Goal: Communication & Community: Answer question/provide support

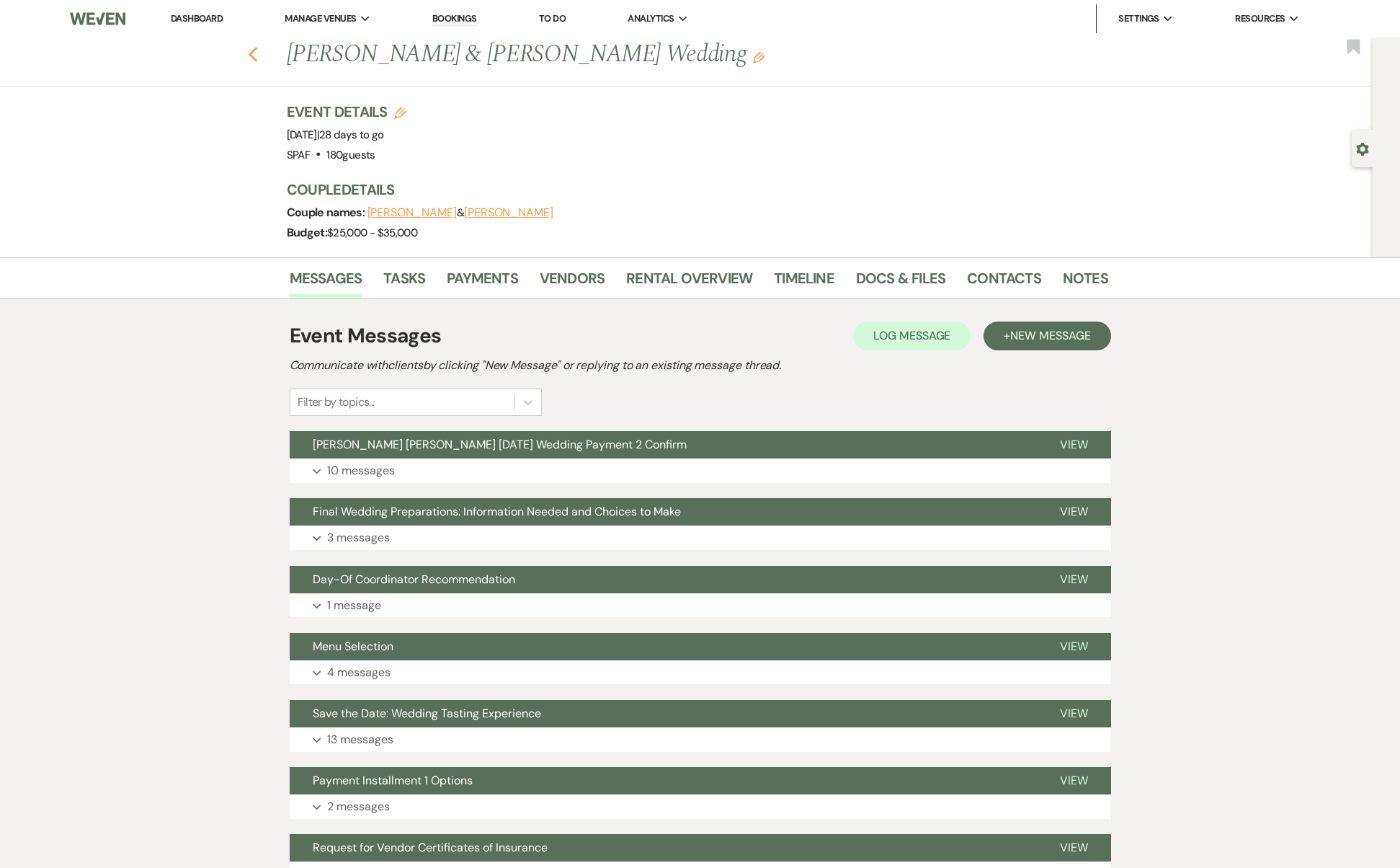
click at [257, 49] on use "button" at bounding box center [253, 55] width 10 height 16
click at [257, 49] on icon "Previous" at bounding box center [253, 55] width 10 height 17
click at [202, 18] on link "Dashboard" at bounding box center [197, 18] width 52 height 12
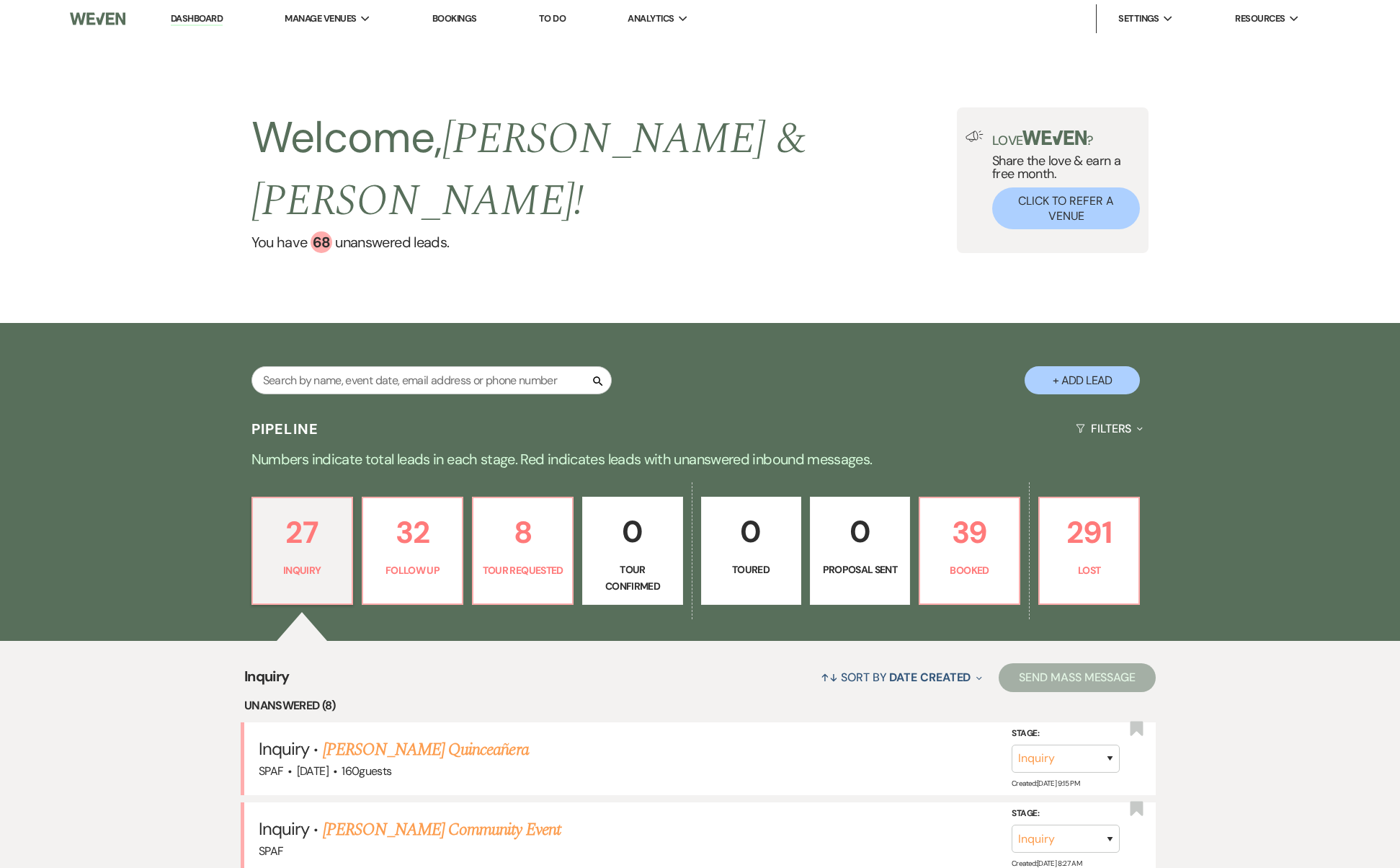
scroll to position [439, 0]
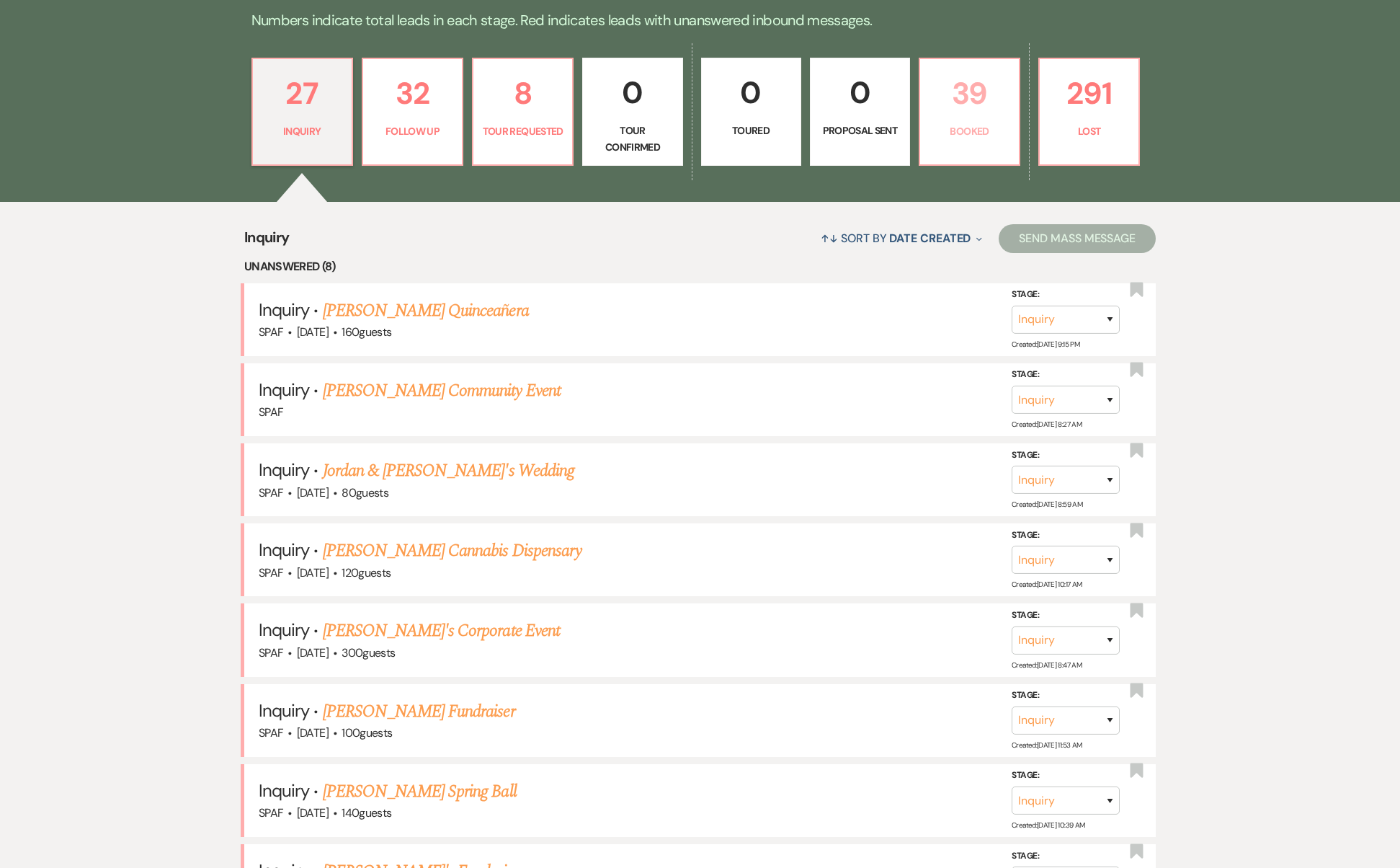
click at [981, 71] on p "39" at bounding box center [969, 94] width 82 height 49
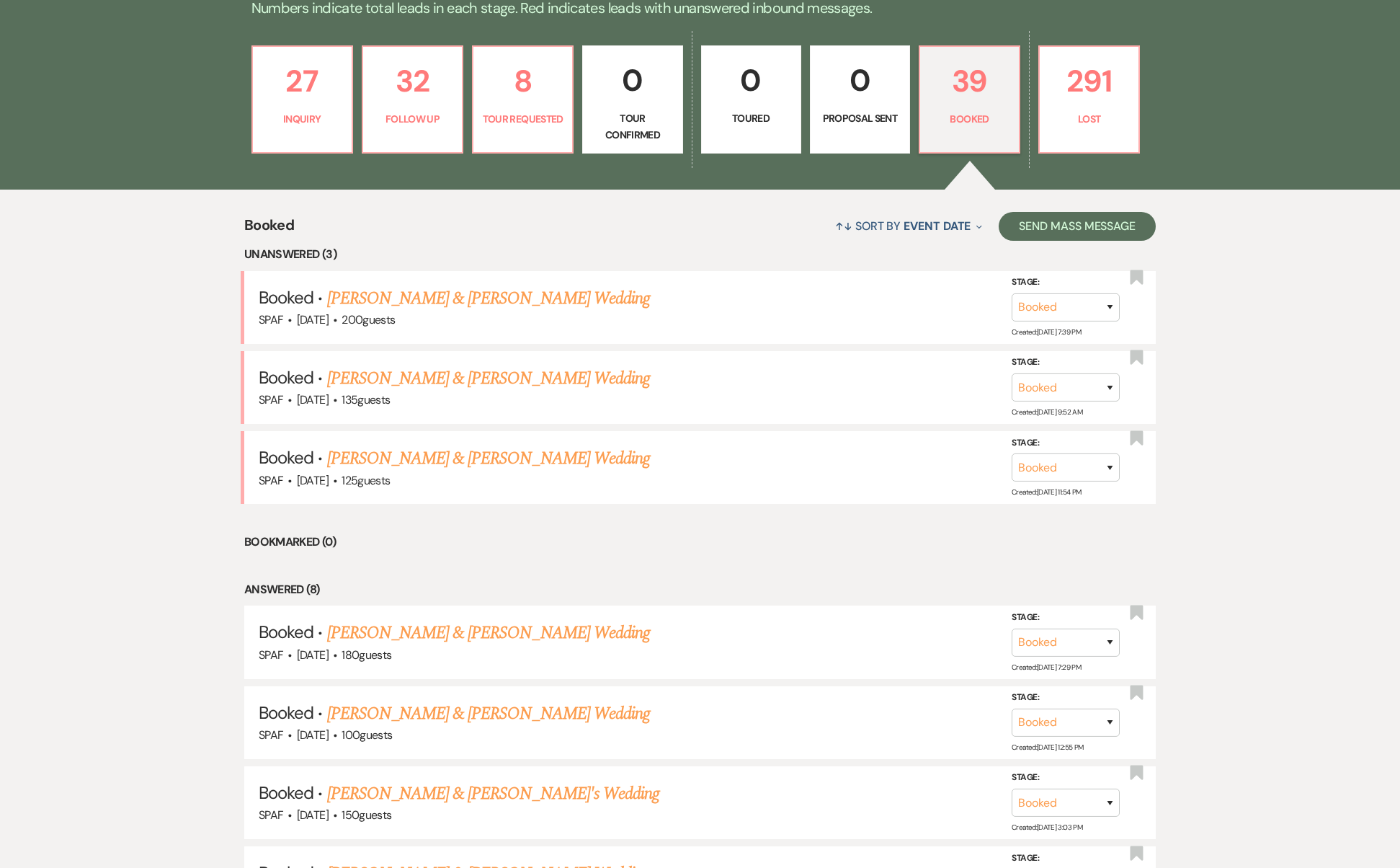
scroll to position [593, 0]
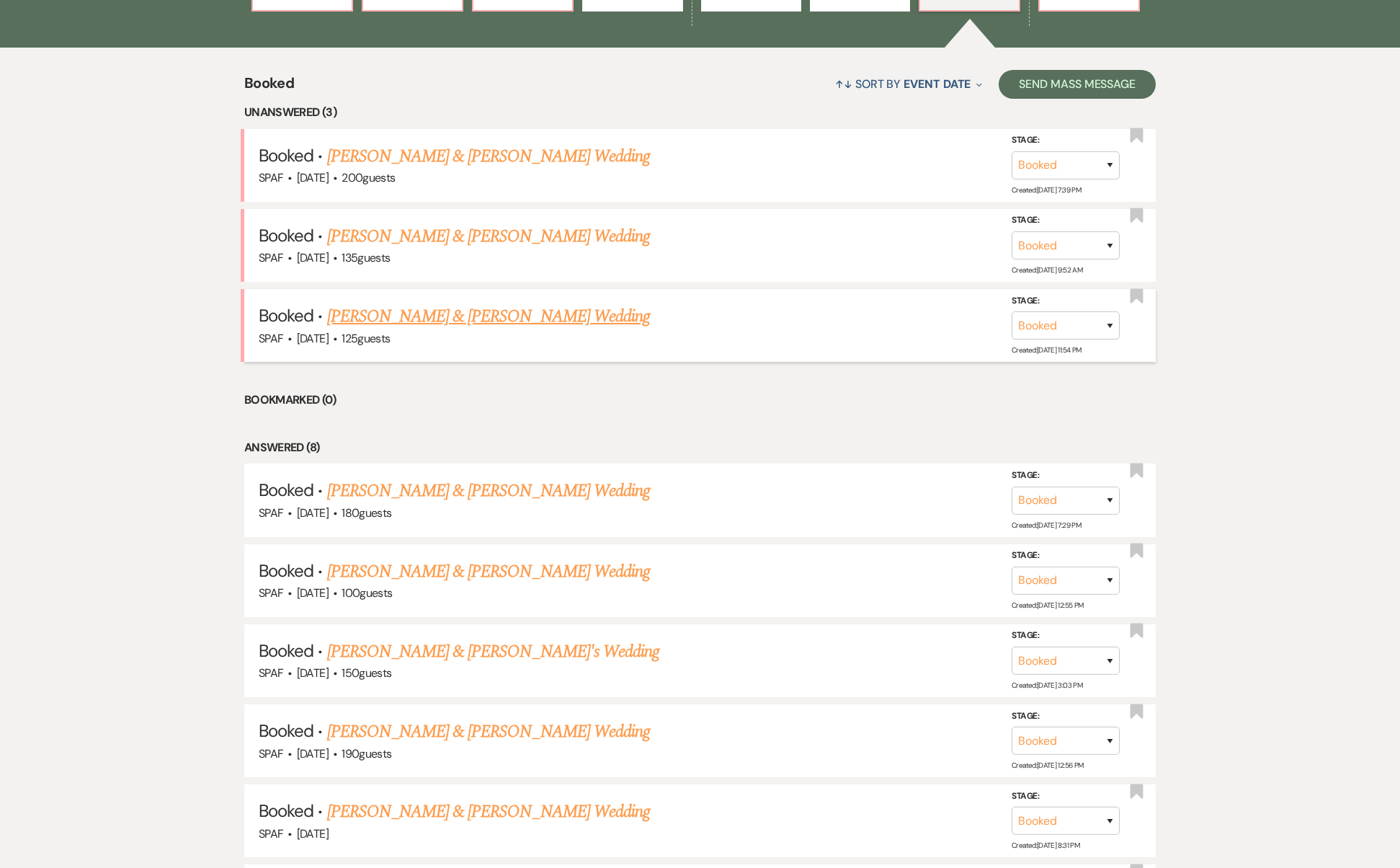
click at [503, 304] on link "[PERSON_NAME] & [PERSON_NAME] Wedding" at bounding box center [489, 317] width 323 height 26
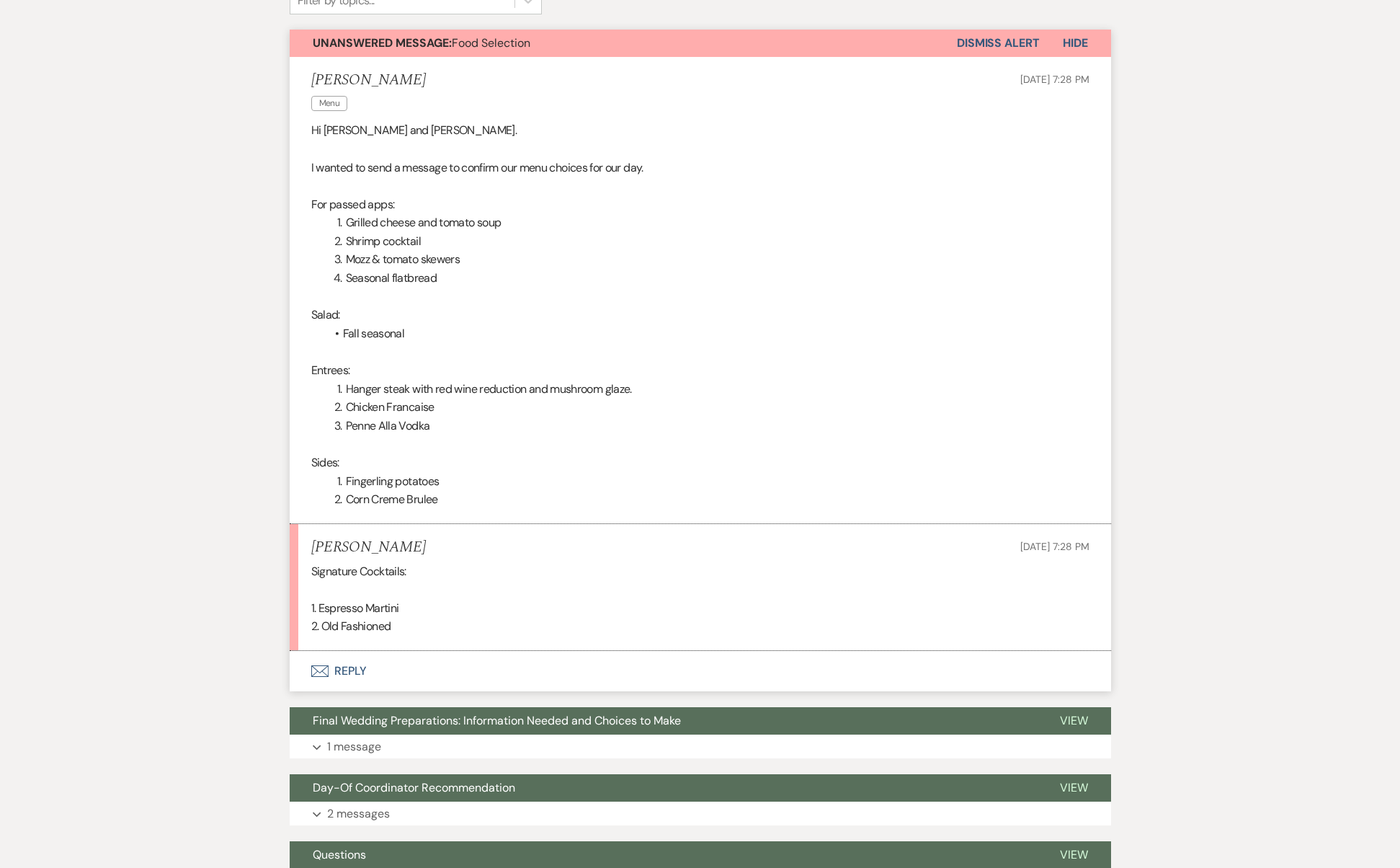
scroll to position [1036, 0]
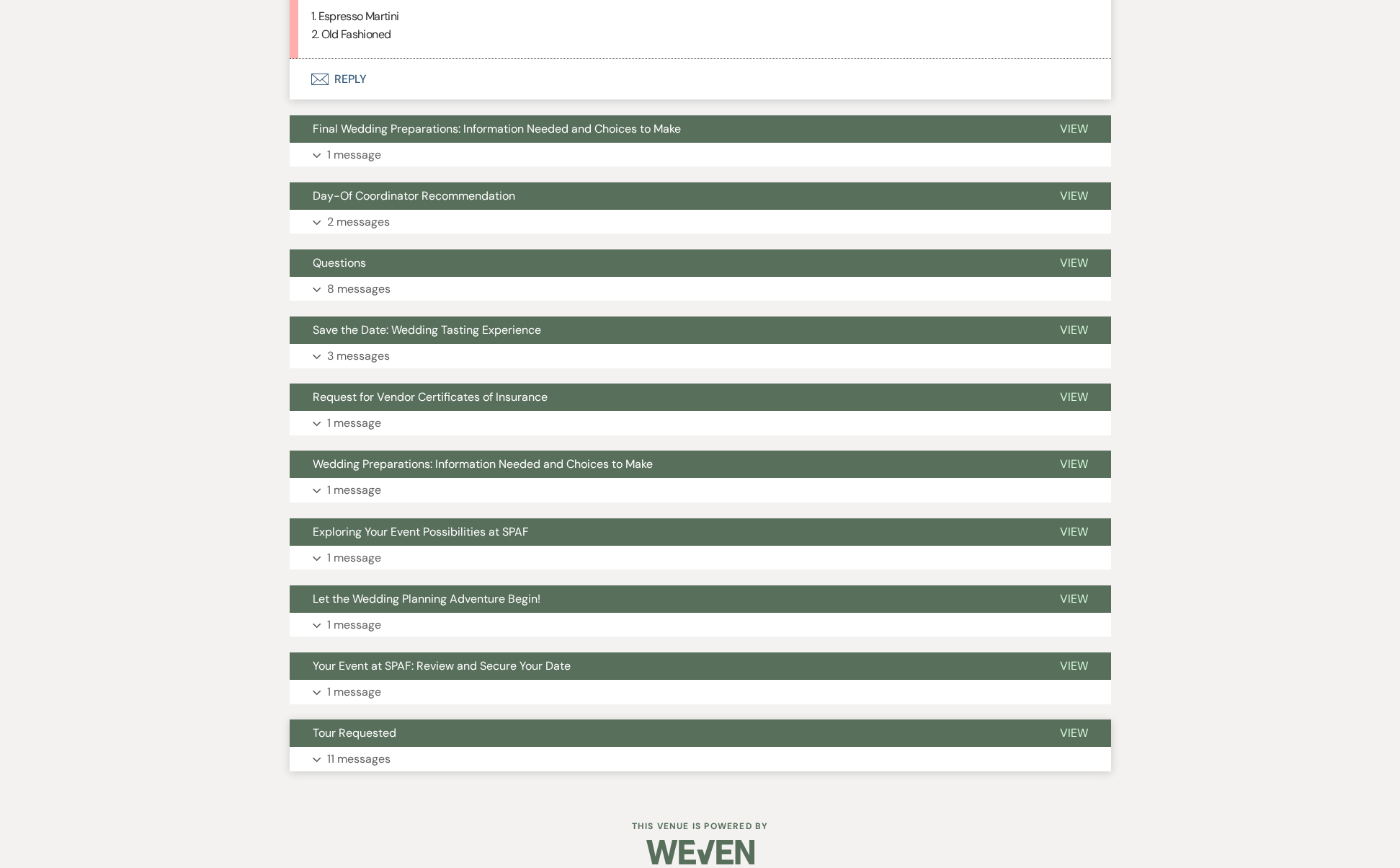
click at [431, 746] on button "Expand 11 messages" at bounding box center [700, 759] width 822 height 24
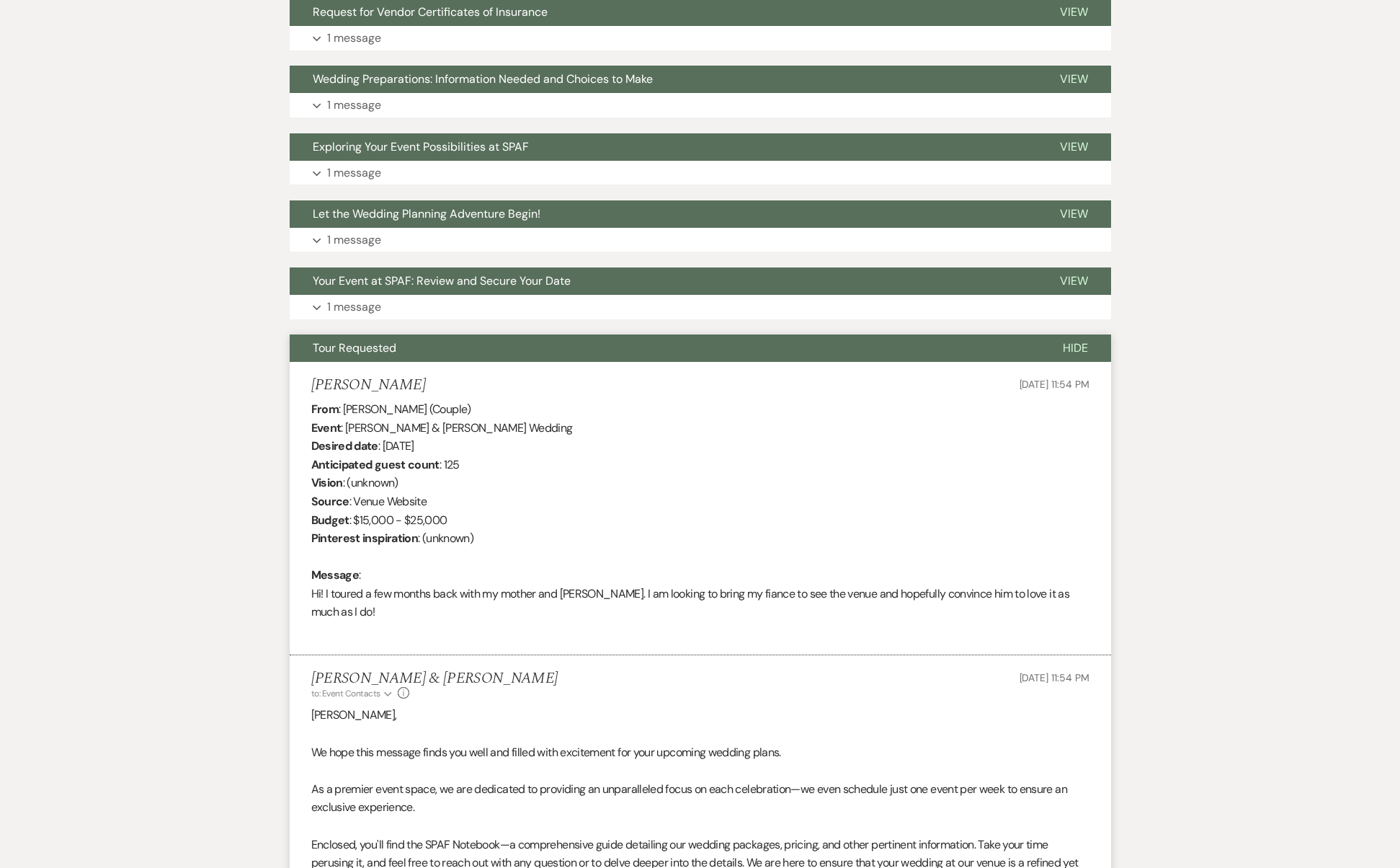
scroll to position [1884, 0]
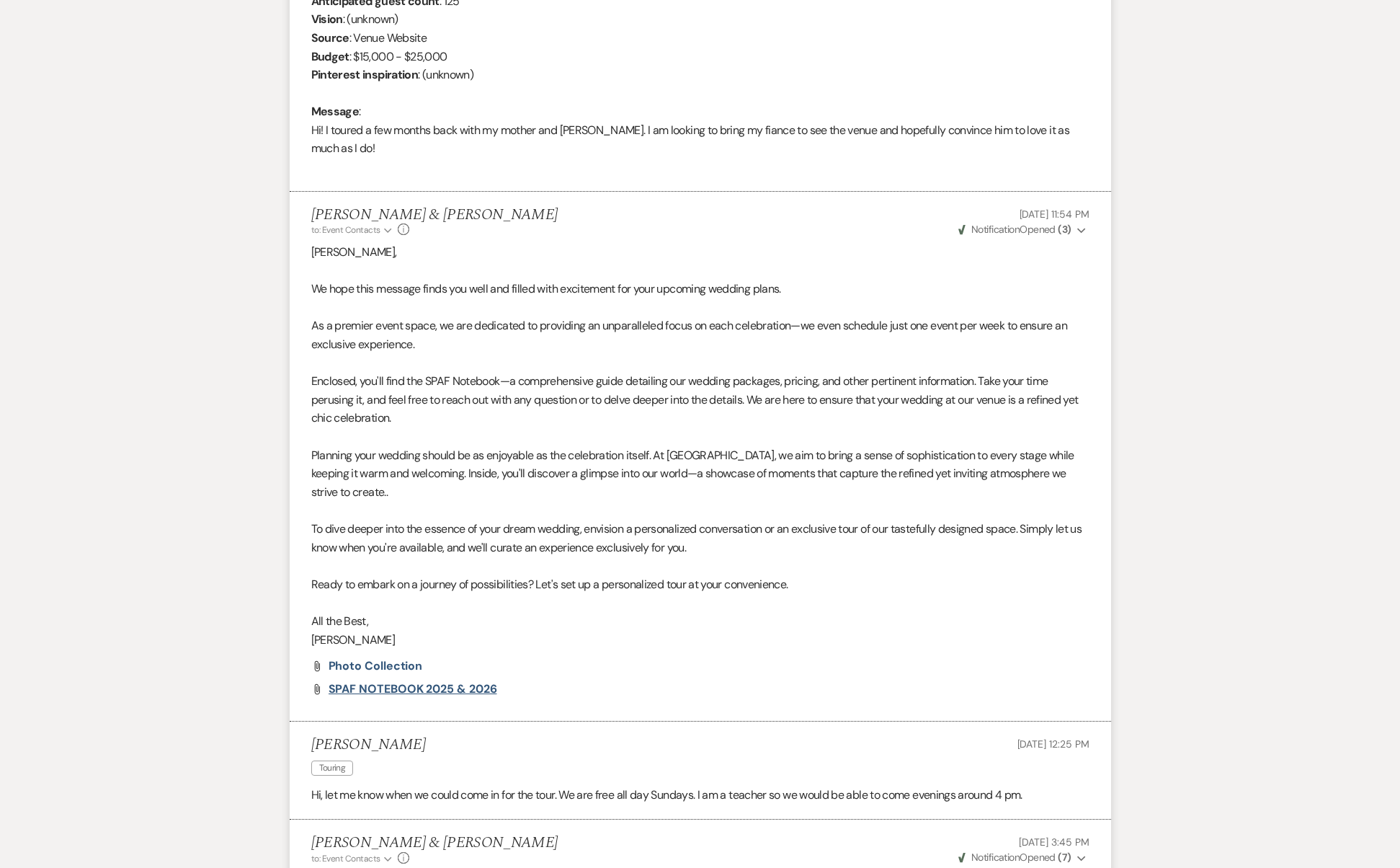
click at [424, 681] on span "SPAF NOTEBOOK 2025 & 2026" at bounding box center [413, 688] width 168 height 15
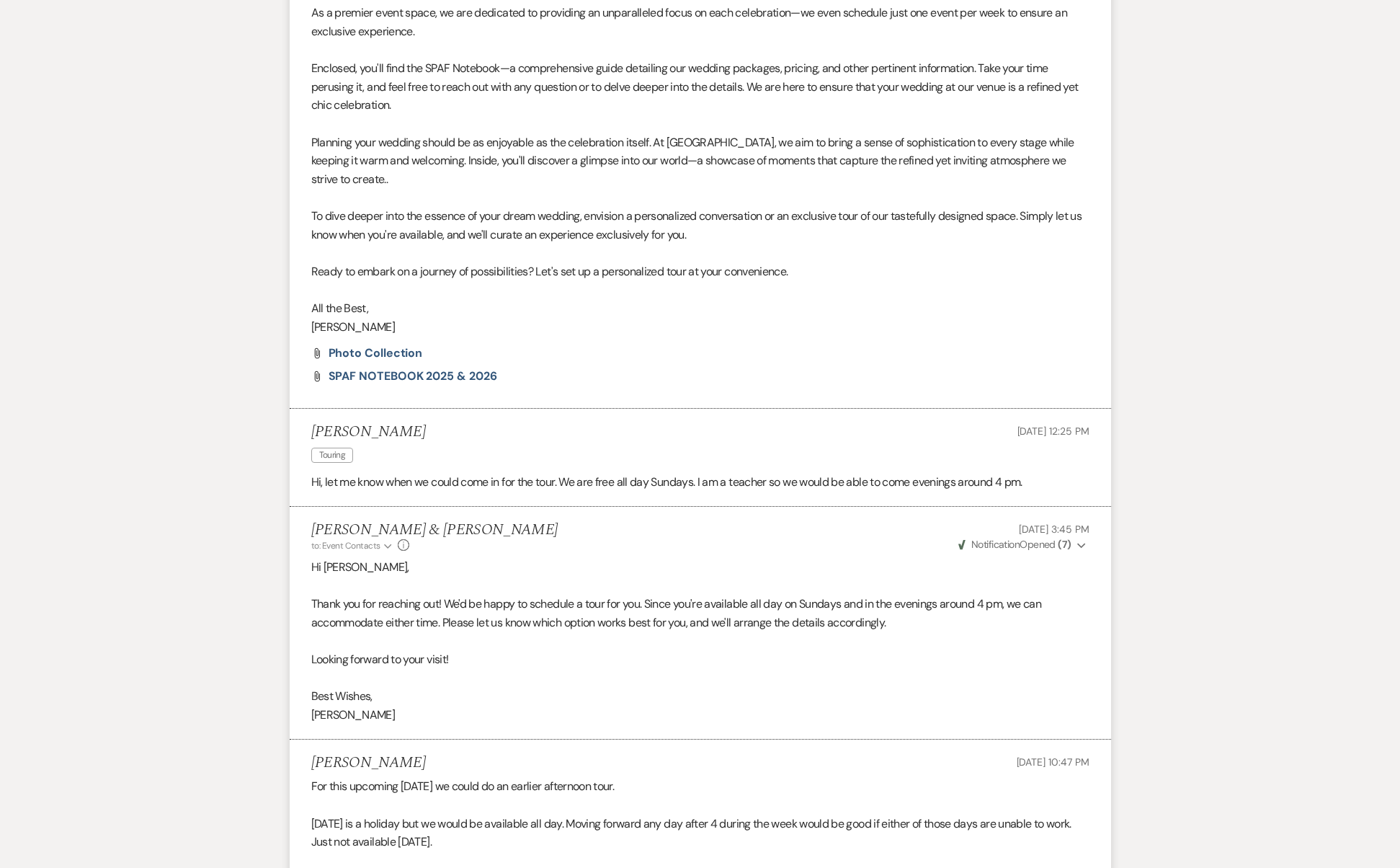
scroll to position [1194, 0]
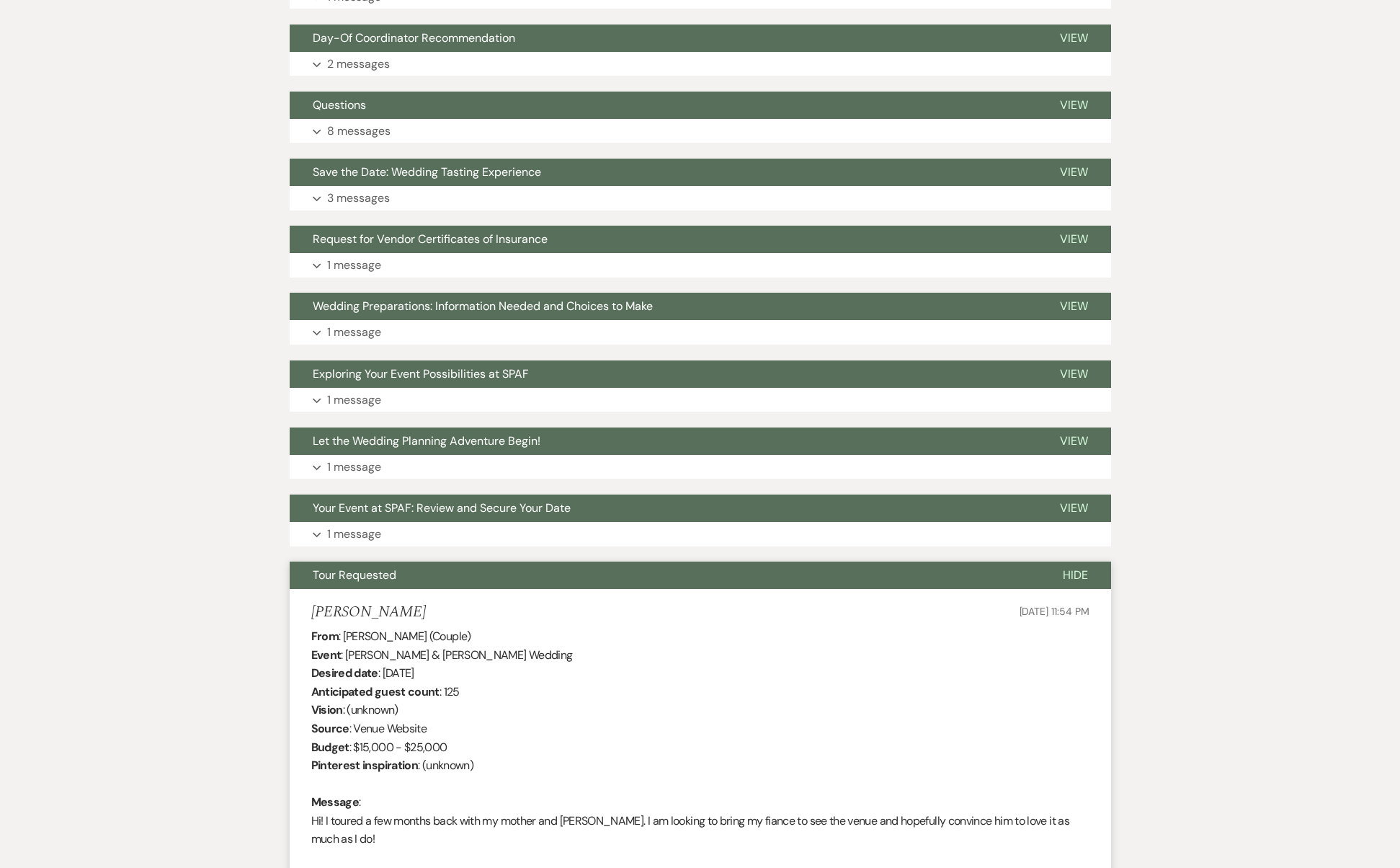
click at [426, 562] on button "Tour Requested" at bounding box center [665, 575] width 750 height 28
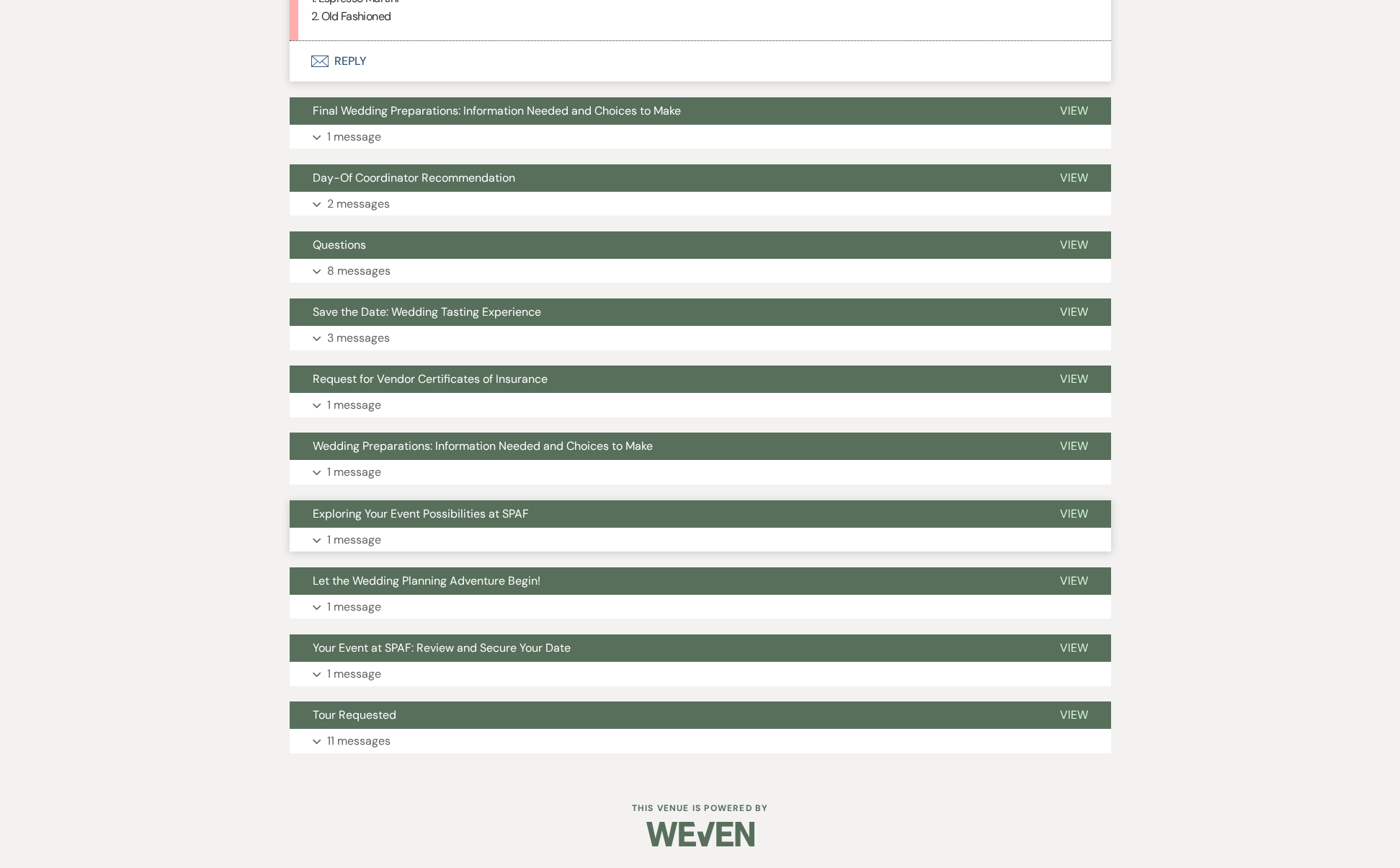
scroll to position [1036, 0]
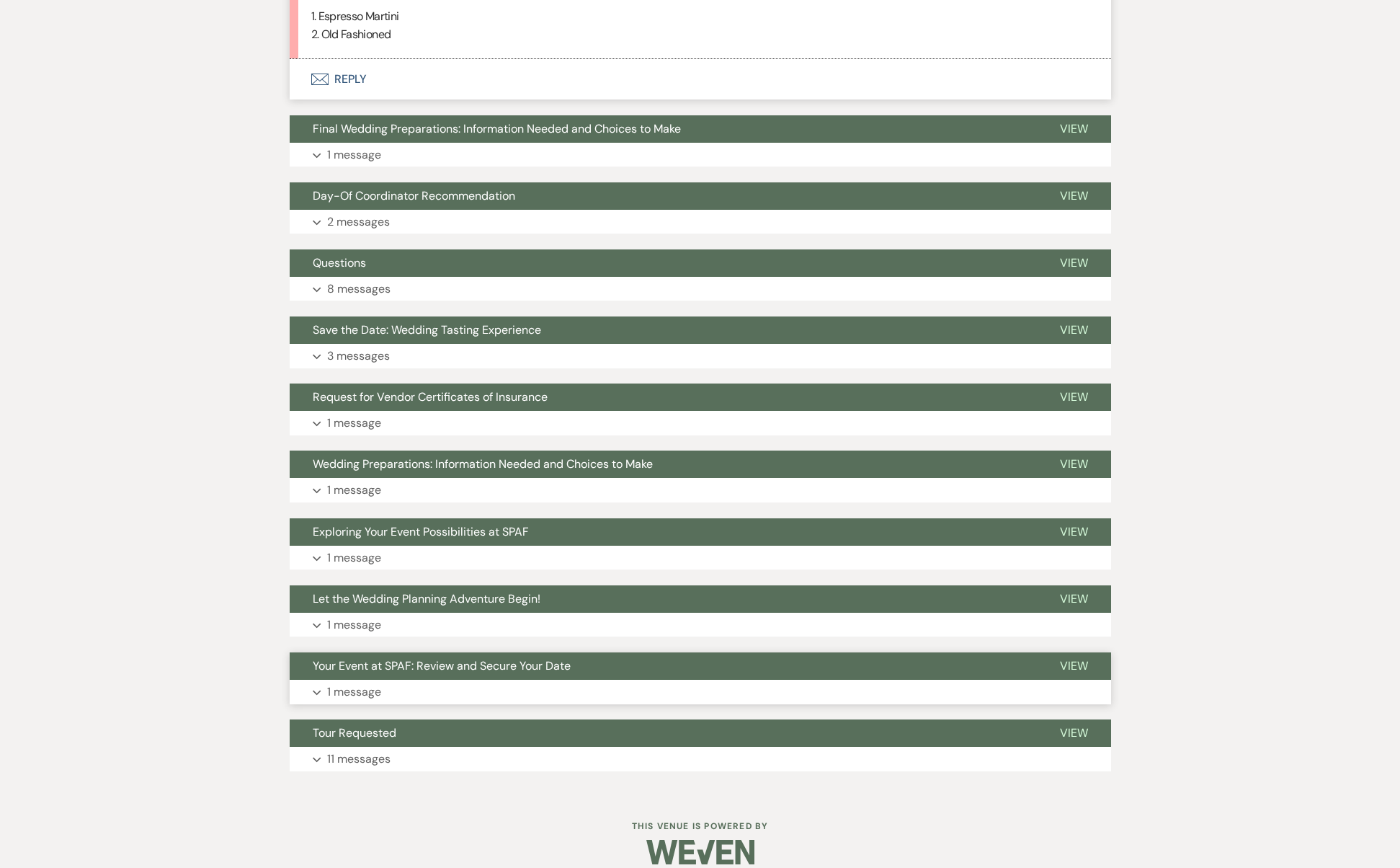
click at [461, 680] on button "Expand 1 message" at bounding box center [700, 692] width 822 height 24
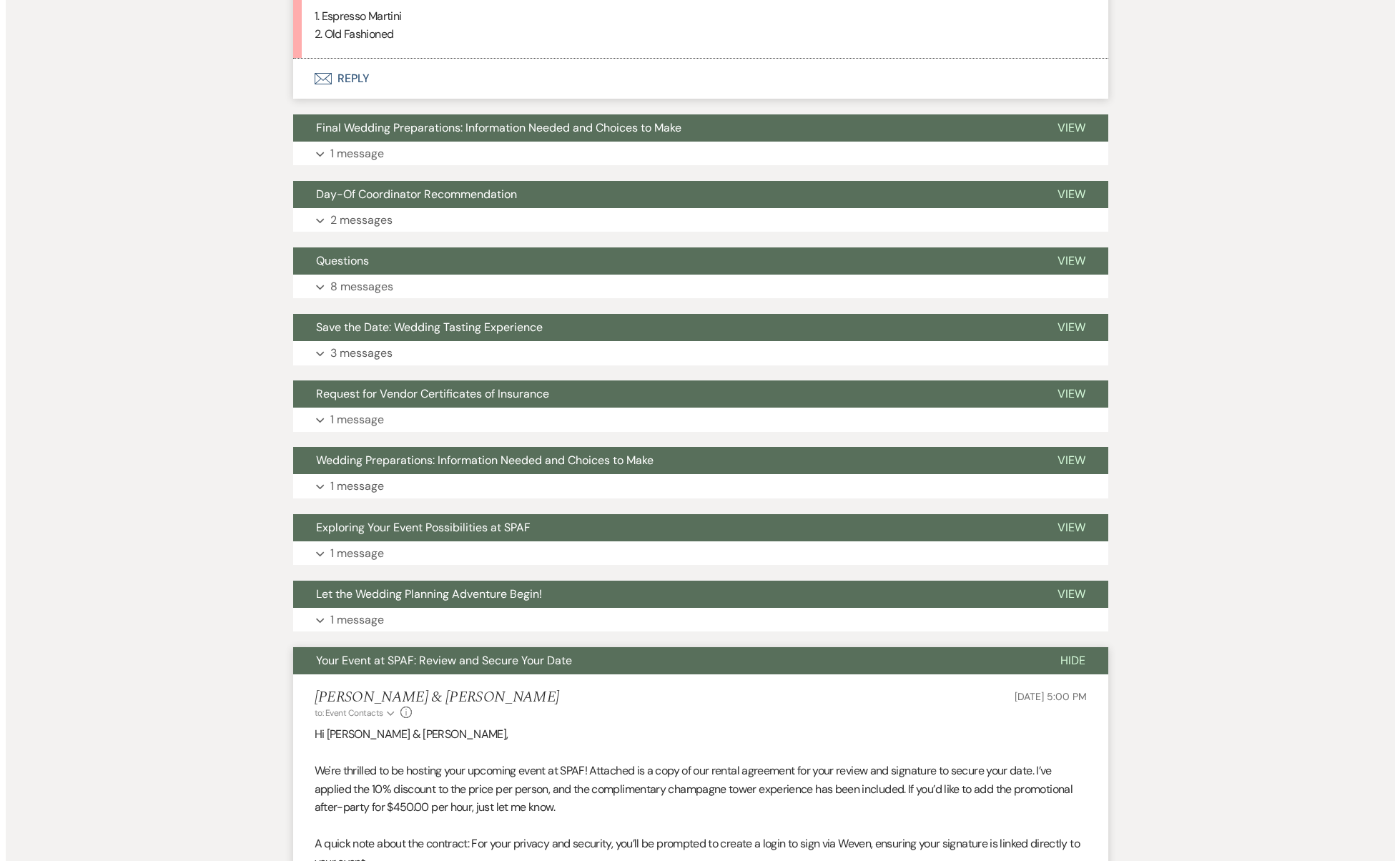
scroll to position [1377, 0]
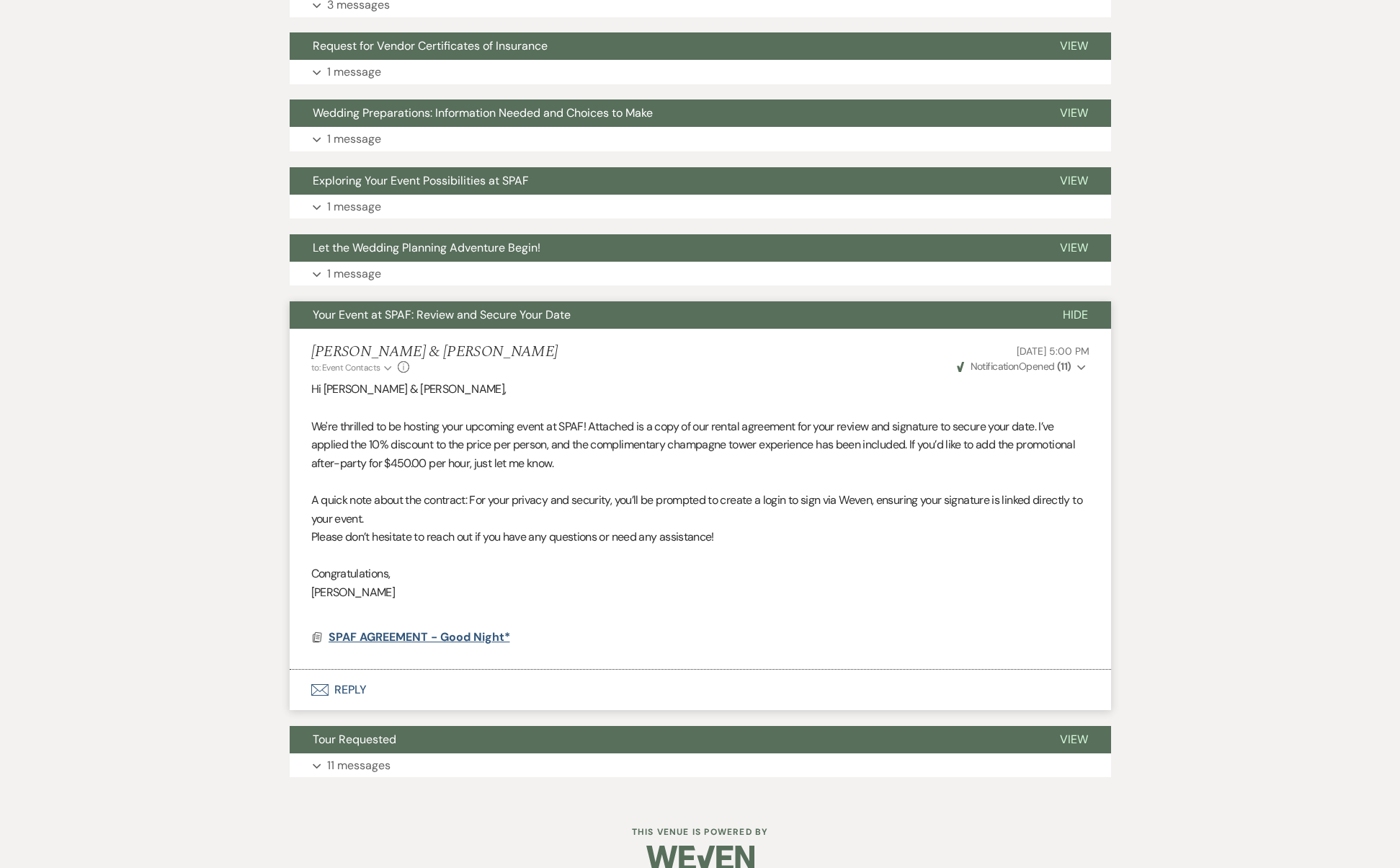
click at [454, 629] on span "SPAF AGREEMENT - Good Night*" at bounding box center [419, 636] width 181 height 15
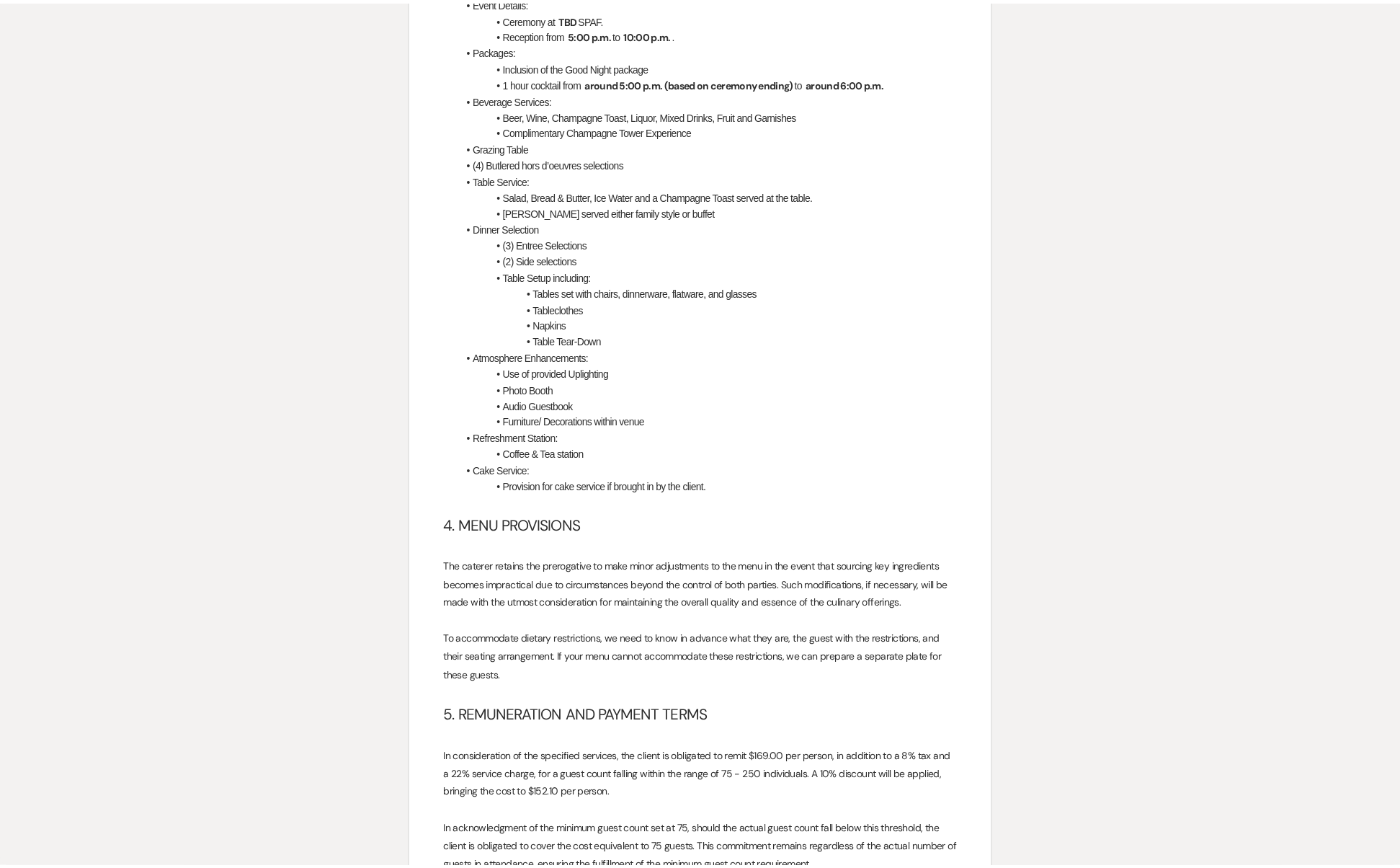
scroll to position [0, 0]
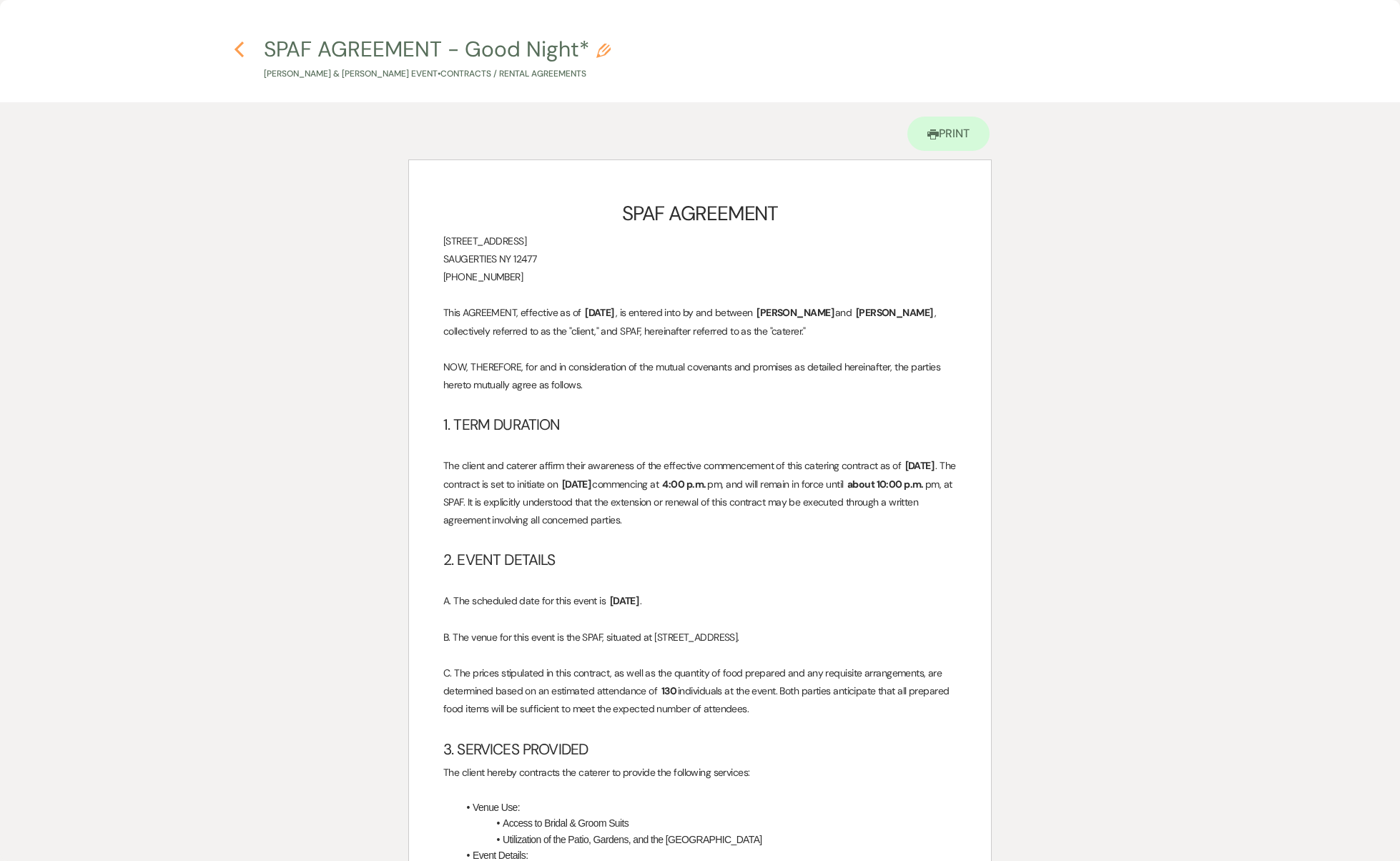
click at [238, 46] on use "button" at bounding box center [238, 49] width 9 height 15
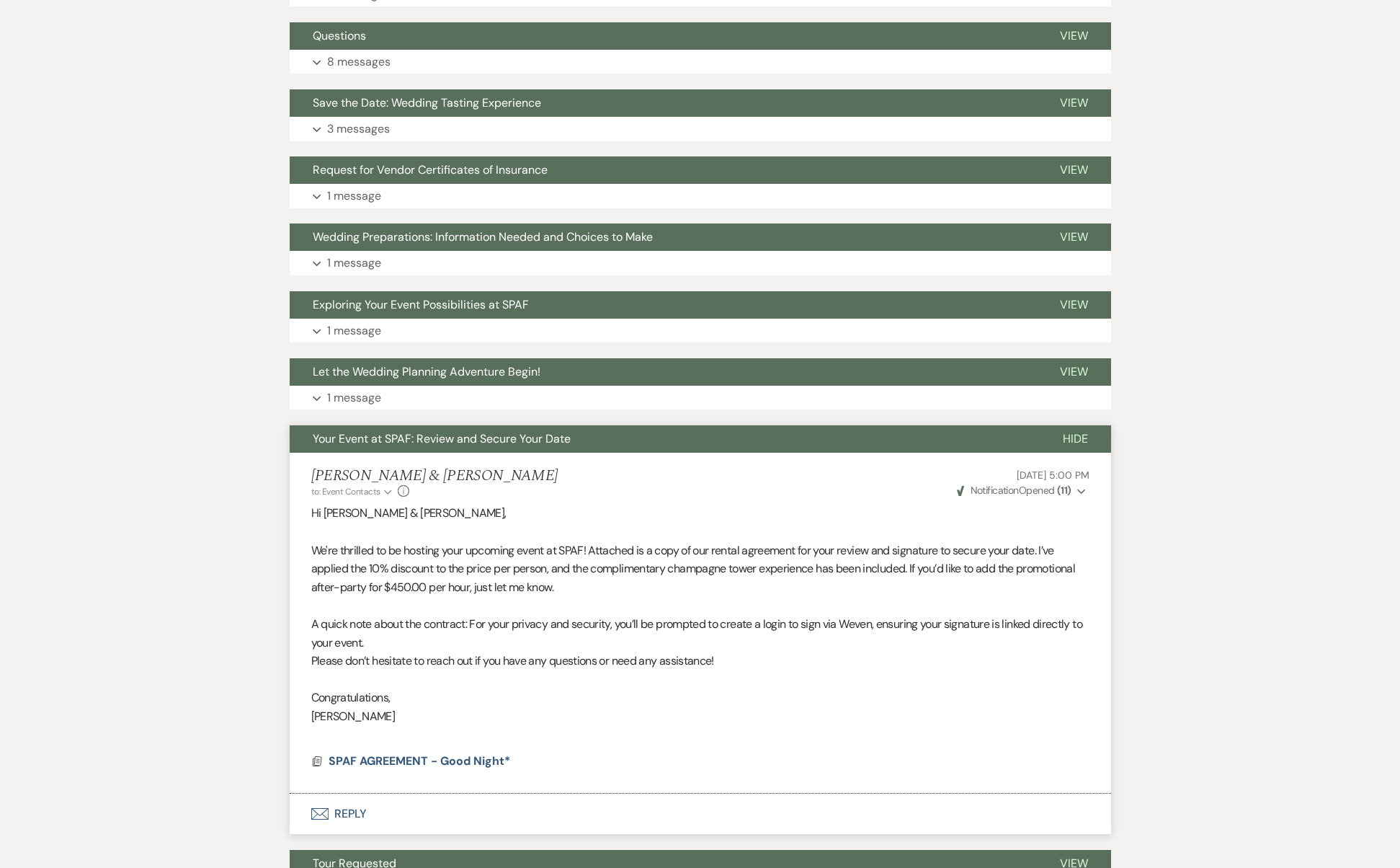
scroll to position [1128, 0]
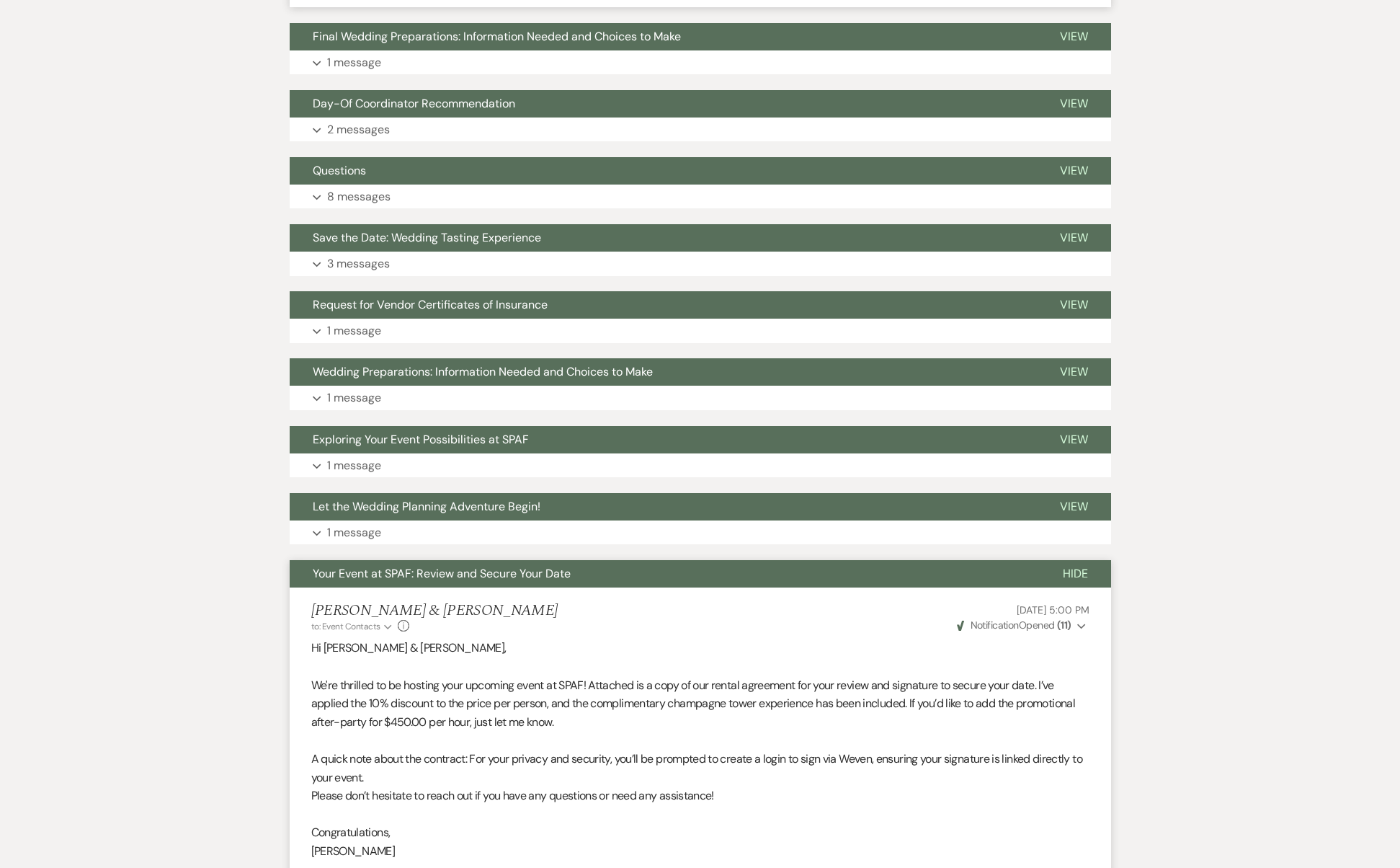
click at [504, 566] on span "Your Event at SPAF: Review and Secure Your Date" at bounding box center [441, 573] width 258 height 15
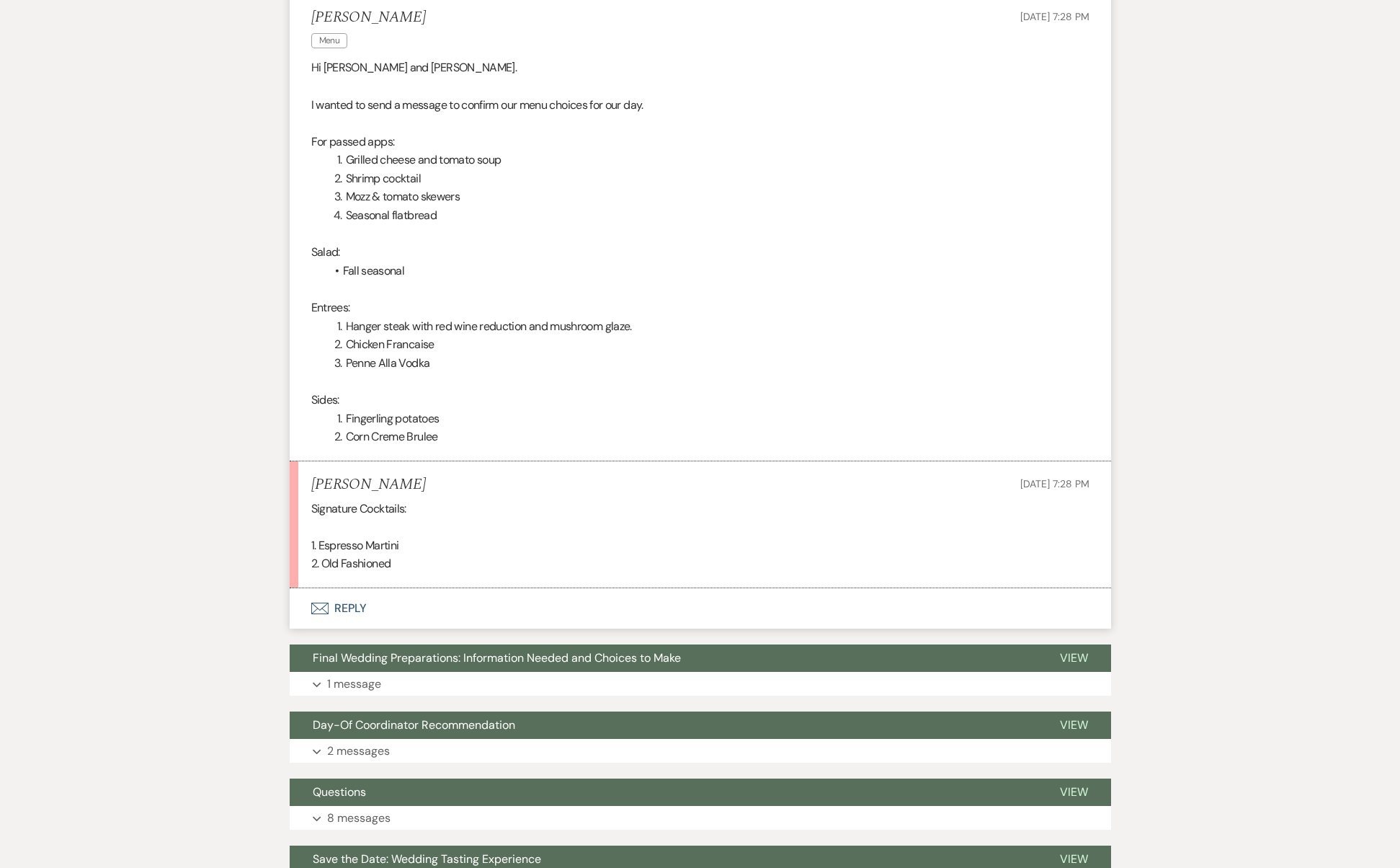
scroll to position [501, 0]
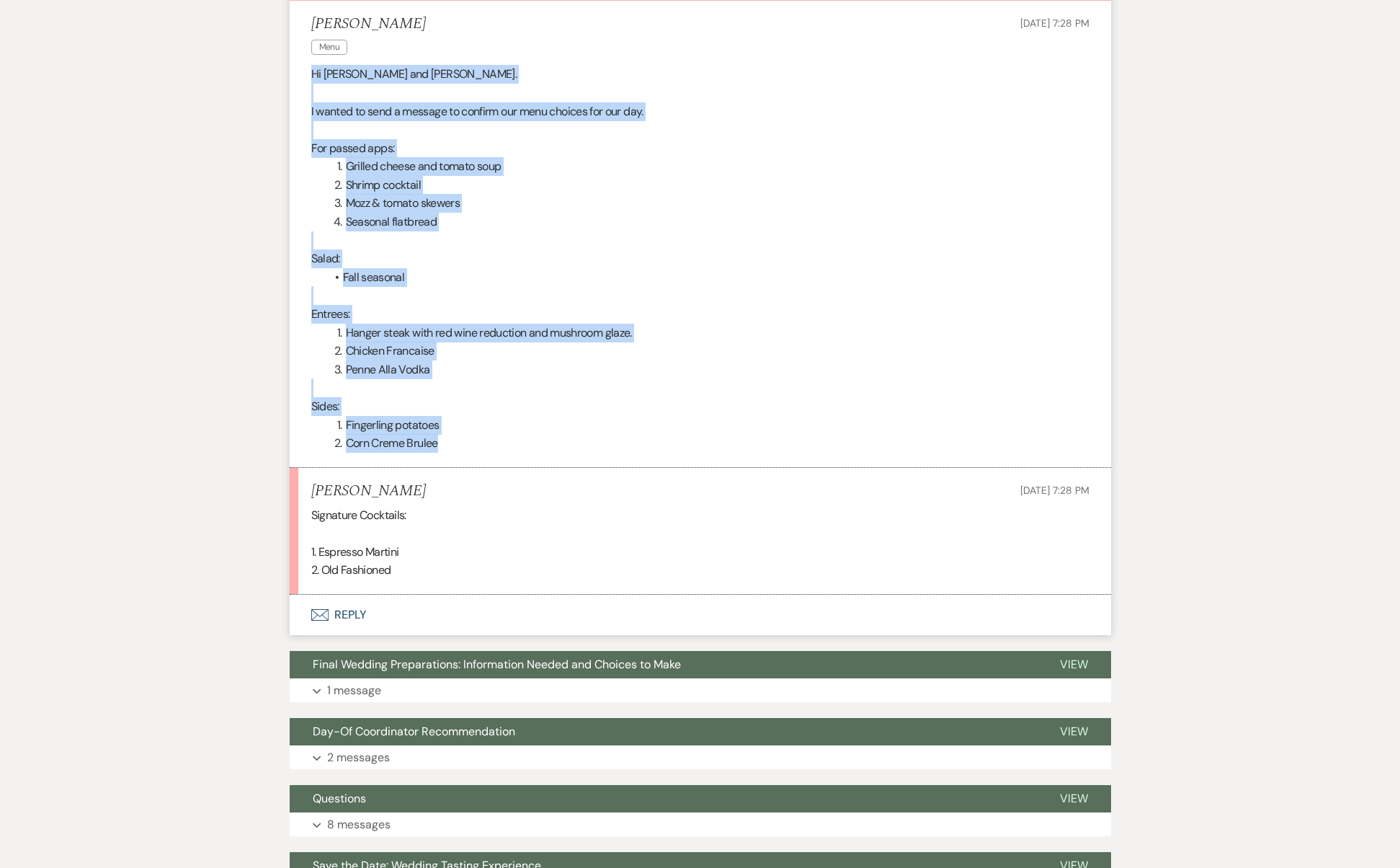
drag, startPoint x: 446, startPoint y: 437, endPoint x: 304, endPoint y: 79, distance: 385.1
click at [304, 79] on li "[PERSON_NAME] Menu [DATE] 7:28 PM Hi [PERSON_NAME] and [PERSON_NAME]. I wanted …" at bounding box center [700, 234] width 822 height 467
copy div "Hi [PERSON_NAME] and [PERSON_NAME]. I wanted to send a message to confirm our m…"
click at [358, 602] on button "Envelope Reply" at bounding box center [700, 615] width 822 height 41
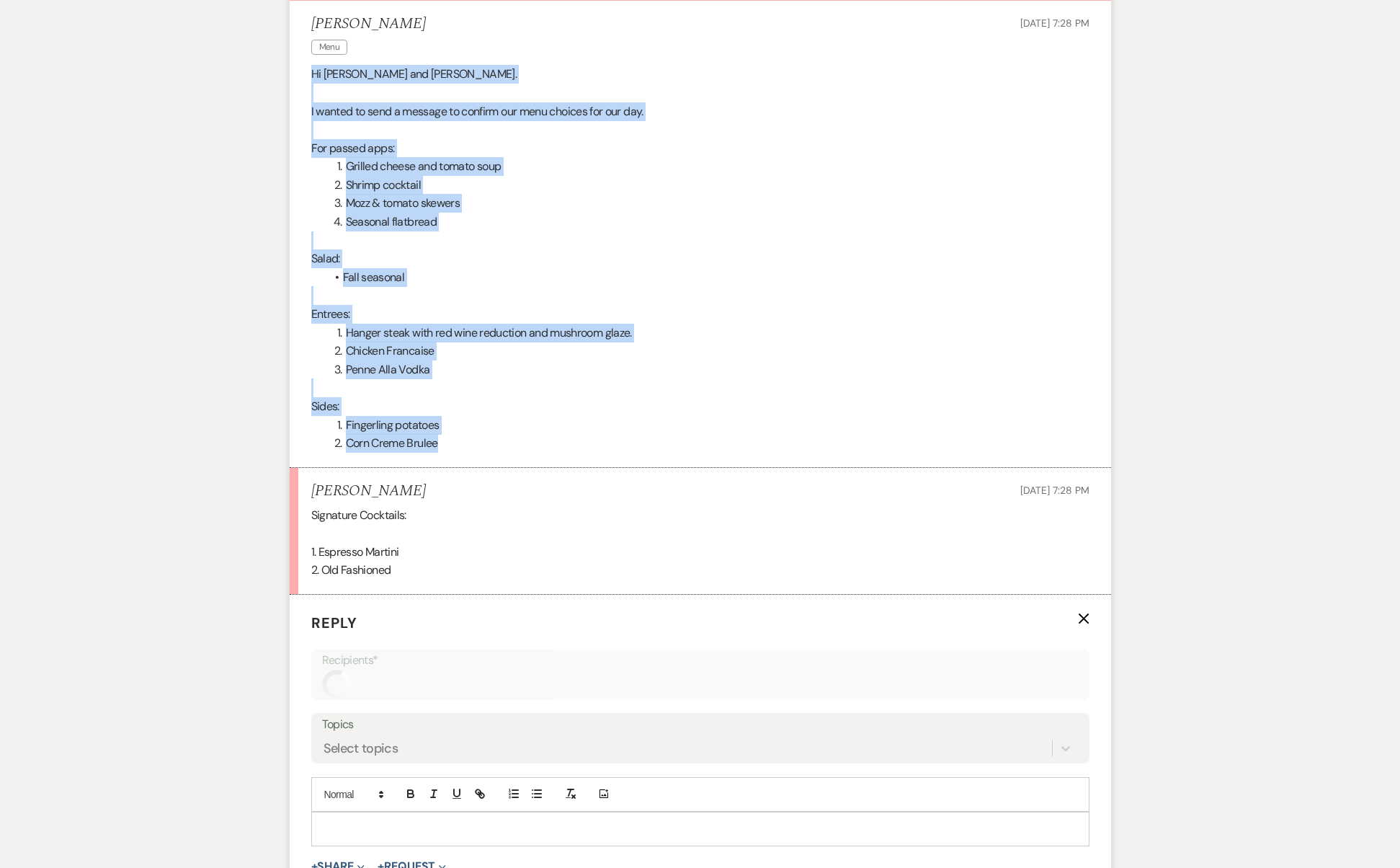
scroll to position [824, 0]
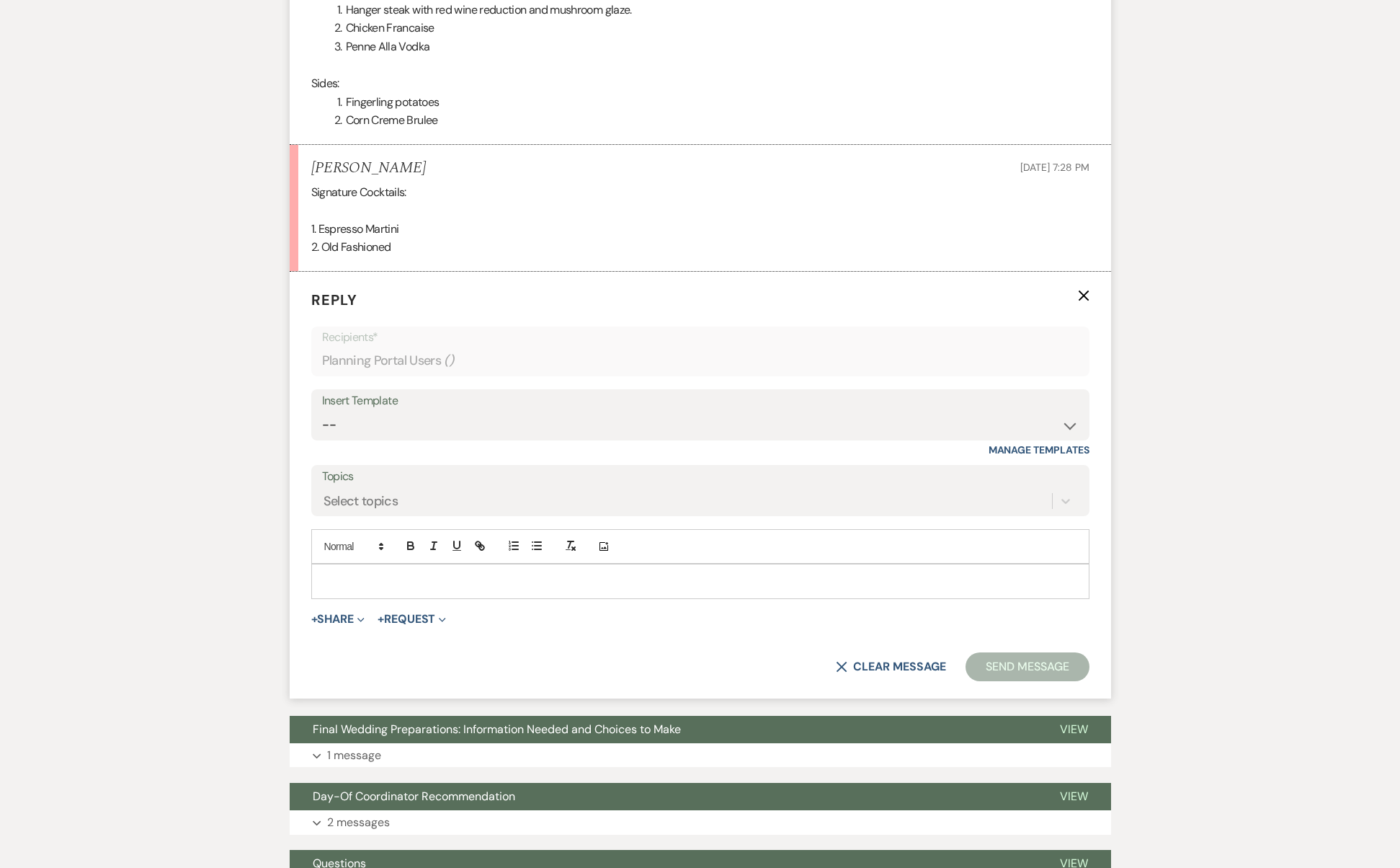
click at [414, 503] on form "Reply X Recipients* Planning Portal Users ( ) Insert Template -- Manage Templat…" at bounding box center [700, 485] width 822 height 427
click at [417, 573] on p at bounding box center [700, 581] width 755 height 16
paste div
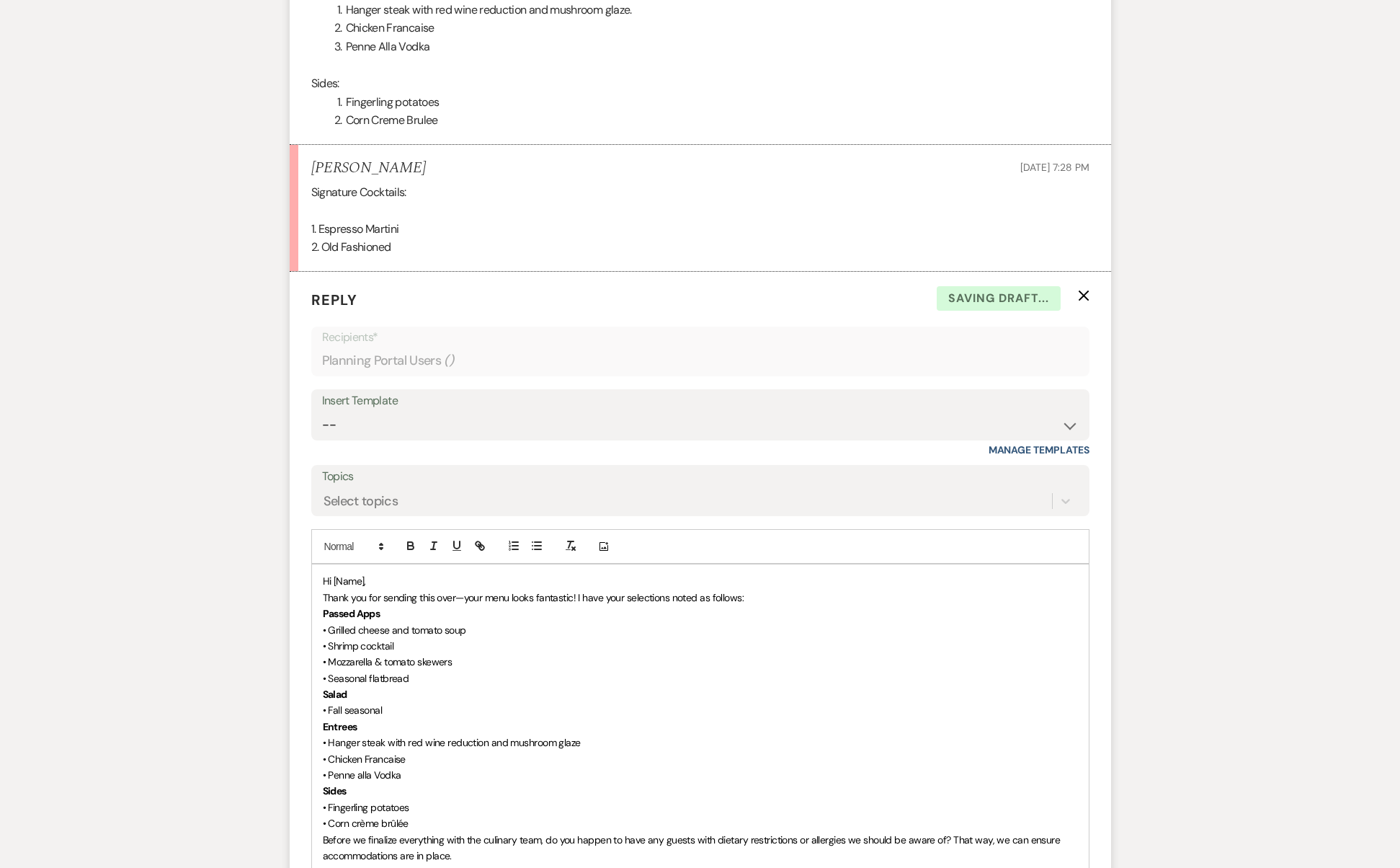
click at [355, 575] on span "Hi [Name]," at bounding box center [345, 581] width 43 height 13
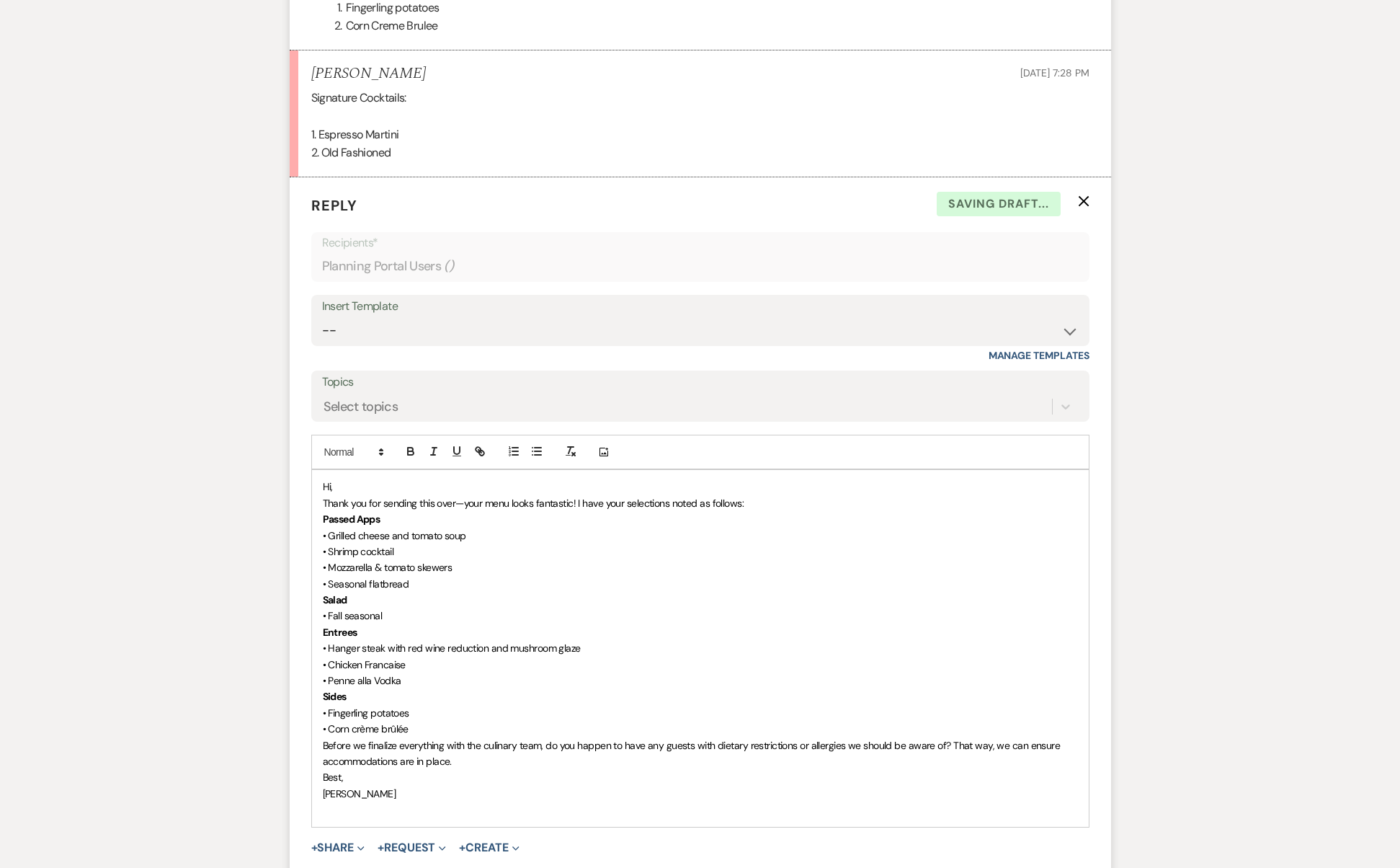
scroll to position [941, 0]
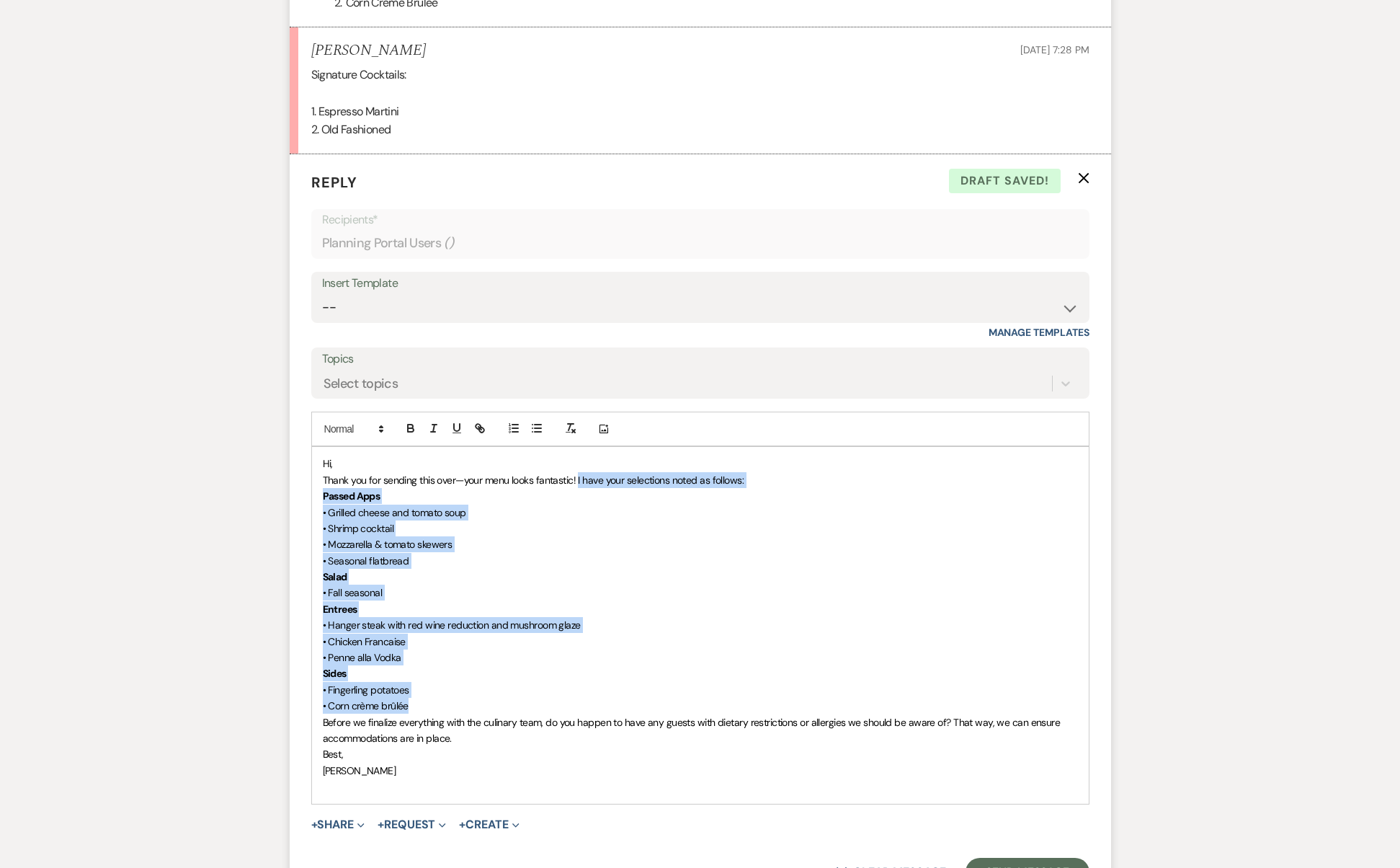
drag, startPoint x: 579, startPoint y: 463, endPoint x: 602, endPoint y: 683, distance: 221.2
click at [602, 683] on div "Hi, Thank you for sending this over—your menu looks fantastic! I have your sele…" at bounding box center [700, 625] width 777 height 356
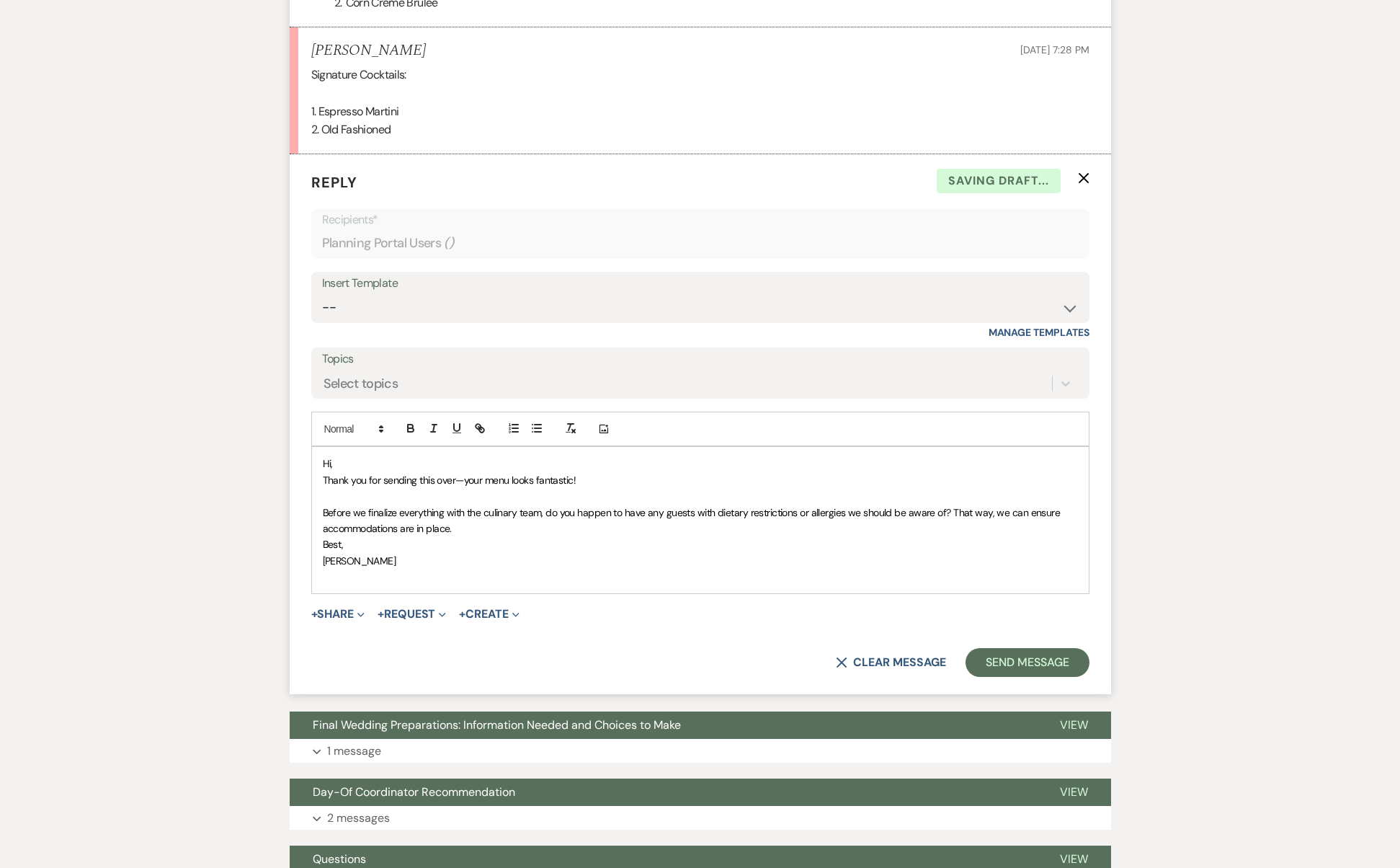
click at [483, 536] on p "Best," at bounding box center [700, 544] width 755 height 16
click at [481, 511] on p "Before we finalize everything with the culinary team, do you happen to have any…" at bounding box center [700, 520] width 755 height 32
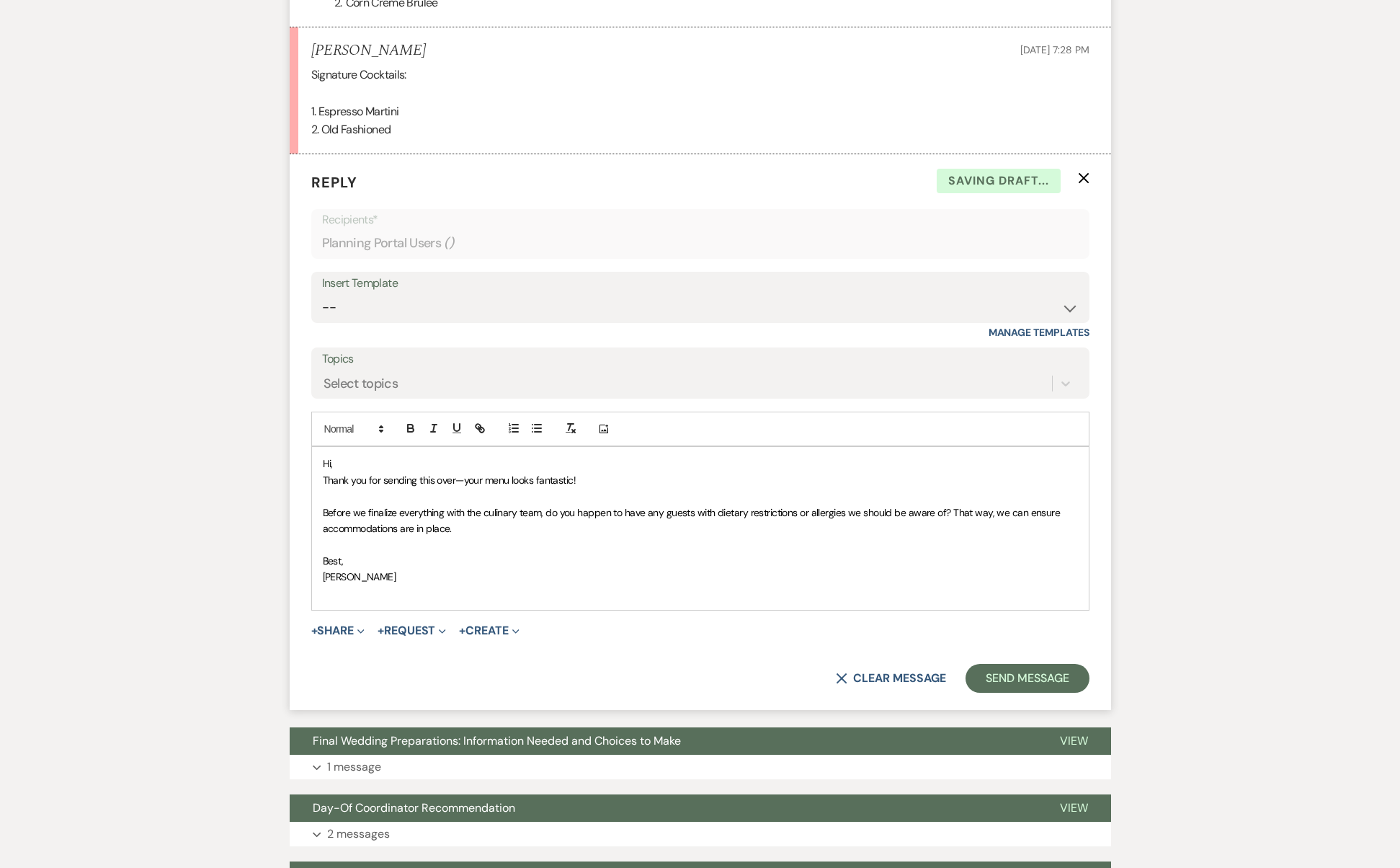
click at [362, 456] on p "Hi," at bounding box center [700, 464] width 755 height 16
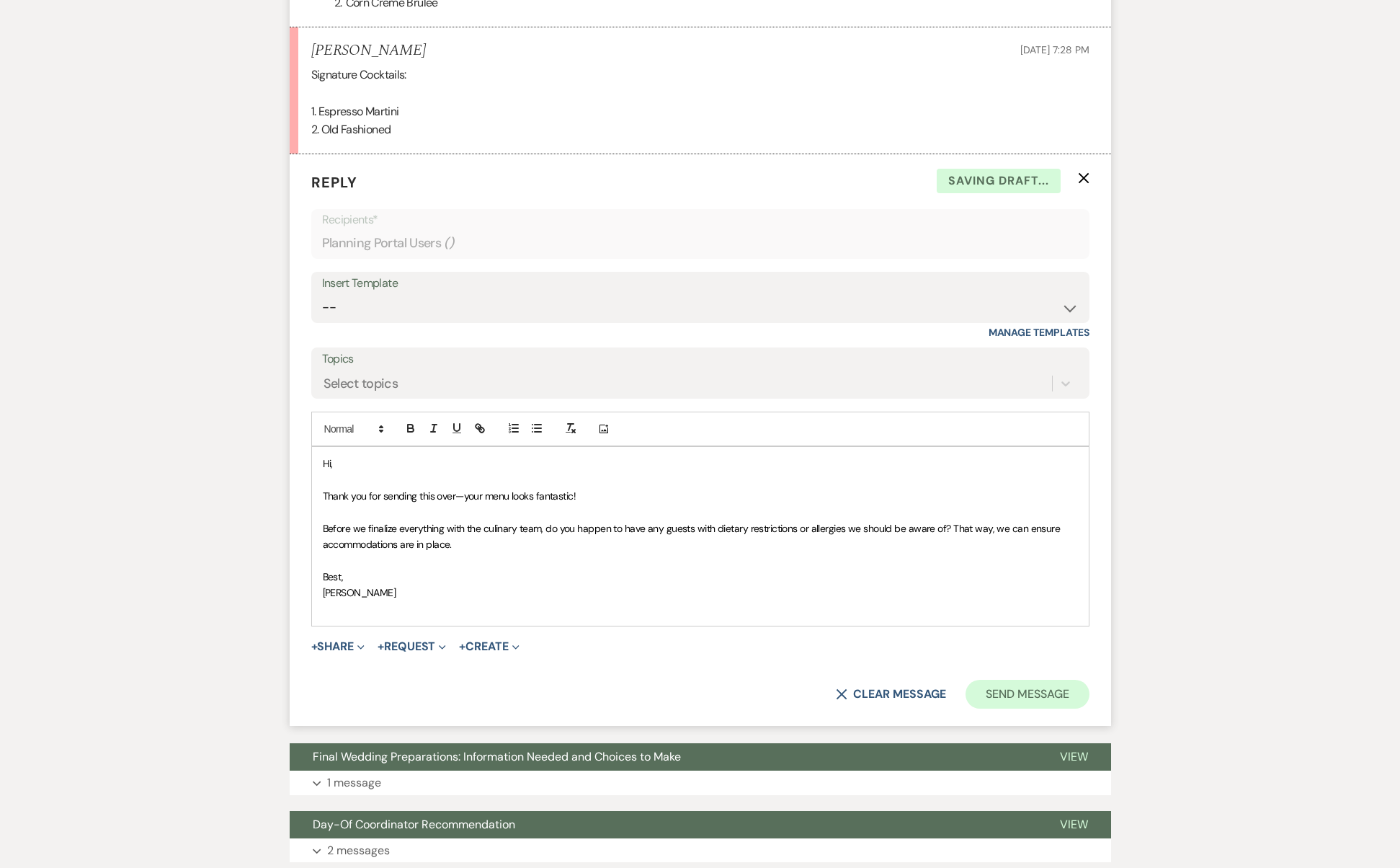
click at [1040, 681] on button "Send Message" at bounding box center [1028, 694] width 123 height 29
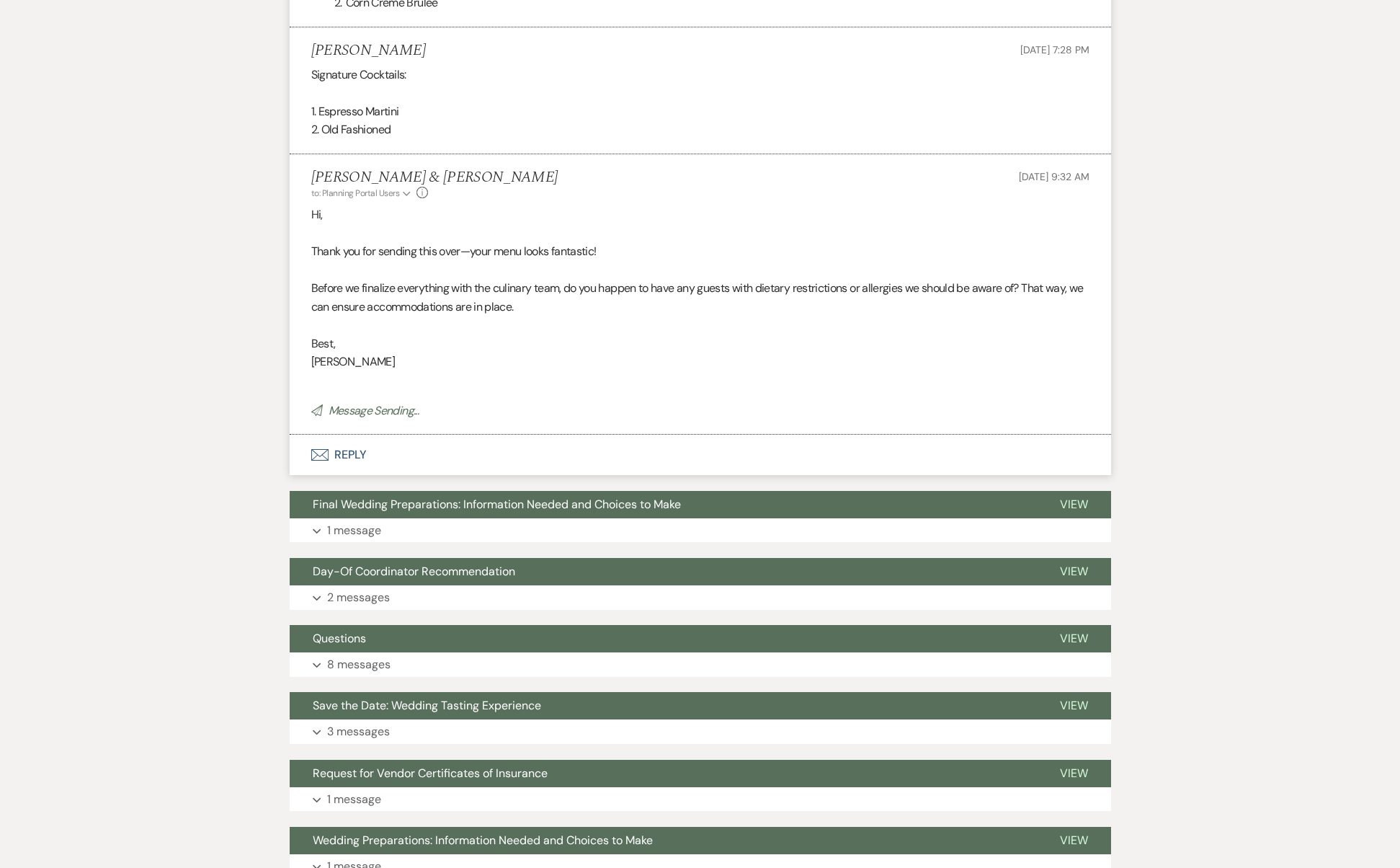
scroll to position [0, 0]
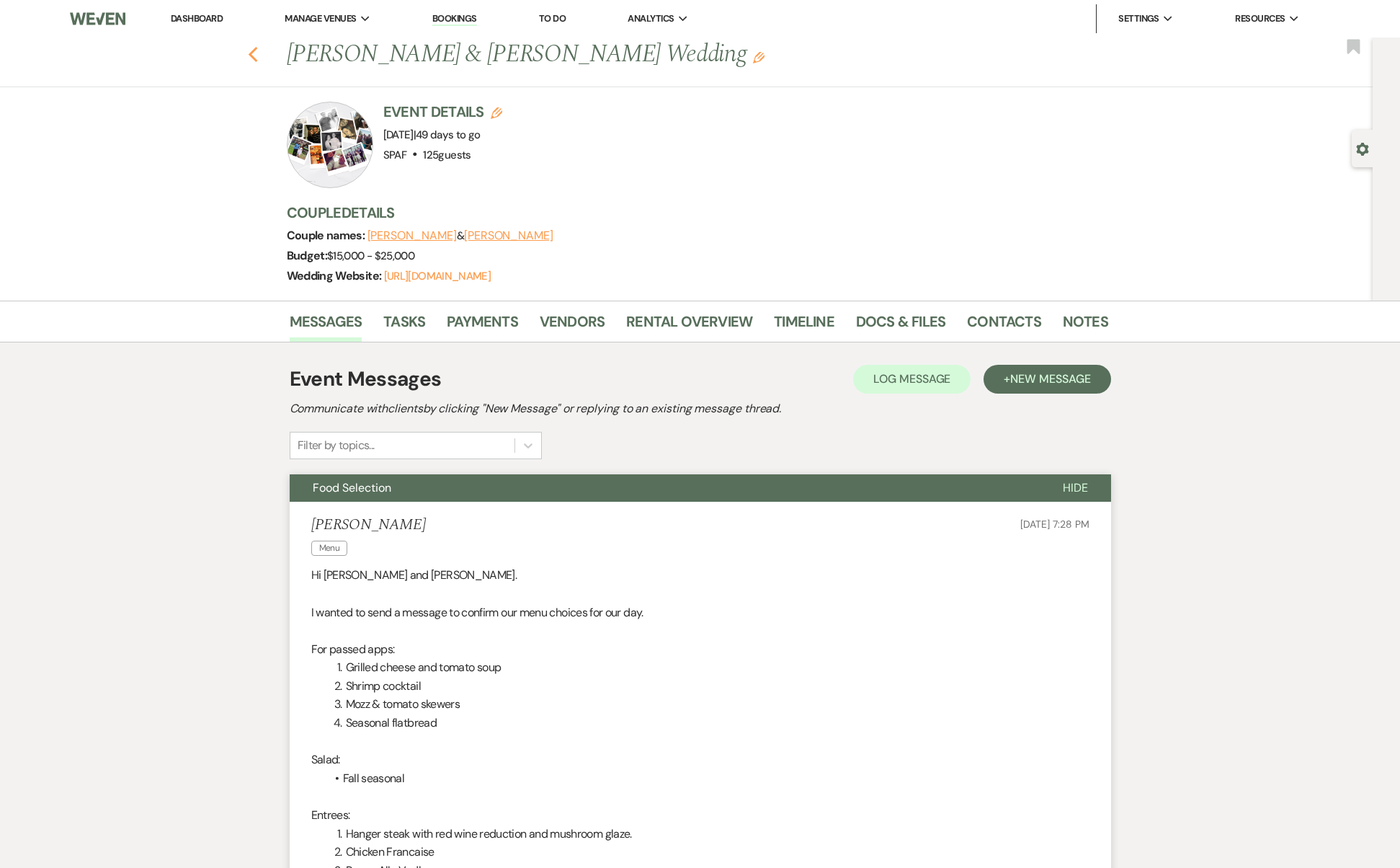
click at [257, 57] on use "button" at bounding box center [253, 55] width 10 height 16
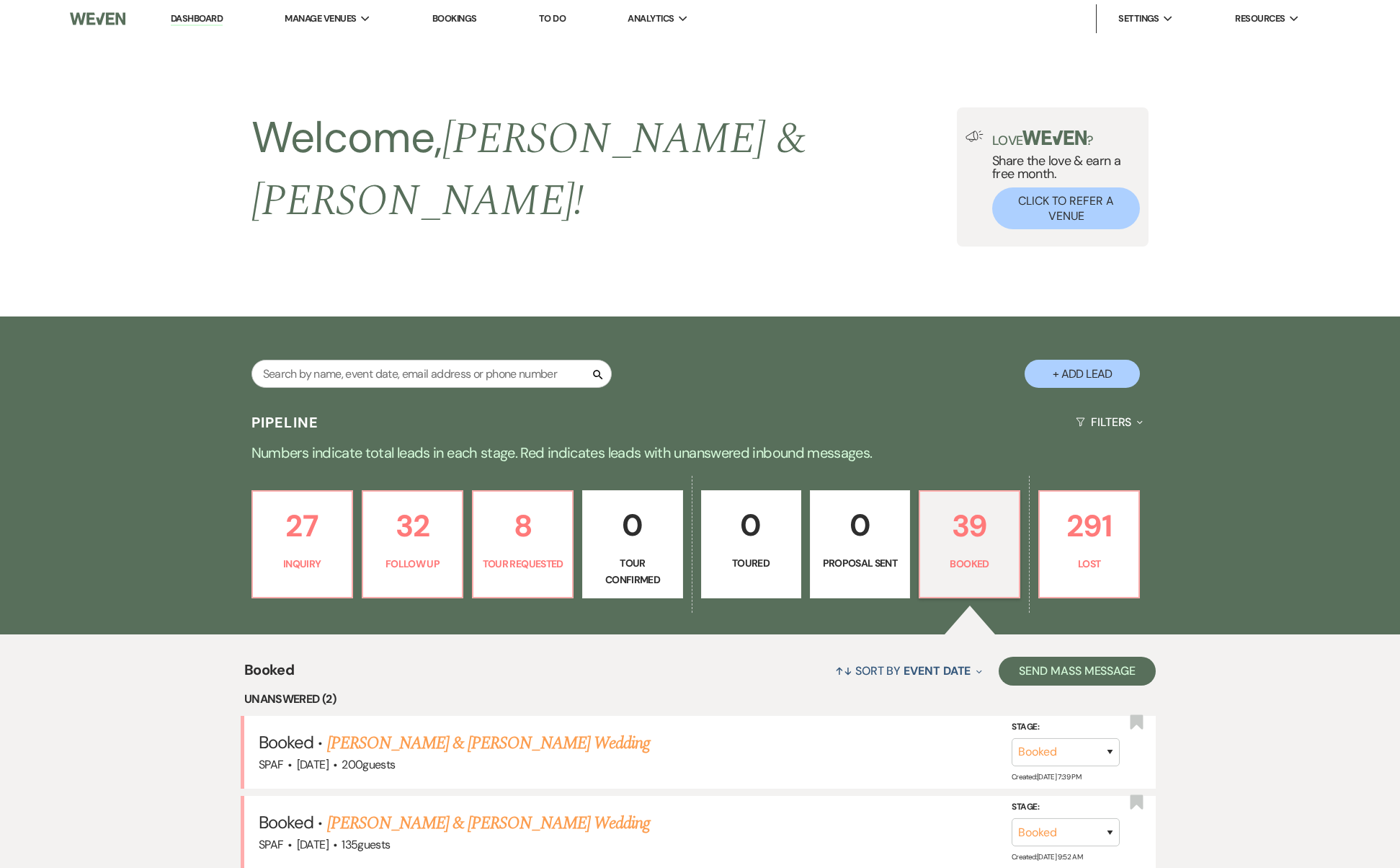
scroll to position [593, 0]
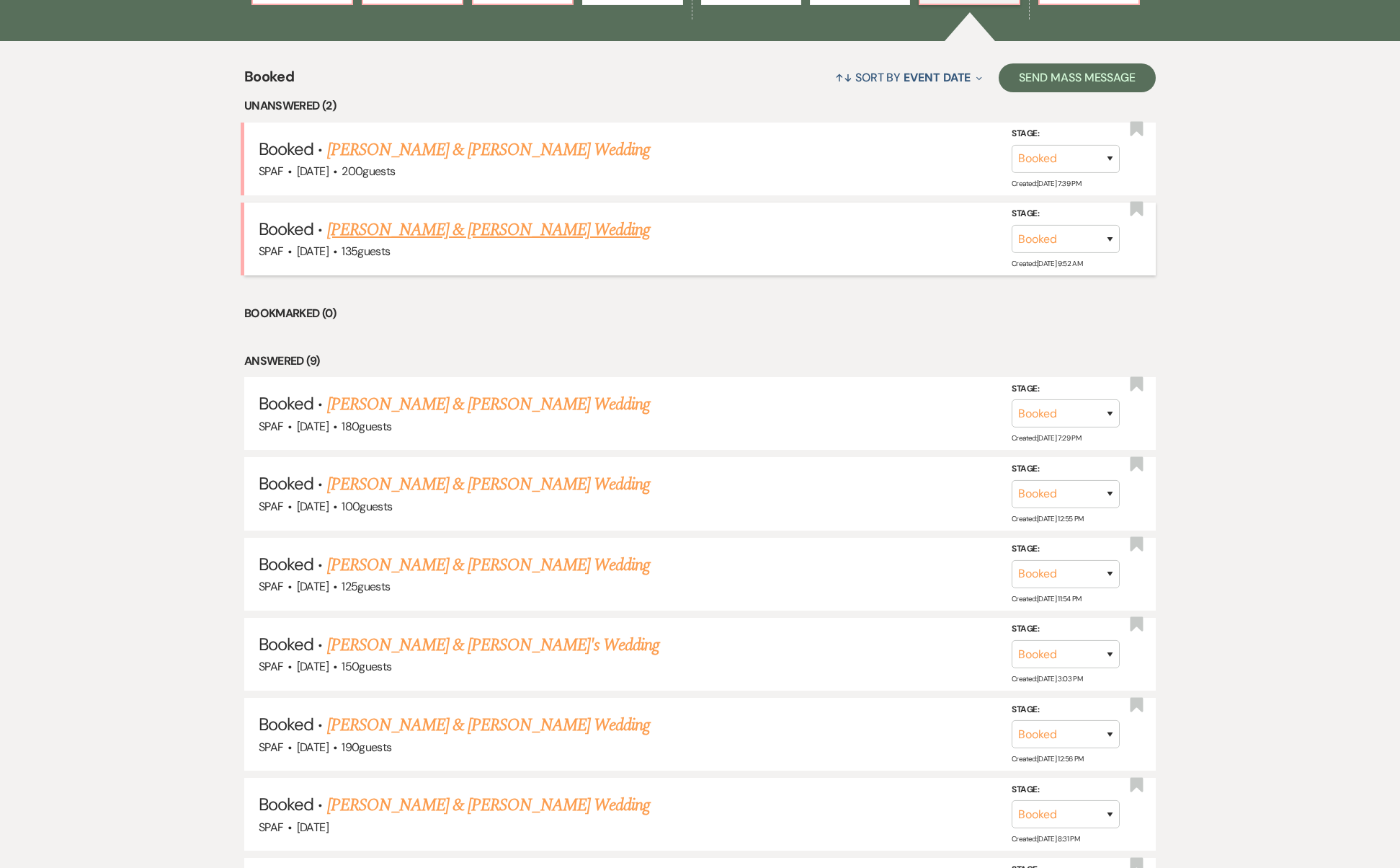
click at [441, 217] on h5 "Booked · [PERSON_NAME] & [PERSON_NAME] Wedding" at bounding box center [700, 230] width 883 height 26
click at [445, 217] on link "[PERSON_NAME] & [PERSON_NAME] Wedding" at bounding box center [489, 230] width 323 height 26
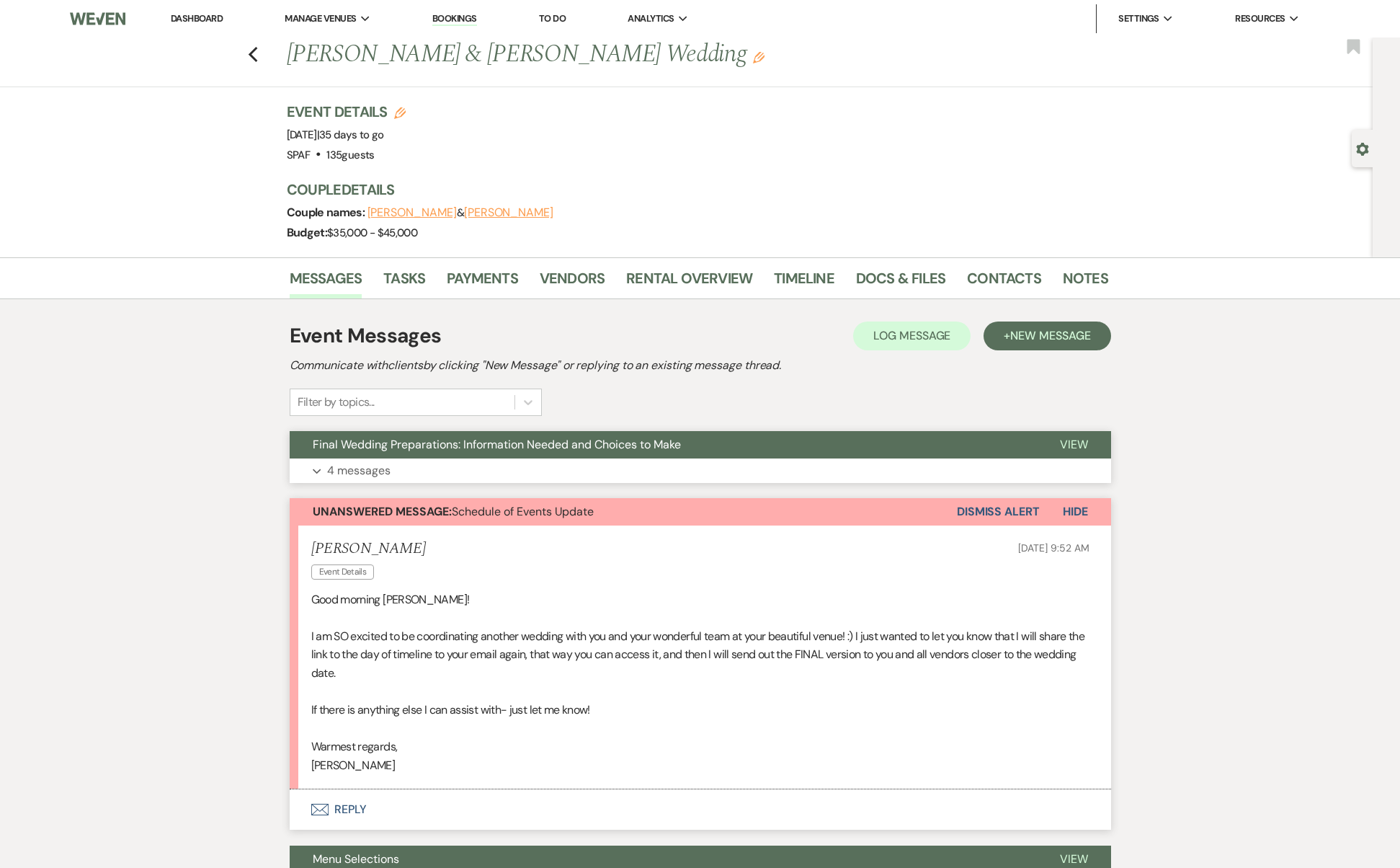
scroll to position [420, 0]
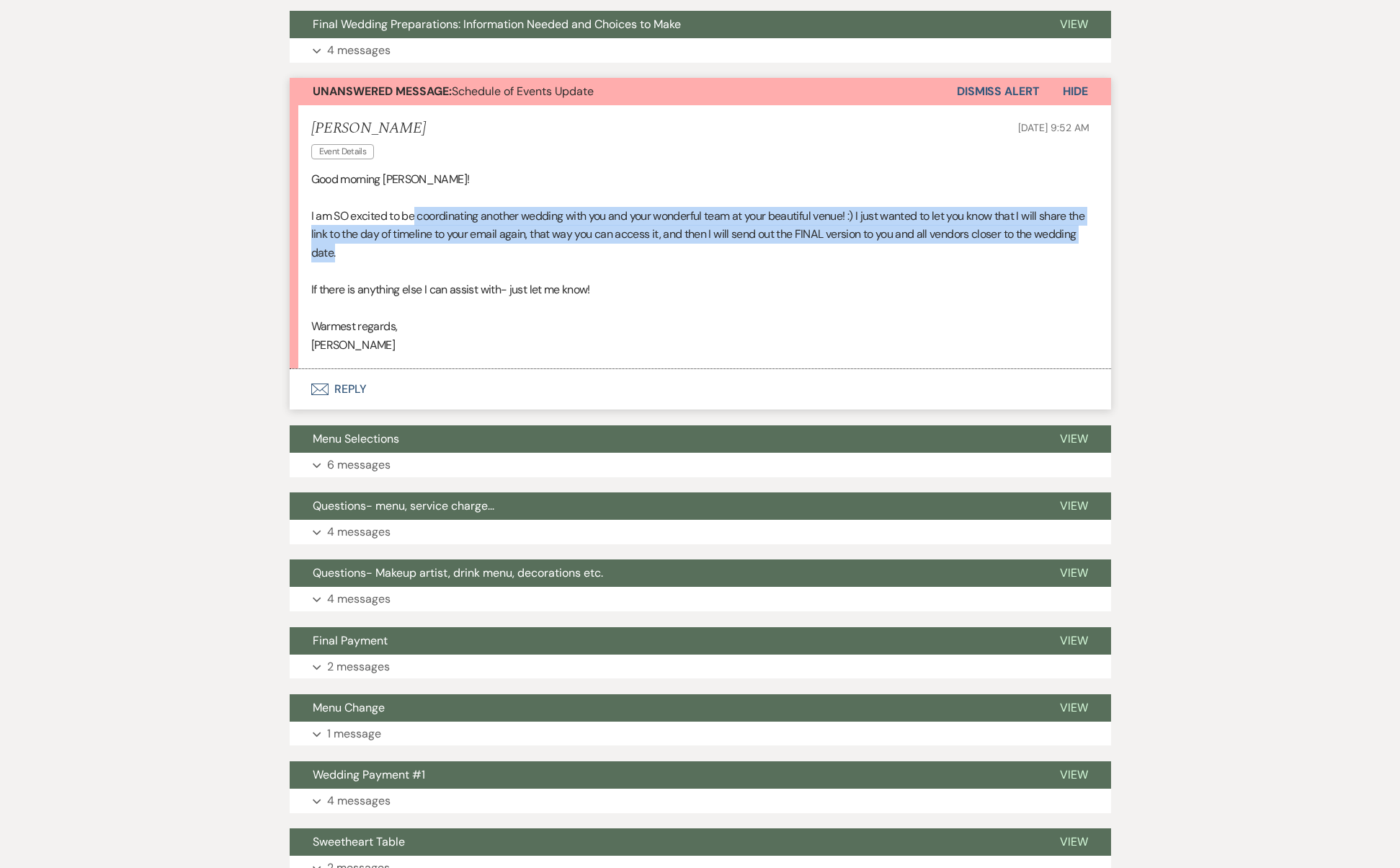
drag, startPoint x: 418, startPoint y: 204, endPoint x: 515, endPoint y: 251, distance: 107.8
click at [515, 251] on p "I am SO excited to be coordinating another wedding with you and your wonderful …" at bounding box center [700, 234] width 779 height 56
drag, startPoint x: 400, startPoint y: 342, endPoint x: 309, endPoint y: 181, distance: 184.9
click at [309, 181] on li "[PERSON_NAME] Event Details [DATE] 9:52 AM Good morning [PERSON_NAME]! I am SO …" at bounding box center [700, 237] width 822 height 264
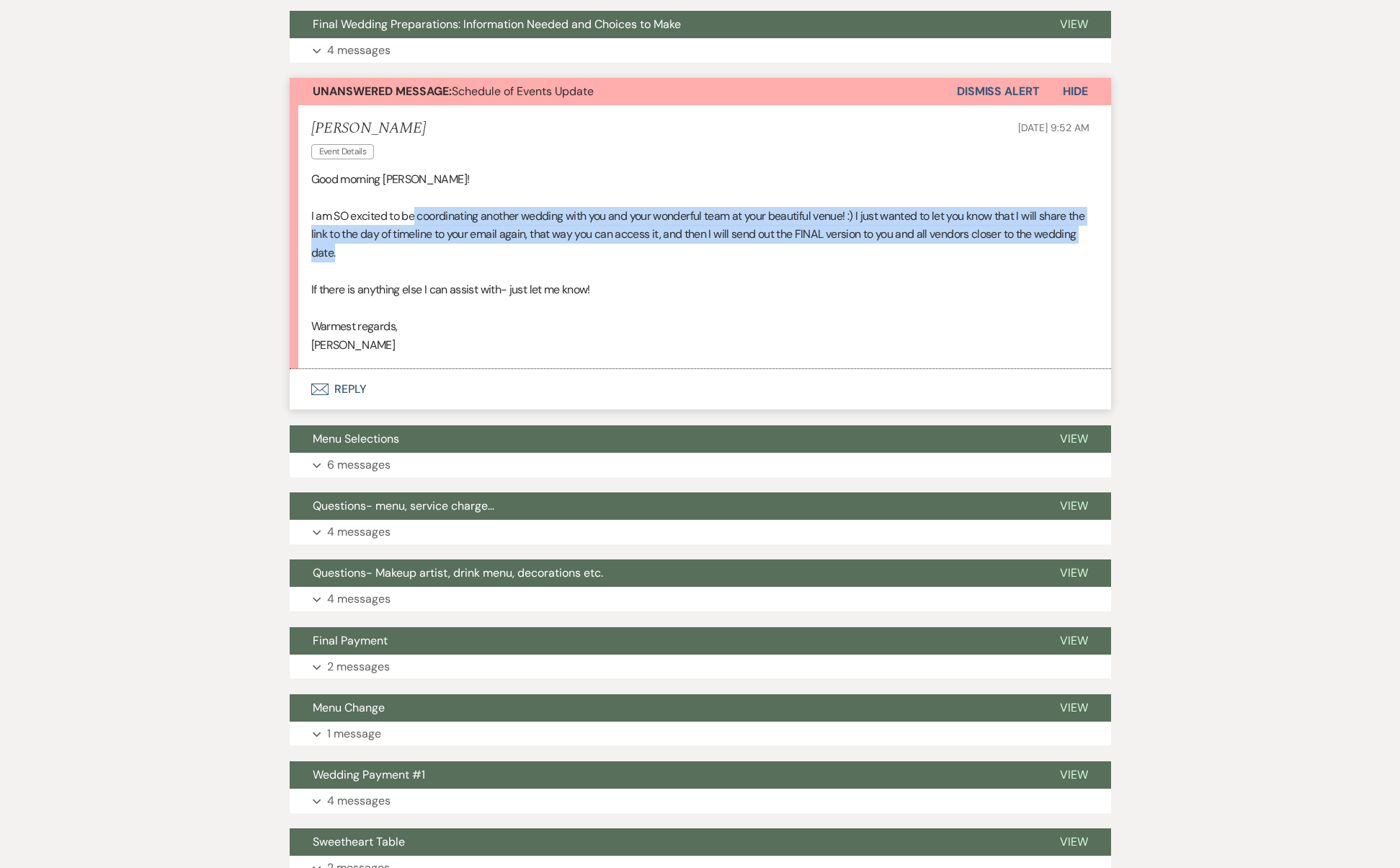
copy div "Good morning [PERSON_NAME]! I am SO excited to be coordinating another wedding …"
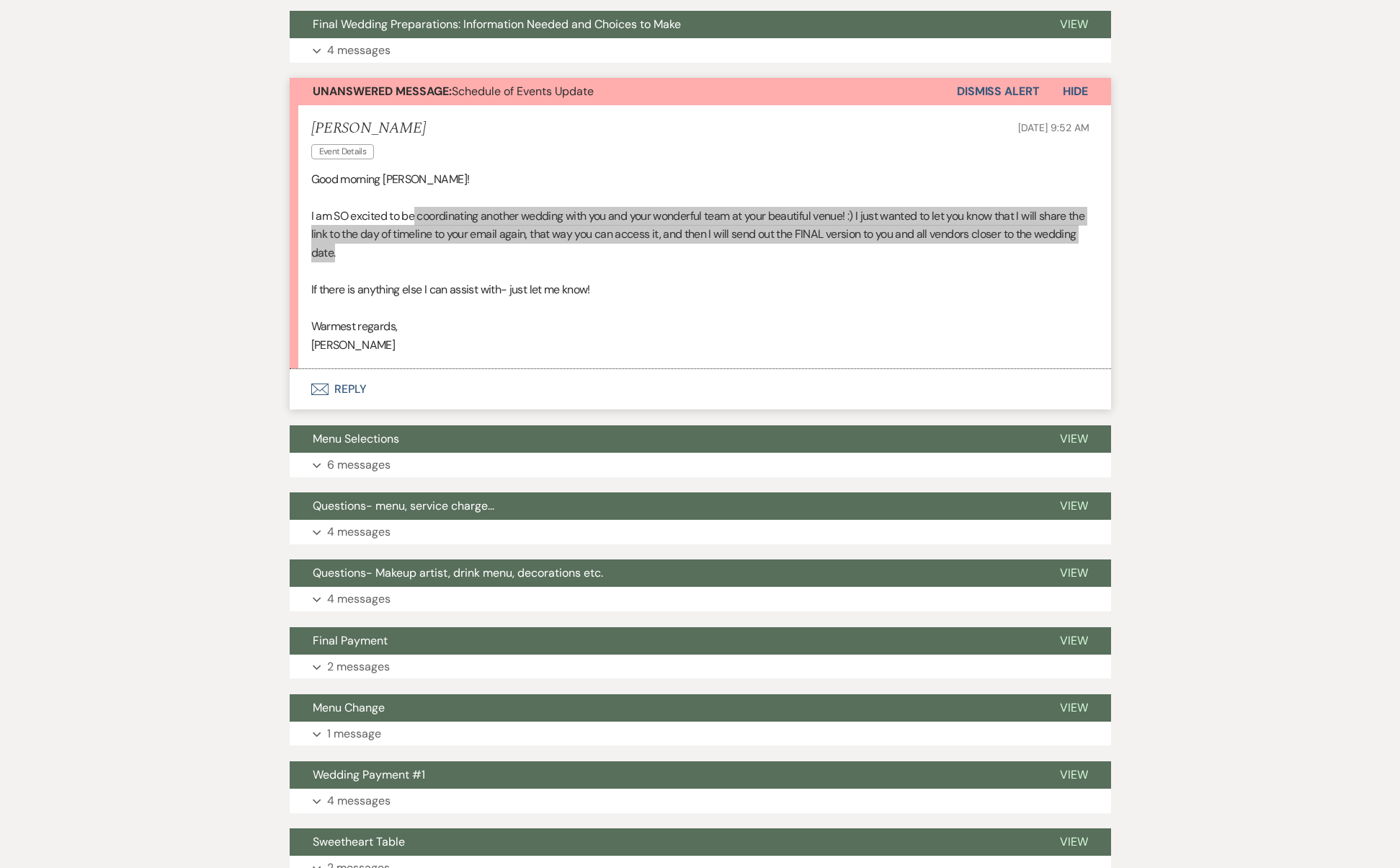
scroll to position [386, 0]
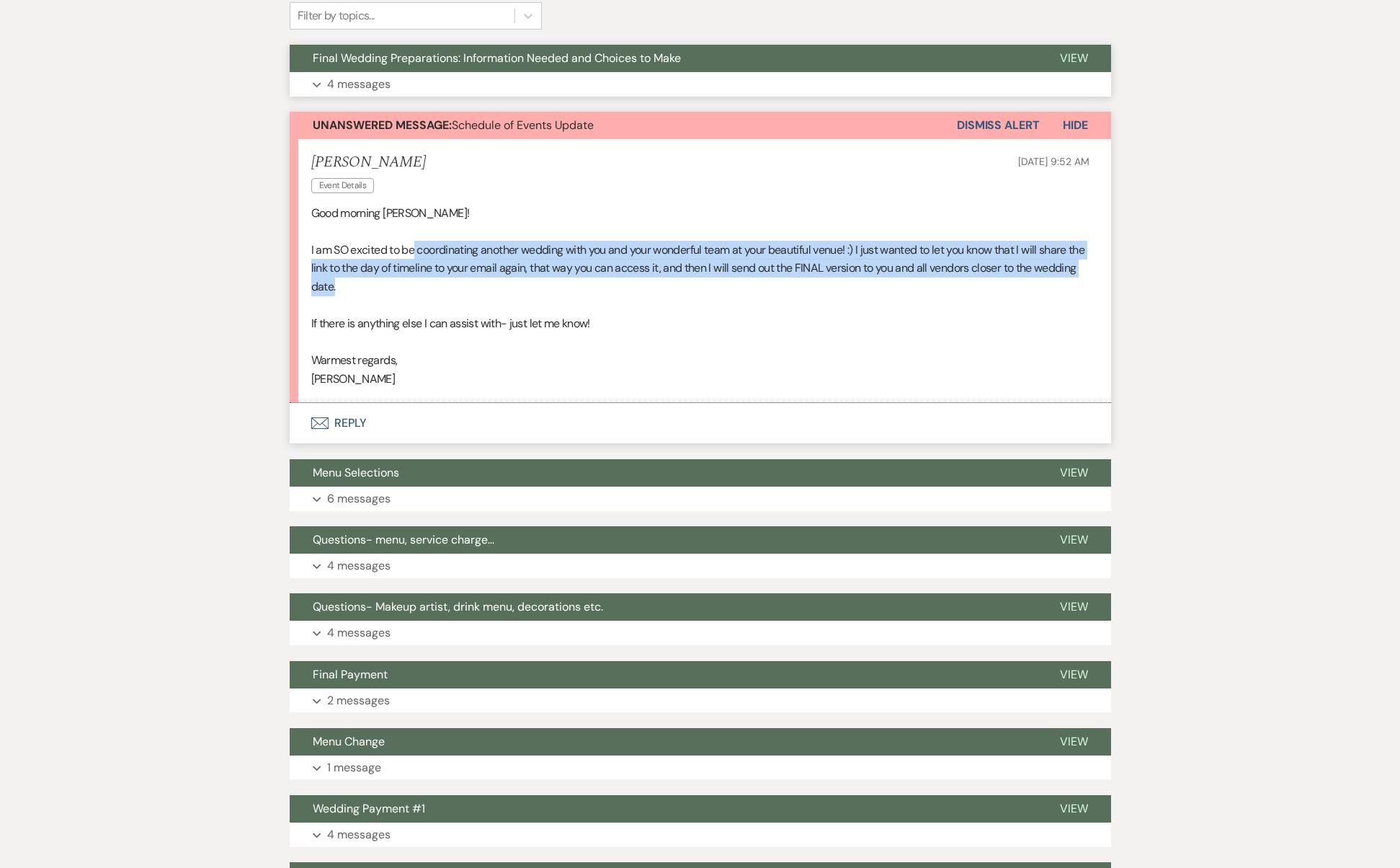
click at [526, 60] on span "Final Wedding Preparations: Information Needed and Choices to Make" at bounding box center [496, 57] width 368 height 15
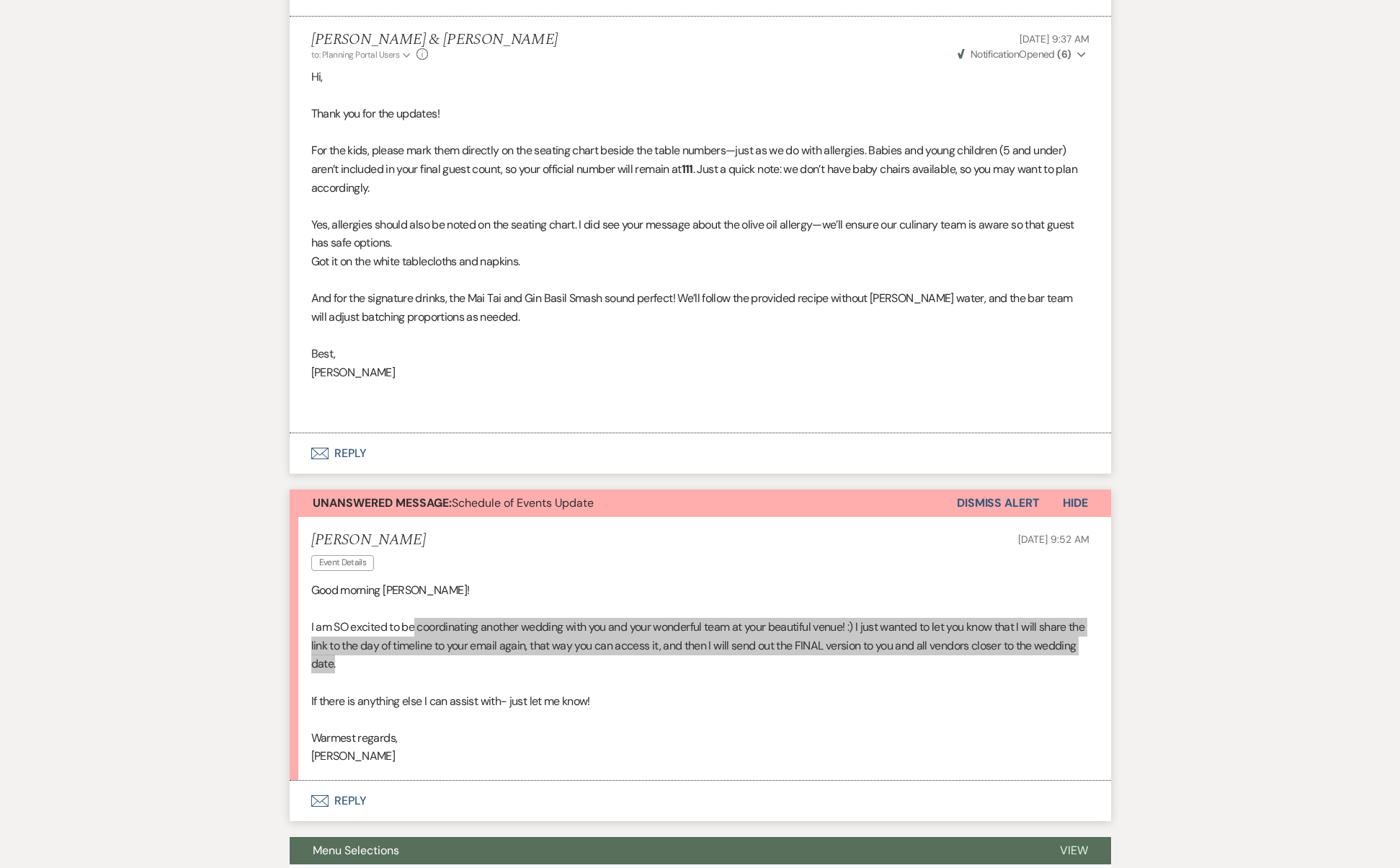
scroll to position [1603, 0]
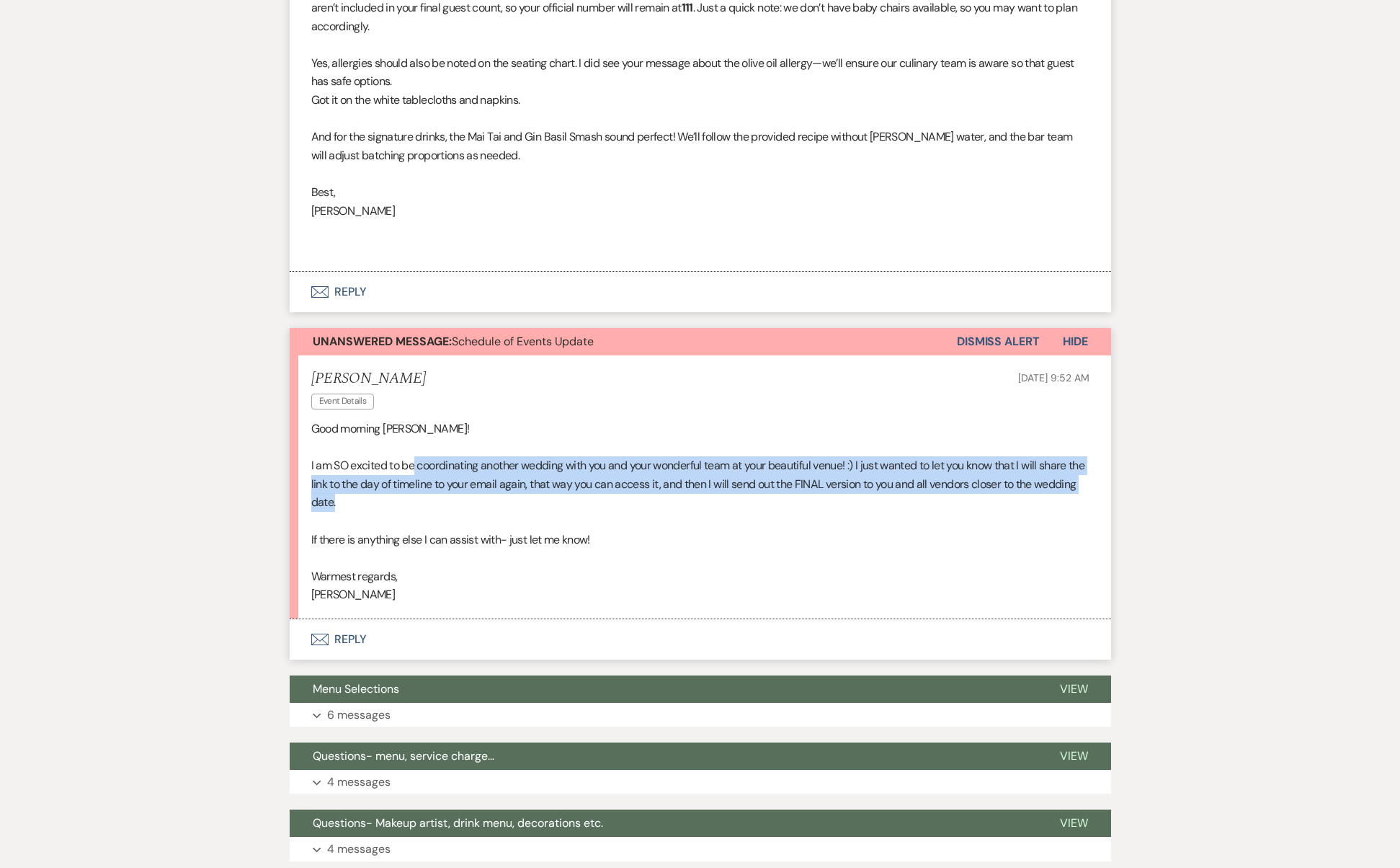
click at [407, 461] on p "I am SO excited to be coordinating another wedding with you and your wonderful …" at bounding box center [700, 484] width 779 height 56
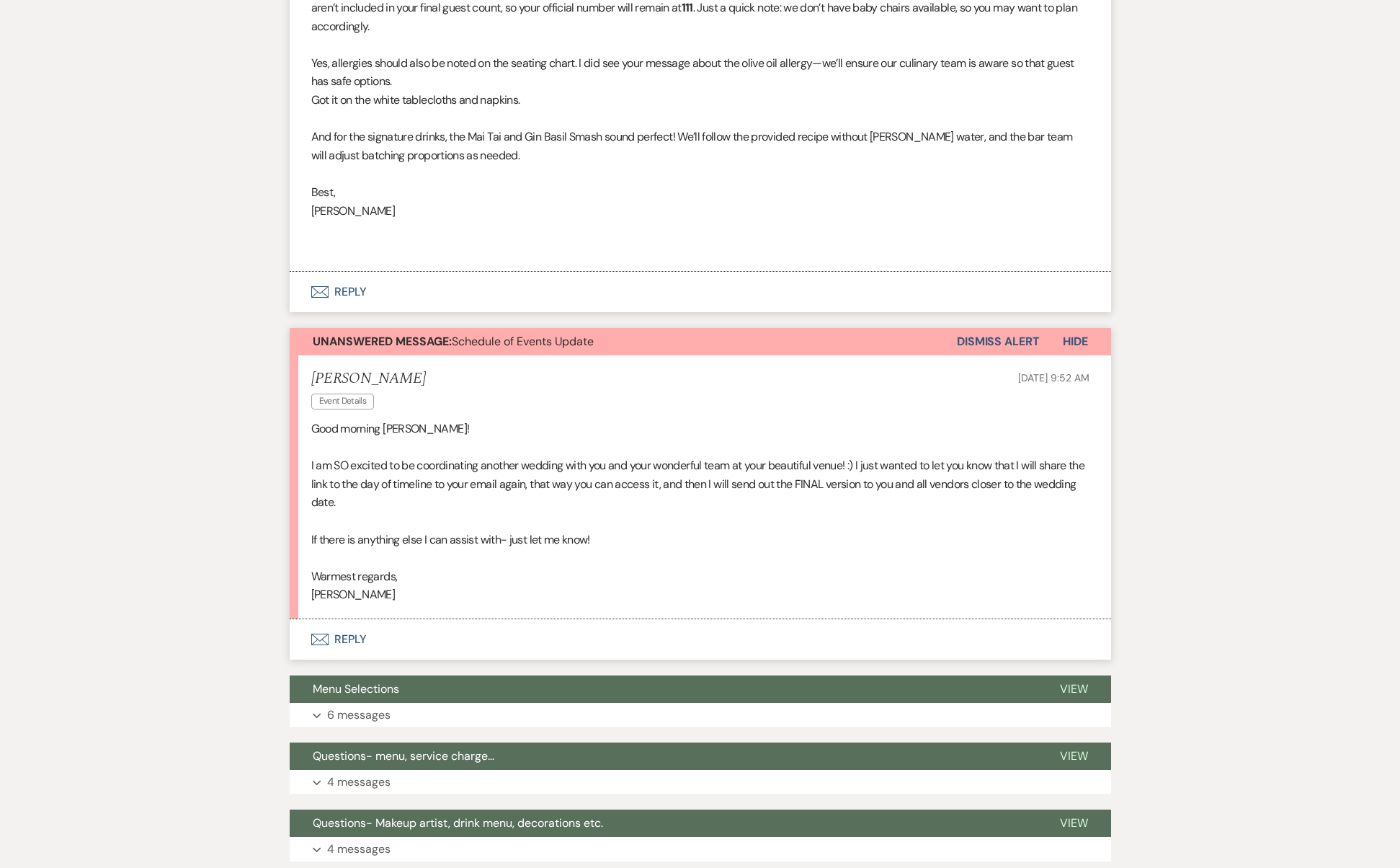
click at [346, 619] on button "Envelope Reply" at bounding box center [700, 639] width 822 height 41
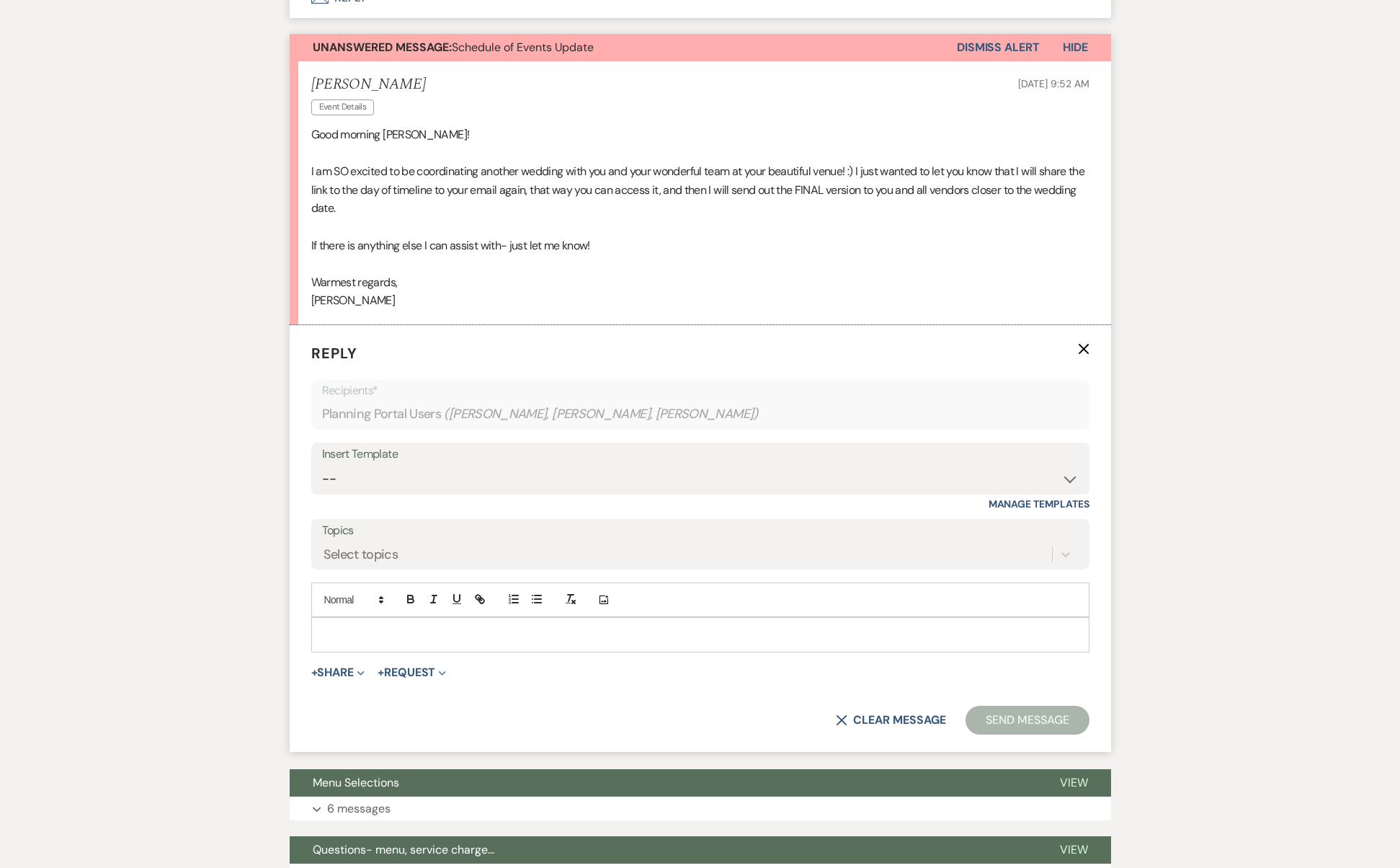
scroll to position [1950, 0]
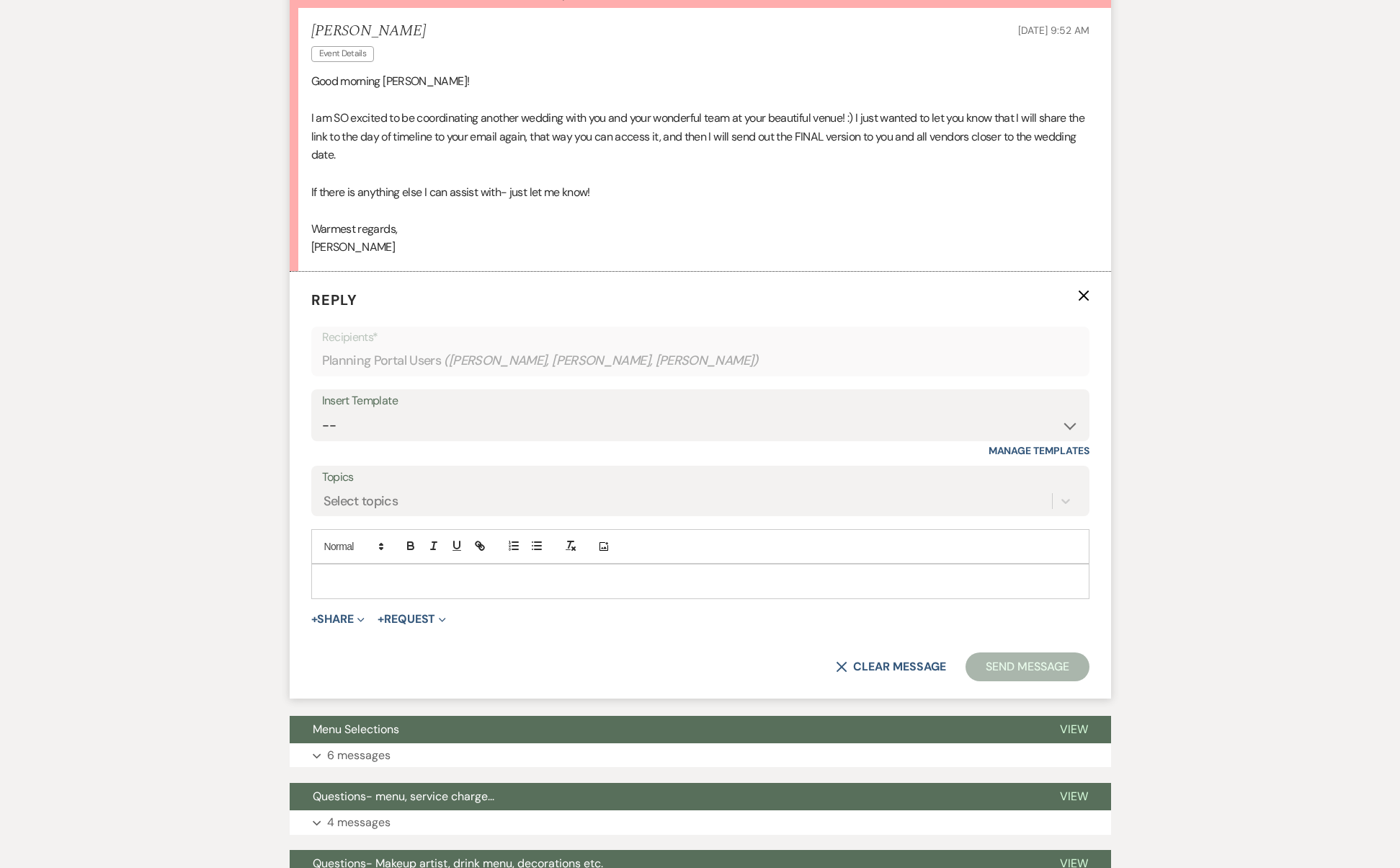
click at [394, 564] on div at bounding box center [700, 581] width 777 height 33
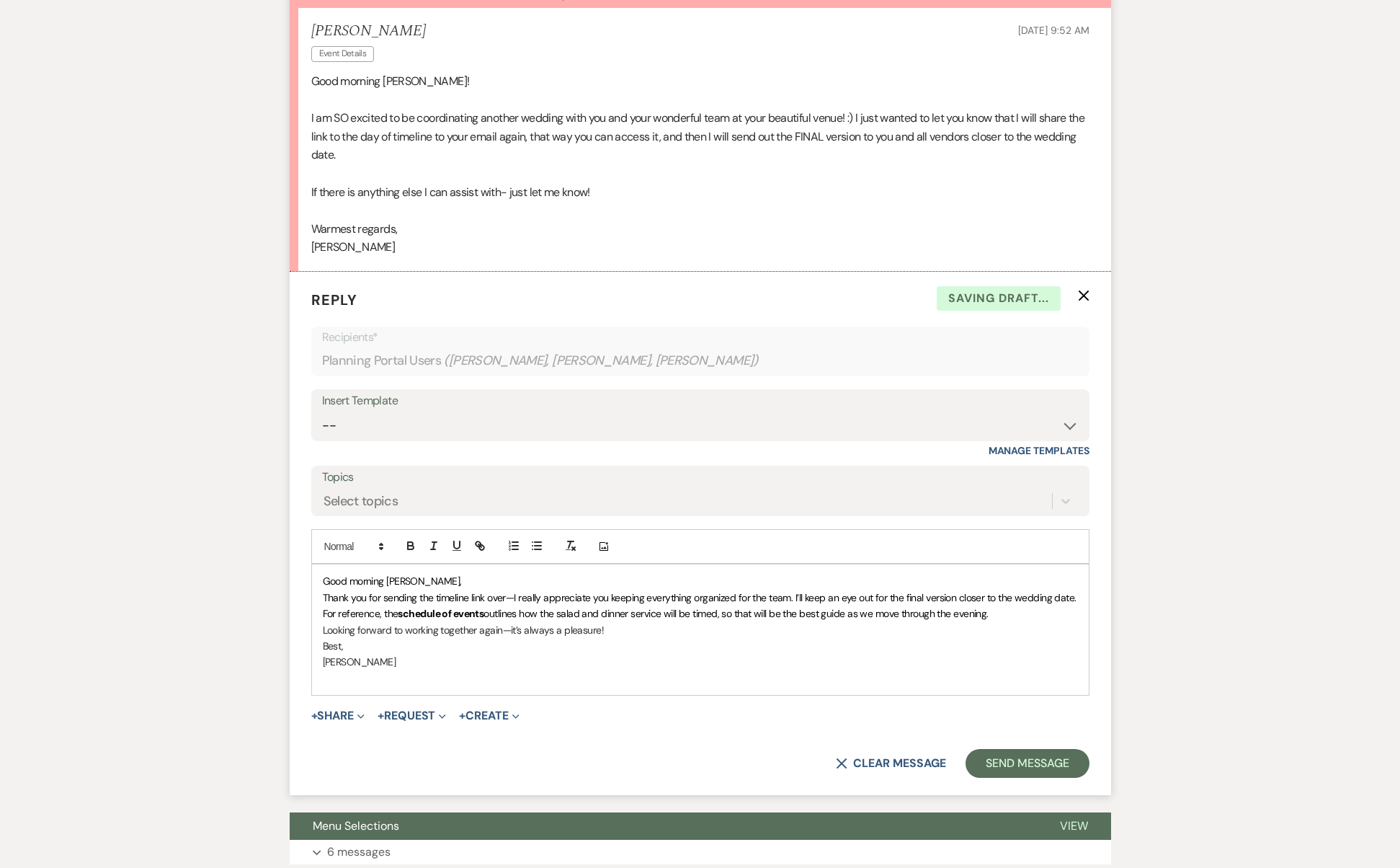
click at [461, 573] on p "Good morning [PERSON_NAME]," at bounding box center [700, 581] width 755 height 16
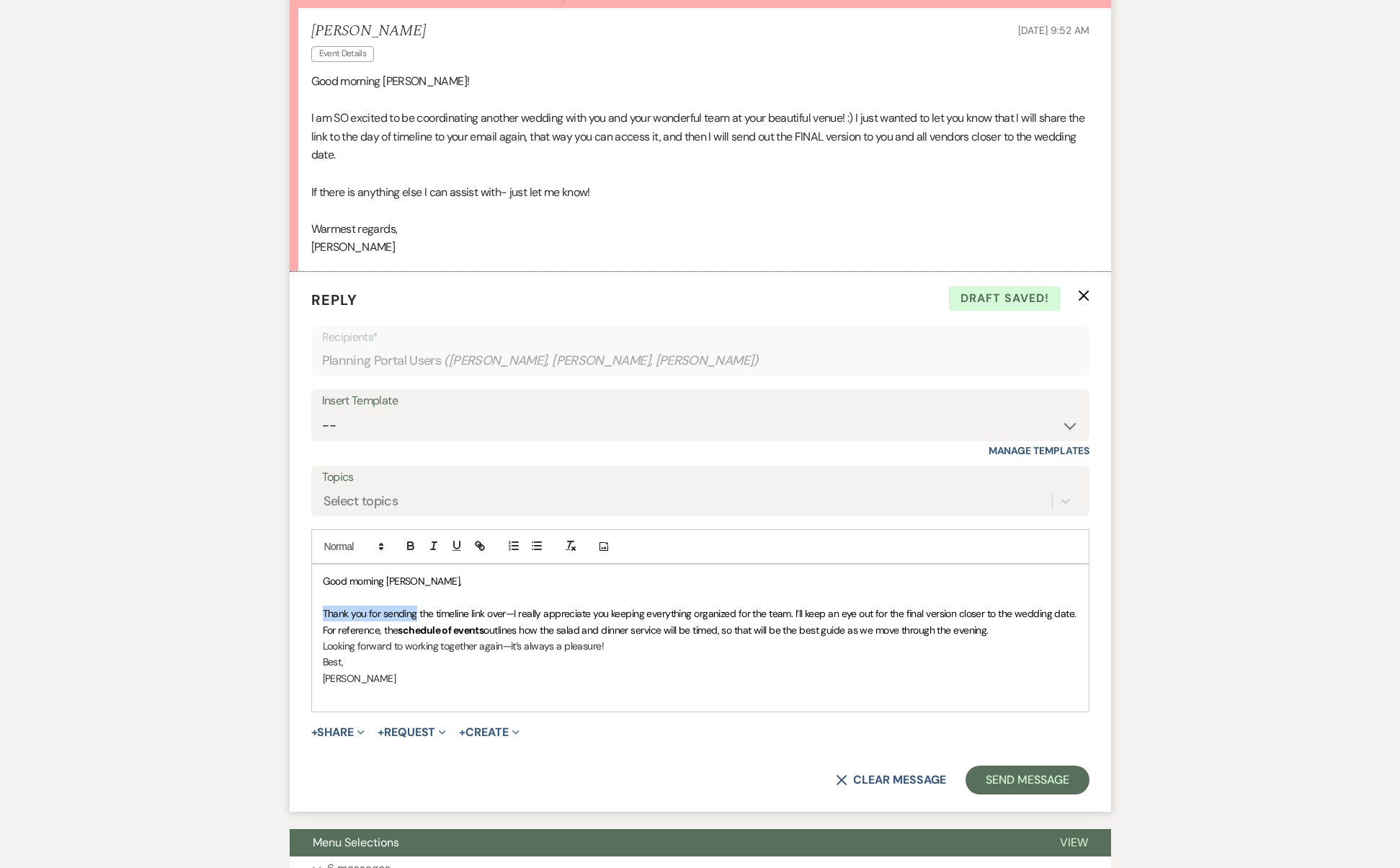
drag, startPoint x: 417, startPoint y: 559, endPoint x: 287, endPoint y: 553, distance: 130.1
click at [287, 553] on div "Messages Tasks Payments Vendors Rental Overview Timeline Docs & Files Contacts …" at bounding box center [700, 343] width 1400 height 4074
click at [393, 607] on span "﻿ Looking forward the timeline link over—I really appreciate you keeping everyt…" at bounding box center [687, 613] width 728 height 13
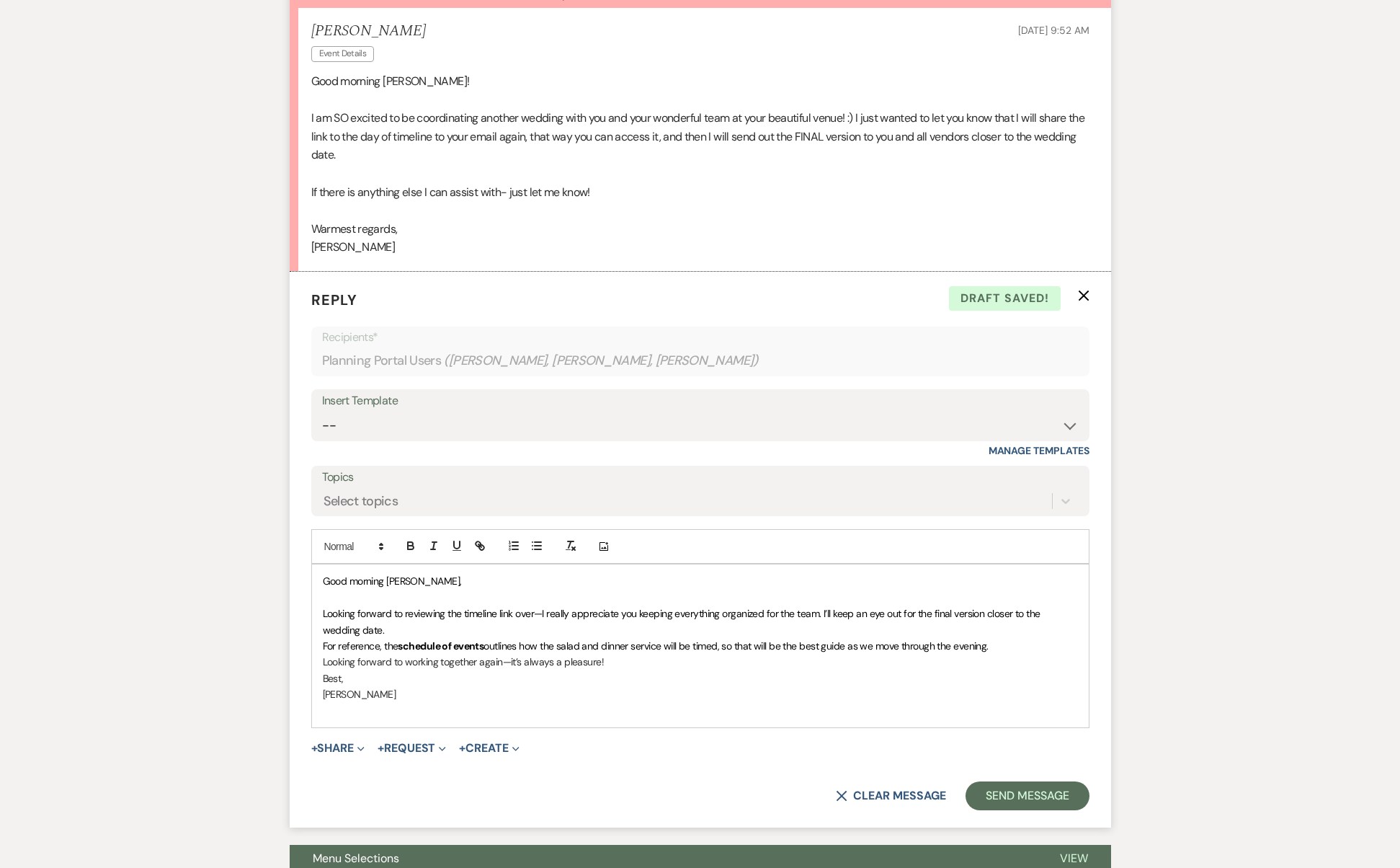
click at [503, 607] on span "Looking forward to reviewing the timeline link over—I really appreciate you kee…" at bounding box center [683, 621] width 720 height 29
click at [516, 607] on span "Looking forward to reviewing the timeline over—I really appreciate you keeping …" at bounding box center [696, 621] width 746 height 29
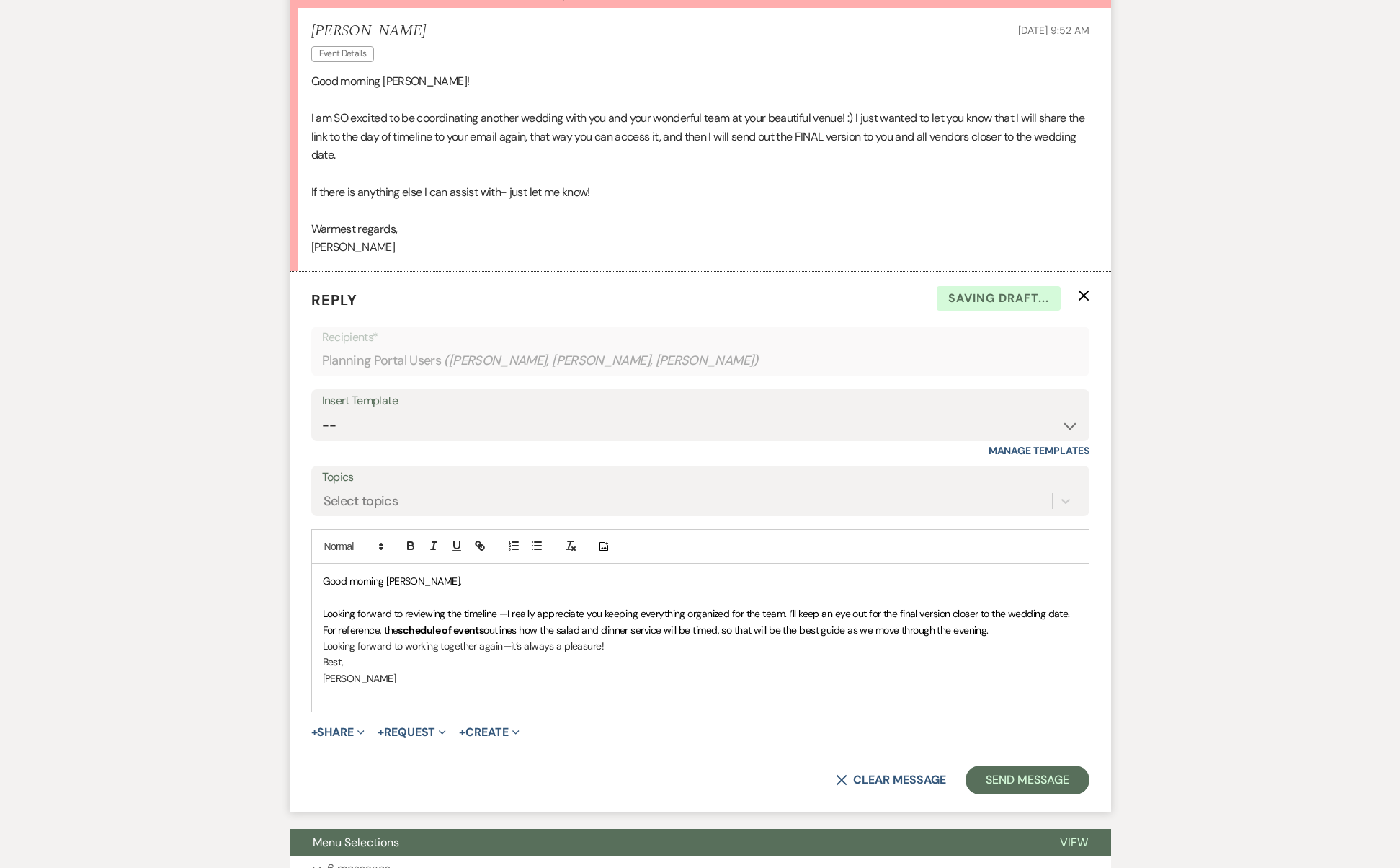
click at [1079, 564] on div "Good morning [PERSON_NAME], Looking forward to reviewing the timeline —I really…" at bounding box center [700, 637] width 777 height 147
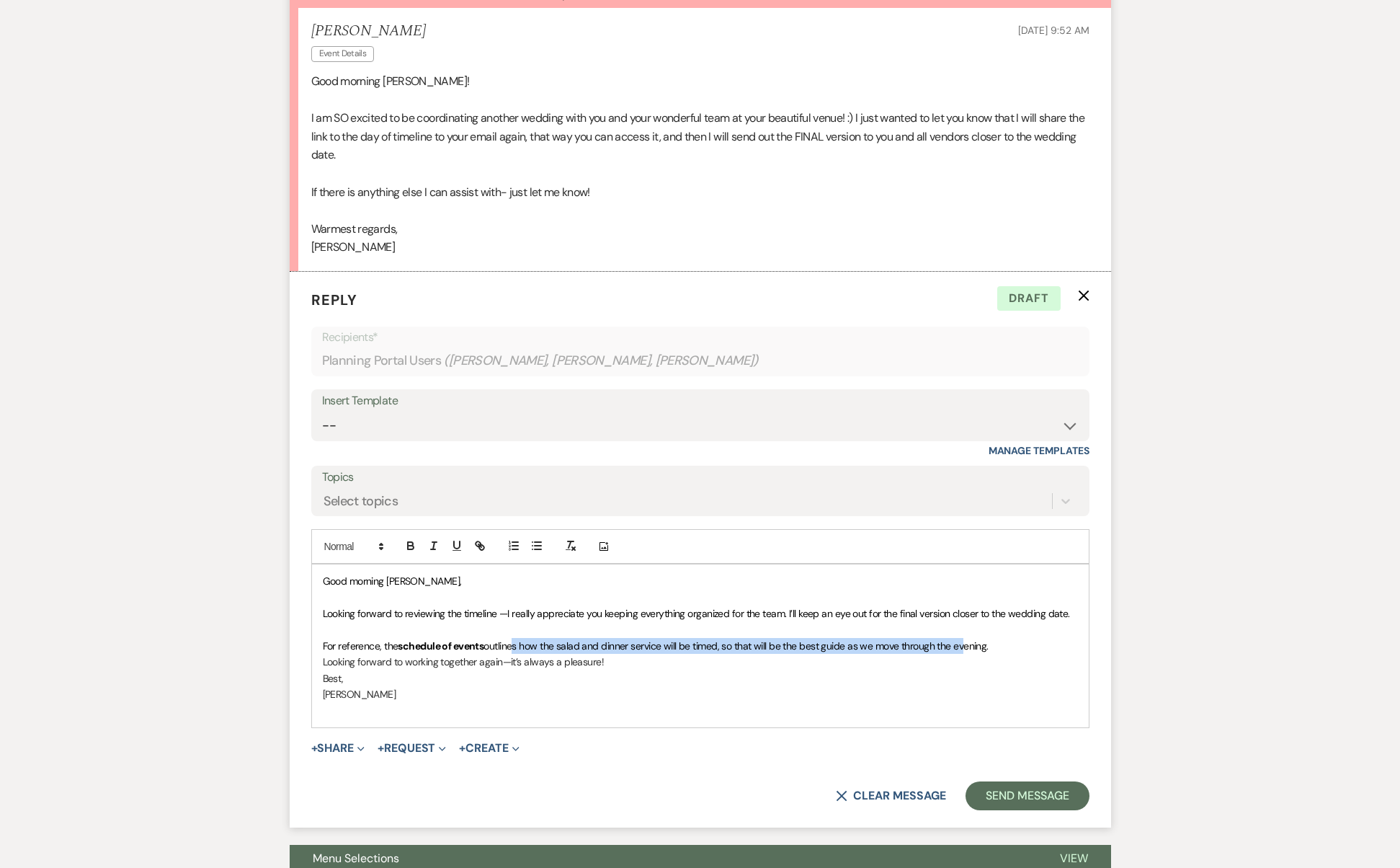
drag, startPoint x: 509, startPoint y: 589, endPoint x: 963, endPoint y: 590, distance: 454.0
click at [963, 640] on span "outlines how the salad and dinner service will be timed, so that will be the be…" at bounding box center [735, 646] width 504 height 13
click at [996, 638] on p "For reference, the schedule of events outlines how the salad and dinner service…" at bounding box center [700, 646] width 755 height 16
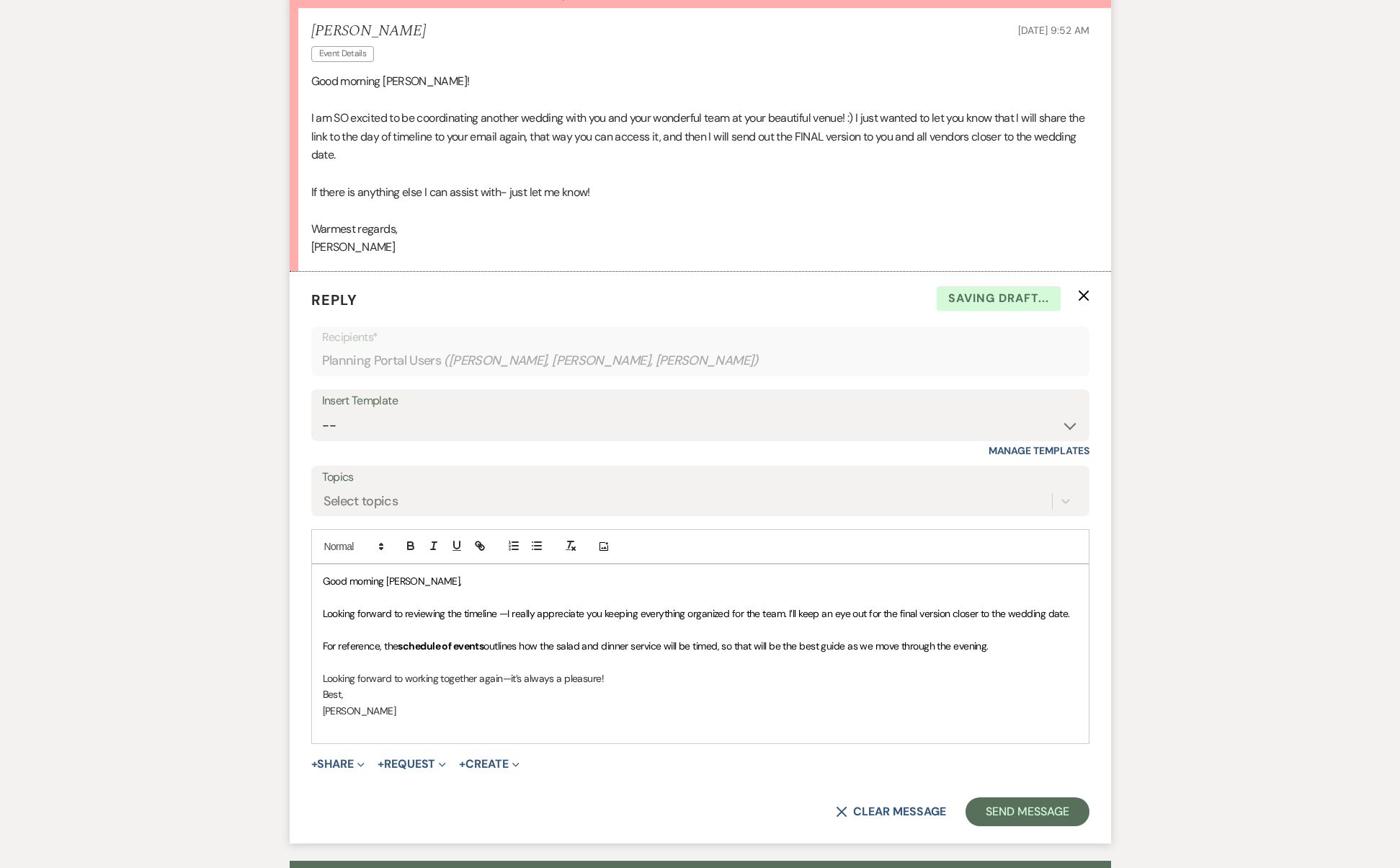
click at [717, 687] on p "Best," at bounding box center [700, 694] width 755 height 16
click at [615, 670] on p "Looking forward to working together again—it’s always a pleasure!" at bounding box center [700, 678] width 755 height 16
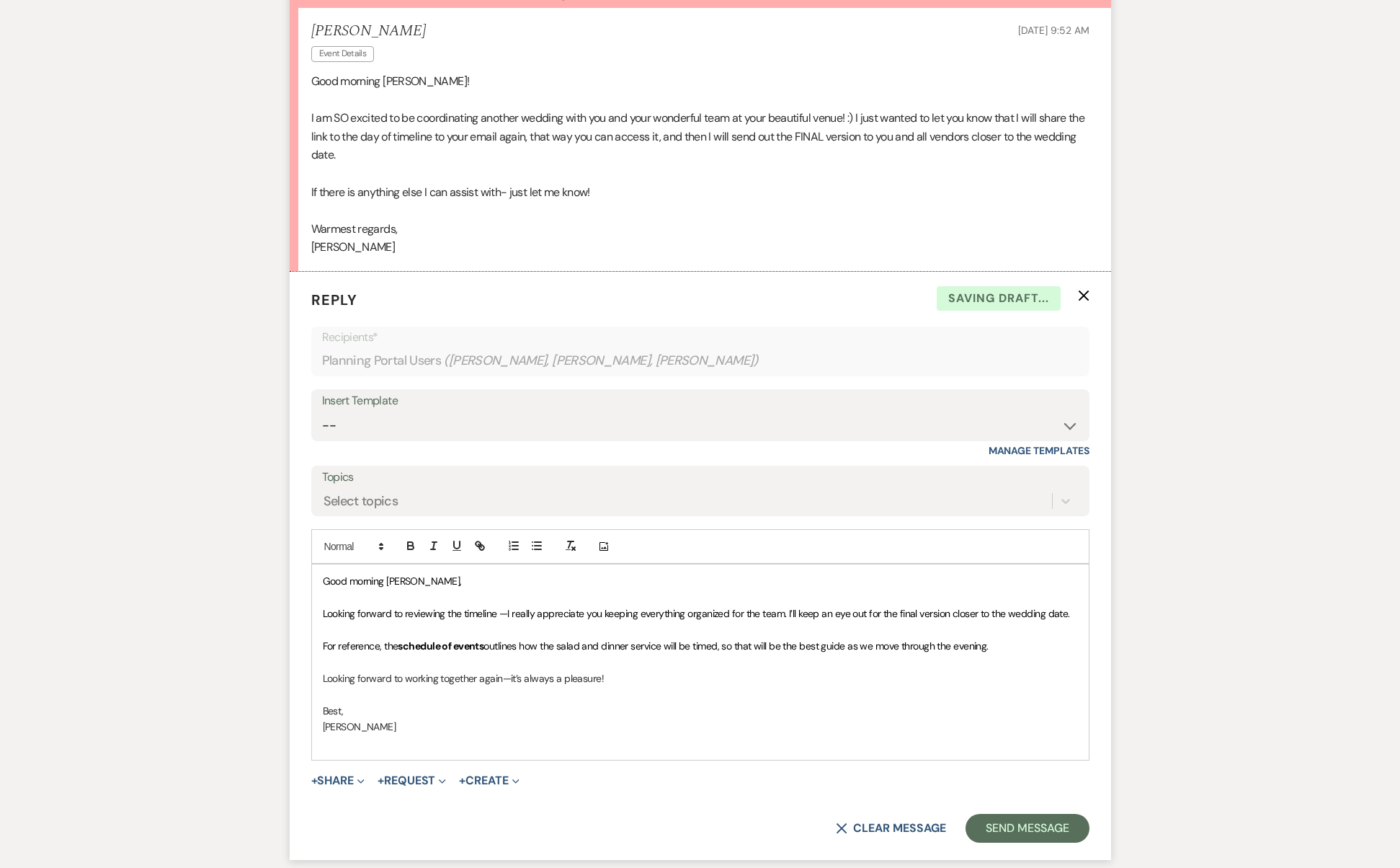
click at [606, 670] on p "Looking forward to working together again—it’s always a pleasure!" at bounding box center [700, 678] width 755 height 16
drag, startPoint x: 606, startPoint y: 626, endPoint x: 397, endPoint y: 611, distance: 209.5
click at [397, 611] on div "Good morning [PERSON_NAME], Looking forward to reviewing the timeline —I really…" at bounding box center [700, 661] width 777 height 194
click at [397, 654] on p at bounding box center [700, 661] width 755 height 16
click at [522, 640] on span "outlines how the salad and dinner service will be timed, so that will be the be…" at bounding box center [735, 646] width 504 height 13
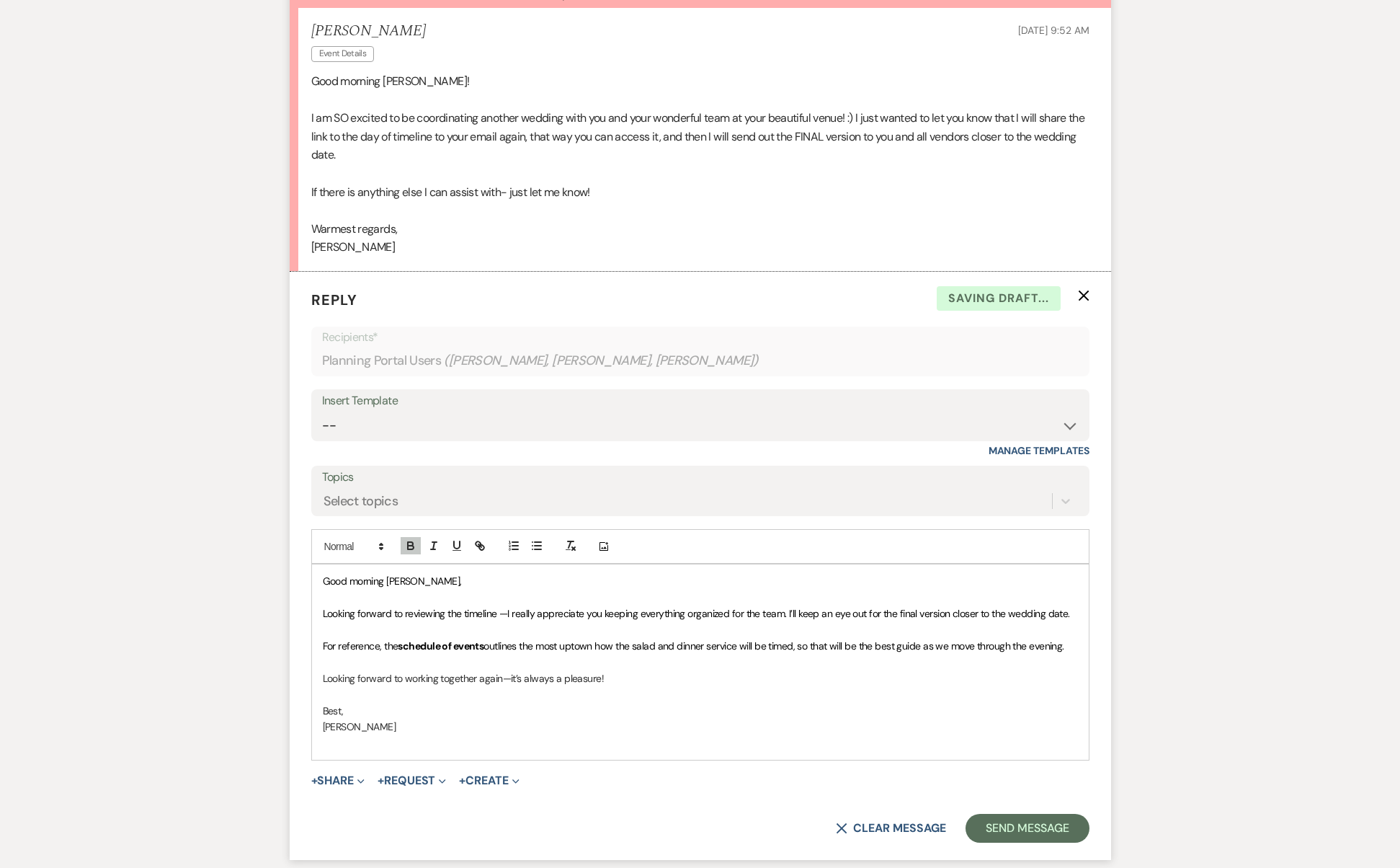
click at [578, 640] on span "outlines the most uptown how the salad and dinner service will be timed, so tha…" at bounding box center [773, 646] width 580 height 13
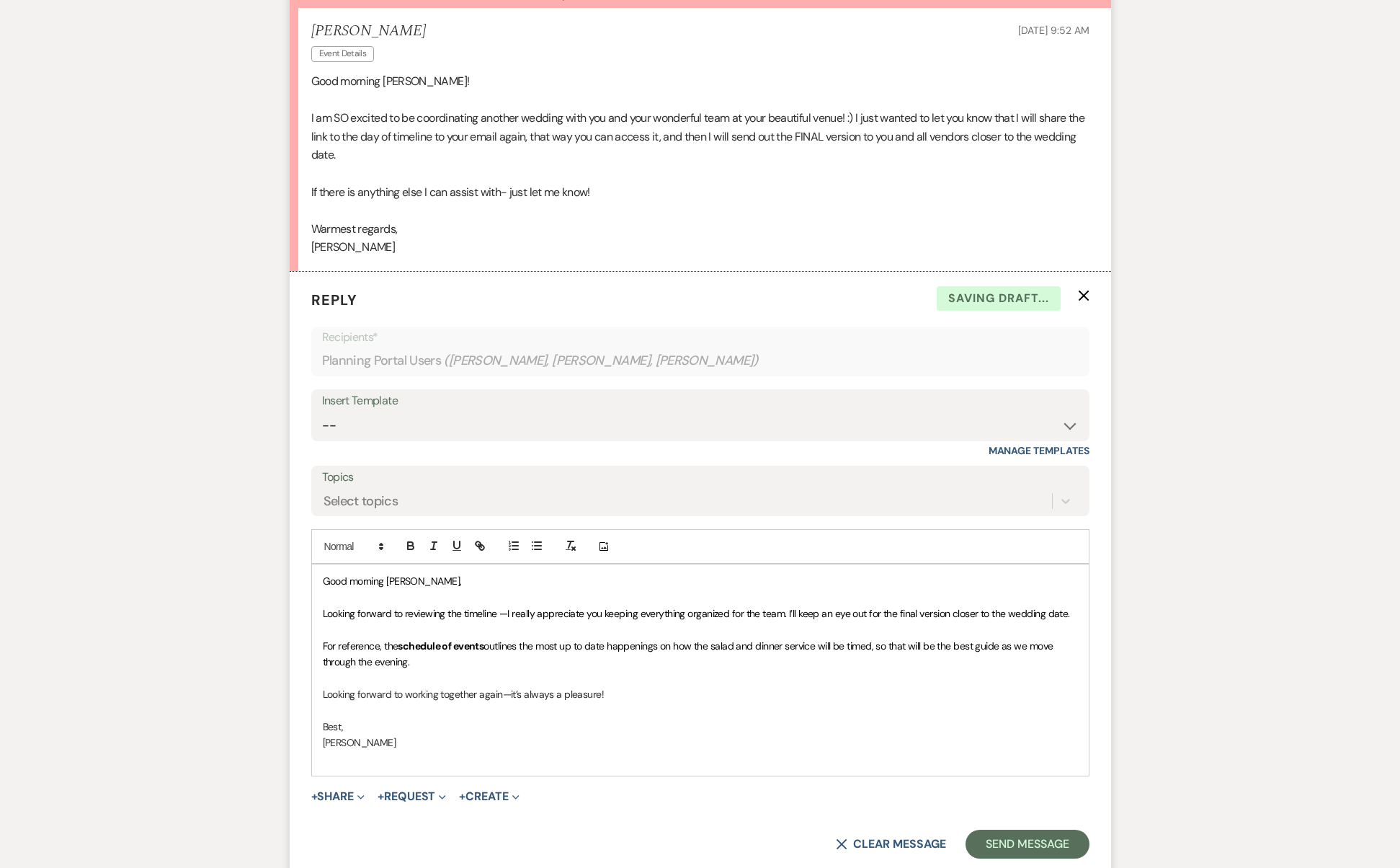
click at [622, 670] on p at bounding box center [700, 678] width 755 height 16
click at [1032, 830] on button "Send Message" at bounding box center [1028, 844] width 123 height 29
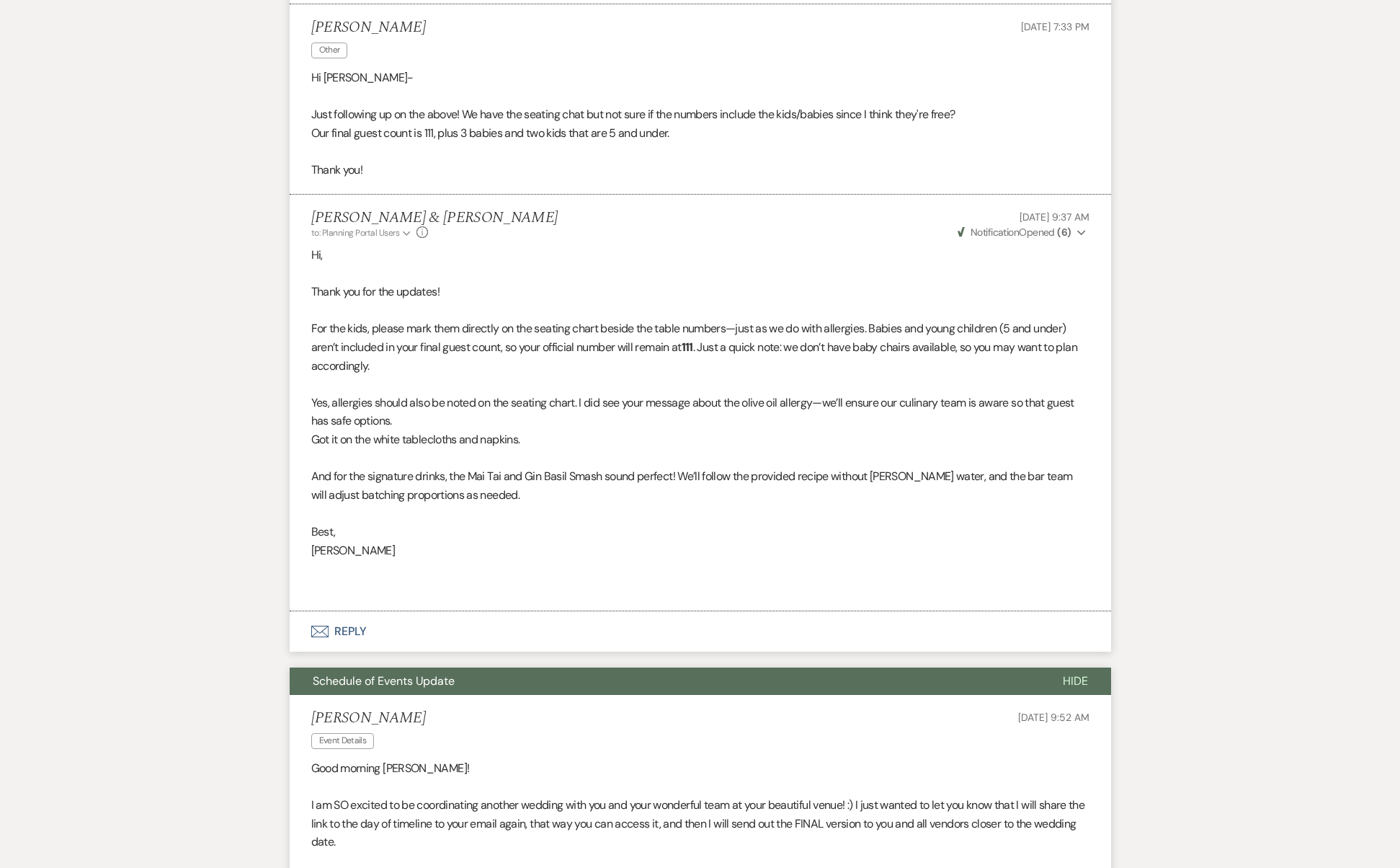
scroll to position [0, 0]
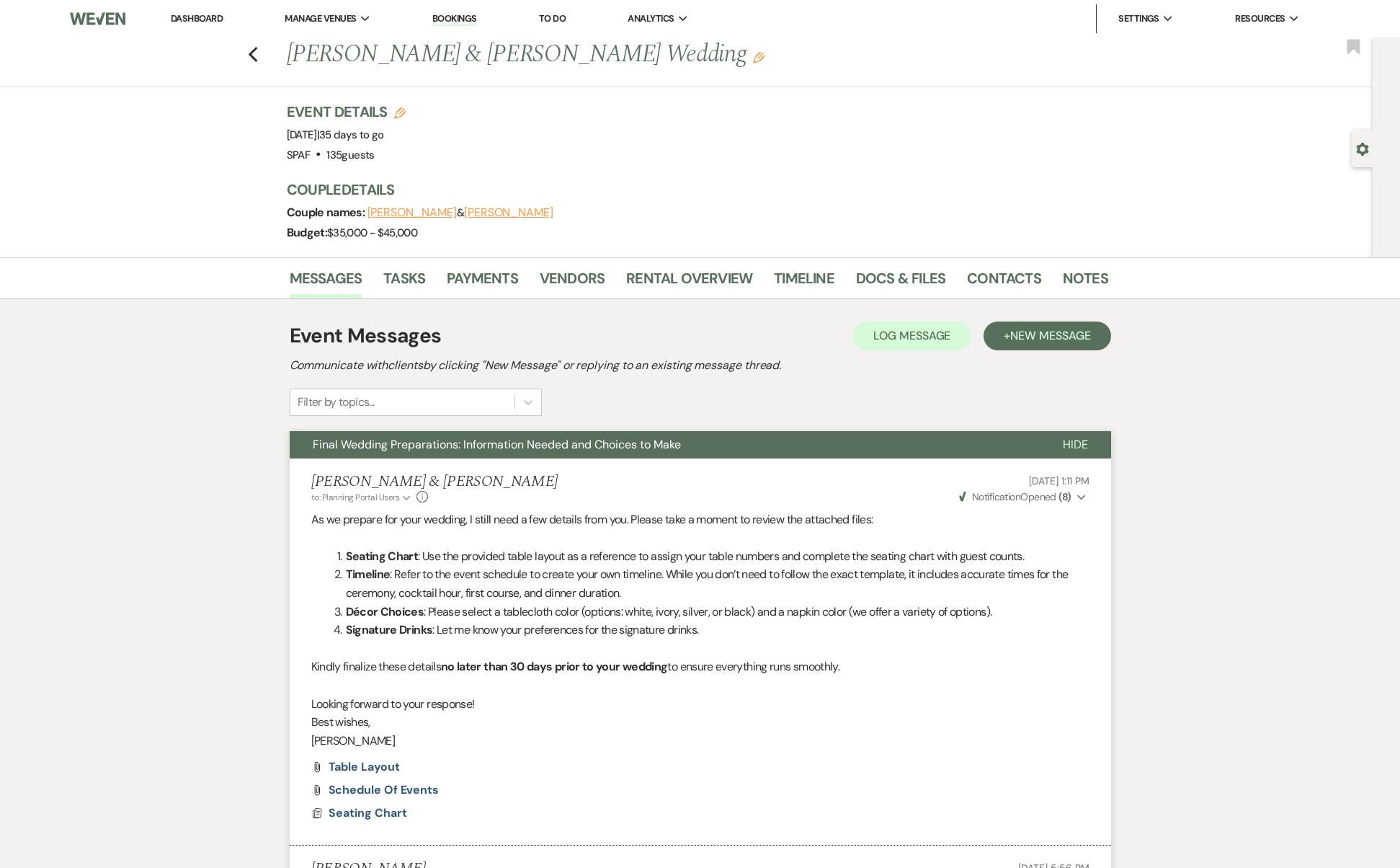
click at [264, 57] on div "Previous [PERSON_NAME] & [PERSON_NAME] Wedding Edit Bookmark" at bounding box center [683, 62] width 1380 height 49
click at [257, 57] on icon "Previous" at bounding box center [253, 55] width 10 height 17
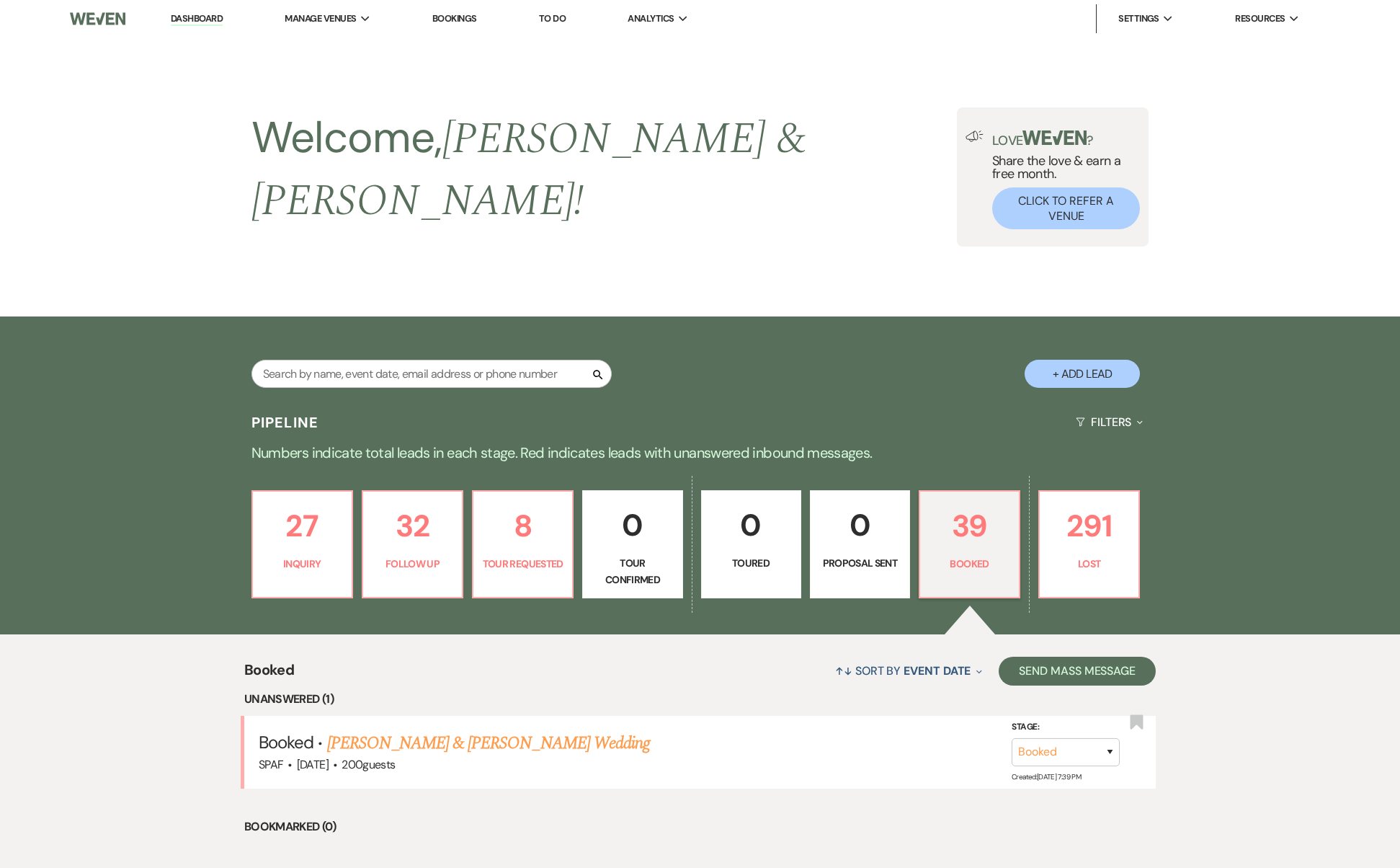
scroll to position [593, 0]
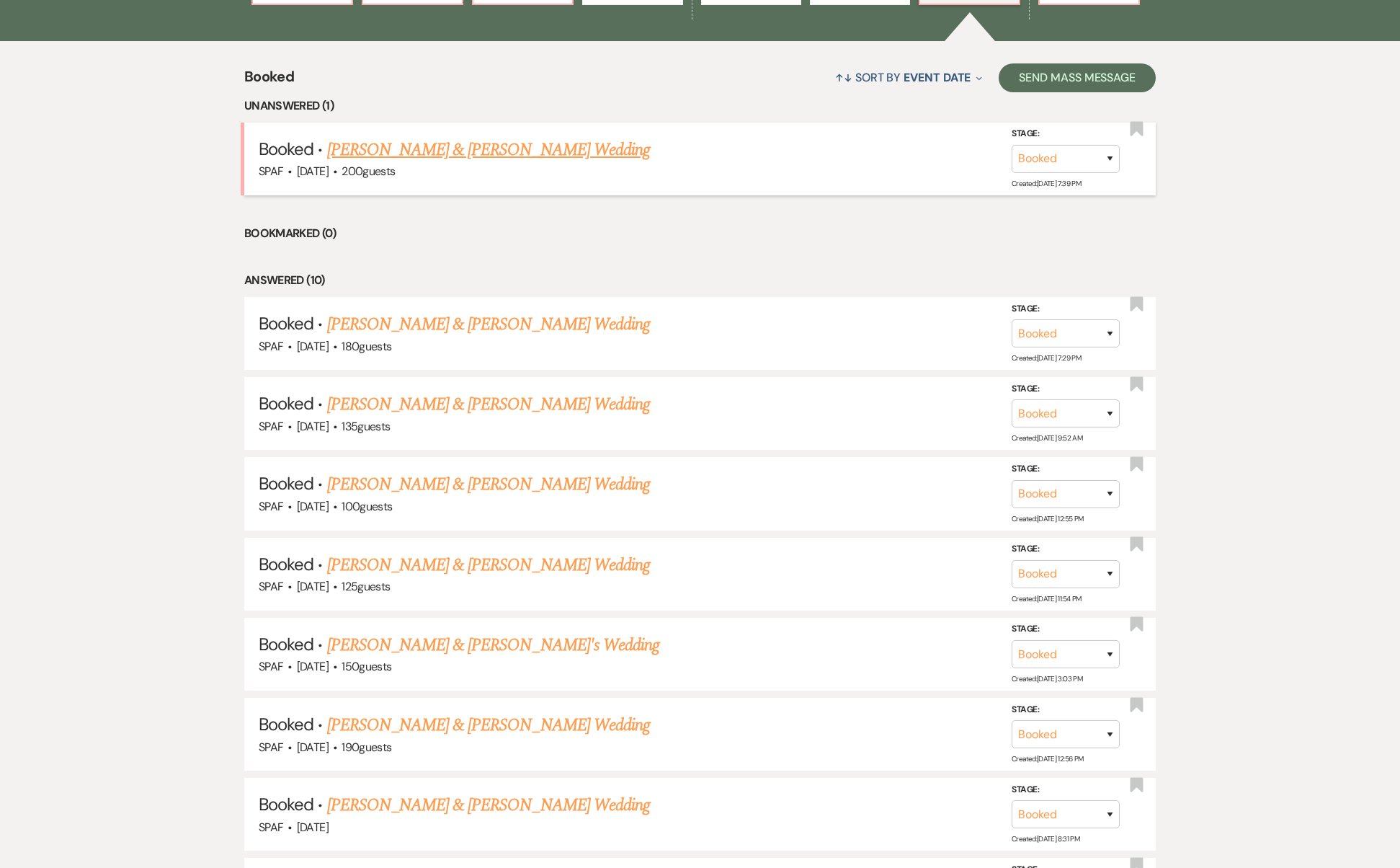
click at [420, 162] on div "SPAF · [DATE] · 200 guests" at bounding box center [700, 172] width 883 height 19
click at [419, 137] on link "[PERSON_NAME] & [PERSON_NAME] Wedding" at bounding box center [489, 150] width 323 height 26
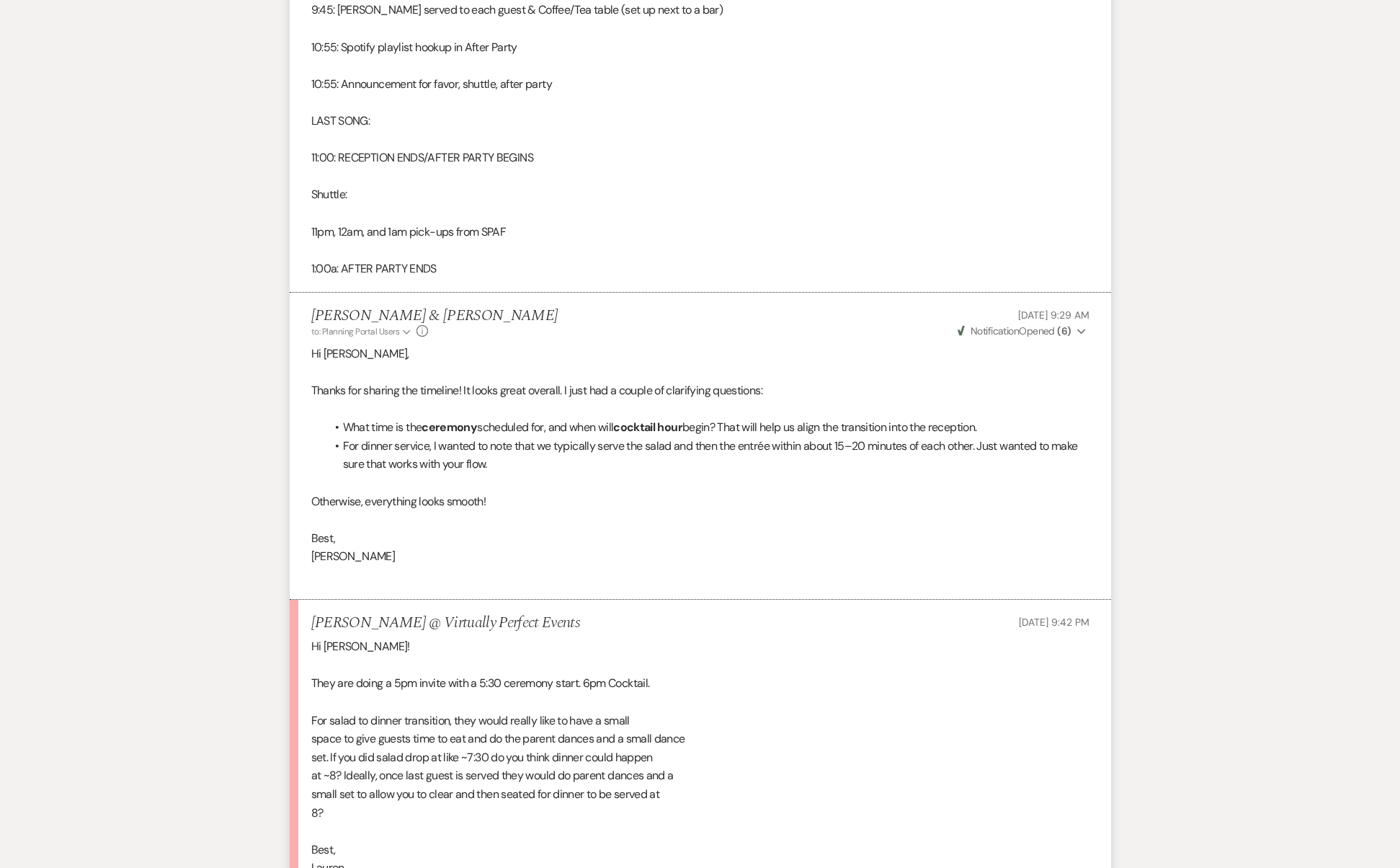
scroll to position [3253, 0]
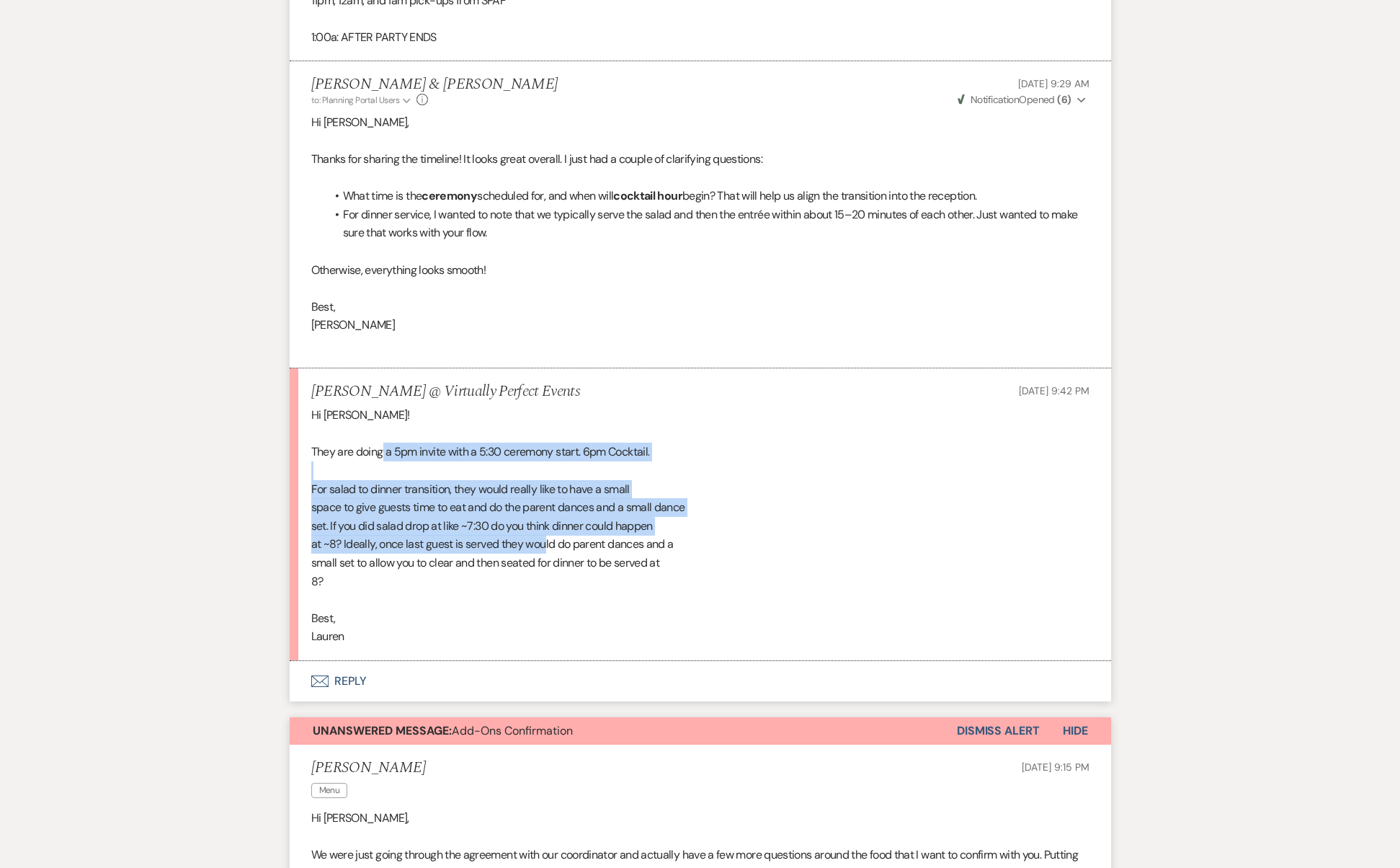
drag, startPoint x: 382, startPoint y: 384, endPoint x: 545, endPoint y: 479, distance: 188.7
click at [545, 479] on div "Hi [PERSON_NAME]! They are doing a 5pm invite with a 5:30 ceremony start. 6pm C…" at bounding box center [700, 526] width 779 height 240
click at [546, 479] on div "Hi [PERSON_NAME]! They are doing a 5pm invite with a 5:30 ceremony start. 6pm C…" at bounding box center [700, 526] width 779 height 240
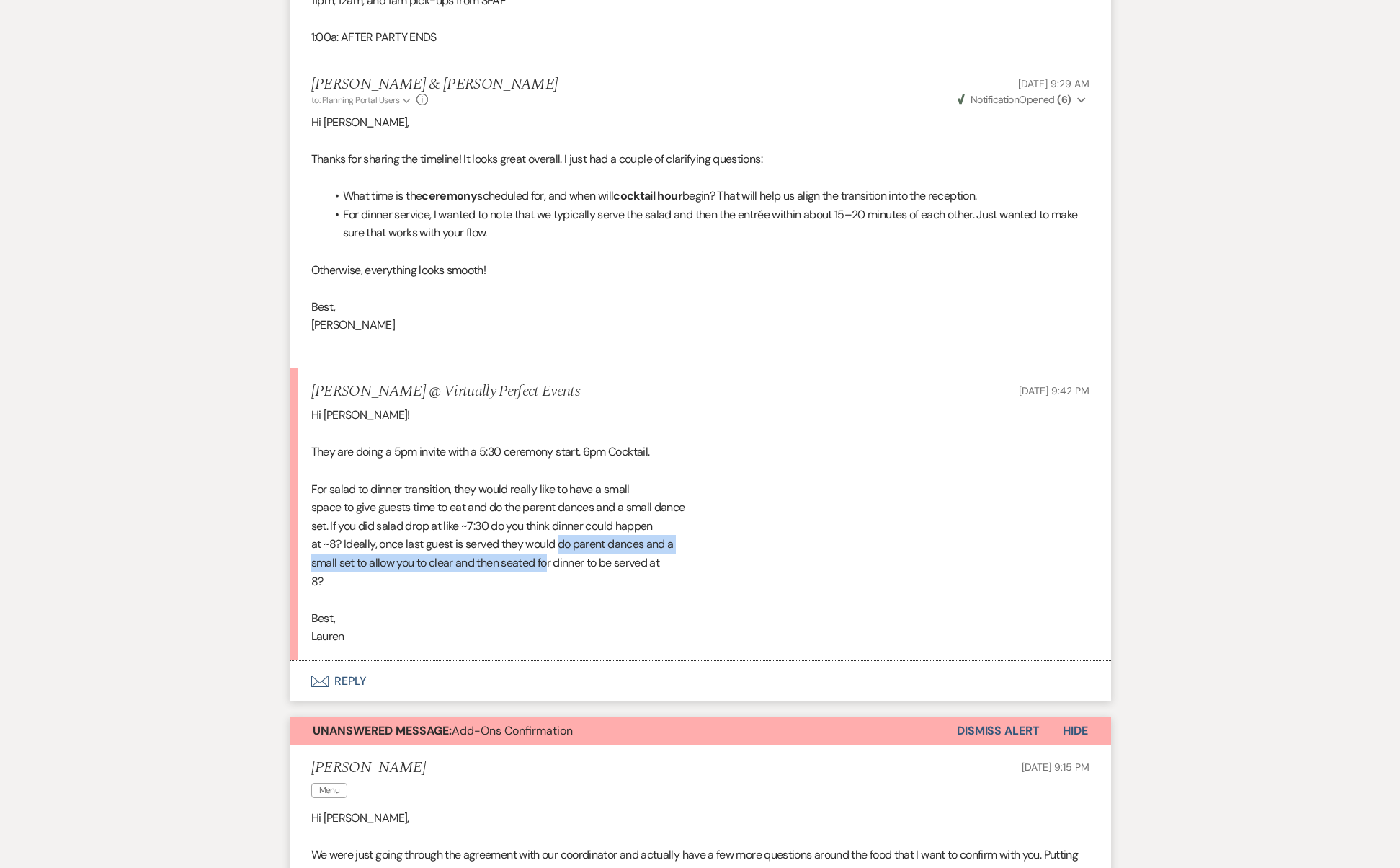
drag, startPoint x: 561, startPoint y: 474, endPoint x: 547, endPoint y: 491, distance: 22.0
click at [547, 491] on div "Hi [PERSON_NAME]! They are doing a 5pm invite with a 5:30 ceremony start. 6pm C…" at bounding box center [700, 526] width 779 height 240
click at [346, 561] on div "Hi [PERSON_NAME]! They are doing a 5pm invite with a 5:30 ceremony start. 6pm C…" at bounding box center [700, 526] width 779 height 240
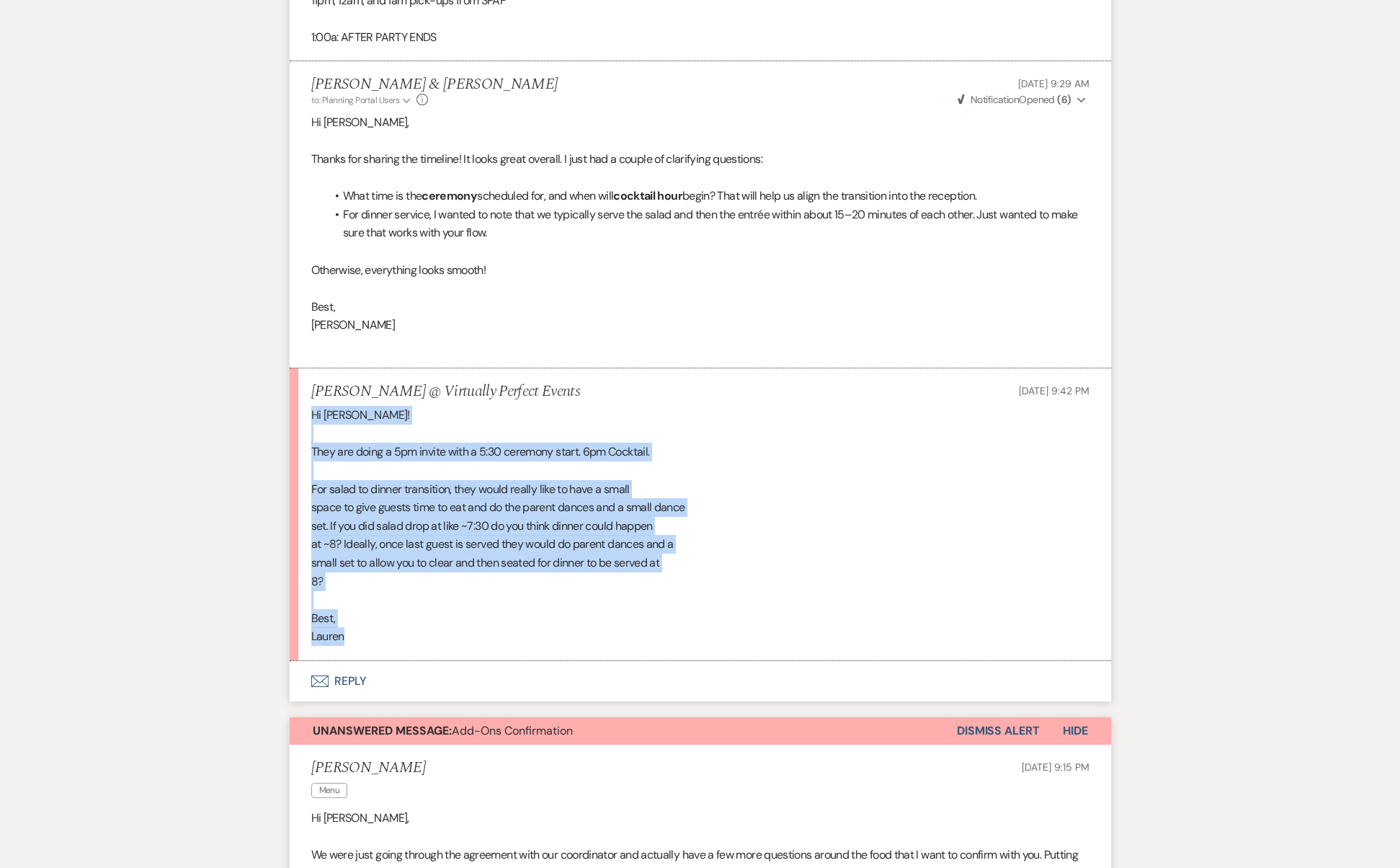
drag, startPoint x: 351, startPoint y: 566, endPoint x: 240, endPoint y: 356, distance: 237.5
click at [240, 356] on div "Messages Tasks Payments Vendors Rental Overview Timeline Docs & Files Contacts …" at bounding box center [700, 767] width 1400 height 7528
copy div "Hi [PERSON_NAME]! They are doing a 5pm invite with a 5:30 ceremony start. 6pm C…"
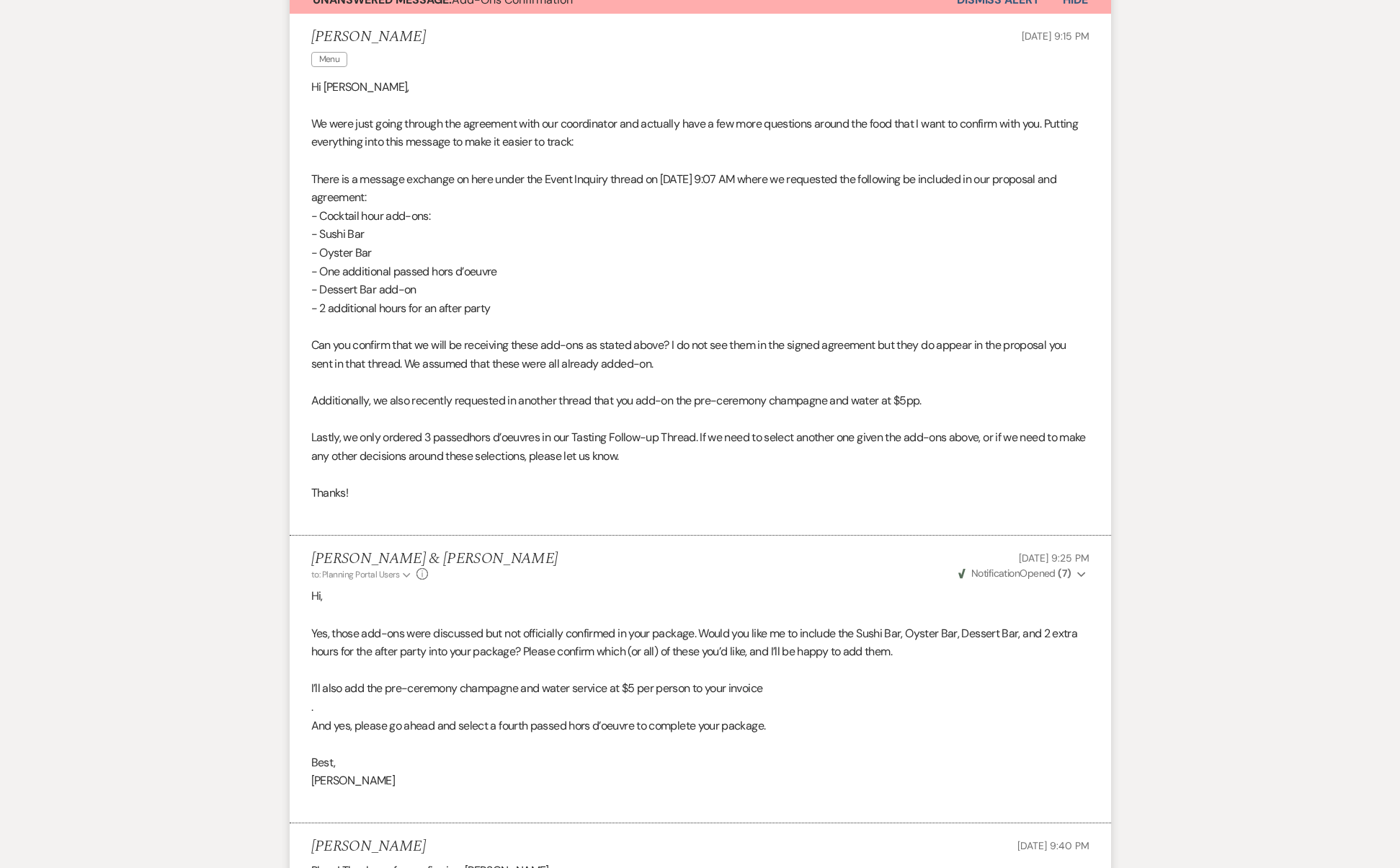
scroll to position [3713, 0]
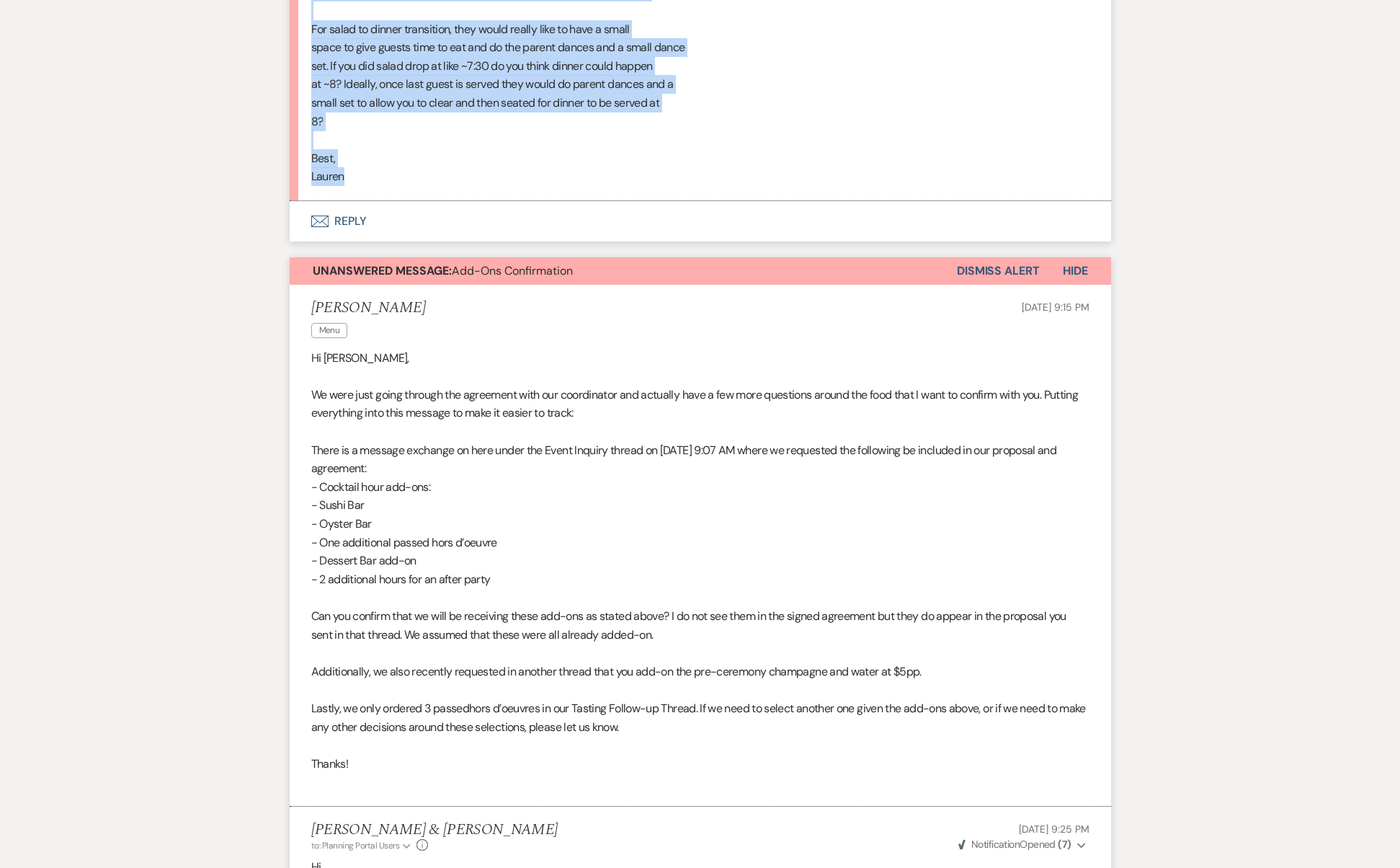
click at [1011, 257] on button "Dismiss Alert" at bounding box center [998, 271] width 82 height 28
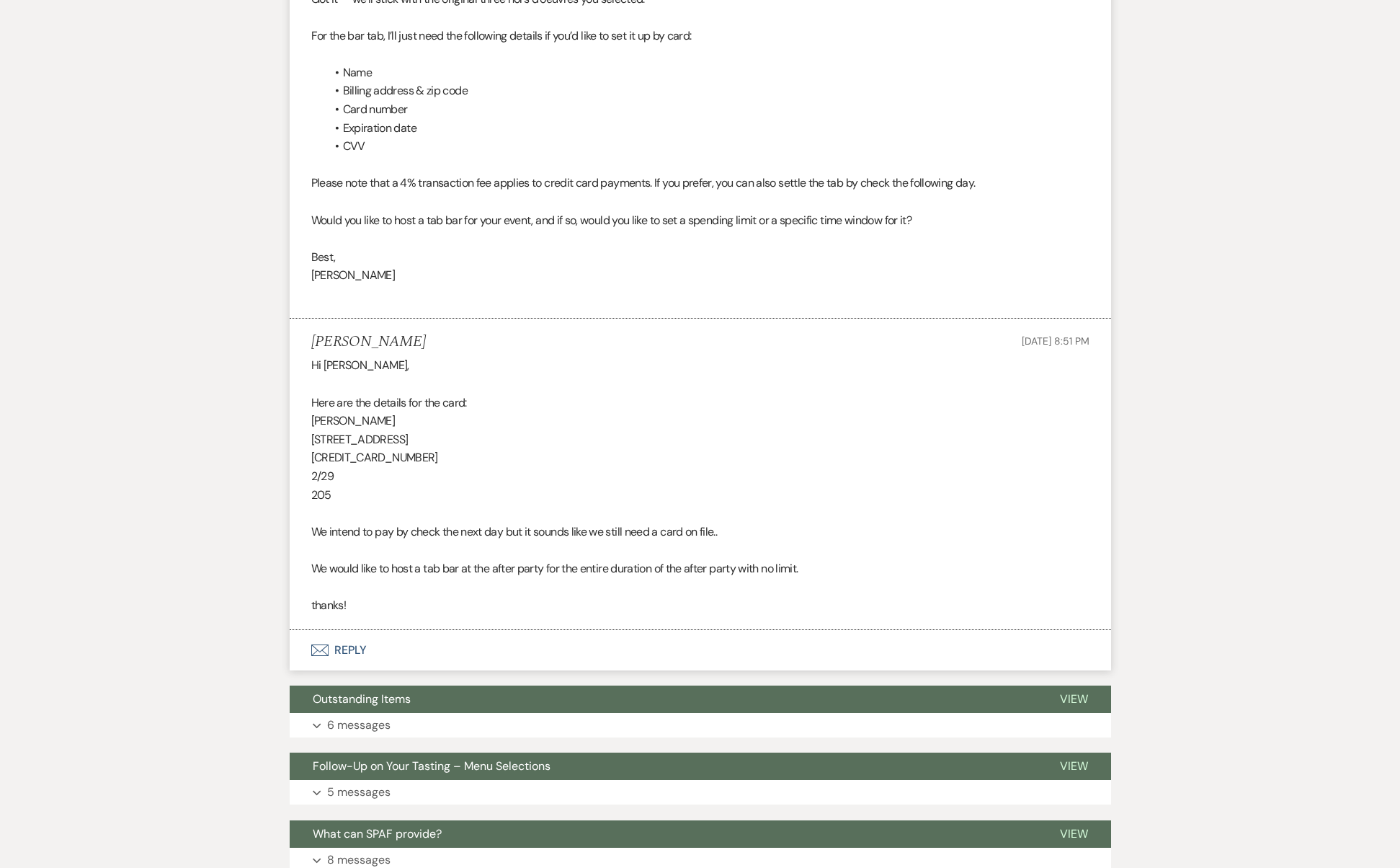
scroll to position [6484, 0]
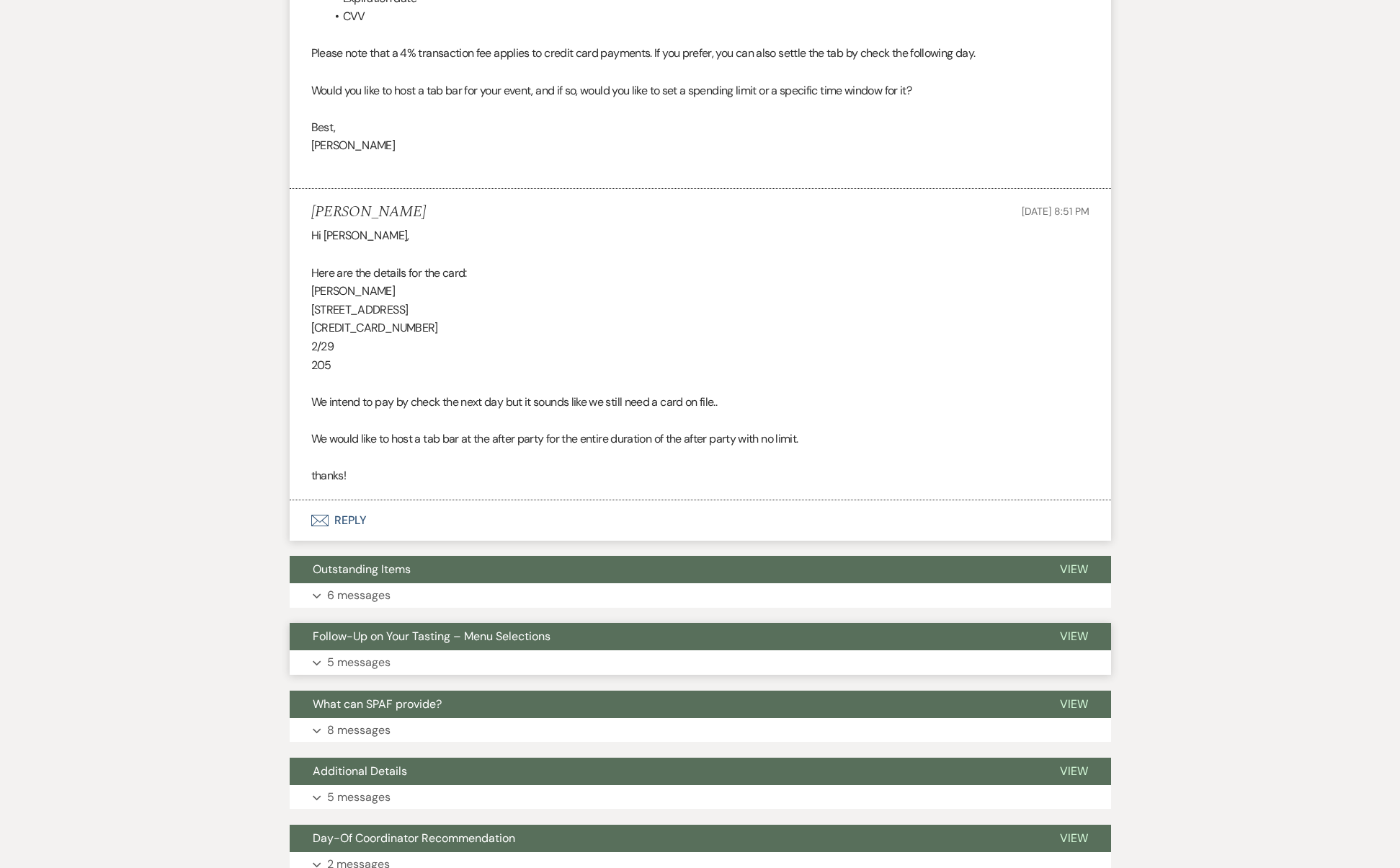
click at [568, 622] on button "Follow-Up on Your Tasting – Menu Selections" at bounding box center [663, 636] width 747 height 28
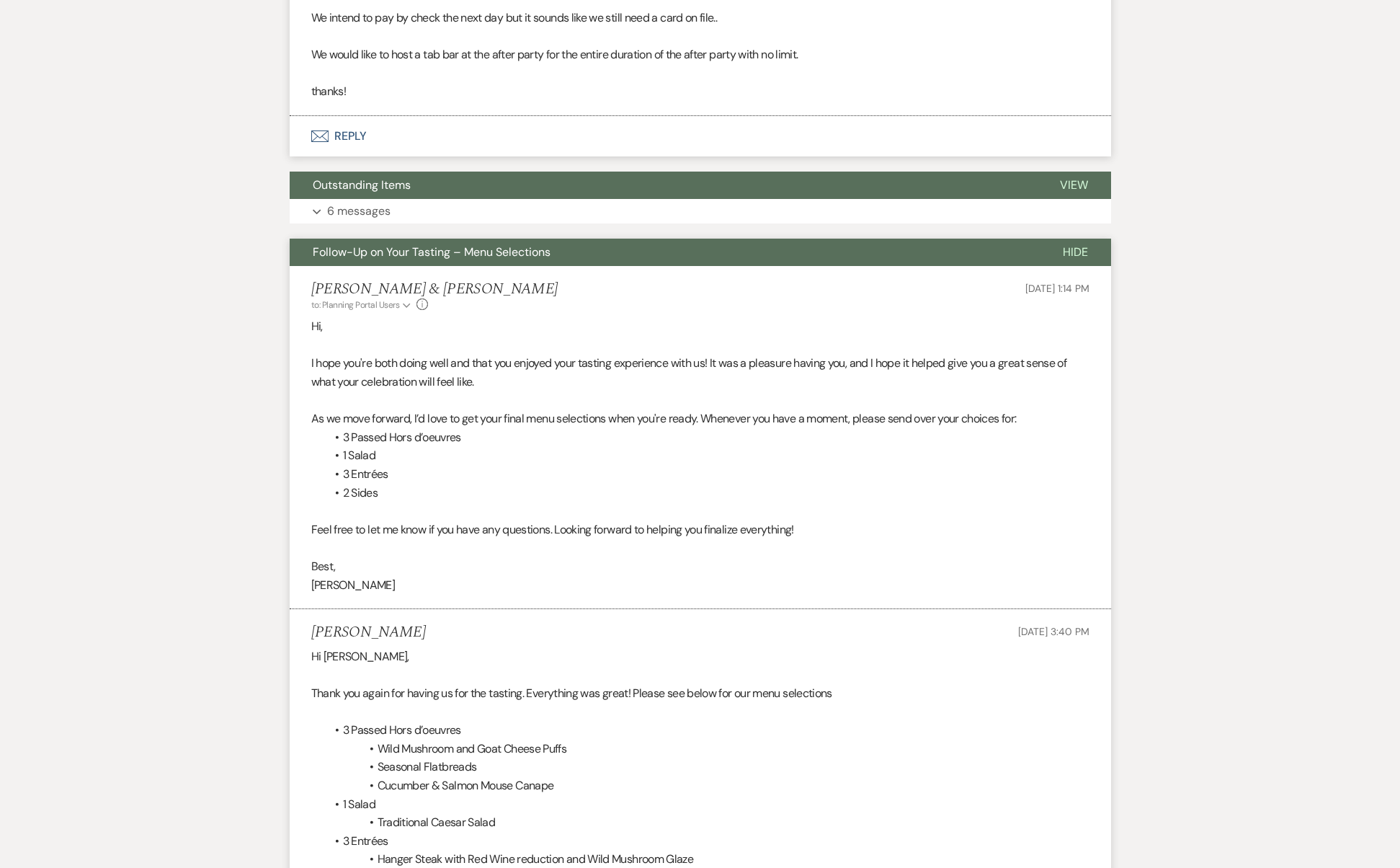
scroll to position [6835, 0]
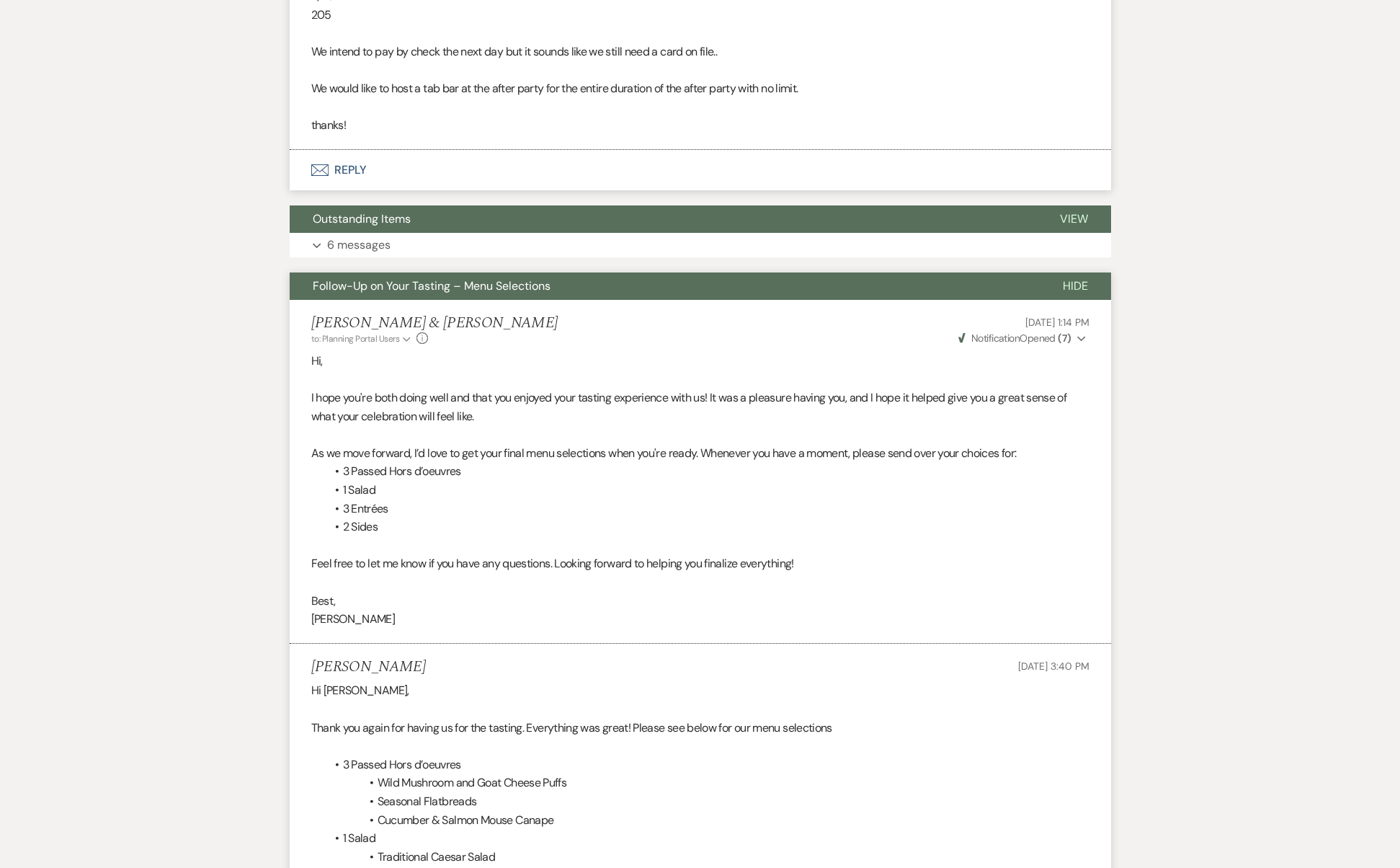
click at [550, 299] on li "[PERSON_NAME] & [PERSON_NAME] to: Planning Portal Users Expand Info [DATE] 1:14…" at bounding box center [700, 470] width 822 height 343
click at [548, 273] on button "Follow-Up on Your Tasting – Menu Selections" at bounding box center [665, 286] width 750 height 28
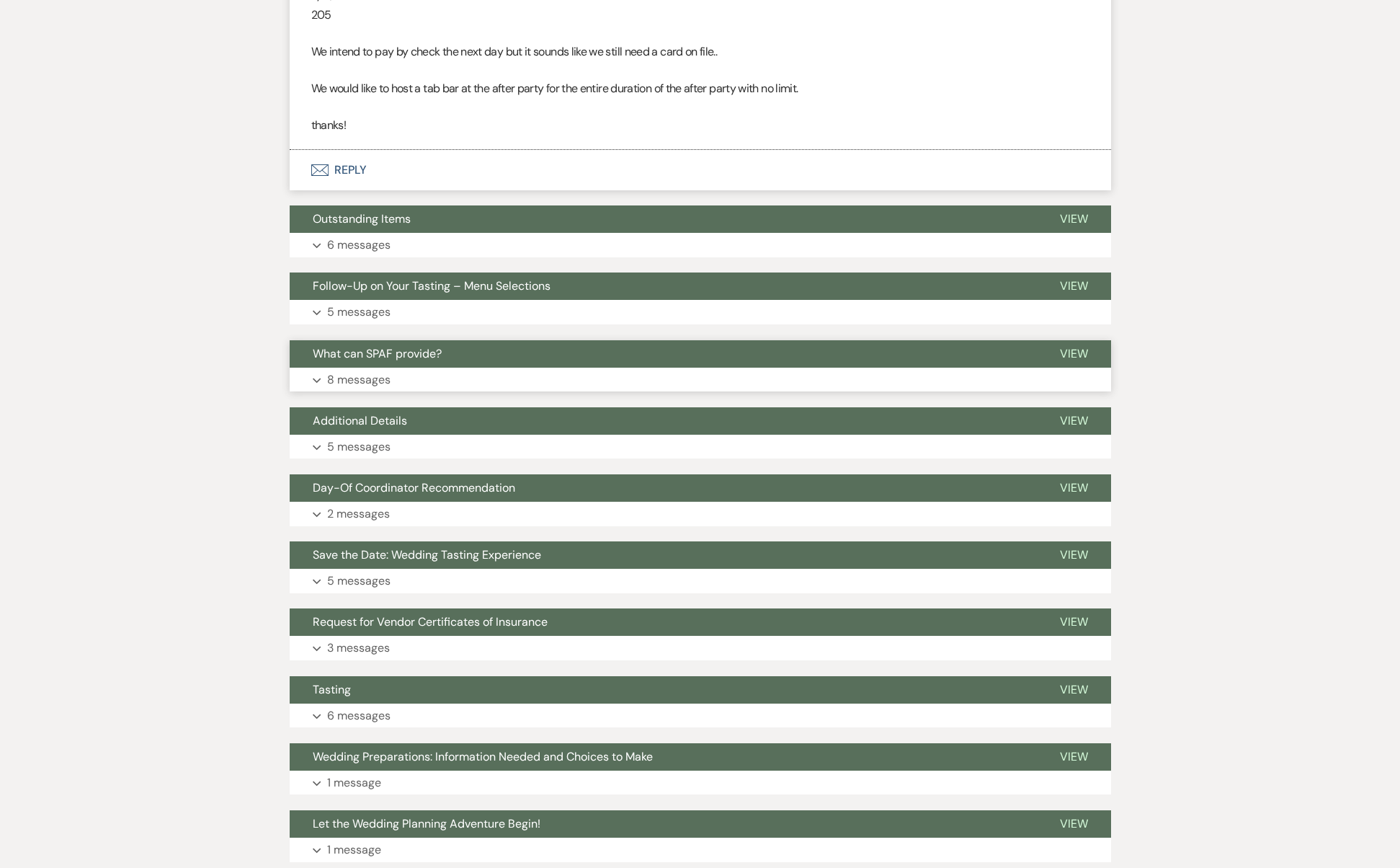
click at [529, 340] on button "What can SPAF provide?" at bounding box center [663, 354] width 747 height 28
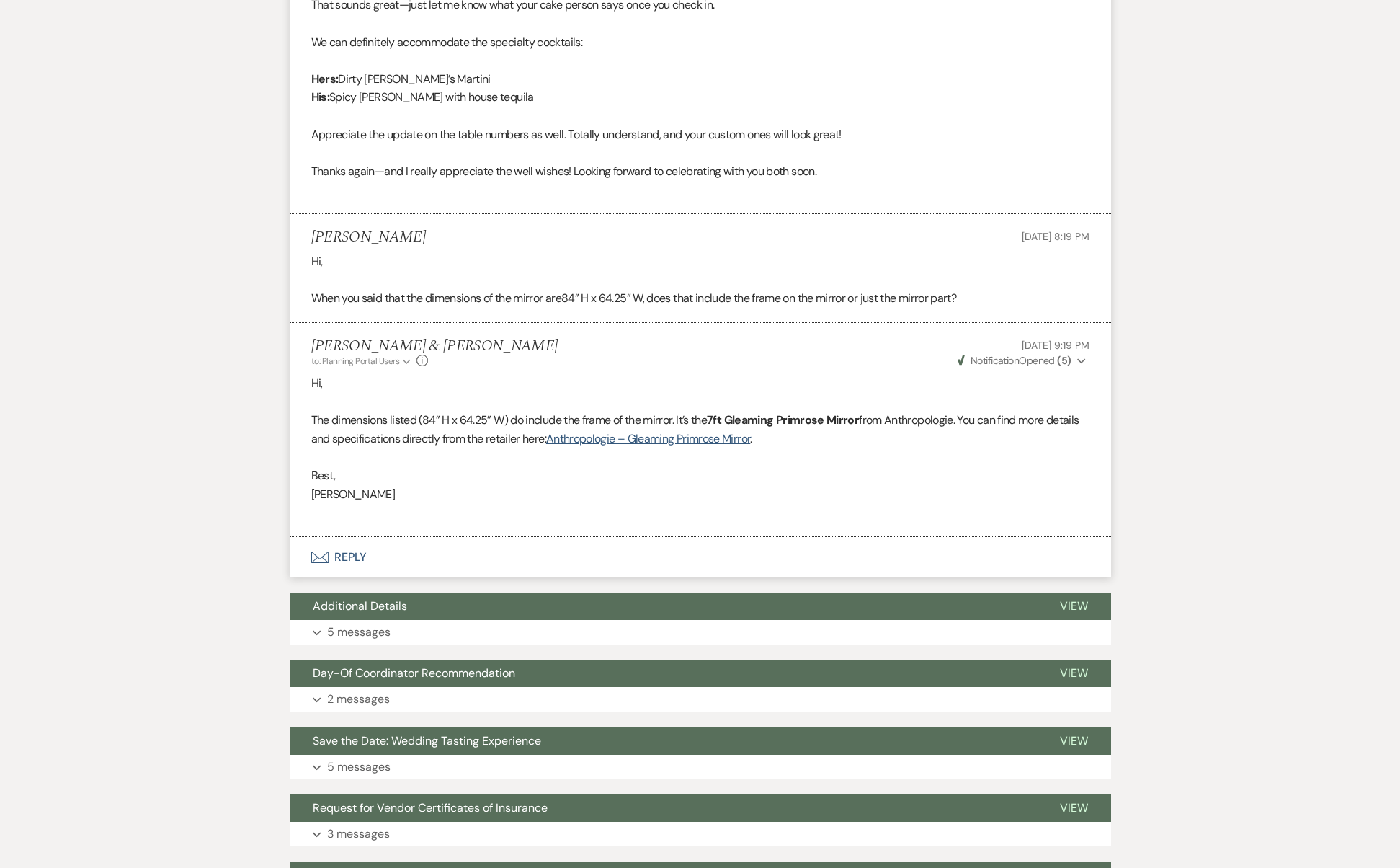
scroll to position [9318, 0]
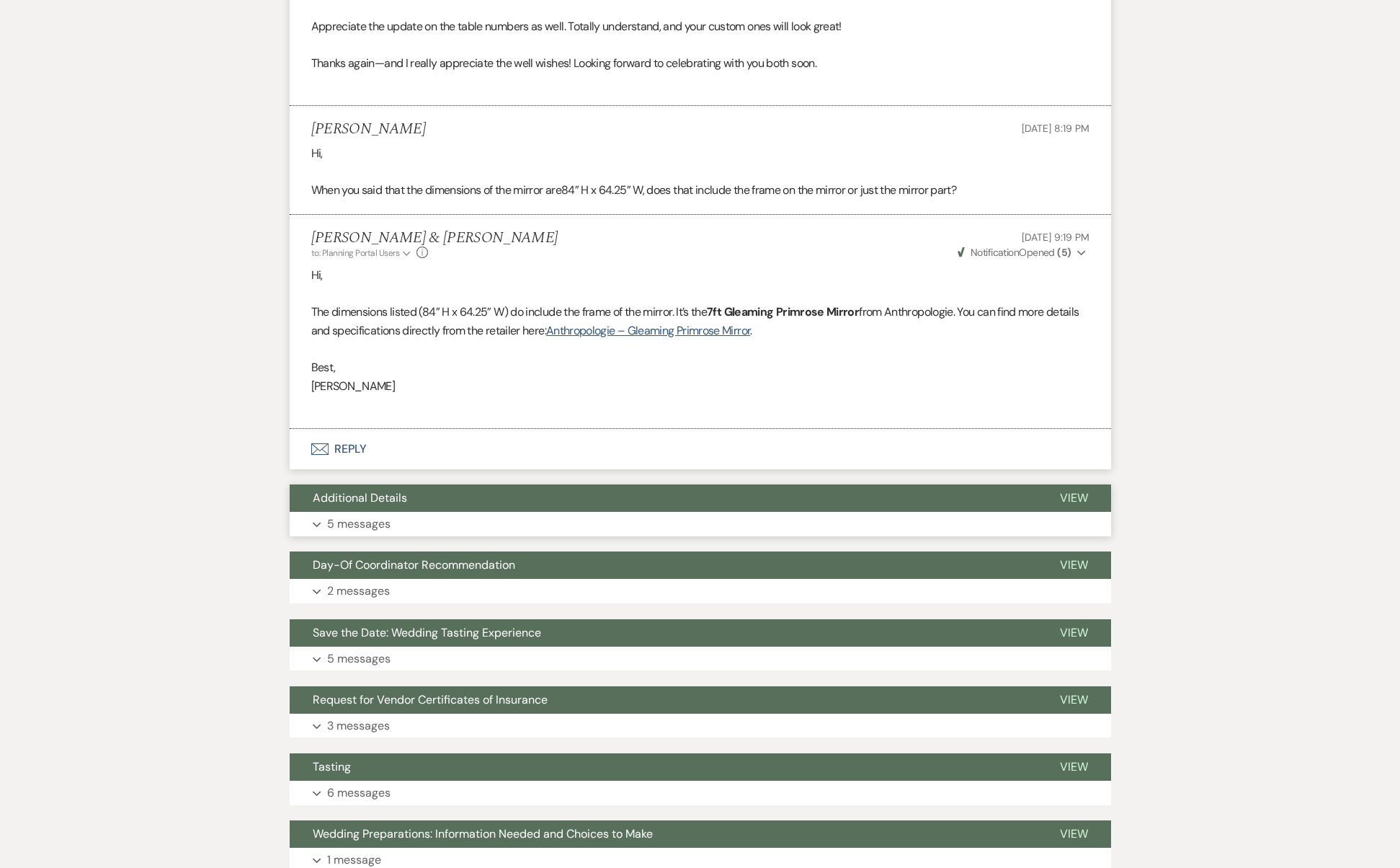
click at [463, 484] on button "Additional Details" at bounding box center [663, 498] width 747 height 28
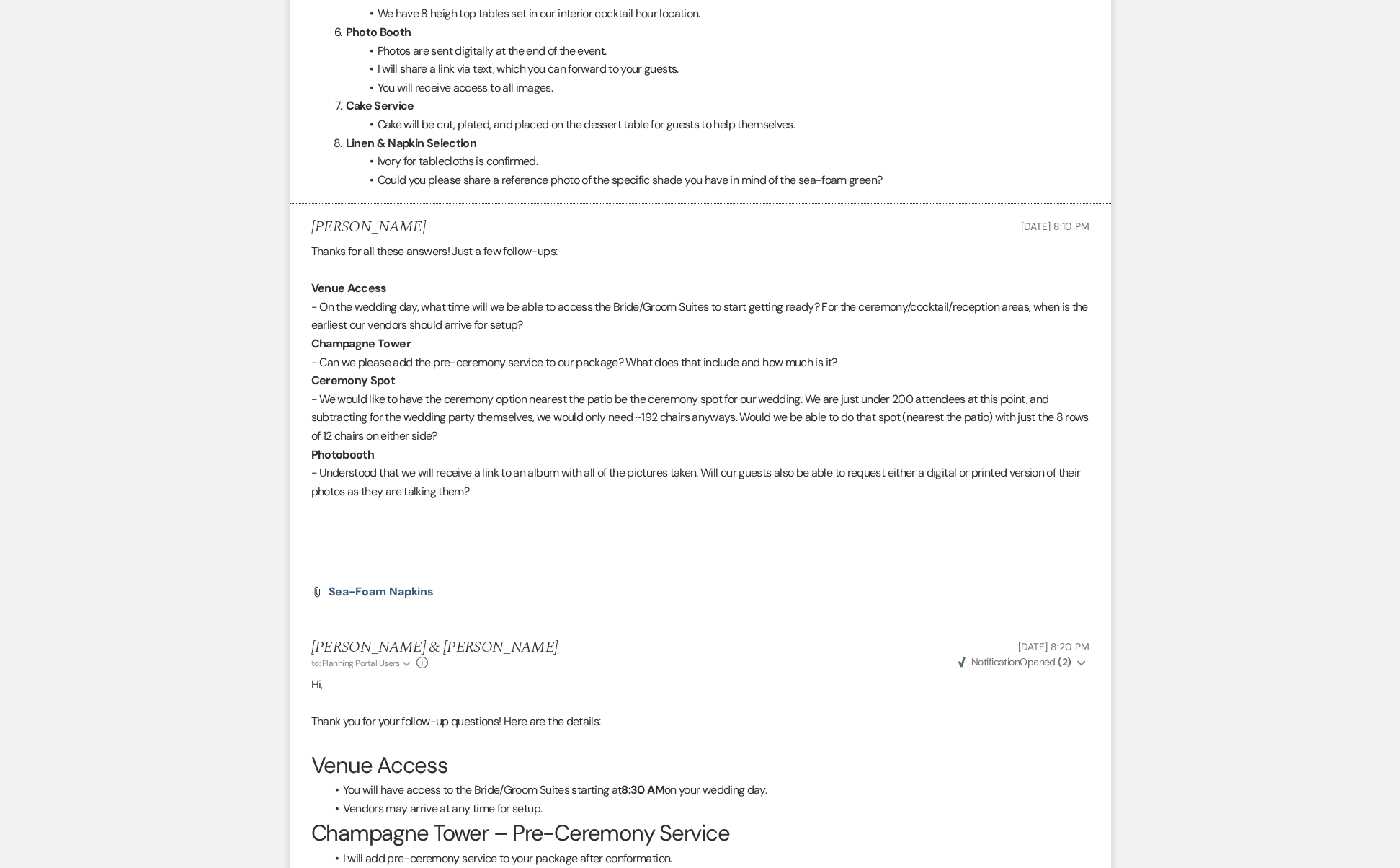
scroll to position [11281, 0]
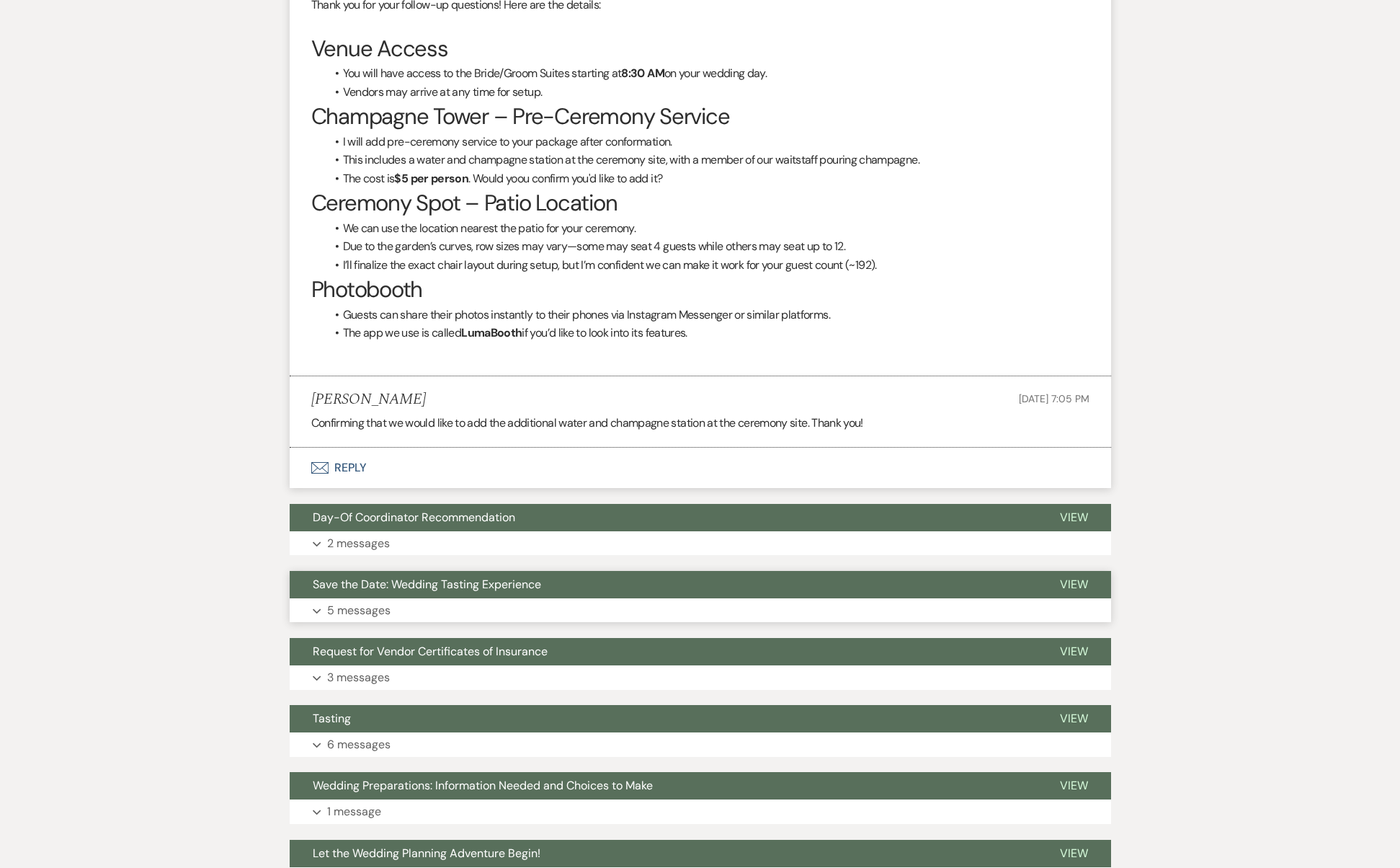
click at [482, 576] on span "Save the Date: Wedding Tasting Experience" at bounding box center [426, 583] width 228 height 15
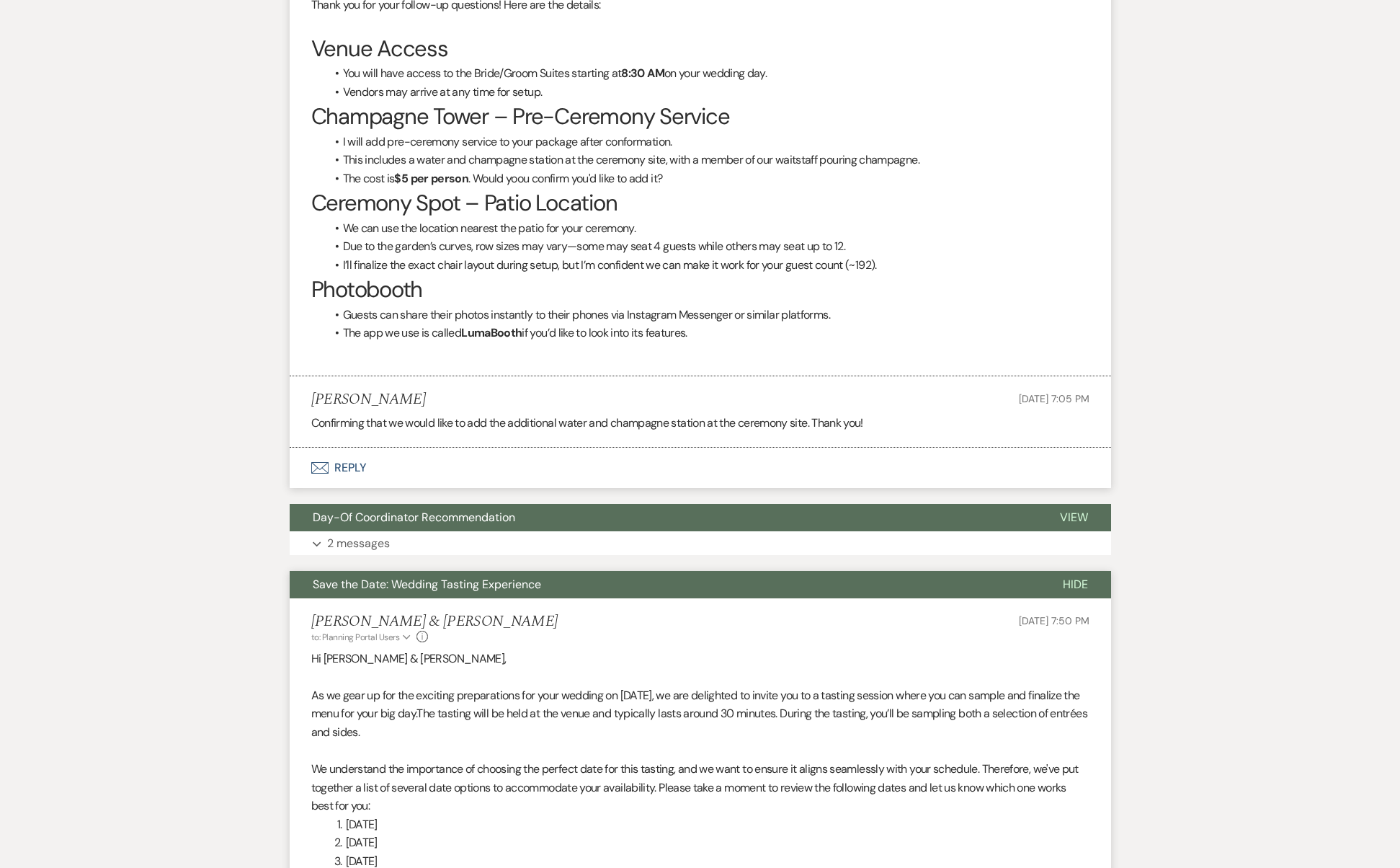
click at [482, 576] on span "Save the Date: Wedding Tasting Experience" at bounding box center [426, 583] width 228 height 15
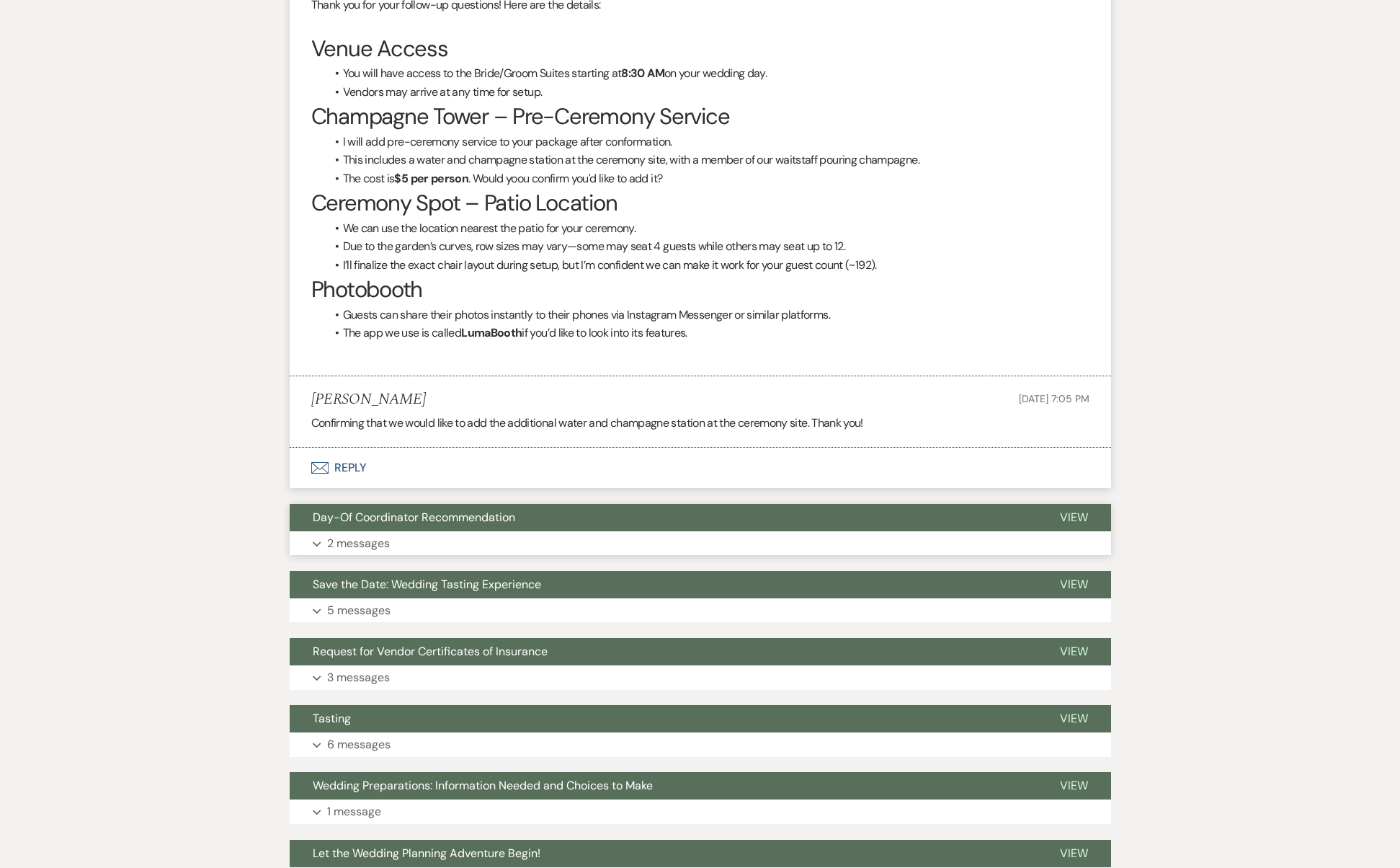
click at [478, 531] on button "Expand 2 messages" at bounding box center [700, 543] width 822 height 24
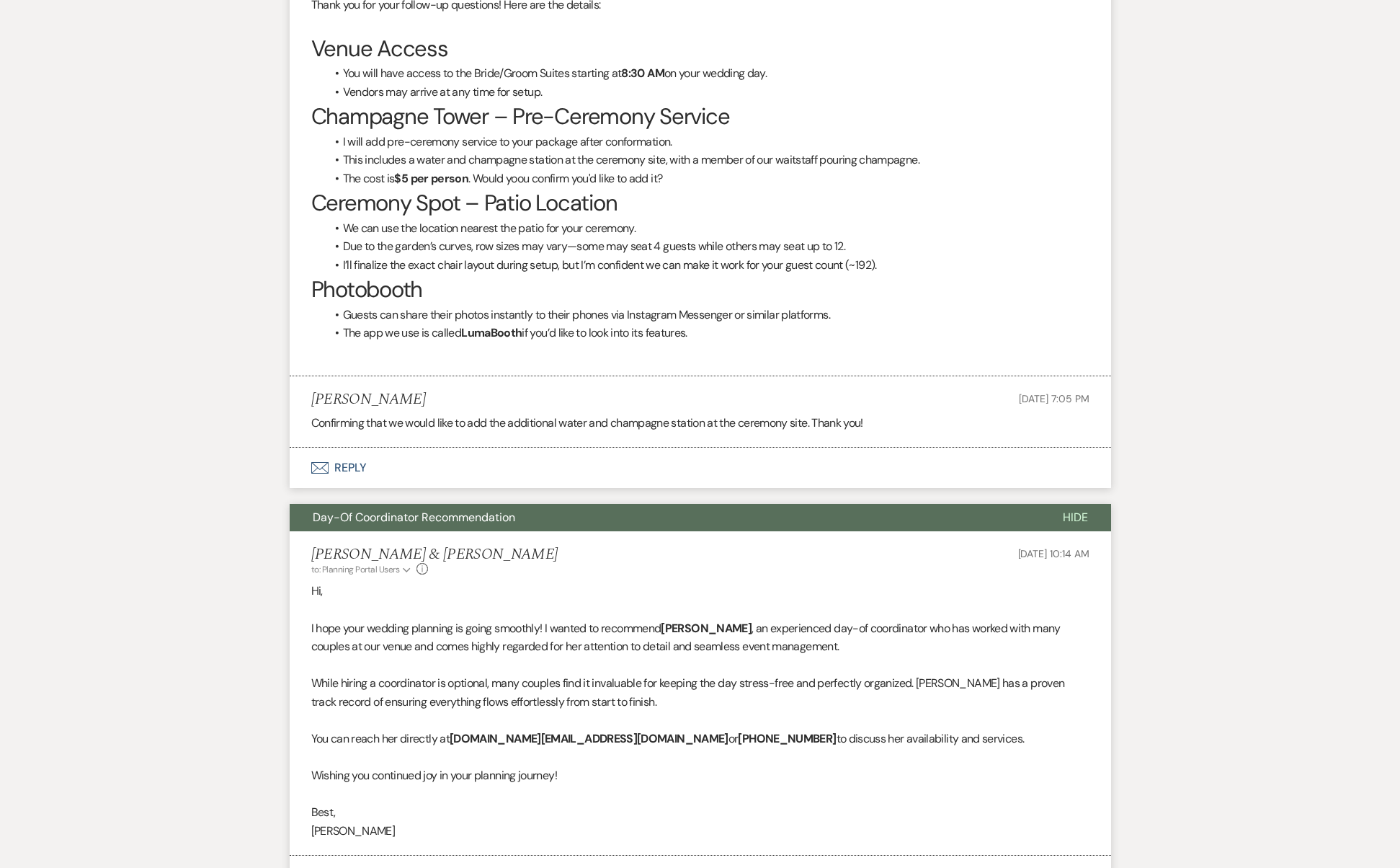
click at [478, 531] on li "[PERSON_NAME] & [PERSON_NAME] to: Planning Portal Users Expand Info [DATE] 10:1…" at bounding box center [700, 694] width 822 height 325
click at [476, 503] on button "Day-Of Coordinator Recommendation" at bounding box center [665, 517] width 750 height 28
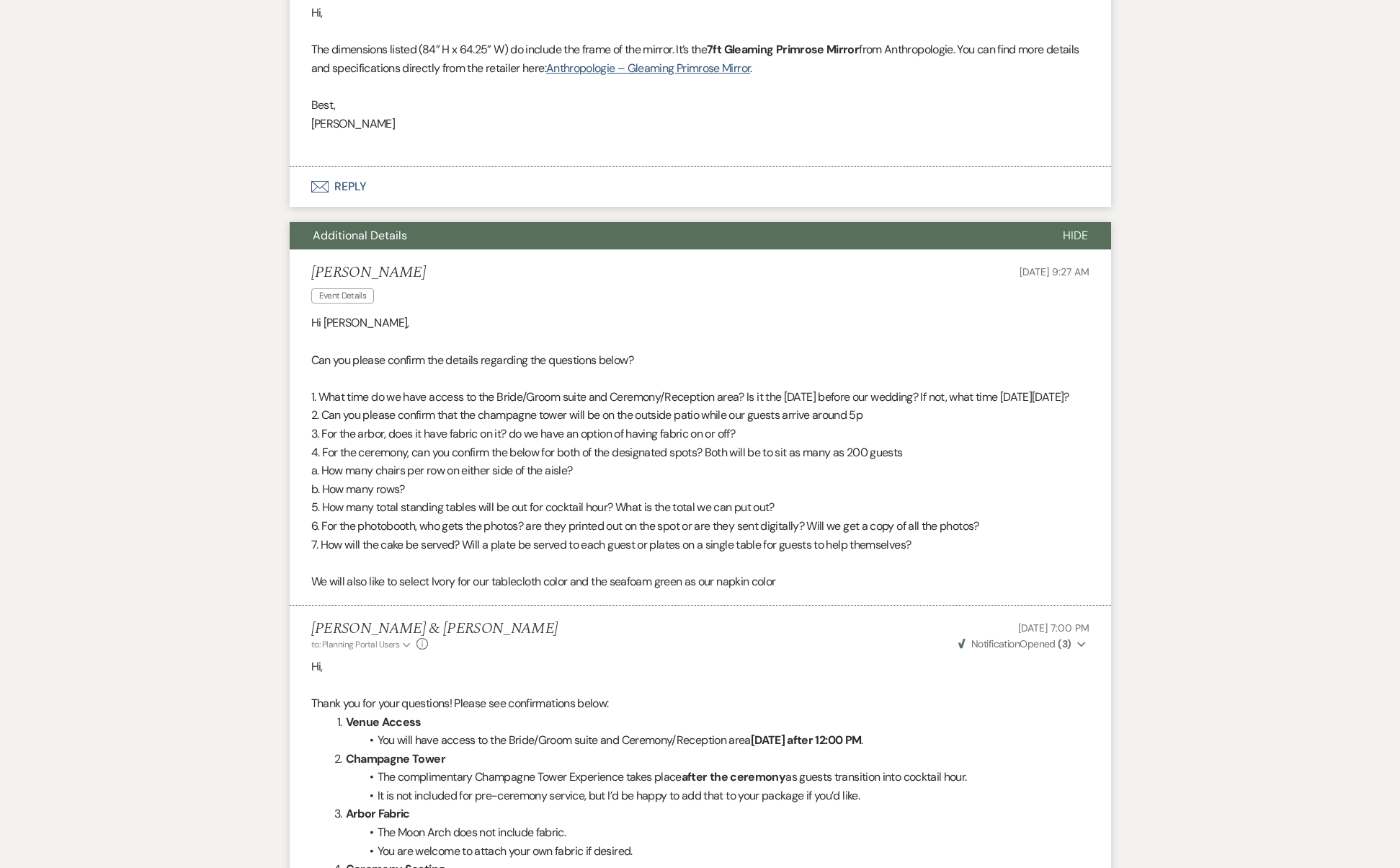
scroll to position [9237, 0]
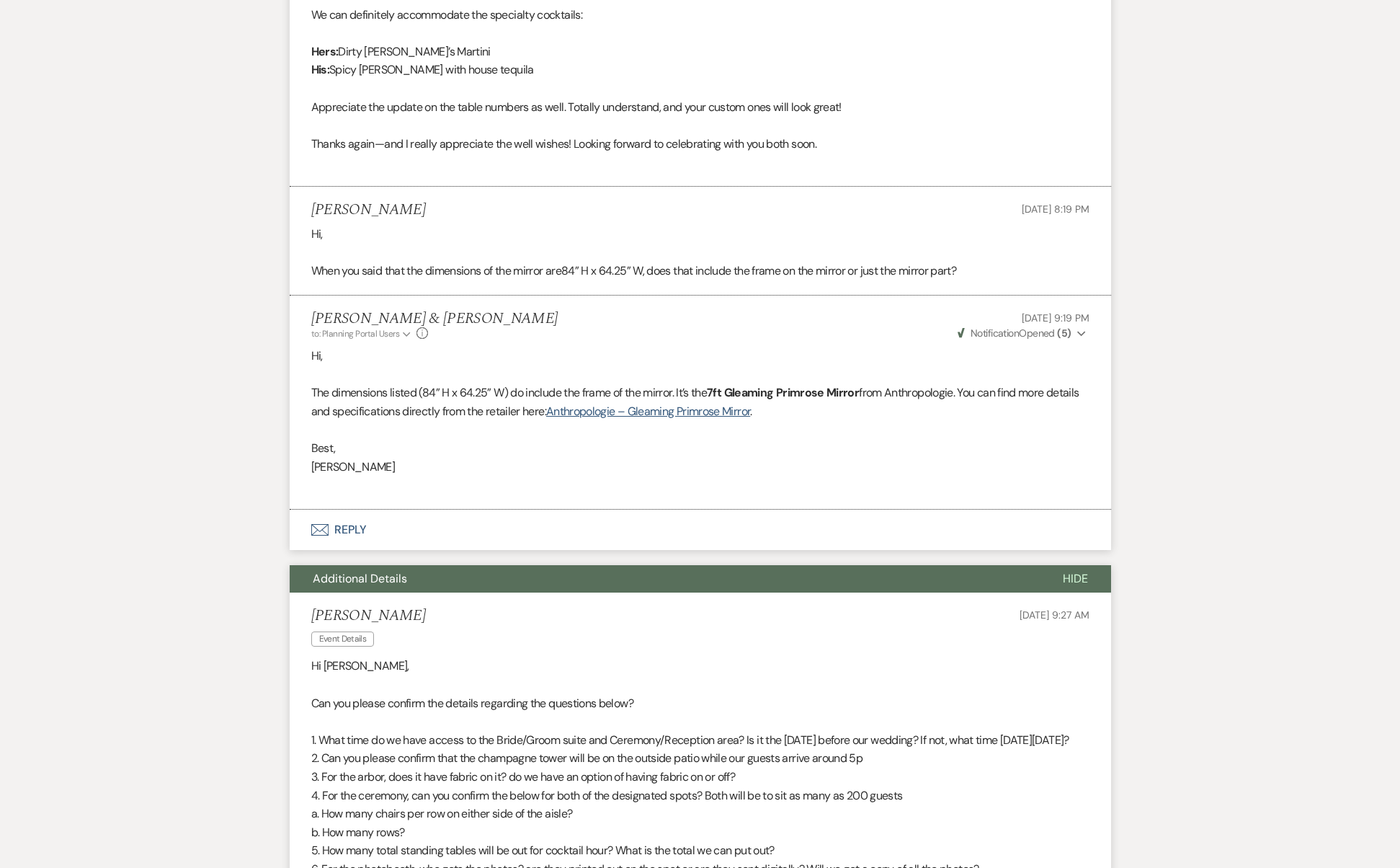
click at [444, 565] on button "Additional Details" at bounding box center [665, 579] width 750 height 28
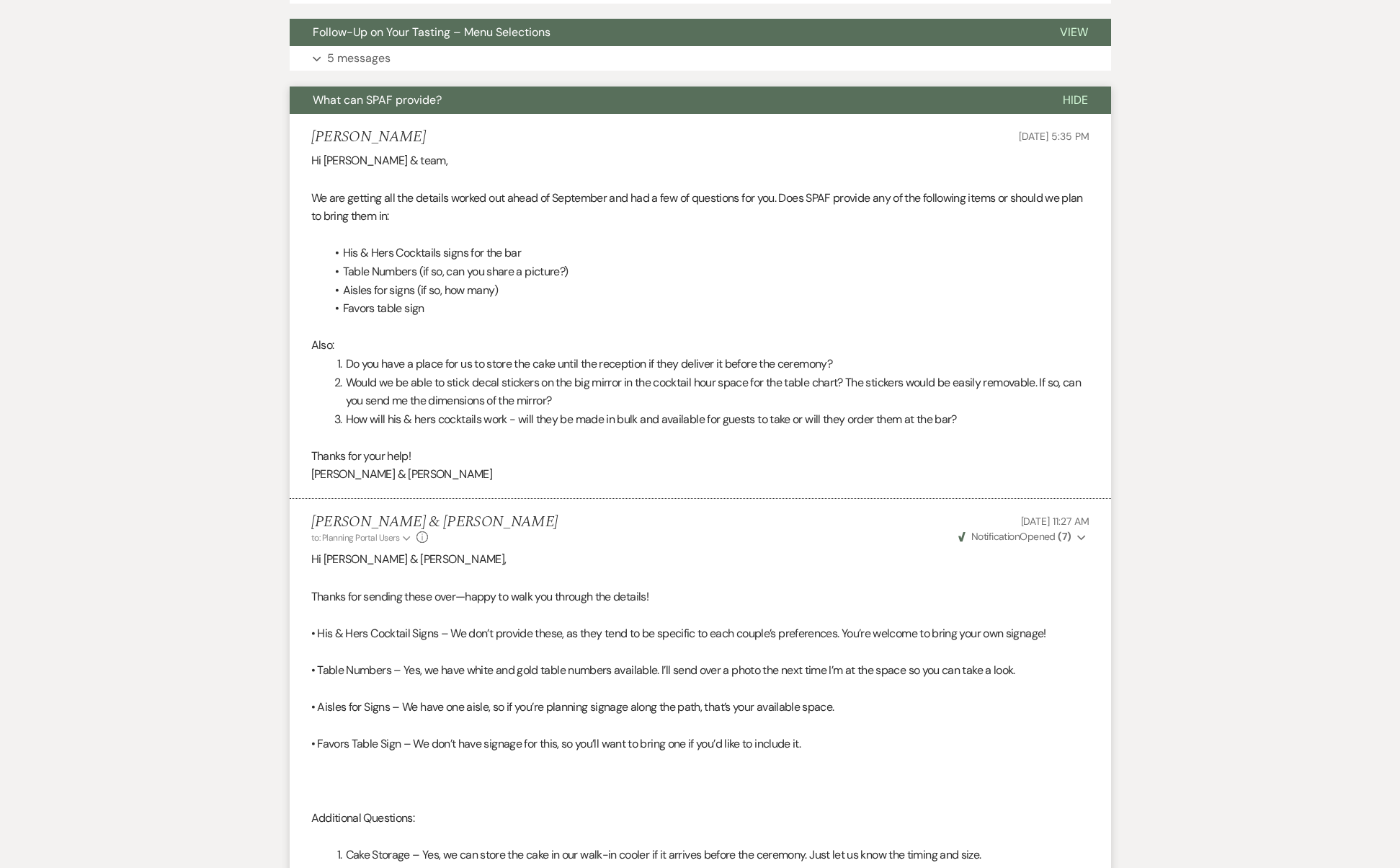
scroll to position [6704, 0]
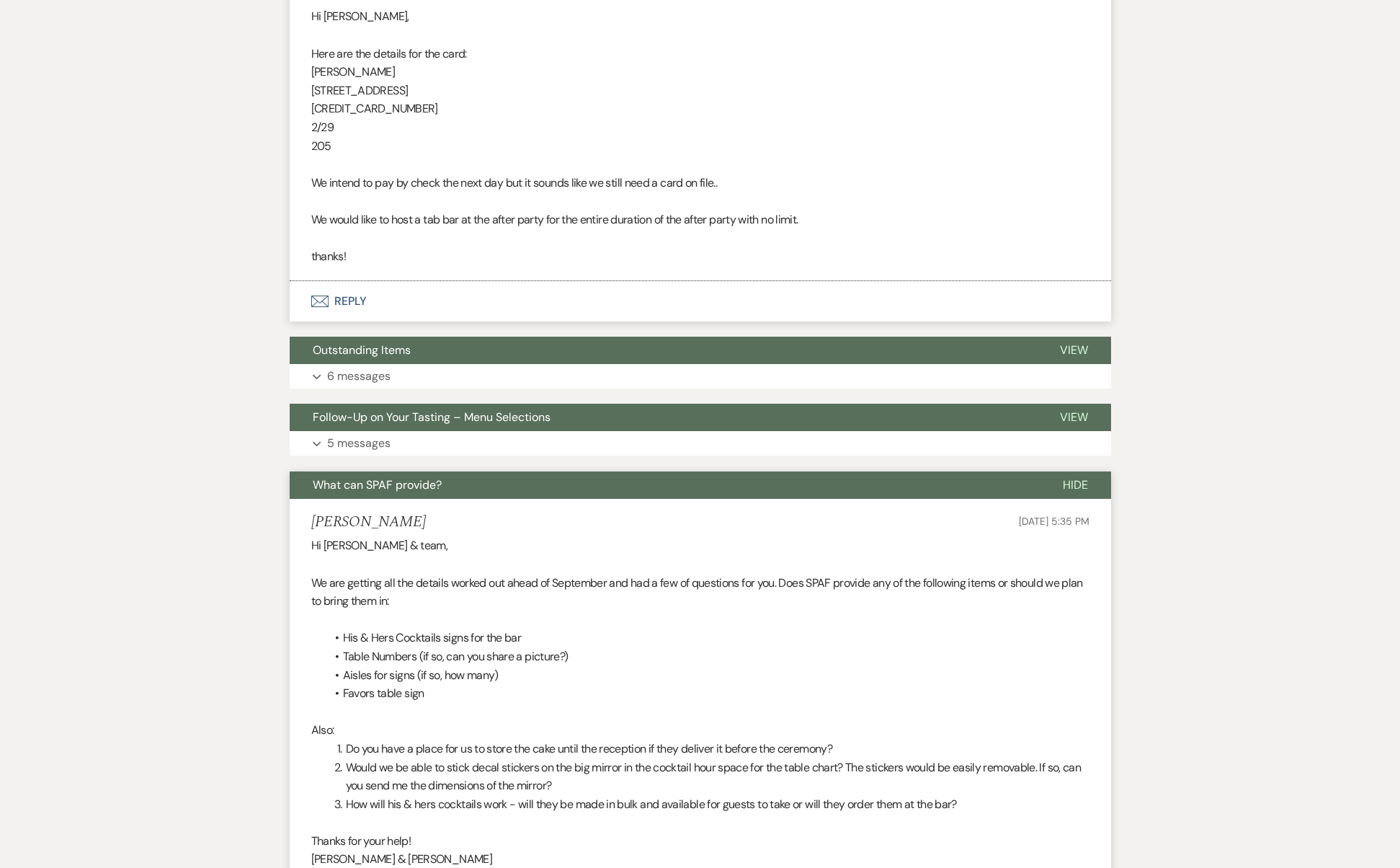
click at [440, 477] on span "What can SPAF provide?" at bounding box center [377, 484] width 129 height 15
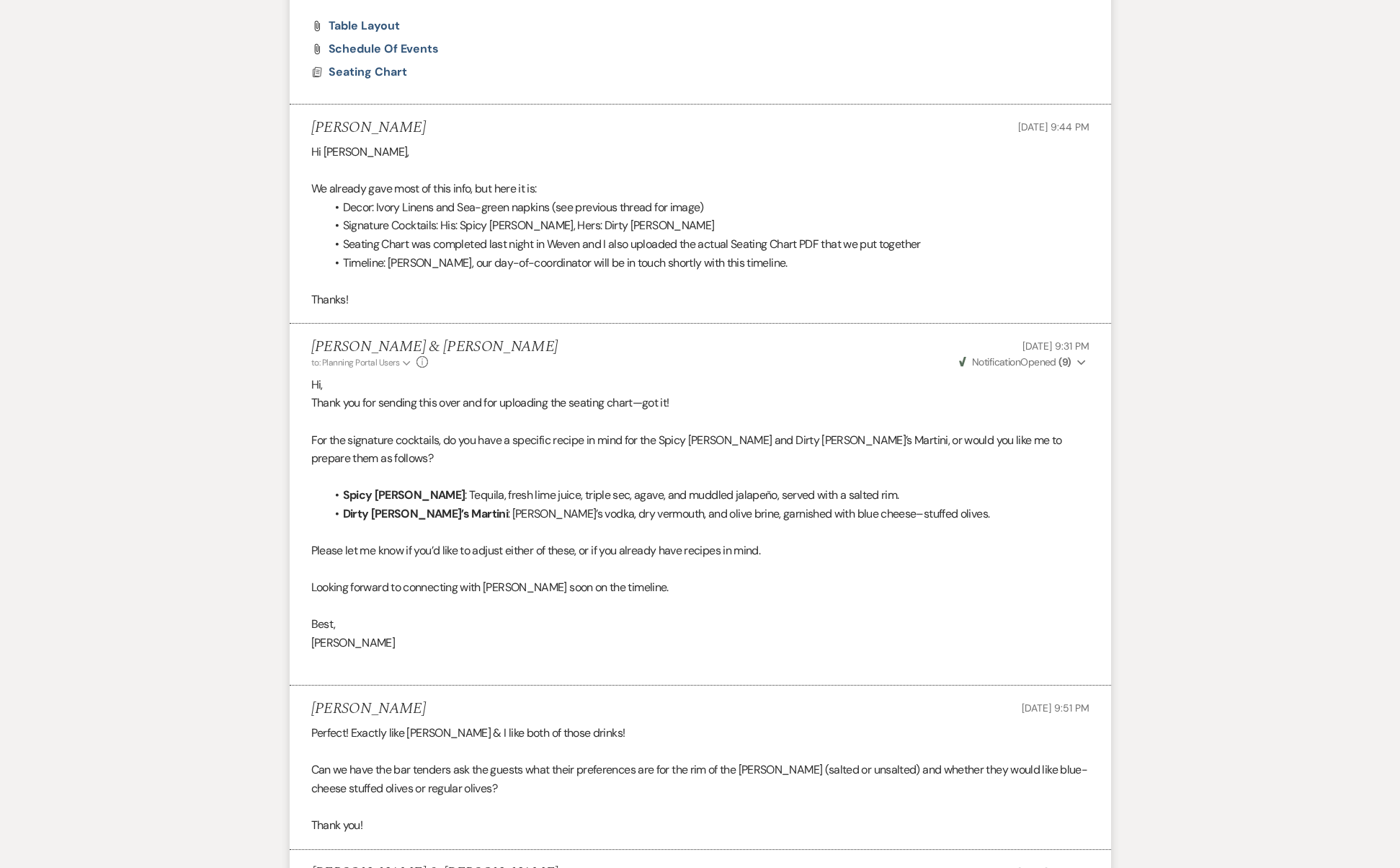
scroll to position [709, 0]
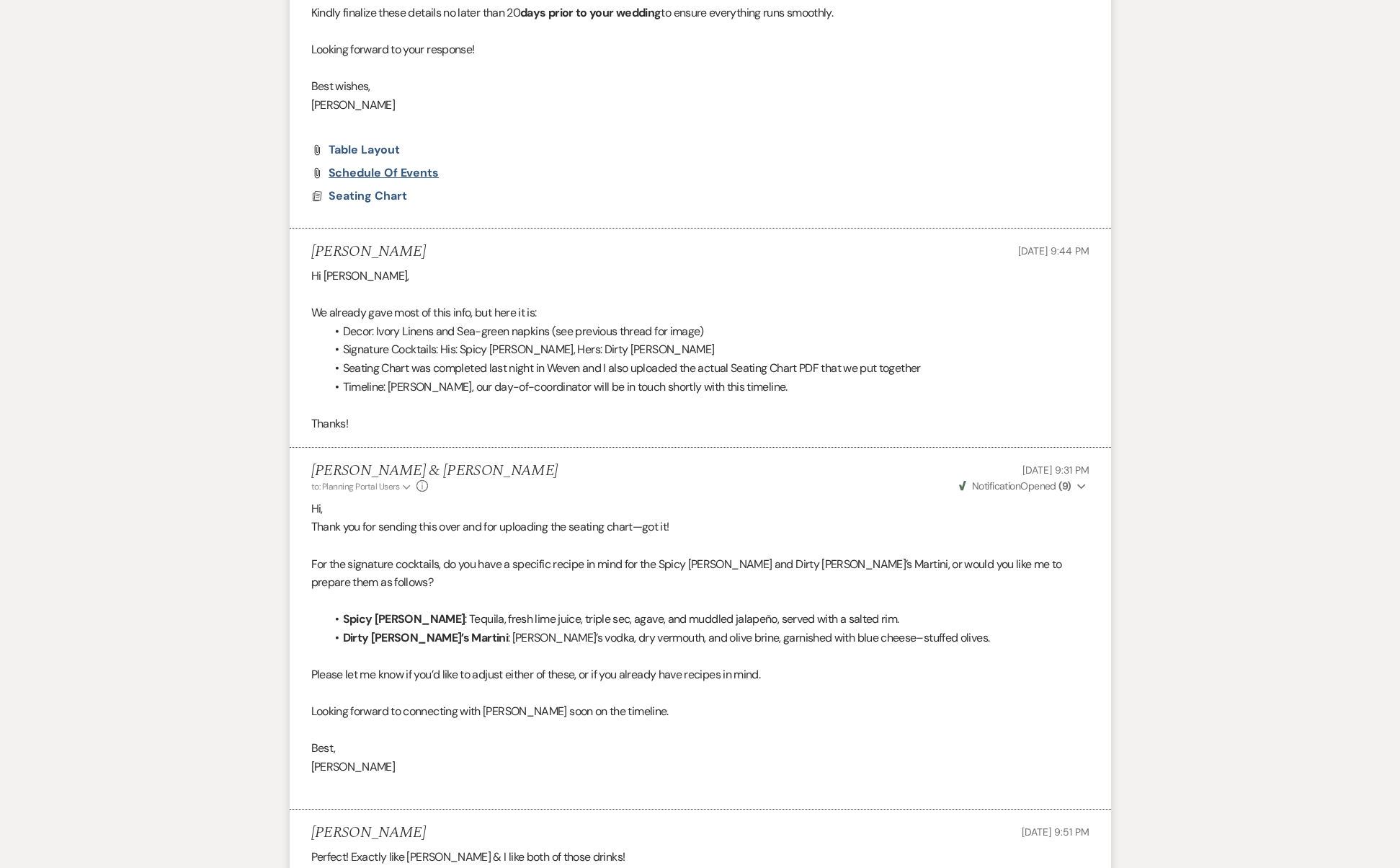
click at [399, 165] on span "Schedule of Events" at bounding box center [385, 172] width 111 height 15
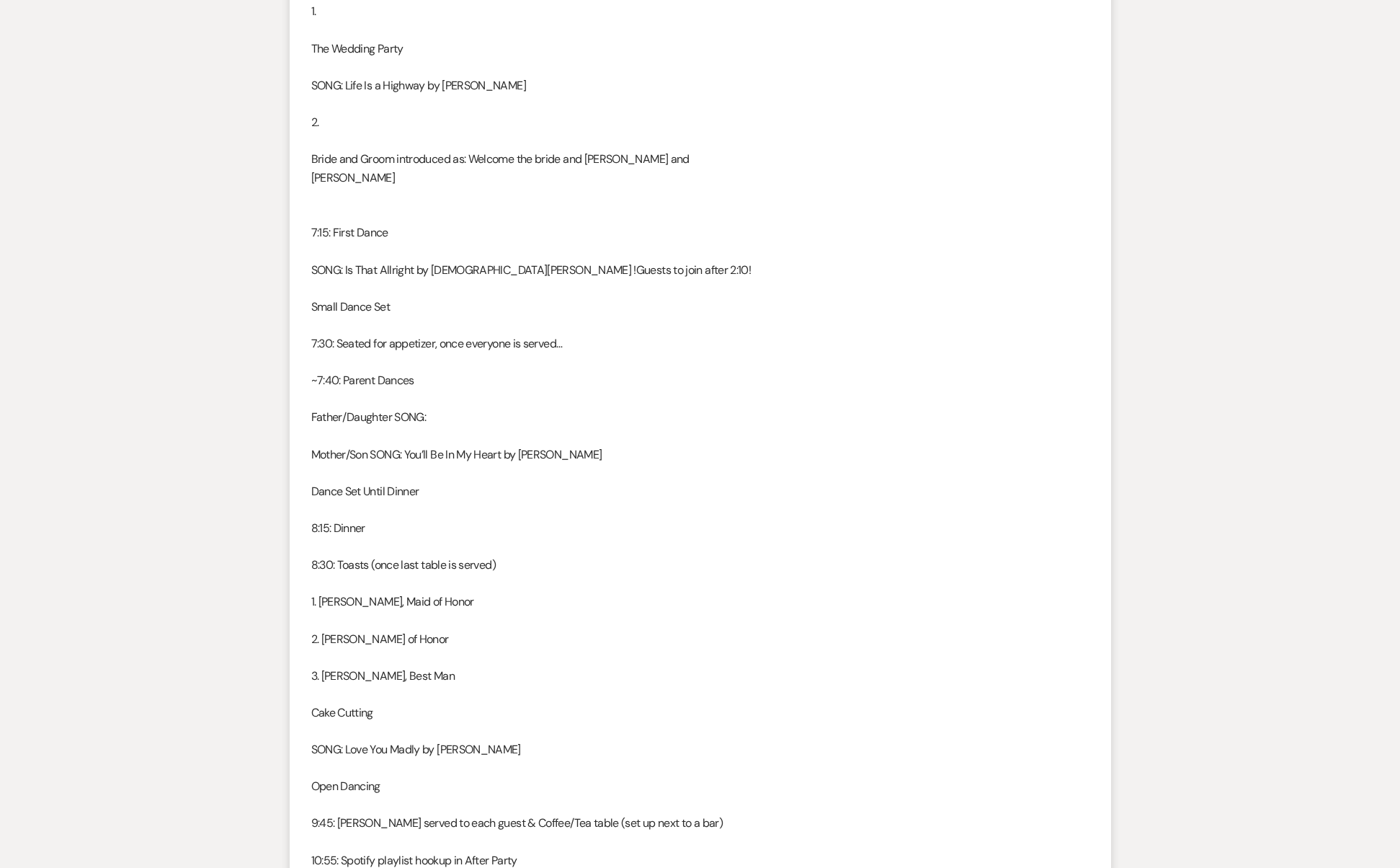
scroll to position [3173, 0]
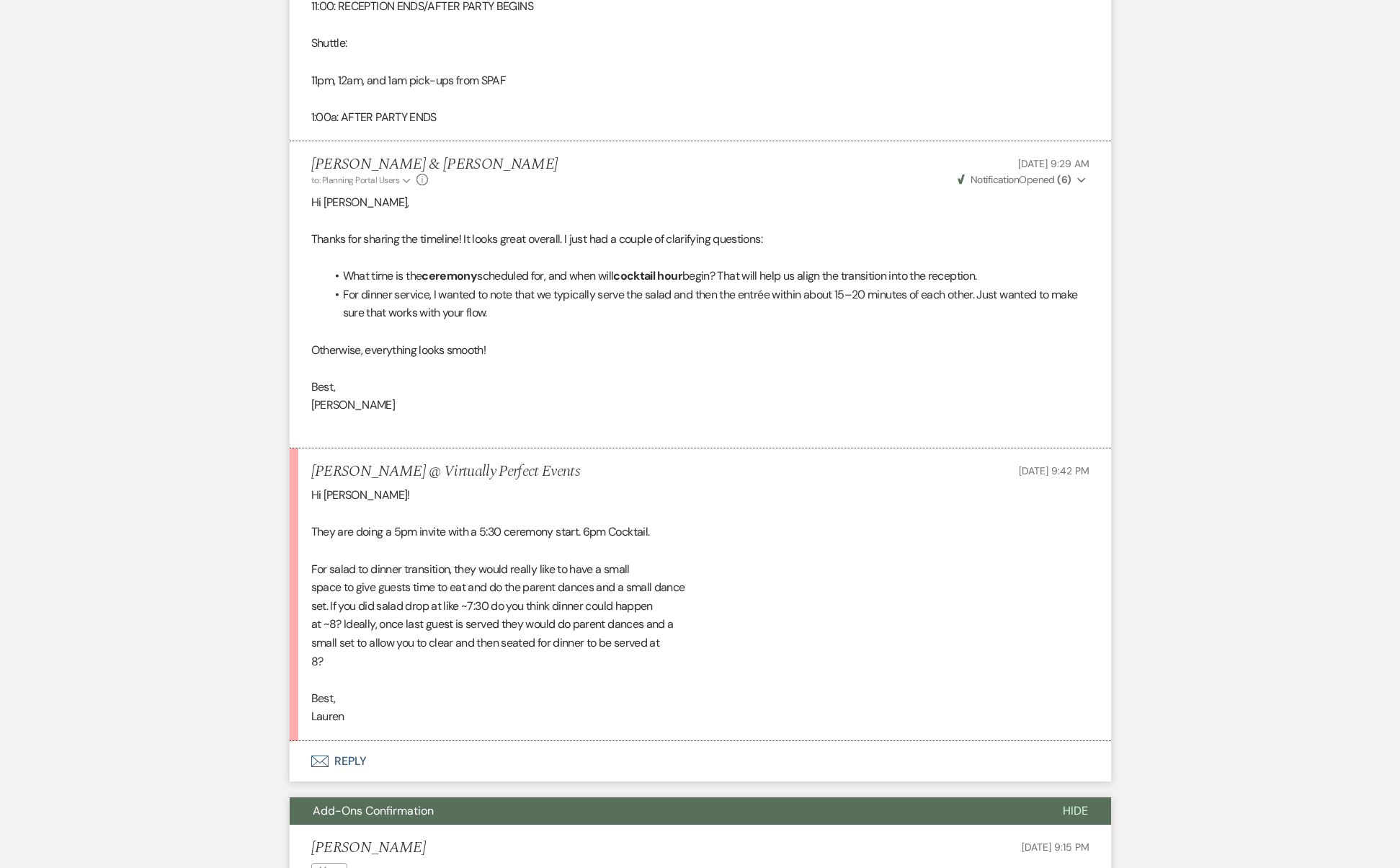
click at [332, 741] on button "Envelope Reply" at bounding box center [700, 761] width 822 height 41
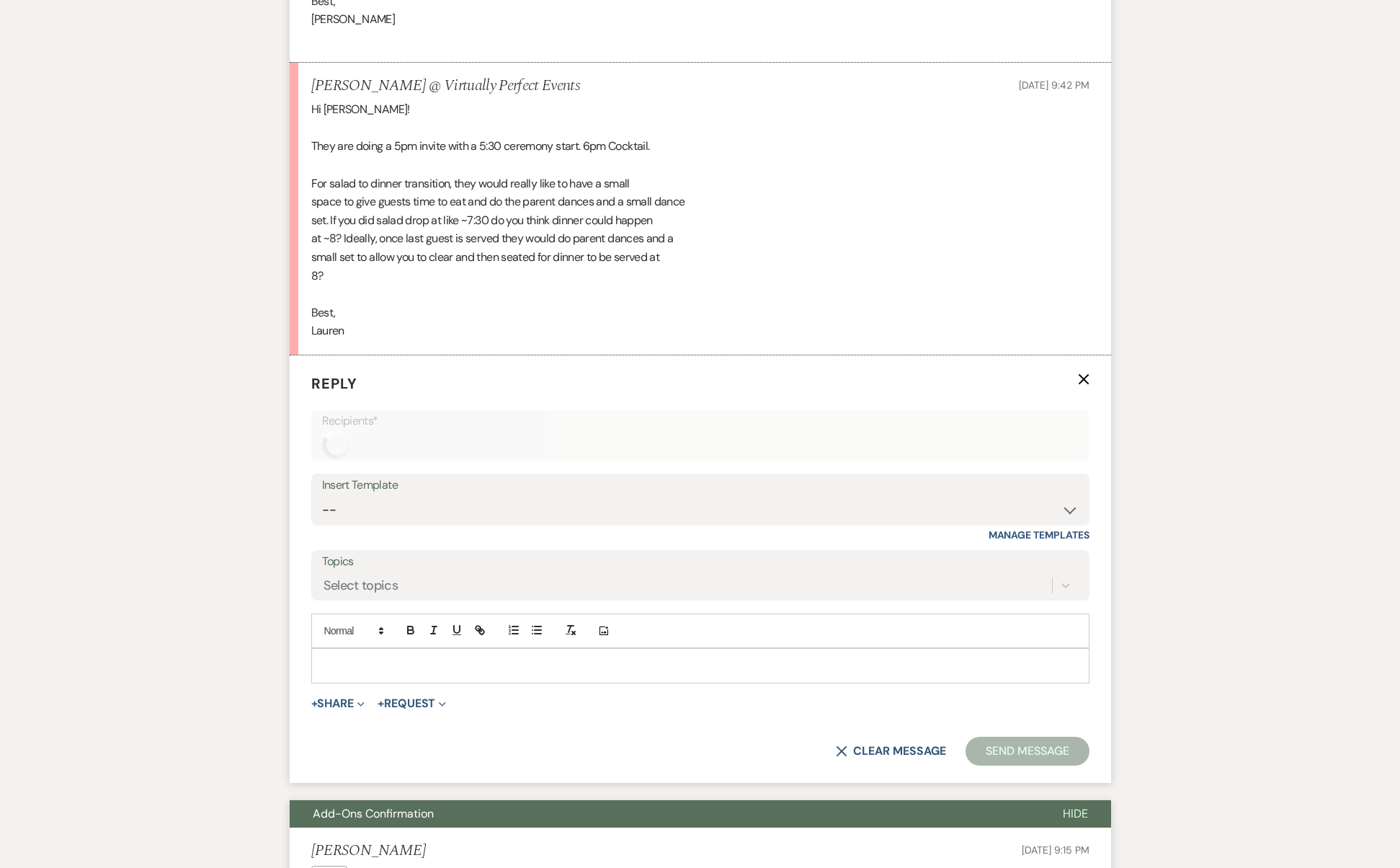
scroll to position [3623, 0]
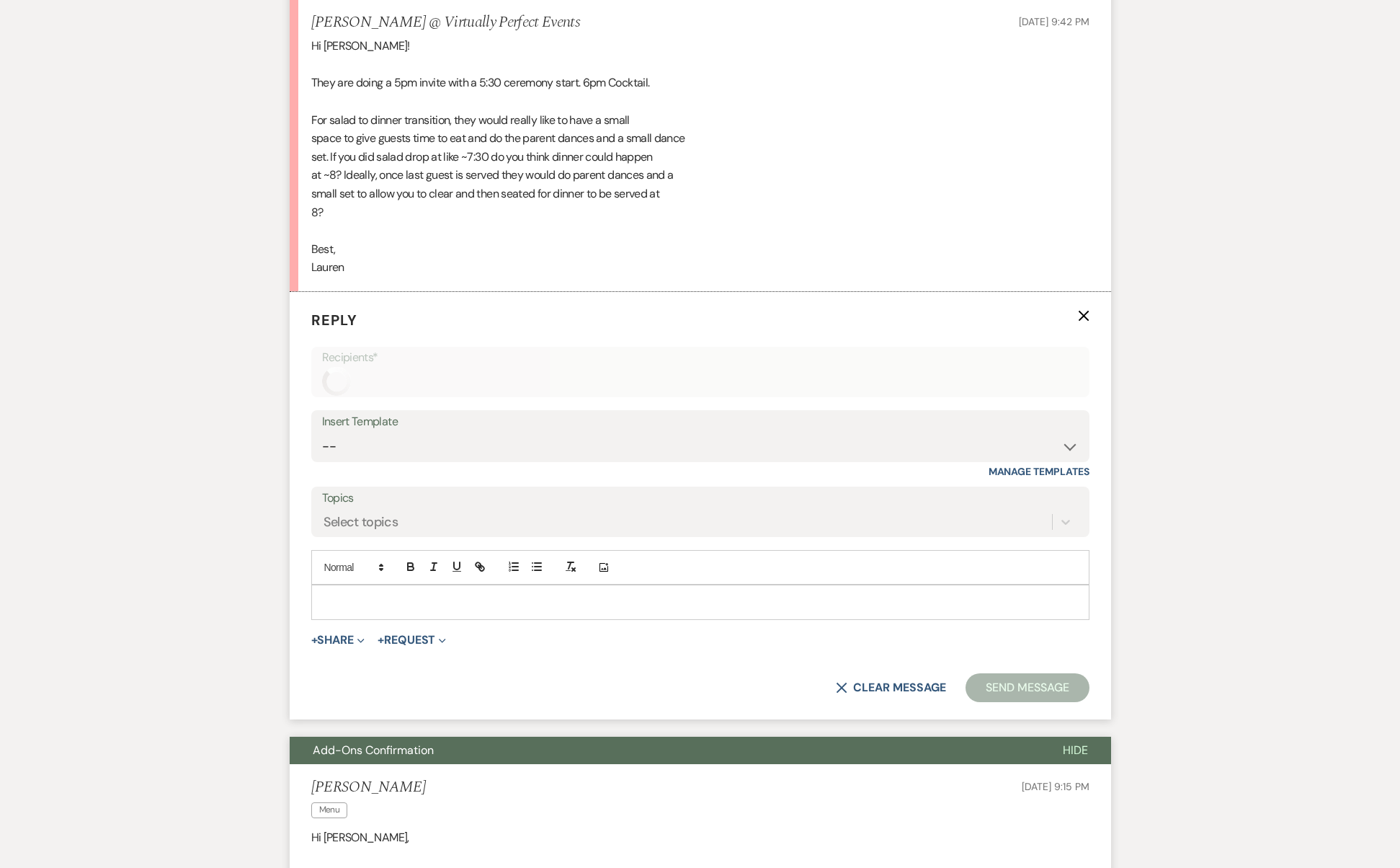
click at [371, 585] on div at bounding box center [700, 602] width 777 height 33
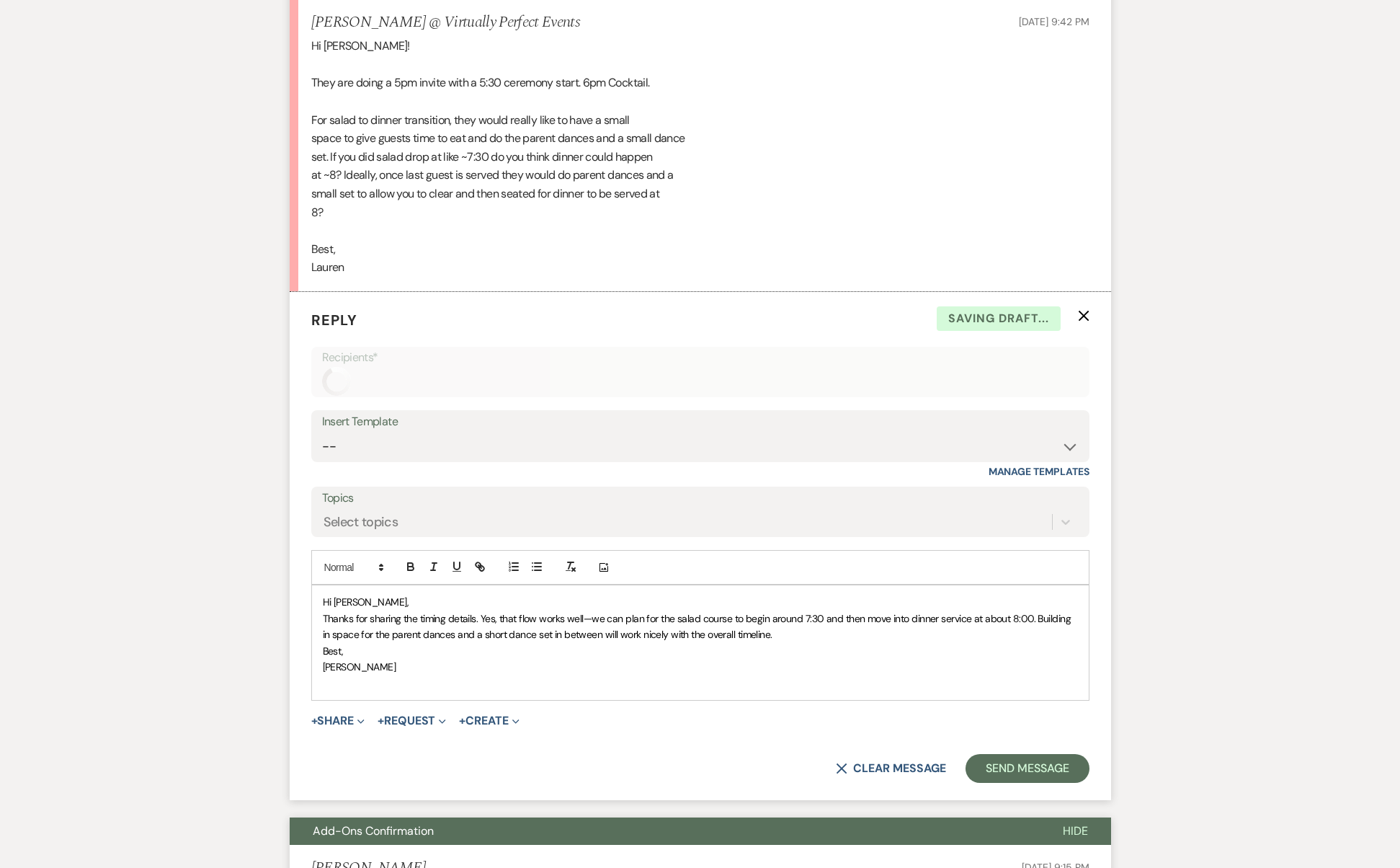
click at [385, 594] on p "Hi [PERSON_NAME]," at bounding box center [700, 602] width 755 height 16
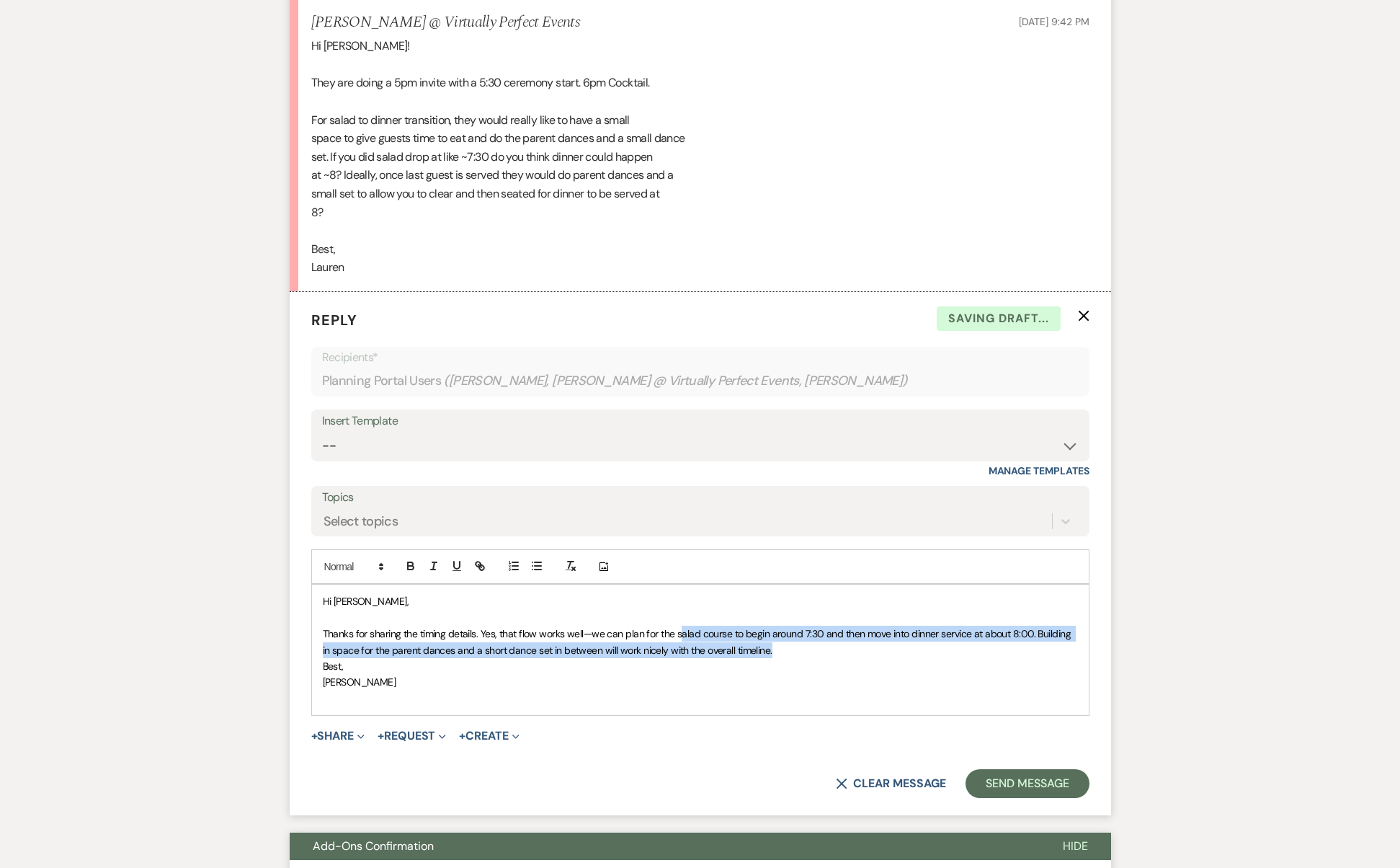
drag, startPoint x: 677, startPoint y: 559, endPoint x: 1005, endPoint y: 571, distance: 328.2
click at [1005, 626] on p "Thanks for sharing the timing details. Yes, that flow works well—we can plan fo…" at bounding box center [700, 641] width 755 height 32
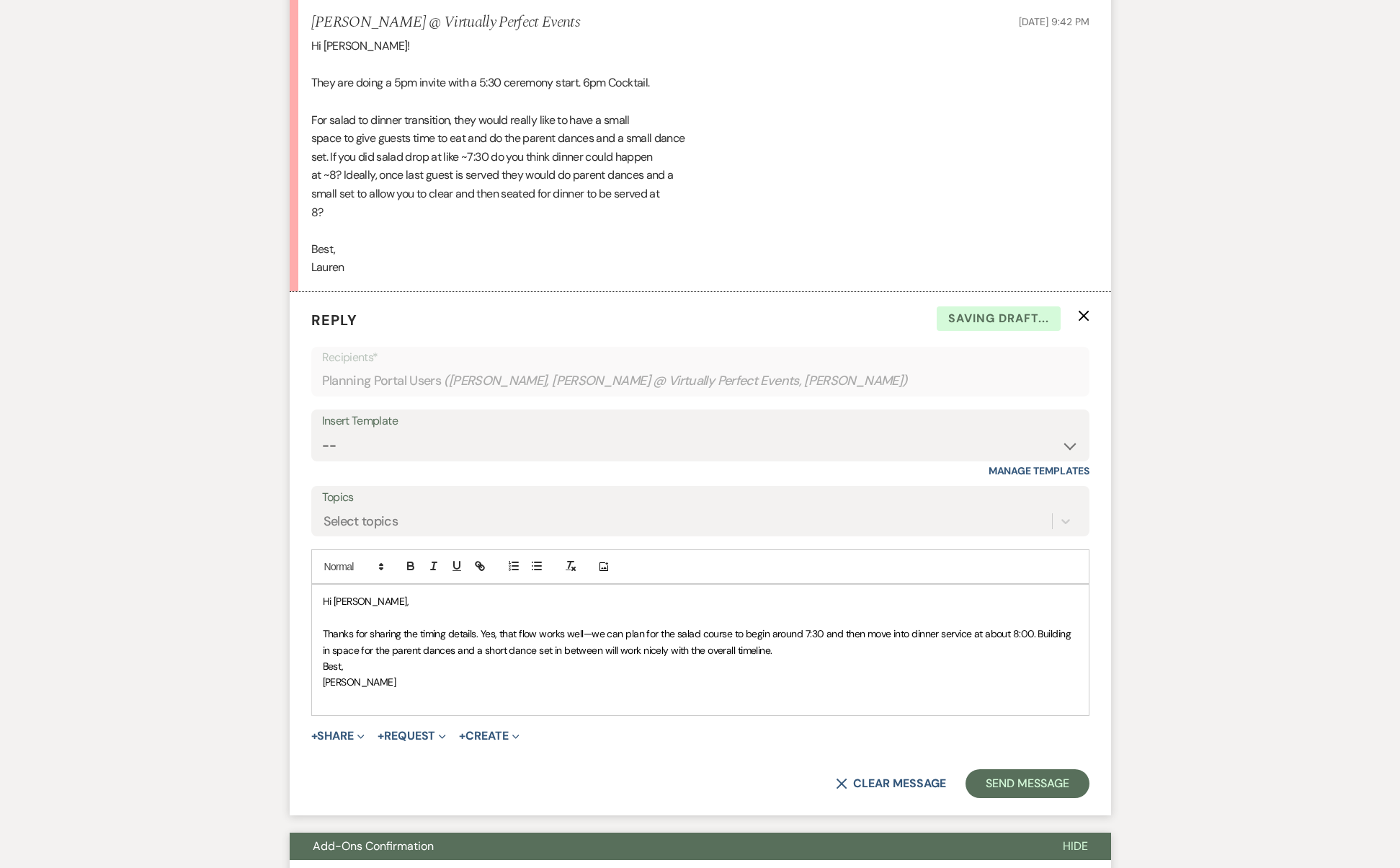
click at [996, 626] on p "Thanks for sharing the timing details. Yes, that flow works well—we can plan fo…" at bounding box center [700, 641] width 755 height 32
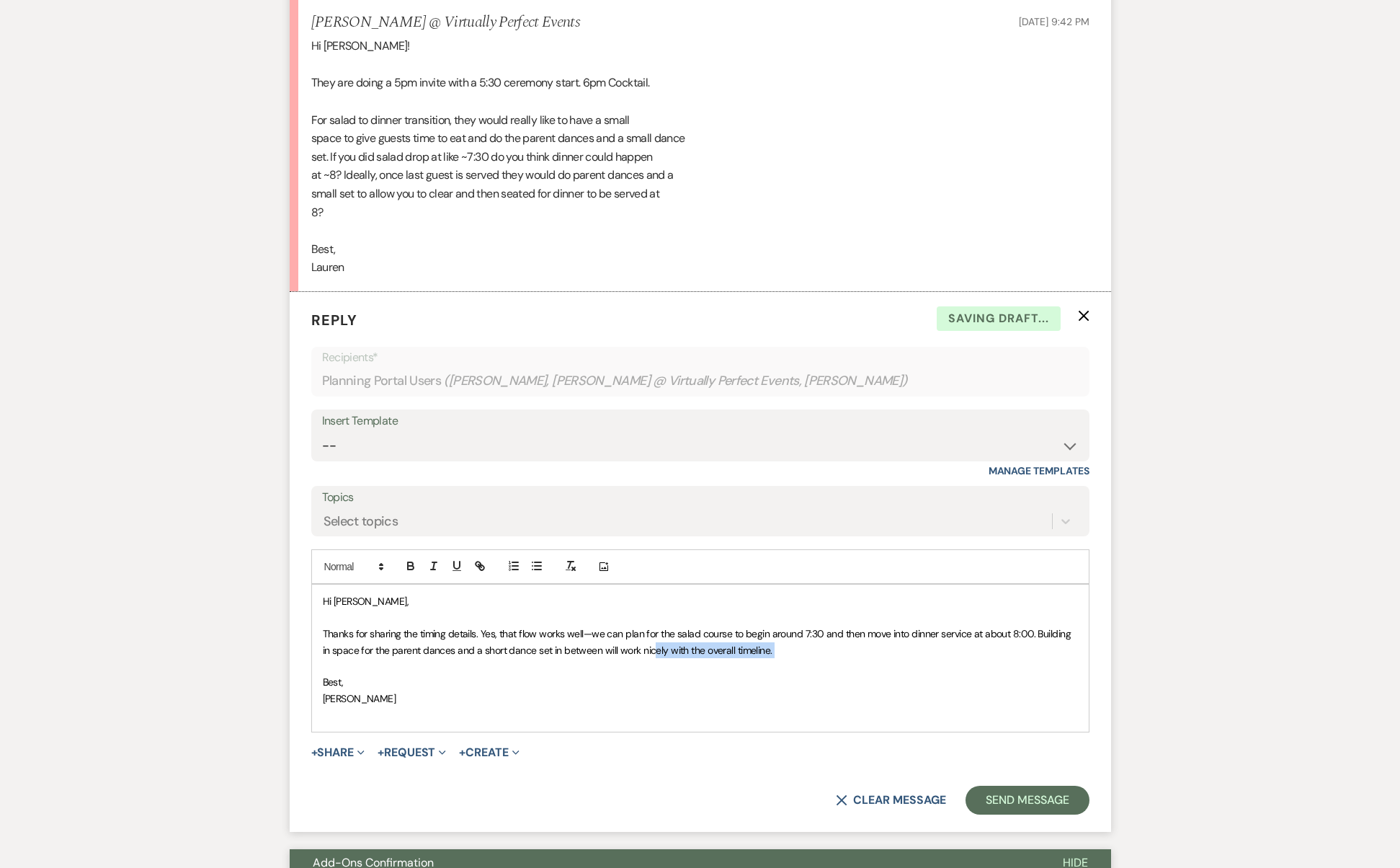
drag, startPoint x: 643, startPoint y: 573, endPoint x: 697, endPoint y: 589, distance: 56.3
click at [697, 589] on div "Hi [PERSON_NAME], Thanks for sharing the timing details. Yes, that flow works w…" at bounding box center [700, 657] width 777 height 147
click at [697, 658] on p "﻿" at bounding box center [700, 666] width 755 height 16
click at [1008, 786] on button "Send Message" at bounding box center [1028, 799] width 123 height 29
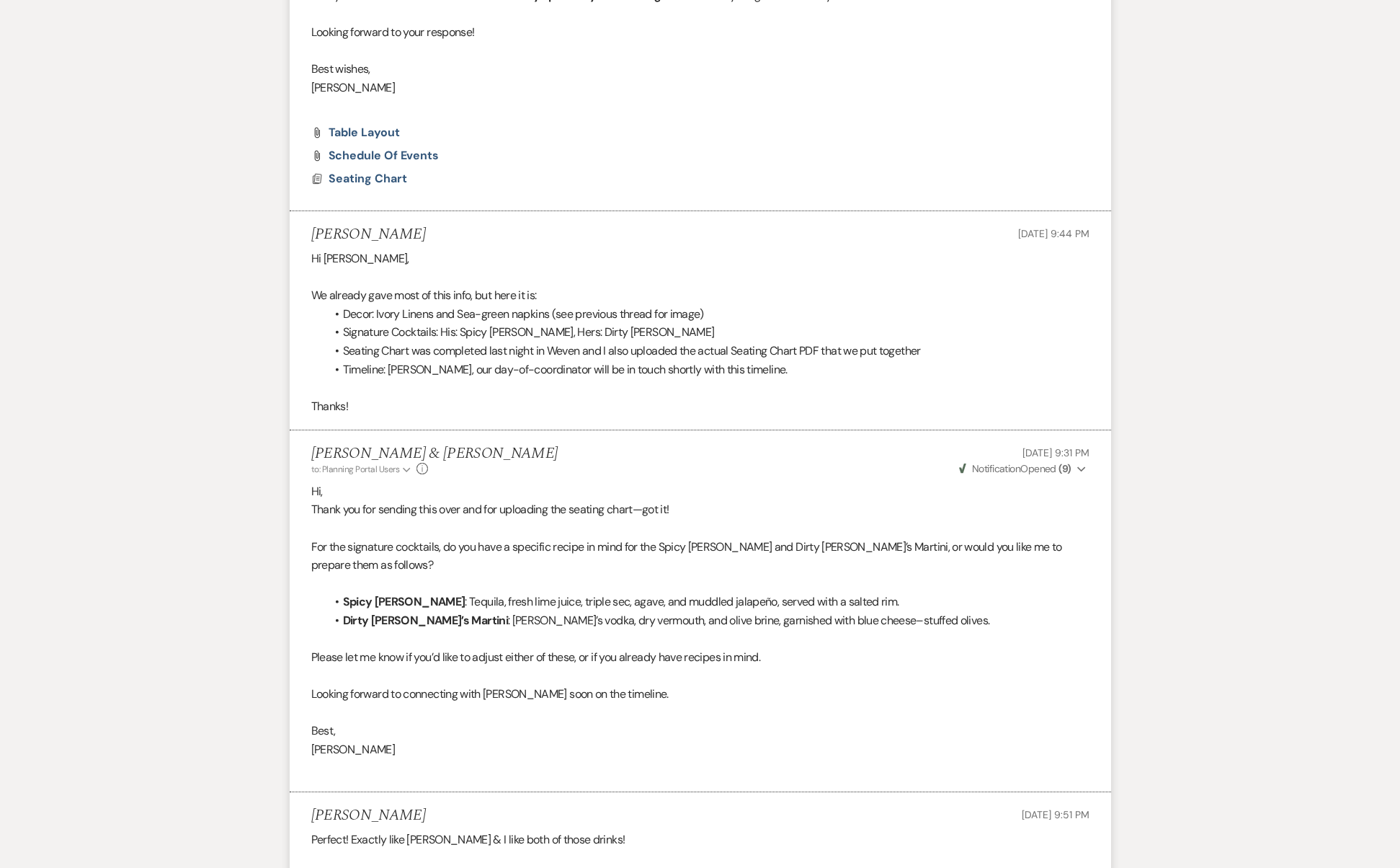
scroll to position [0, 0]
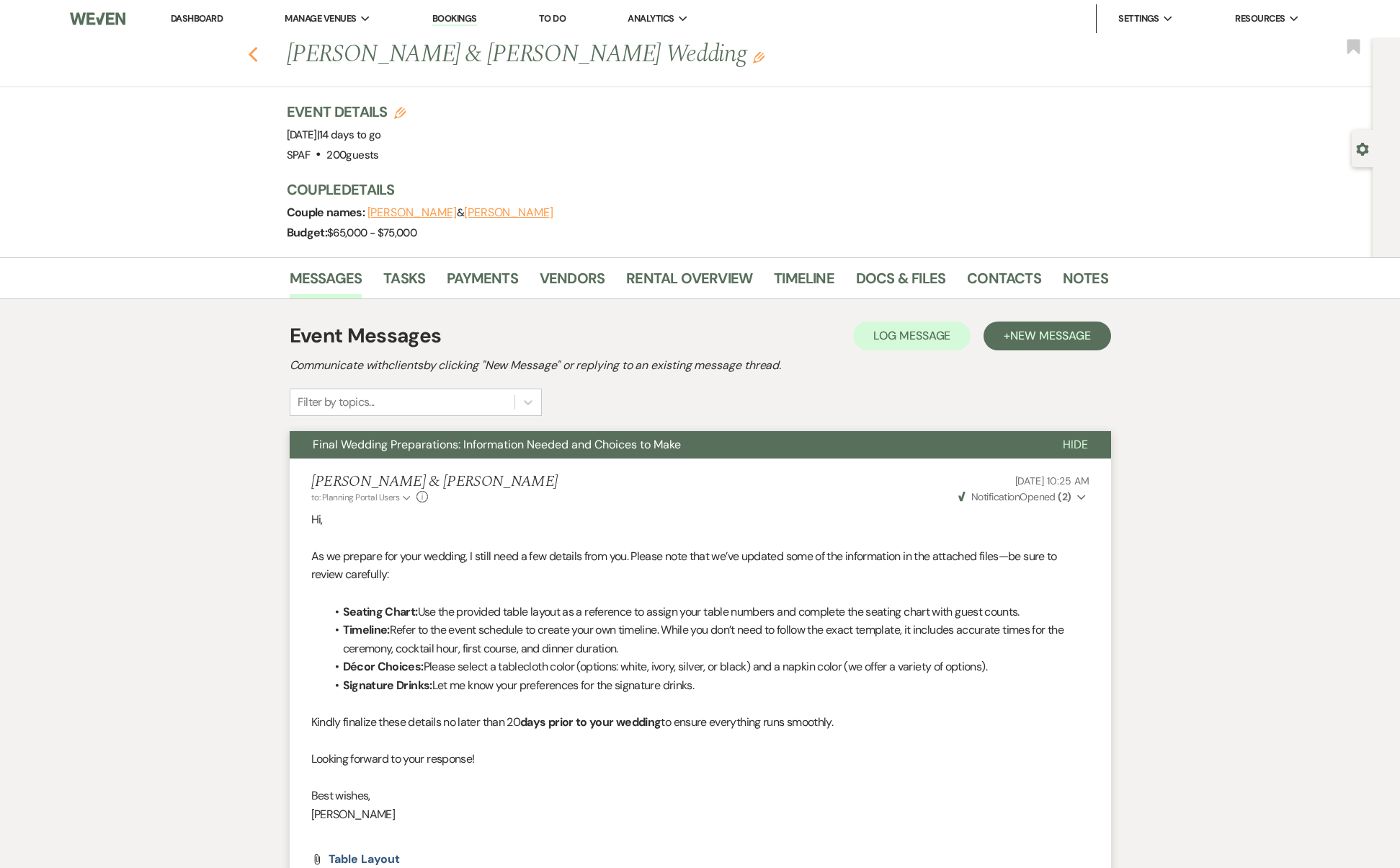
click at [257, 50] on use "button" at bounding box center [253, 55] width 10 height 16
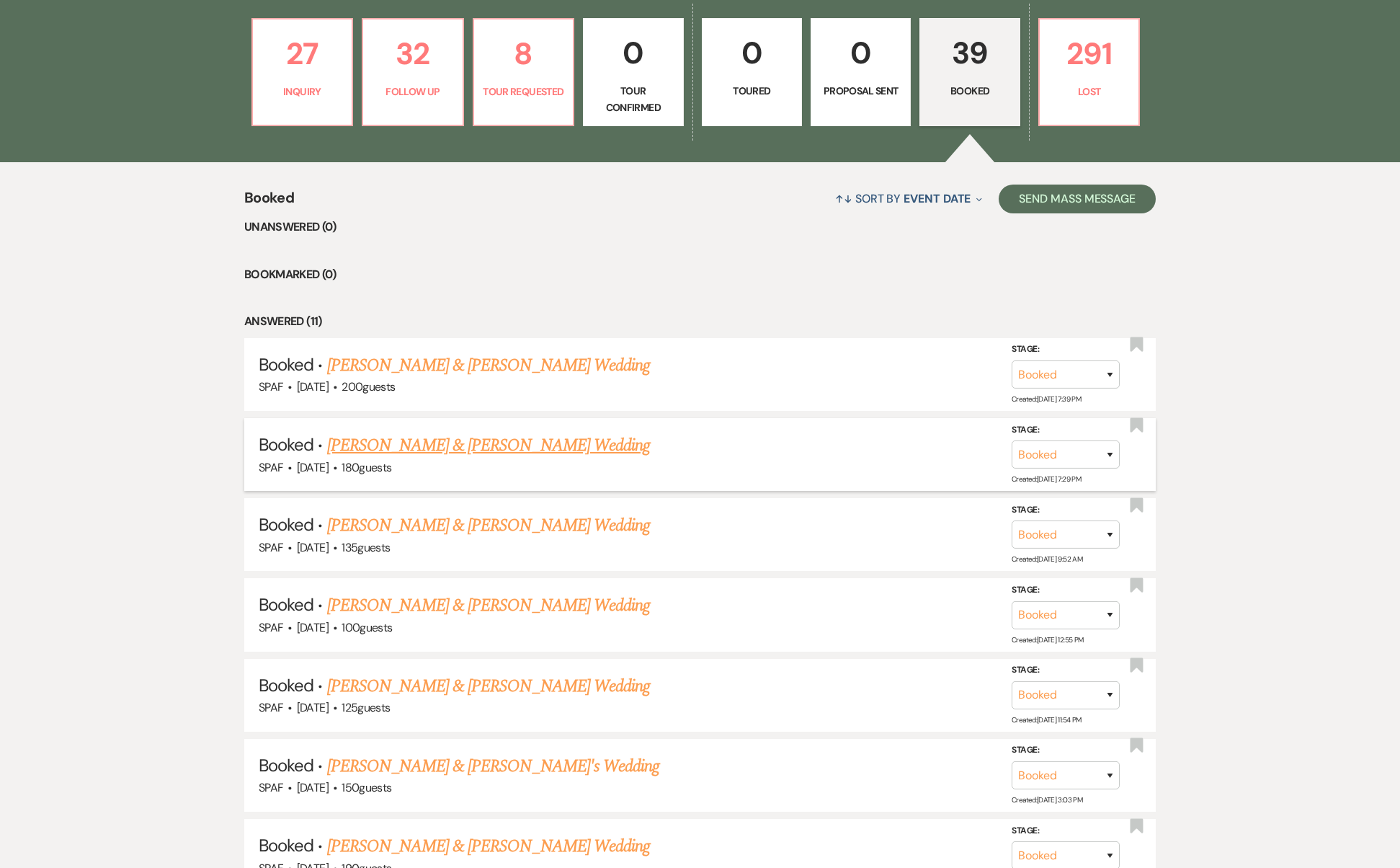
scroll to position [370, 0]
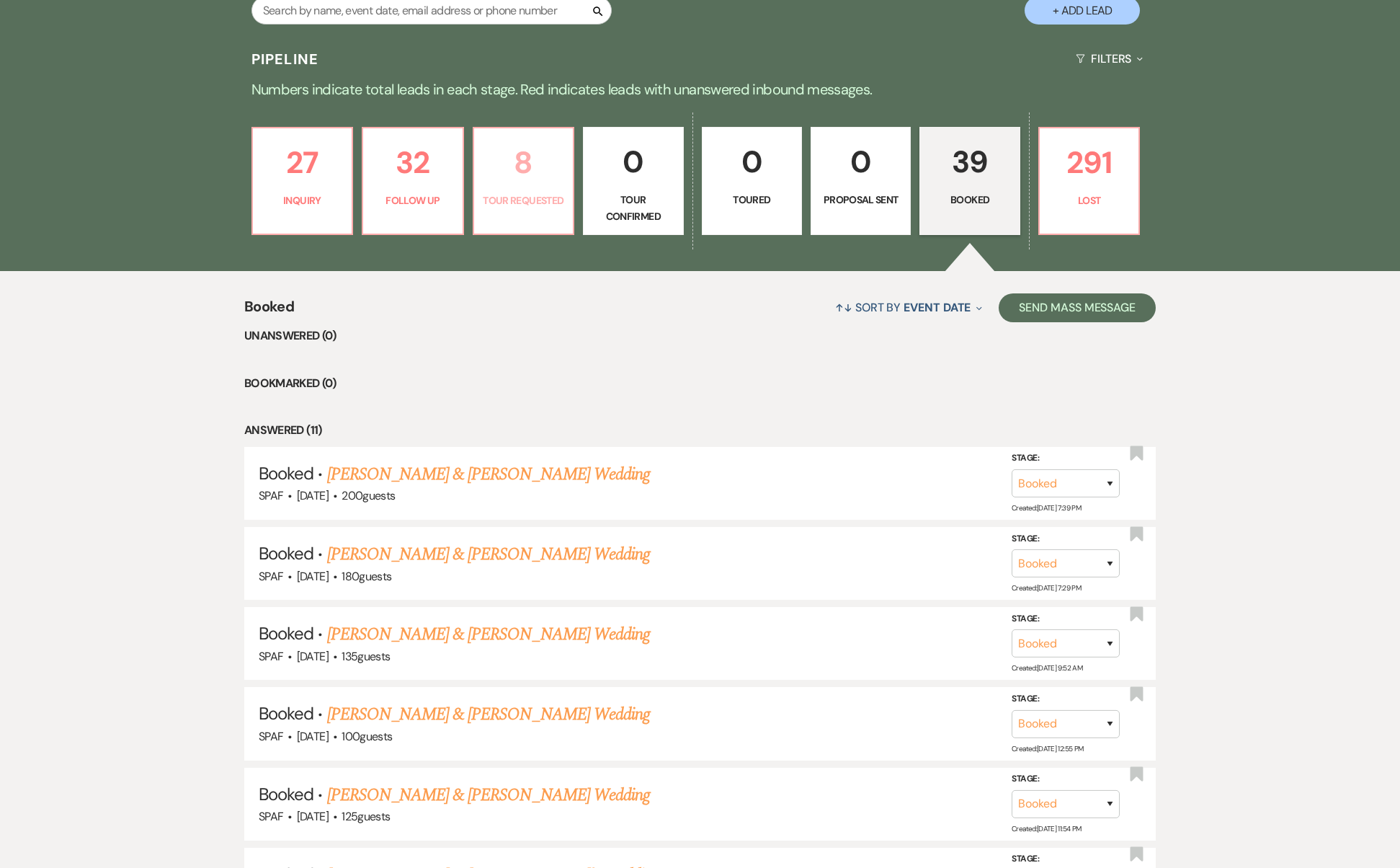
click at [526, 193] on p "Tour Requested" at bounding box center [523, 201] width 82 height 16
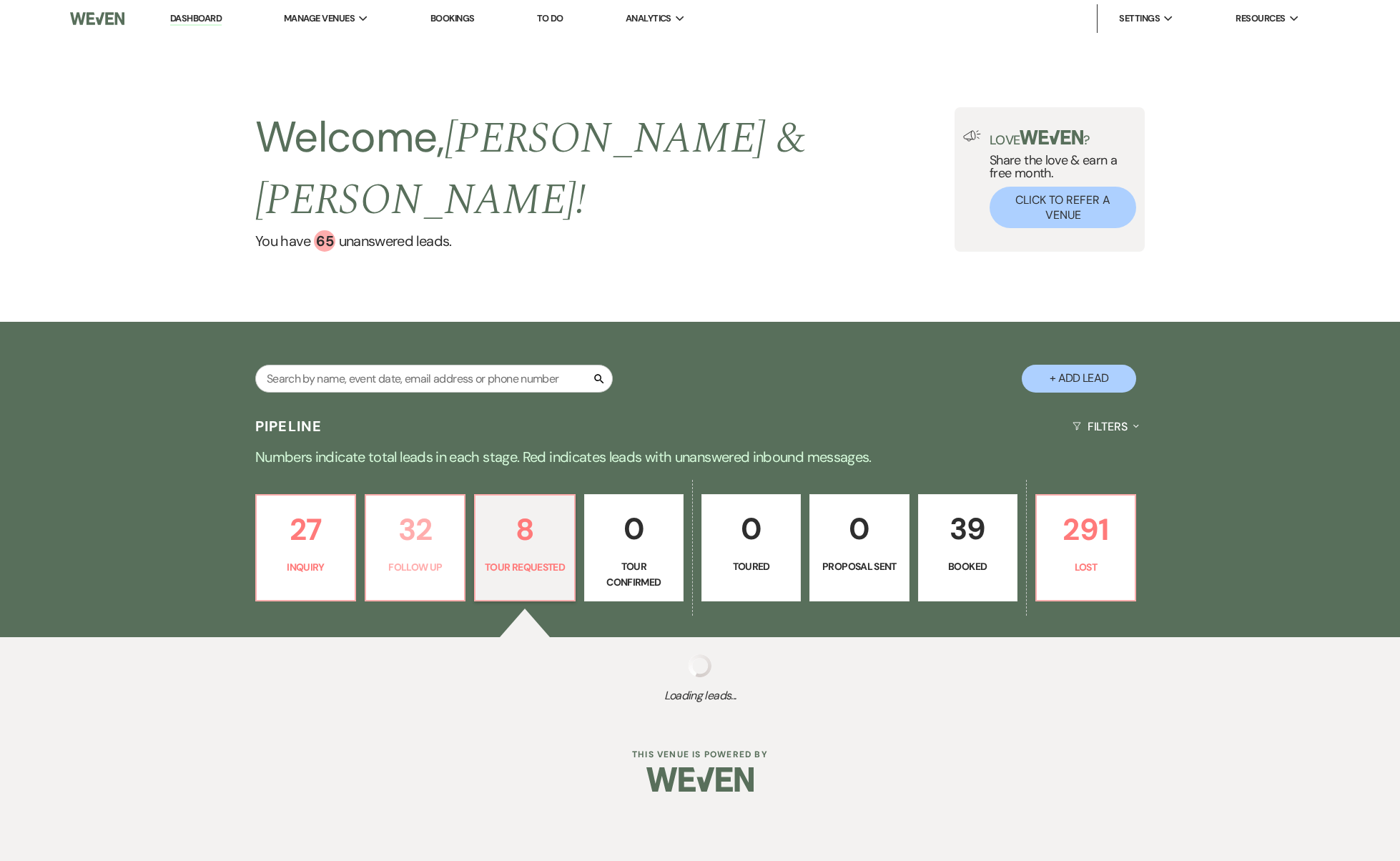
select select "2"
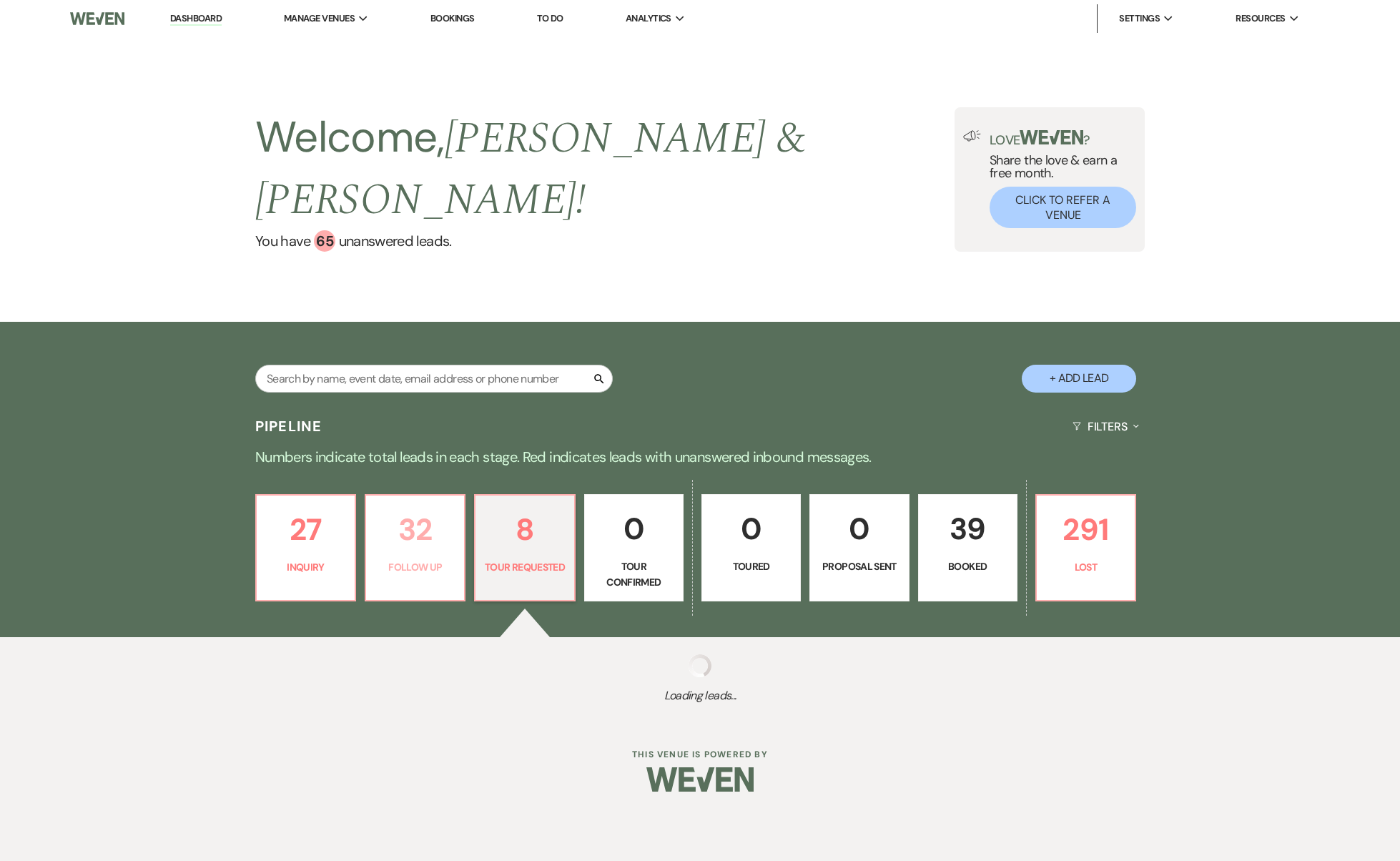
select select "2"
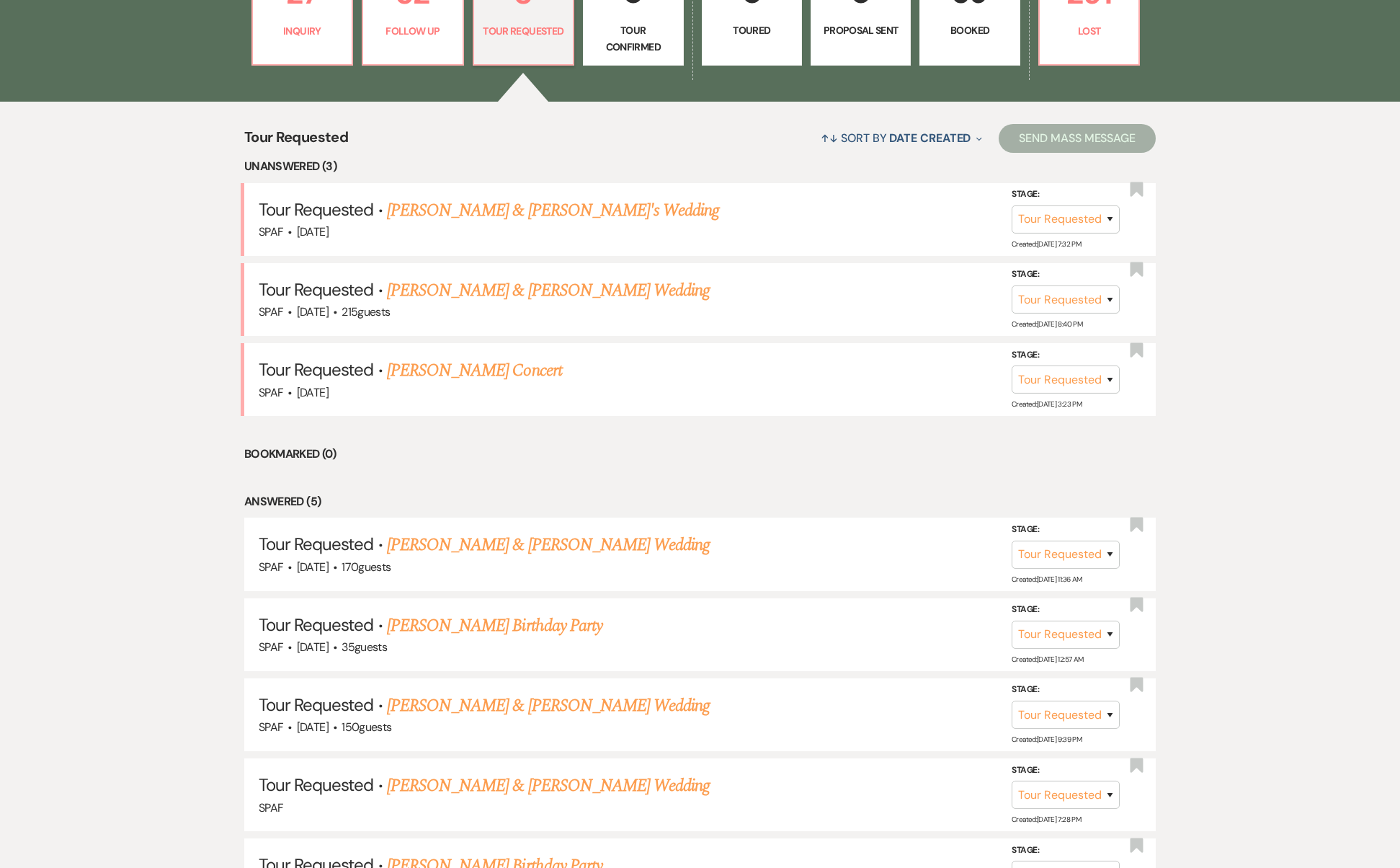
scroll to position [499, 0]
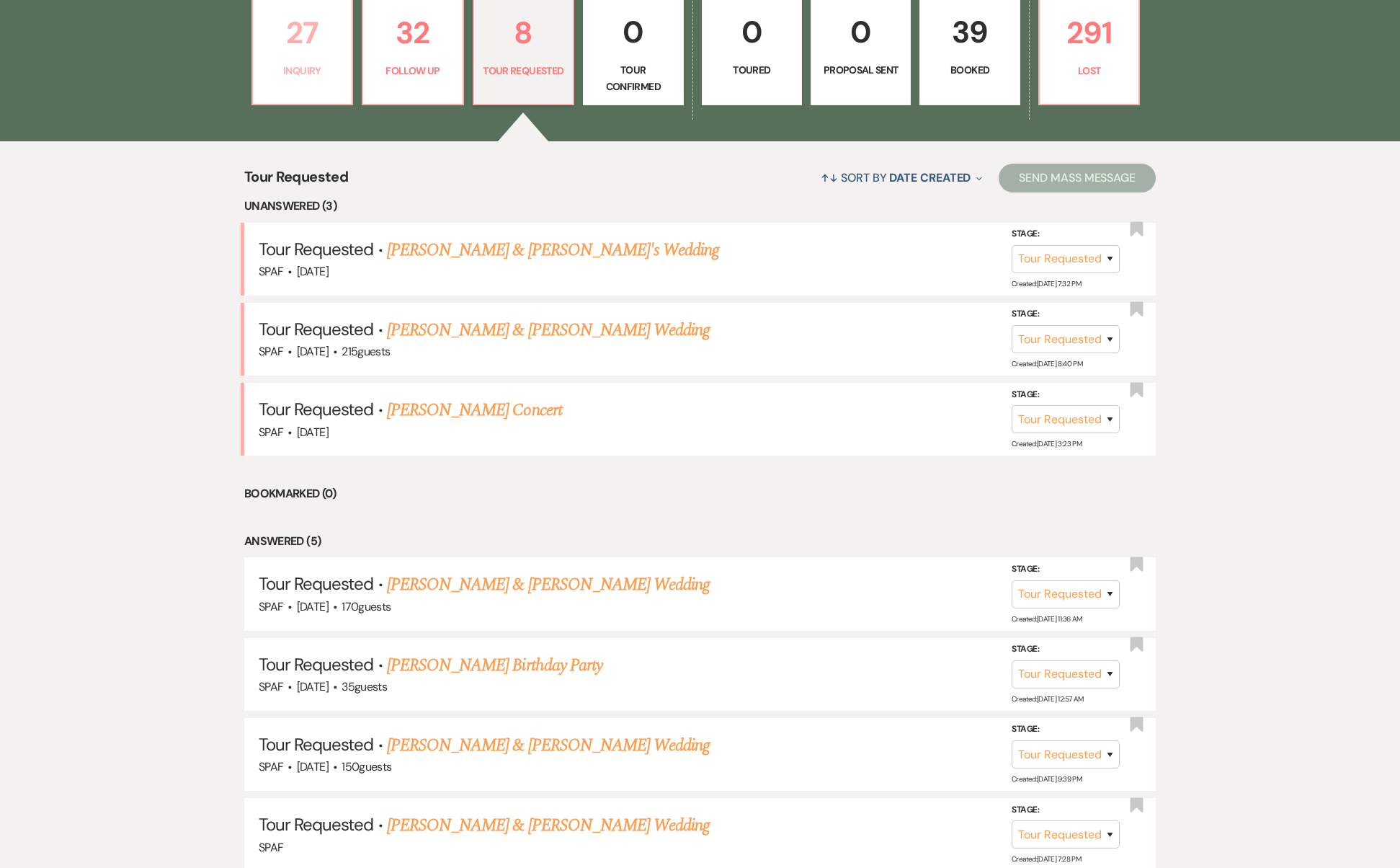
click at [324, 26] on link "27 Inquiry" at bounding box center [302, 51] width 102 height 108
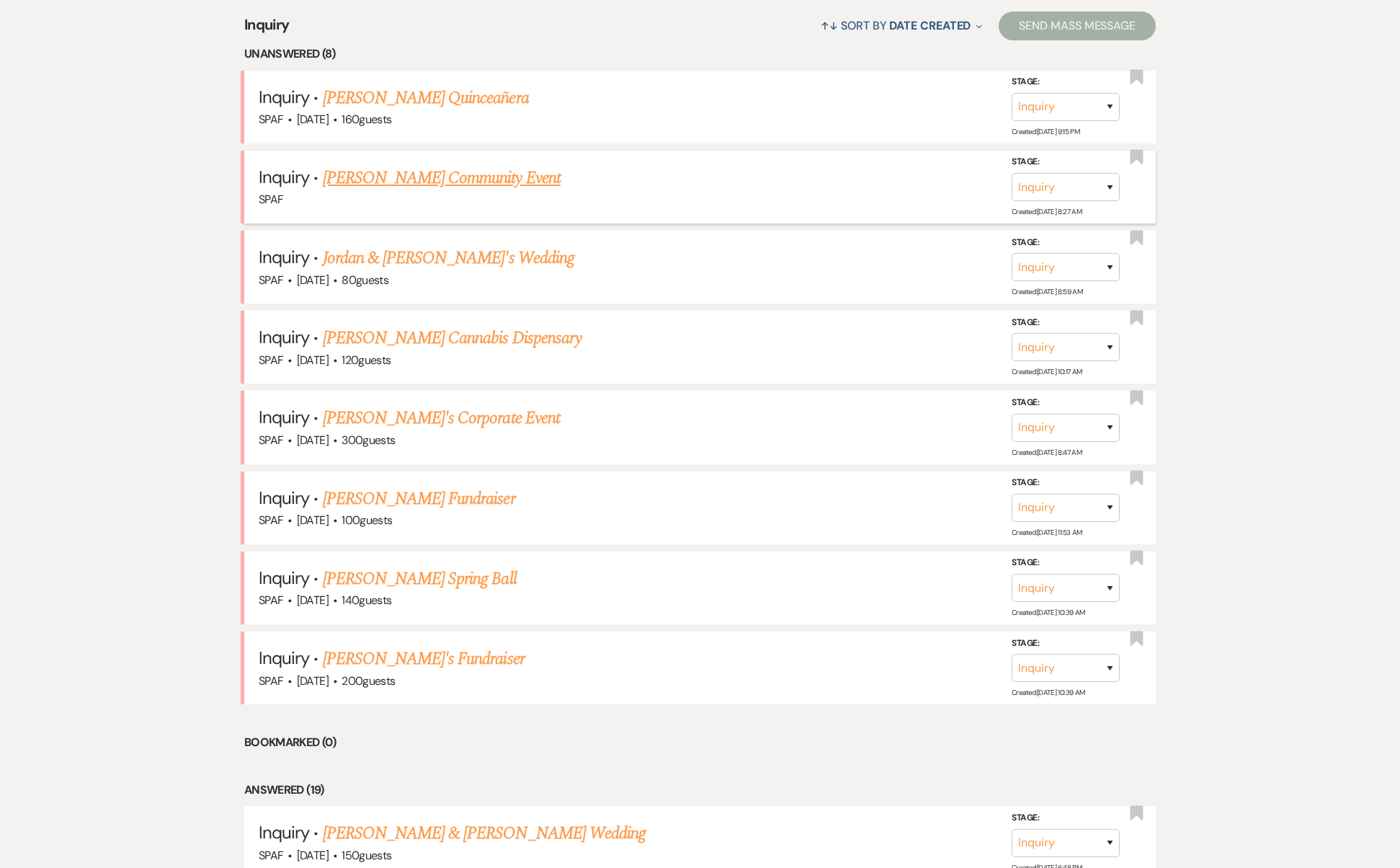
scroll to position [623, 0]
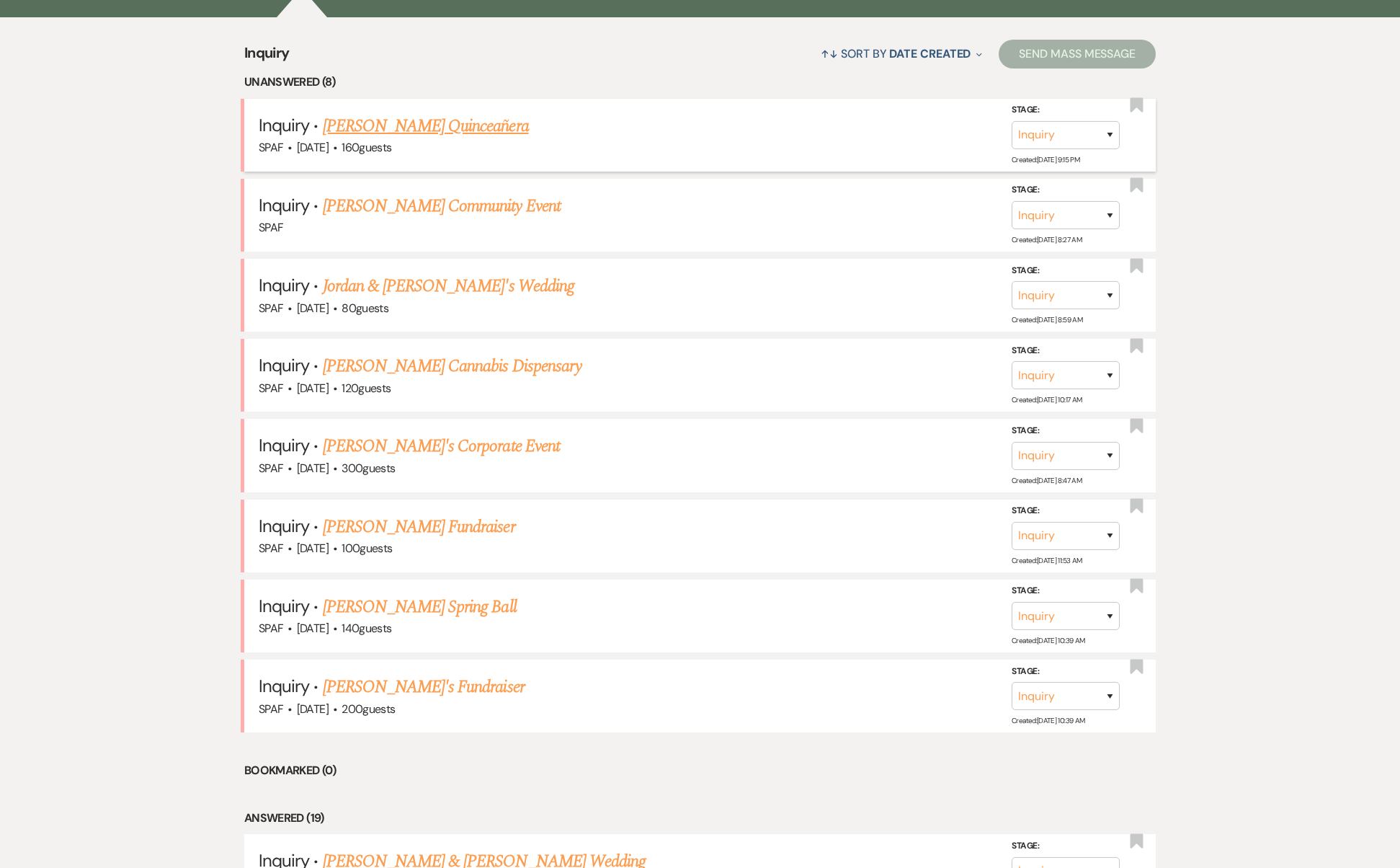
click at [423, 113] on link "[PERSON_NAME] Quinceañera" at bounding box center [425, 126] width 206 height 26
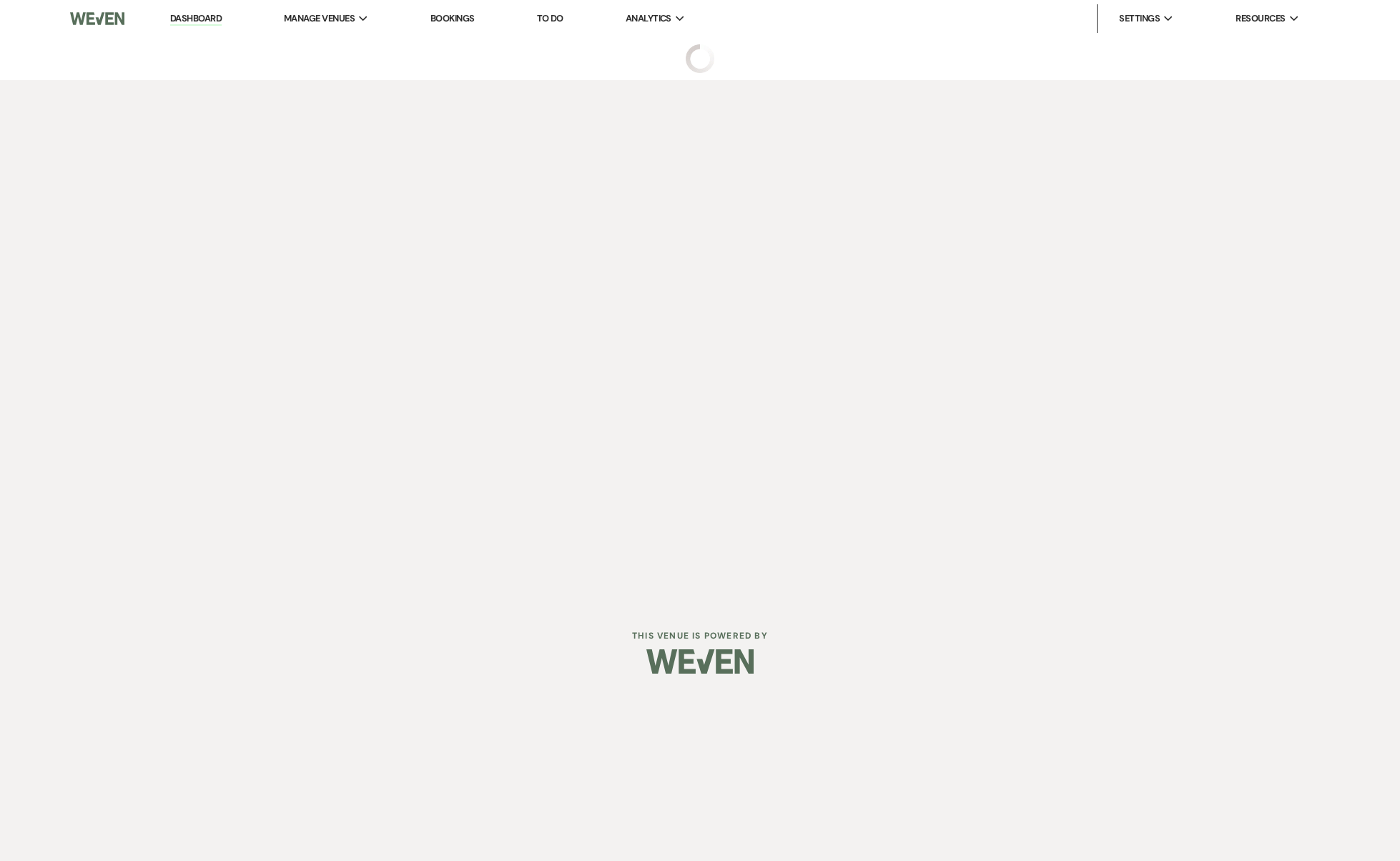
select select "5"
select select "15"
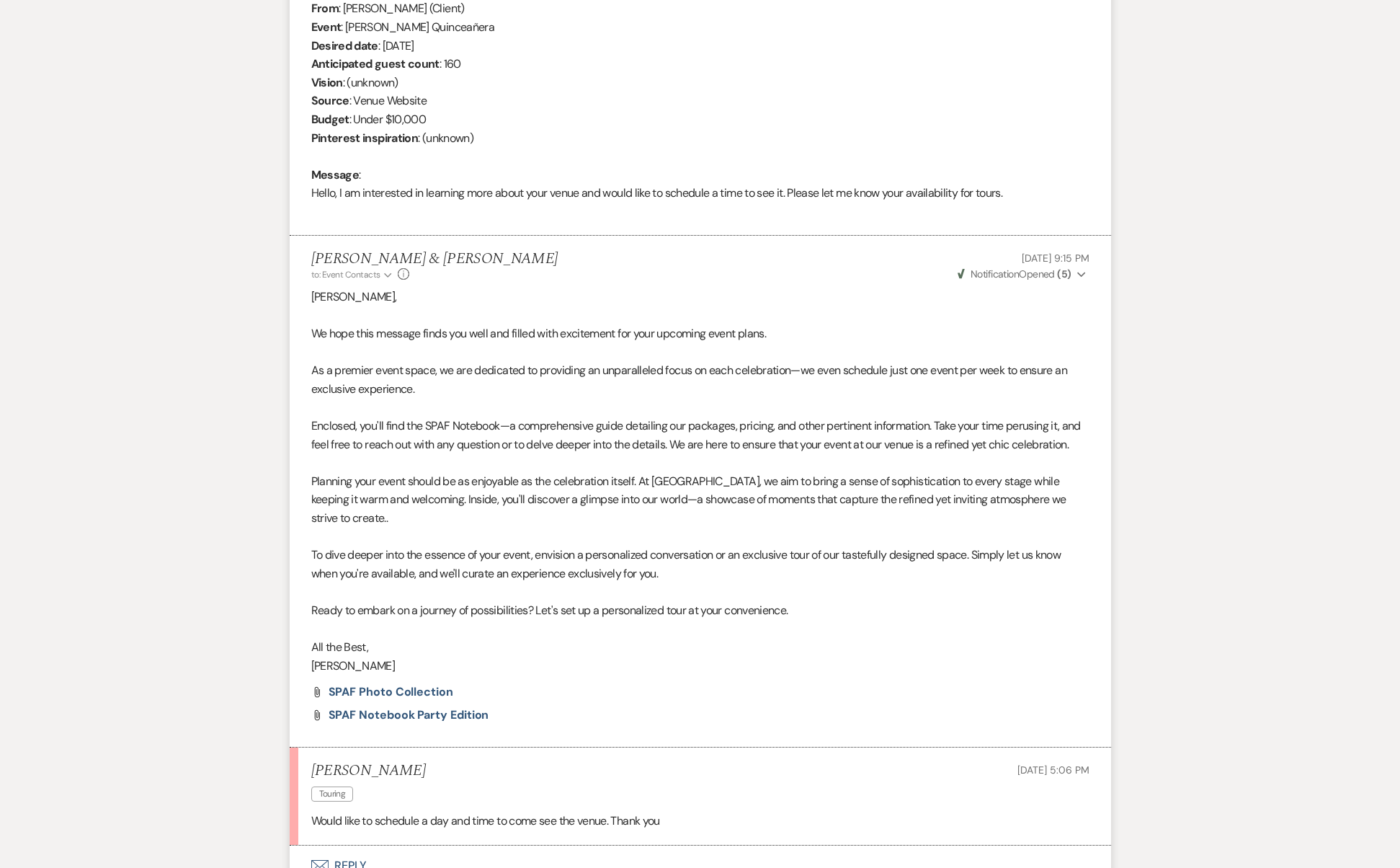
scroll to position [699, 0]
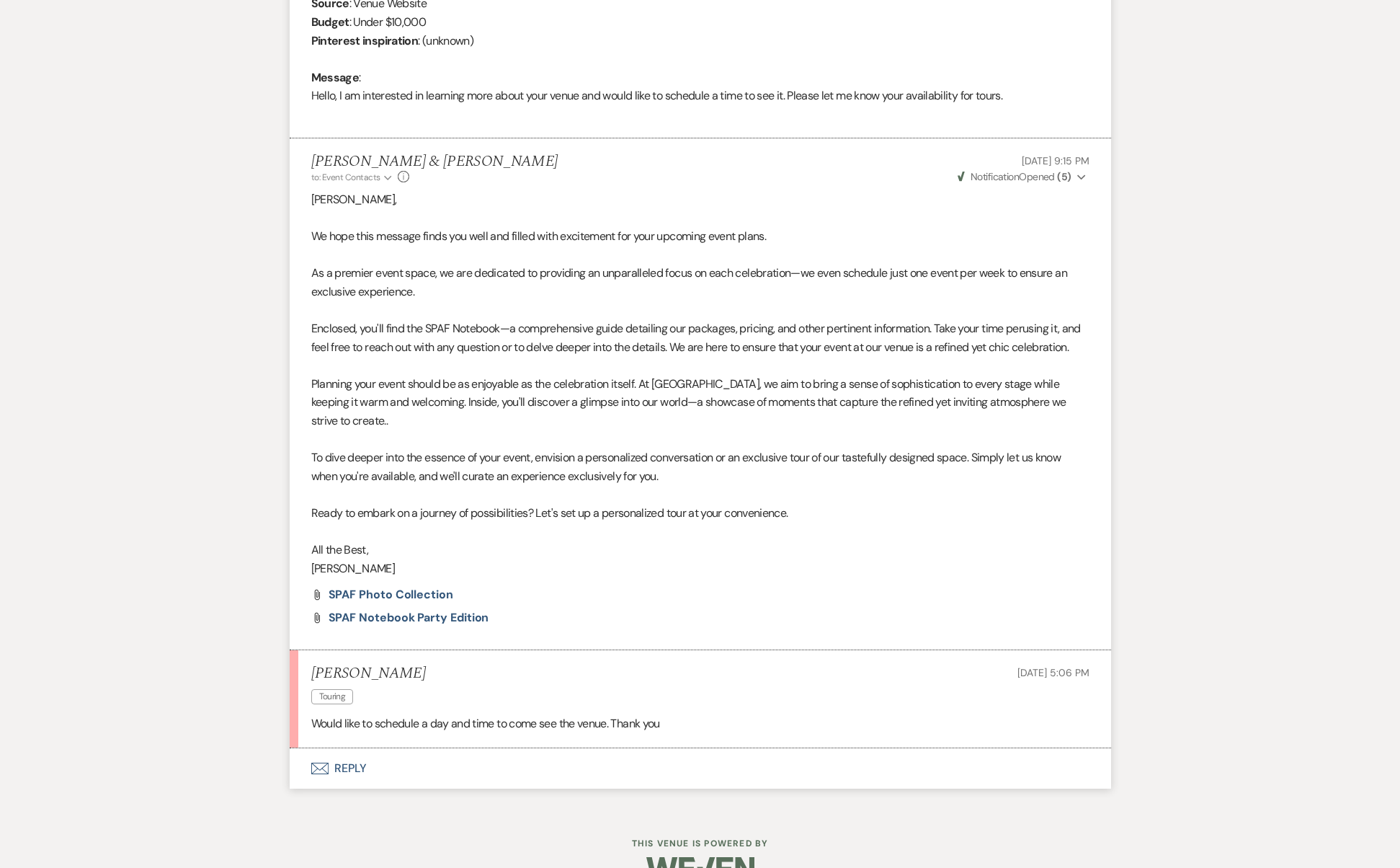
click at [383, 750] on button "Envelope Reply" at bounding box center [700, 768] width 822 height 41
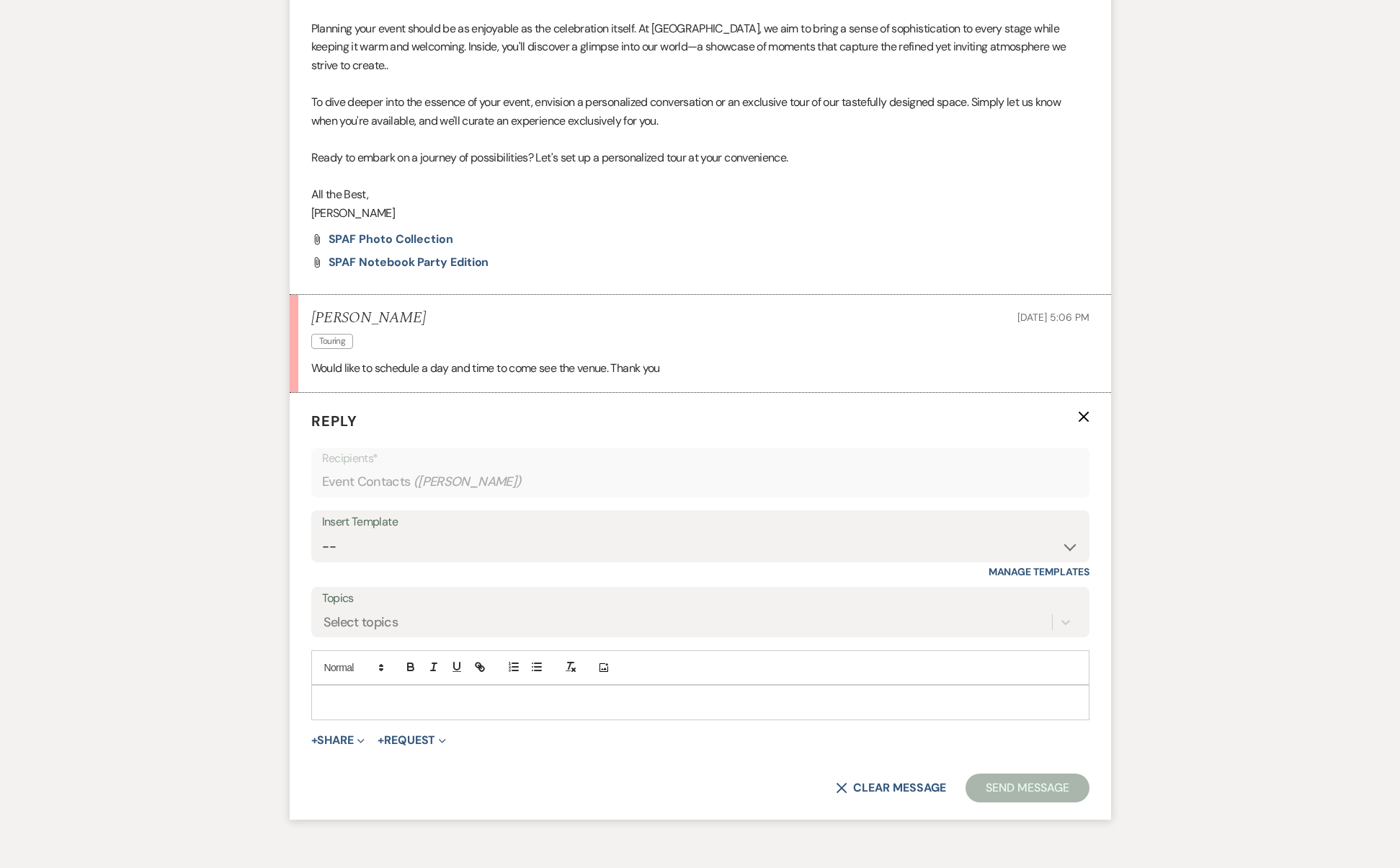
scroll to position [1101, 0]
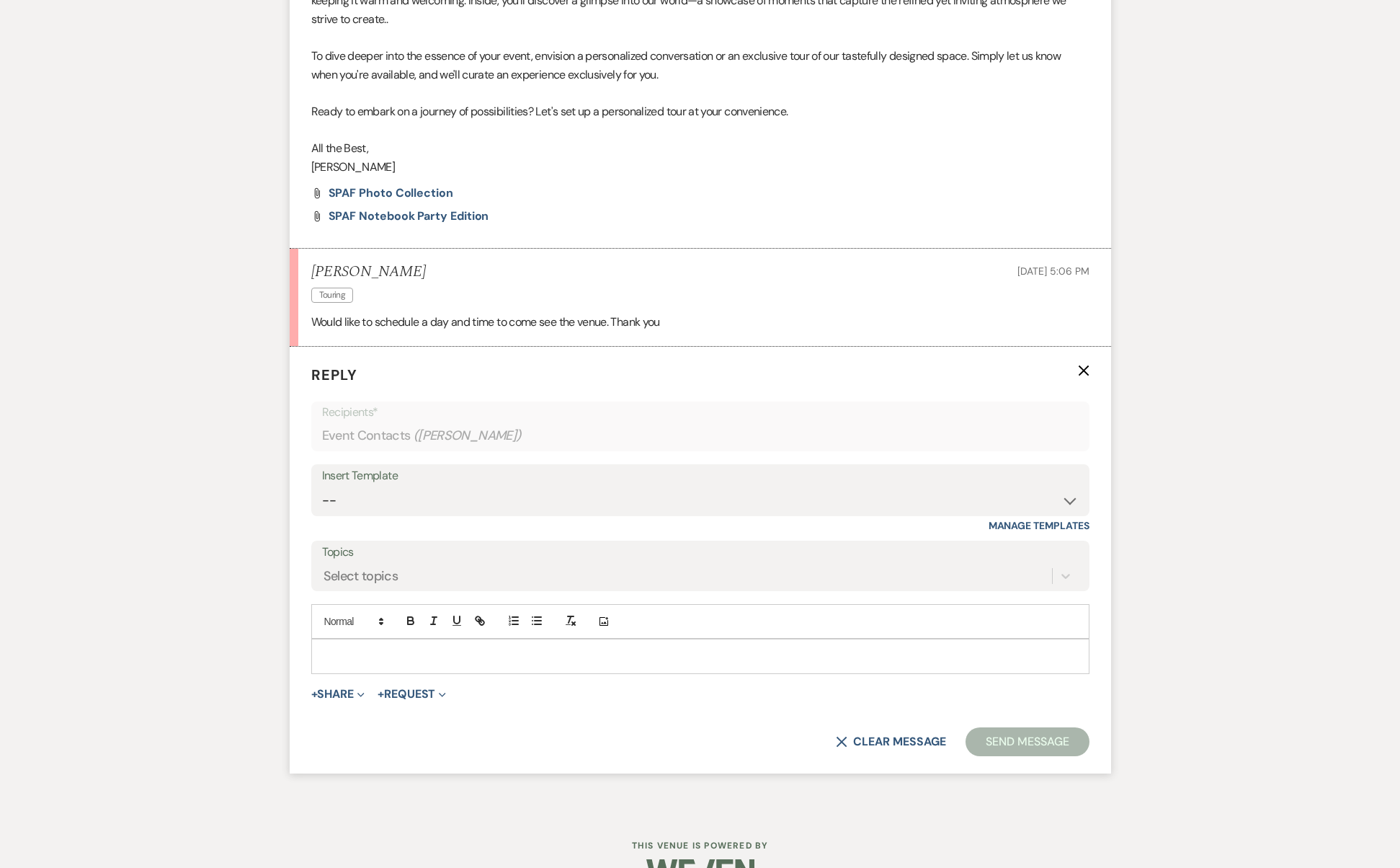
click at [488, 640] on div at bounding box center [700, 656] width 777 height 33
drag, startPoint x: 670, startPoint y: 293, endPoint x: 283, endPoint y: 289, distance: 387.0
click at [283, 289] on div "Messages Tasks Payments Rental Overview Documents Contacts Notes Event Messages…" at bounding box center [700, 36] width 1400 height 1551
click at [570, 483] on div "Insert Template -- Initial Inquiry Response Wedding Edition Tour Set up Wedding…" at bounding box center [700, 498] width 779 height 68
select select "2741"
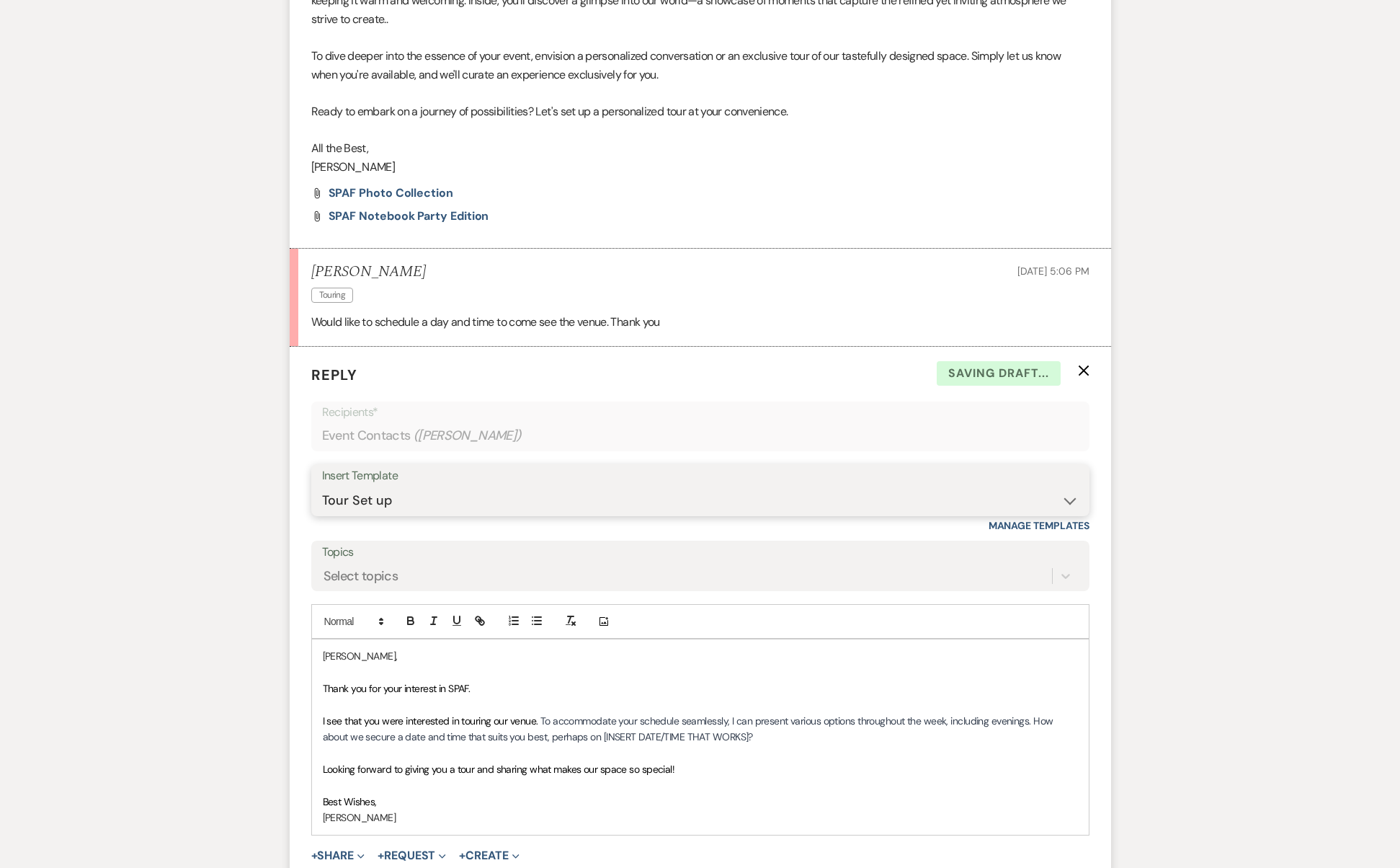
scroll to position [1119, 0]
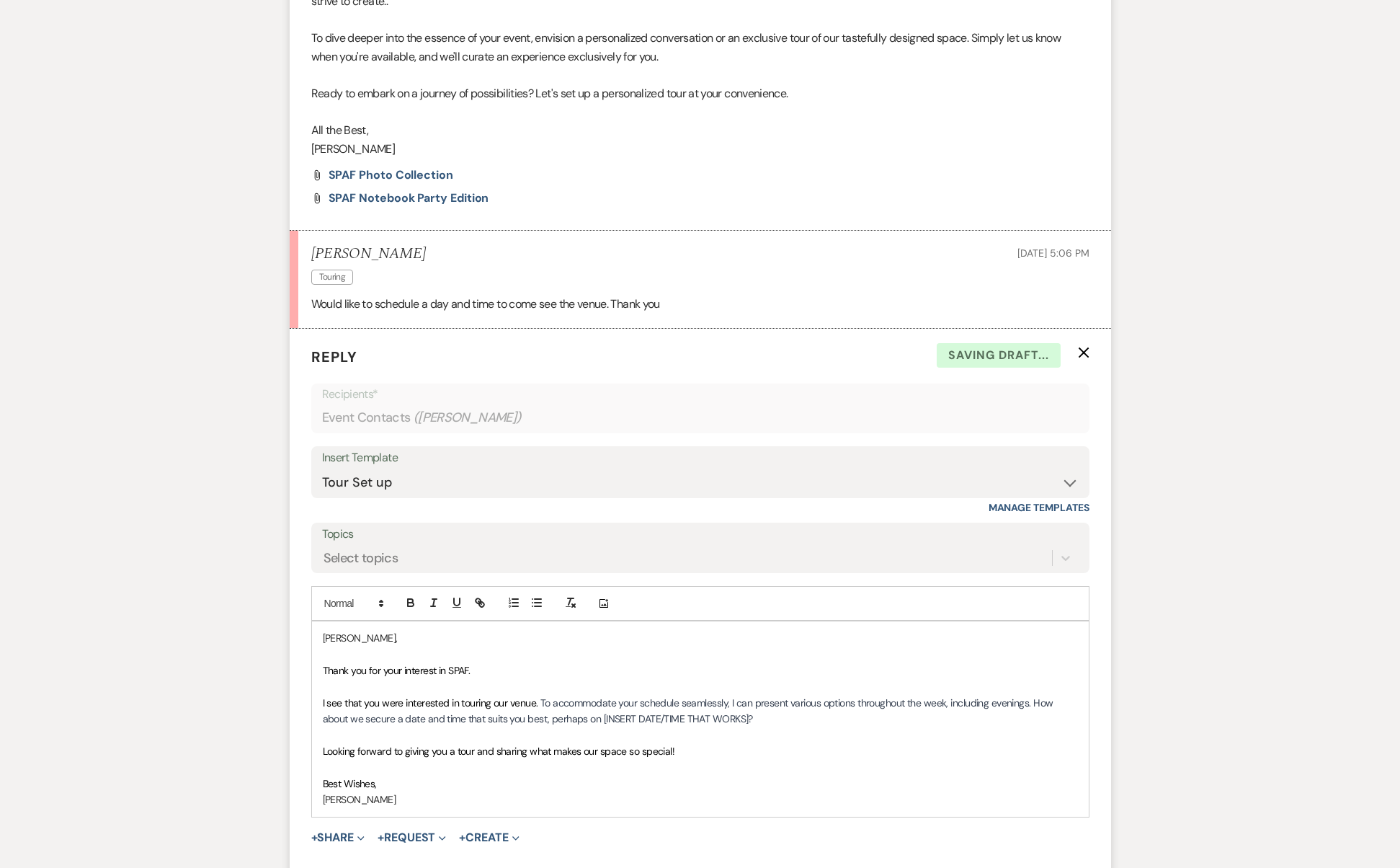
click at [589, 448] on div "Insert Template" at bounding box center [700, 458] width 757 height 21
drag, startPoint x: 589, startPoint y: 680, endPoint x: 746, endPoint y: 679, distance: 157.0
click at [746, 696] on span "To accommodate your schedule seamlessly, I can present various options througho…" at bounding box center [689, 710] width 733 height 29
click at [650, 727] on p at bounding box center [700, 735] width 755 height 16
click at [677, 743] on p "Looking forward to giving you a tour and sharing what makes our space so specia…" at bounding box center [700, 751] width 755 height 16
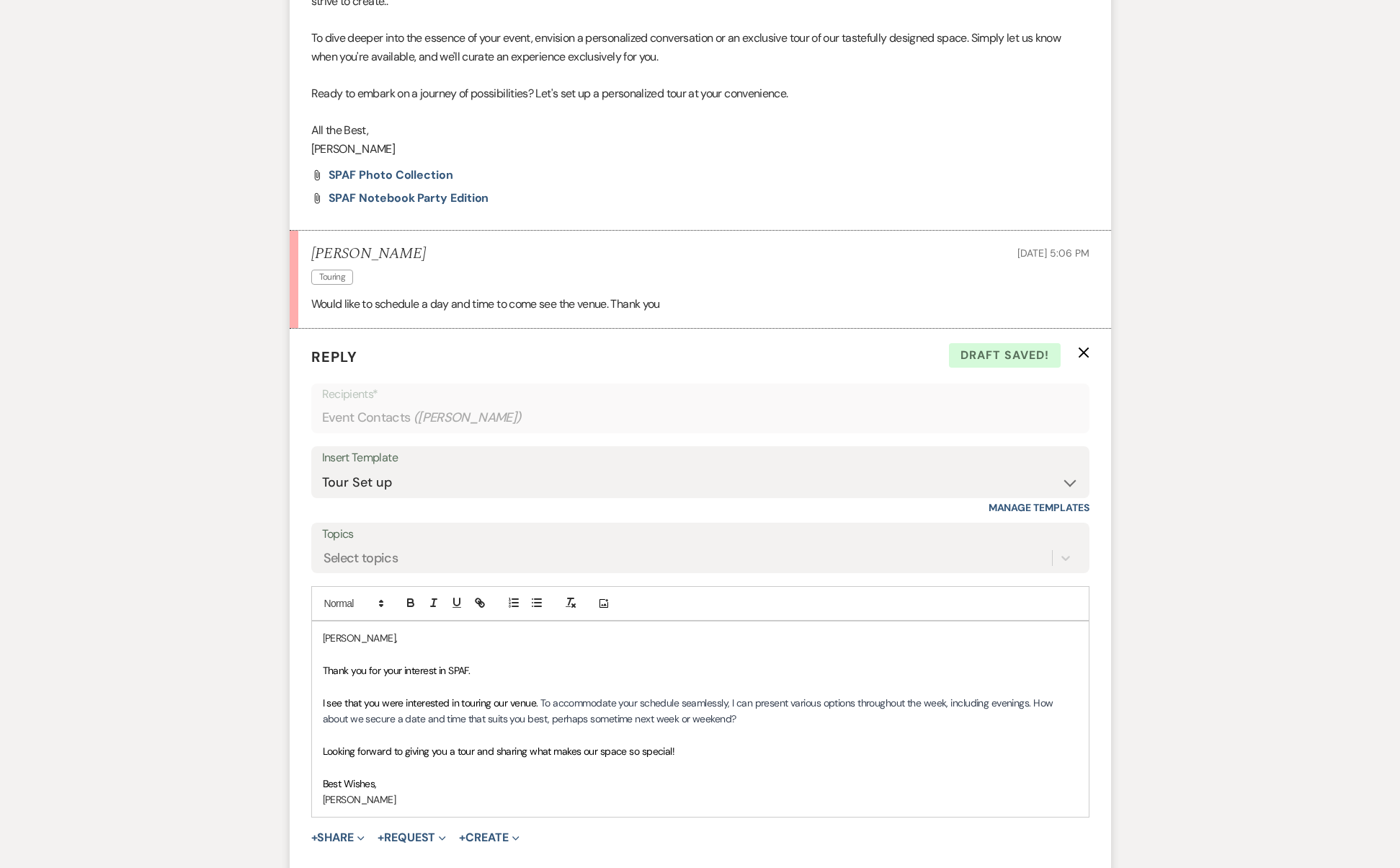
scroll to position [1248, 0]
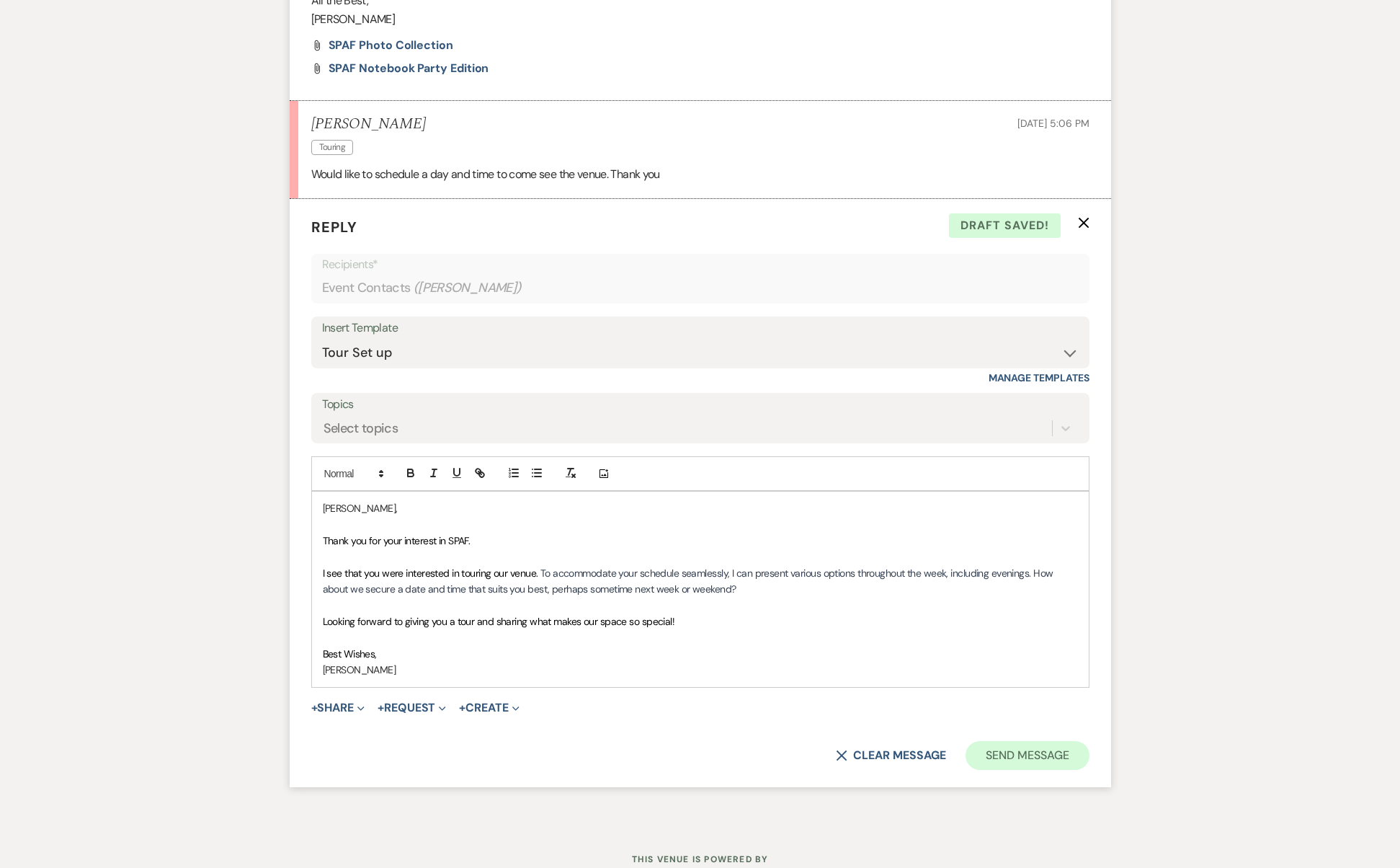
click at [1018, 741] on button "Send Message" at bounding box center [1028, 755] width 123 height 29
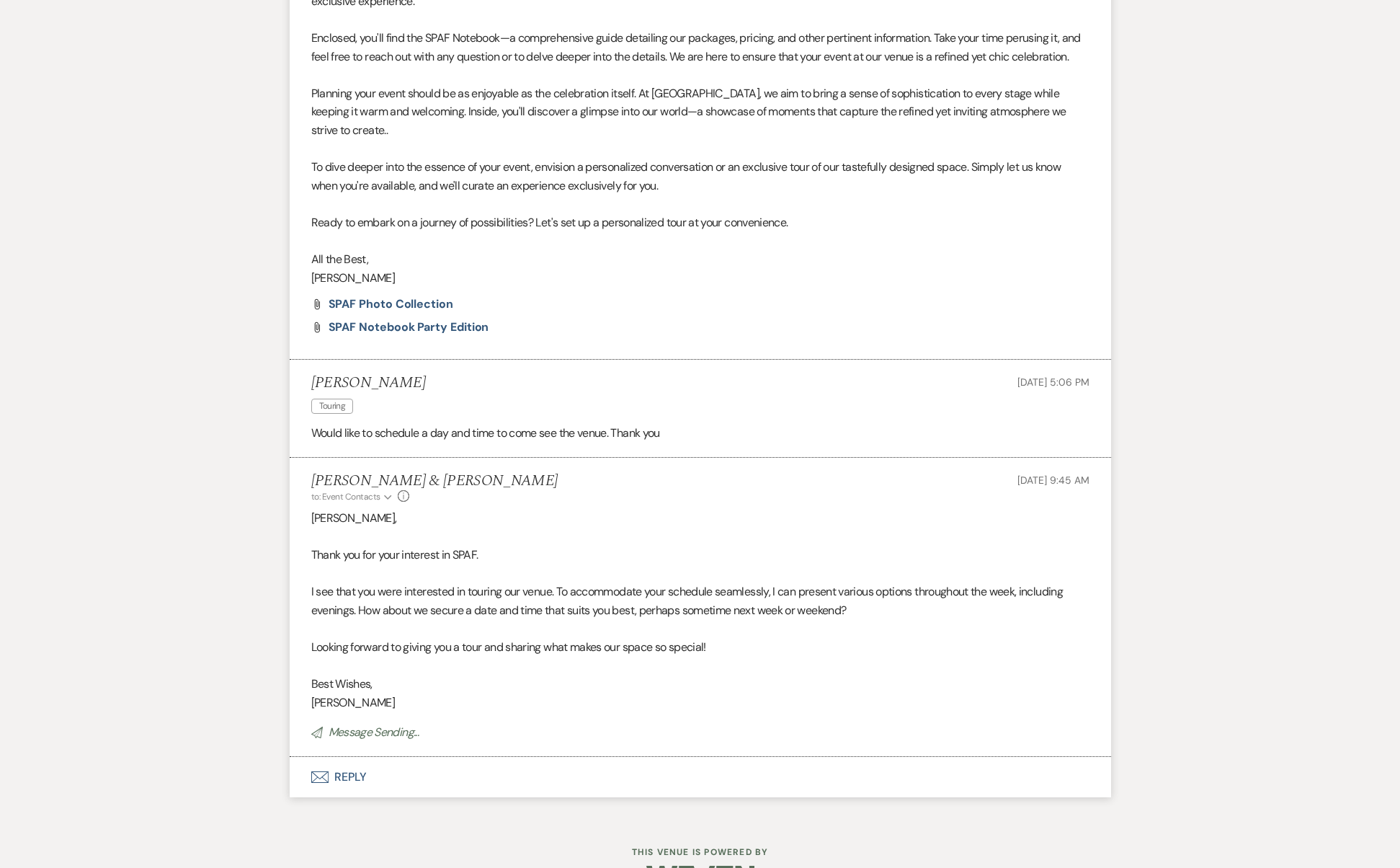
scroll to position [0, 0]
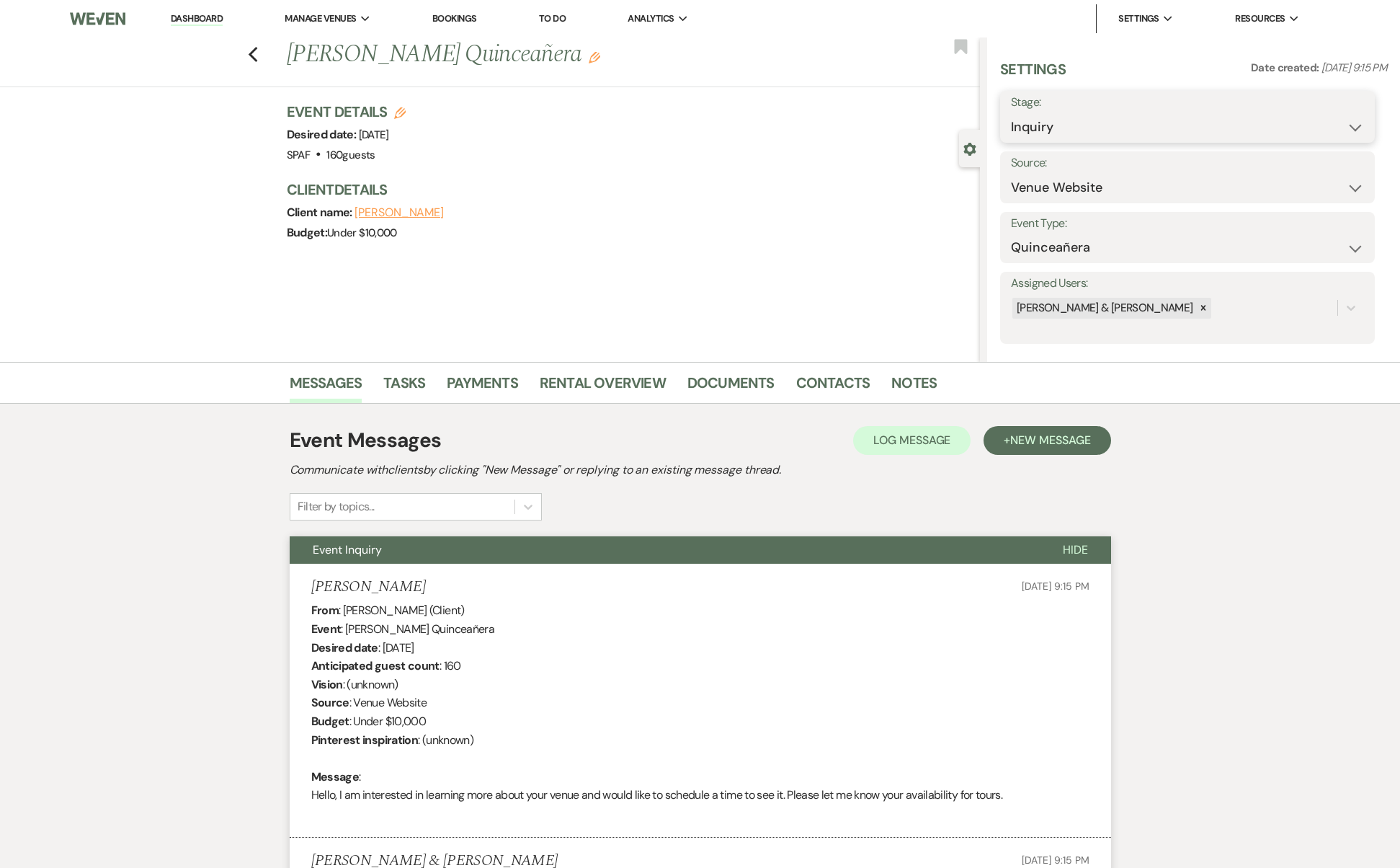
select select "2"
click at [1363, 116] on button "Save" at bounding box center [1335, 116] width 82 height 29
click at [256, 49] on icon "Previous" at bounding box center [253, 55] width 10 height 17
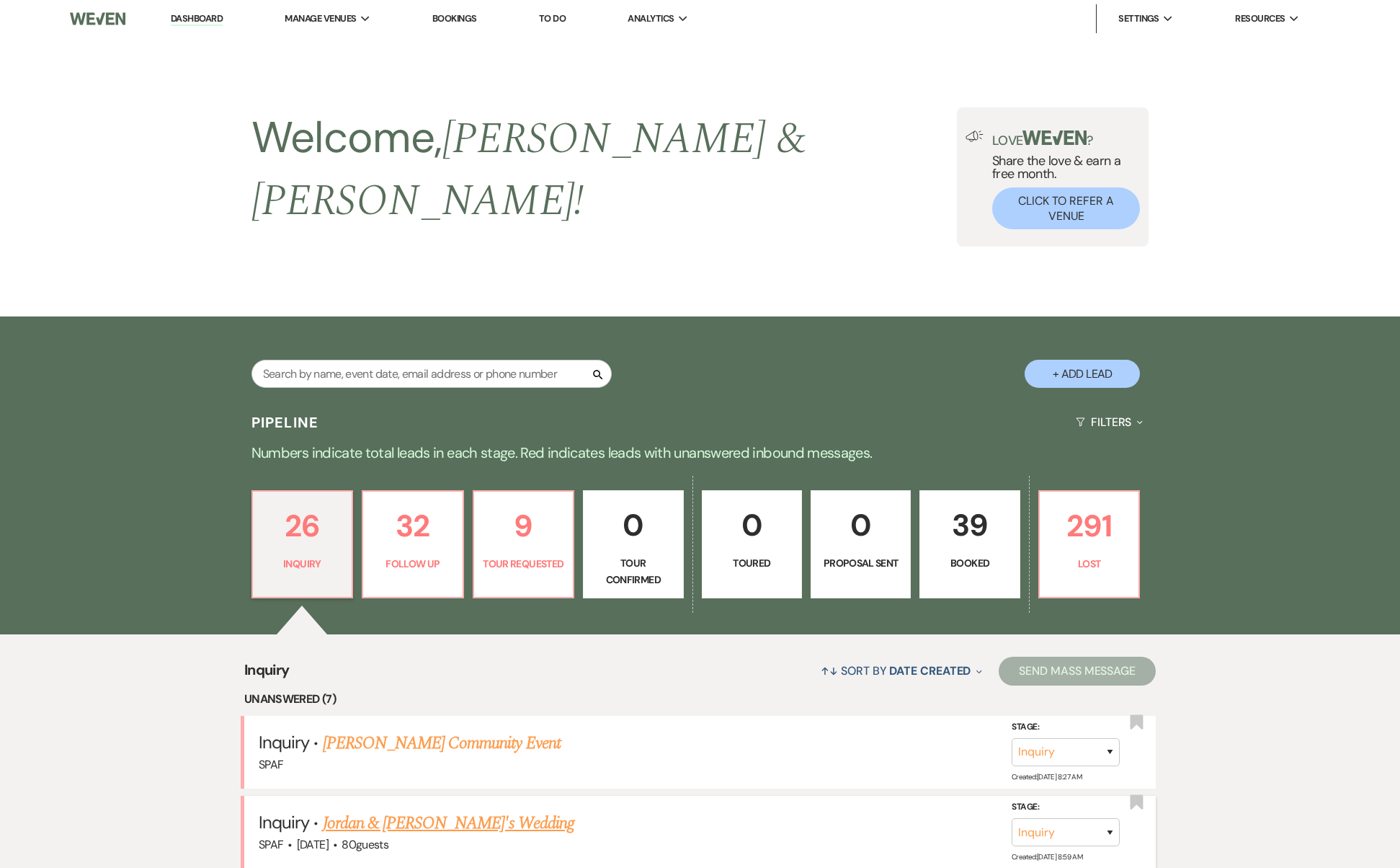
scroll to position [623, 0]
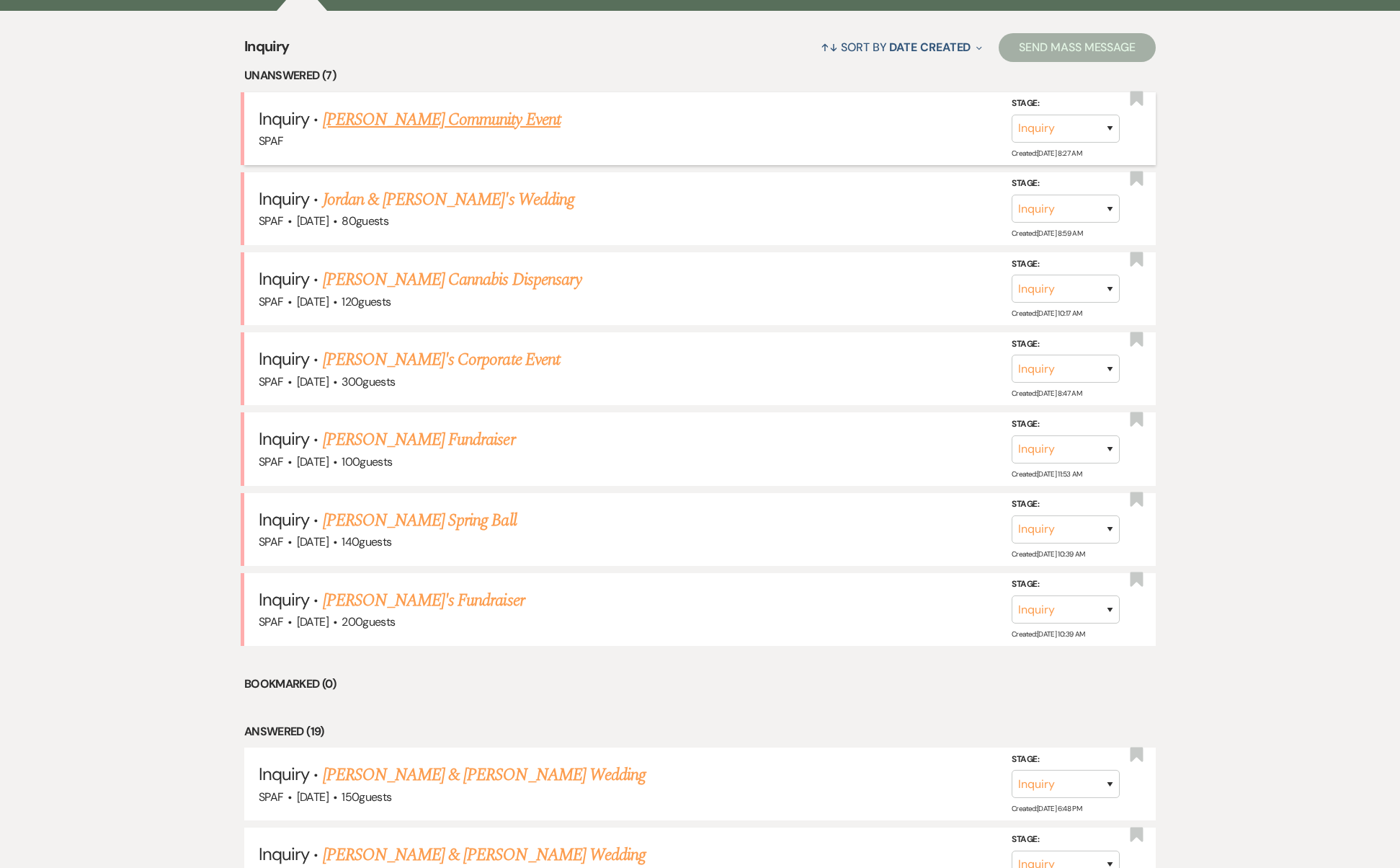
click at [404, 107] on link "[PERSON_NAME] Community Event" at bounding box center [442, 120] width 238 height 26
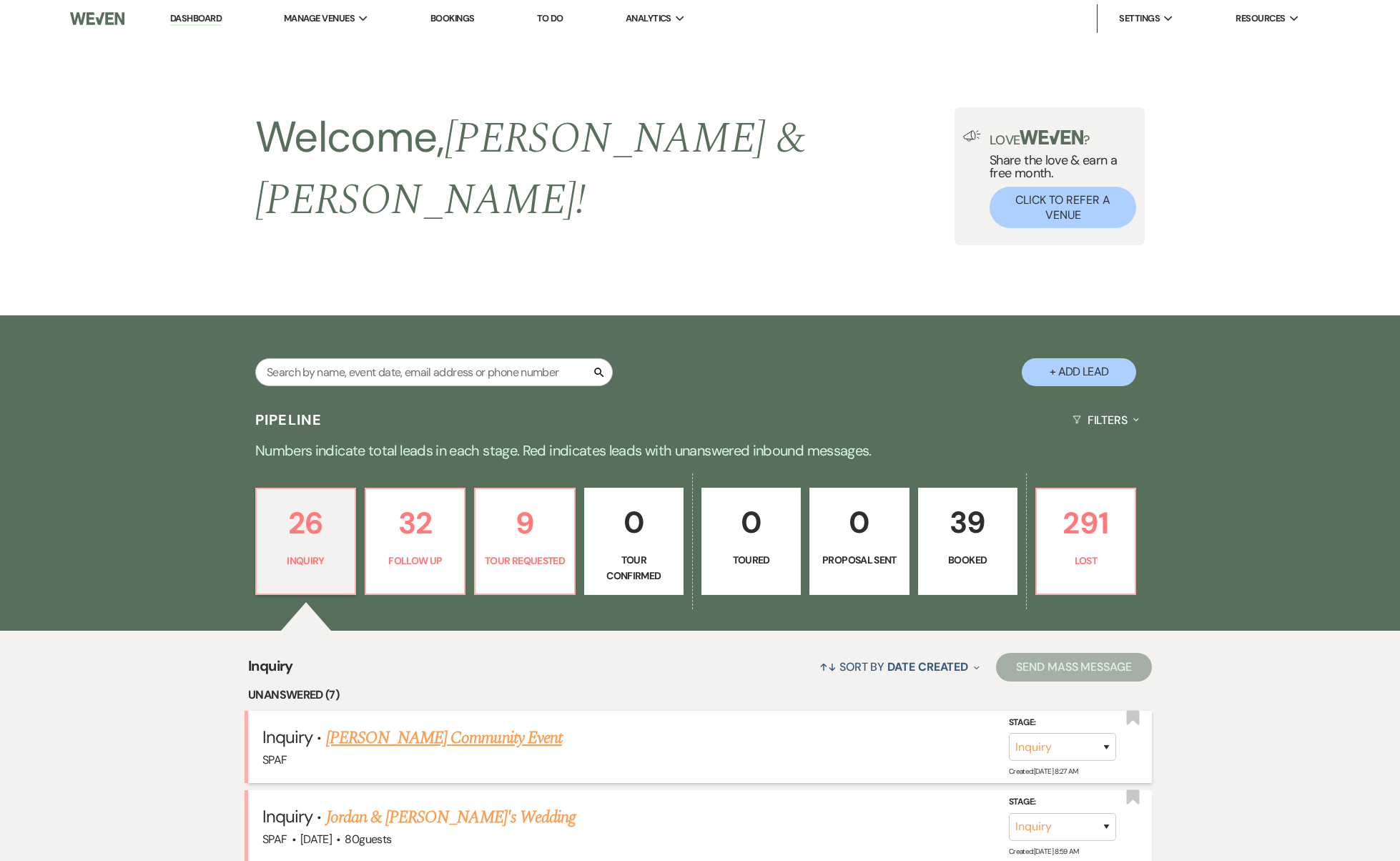
select select "5"
select select "7"
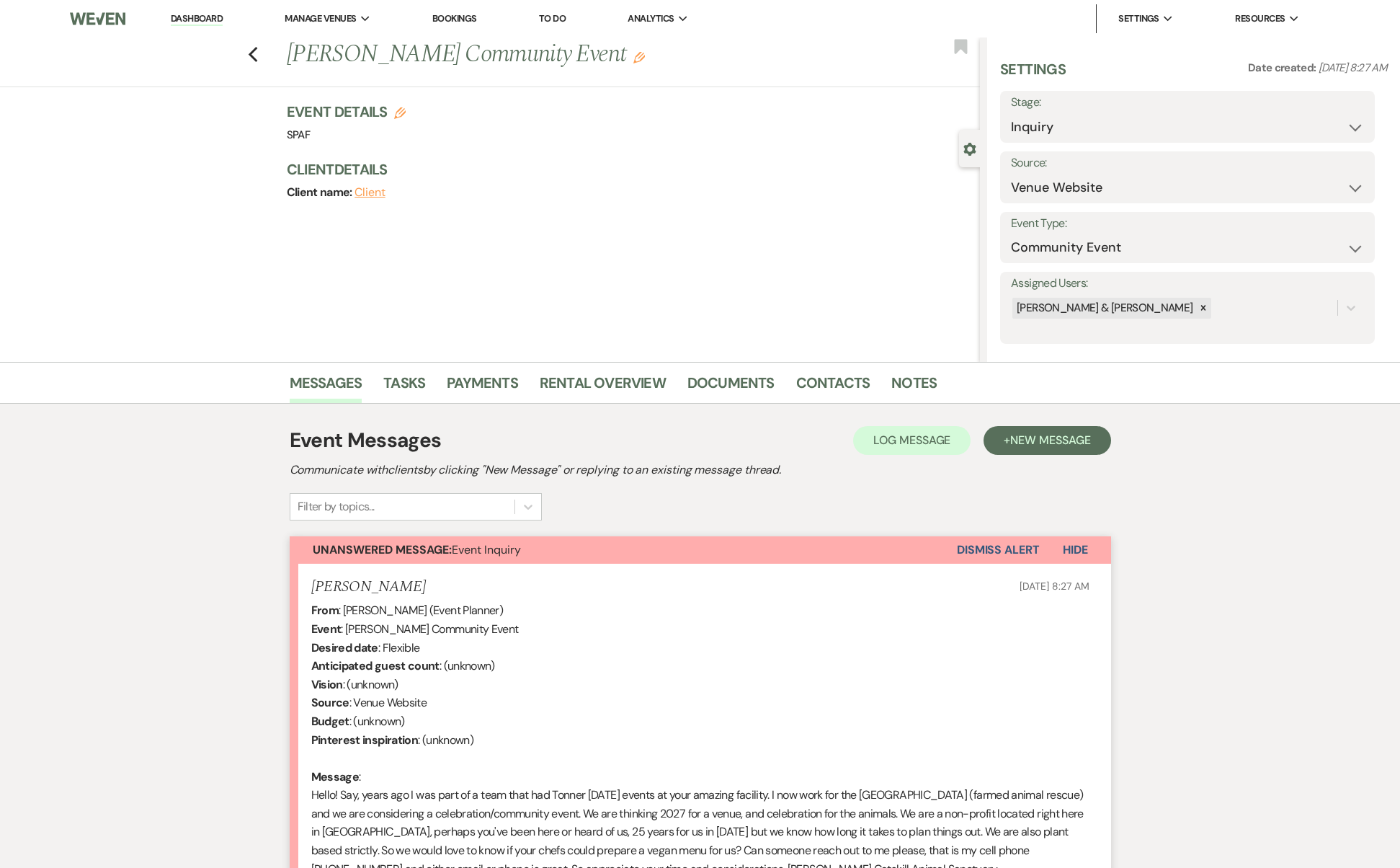
scroll to position [191, 0]
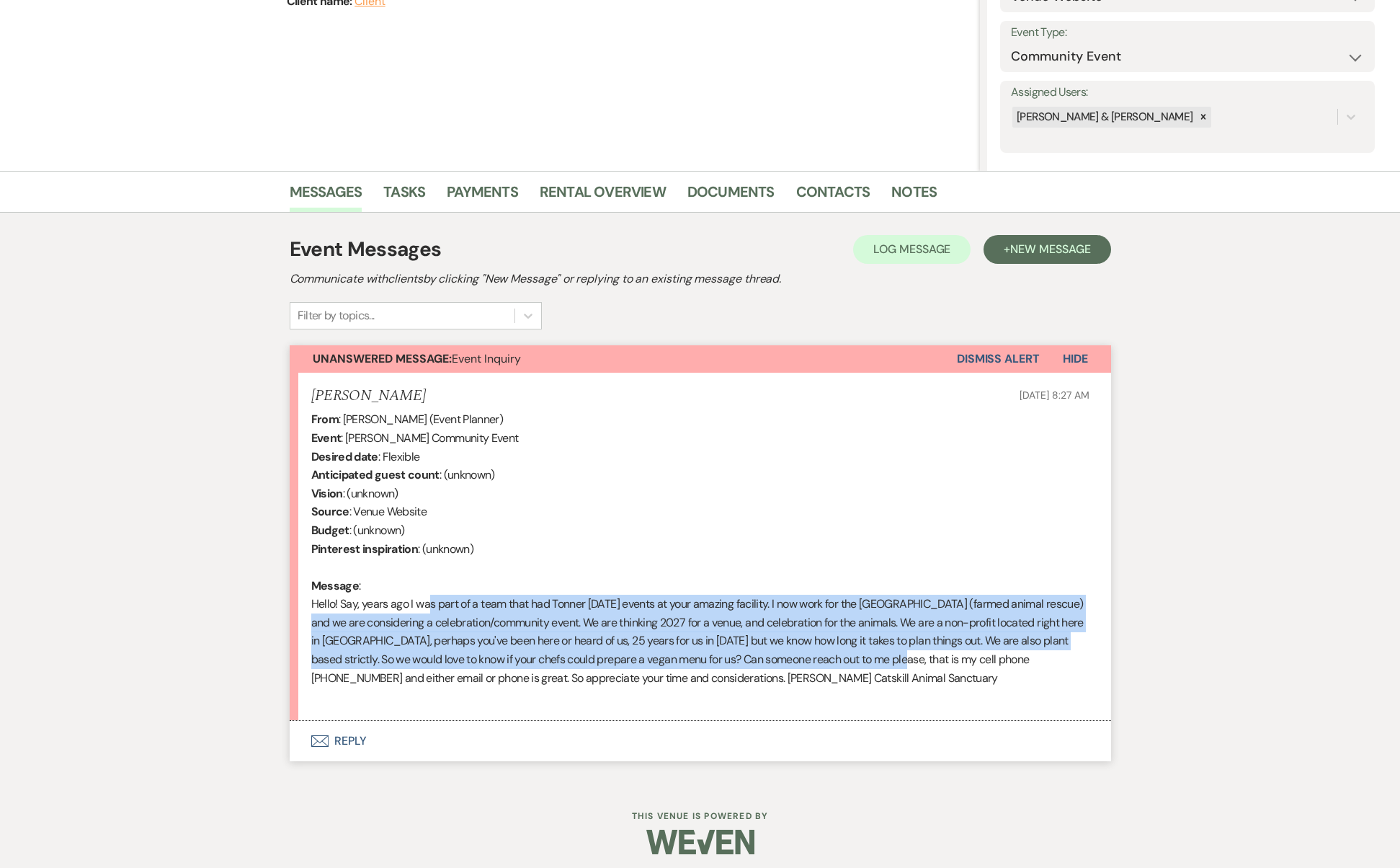
drag, startPoint x: 427, startPoint y: 595, endPoint x: 904, endPoint y: 656, distance: 480.9
click at [904, 656] on div "From : [PERSON_NAME] (Event Planner) Event : [PERSON_NAME] Community Event Desi…" at bounding box center [700, 557] width 779 height 295
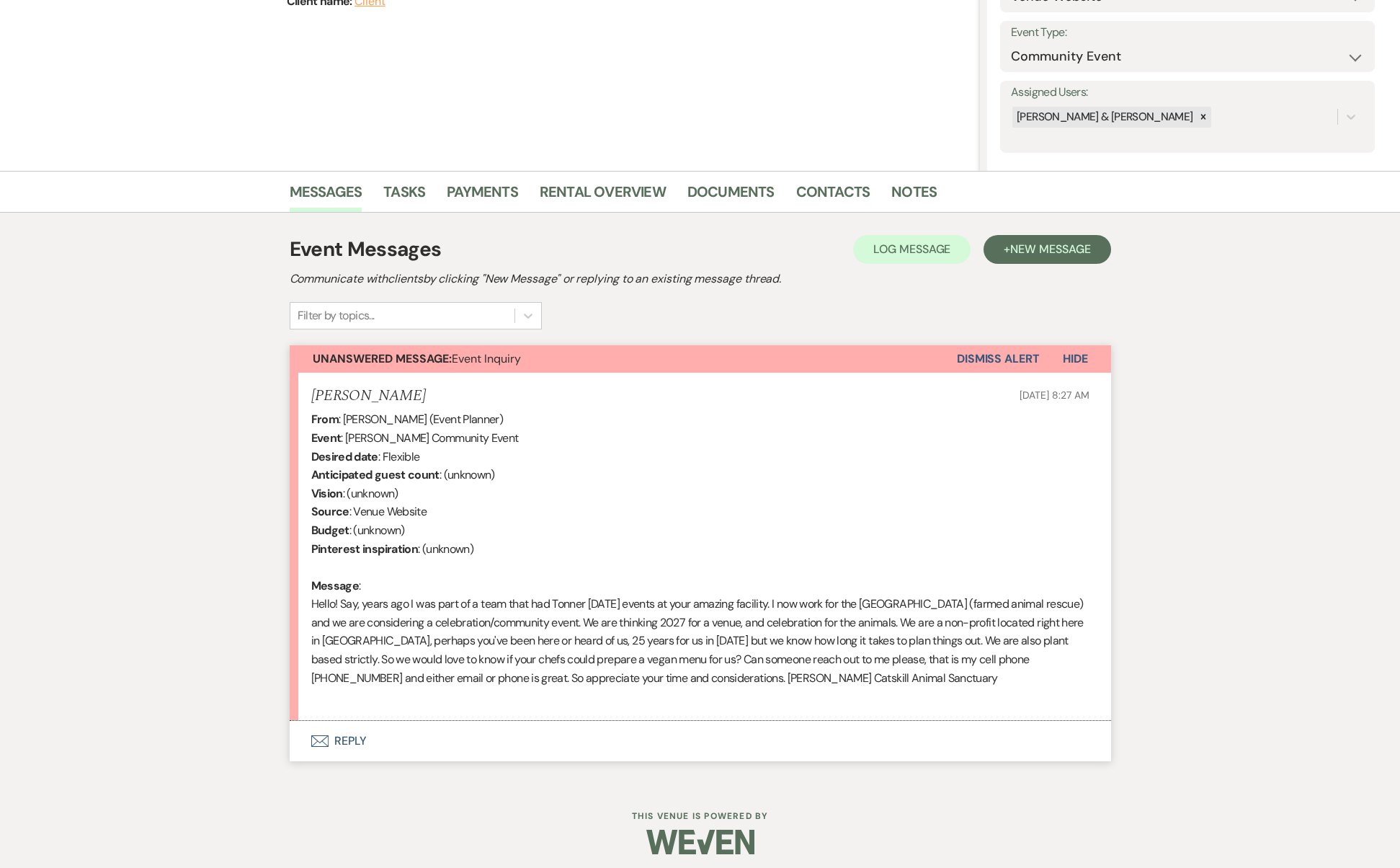
scroll to position [0, 0]
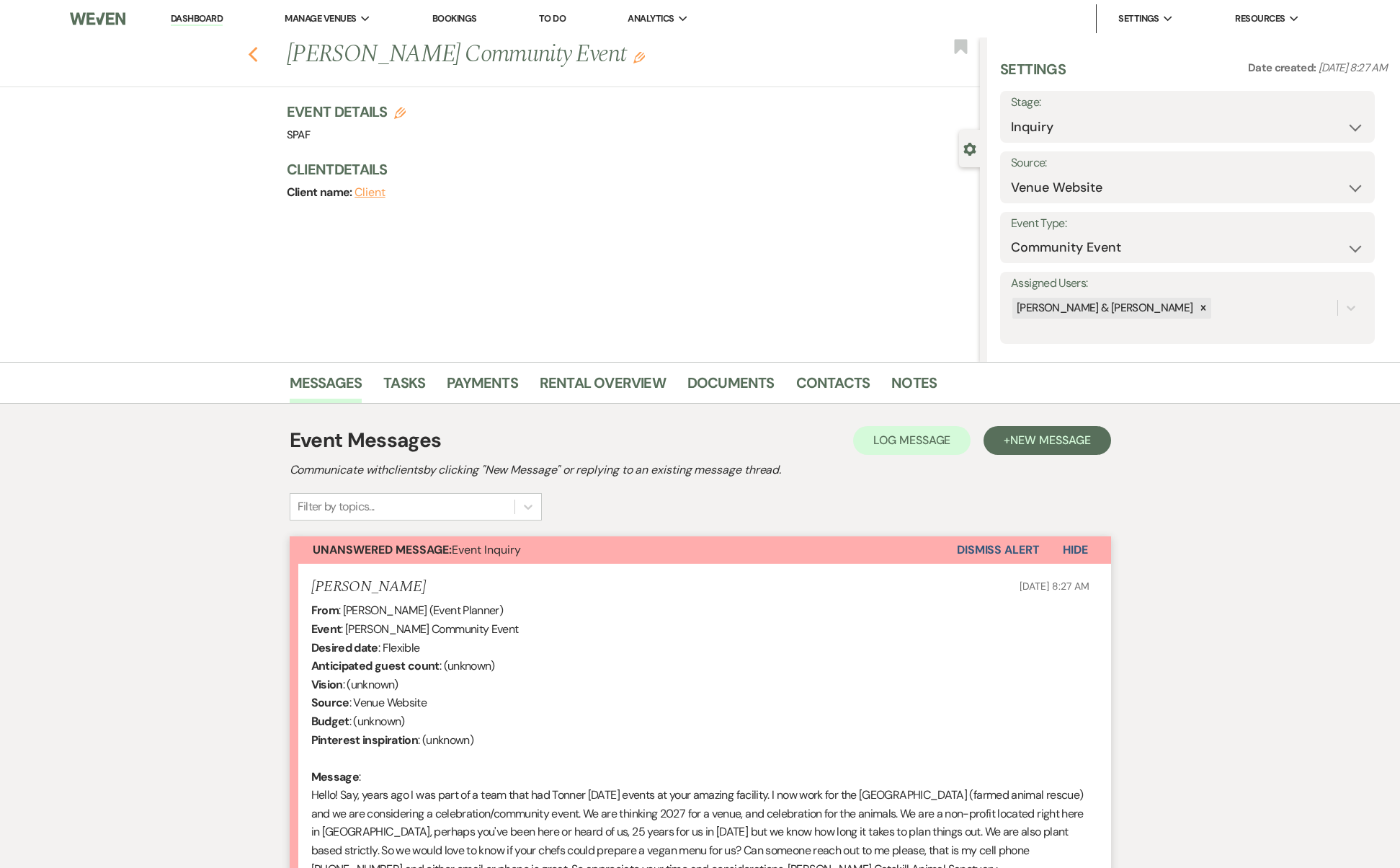
click at [256, 51] on icon "Previous" at bounding box center [253, 55] width 10 height 17
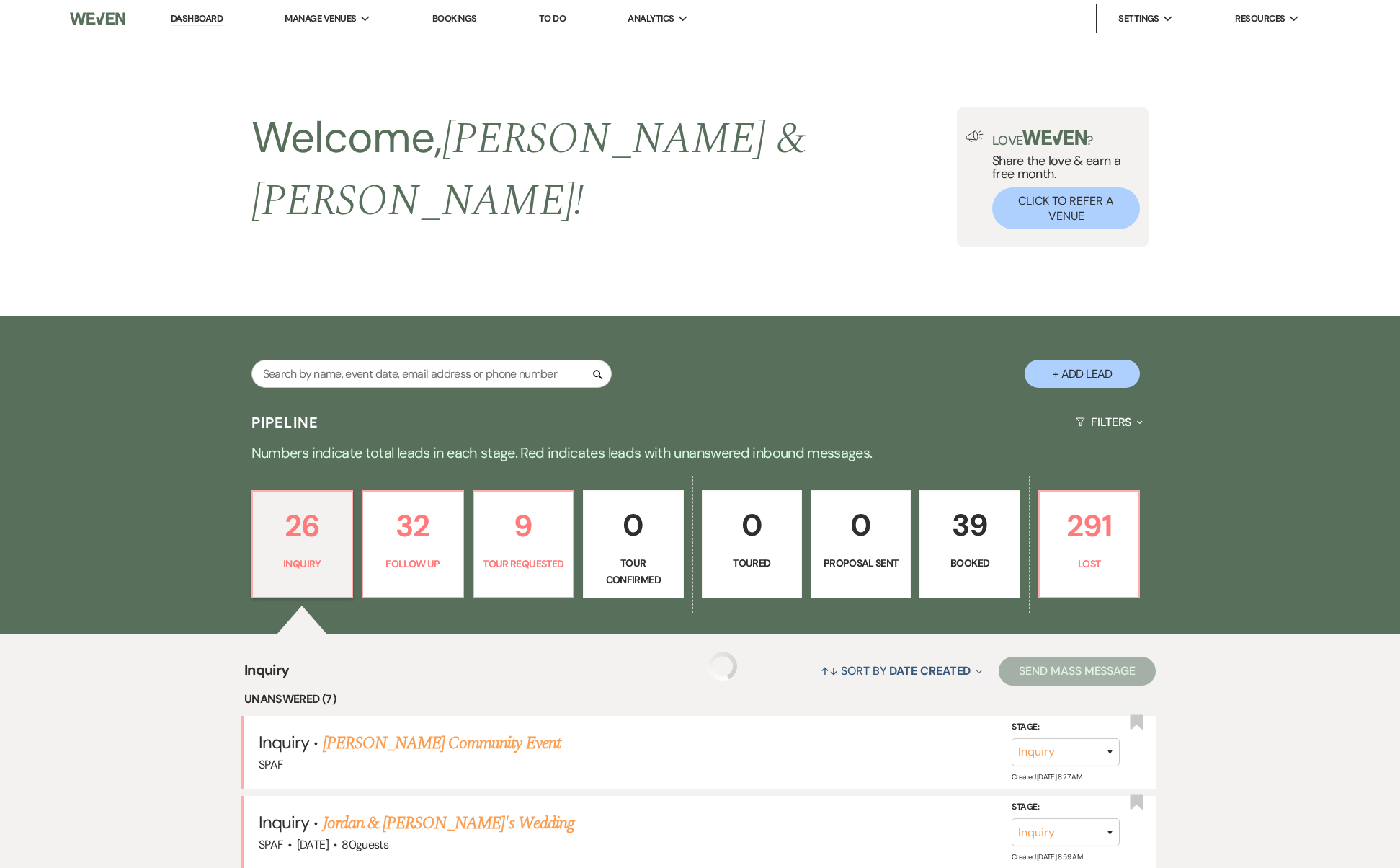
scroll to position [623, 0]
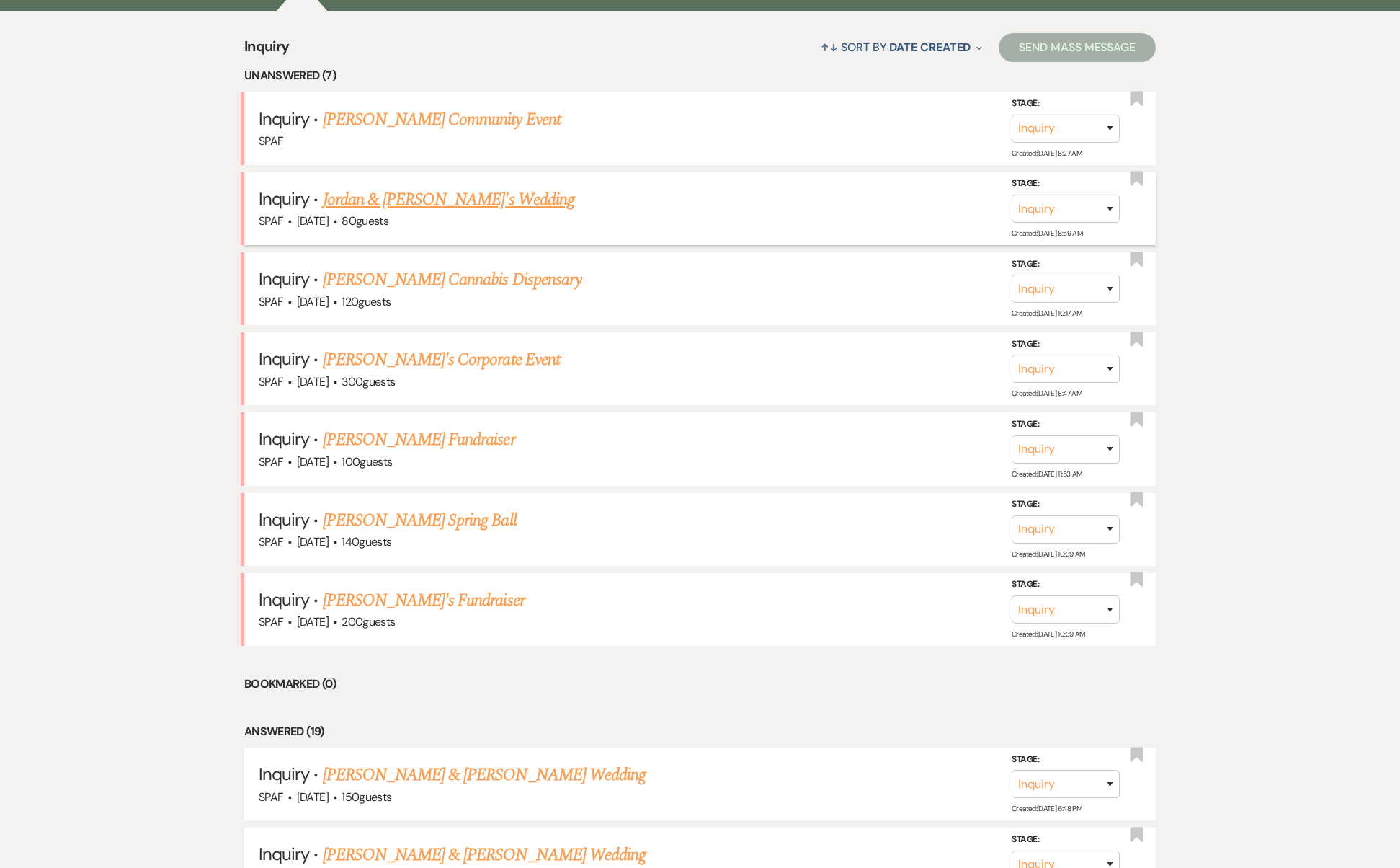
click at [367, 187] on link "Jordan & [PERSON_NAME]'s Wedding" at bounding box center [449, 200] width 252 height 26
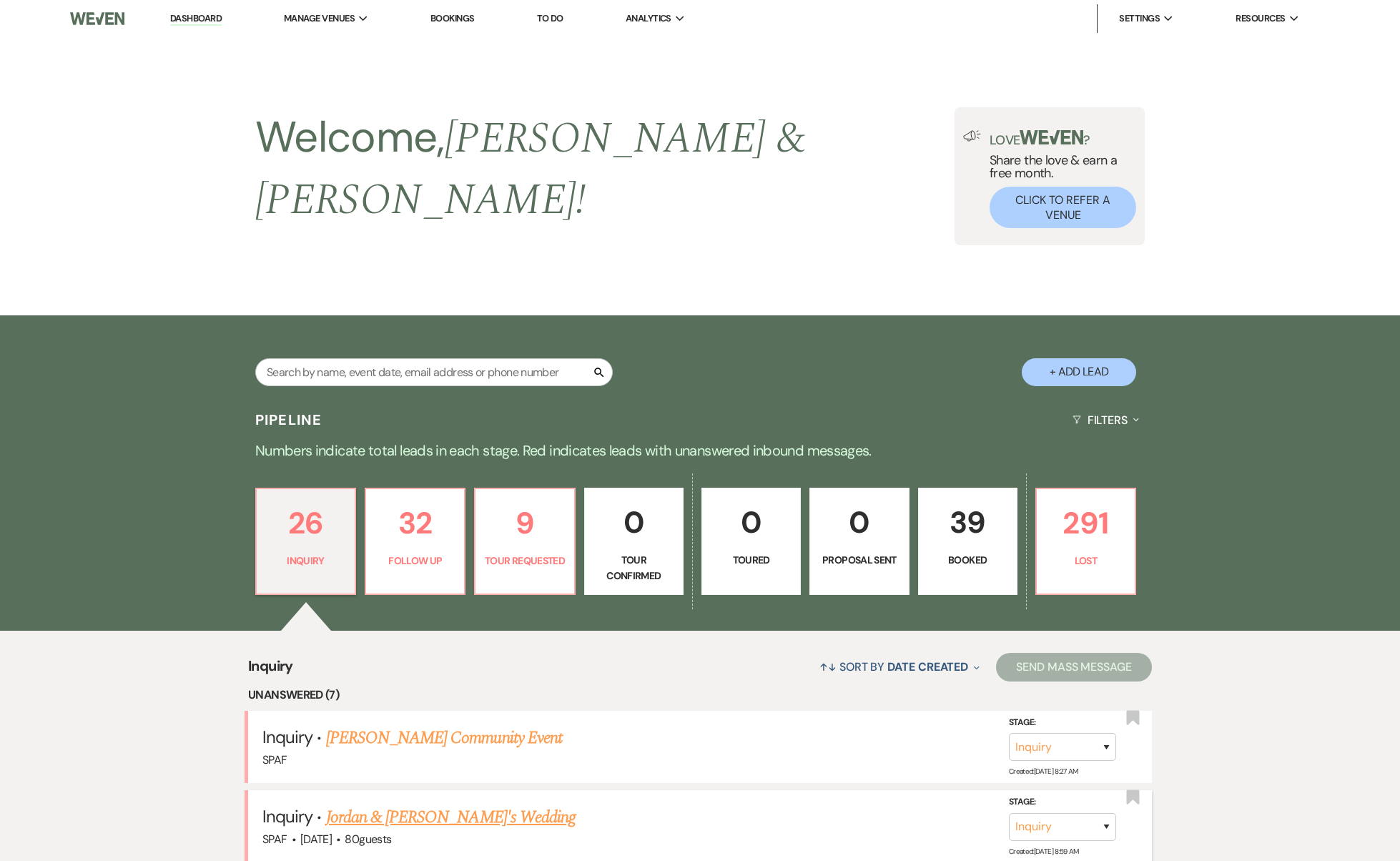
select select "5"
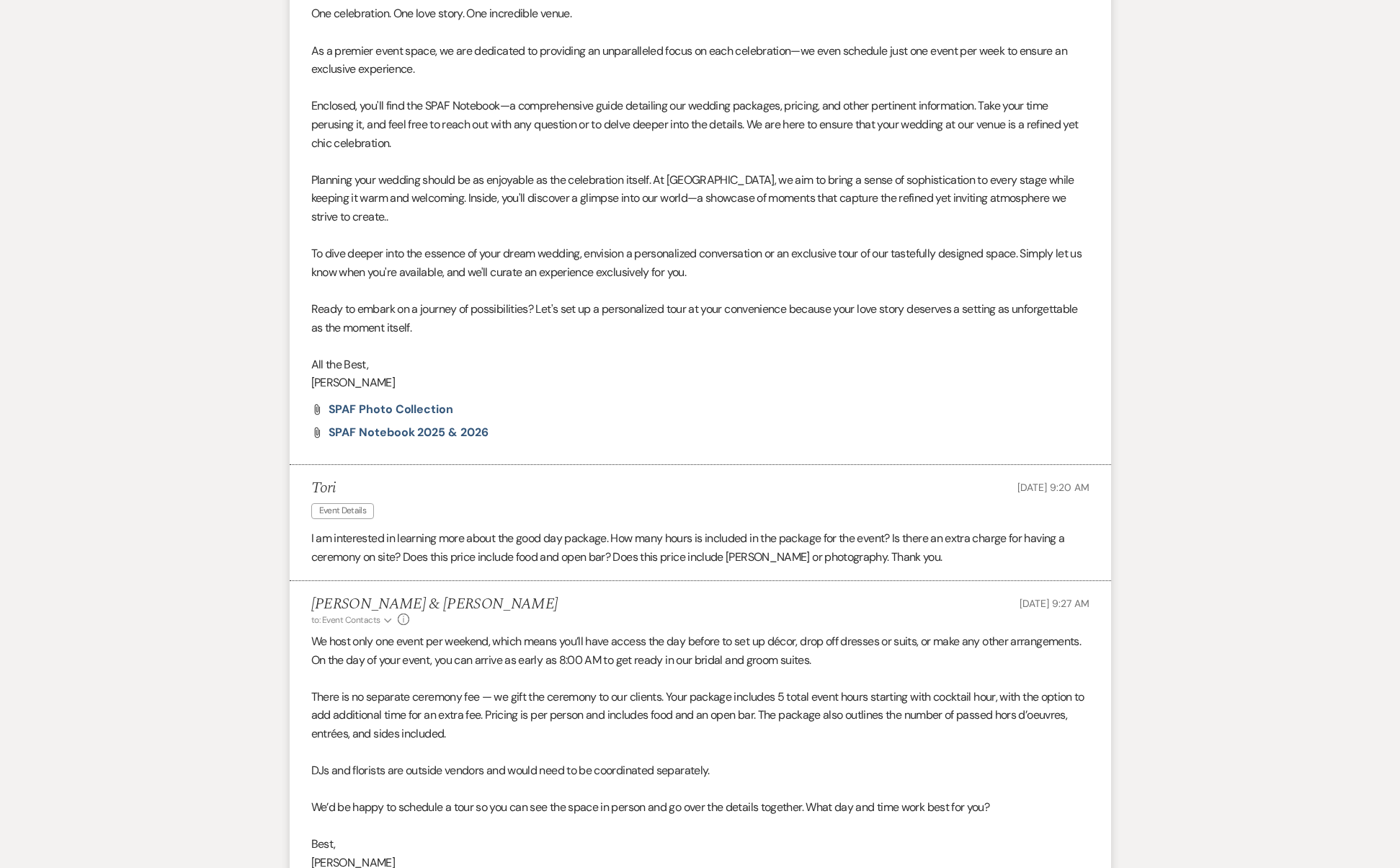
scroll to position [1956, 0]
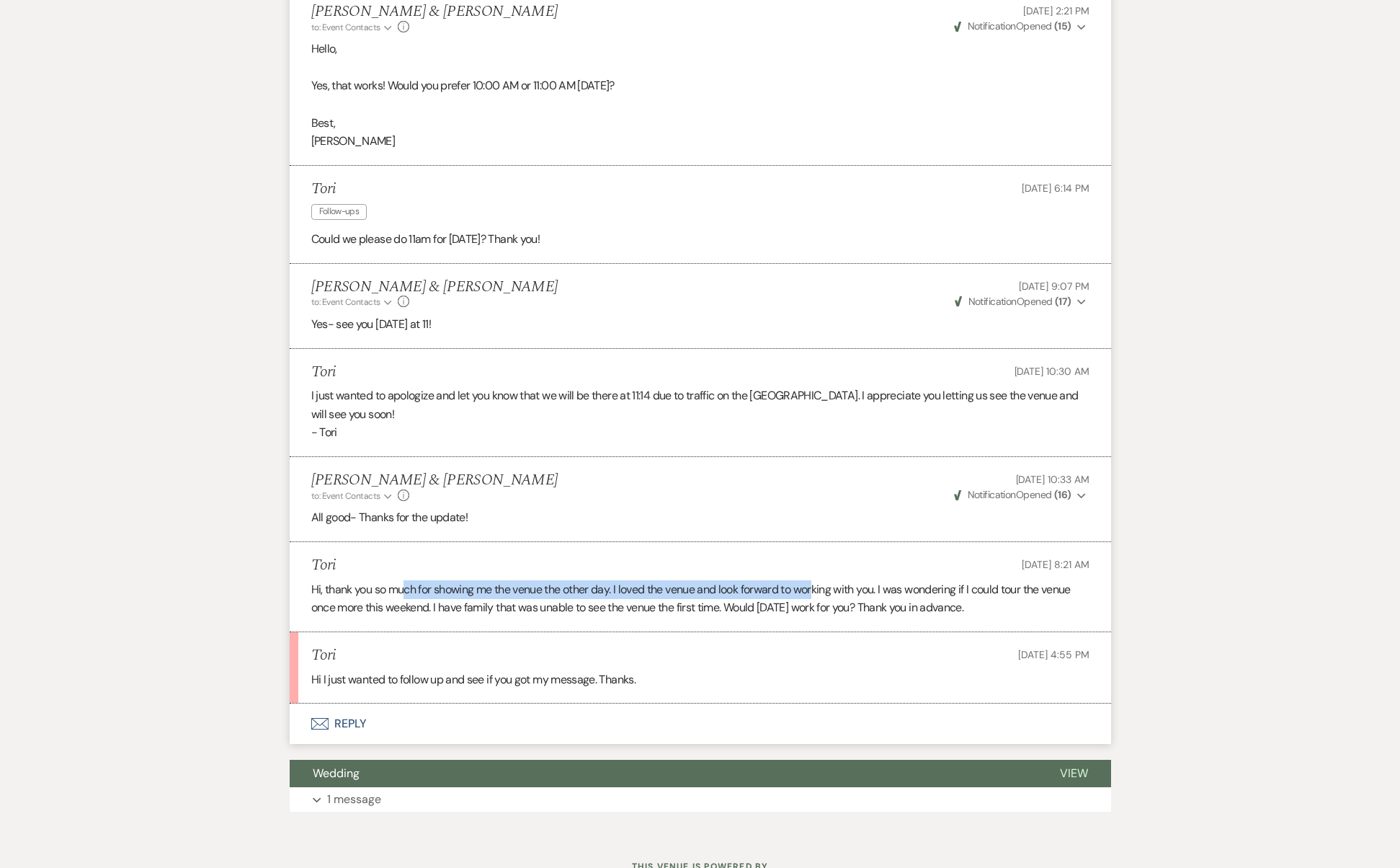
drag, startPoint x: 409, startPoint y: 536, endPoint x: 818, endPoint y: 530, distance: 409.0
click at [818, 580] on p "Hi, thank you so much for showing me the venue the other day. I loved the venue…" at bounding box center [700, 598] width 779 height 36
click at [884, 580] on p "Hi, thank you so much for showing me the venue the other day. I loved the venue…" at bounding box center [700, 598] width 779 height 36
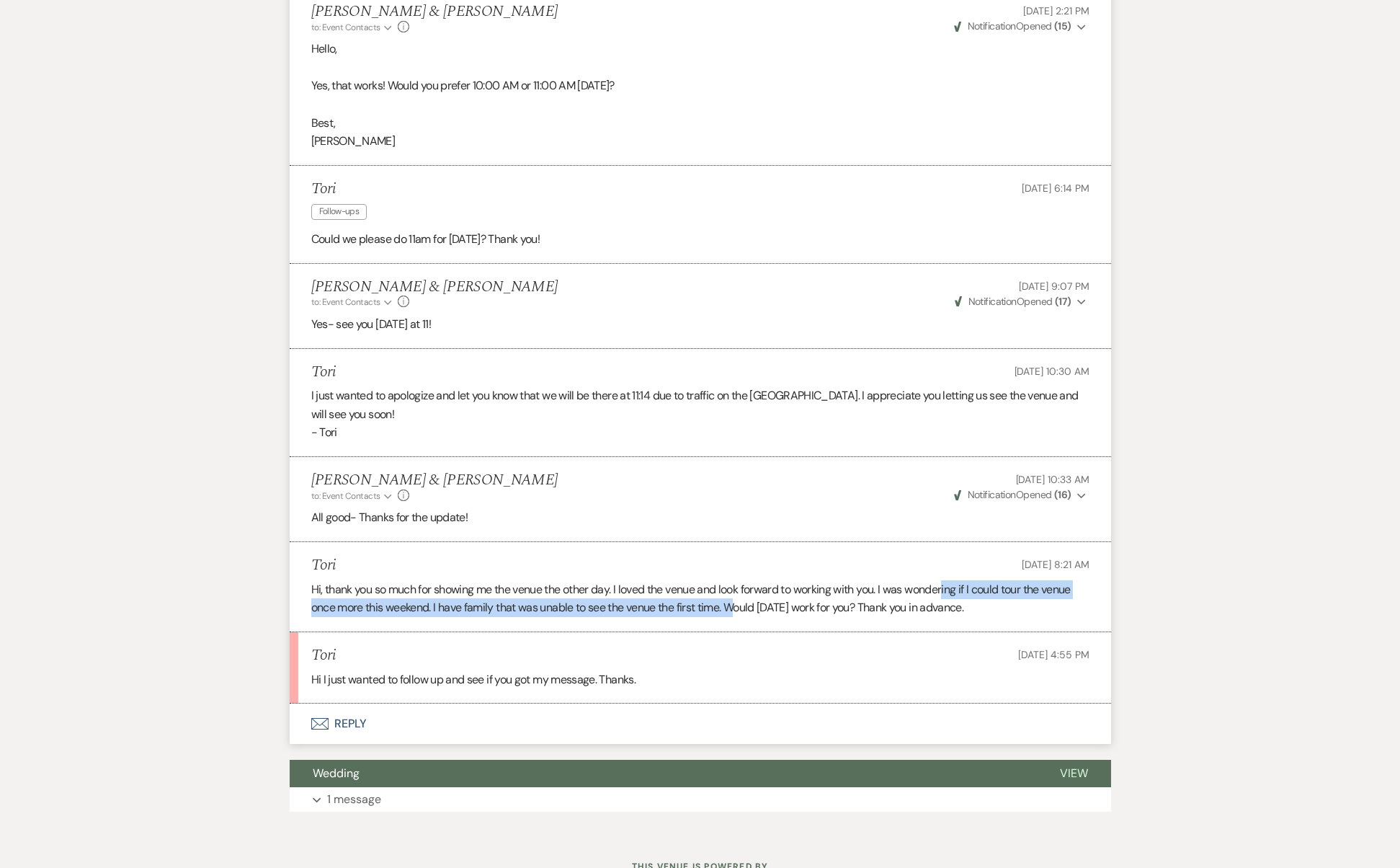
drag, startPoint x: 951, startPoint y: 544, endPoint x: 743, endPoint y: 556, distance: 208.3
click at [743, 580] on p "Hi, thank you so much for showing me the venue the other day. I loved the venue…" at bounding box center [700, 598] width 779 height 36
drag, startPoint x: 1047, startPoint y: 567, endPoint x: 275, endPoint y: 543, distance: 772.4
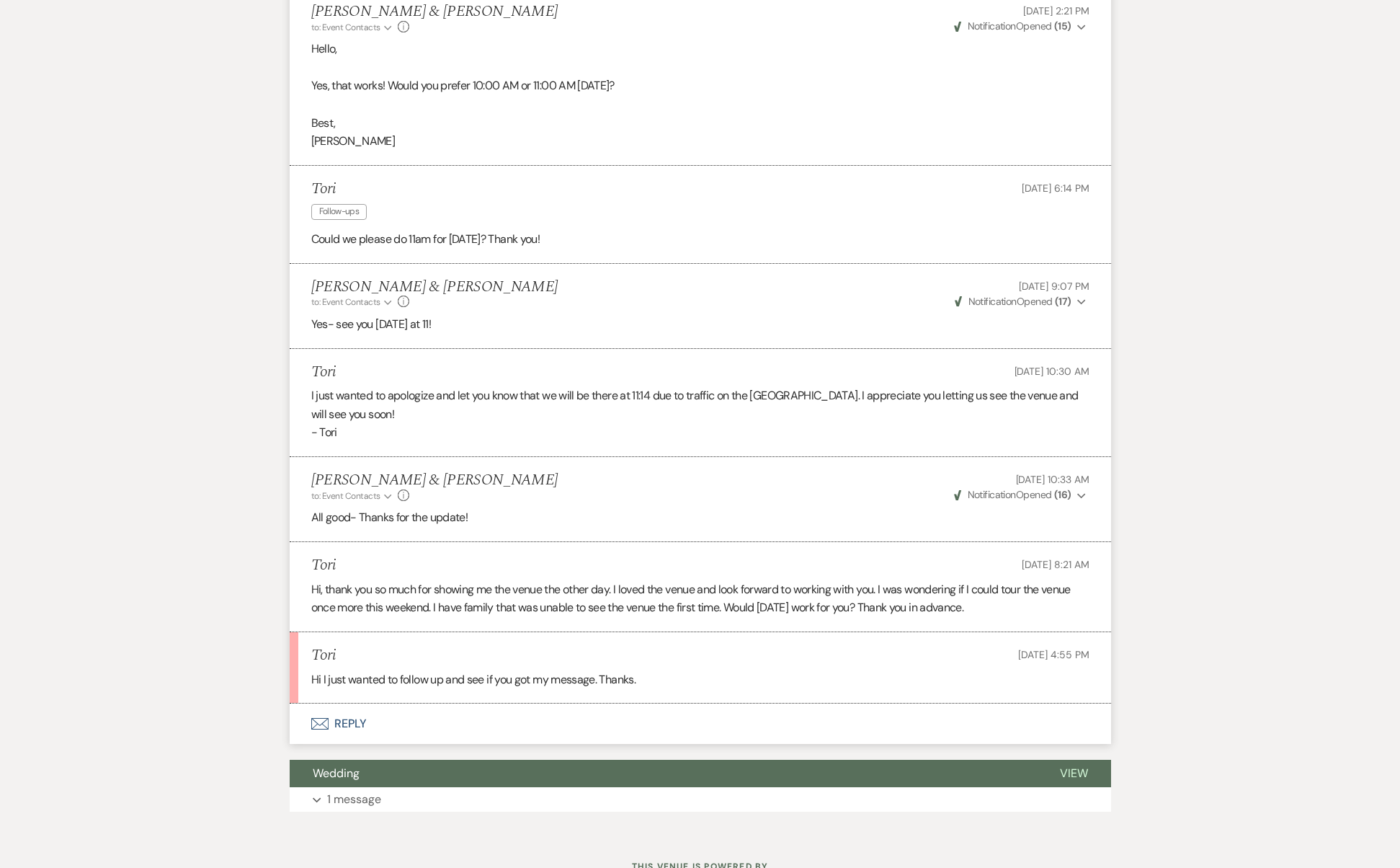
copy p "Hi, thank you so much for showing me the venue the other day. I loved the venue…"
click at [325, 703] on button "Envelope Reply" at bounding box center [700, 723] width 822 height 41
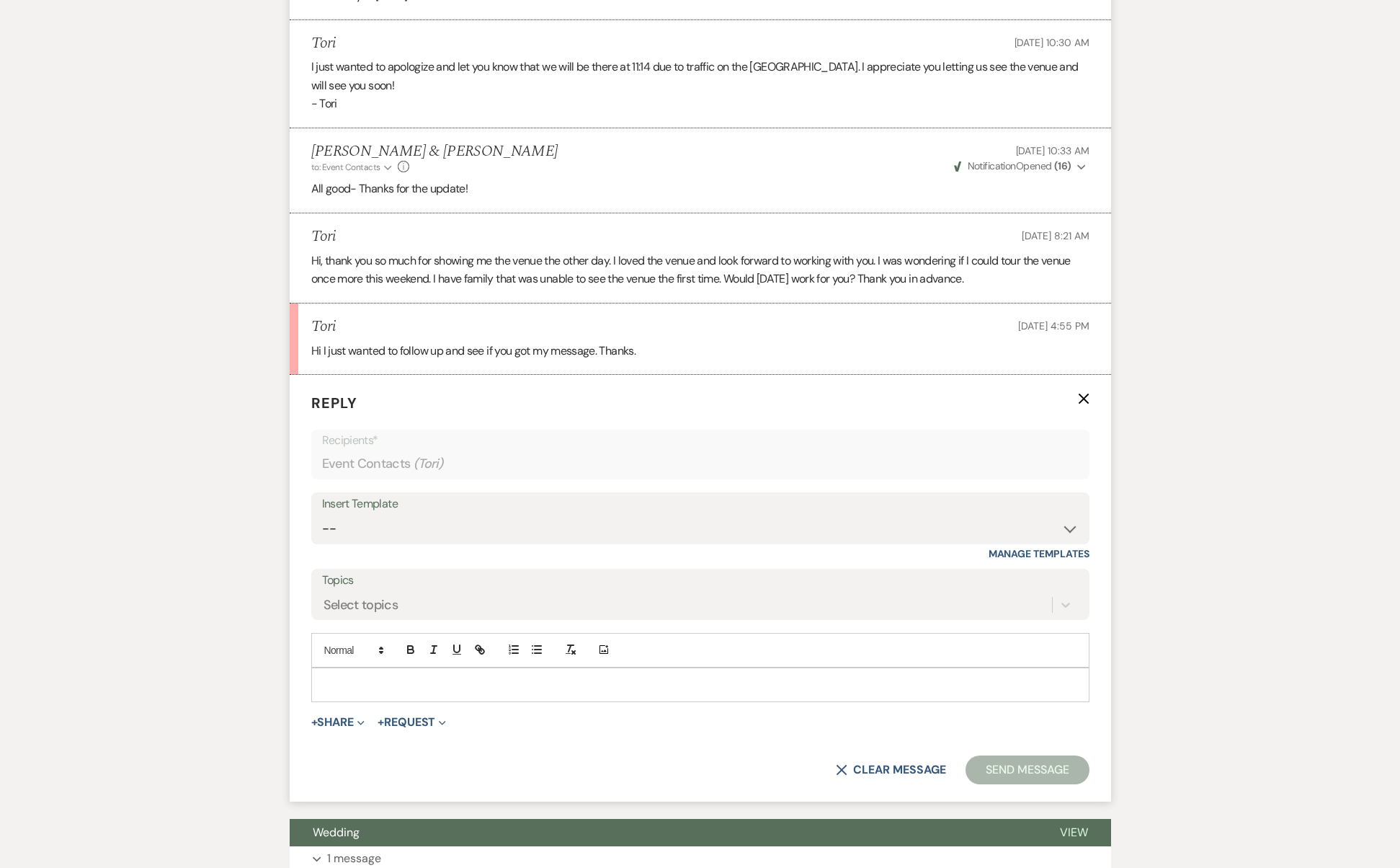
scroll to position [2344, 0]
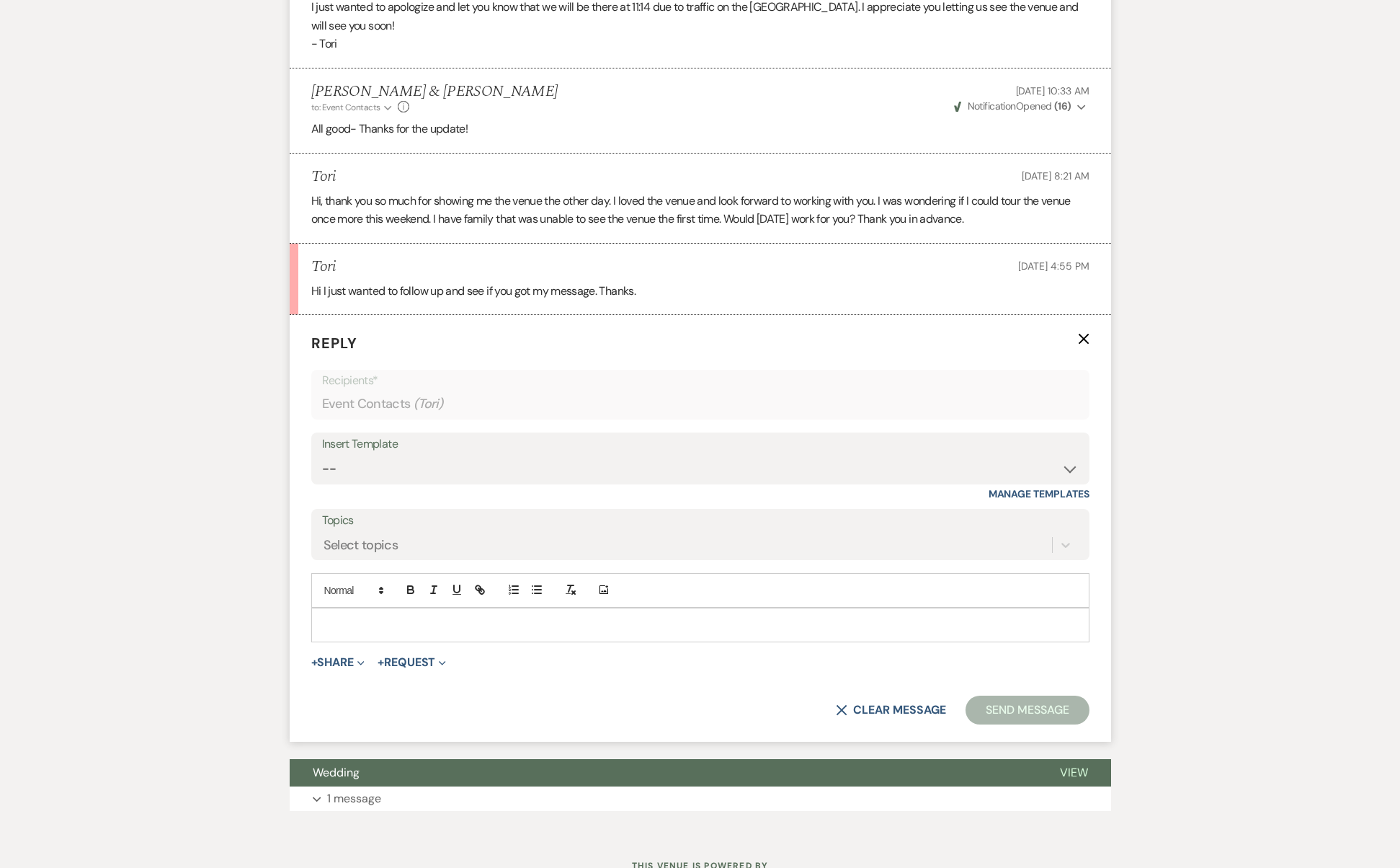
click at [384, 617] on p at bounding box center [700, 625] width 755 height 16
paste div
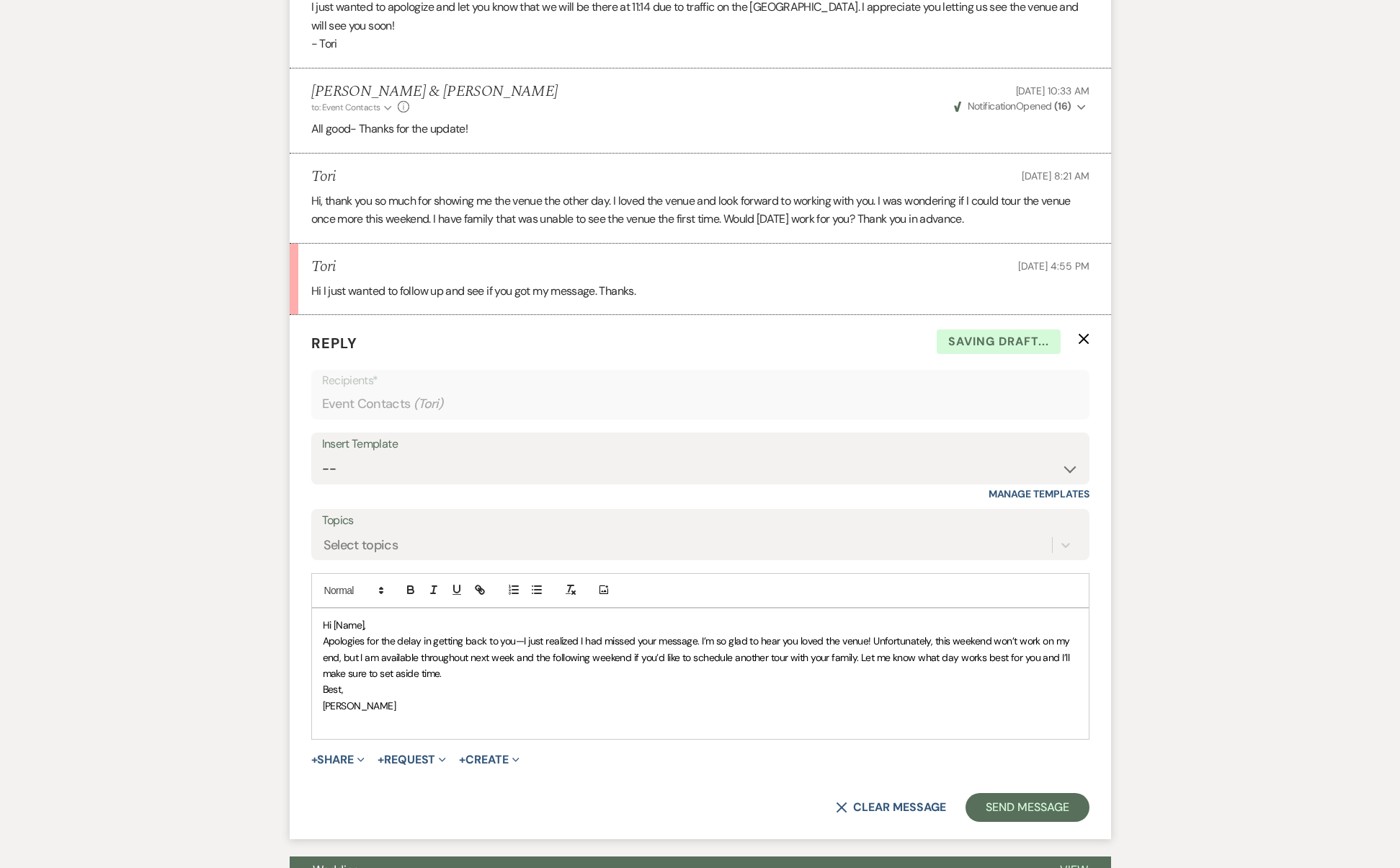
click at [353, 618] on span "Hi [Name]," at bounding box center [345, 624] width 43 height 13
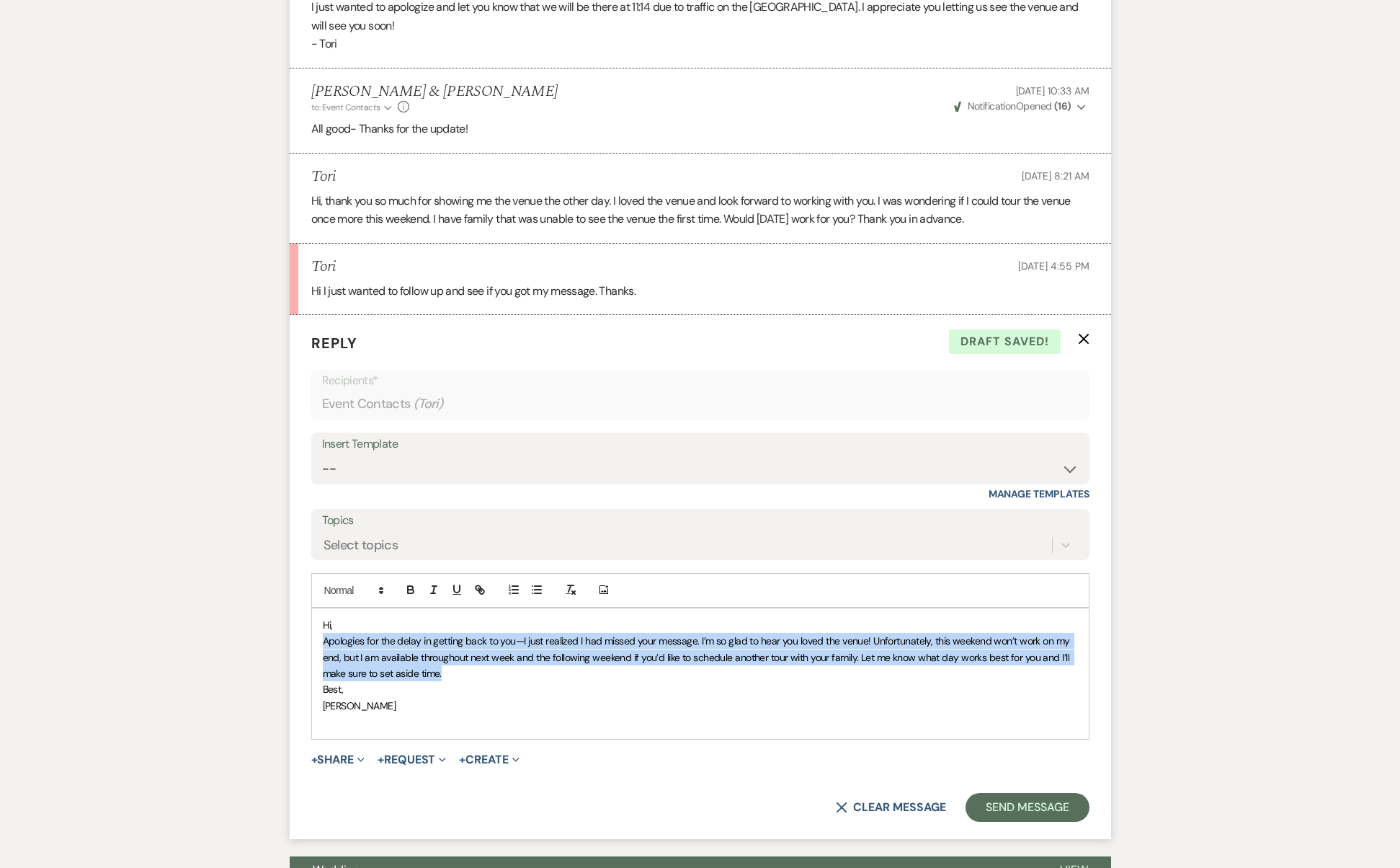
drag, startPoint x: 617, startPoint y: 579, endPoint x: 748, endPoint y: 608, distance: 134.2
click at [748, 608] on div "Hi, Apologies for the delay in getting back to you—I just realized I had missed…" at bounding box center [700, 674] width 777 height 130
click at [748, 633] on p "Apologies for the delay in getting back to you—I just realized I had missed you…" at bounding box center [700, 657] width 755 height 49
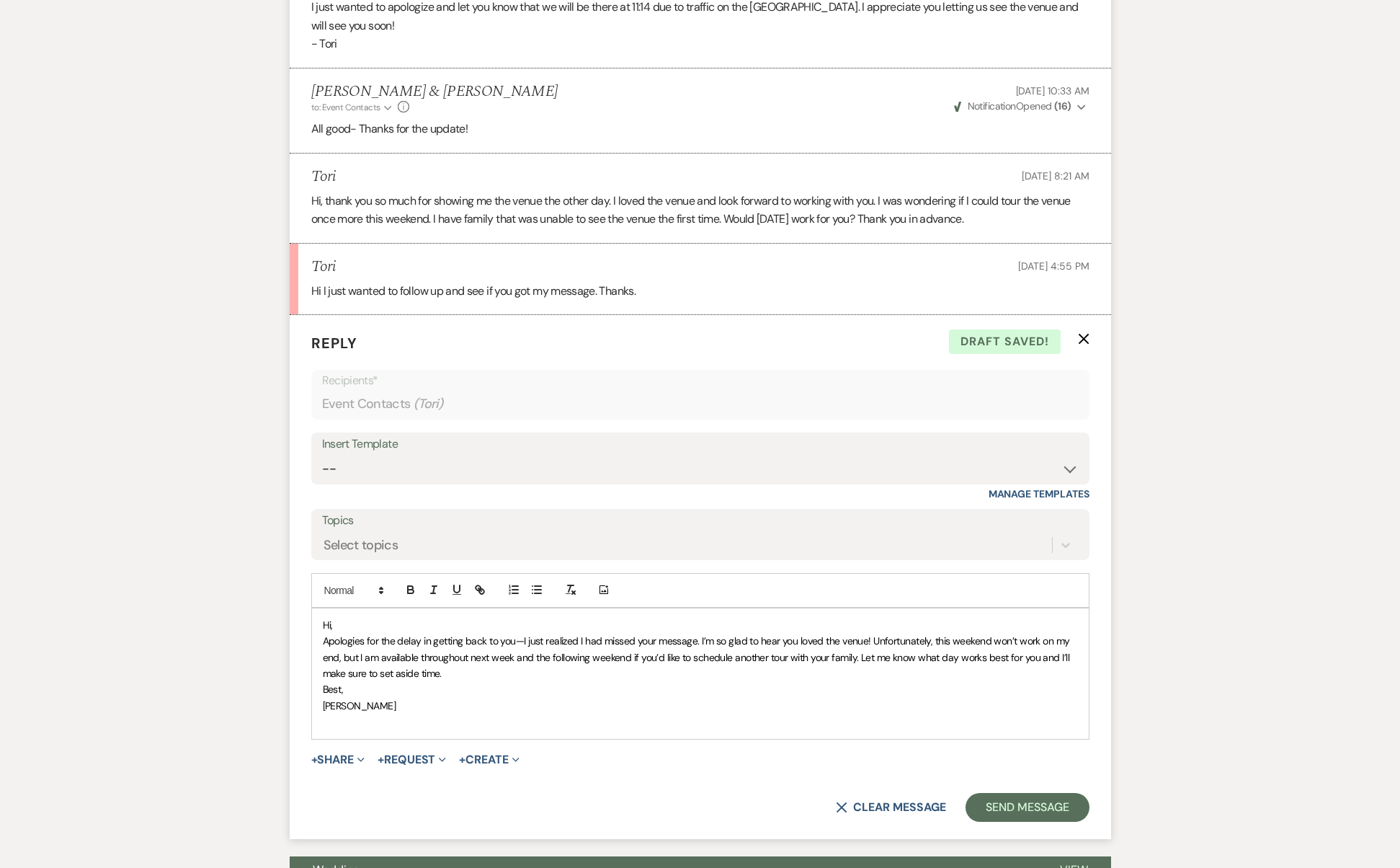
click at [539, 633] on p "Apologies for the delay in getting back to you—I just realized I had missed you…" at bounding box center [700, 657] width 755 height 49
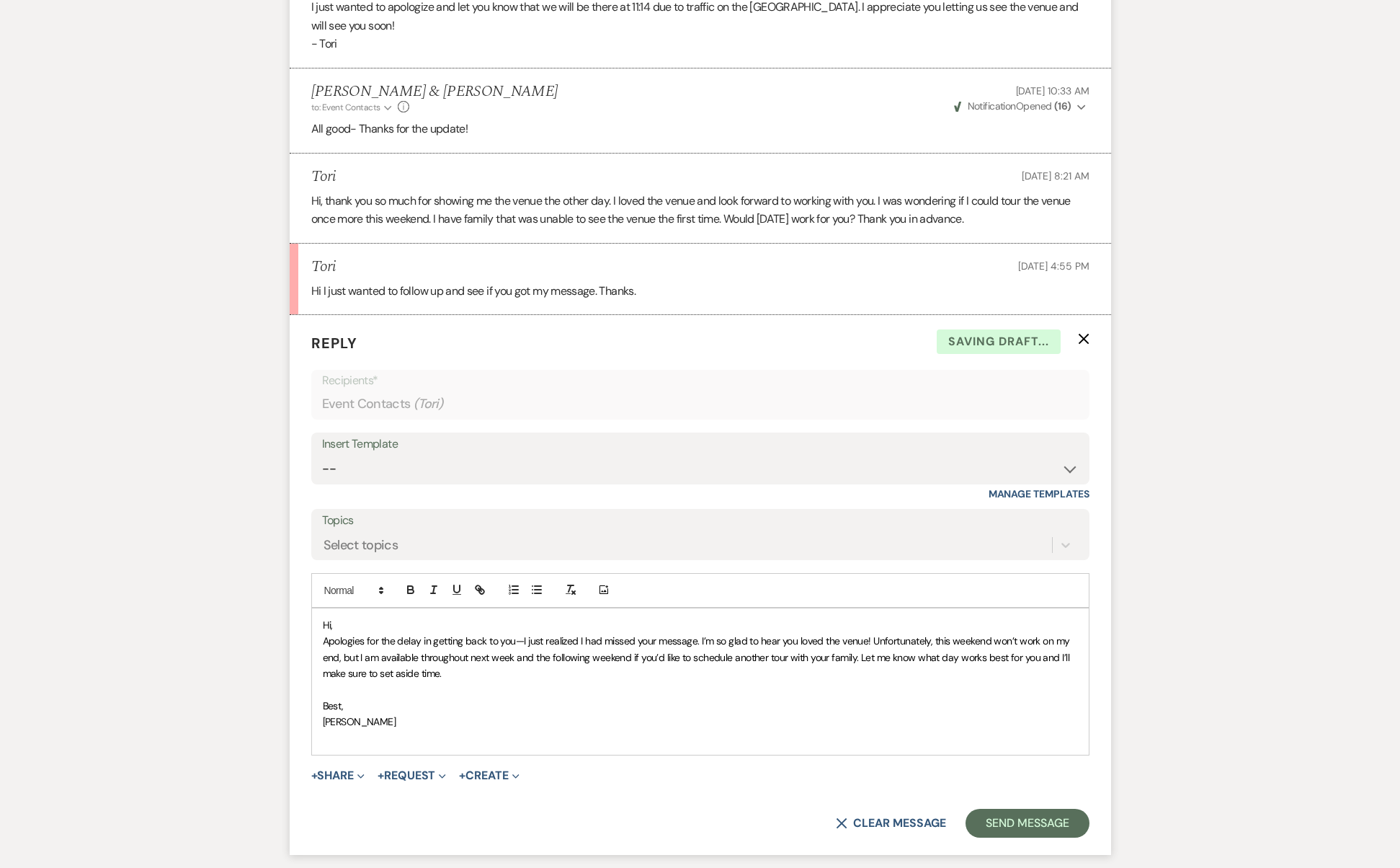
click at [469, 617] on p "Hi," at bounding box center [700, 625] width 755 height 16
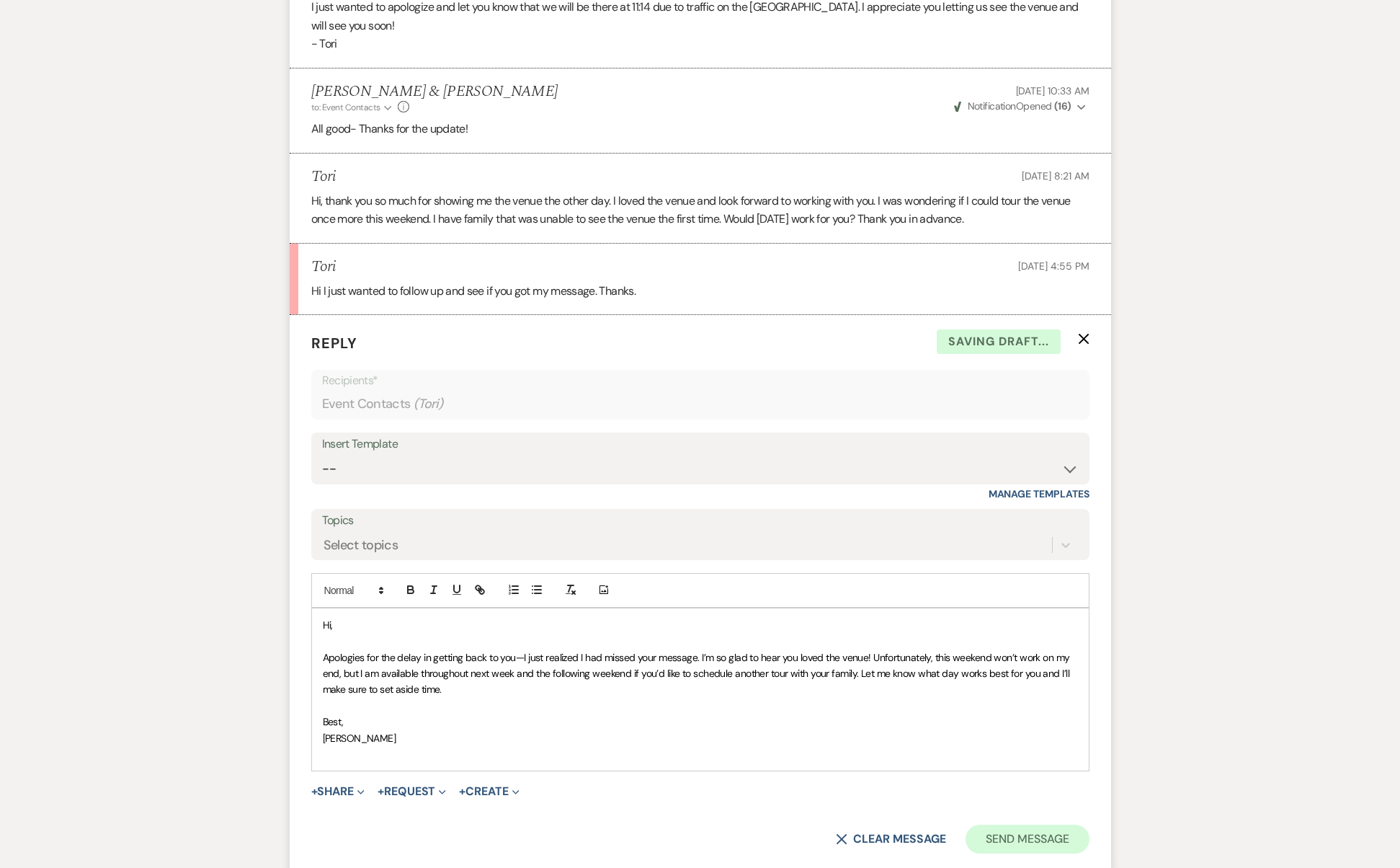
click at [1016, 825] on button "Send Message" at bounding box center [1028, 838] width 123 height 29
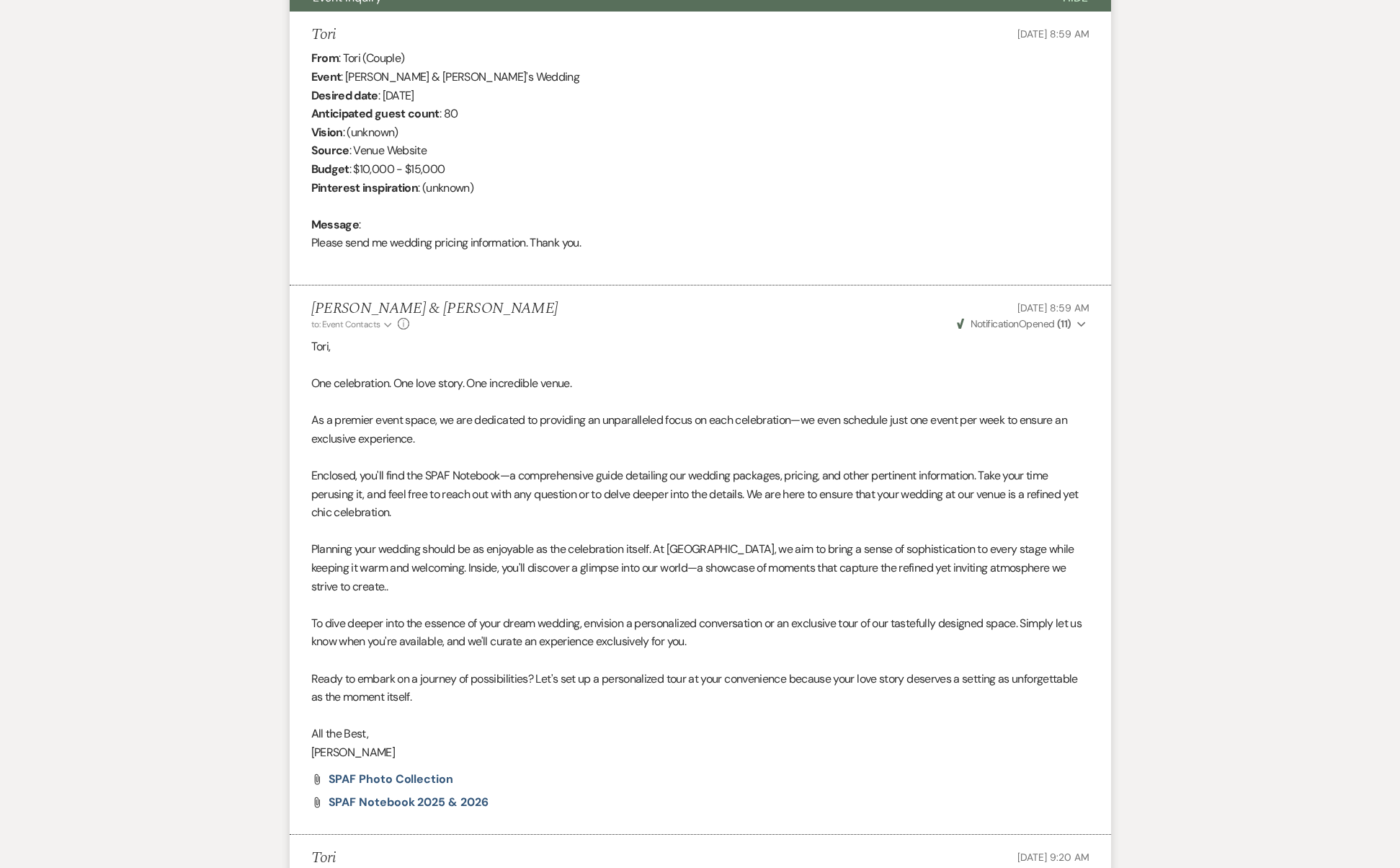
scroll to position [0, 0]
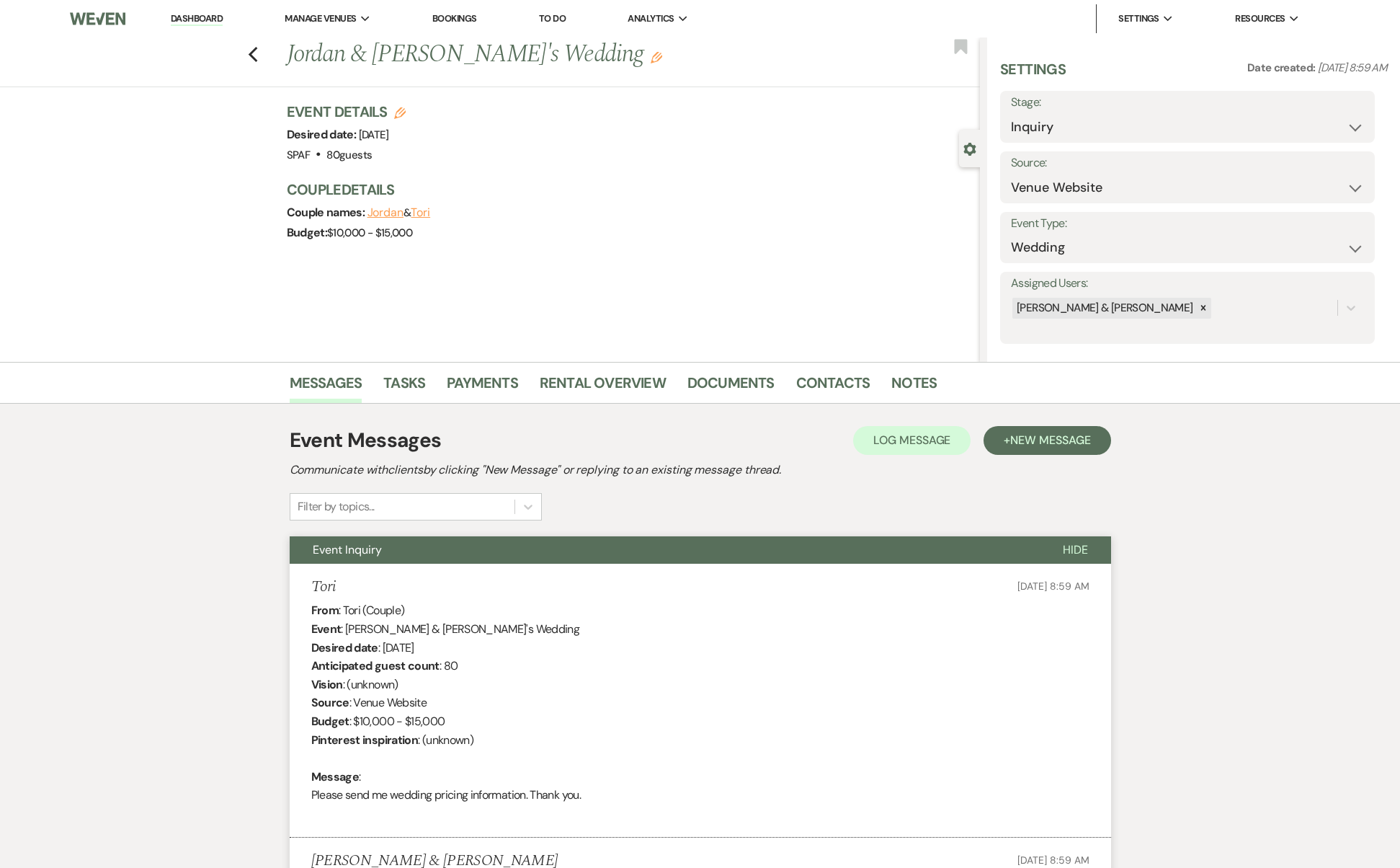
click at [1191, 105] on label "Stage:" at bounding box center [1187, 102] width 353 height 21
select select "2"
click at [1321, 114] on button "Save" at bounding box center [1335, 116] width 82 height 29
click at [253, 57] on icon "Previous" at bounding box center [253, 55] width 10 height 17
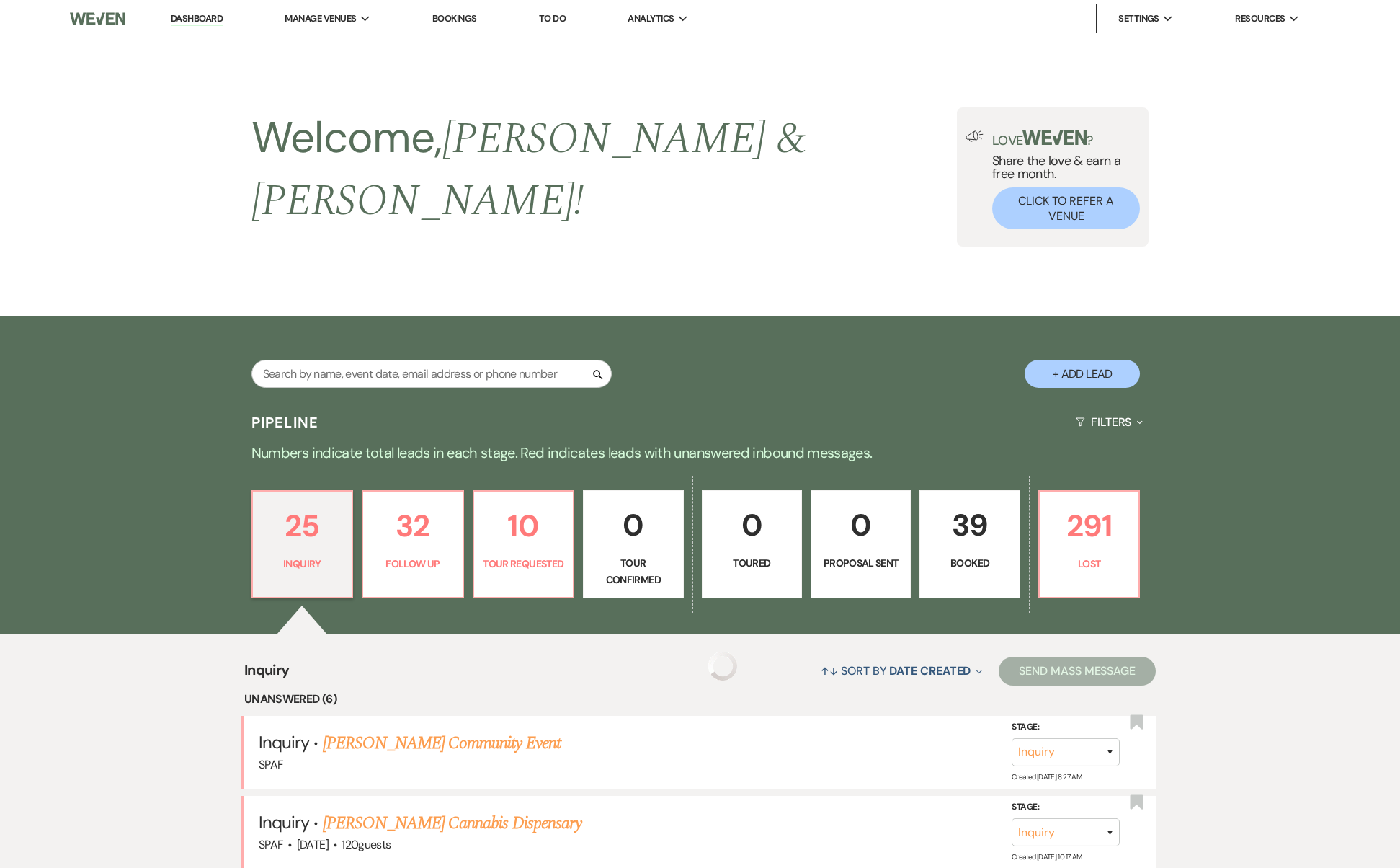
scroll to position [623, 0]
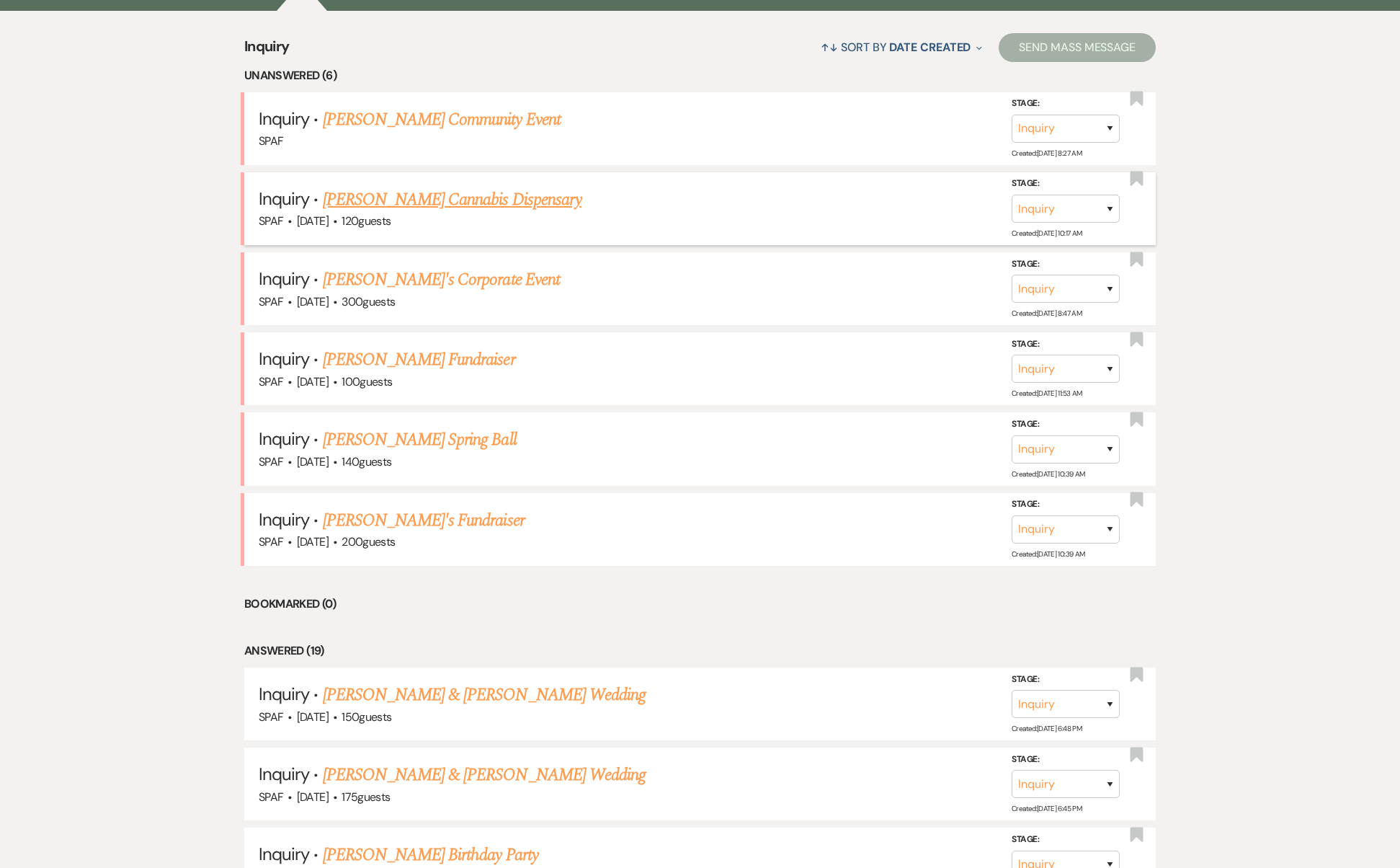
click at [457, 187] on link "[PERSON_NAME] Cannabis Dispensary" at bounding box center [452, 200] width 259 height 26
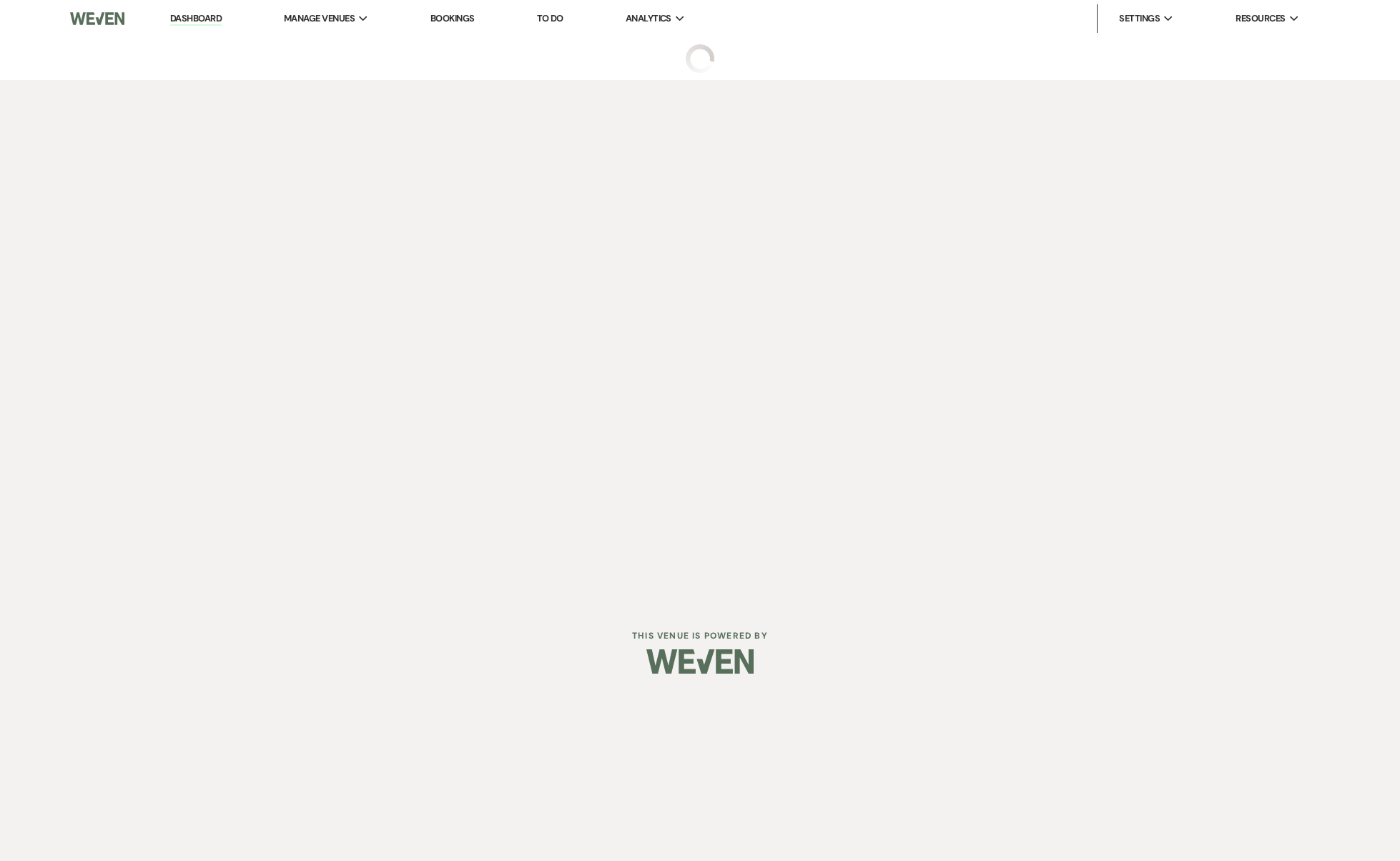
select select "5"
select select "13"
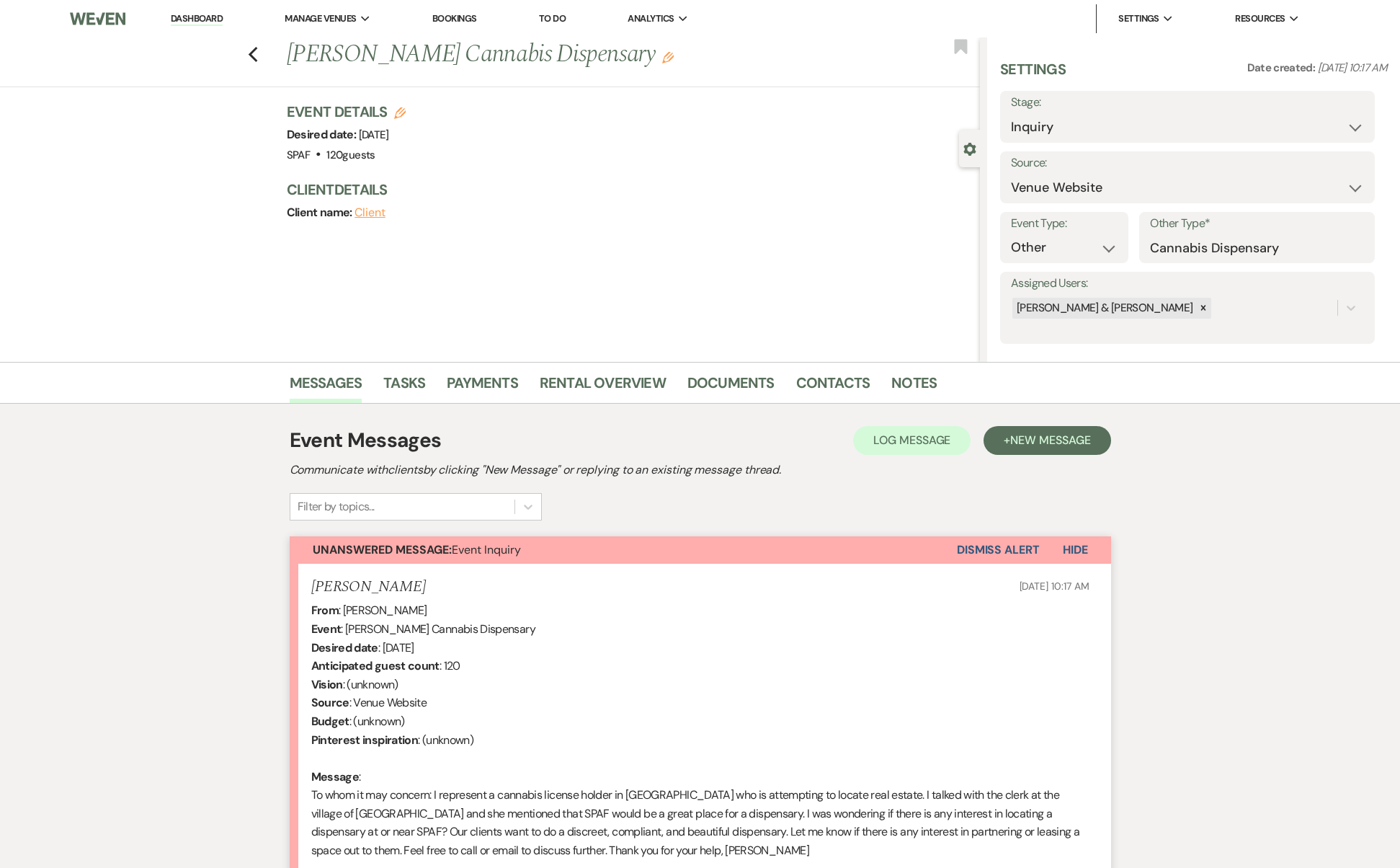
scroll to position [173, 0]
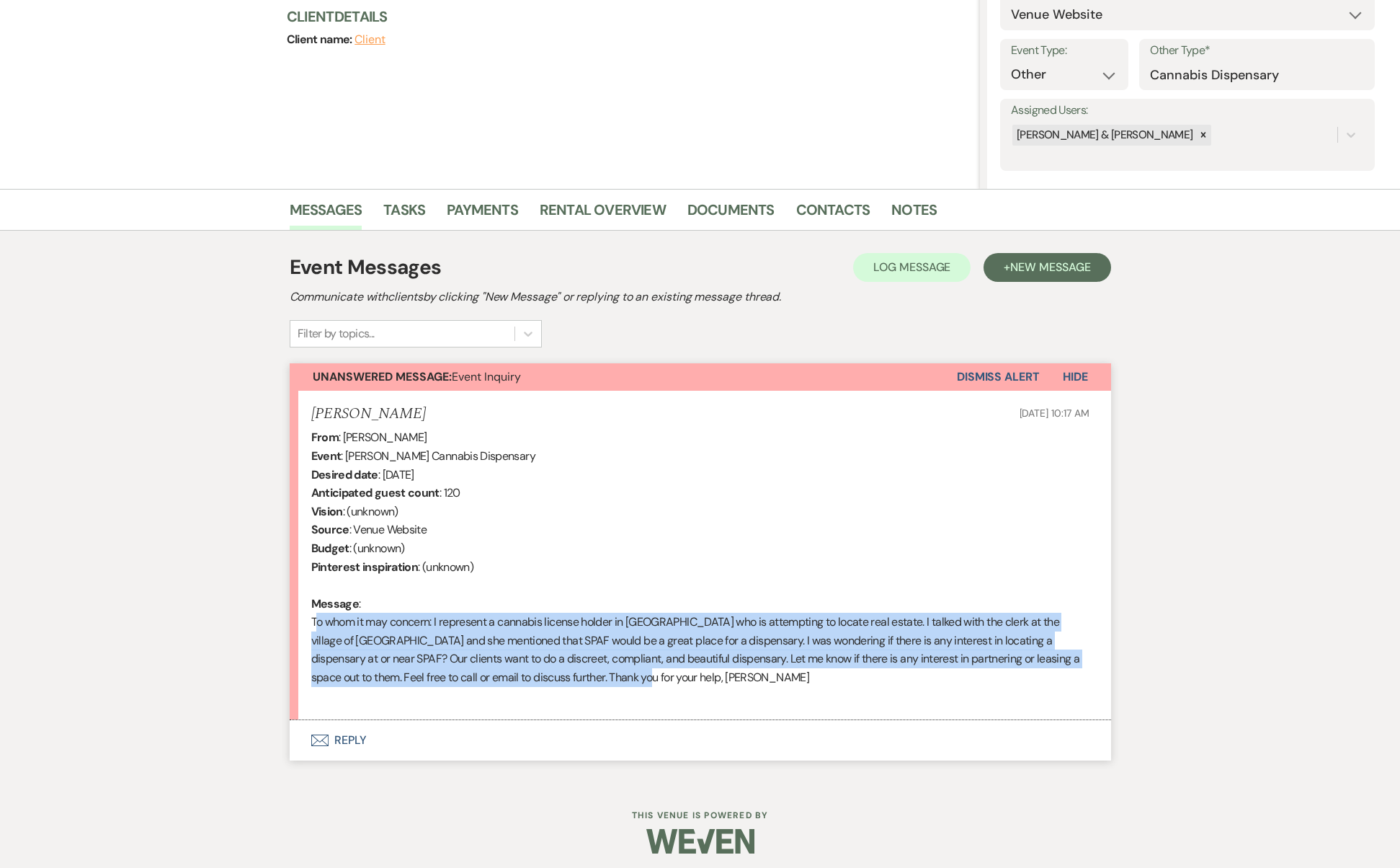
drag, startPoint x: 639, startPoint y: 674, endPoint x: 251, endPoint y: 614, distance: 392.6
click at [251, 614] on div "Messages Tasks Payments Rental Overview Documents Contacts Notes Event Messages…" at bounding box center [700, 485] width 1400 height 593
copy div "To whom it may concern: I represent a cannabis license holder in [GEOGRAPHIC_DA…"
click at [335, 720] on button "Envelope Reply" at bounding box center [700, 740] width 822 height 41
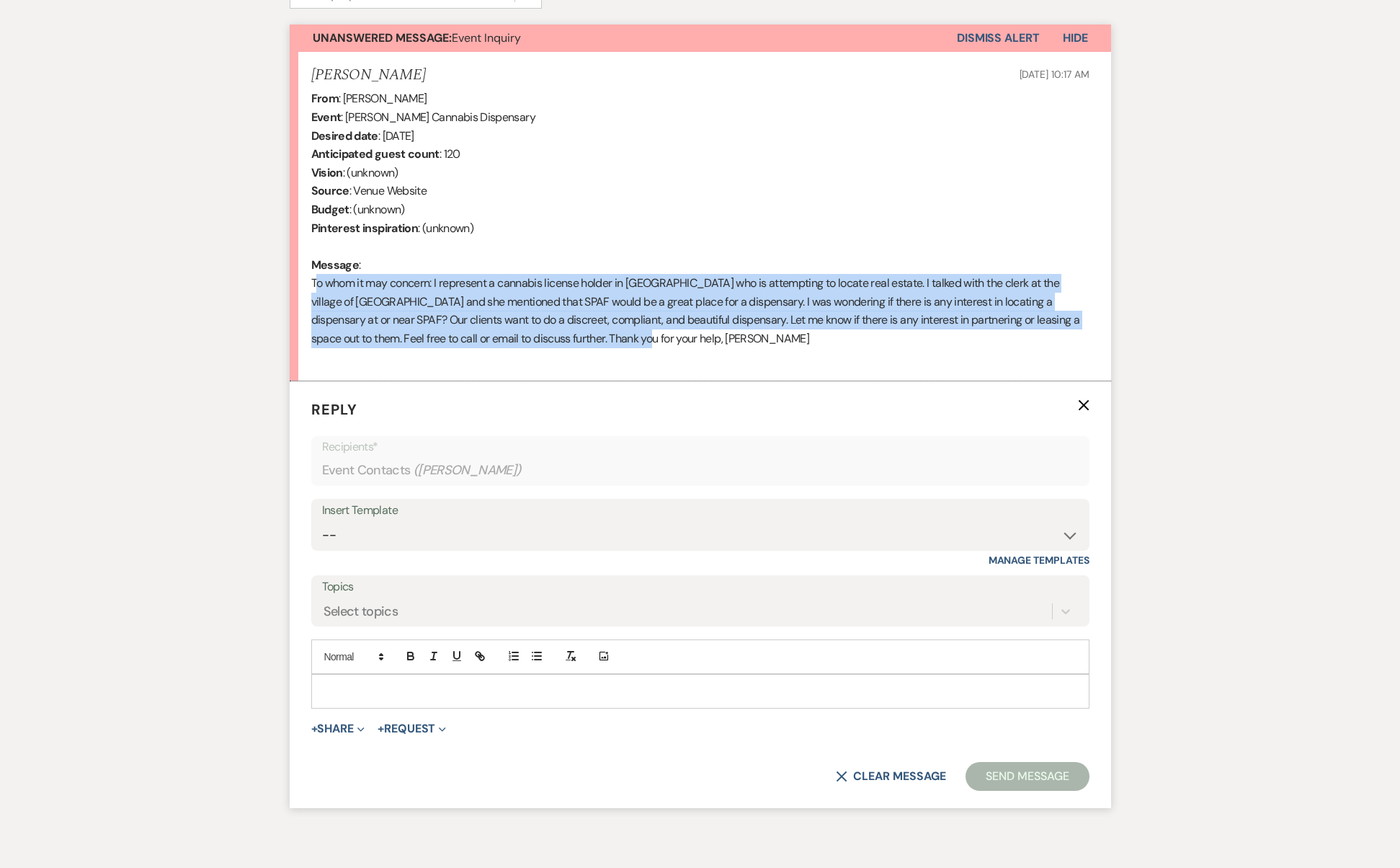
scroll to position [574, 0]
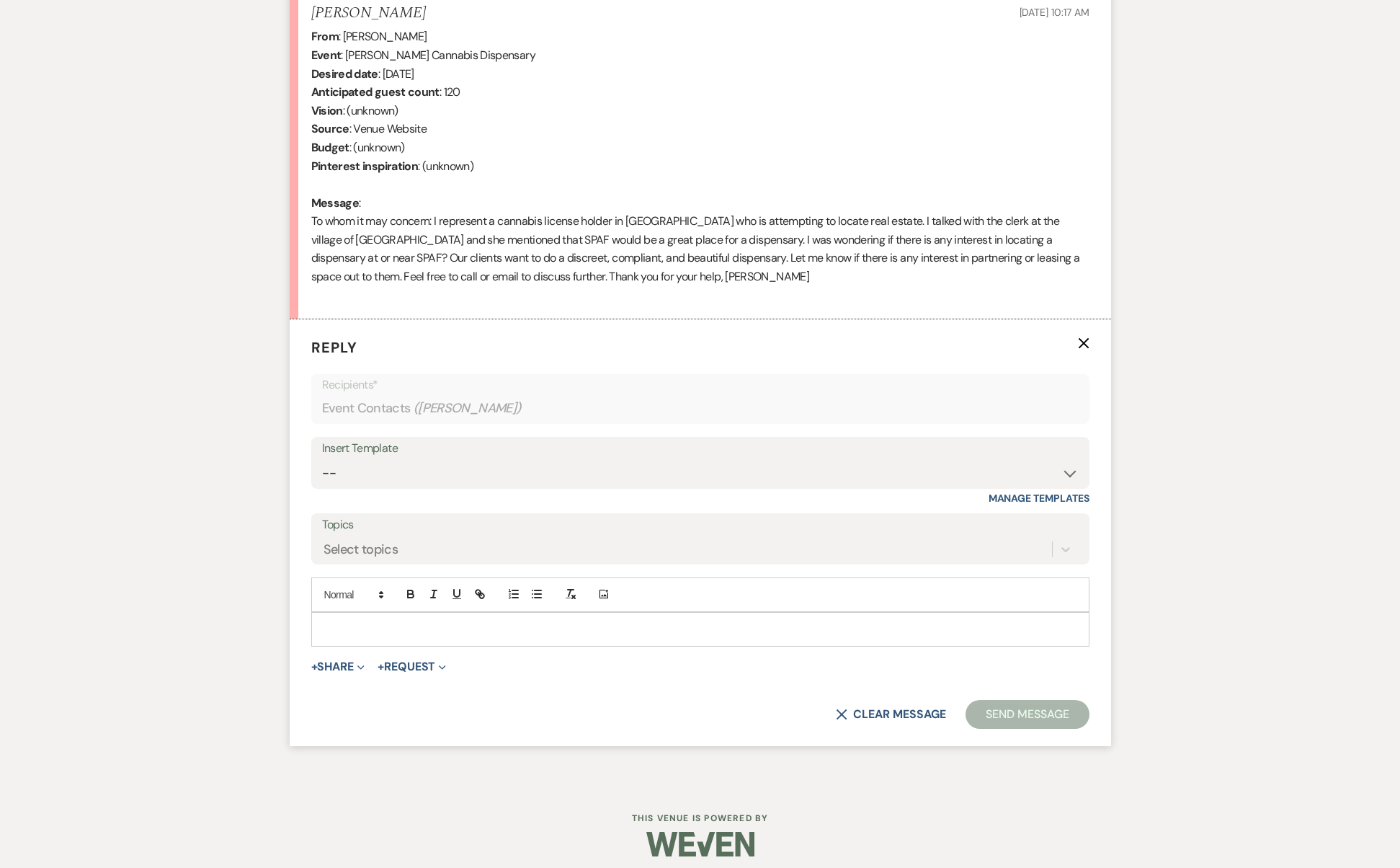
click at [471, 621] on p at bounding box center [700, 629] width 755 height 16
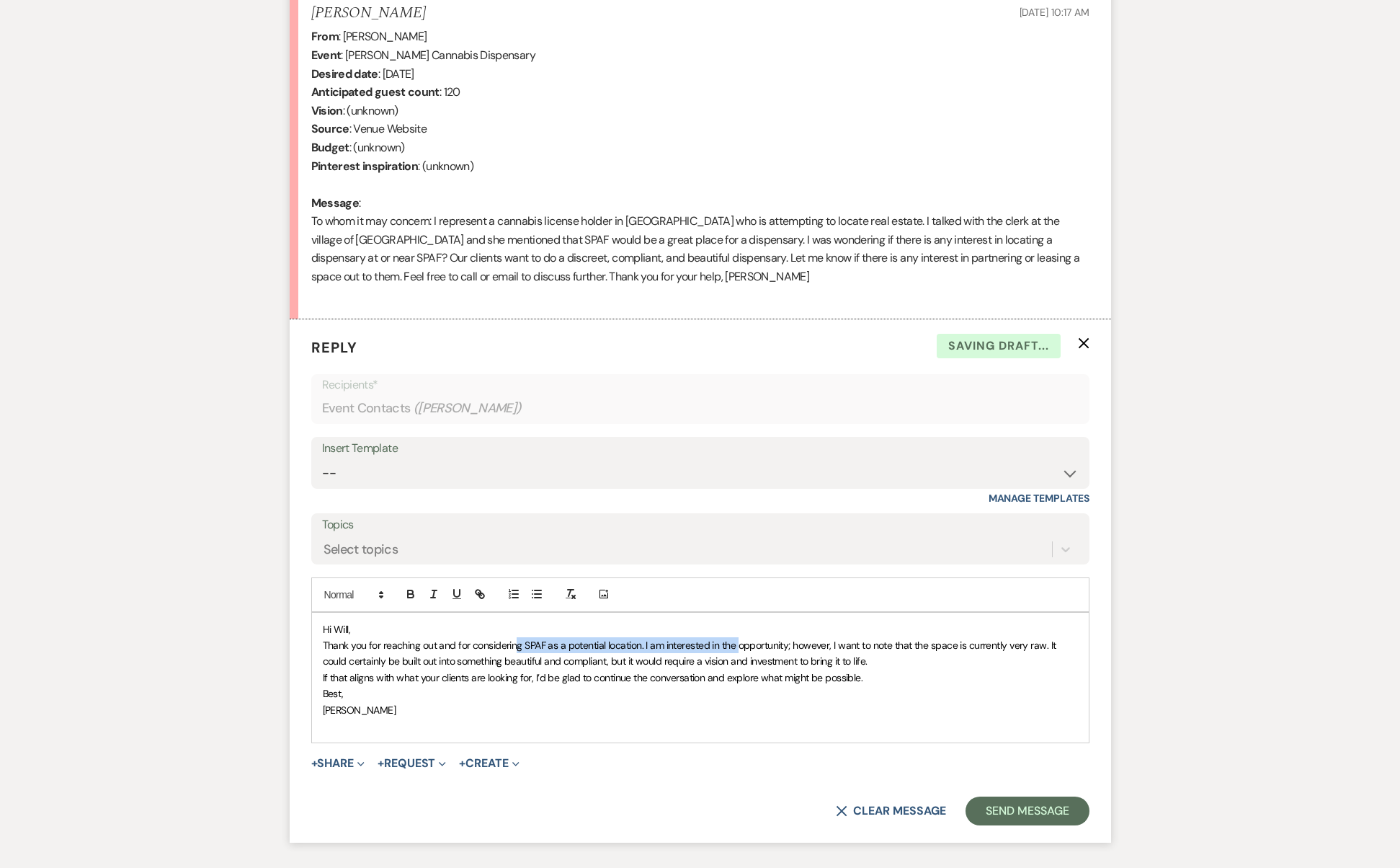
drag, startPoint x: 518, startPoint y: 635, endPoint x: 739, endPoint y: 636, distance: 221.0
click at [739, 639] on span "Thank you for reaching out and for considering SPAF as a potential location. I …" at bounding box center [691, 653] width 736 height 29
click at [725, 621] on p "Hi Will," at bounding box center [700, 629] width 755 height 16
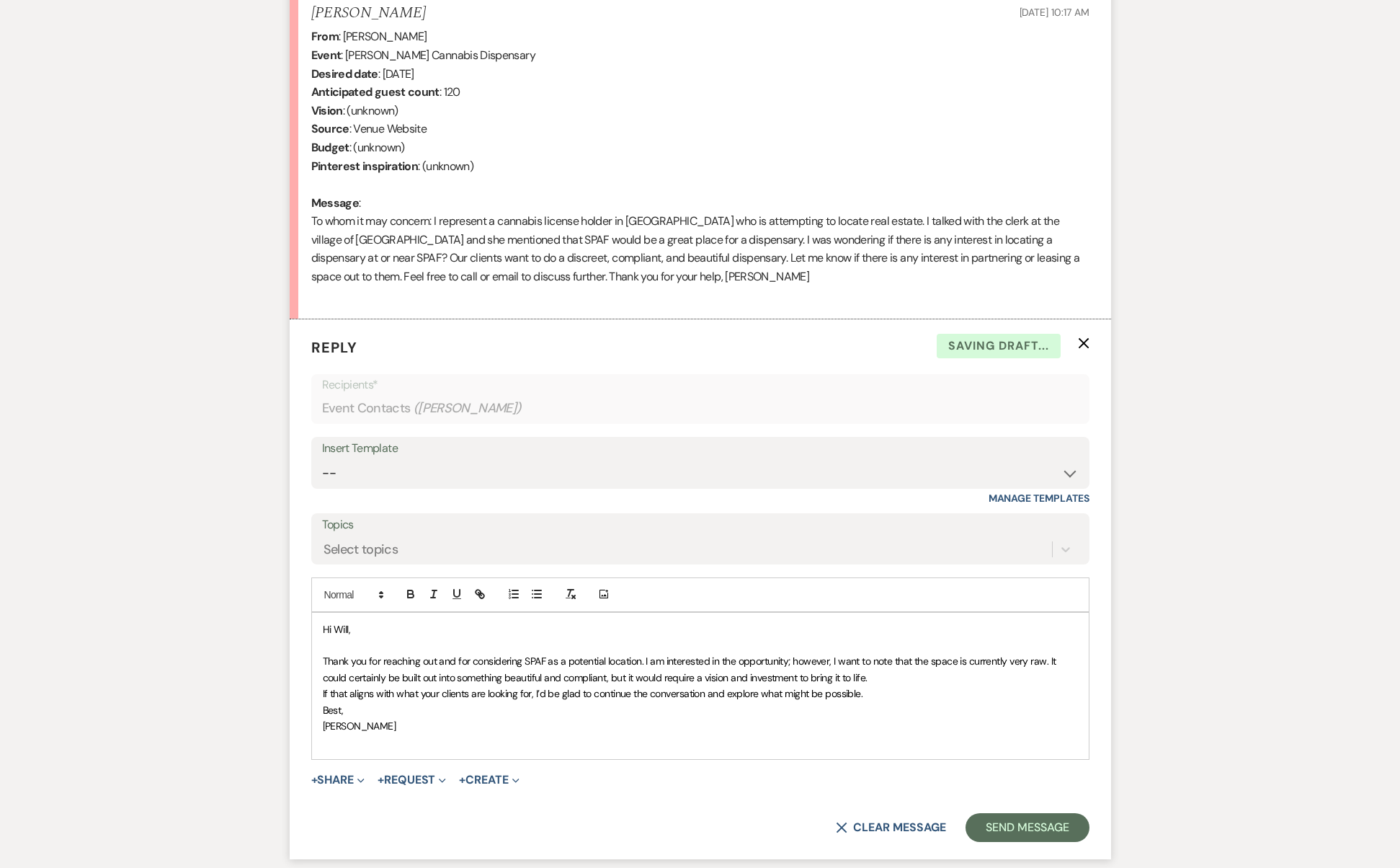
click at [909, 665] on p "Thank you for reaching out and for considering SPAF as a potential location. I …" at bounding box center [700, 668] width 755 height 32
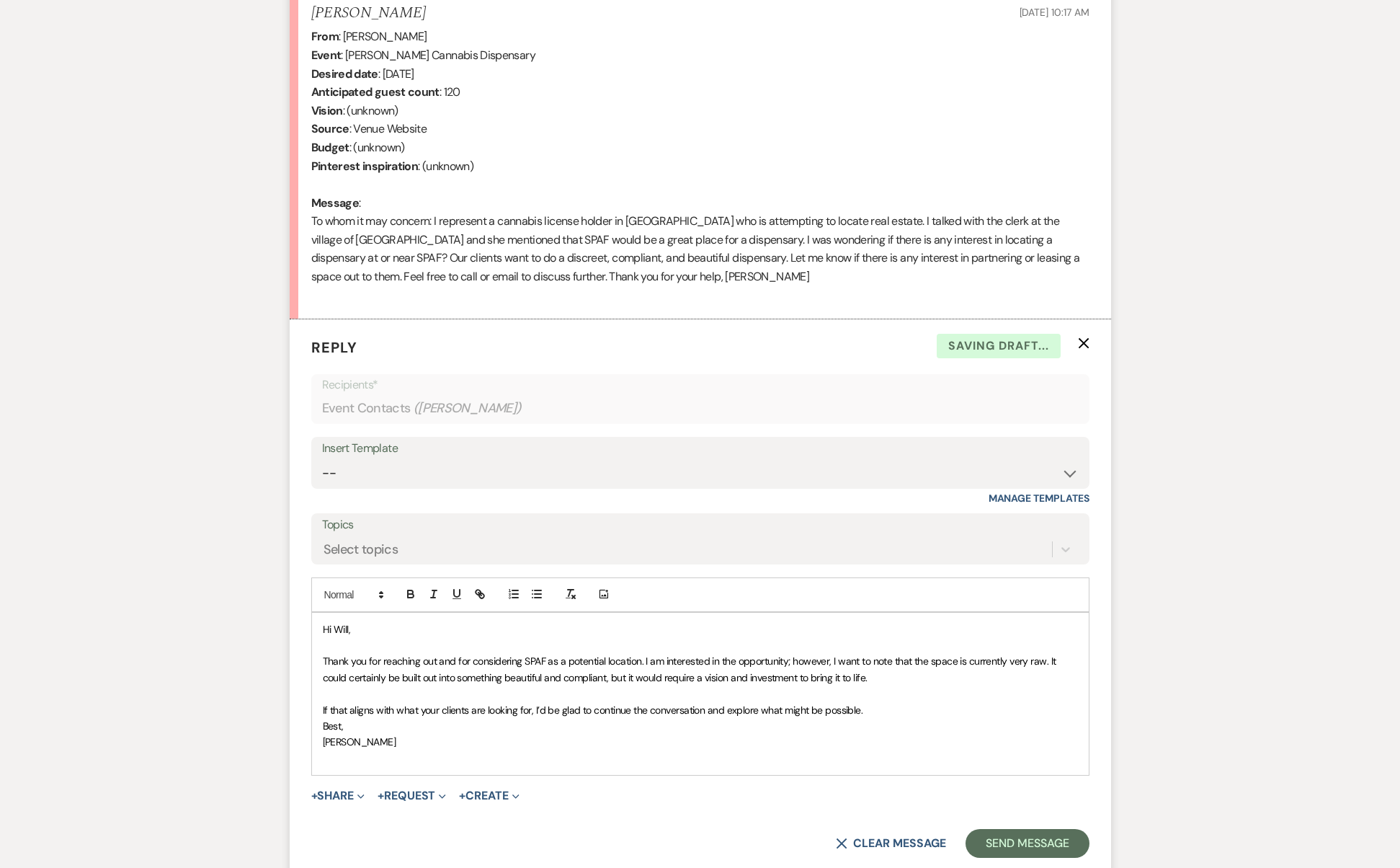
click at [878, 702] on p "If that aligns with what your clients are looking for, I’d be glad to continue …" at bounding box center [700, 710] width 755 height 16
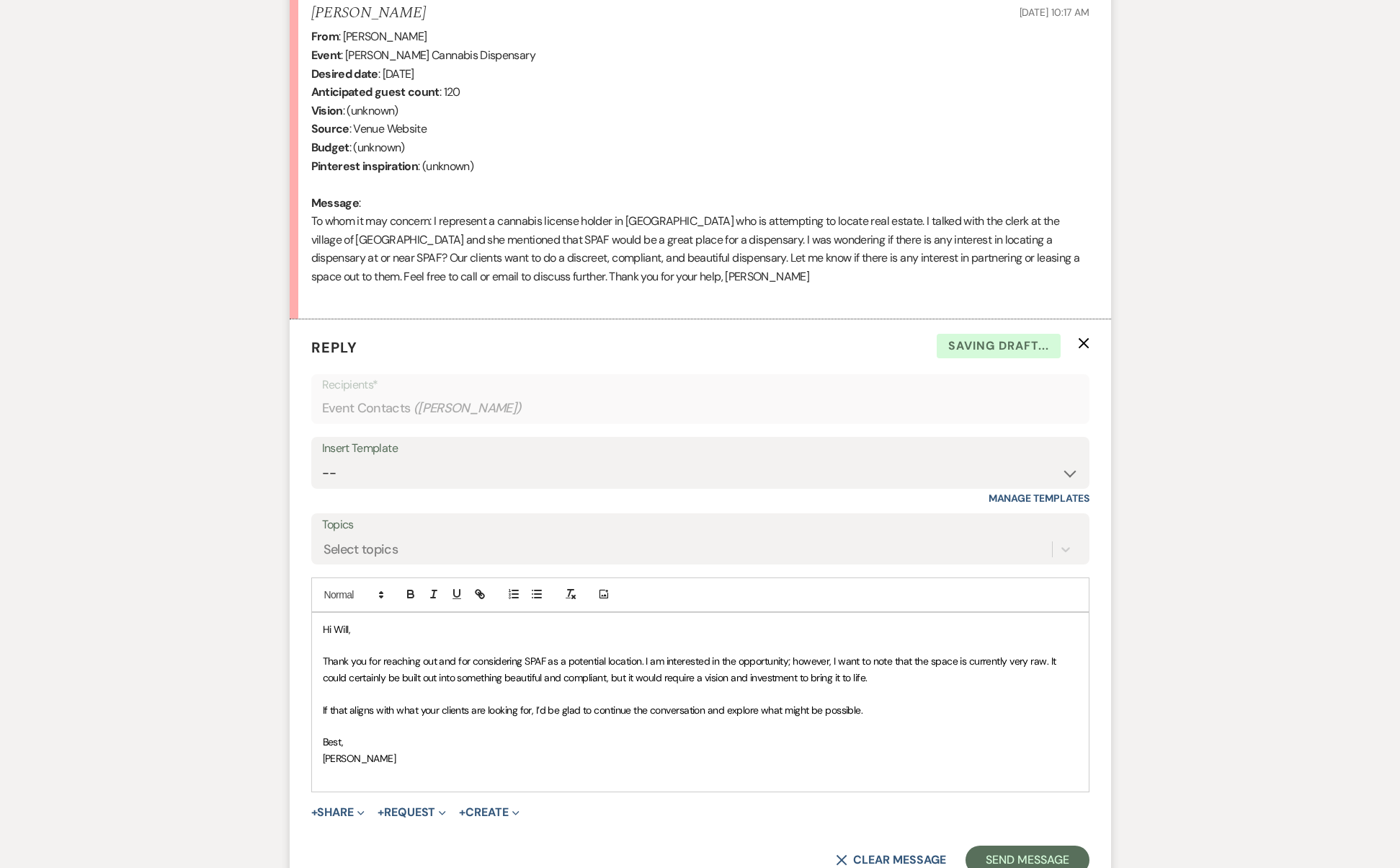
scroll to position [716, 0]
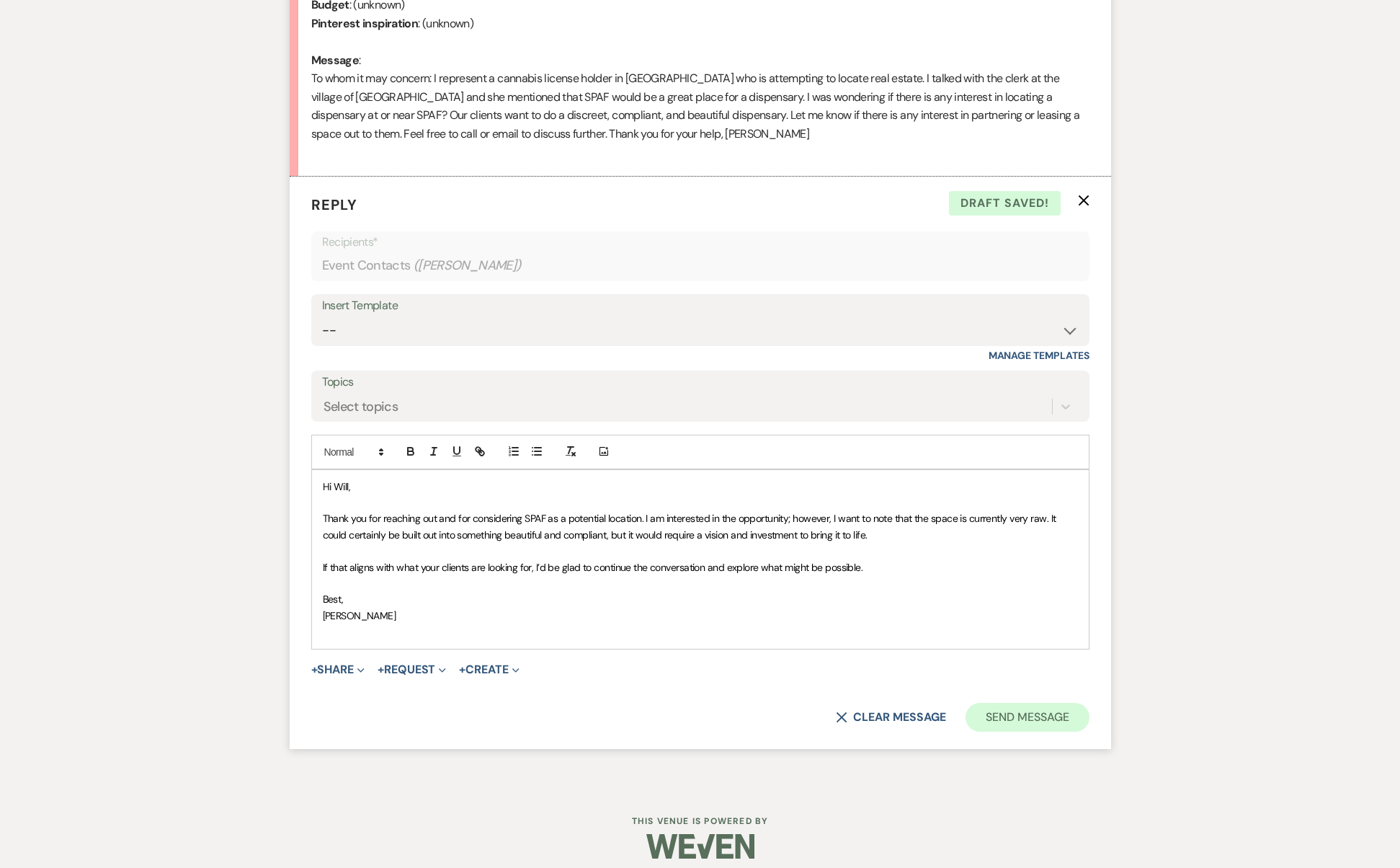
click at [1033, 703] on button "Send Message" at bounding box center [1028, 717] width 123 height 29
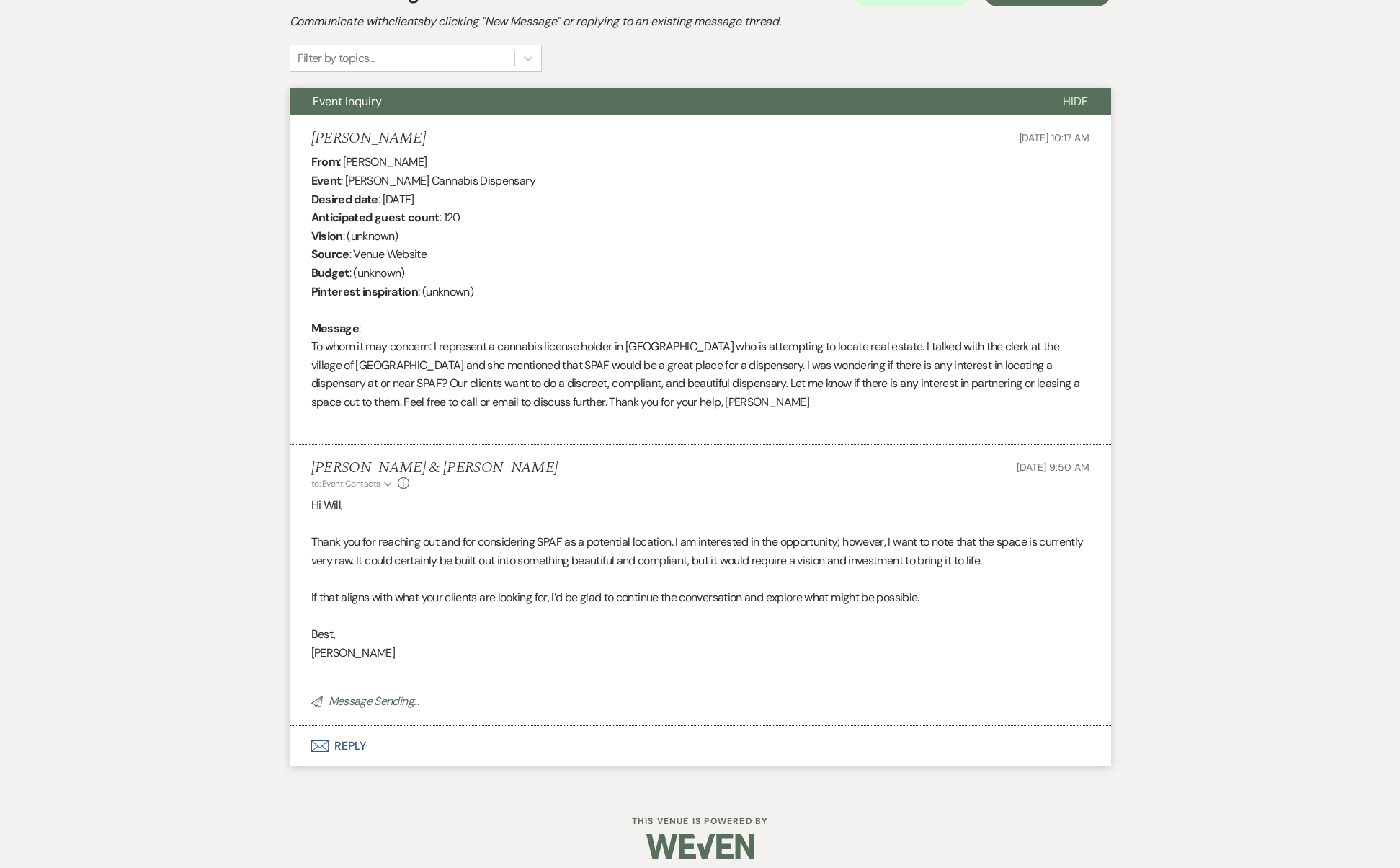
scroll to position [0, 0]
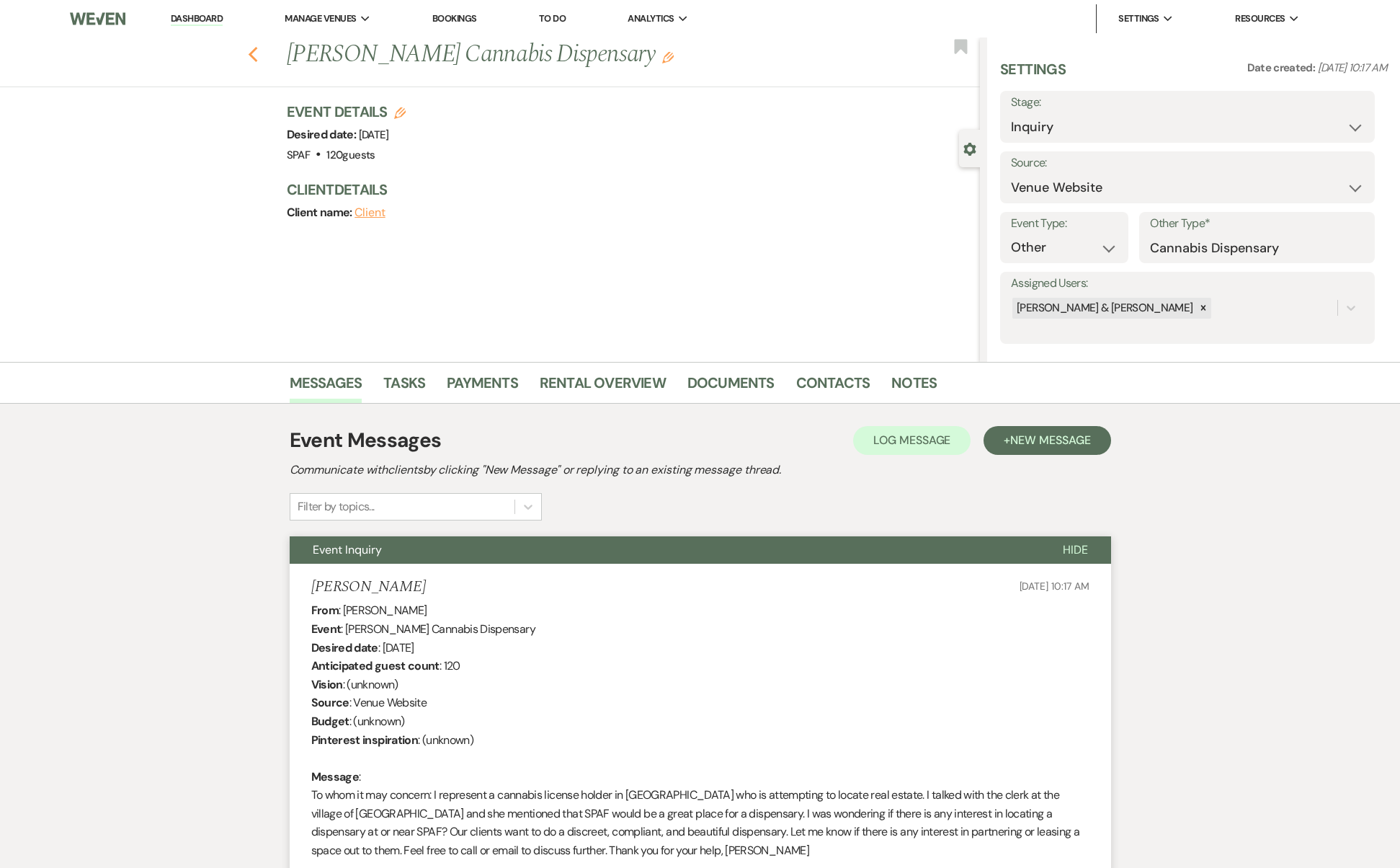
click at [259, 55] on icon "Previous" at bounding box center [253, 55] width 10 height 17
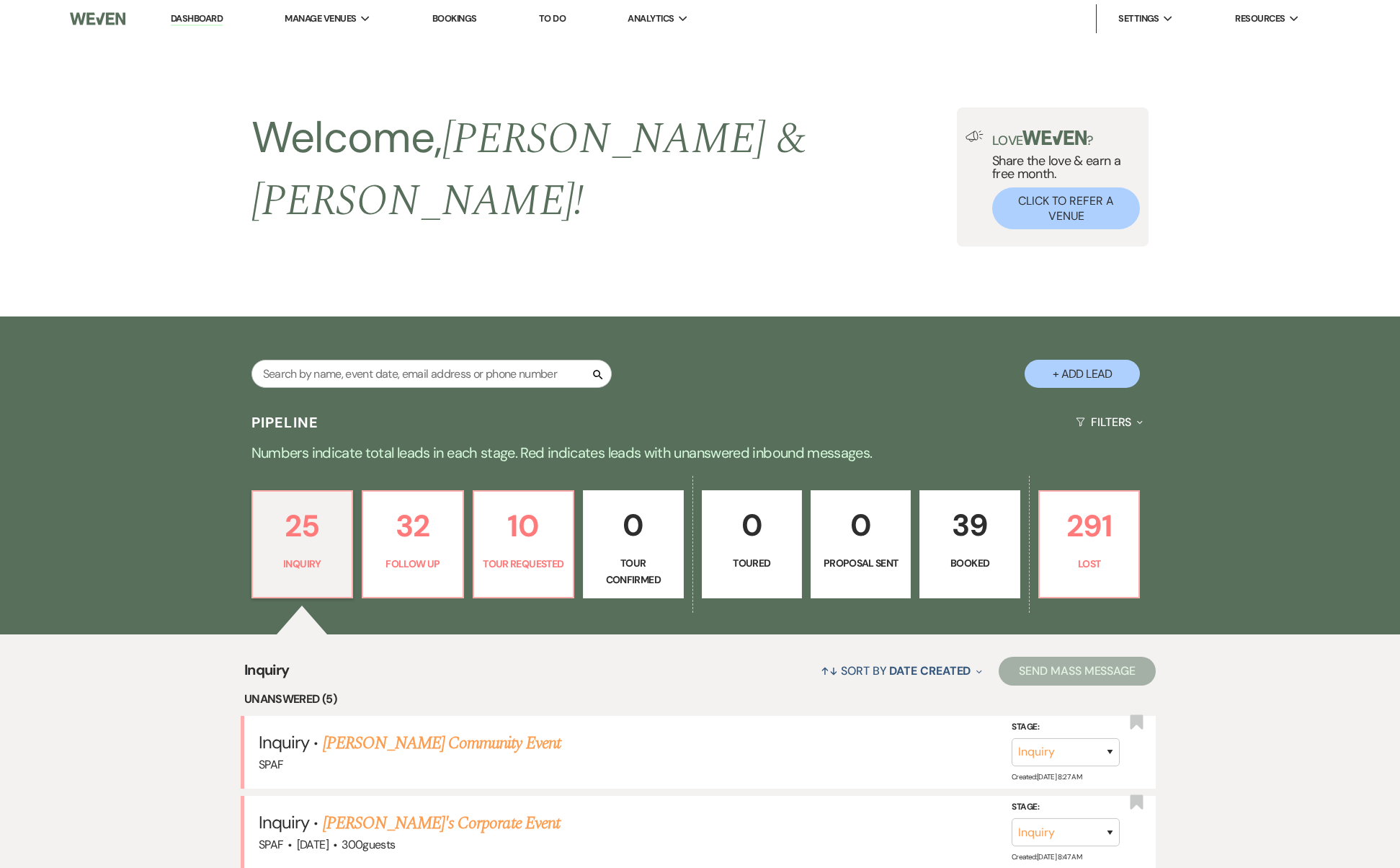
scroll to position [623, 0]
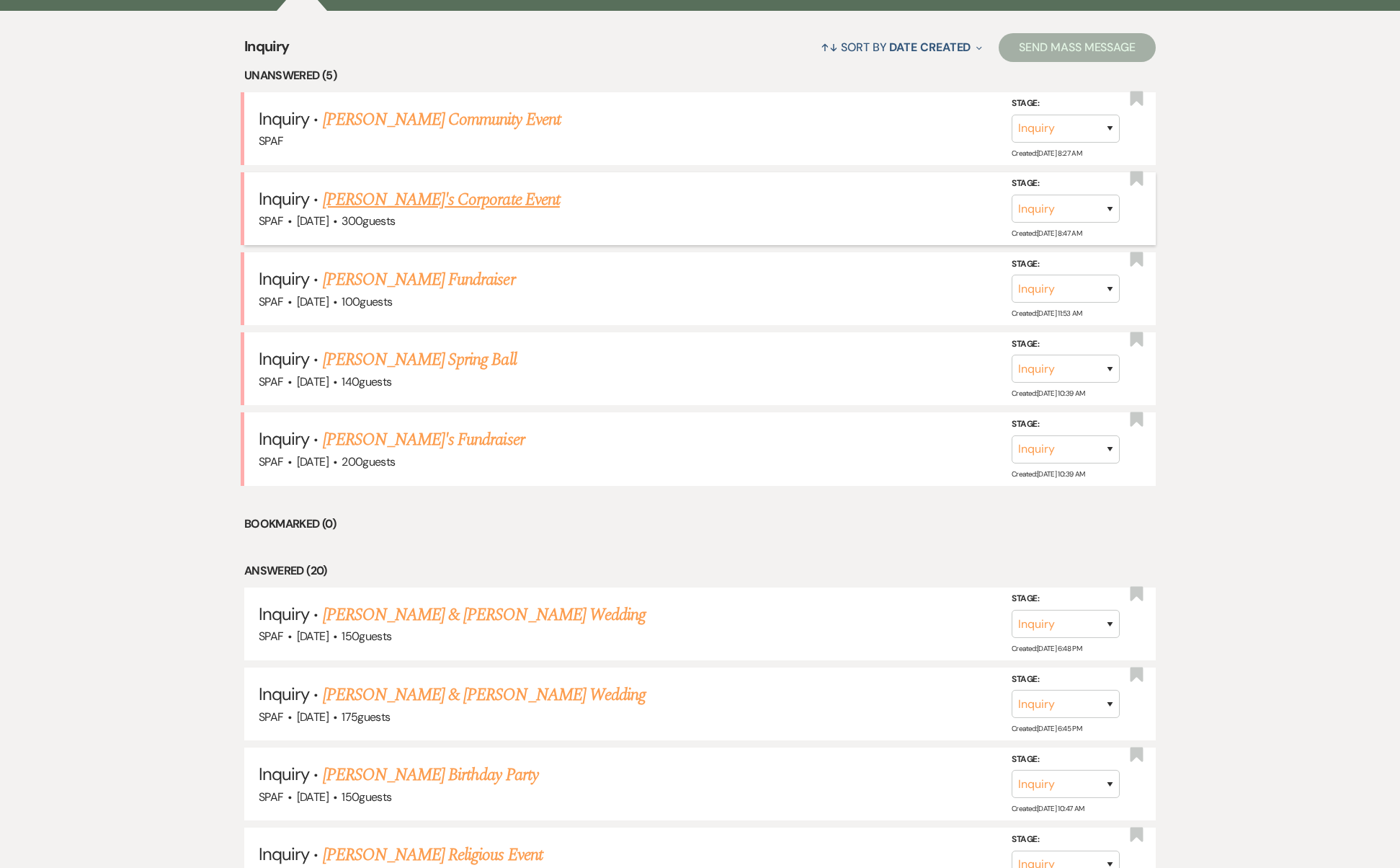
click at [440, 187] on link "[PERSON_NAME]'s Corporate Event" at bounding box center [441, 200] width 237 height 26
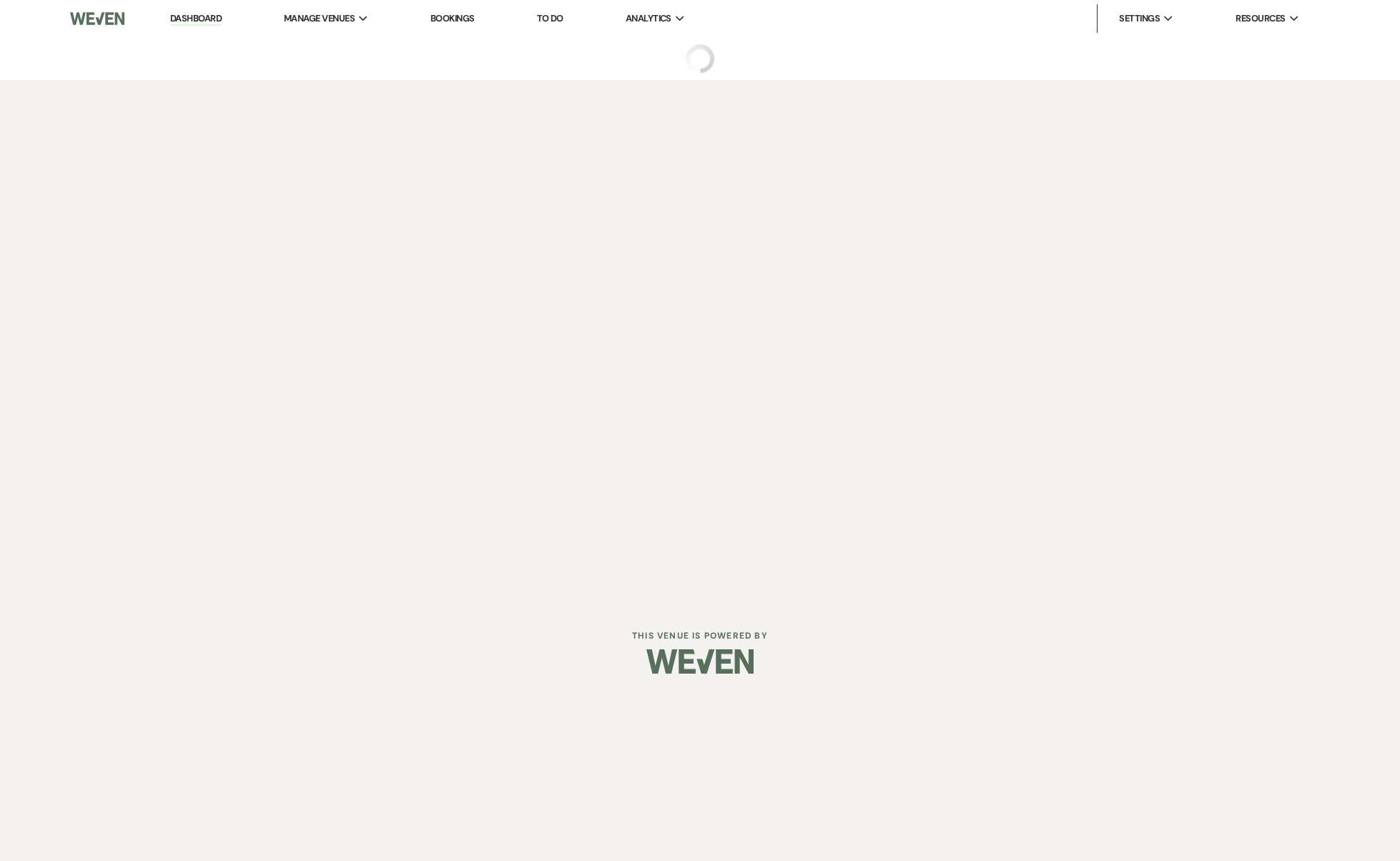
select select "5"
select select "9"
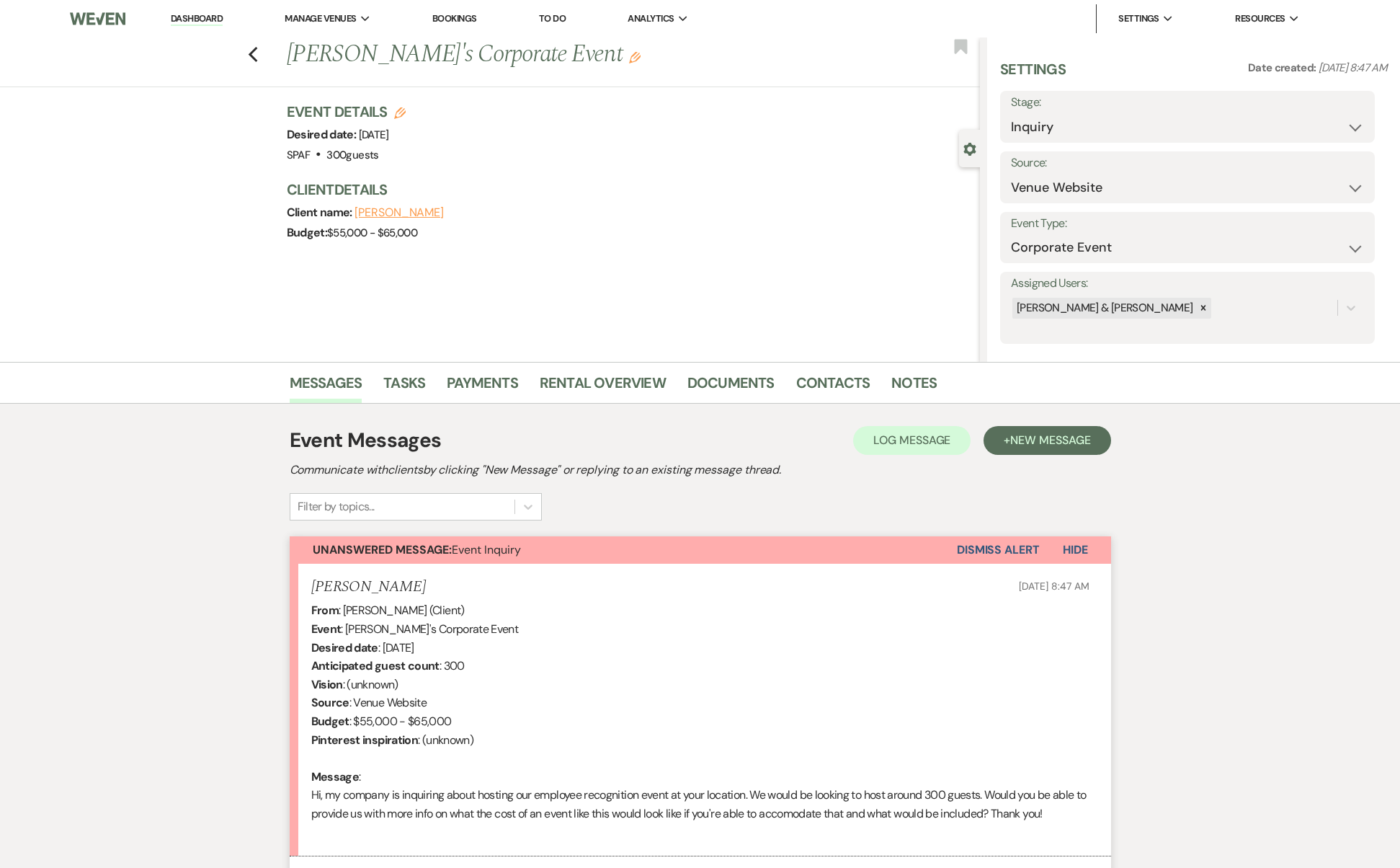
scroll to position [137, 0]
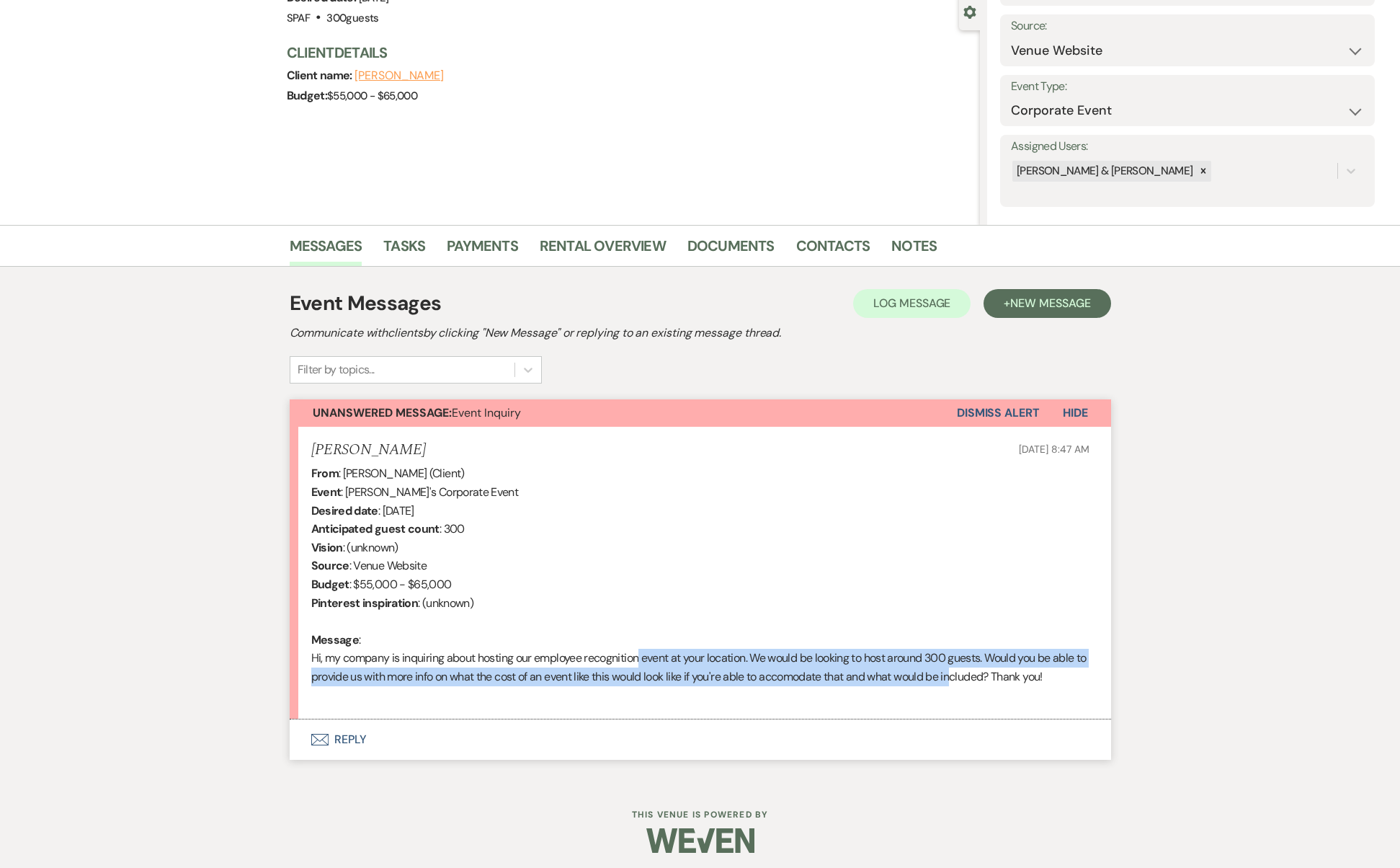
drag, startPoint x: 636, startPoint y: 648, endPoint x: 969, endPoint y: 661, distance: 333.3
click at [969, 661] on div "From : [PERSON_NAME] (Client) Event : [PERSON_NAME]'s Corporate Event Desired d…" at bounding box center [700, 584] width 779 height 240
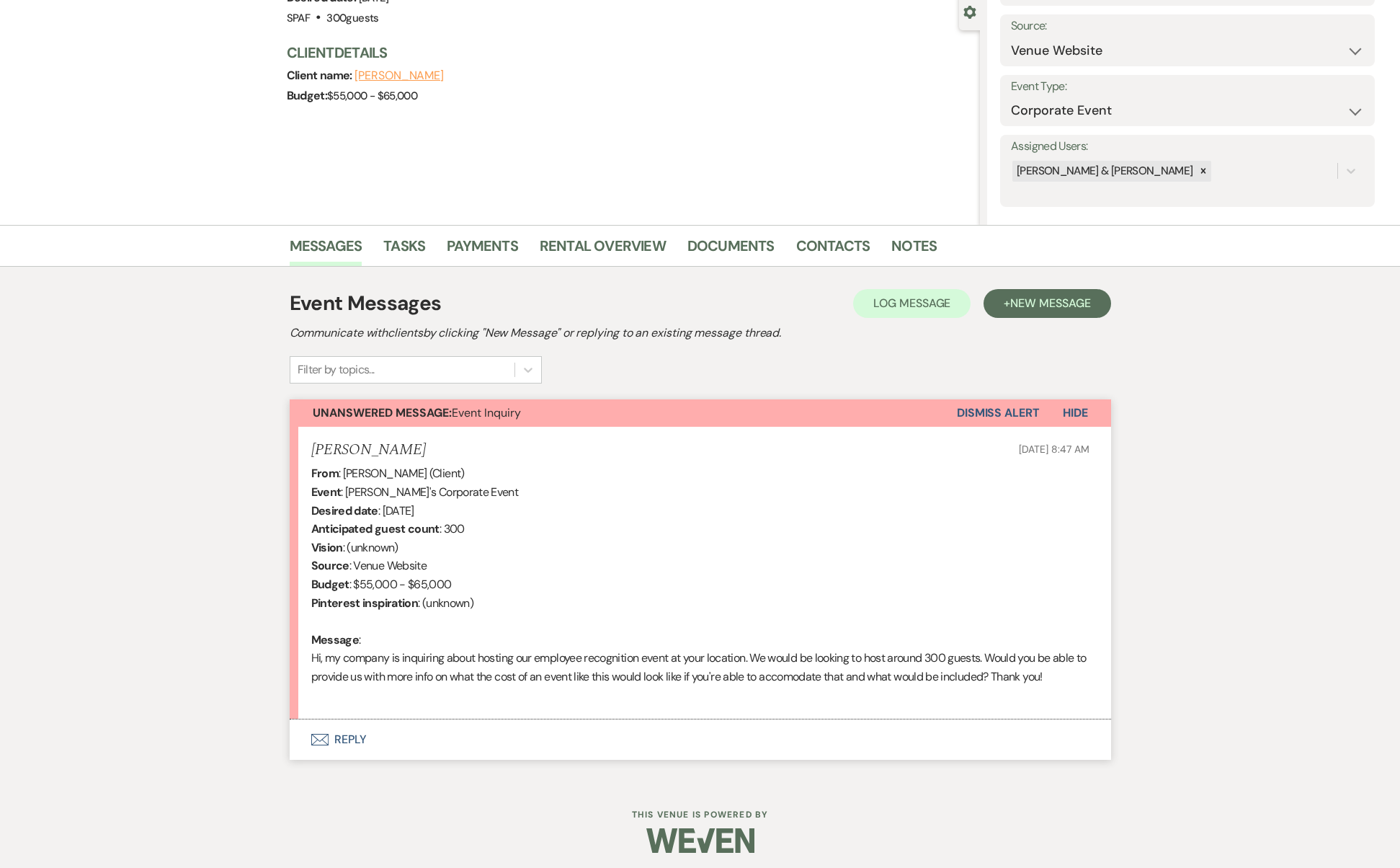
click at [352, 720] on button "Envelope Reply" at bounding box center [700, 740] width 822 height 41
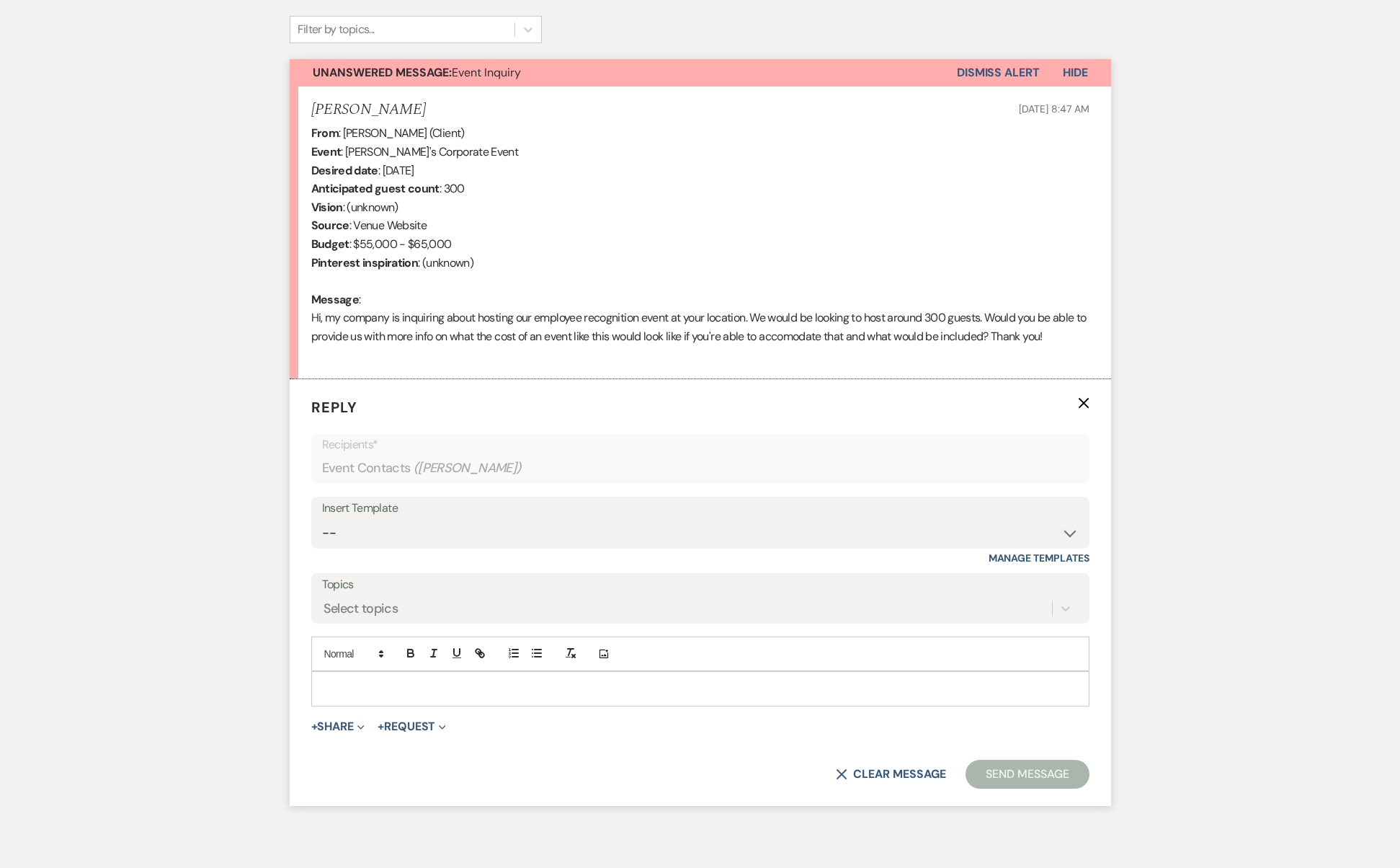
scroll to position [537, 0]
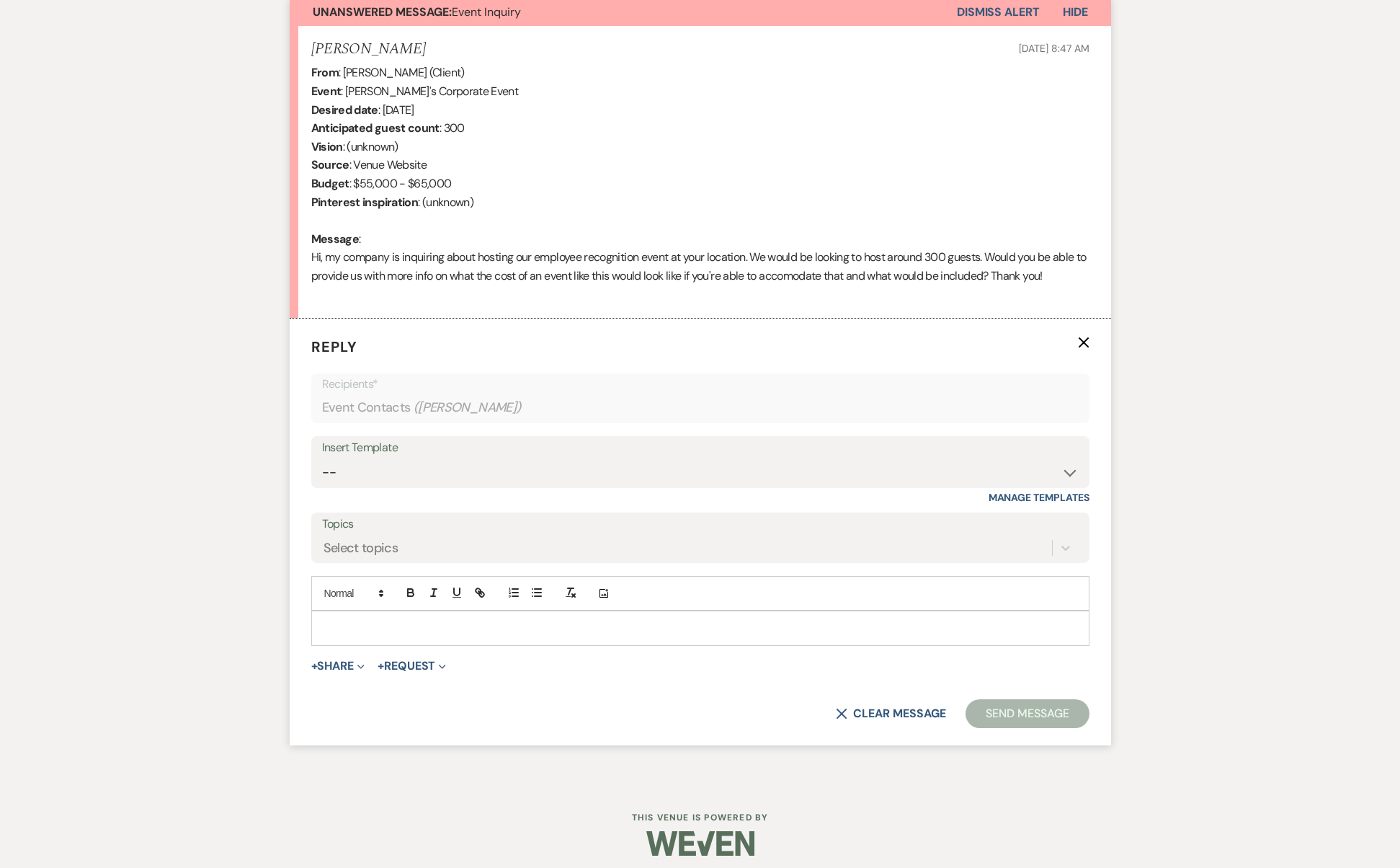
click at [487, 449] on div "Insert Template" at bounding box center [700, 448] width 757 height 21
select select "4850"
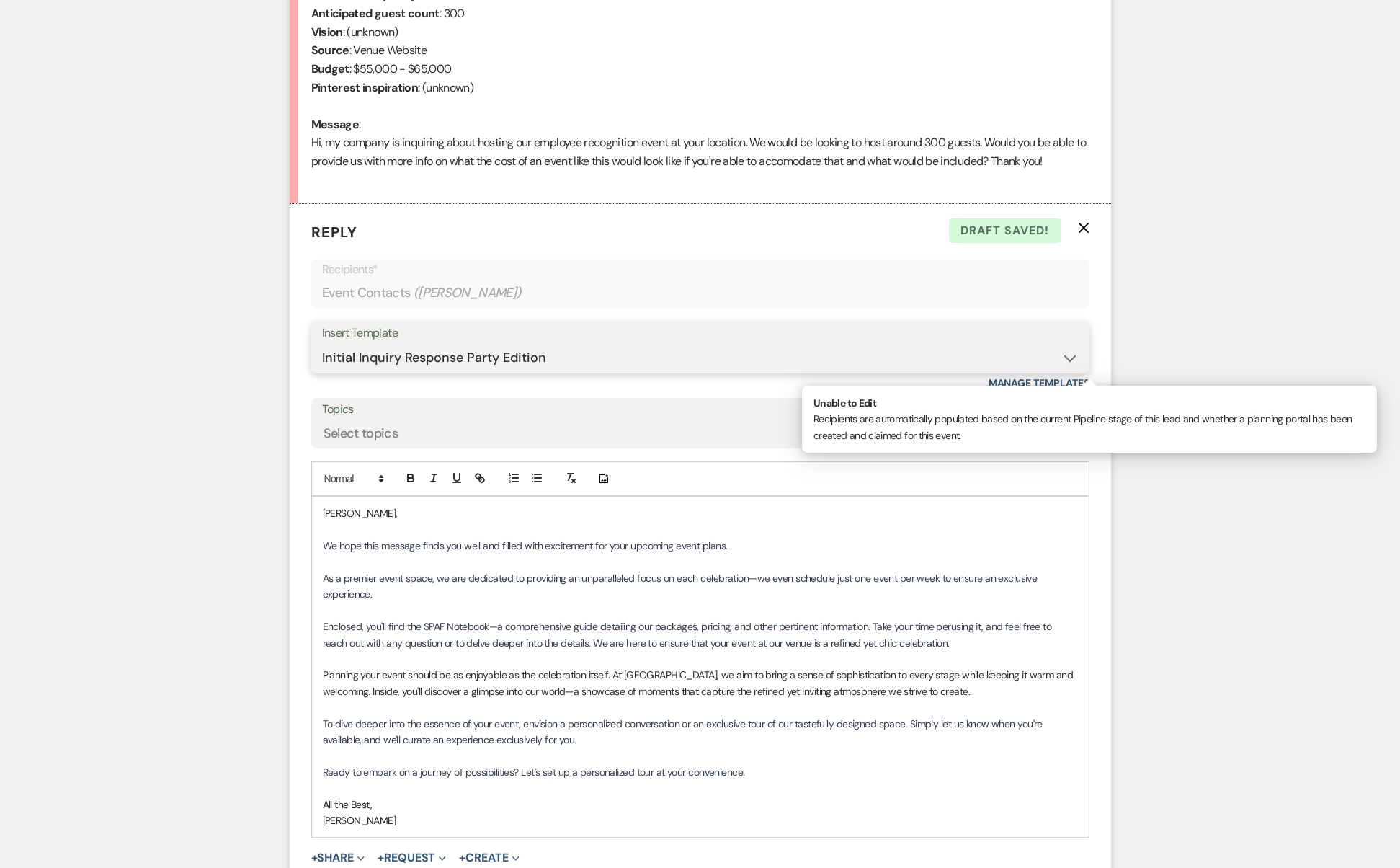
scroll to position [829, 0]
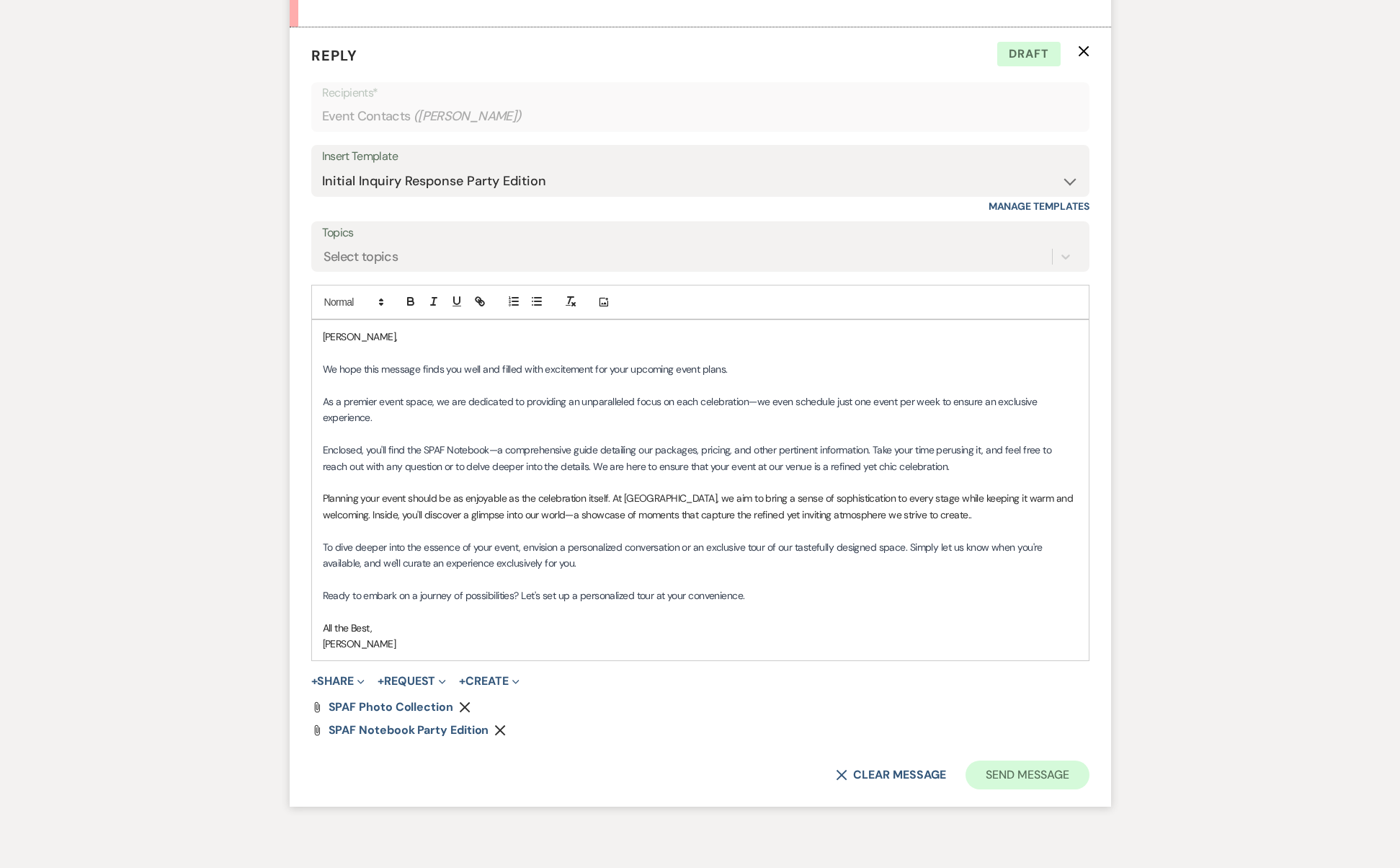
click at [1042, 767] on button "Send Message" at bounding box center [1028, 774] width 123 height 29
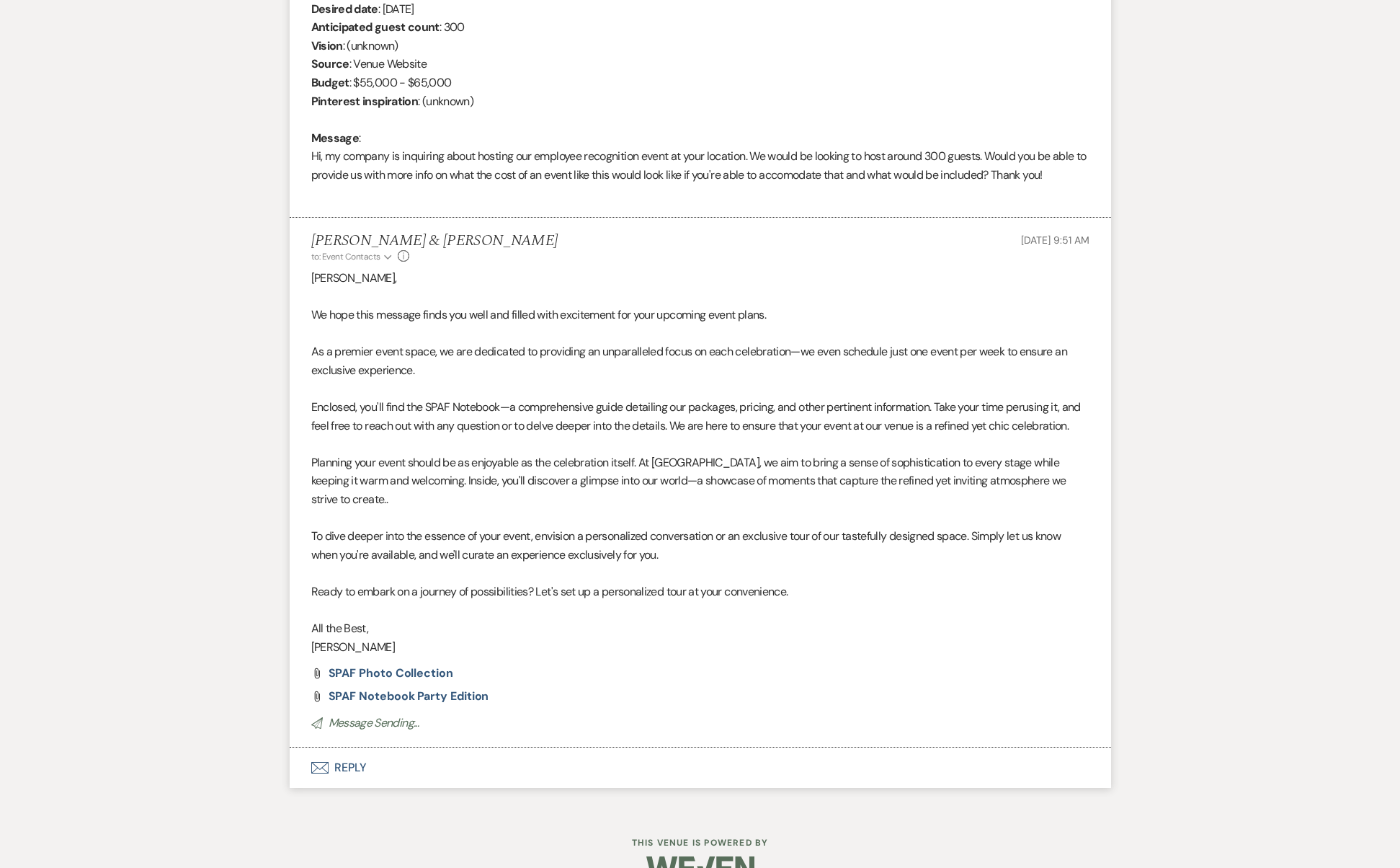
scroll to position [0, 0]
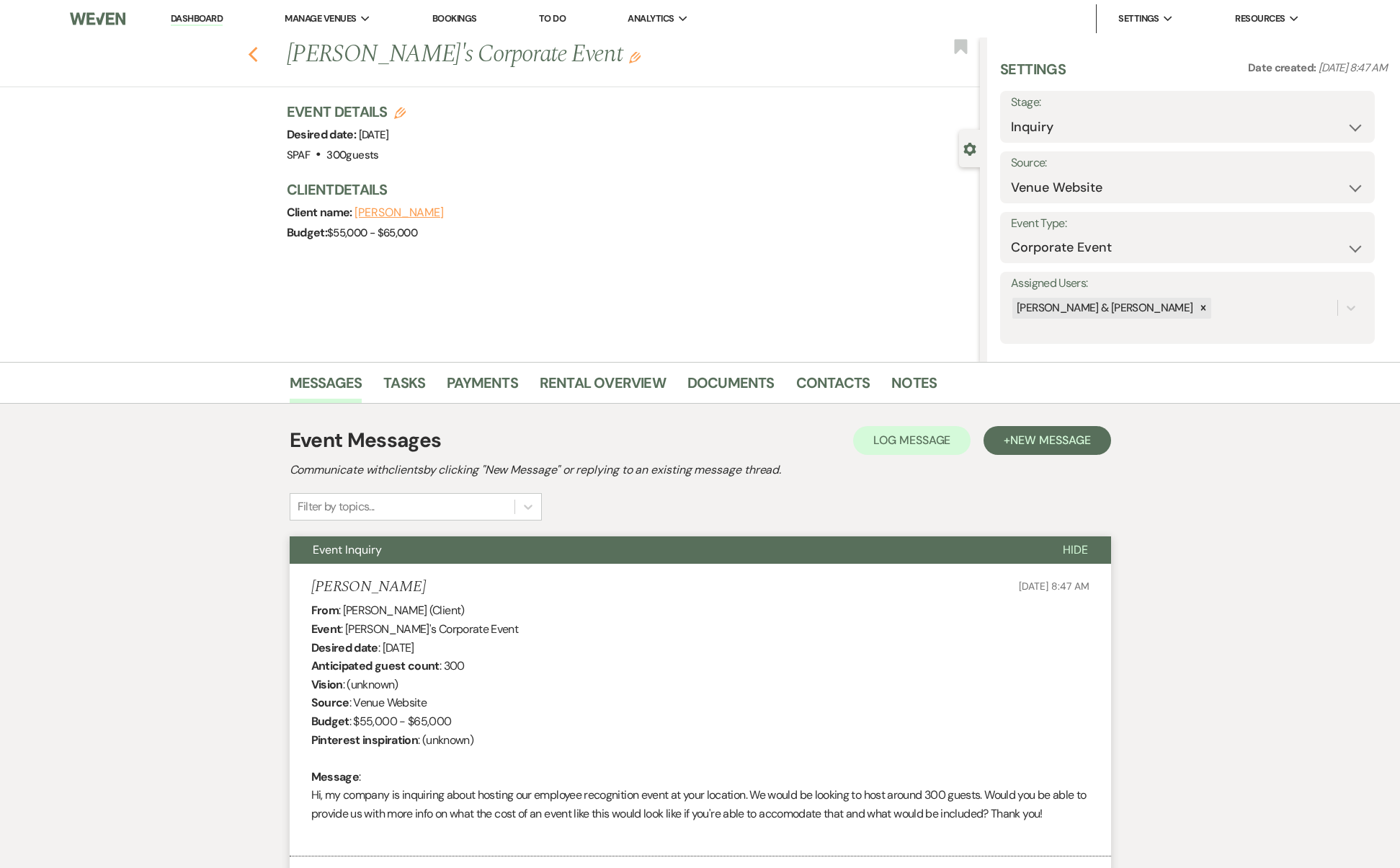
click at [259, 53] on icon "Previous" at bounding box center [253, 55] width 10 height 17
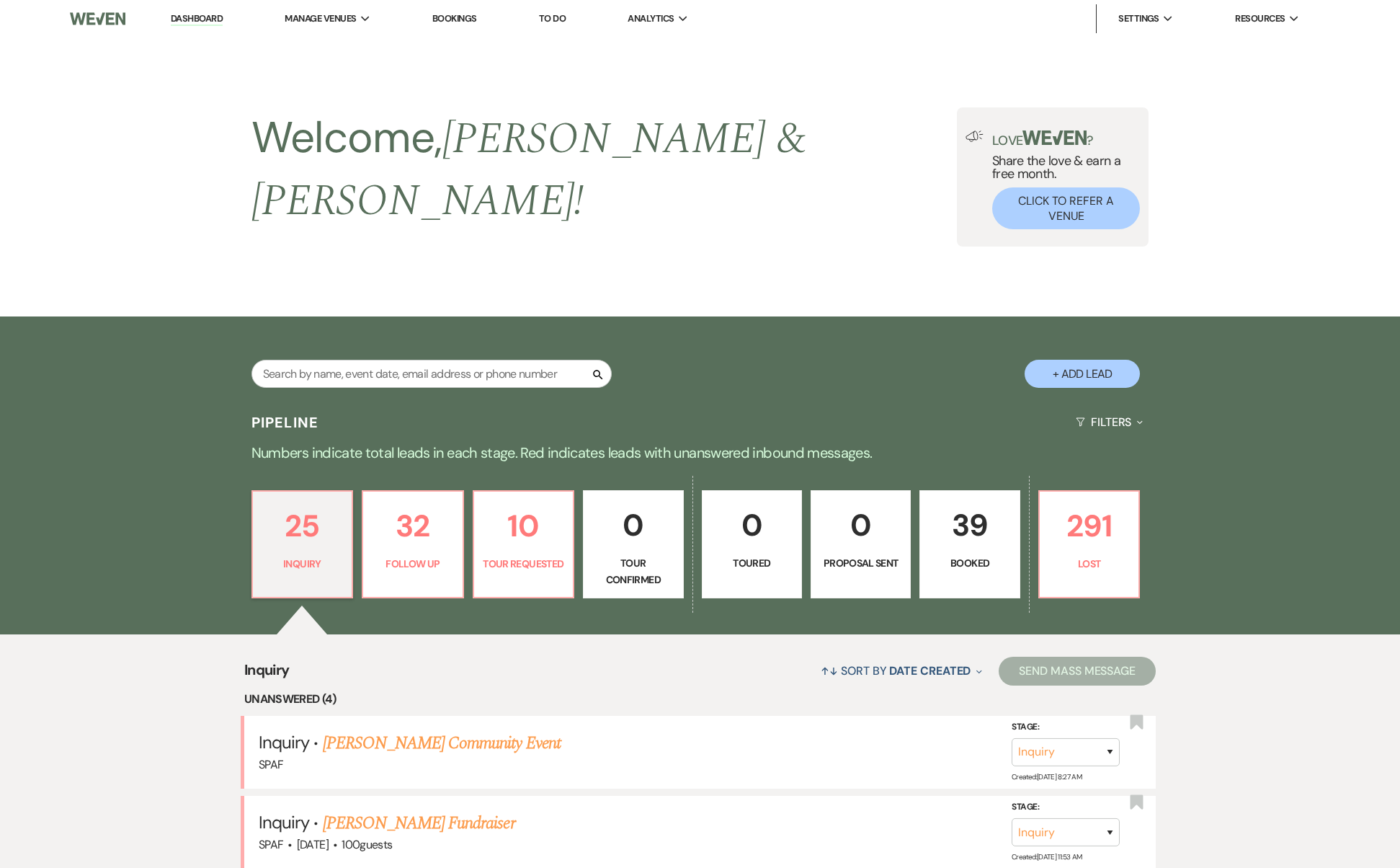
scroll to position [623, 0]
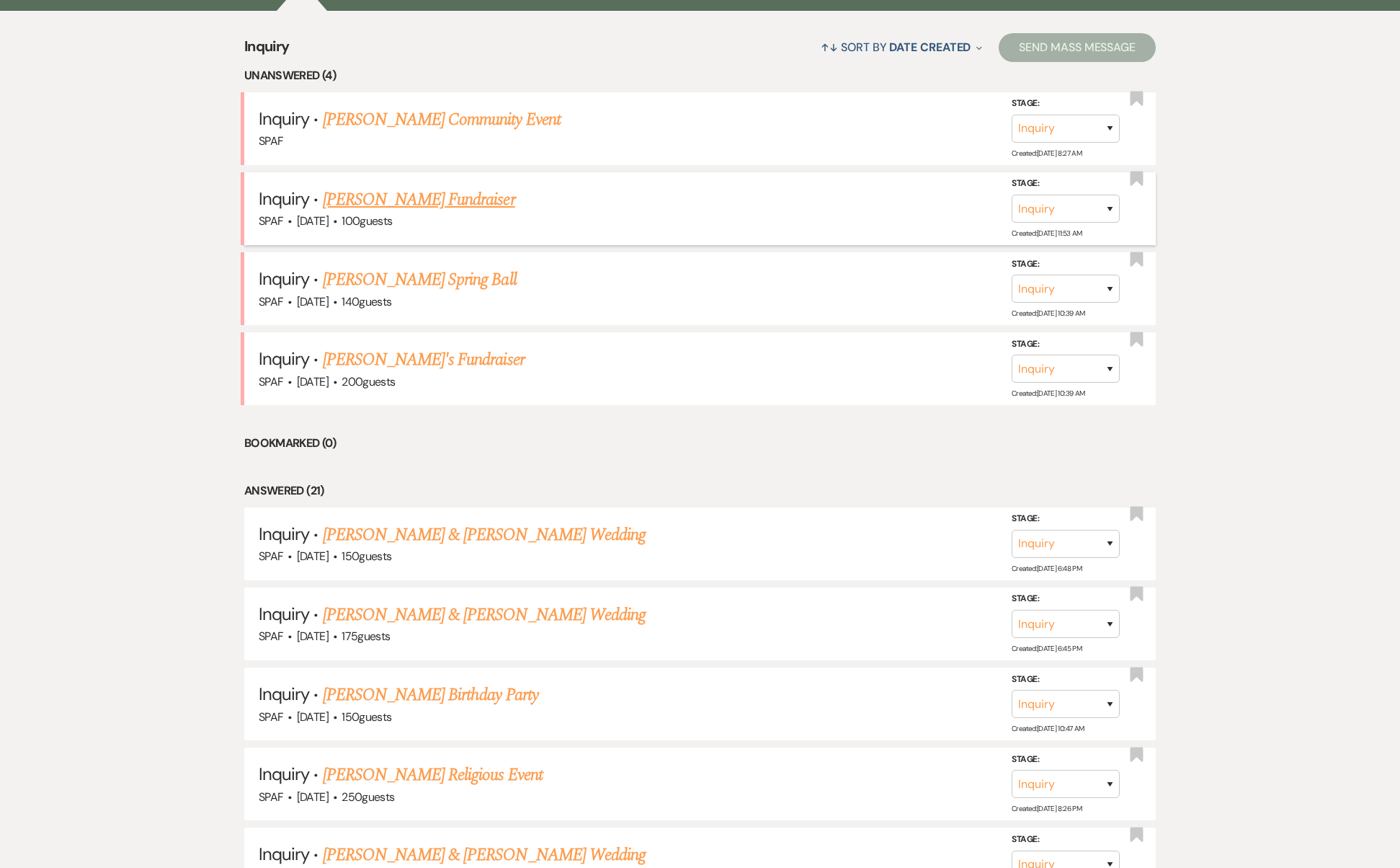
click at [385, 187] on link "[PERSON_NAME] Fundraiser" at bounding box center [419, 200] width 193 height 26
select select "5"
select select "20"
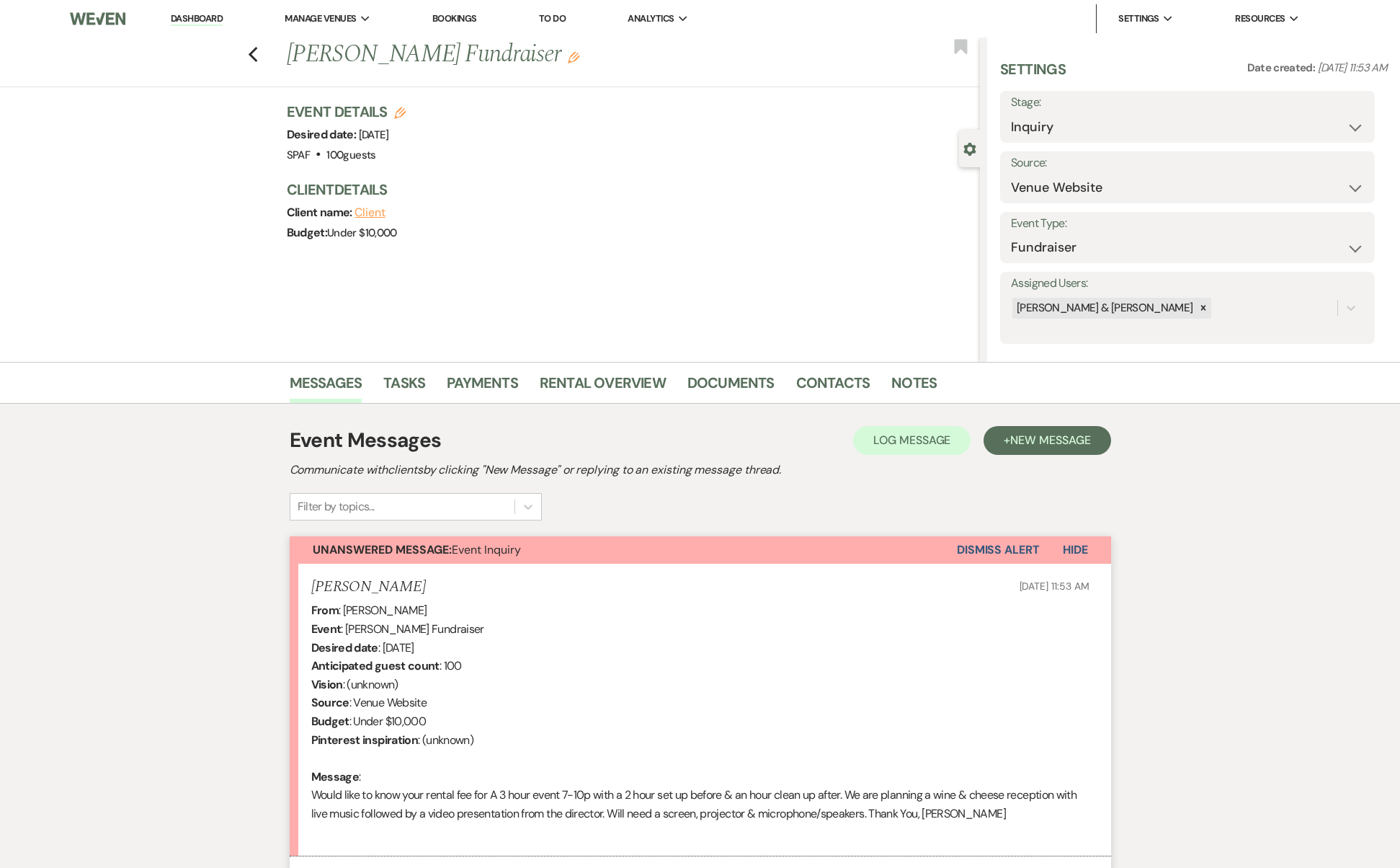
scroll to position [137, 0]
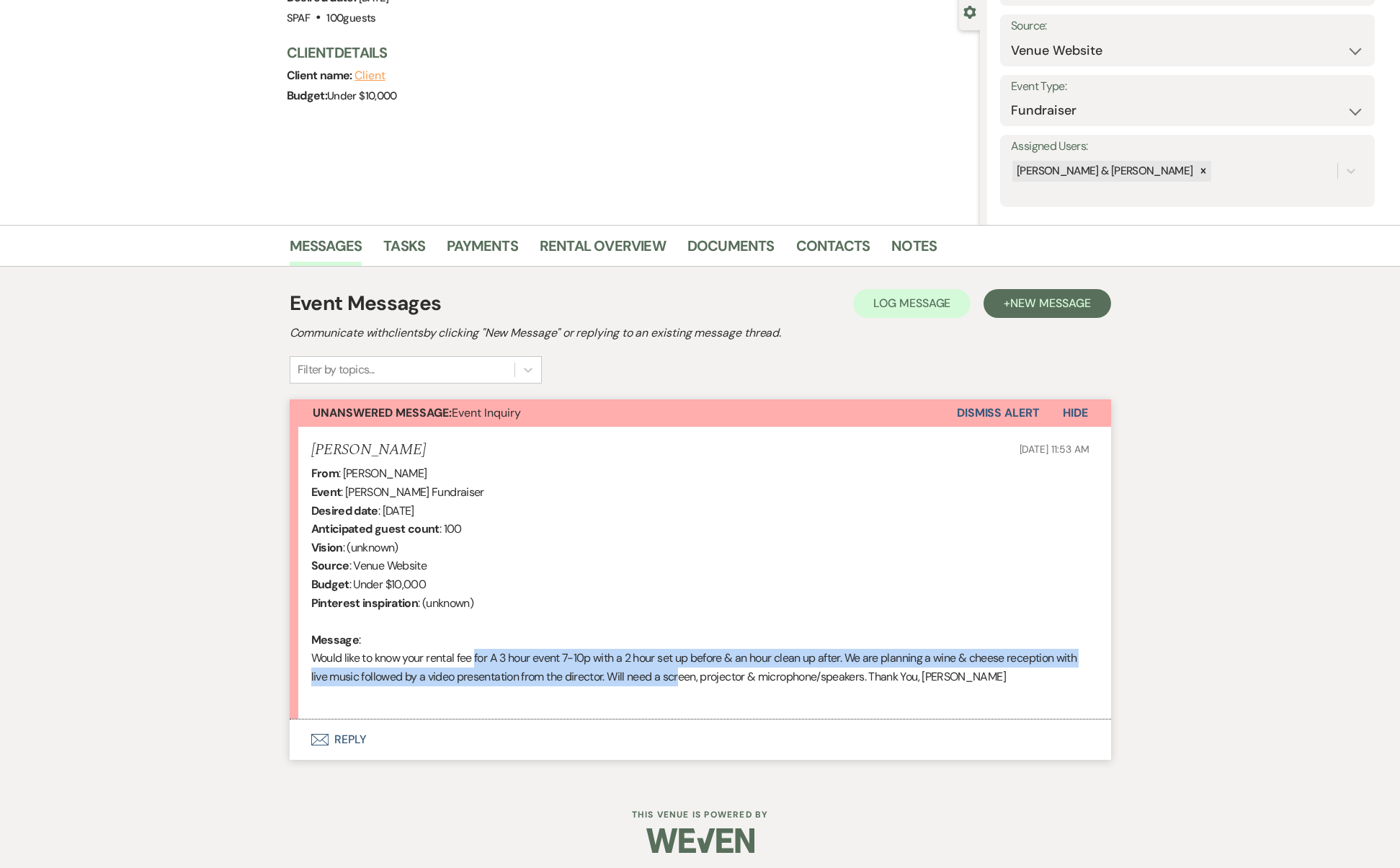
drag, startPoint x: 472, startPoint y: 650, endPoint x: 679, endPoint y: 678, distance: 208.9
click at [679, 678] on div "From : [PERSON_NAME] Event : [PERSON_NAME] Fundraiser Desired date : [DATE] Ant…" at bounding box center [700, 584] width 779 height 240
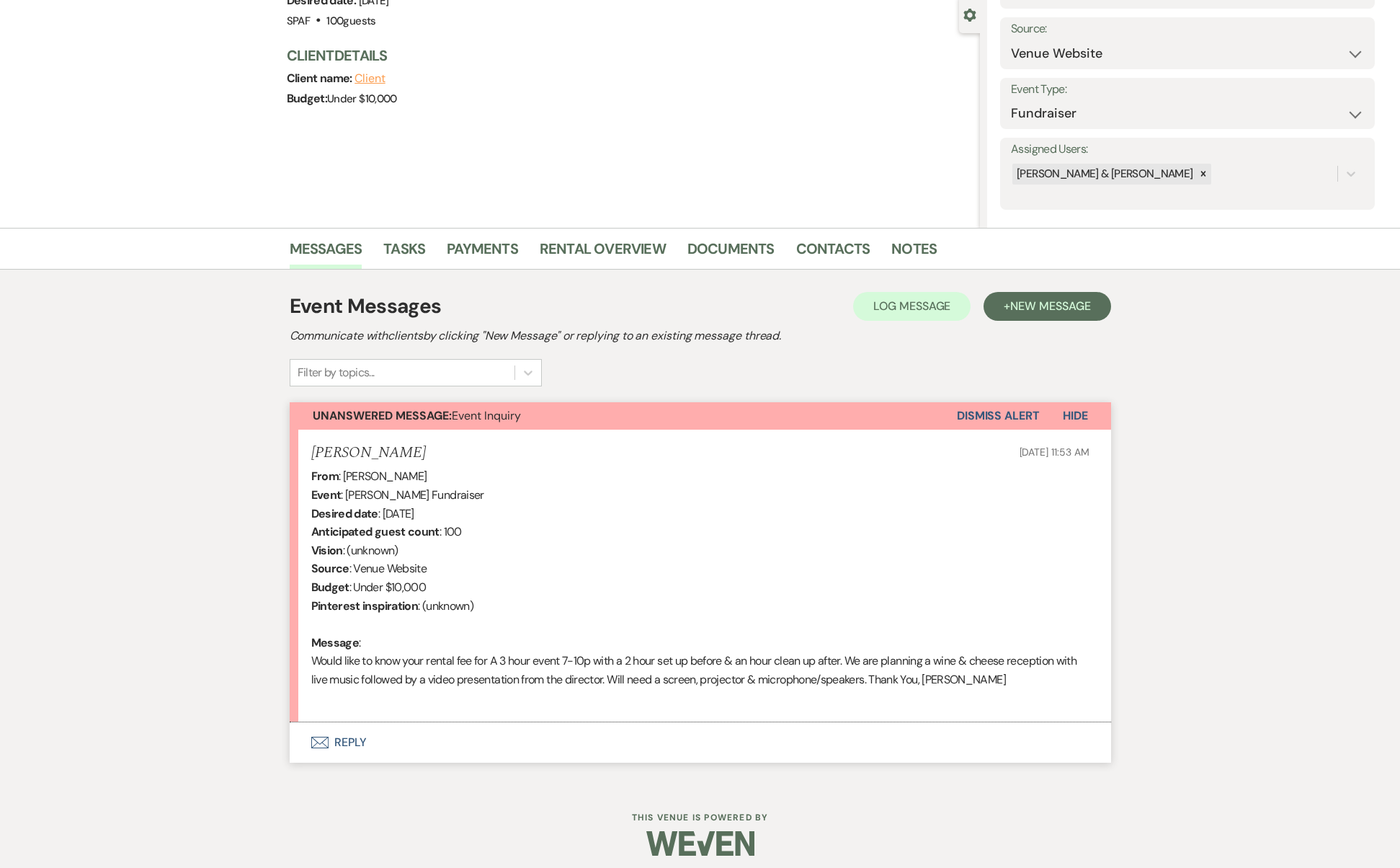
scroll to position [0, 0]
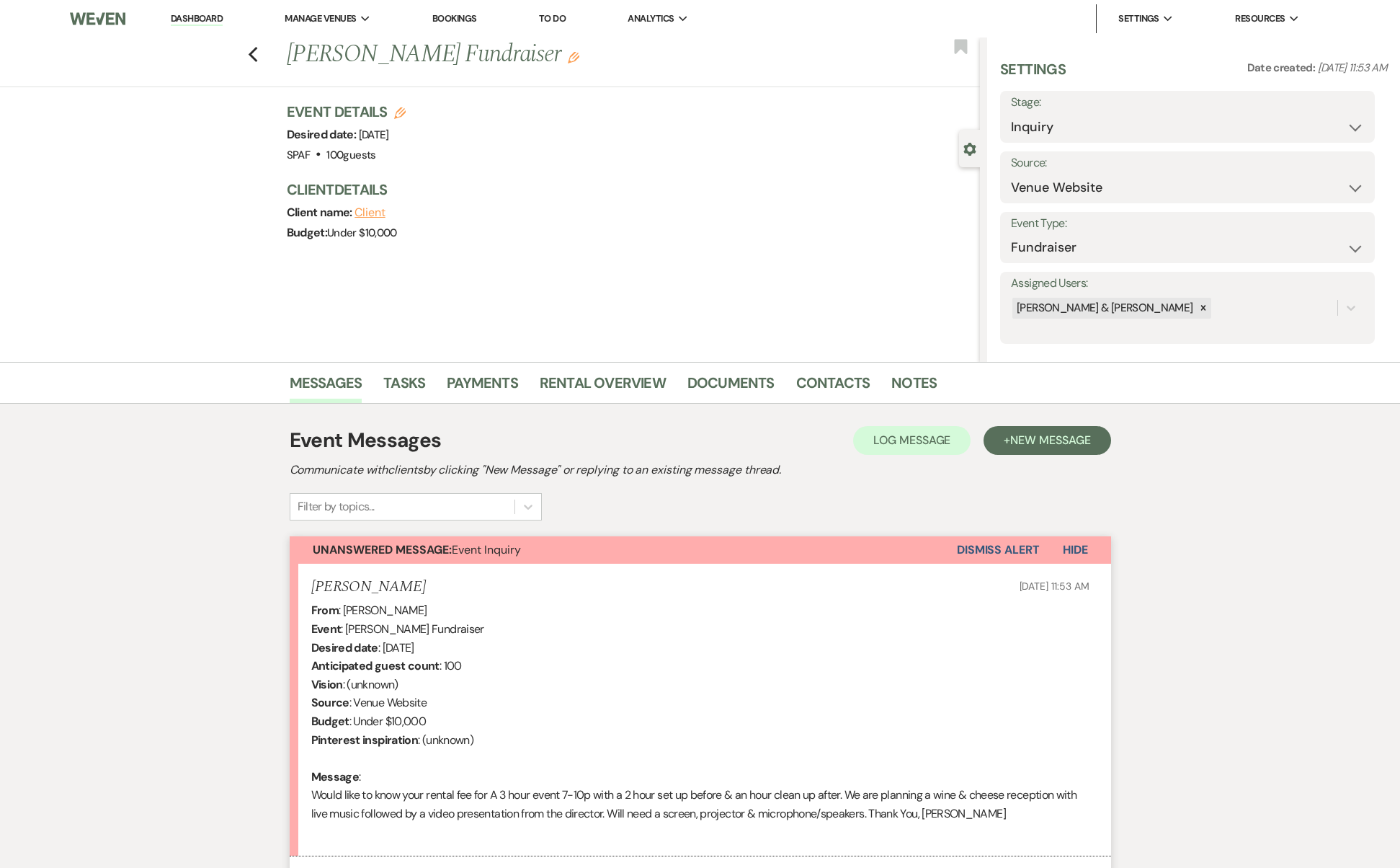
click at [266, 49] on div "Previous [PERSON_NAME] Fundraiser Edit Bookmark" at bounding box center [487, 62] width 988 height 49
click at [257, 49] on use "button" at bounding box center [253, 55] width 10 height 16
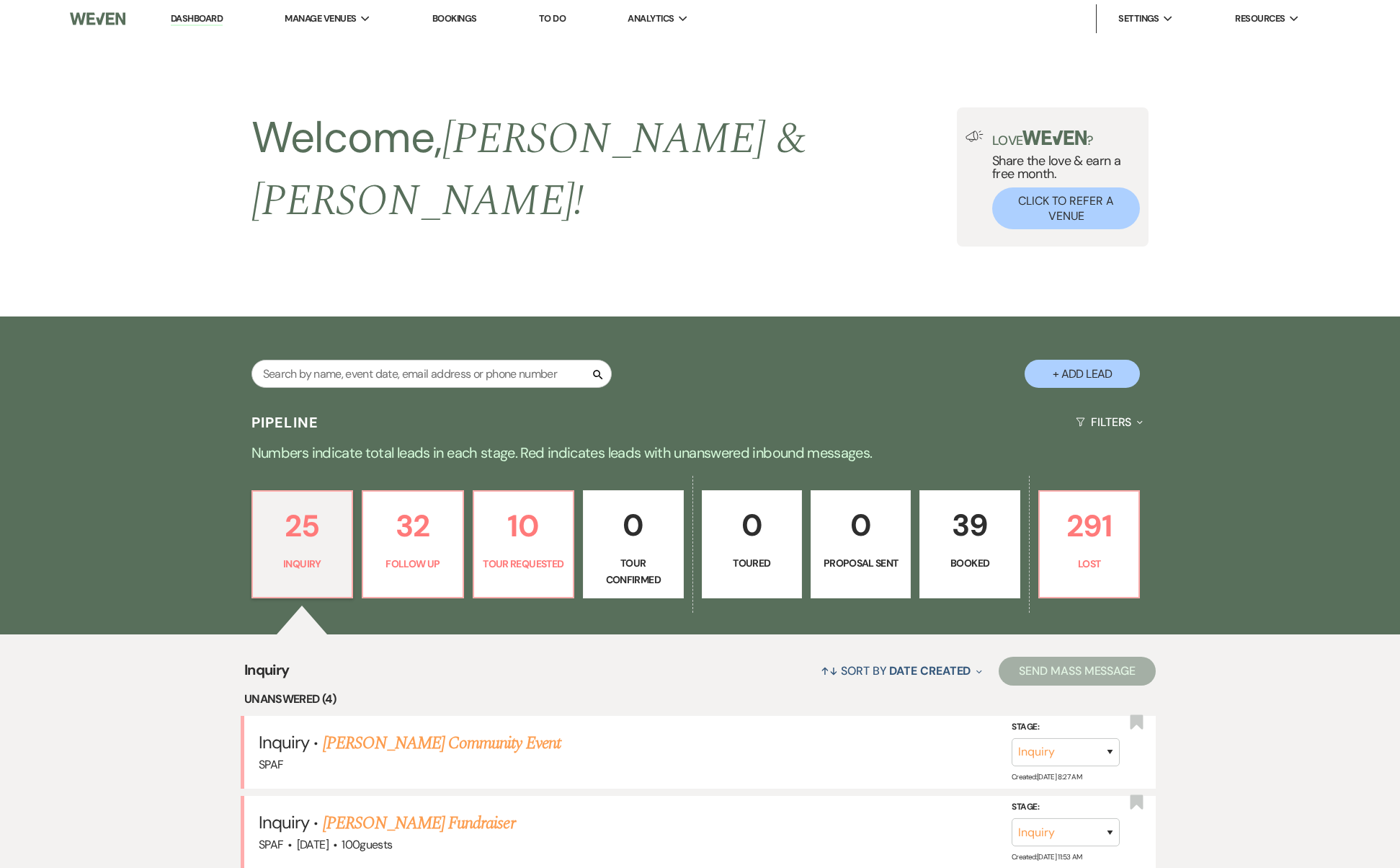
scroll to position [623, 0]
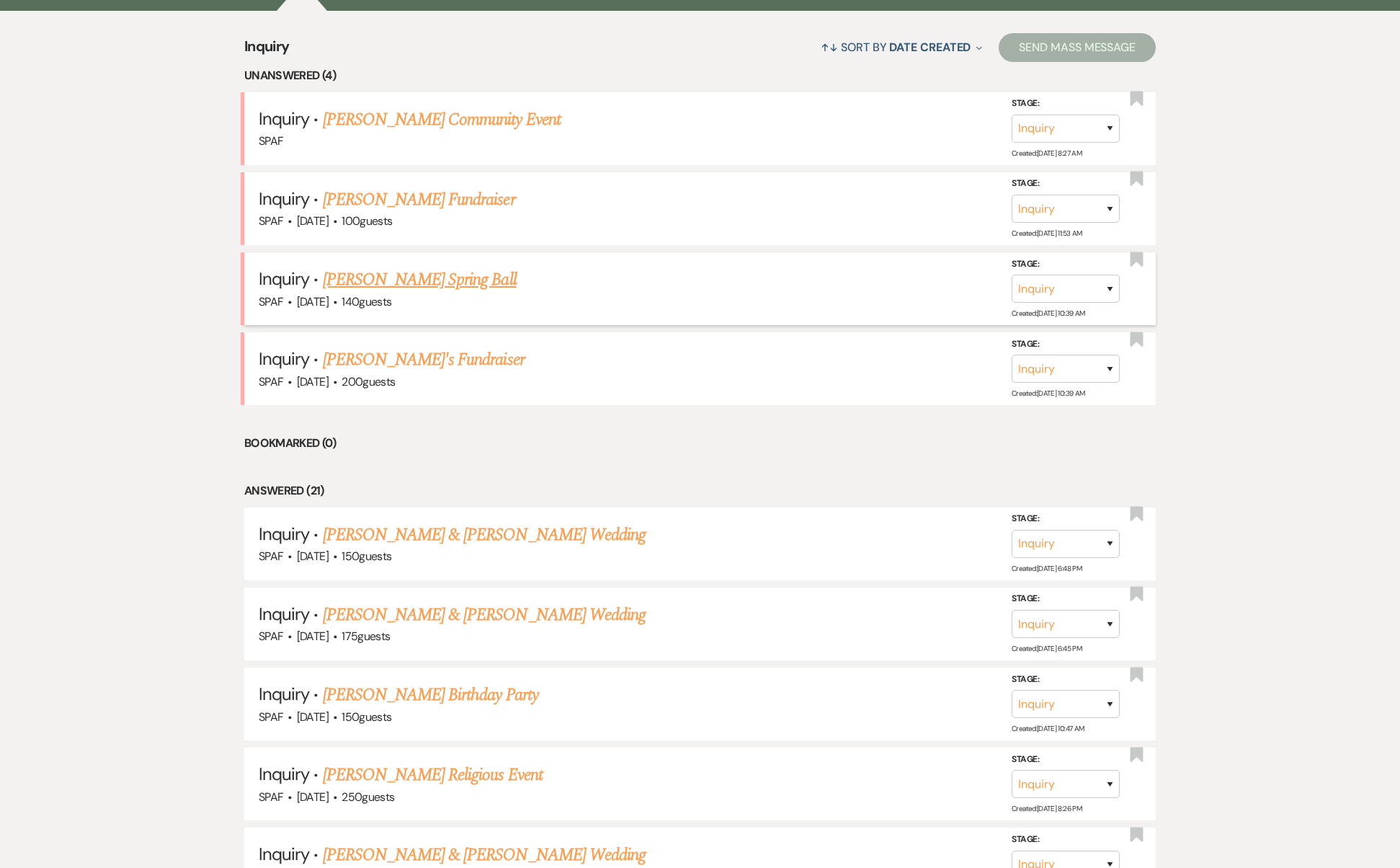
click at [360, 266] on link "[PERSON_NAME] Spring Ball" at bounding box center [419, 279] width 194 height 26
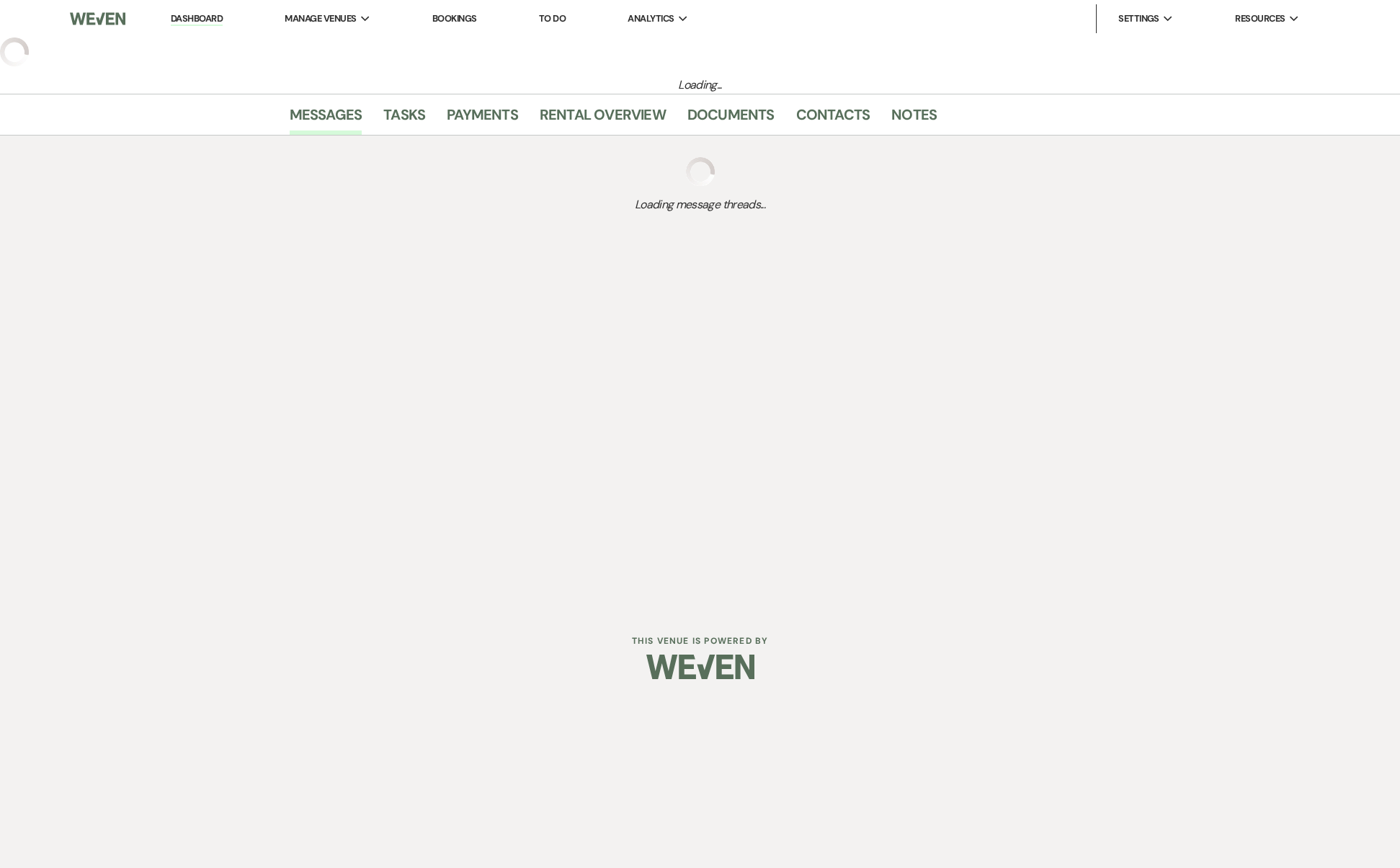
select select "5"
select select "13"
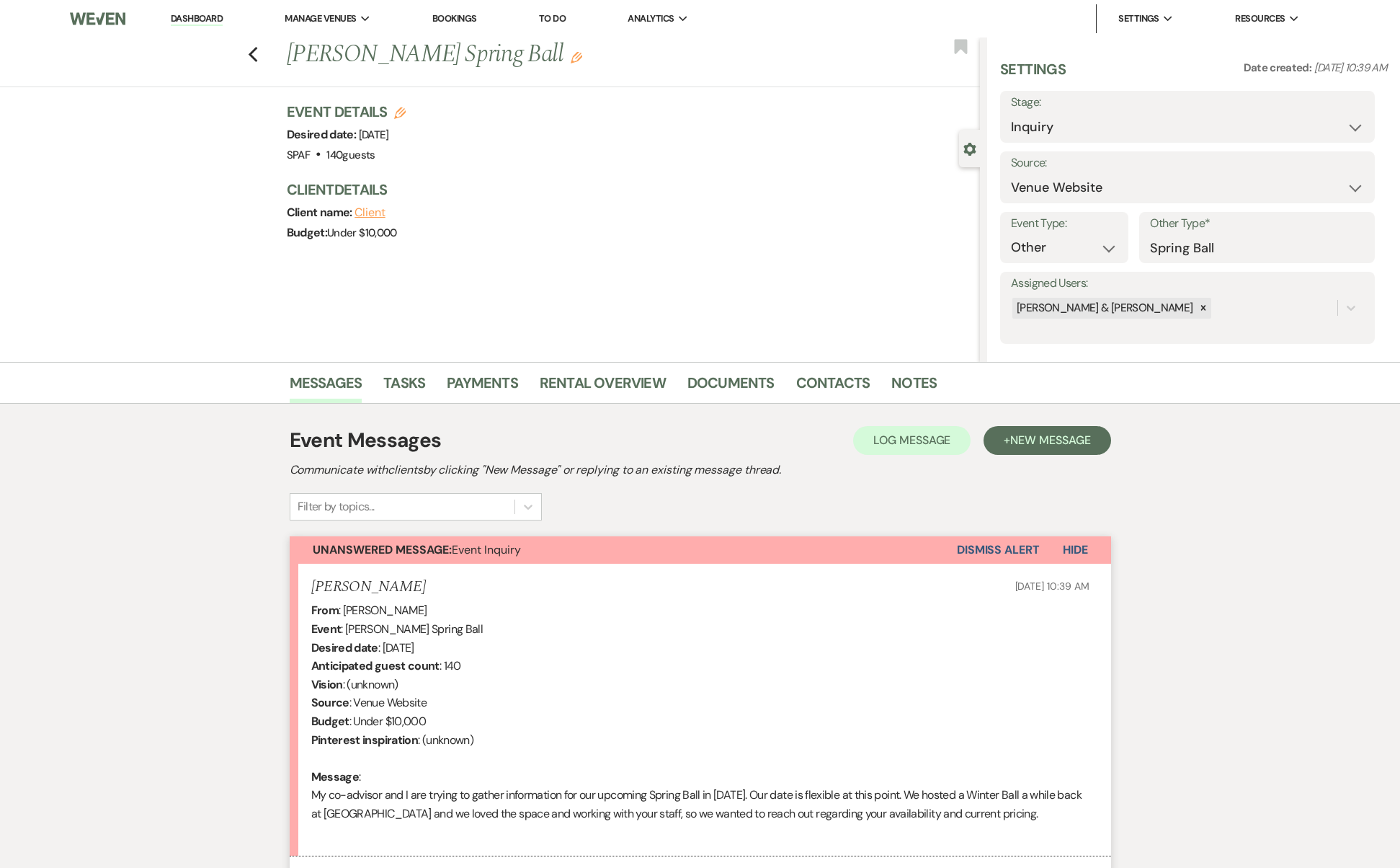
scroll to position [137, 0]
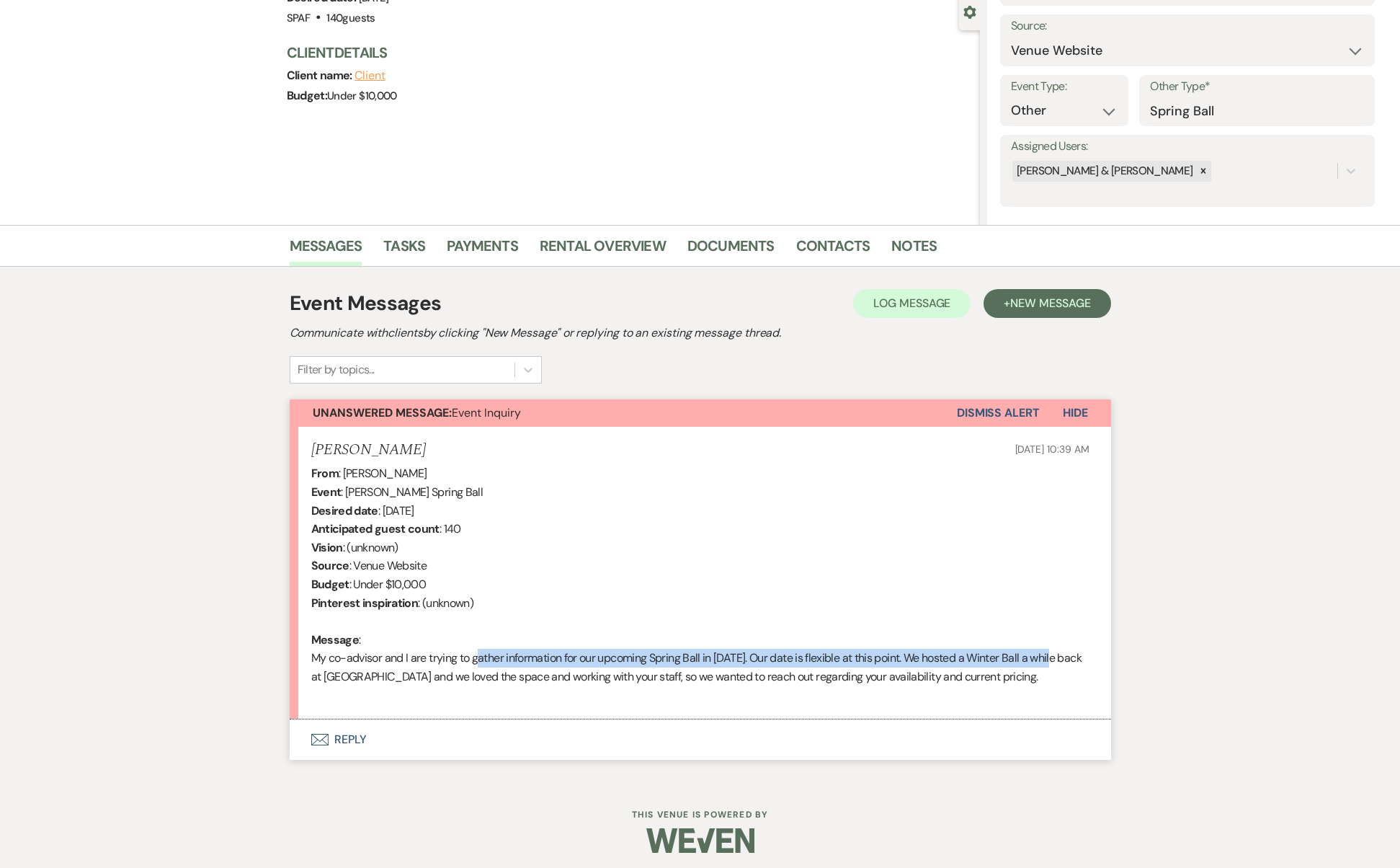
drag, startPoint x: 476, startPoint y: 647, endPoint x: 1056, endPoint y: 656, distance: 580.1
click at [1056, 656] on div "From : [PERSON_NAME] Event : [PERSON_NAME] Spring Ball Desired date : [DATE] An…" at bounding box center [700, 584] width 779 height 240
click at [370, 722] on button "Envelope Reply" at bounding box center [700, 740] width 822 height 41
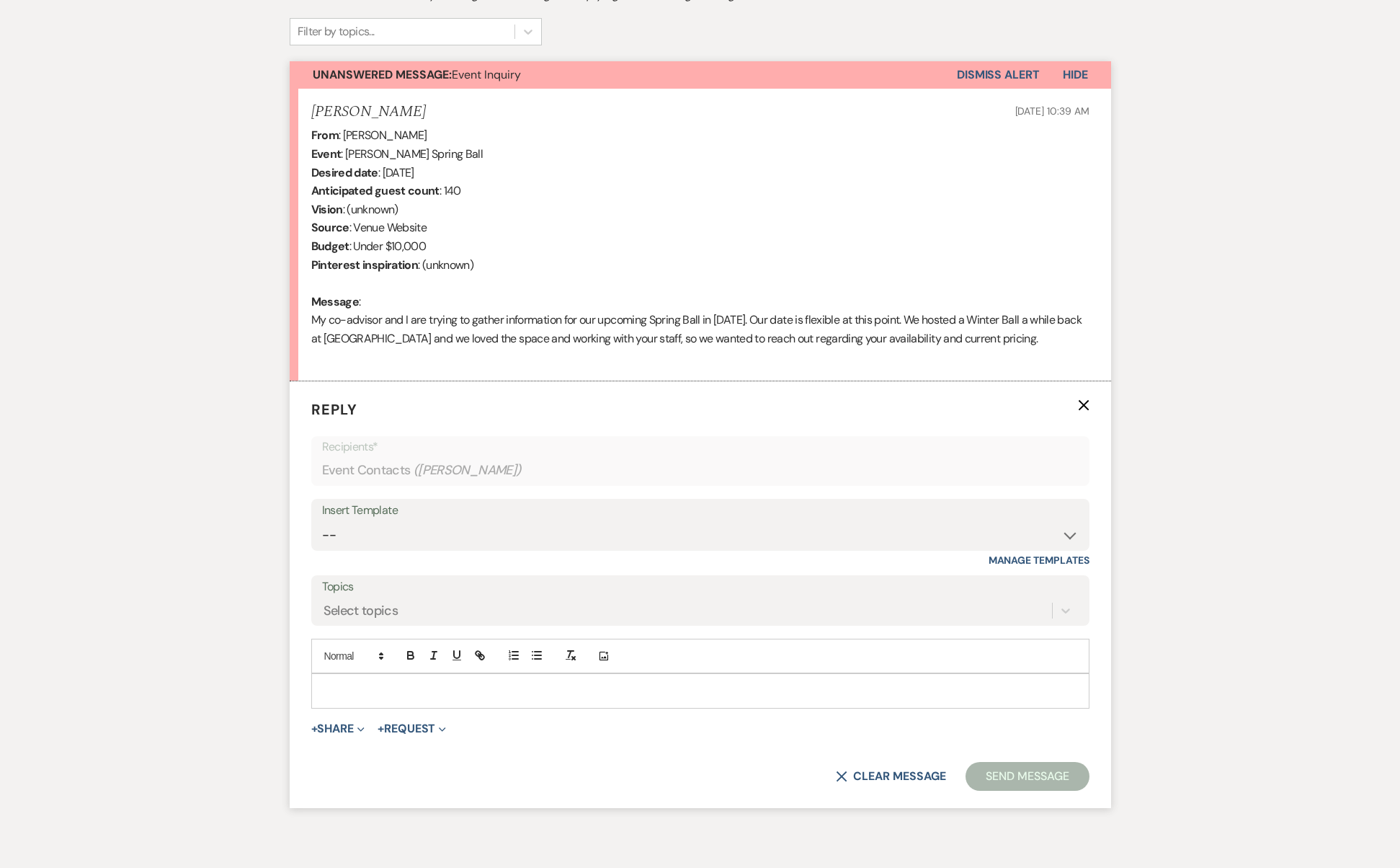
scroll to position [537, 0]
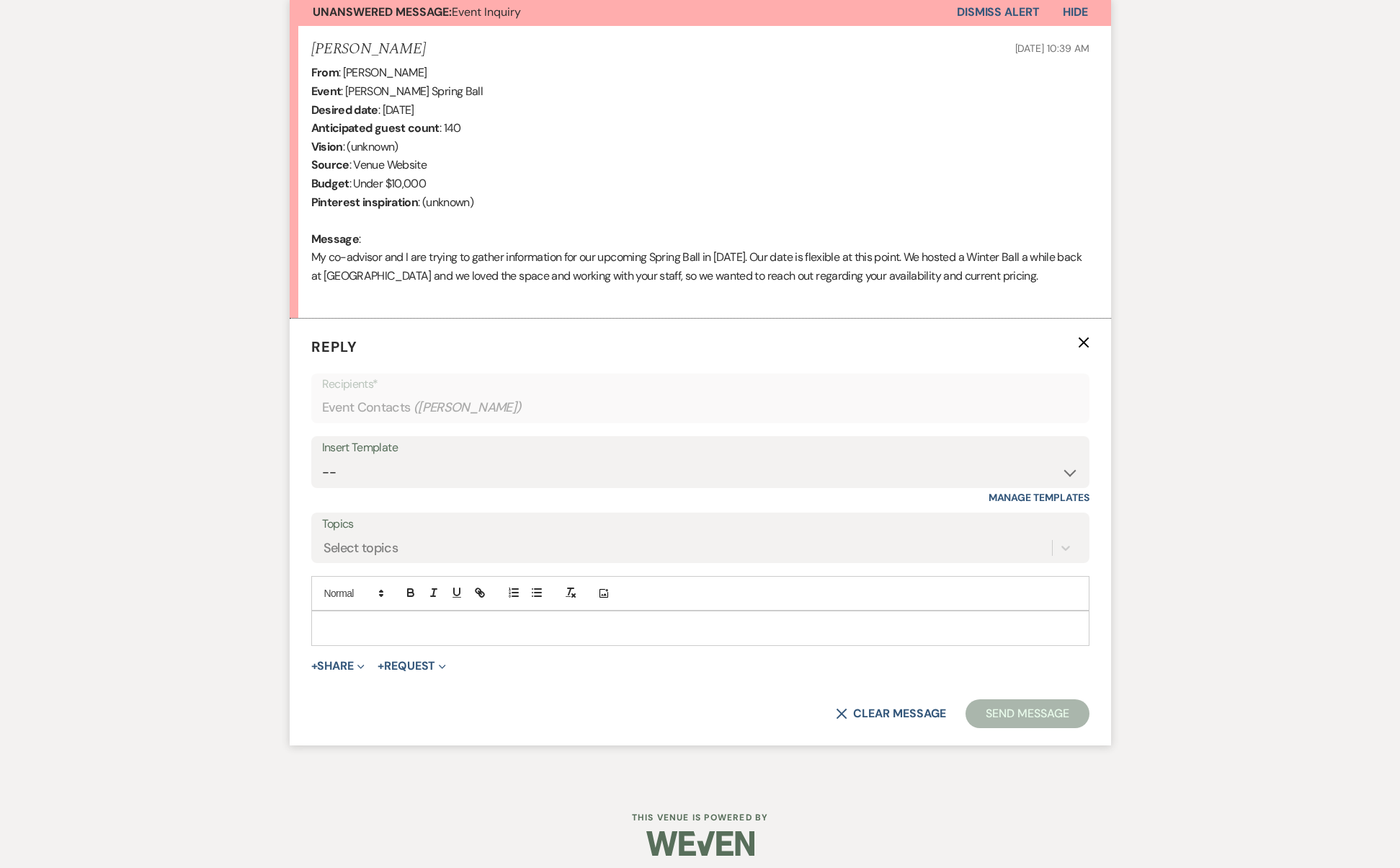
click at [160, 298] on div "Messages Tasks Payments Rental Overview Documents Contacts Notes Event Messages…" at bounding box center [700, 304] width 1400 height 960
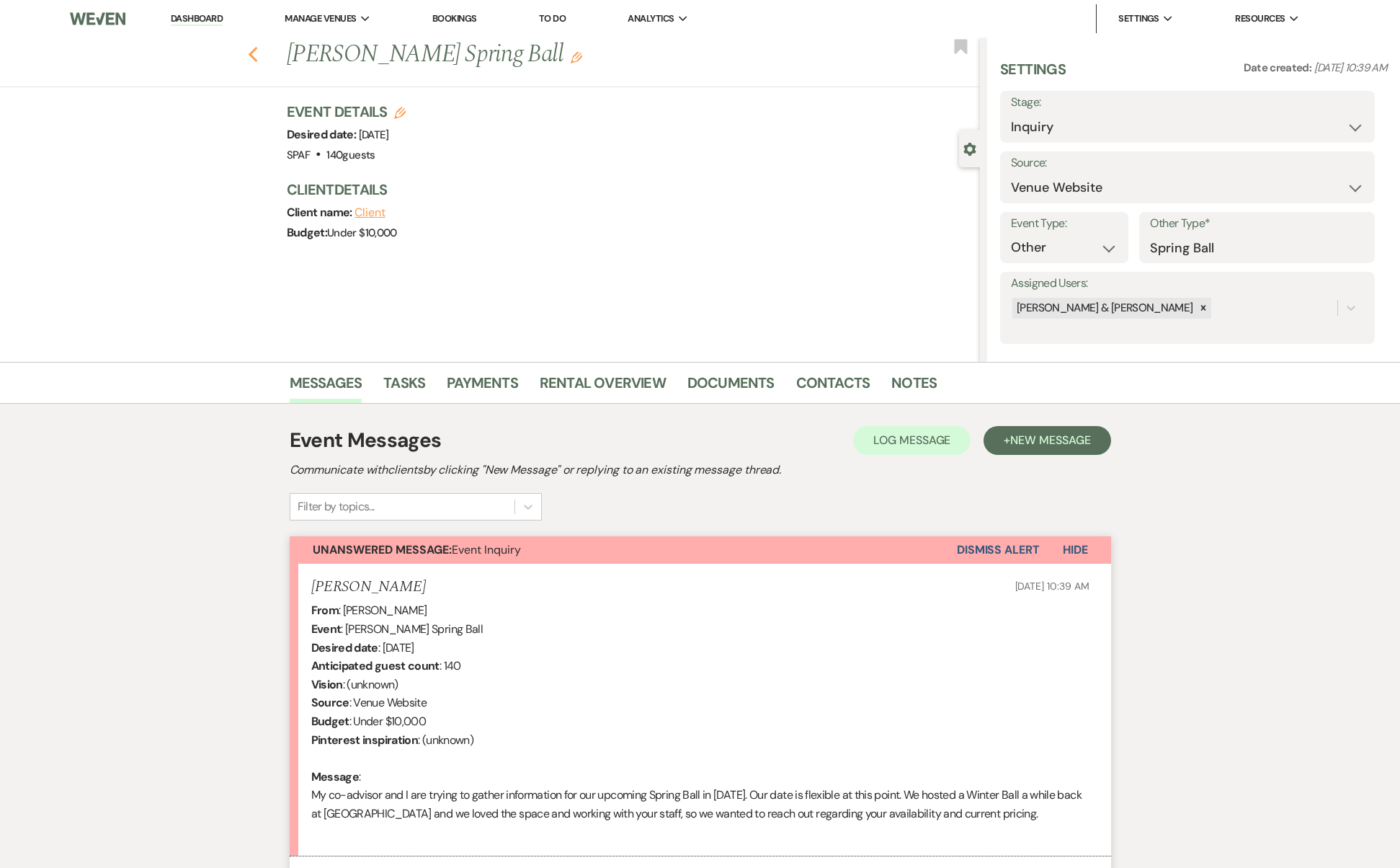
click at [259, 53] on icon "Previous" at bounding box center [253, 55] width 10 height 17
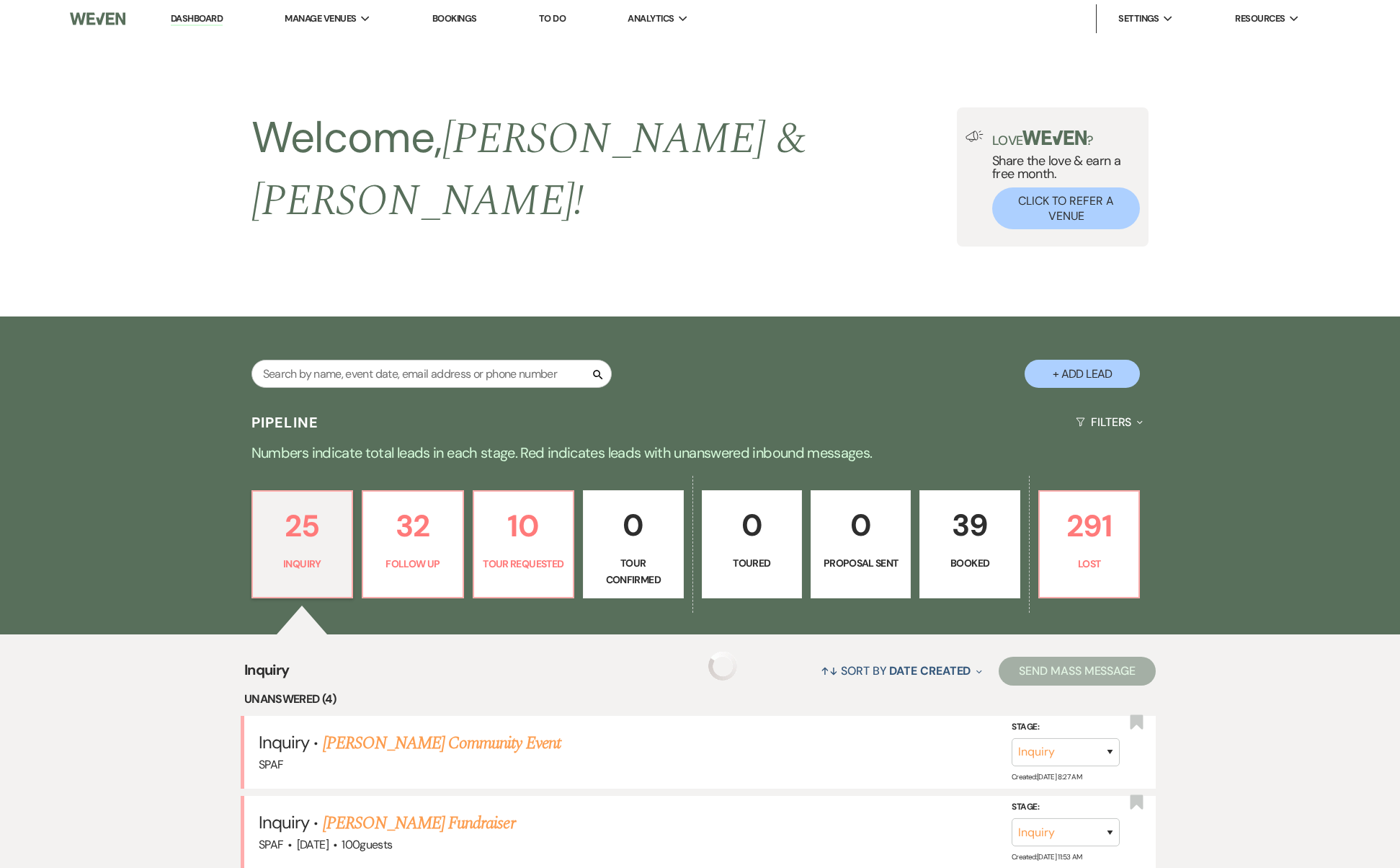
scroll to position [623, 0]
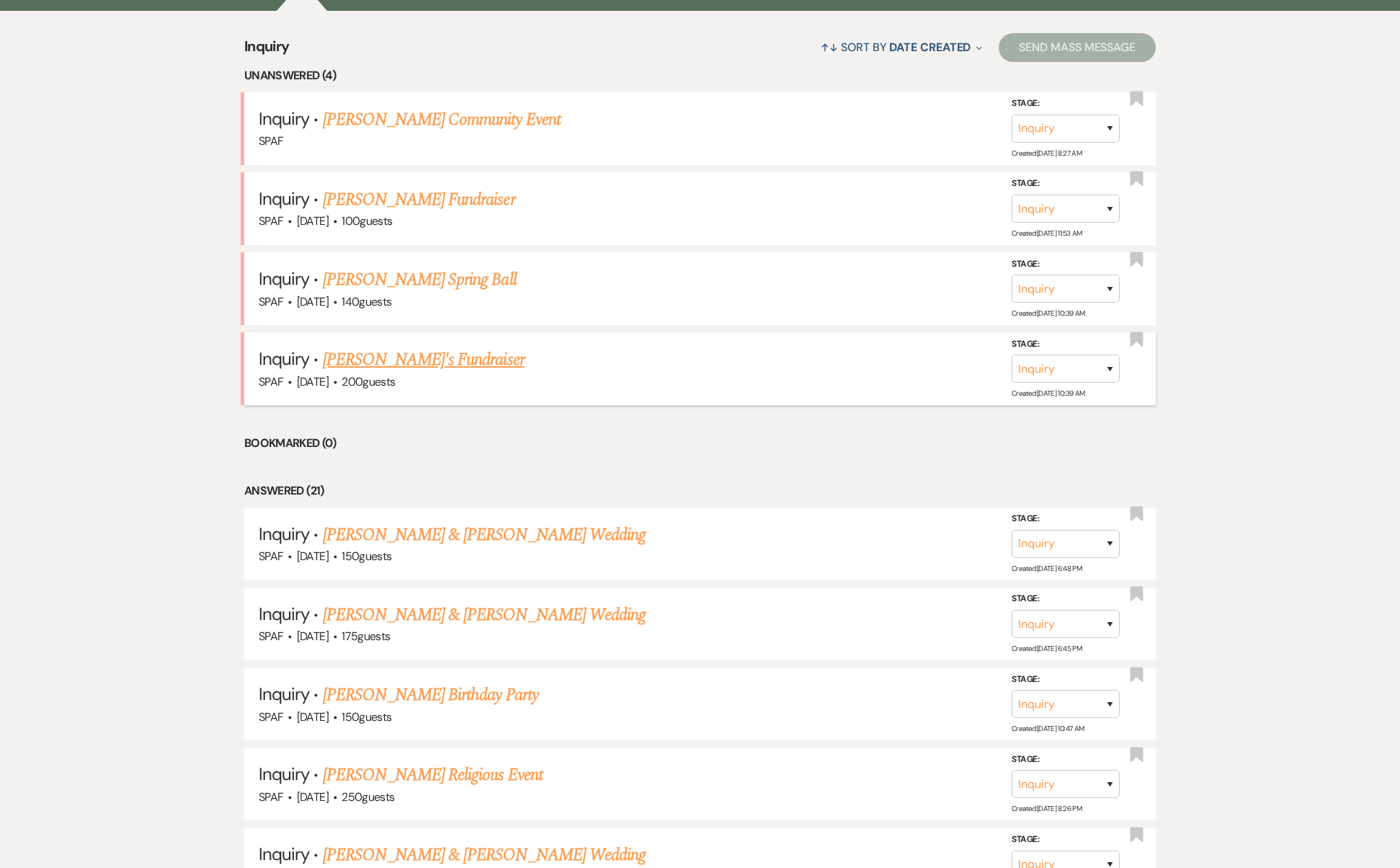
click at [377, 346] on link "[PERSON_NAME]'s Fundraiser" at bounding box center [424, 359] width 202 height 26
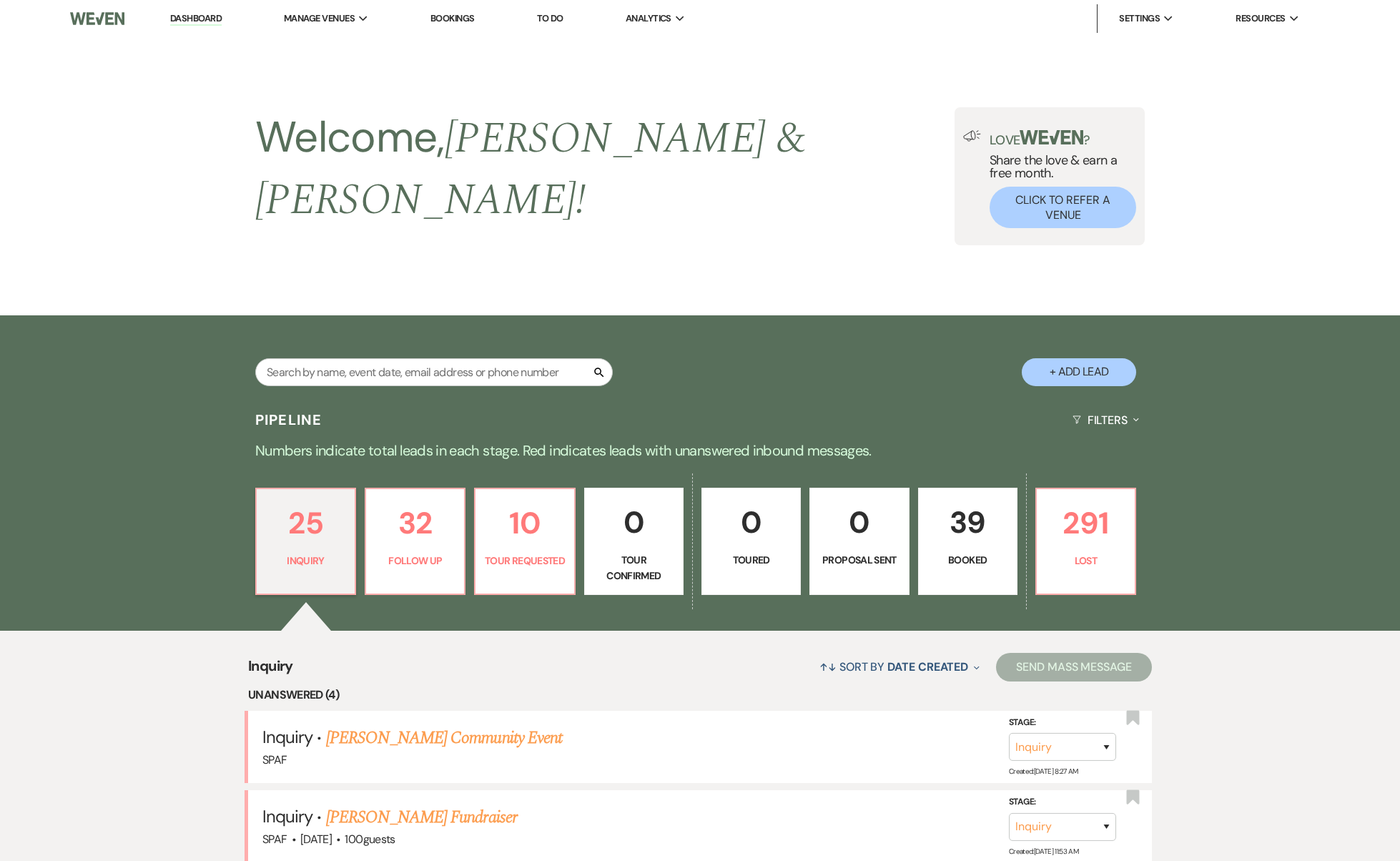
select select "5"
select select "20"
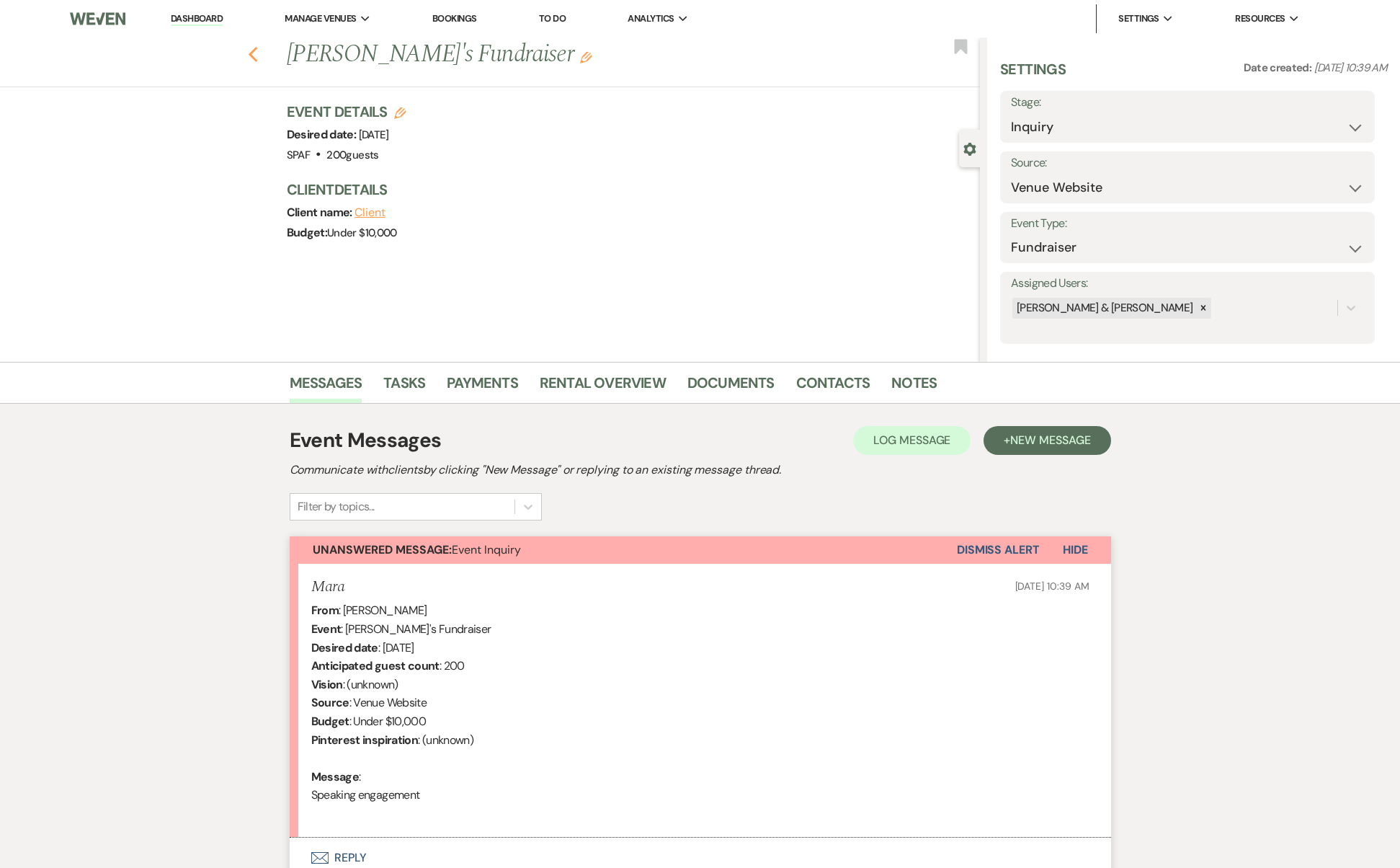
click at [259, 56] on icon "Previous" at bounding box center [253, 55] width 10 height 17
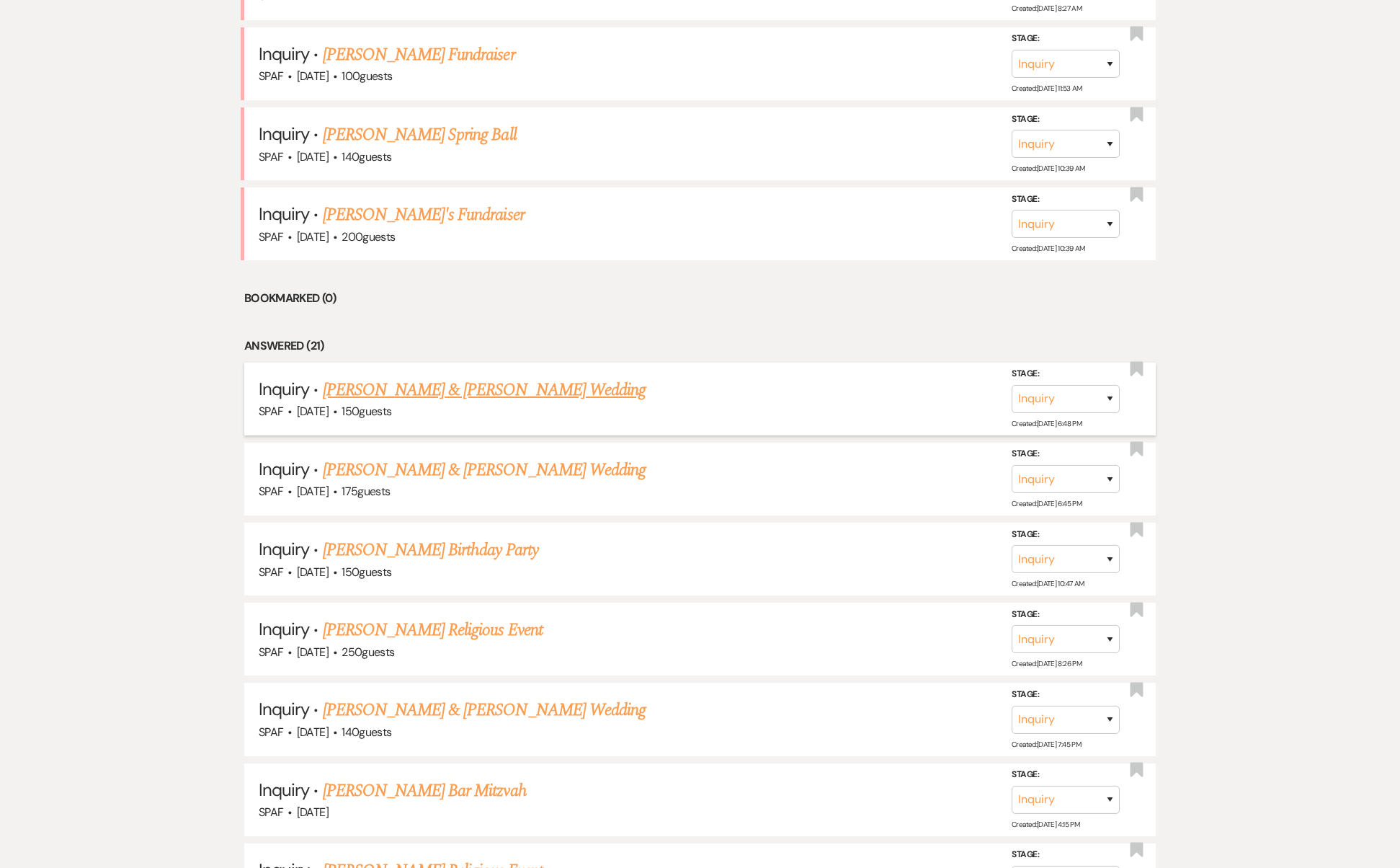
scroll to position [914, 0]
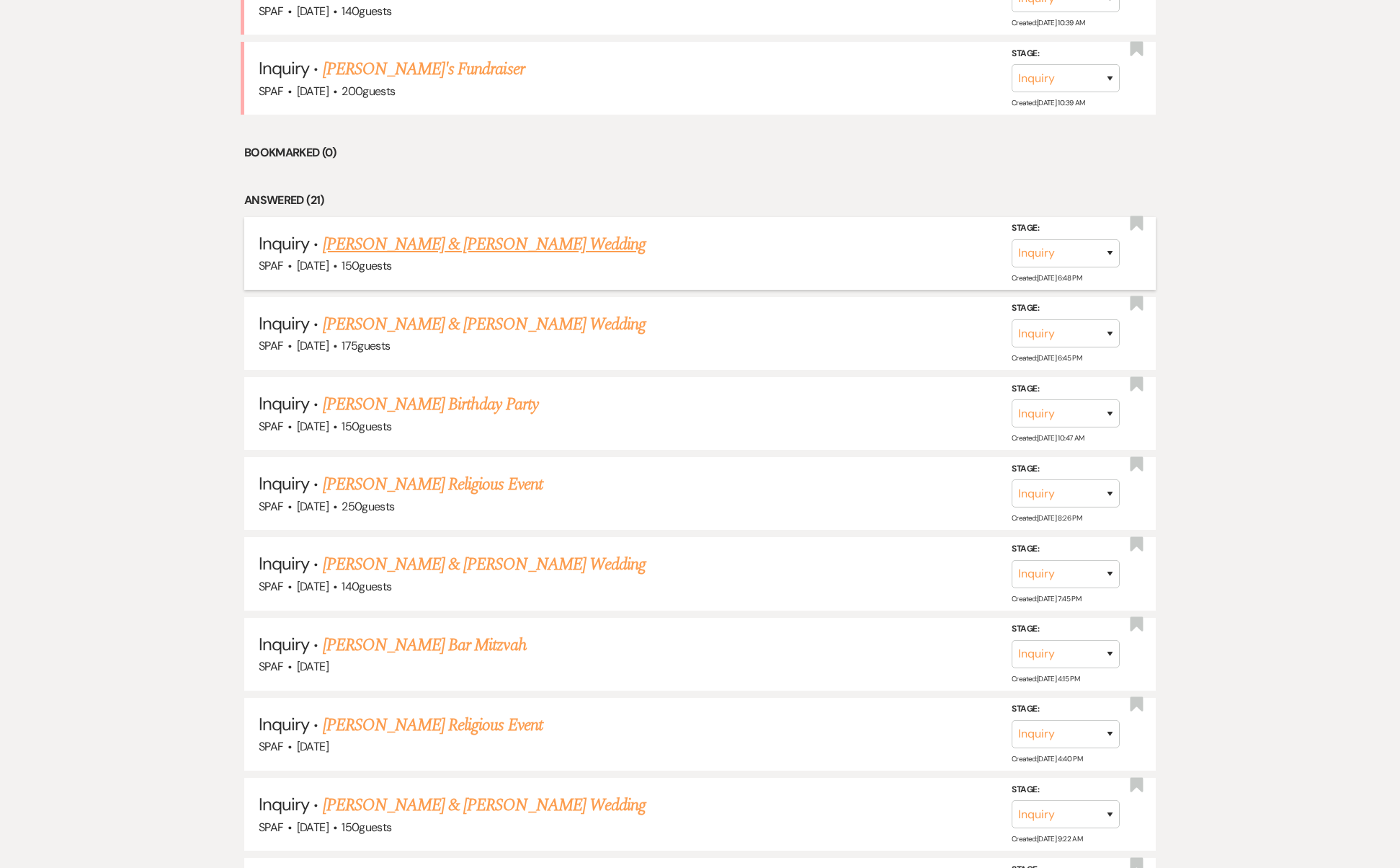
click at [379, 232] on link "[PERSON_NAME] & [PERSON_NAME] Wedding" at bounding box center [484, 245] width 323 height 26
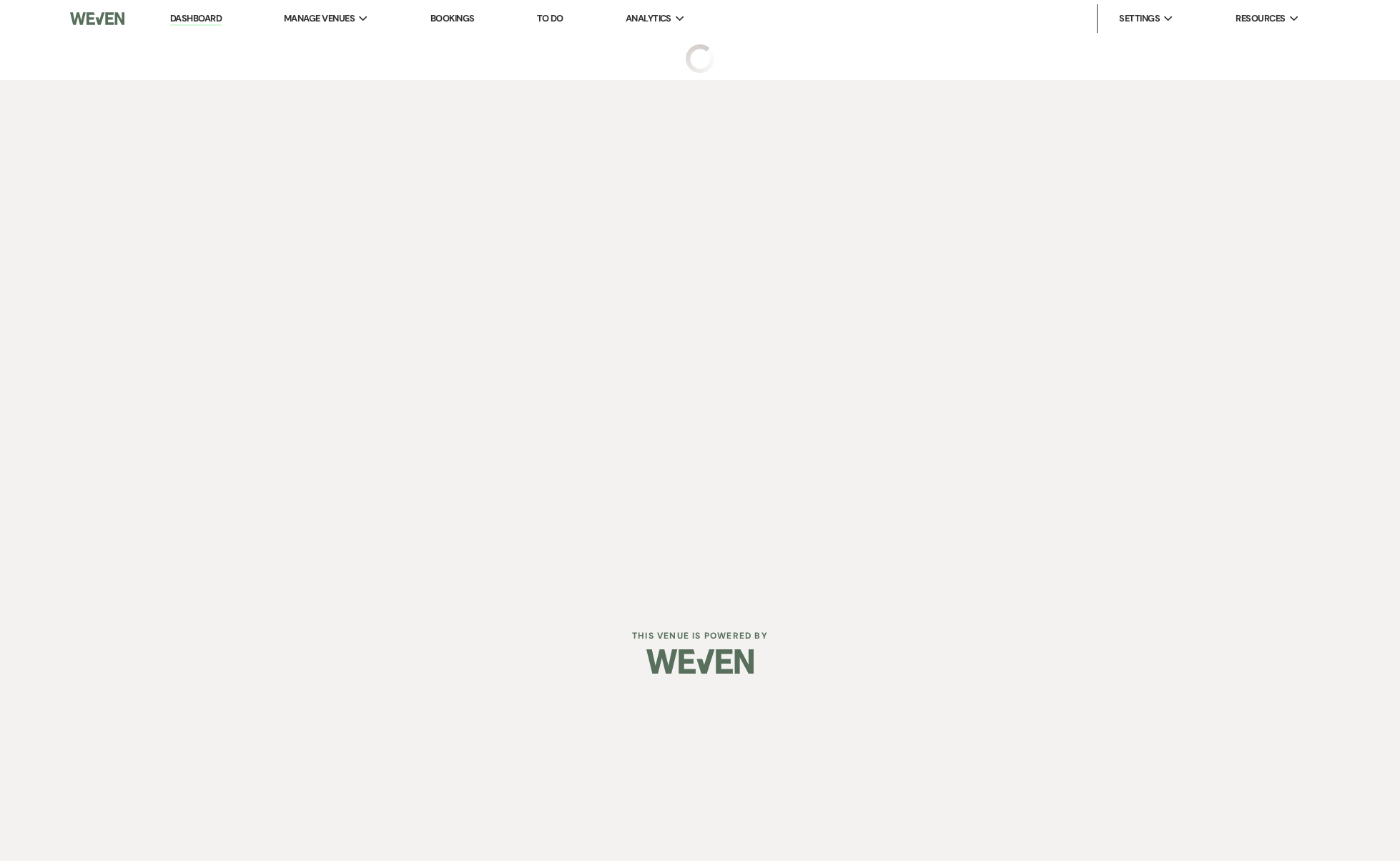
select select "5"
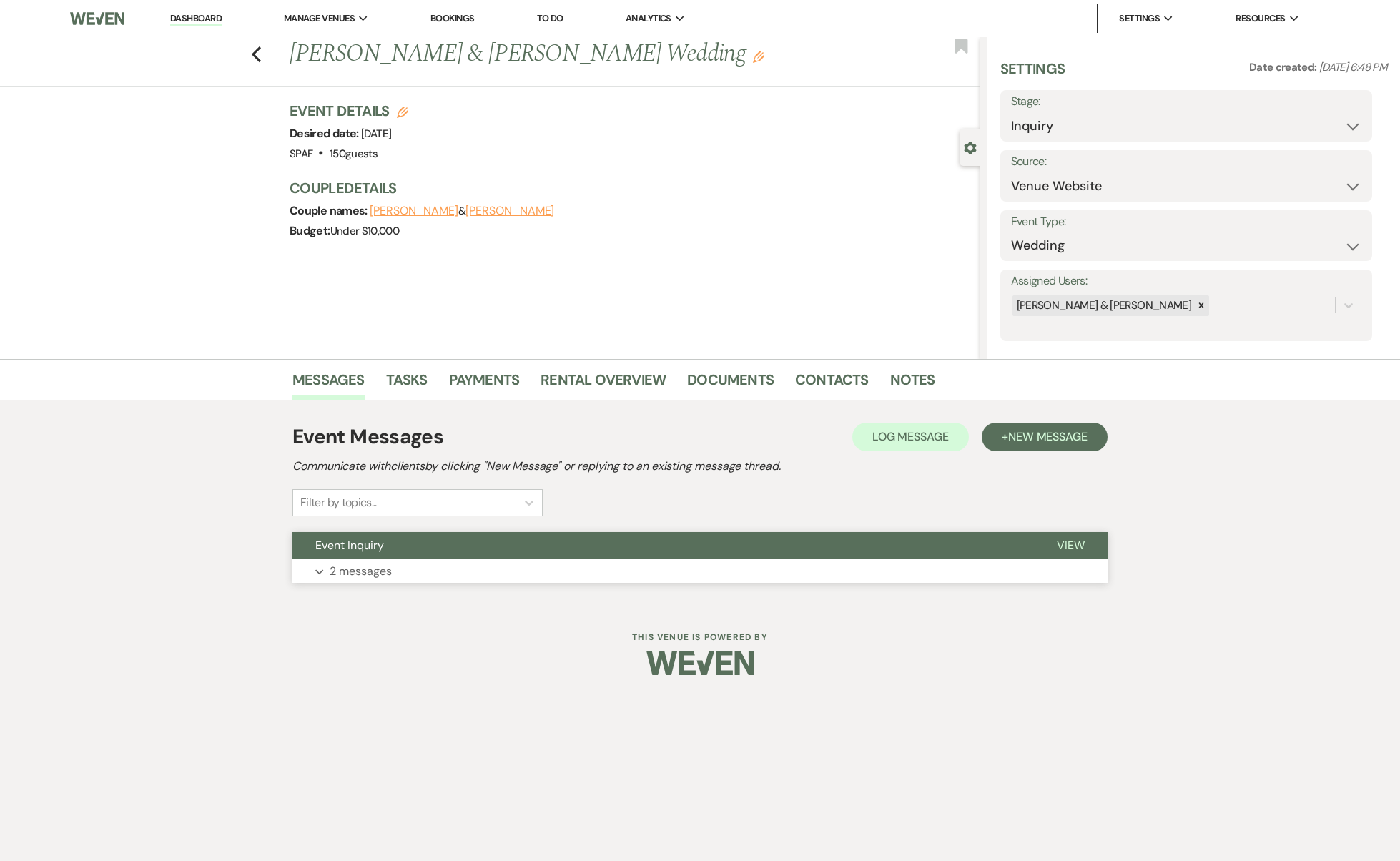
click at [363, 543] on span "Event Inquiry" at bounding box center [350, 544] width 69 height 15
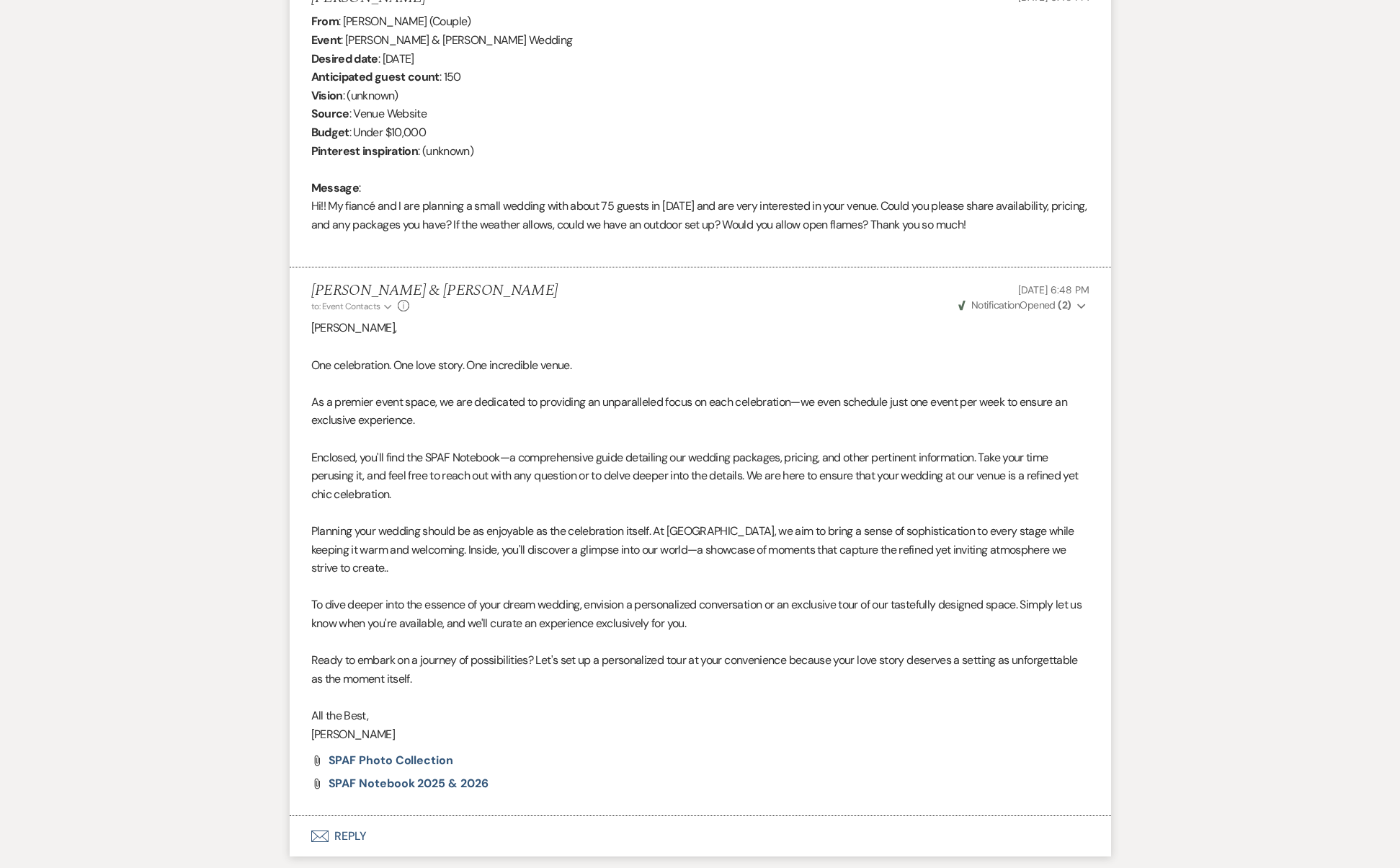
scroll to position [575, 0]
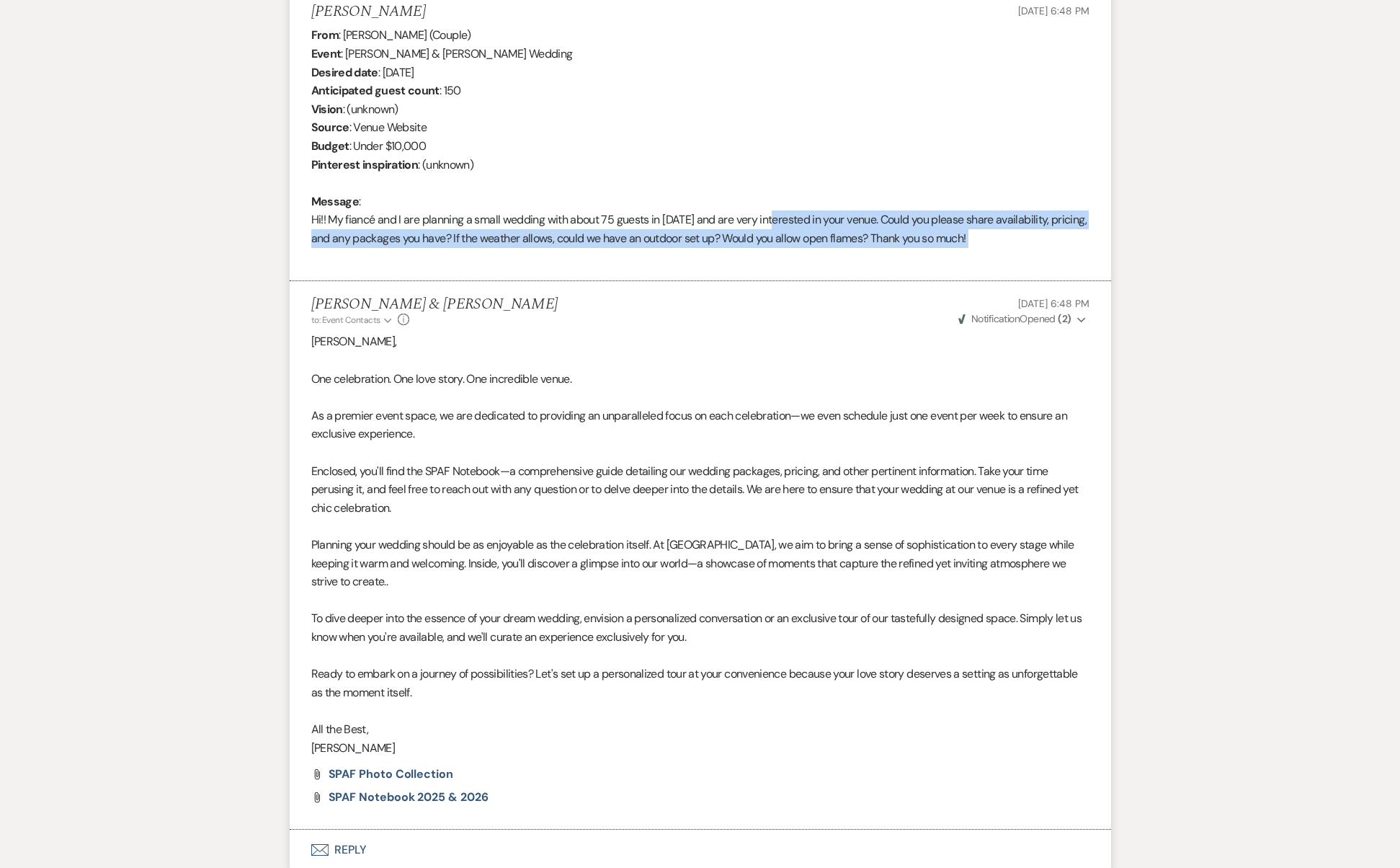
drag, startPoint x: 788, startPoint y: 222, endPoint x: 687, endPoint y: 240, distance: 102.6
click at [687, 240] on div "From : [PERSON_NAME] (Couple) Event : [PERSON_NAME] & [PERSON_NAME] Wedding Des…" at bounding box center [700, 146] width 779 height 240
drag, startPoint x: 1068, startPoint y: 242, endPoint x: 233, endPoint y: 205, distance: 835.8
click at [233, 205] on div "Messages Tasks Payments Rental Overview Documents Contacts Notes Event Messages…" at bounding box center [700, 339] width 1400 height 1105
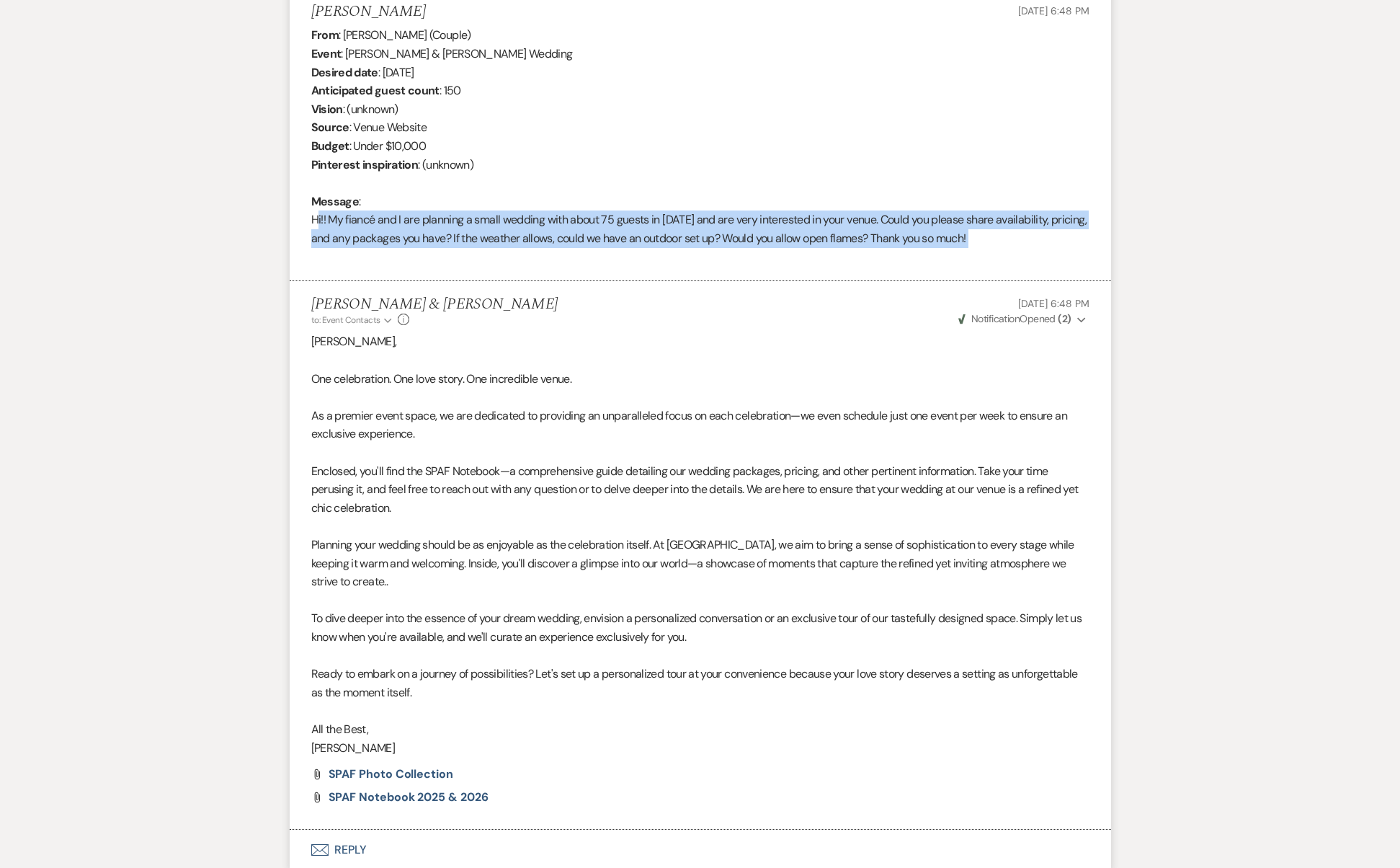
copy div "Hi!! My fiancé and I are planning a small wedding with about 75 guests in [DATE…"
click at [352, 830] on button "Envelope Reply" at bounding box center [700, 850] width 822 height 41
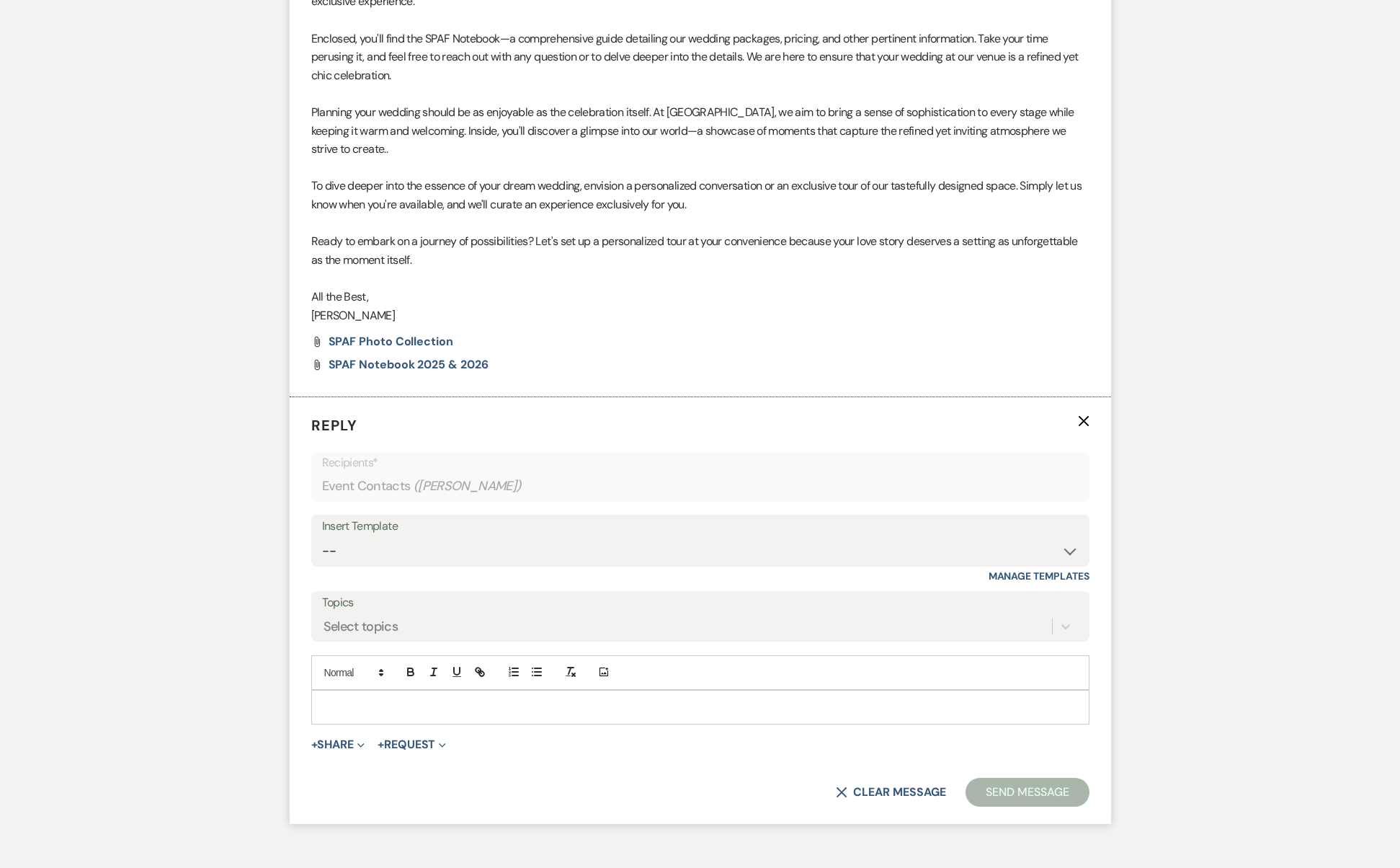
scroll to position [1058, 0]
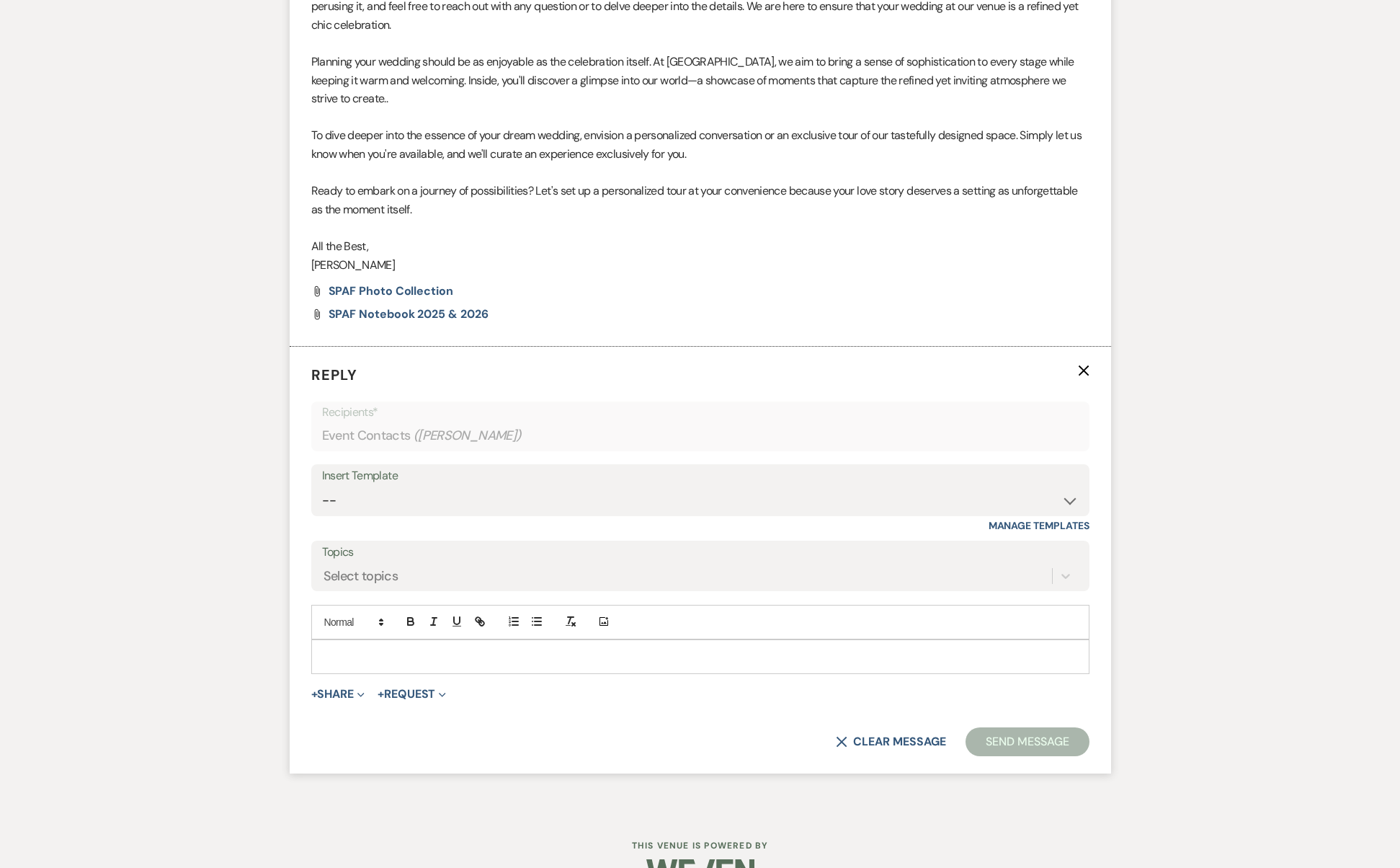
click at [330, 640] on div at bounding box center [700, 656] width 777 height 33
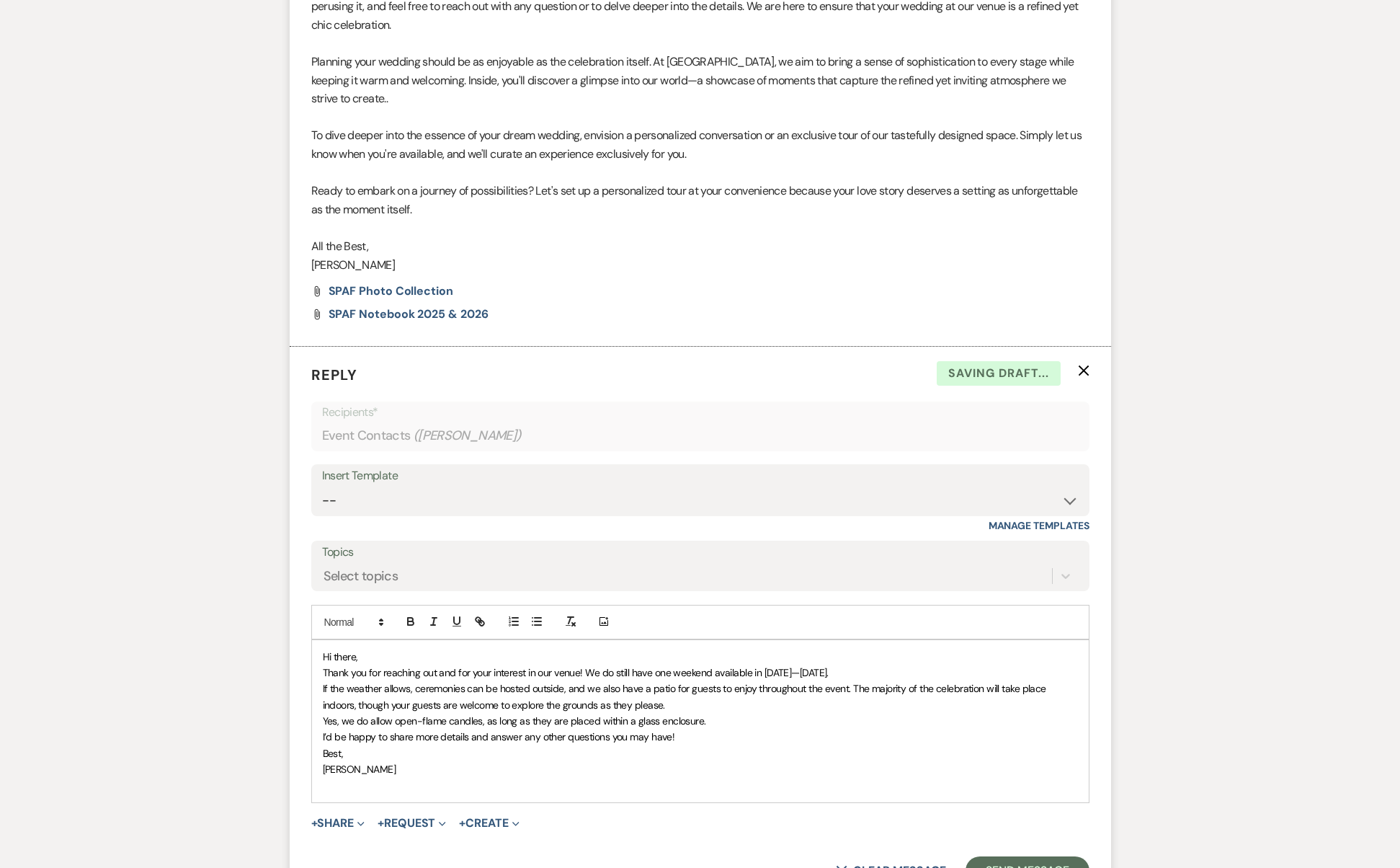
click at [474, 648] on p "Hi there," at bounding box center [700, 656] width 755 height 16
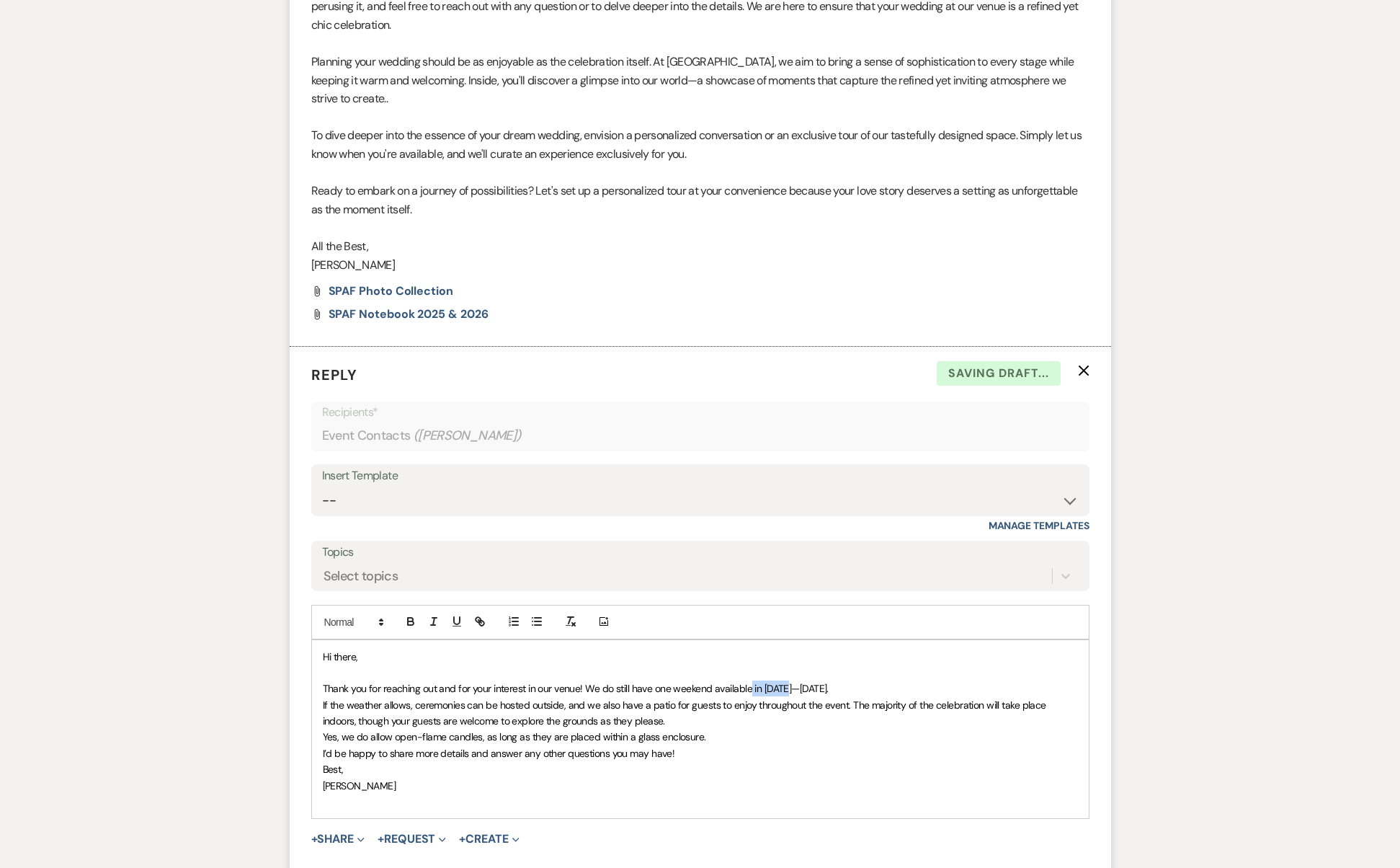
drag, startPoint x: 750, startPoint y: 653, endPoint x: 789, endPoint y: 648, distance: 39.3
click at [789, 682] on span "Thank you for reaching out and for your interest in our venue! We do still have…" at bounding box center [575, 688] width 506 height 13
click at [911, 681] on p "Thank you for reaching out and for your interest in our venue! We do still have…" at bounding box center [700, 688] width 755 height 16
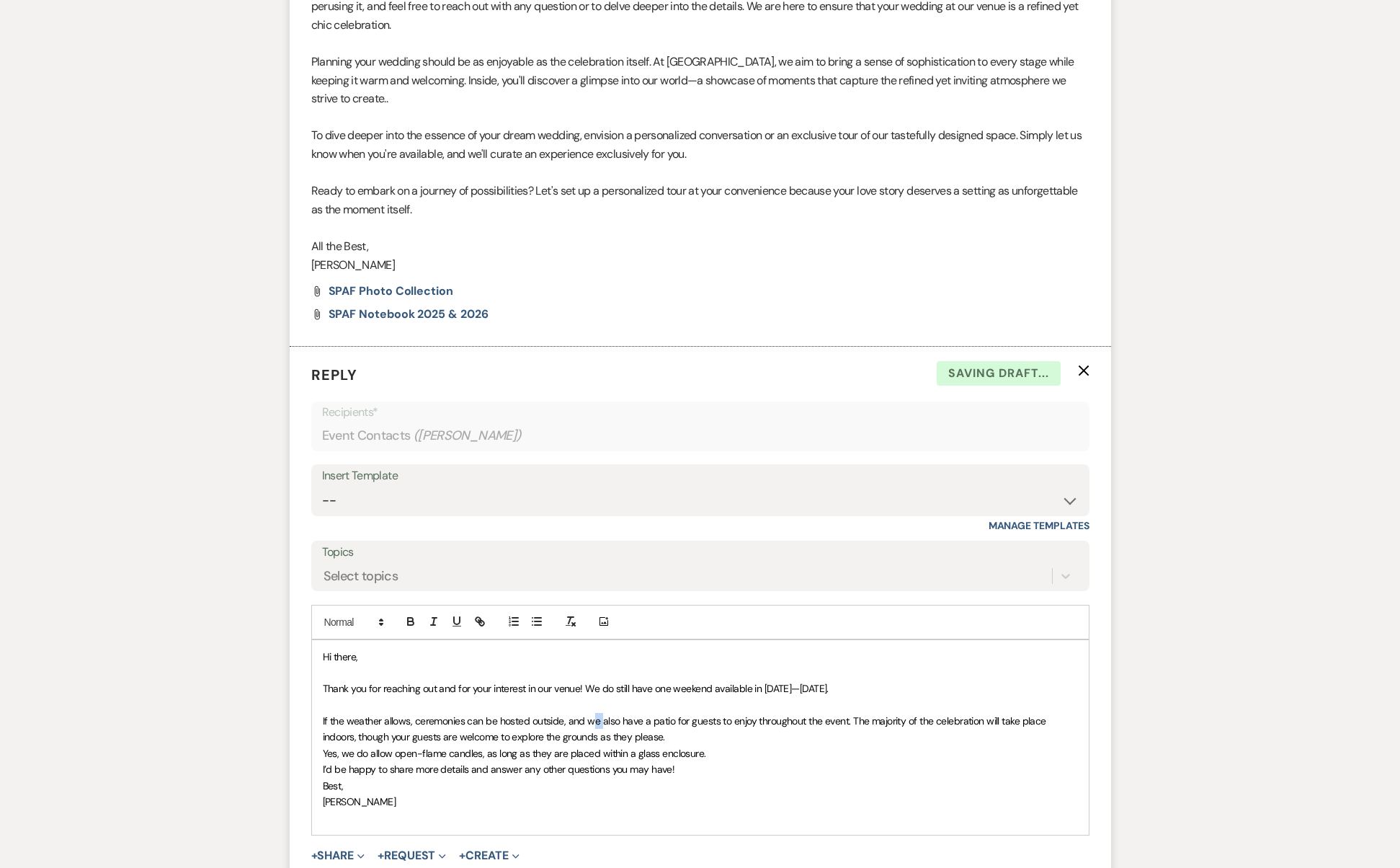
click at [600, 714] on span "If the weather allows, ceremonies can be hosted outside, and we also have a pat…" at bounding box center [686, 728] width 726 height 29
click at [665, 746] on p "Yes, we do allow open-flame candles, as long as they are placed within a glass …" at bounding box center [700, 753] width 755 height 16
click at [678, 713] on p "If the weather allows, ceremonies can be hosted outside, and we also have a pat…" at bounding box center [700, 728] width 755 height 32
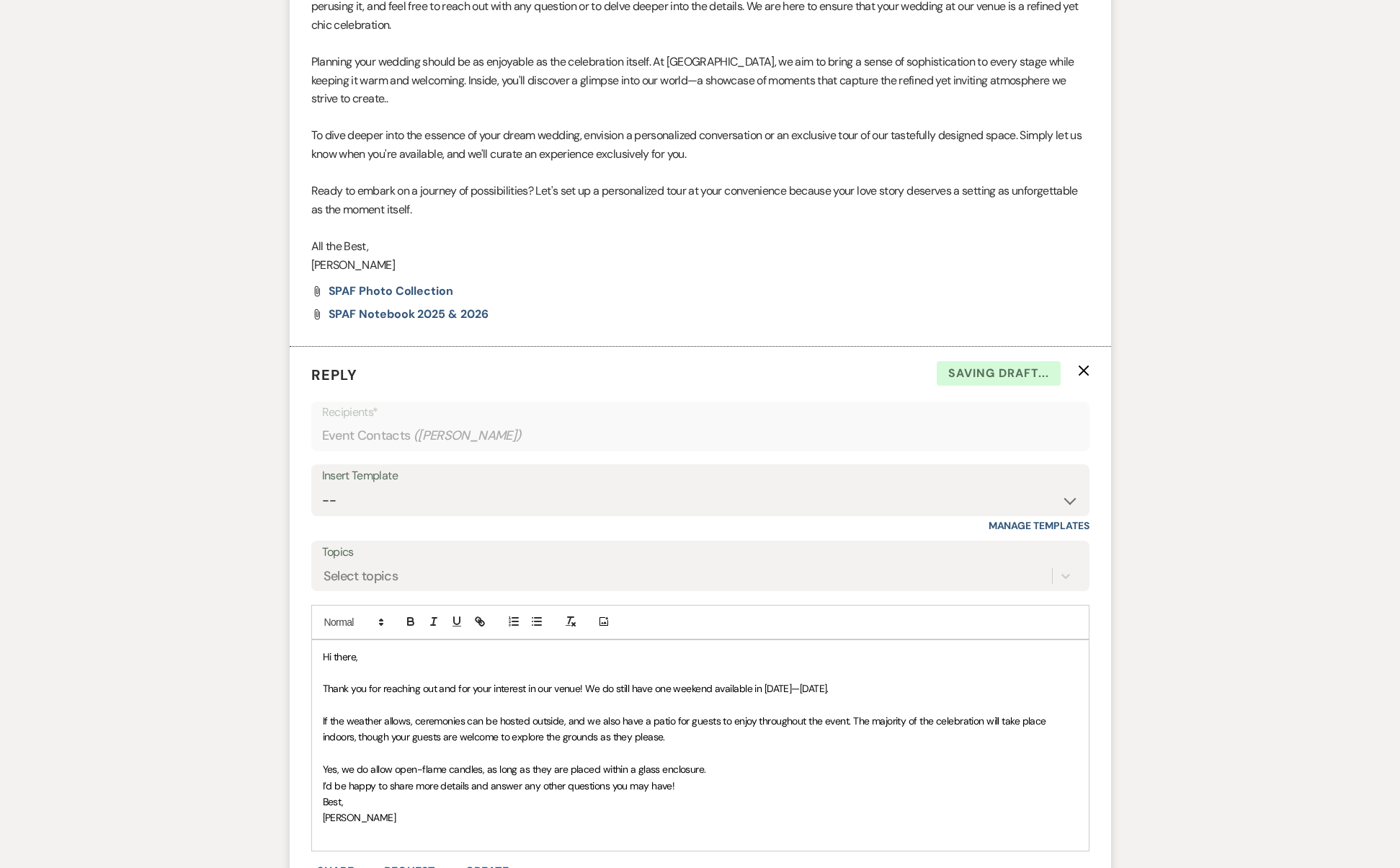
click at [712, 761] on p "Yes, we do allow open-flame candles, as long as they are placed within a glass …" at bounding box center [700, 769] width 755 height 16
click at [717, 761] on p "Yes, we do allow open-flame candles, as long as they are placed within a glass …" at bounding box center [700, 769] width 755 height 16
click at [706, 793] on p "I’d be happy to share more details and answer any other questions you may have!" at bounding box center [700, 801] width 755 height 16
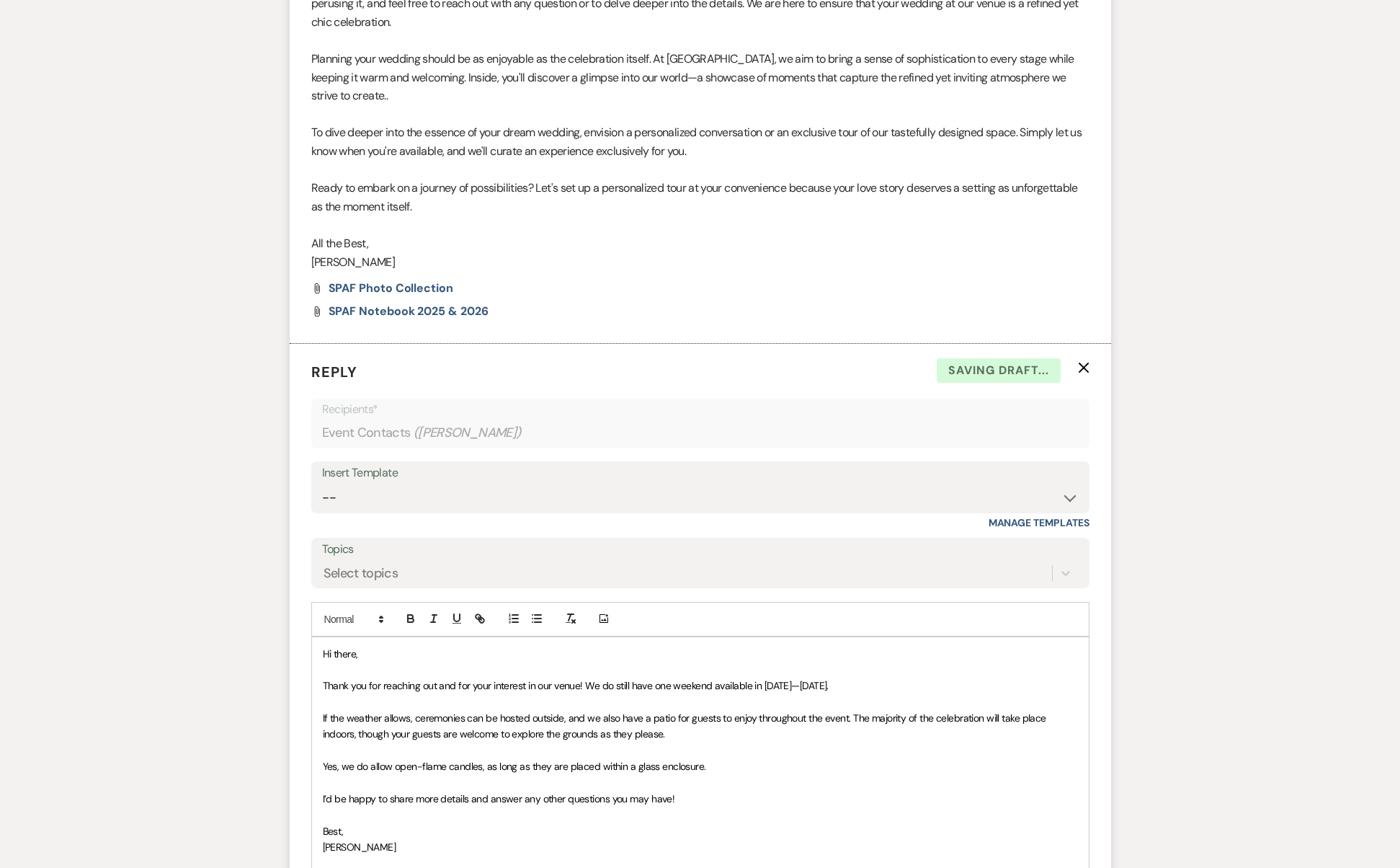
scroll to position [1220, 0]
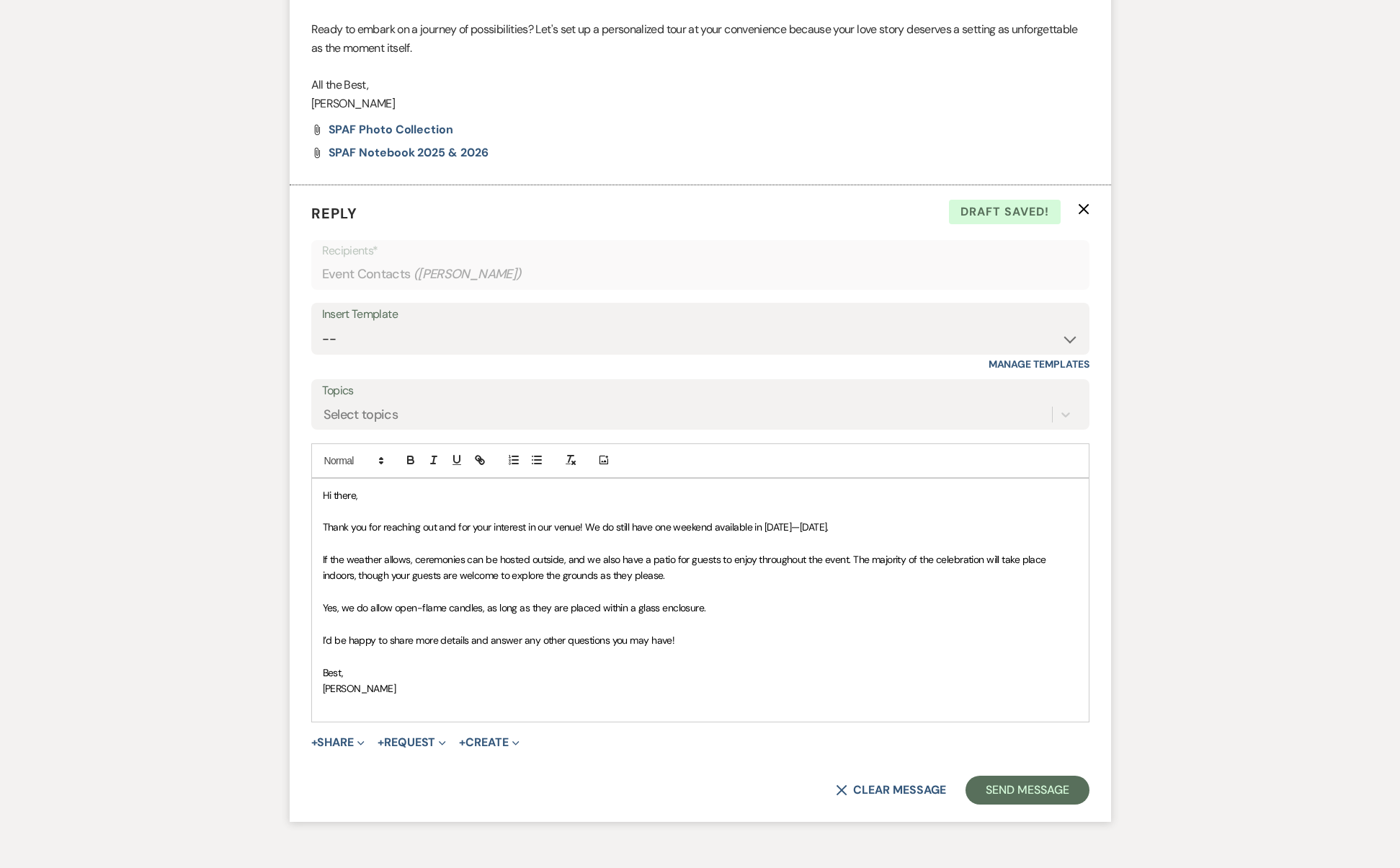
click at [342, 489] on span "Hi there," at bounding box center [340, 495] width 36 height 13
click at [404, 521] on span "Thank you for reaching out and for your interest in our venue! We do still have…" at bounding box center [575, 527] width 506 height 13
click at [330, 503] on p at bounding box center [700, 511] width 755 height 16
click at [1021, 776] on button "Send Message" at bounding box center [1028, 790] width 123 height 29
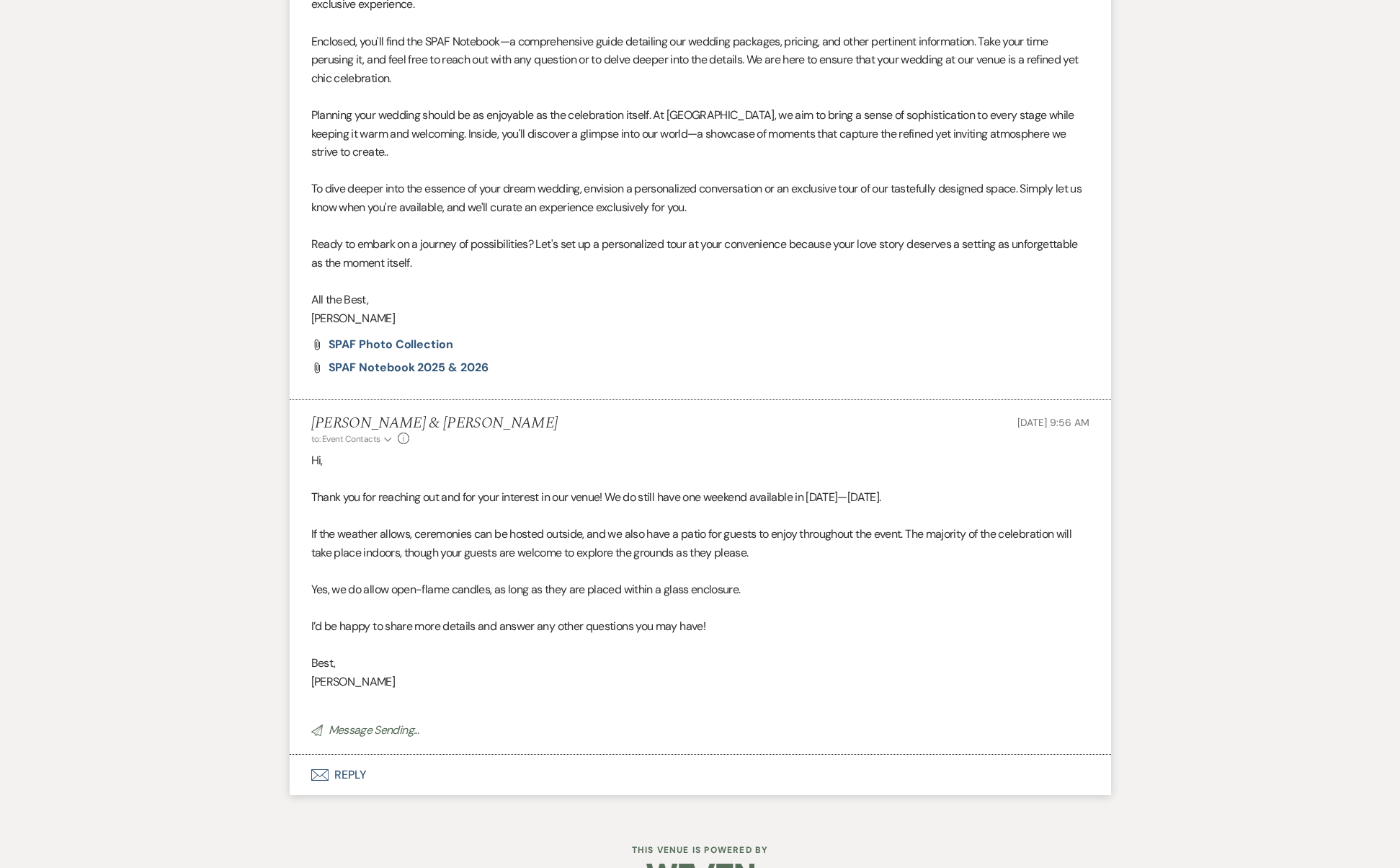
scroll to position [0, 0]
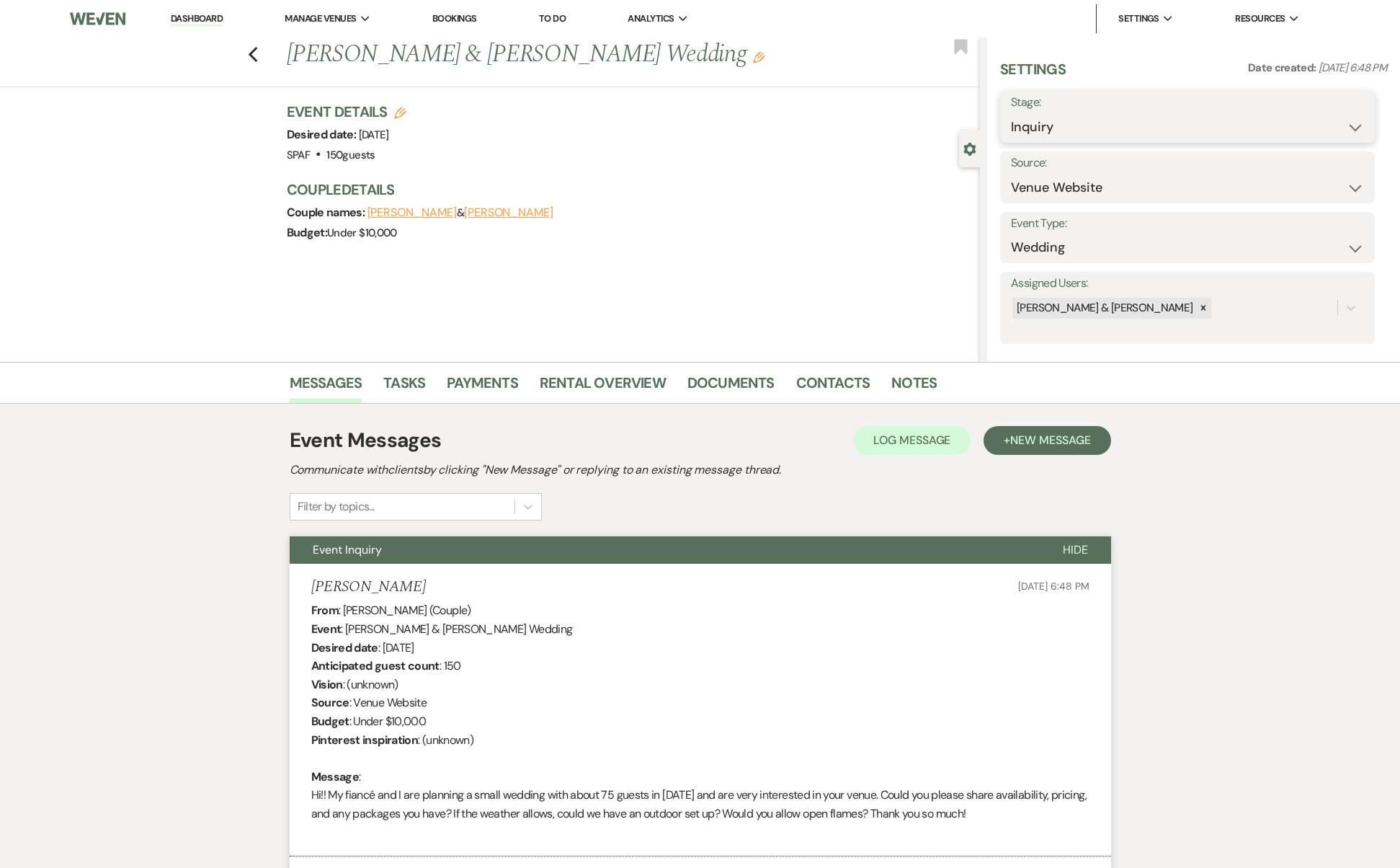
select select "9"
click at [1331, 119] on button "Save" at bounding box center [1335, 116] width 82 height 29
click at [259, 56] on icon "Previous" at bounding box center [253, 55] width 10 height 17
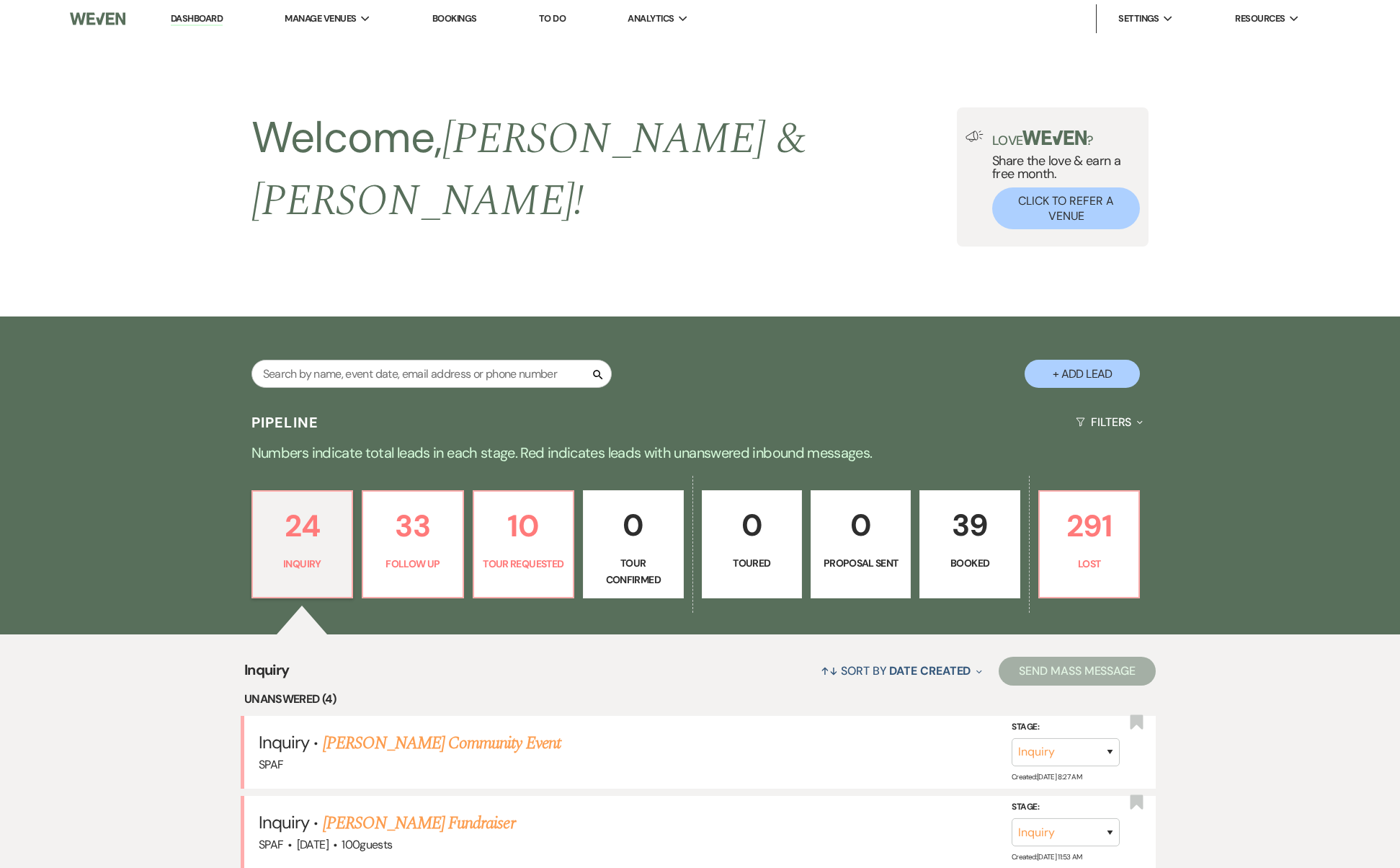
scroll to position [914, 0]
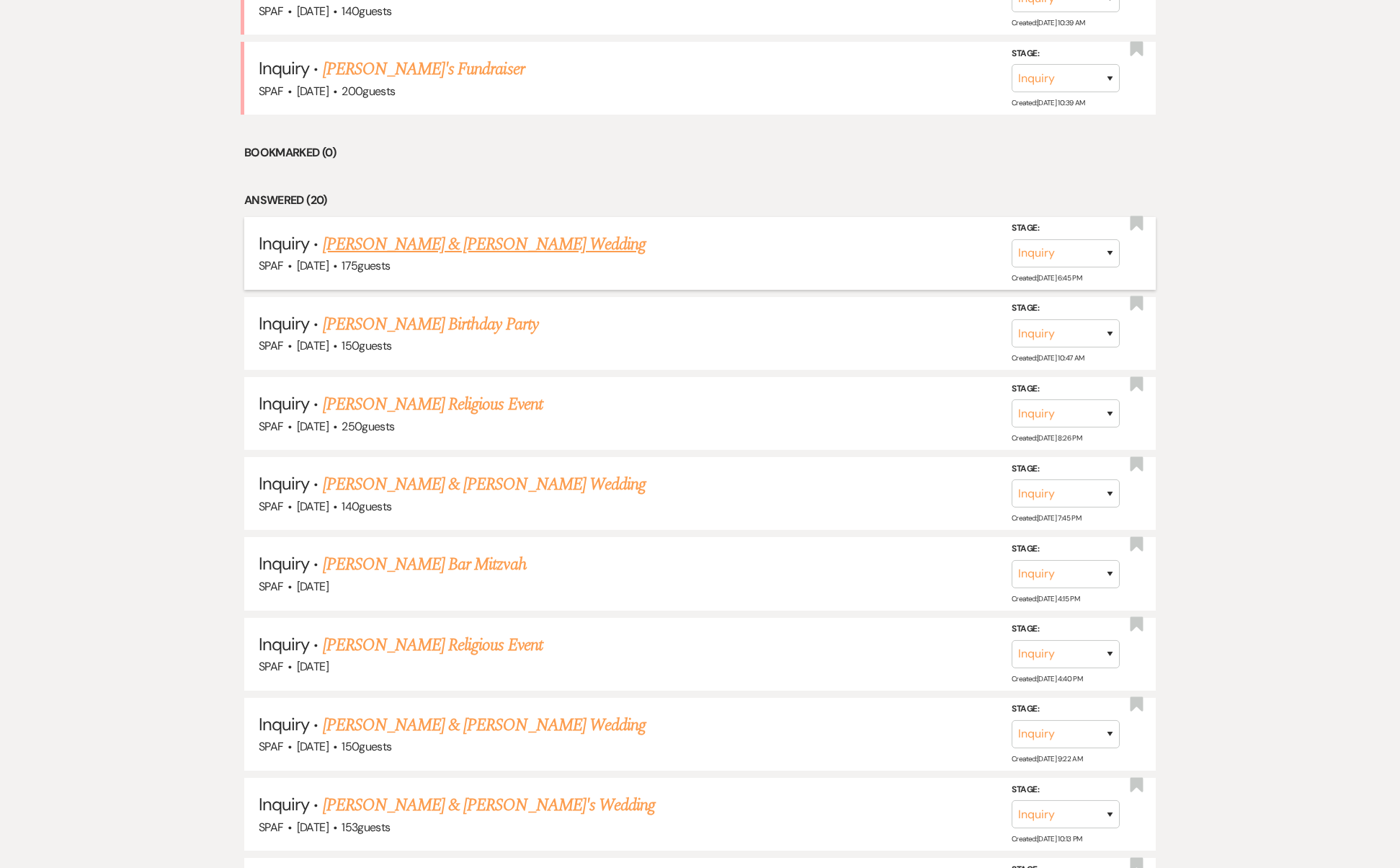
click at [417, 232] on link "[PERSON_NAME] & [PERSON_NAME] Wedding" at bounding box center [484, 245] width 323 height 26
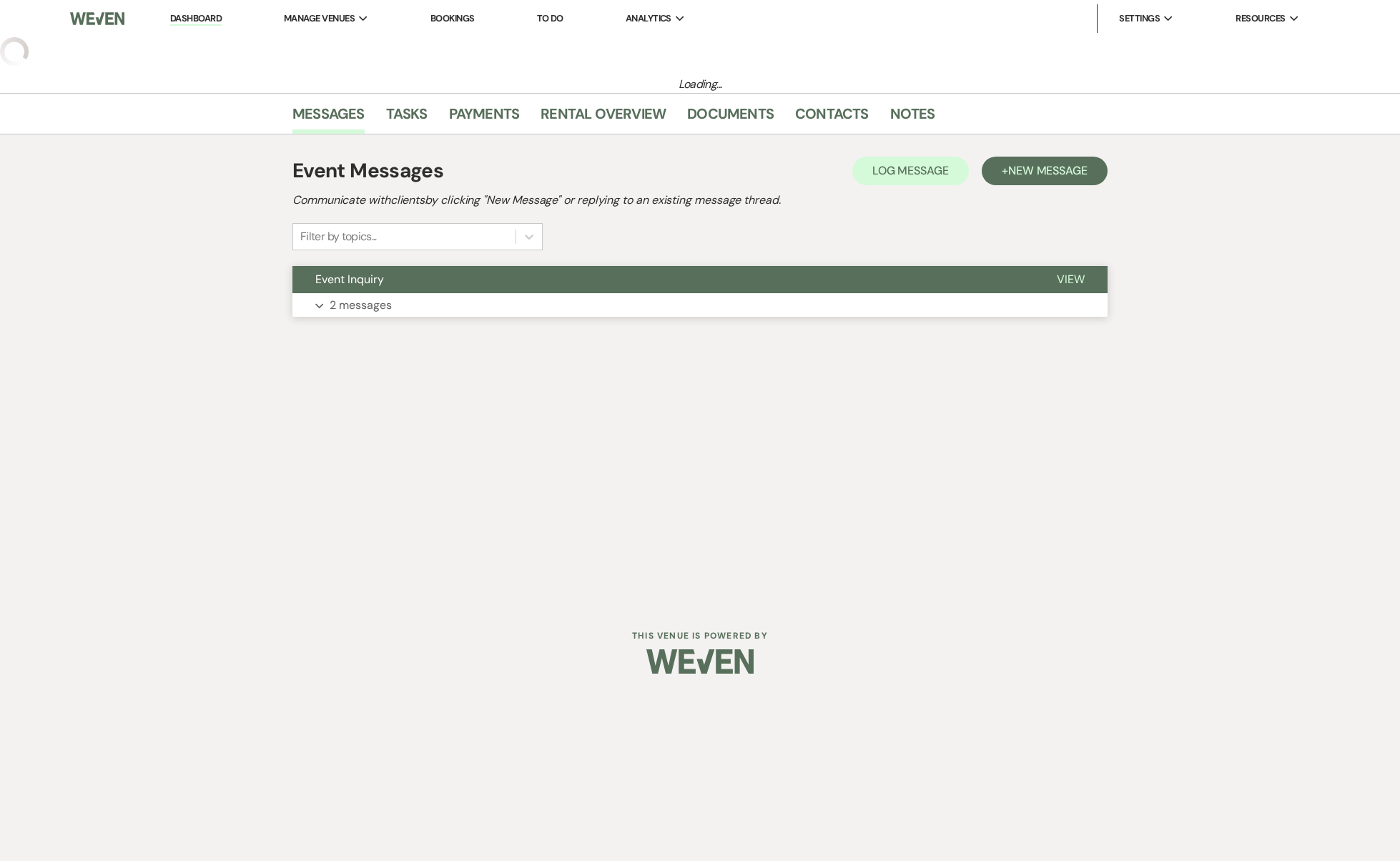
click at [508, 277] on button "Event Inquiry" at bounding box center [663, 280] width 741 height 28
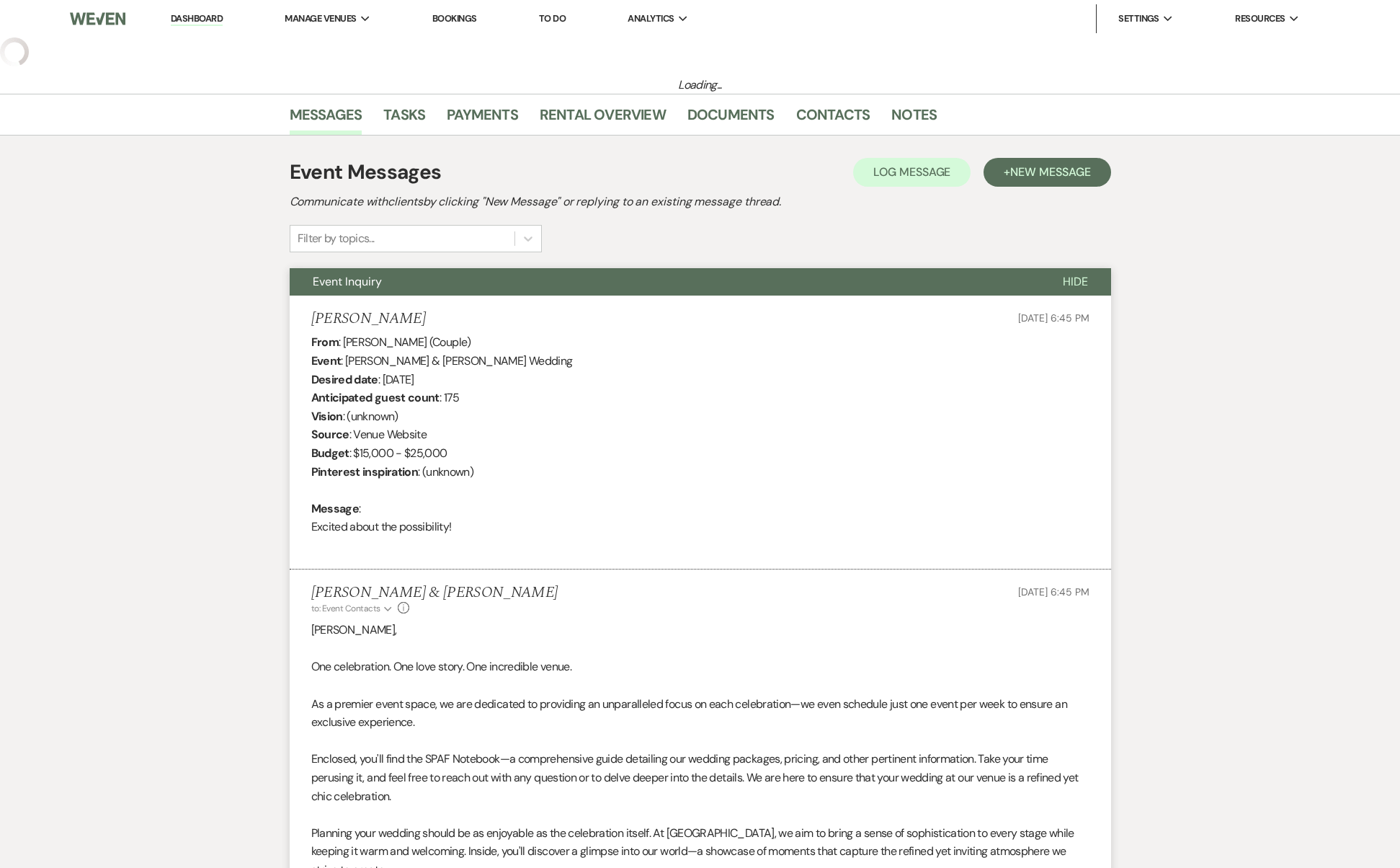
scroll to position [371, 0]
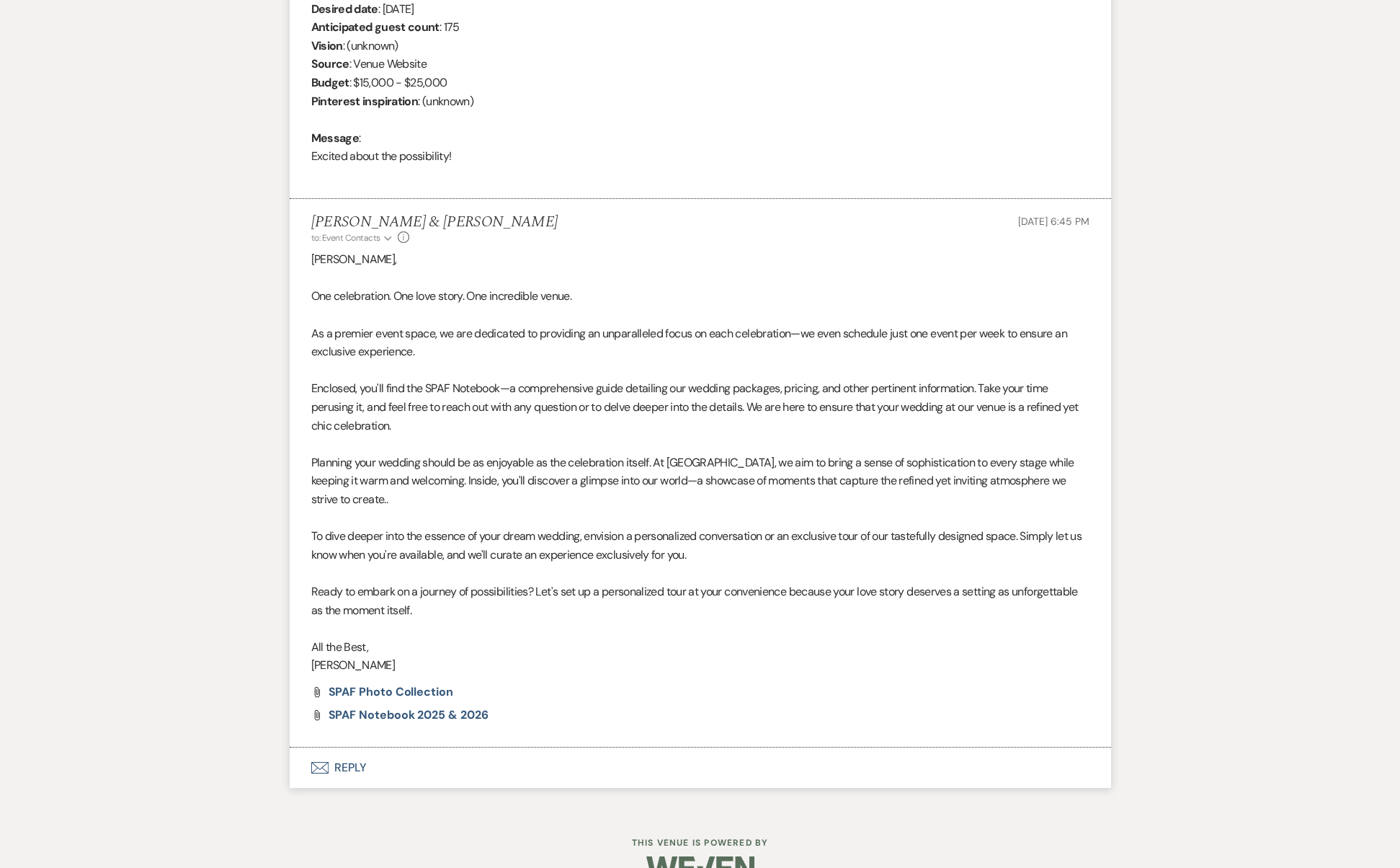
select select "5"
click at [358, 747] on button "Envelope Reply" at bounding box center [700, 767] width 822 height 41
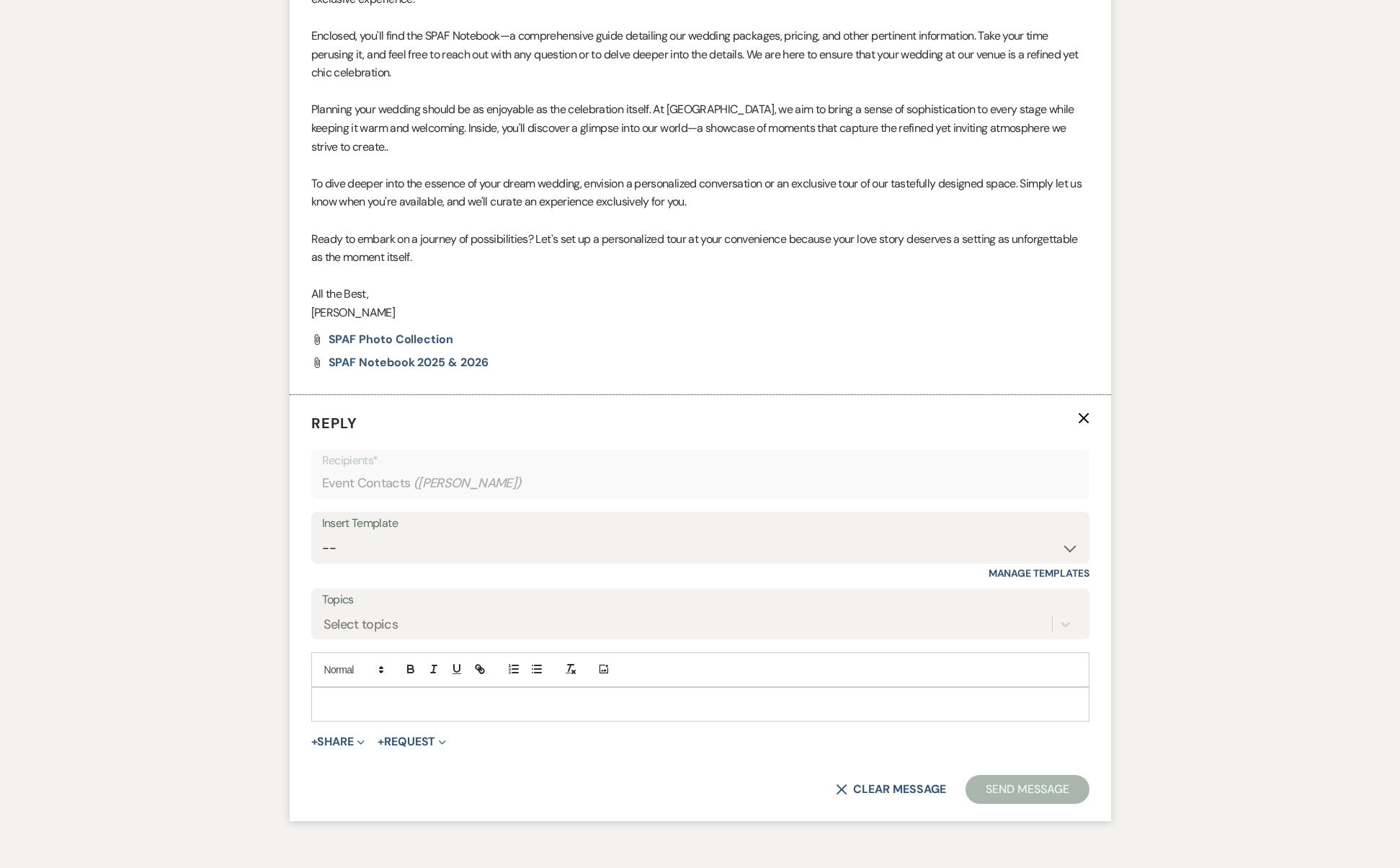
scroll to position [1040, 0]
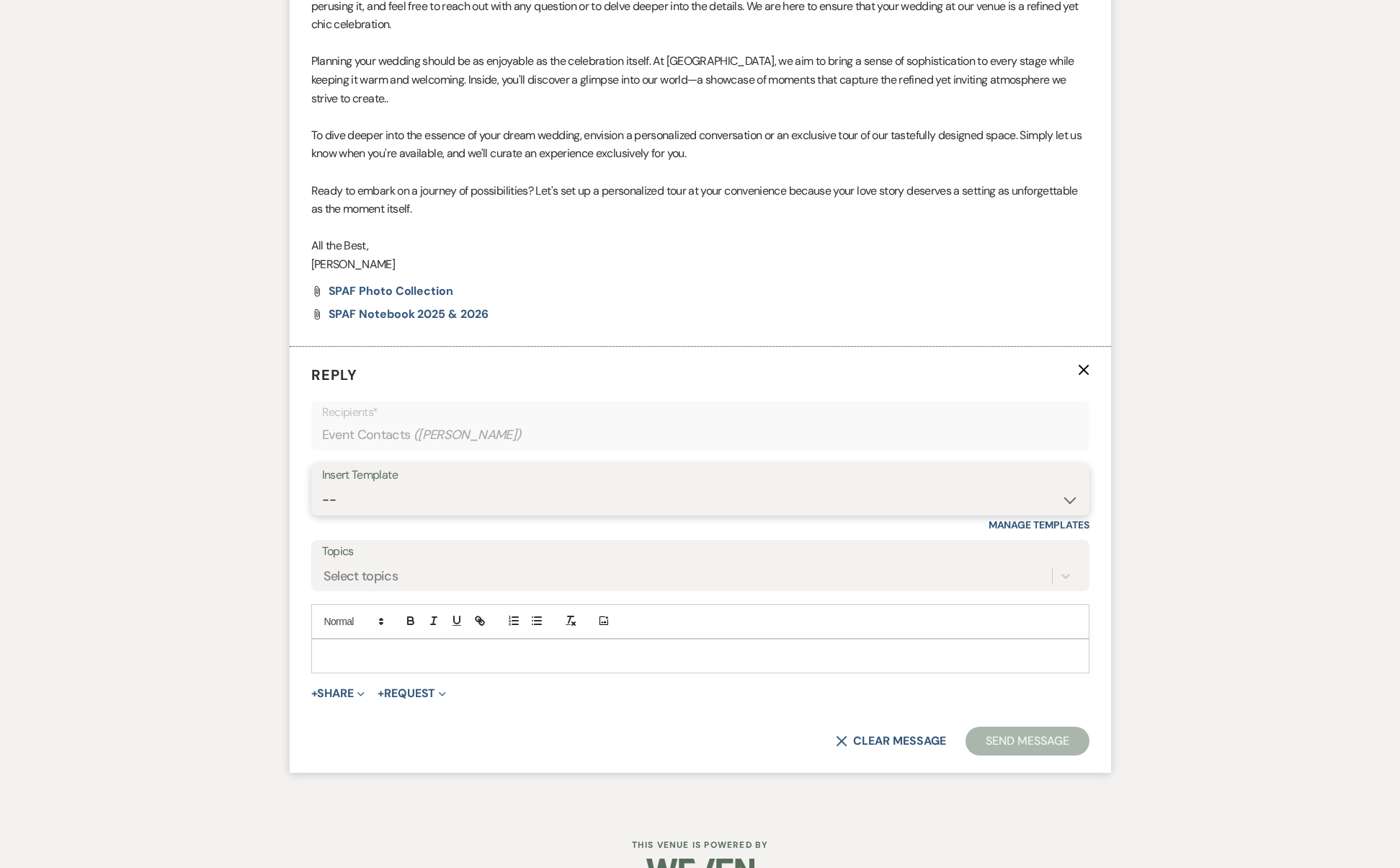
select select "2742"
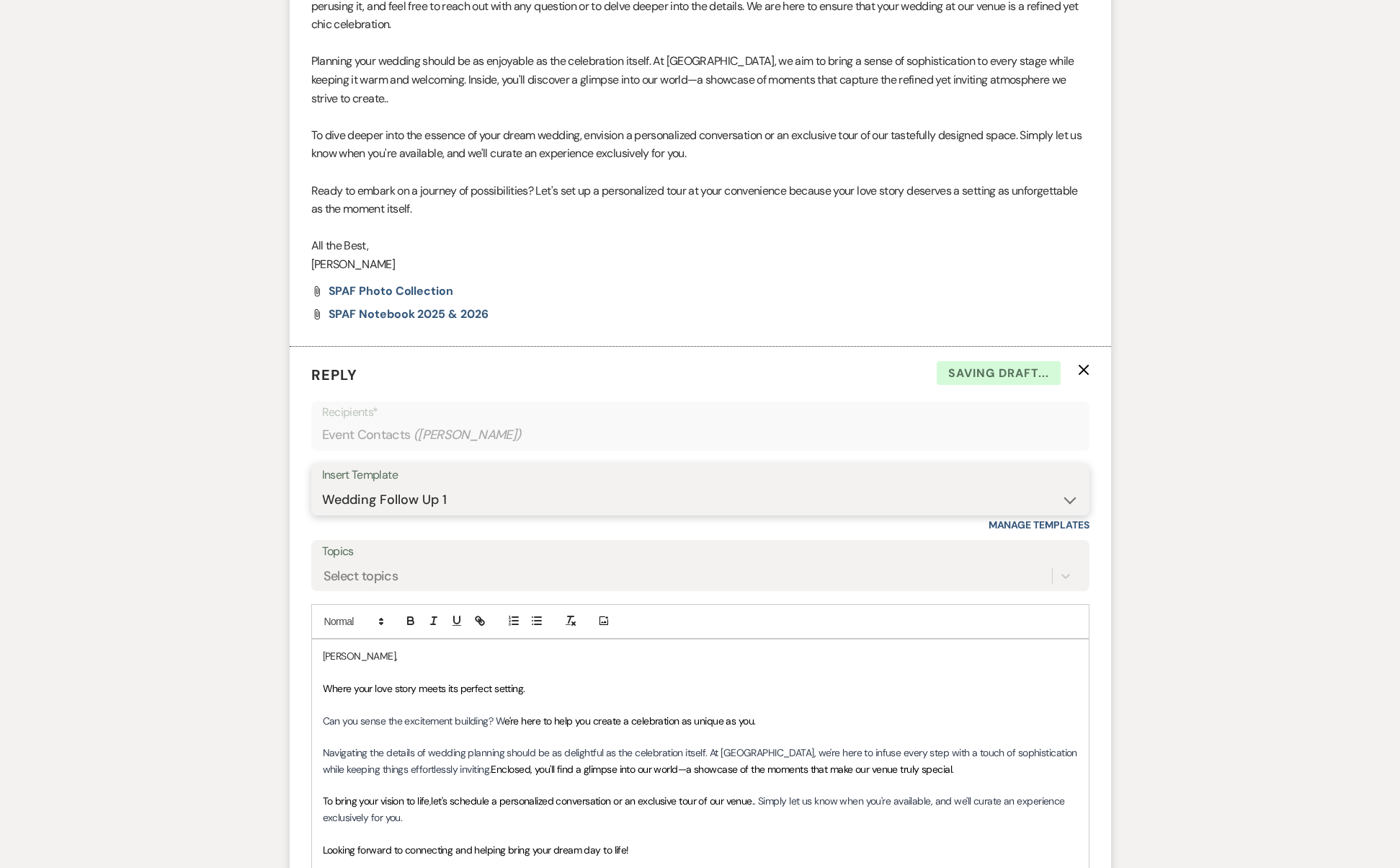
scroll to position [1324, 0]
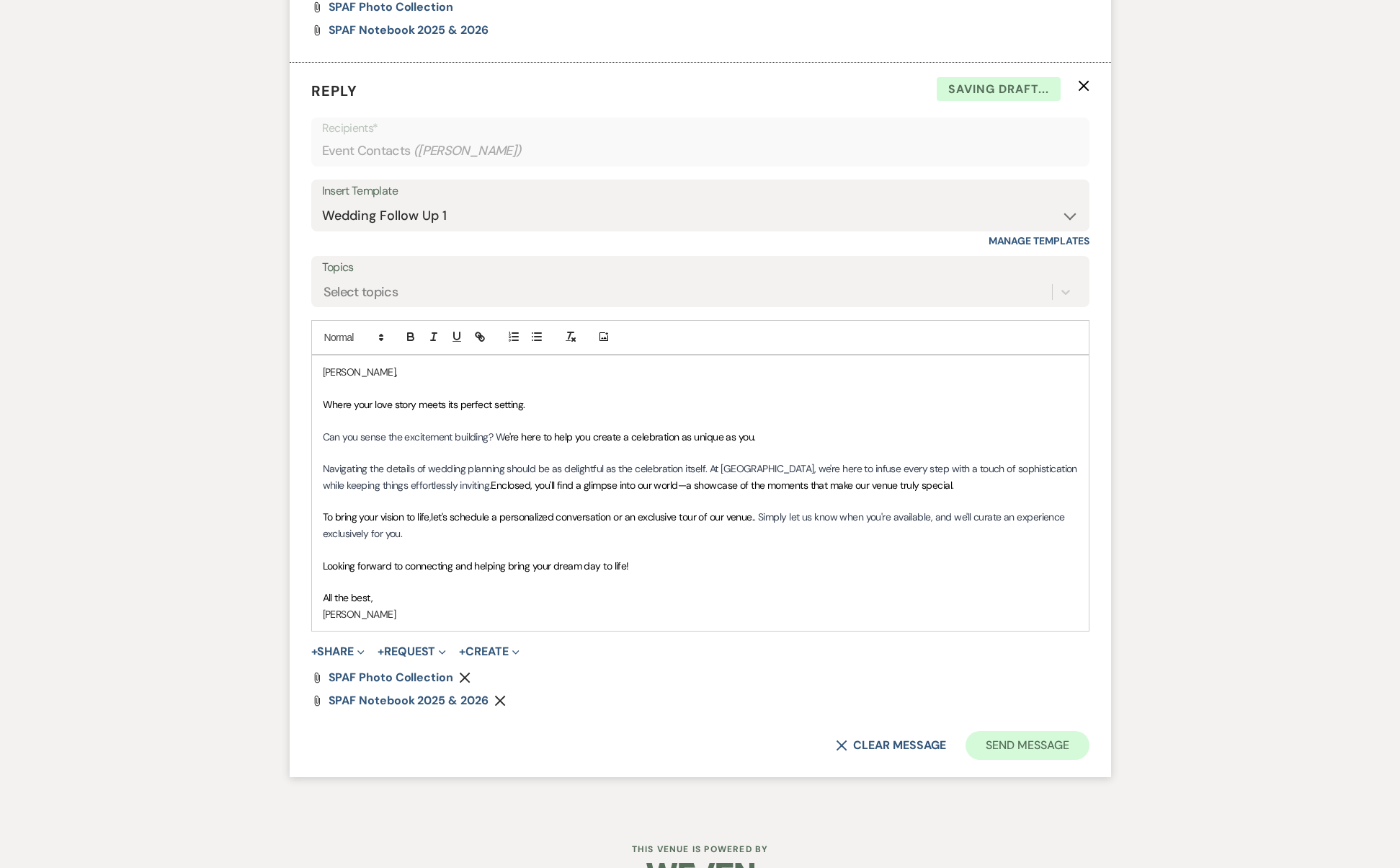
click at [1005, 731] on button "Send Message" at bounding box center [1028, 745] width 123 height 29
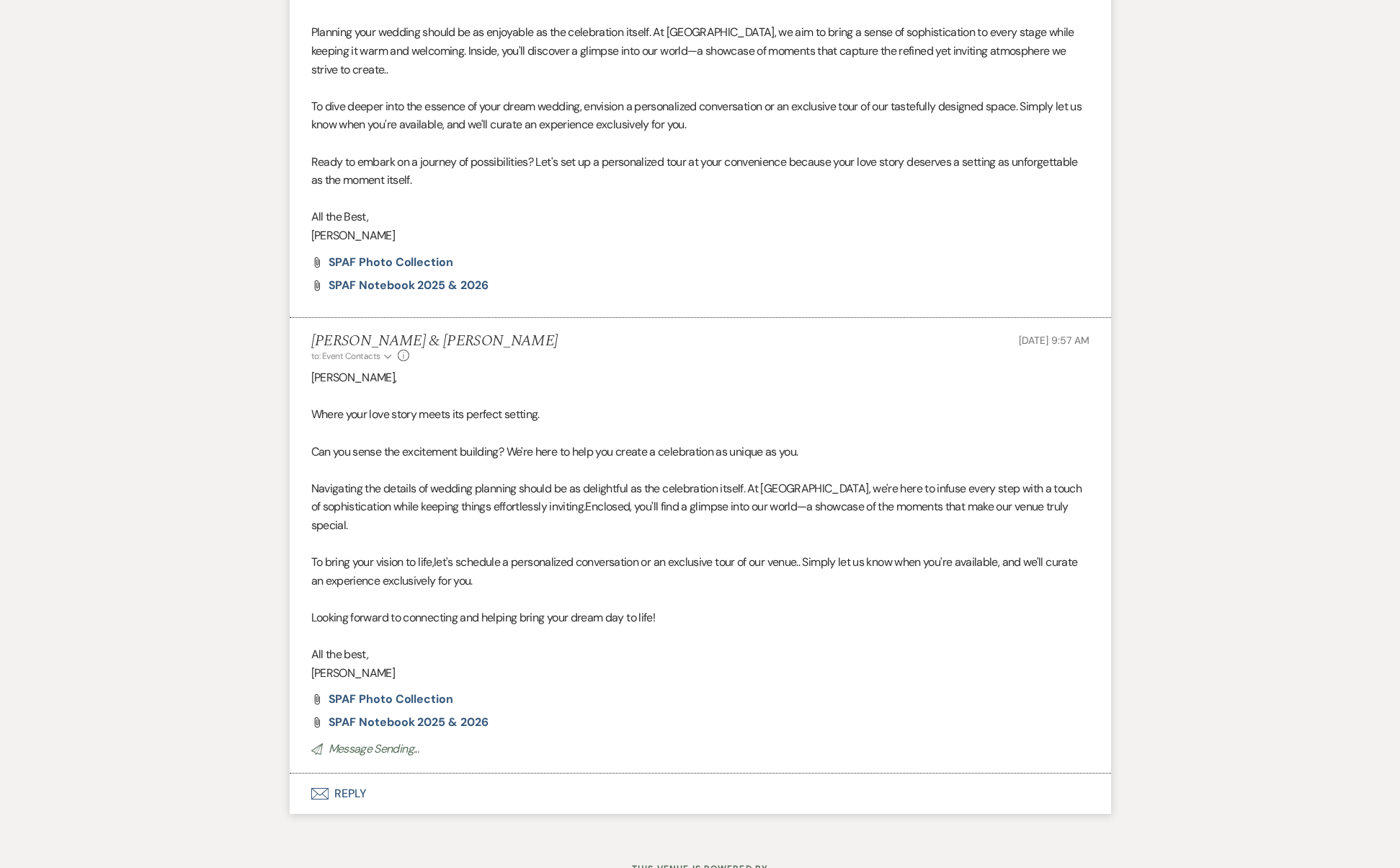
scroll to position [0, 0]
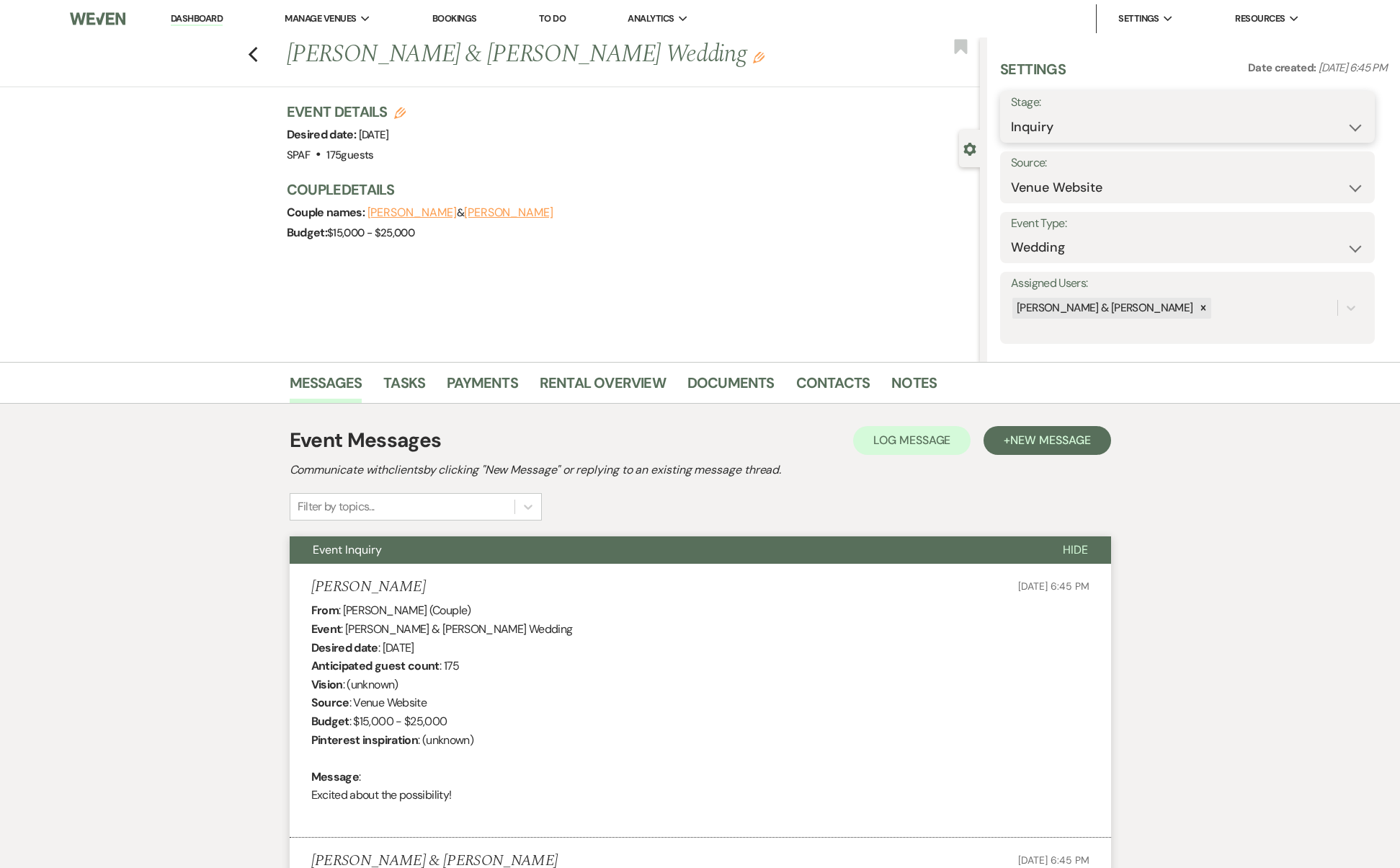
select select "9"
click at [1318, 116] on button "Save" at bounding box center [1335, 116] width 82 height 29
click at [256, 50] on icon "Previous" at bounding box center [253, 55] width 10 height 17
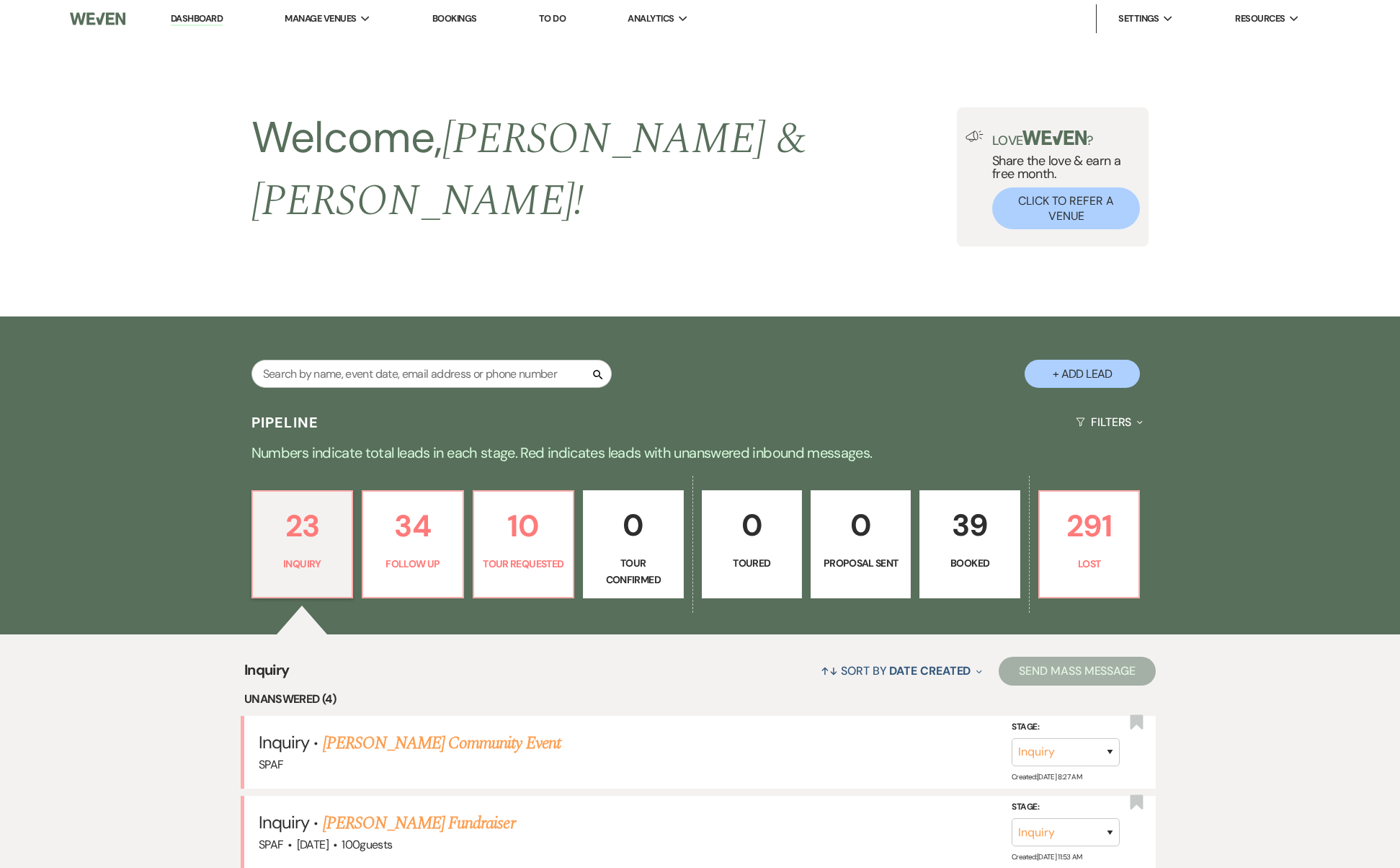
scroll to position [914, 0]
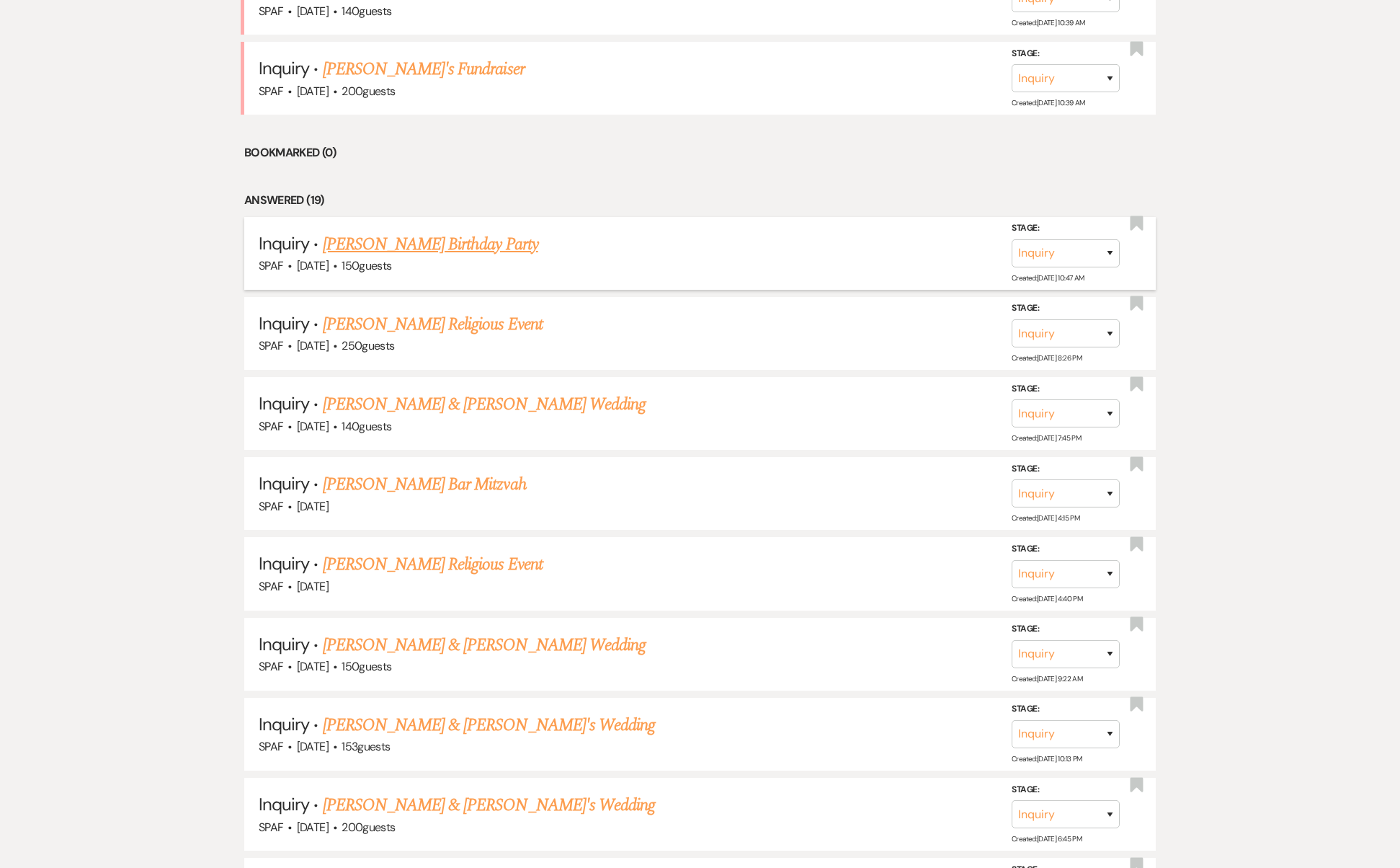
click at [352, 232] on link "[PERSON_NAME] Birthday Party" at bounding box center [431, 245] width 215 height 26
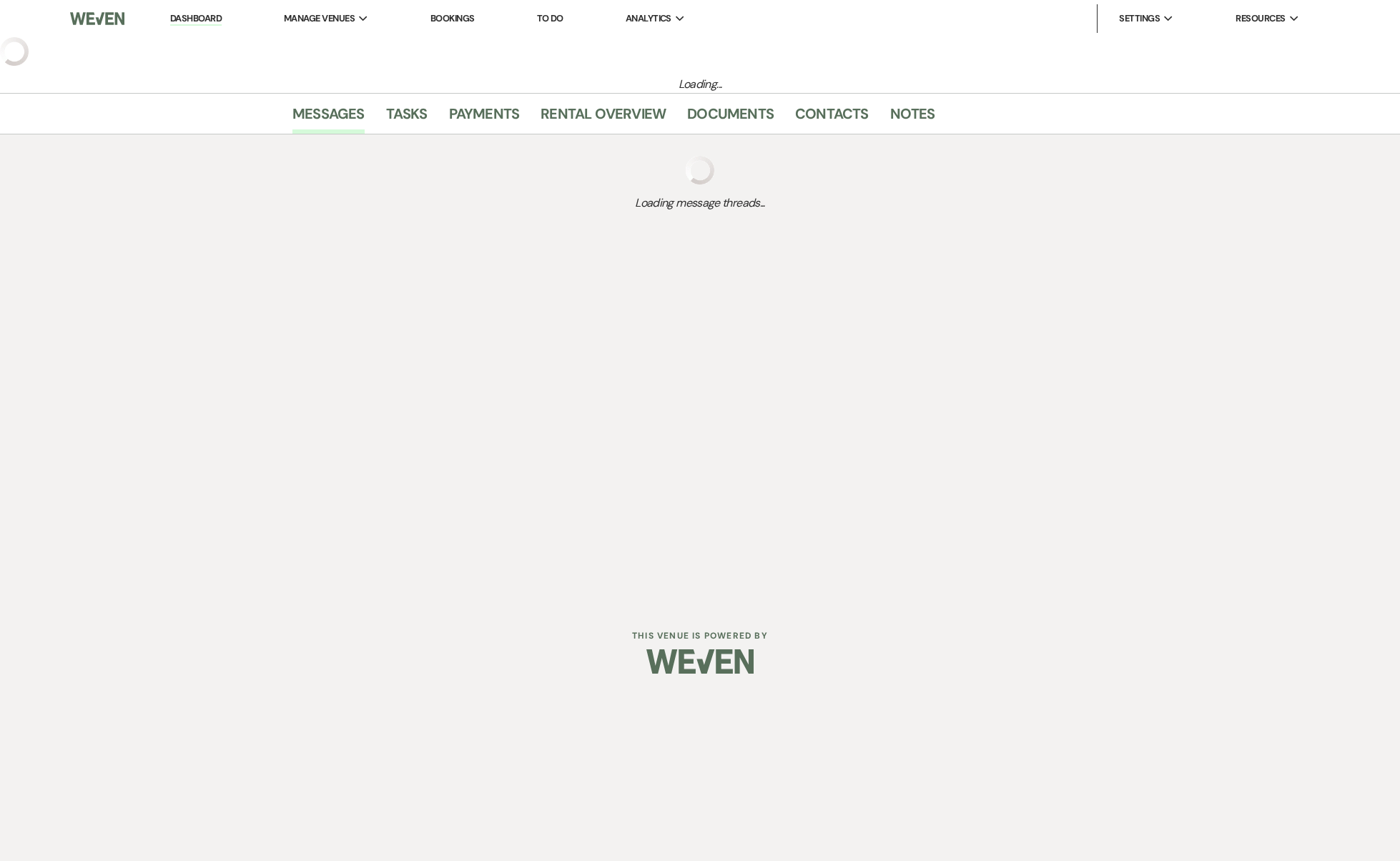
select select "5"
select select "4"
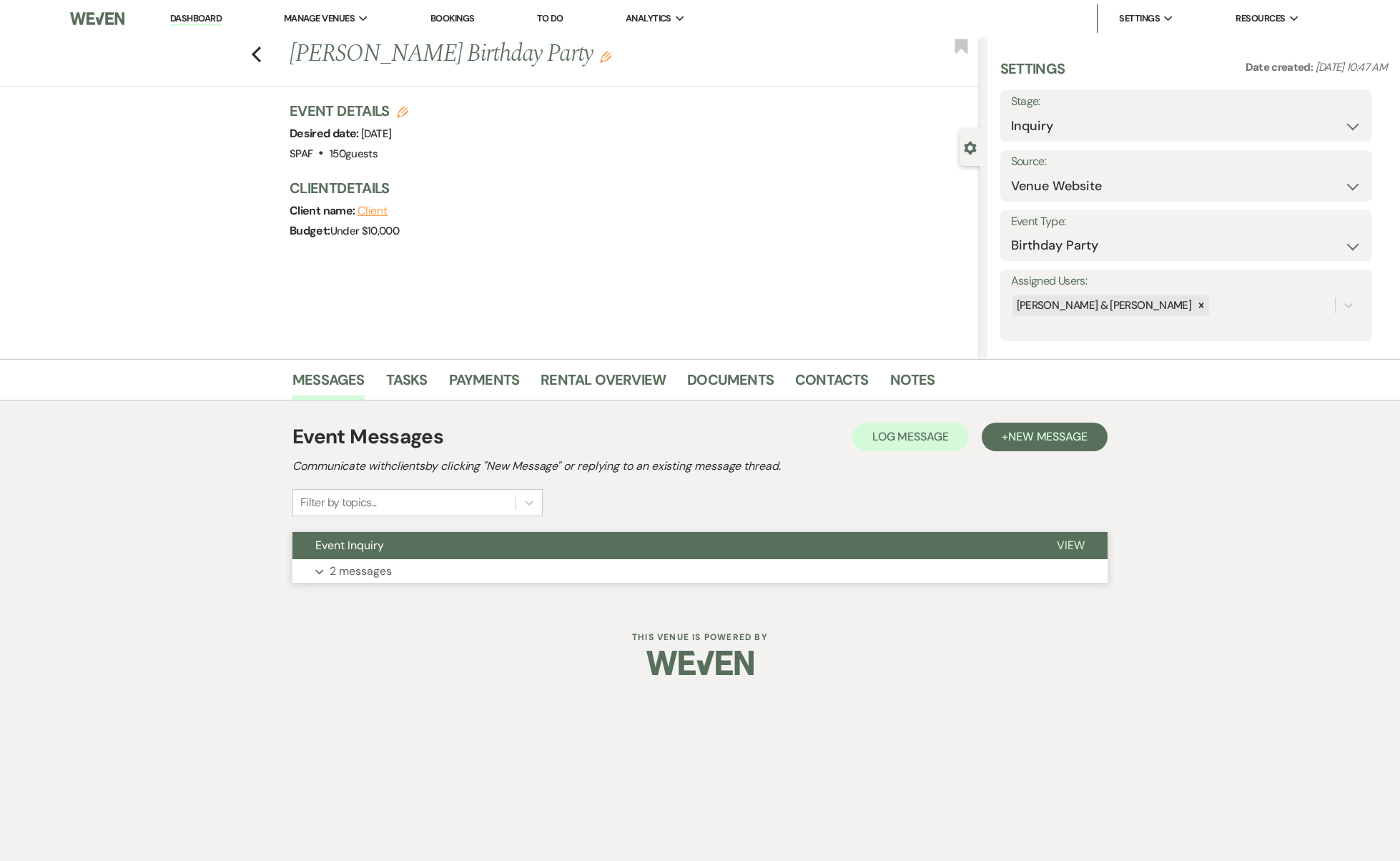
click at [357, 577] on p "2 messages" at bounding box center [361, 572] width 62 height 19
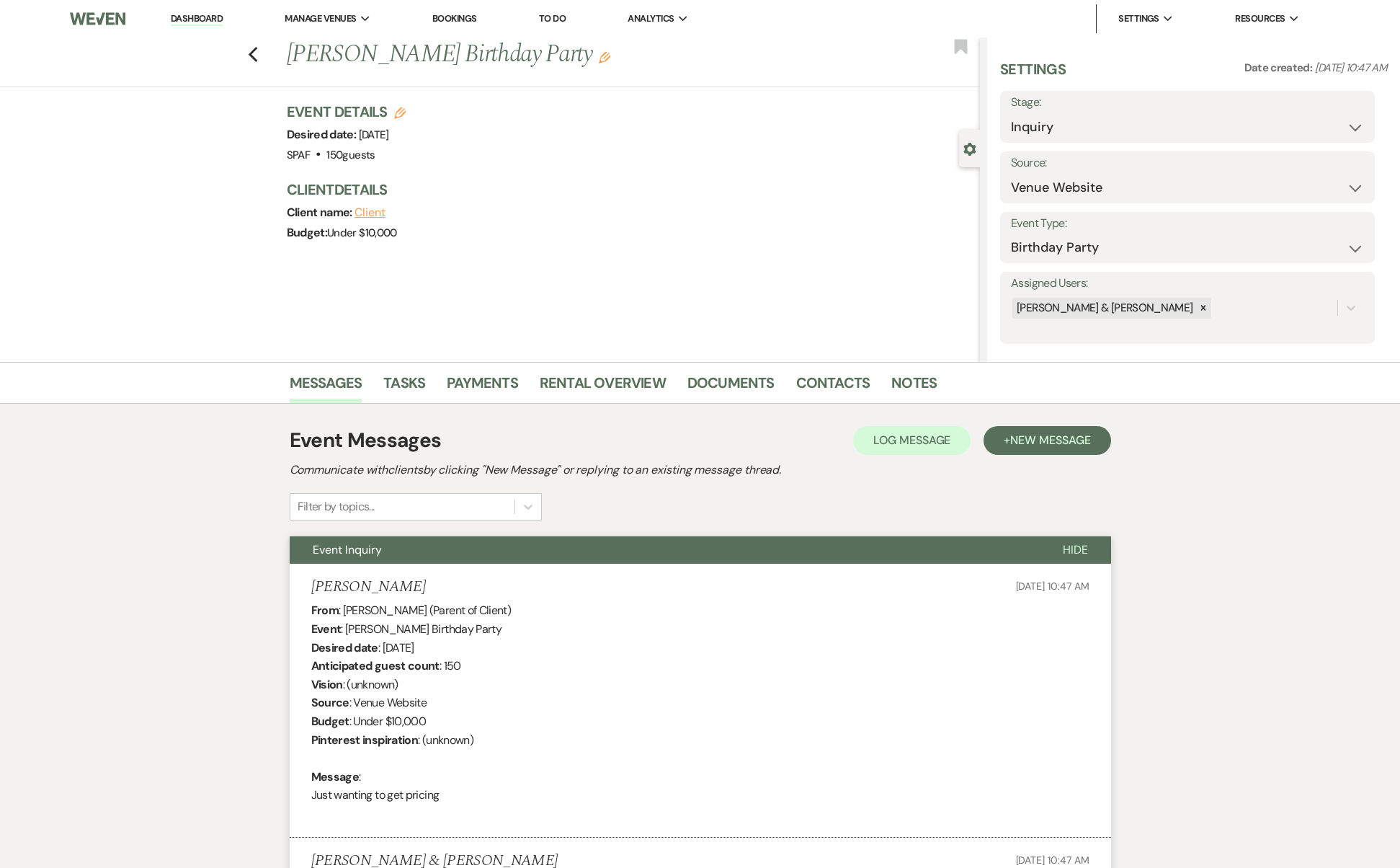
scroll to position [602, 0]
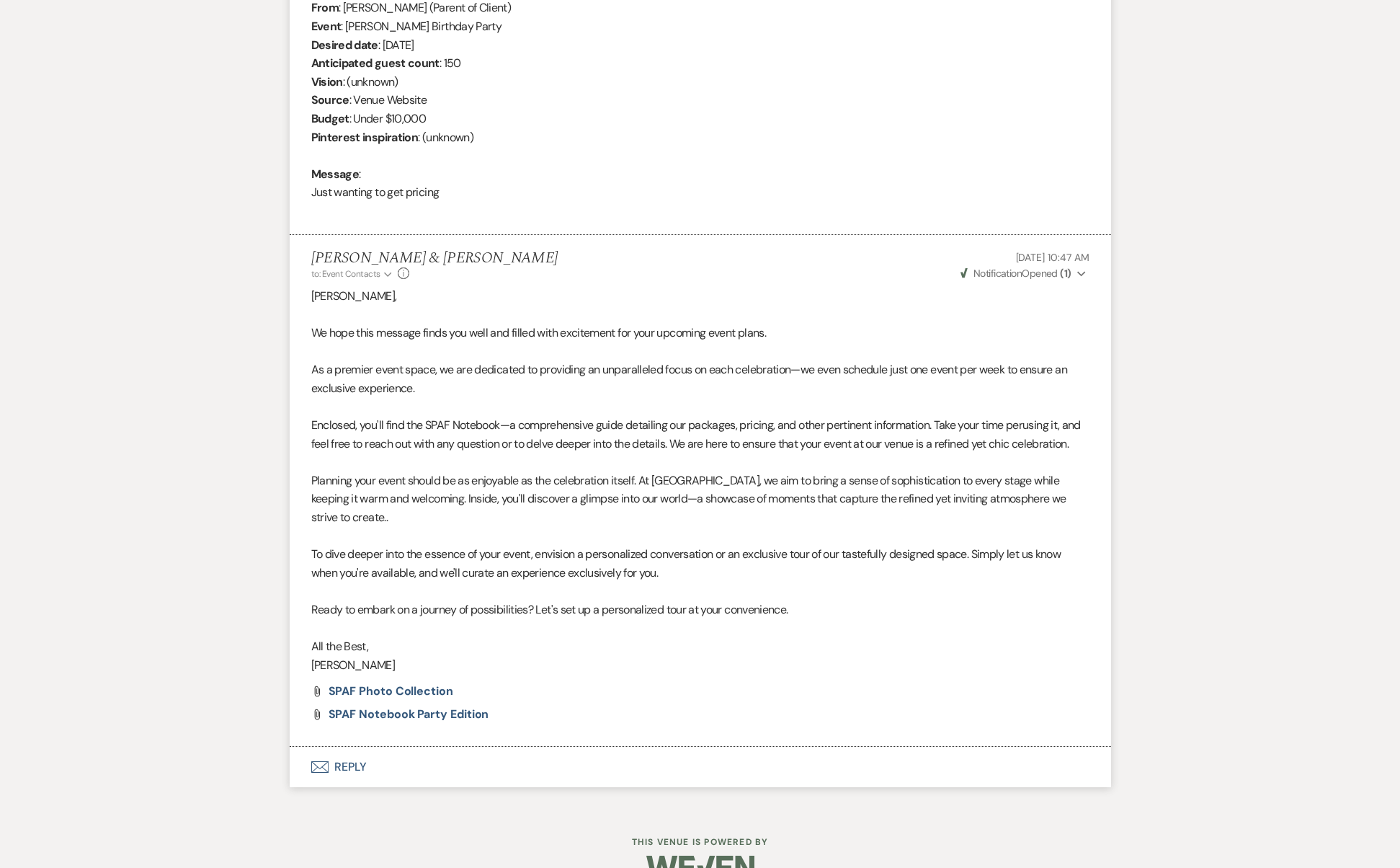
click at [355, 746] on button "Envelope Reply" at bounding box center [700, 766] width 822 height 41
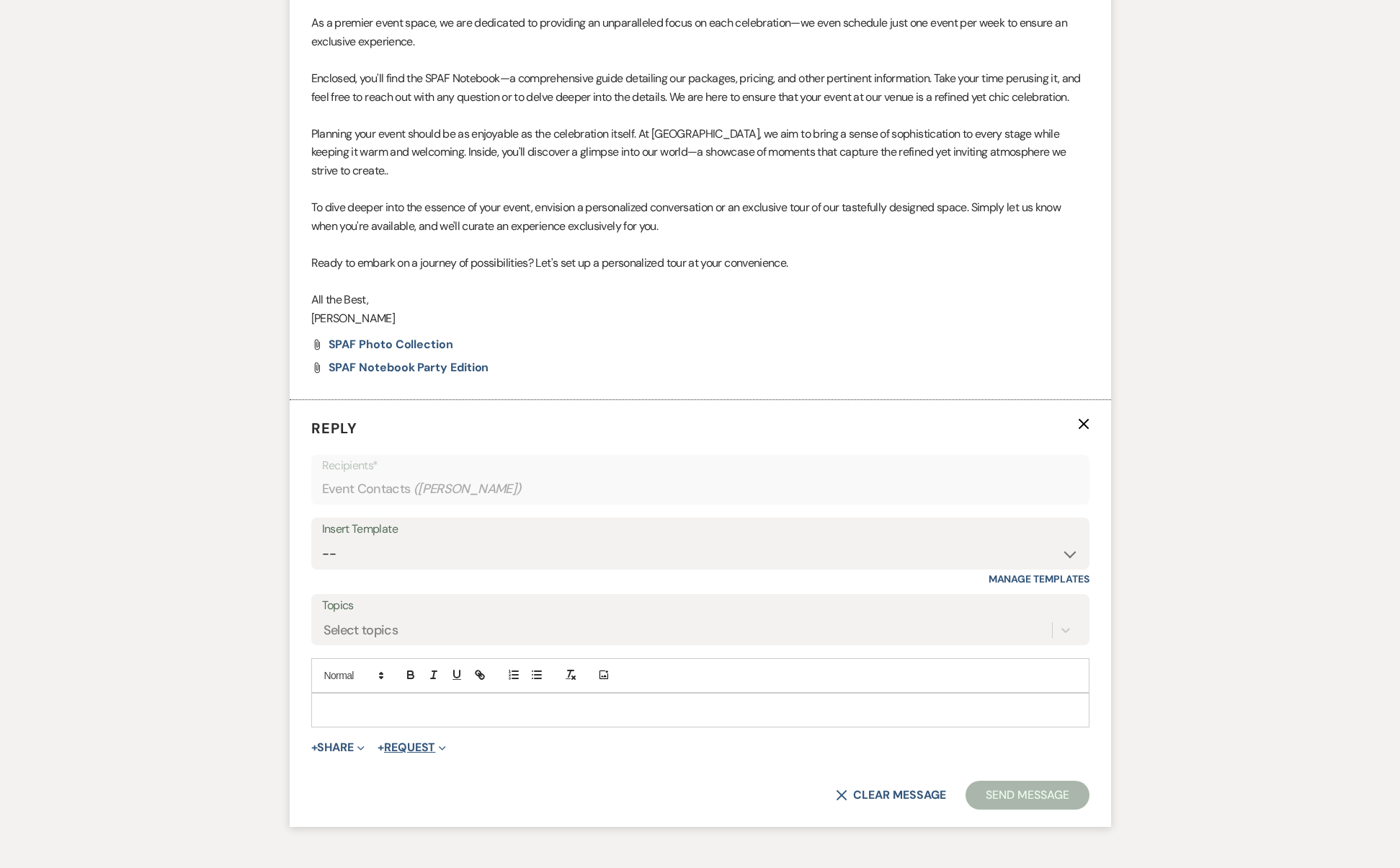
scroll to position [1004, 0]
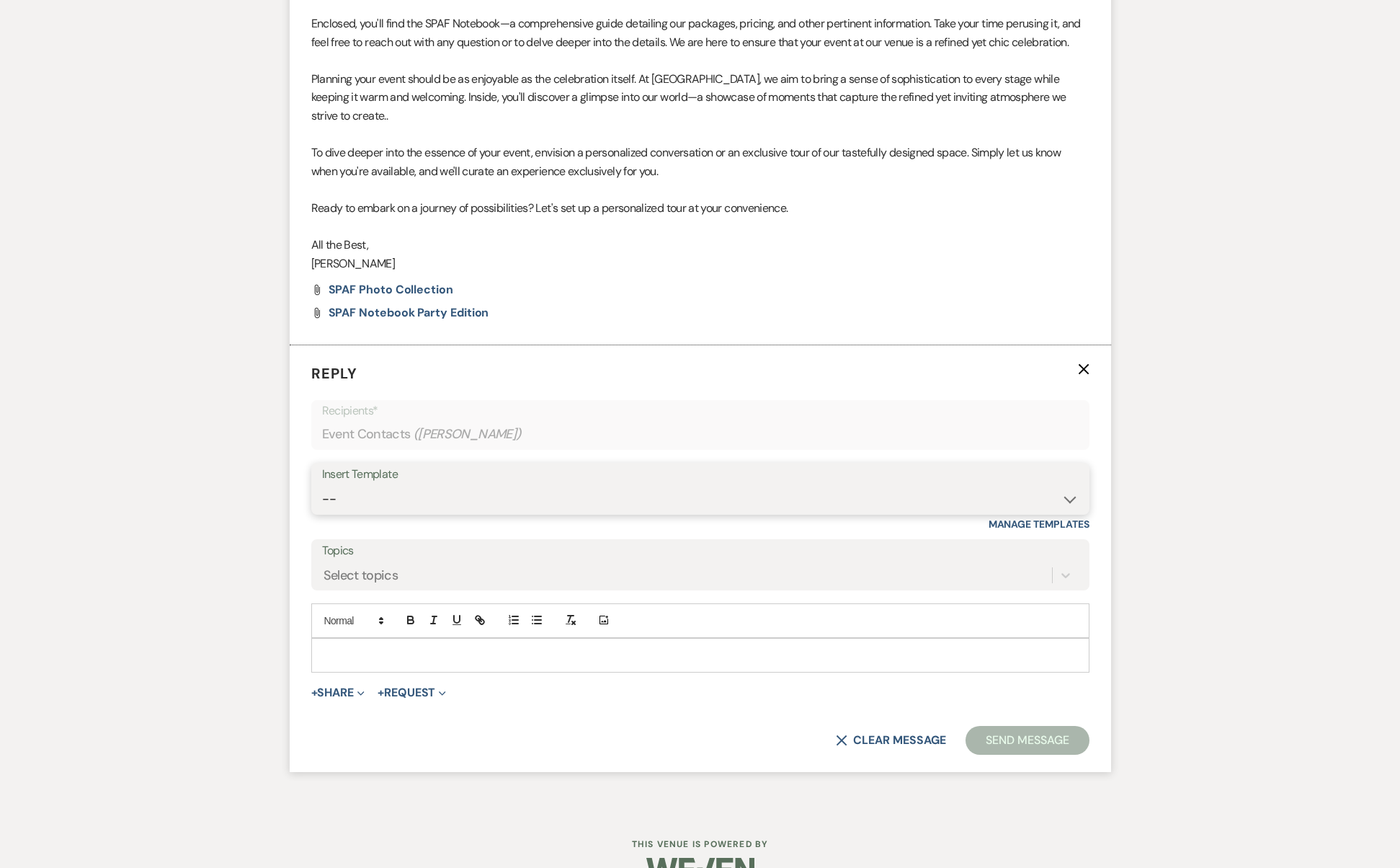
select select "5864"
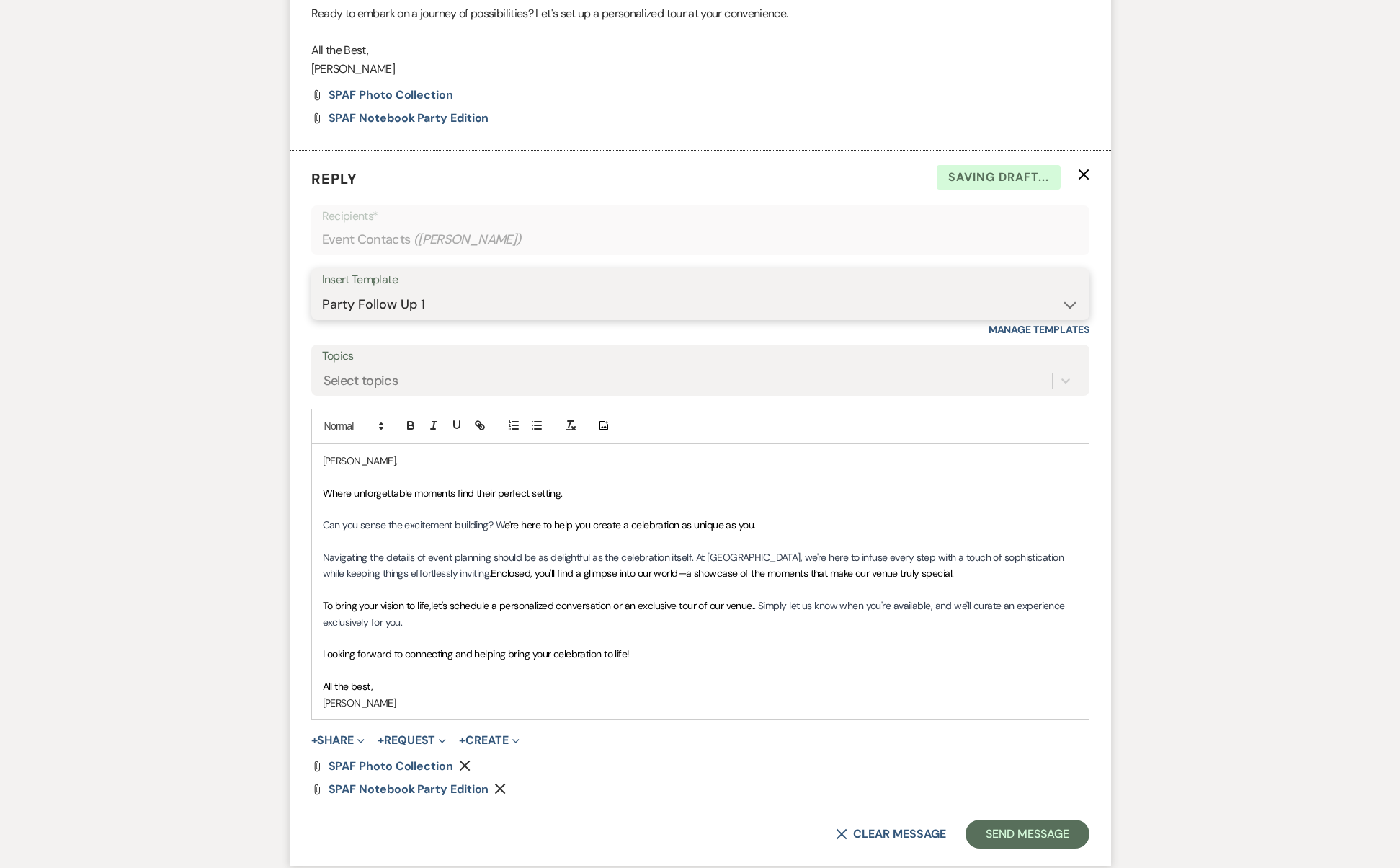
scroll to position [1288, 0]
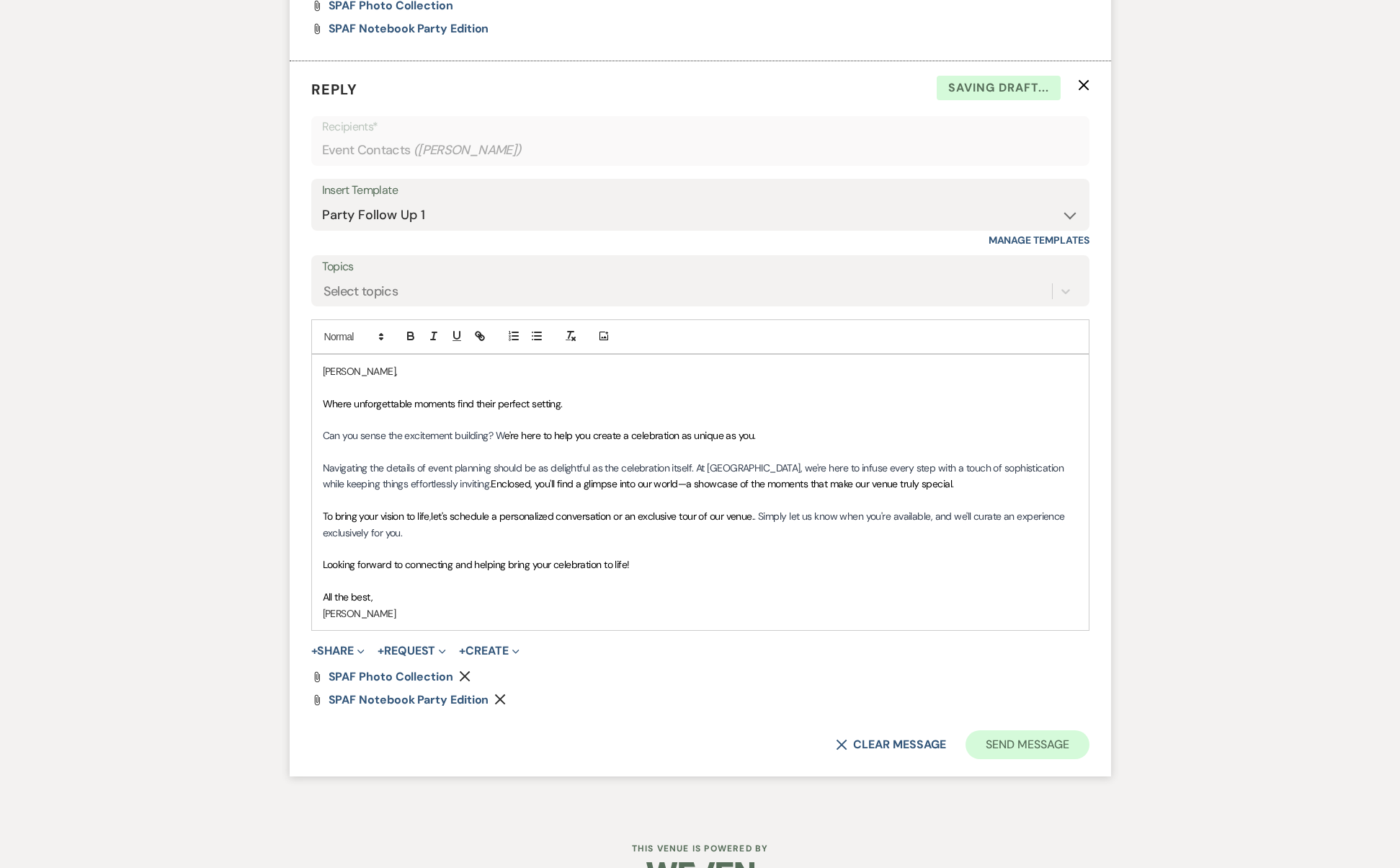
click at [1005, 730] on button "Send Message" at bounding box center [1028, 744] width 123 height 29
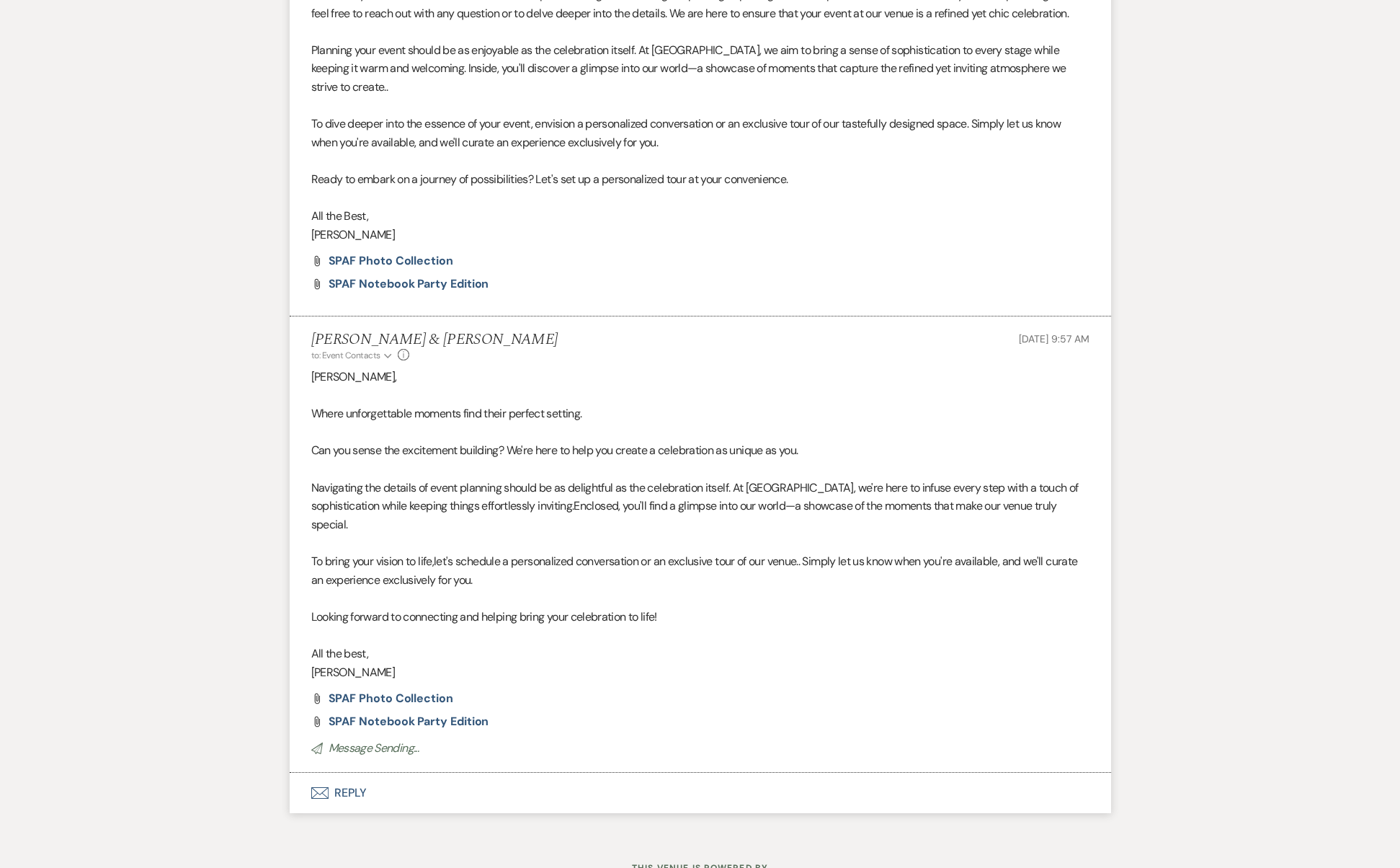
scroll to position [0, 0]
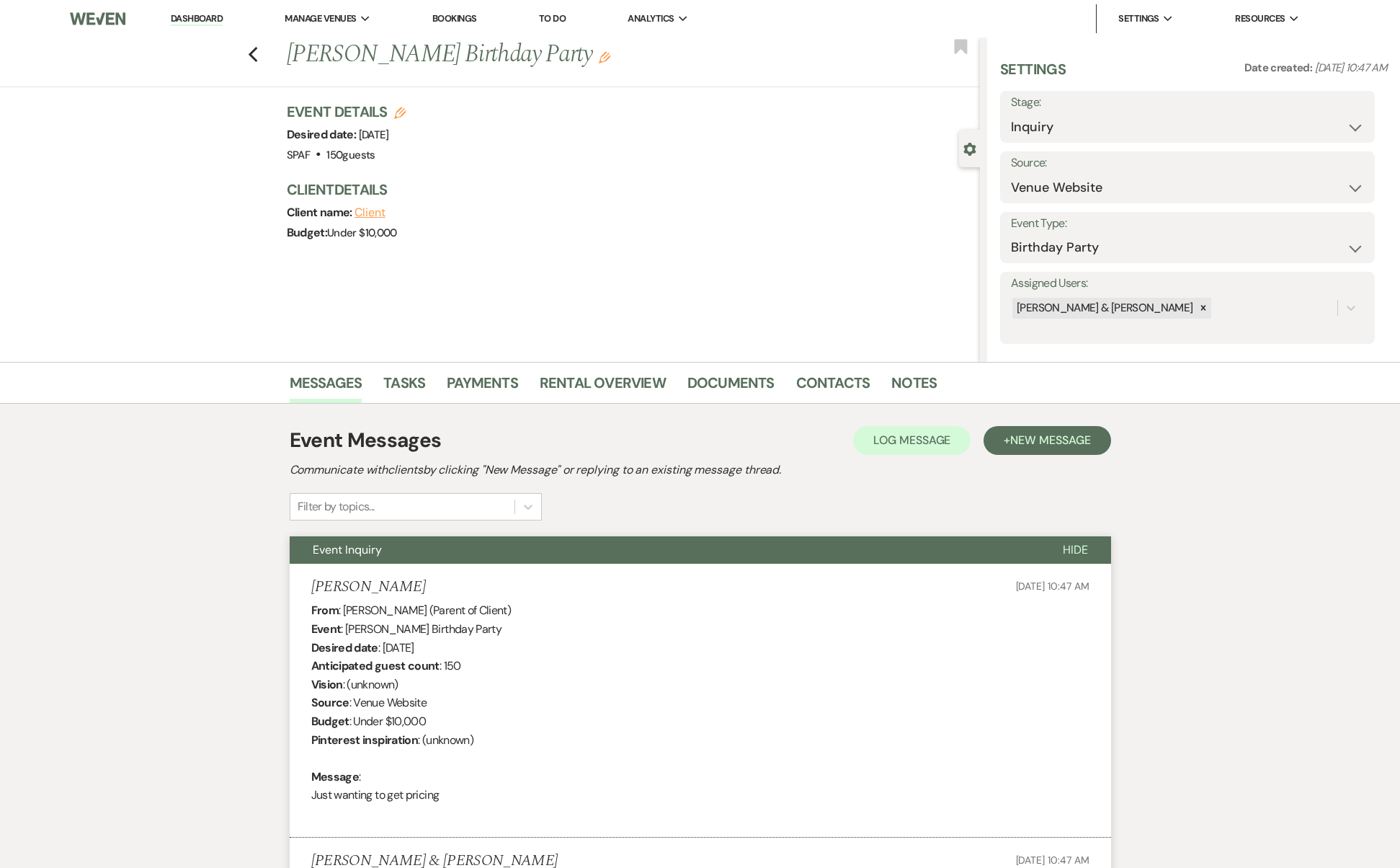
click at [1137, 141] on div "Stage: Inquiry Follow Up Tour Requested Tour Confirmed Toured Proposal Sent Boo…" at bounding box center [1188, 117] width 375 height 52
select select "9"
click at [1319, 122] on button "Save" at bounding box center [1335, 116] width 82 height 29
click at [261, 51] on div "Previous [PERSON_NAME] Birthday Party Edit Bookmark" at bounding box center [487, 62] width 988 height 49
click at [254, 50] on icon "Previous" at bounding box center [253, 55] width 10 height 17
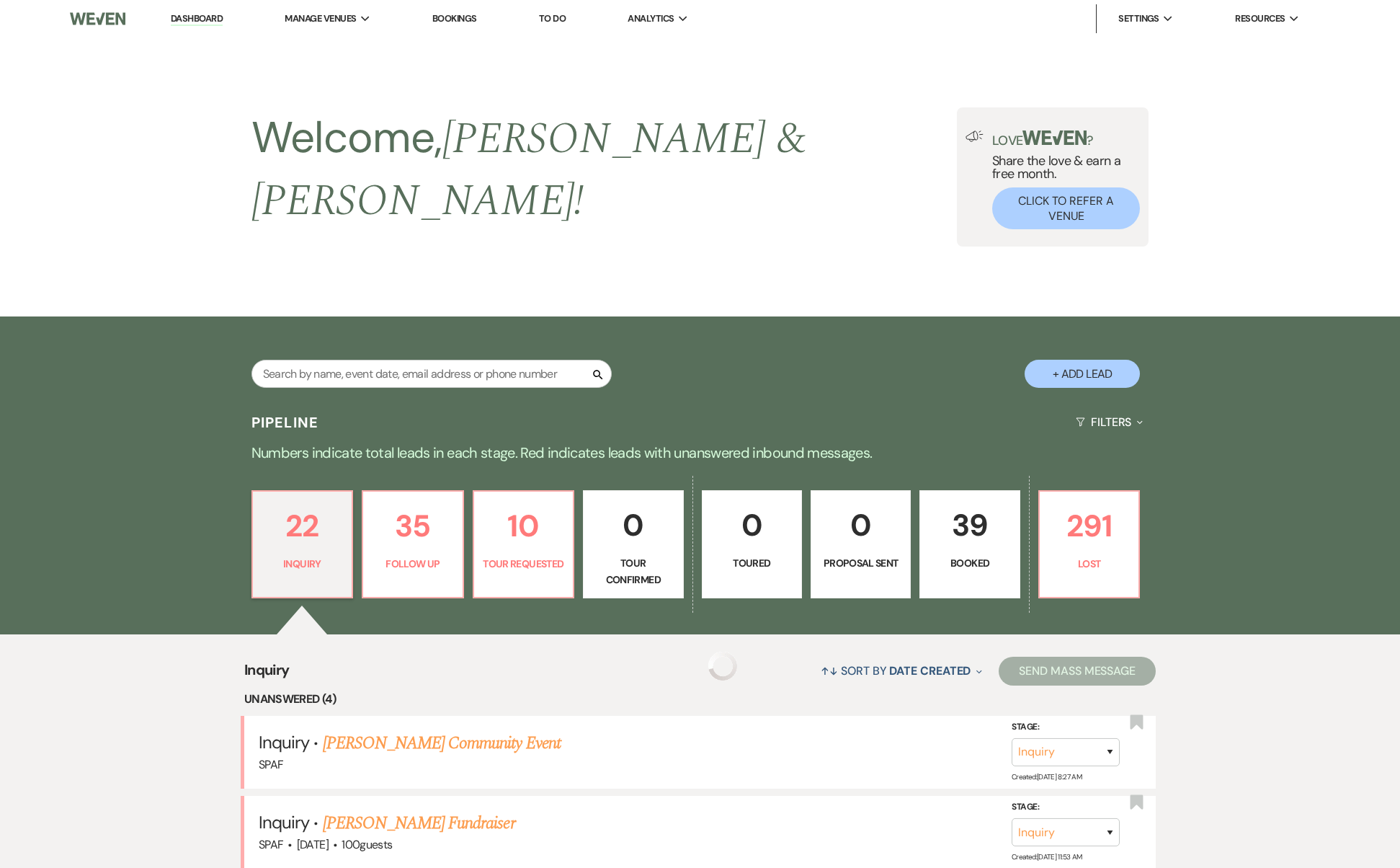
scroll to position [914, 0]
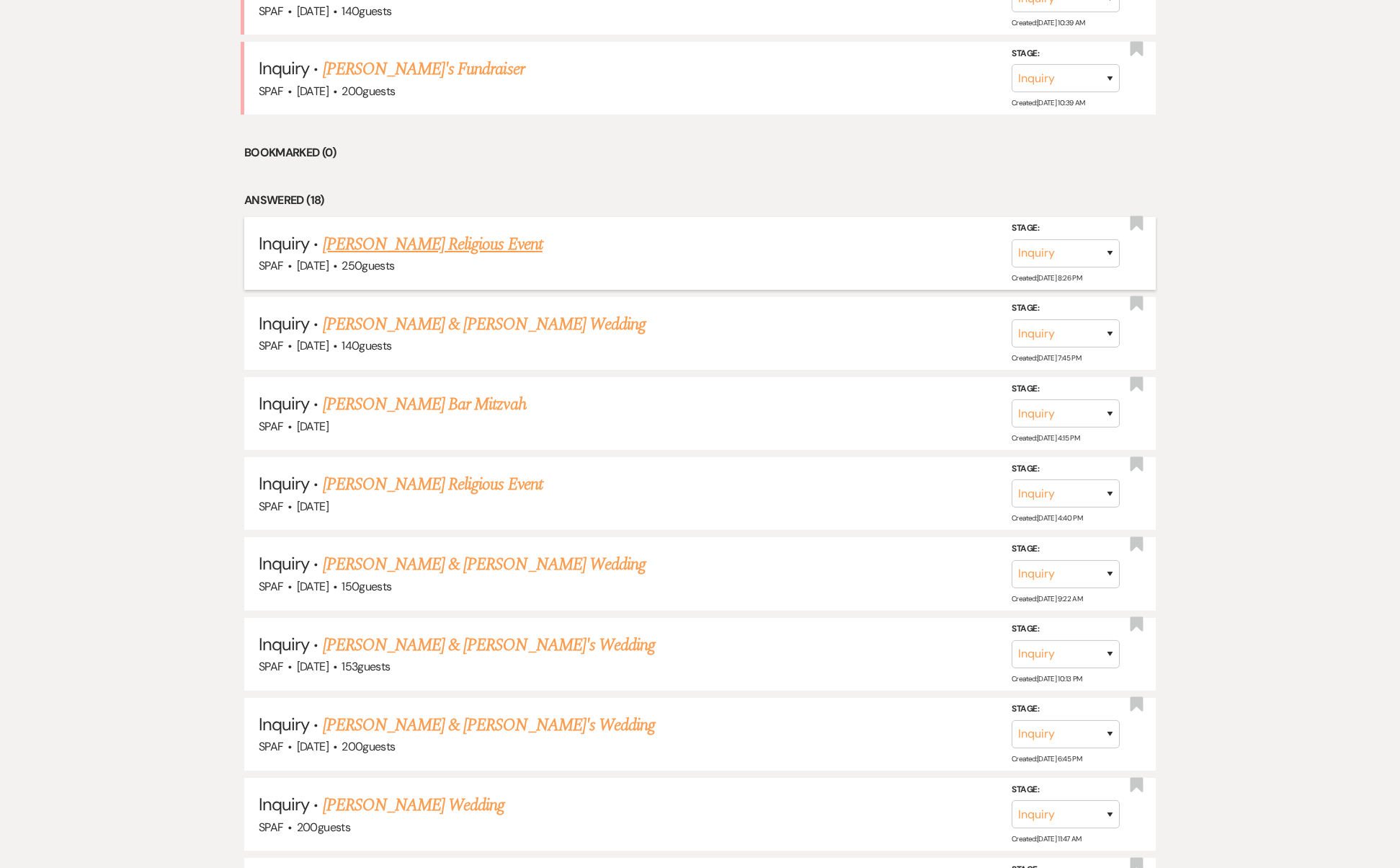
click at [420, 232] on link "[PERSON_NAME] Religious Event" at bounding box center [432, 245] width 220 height 26
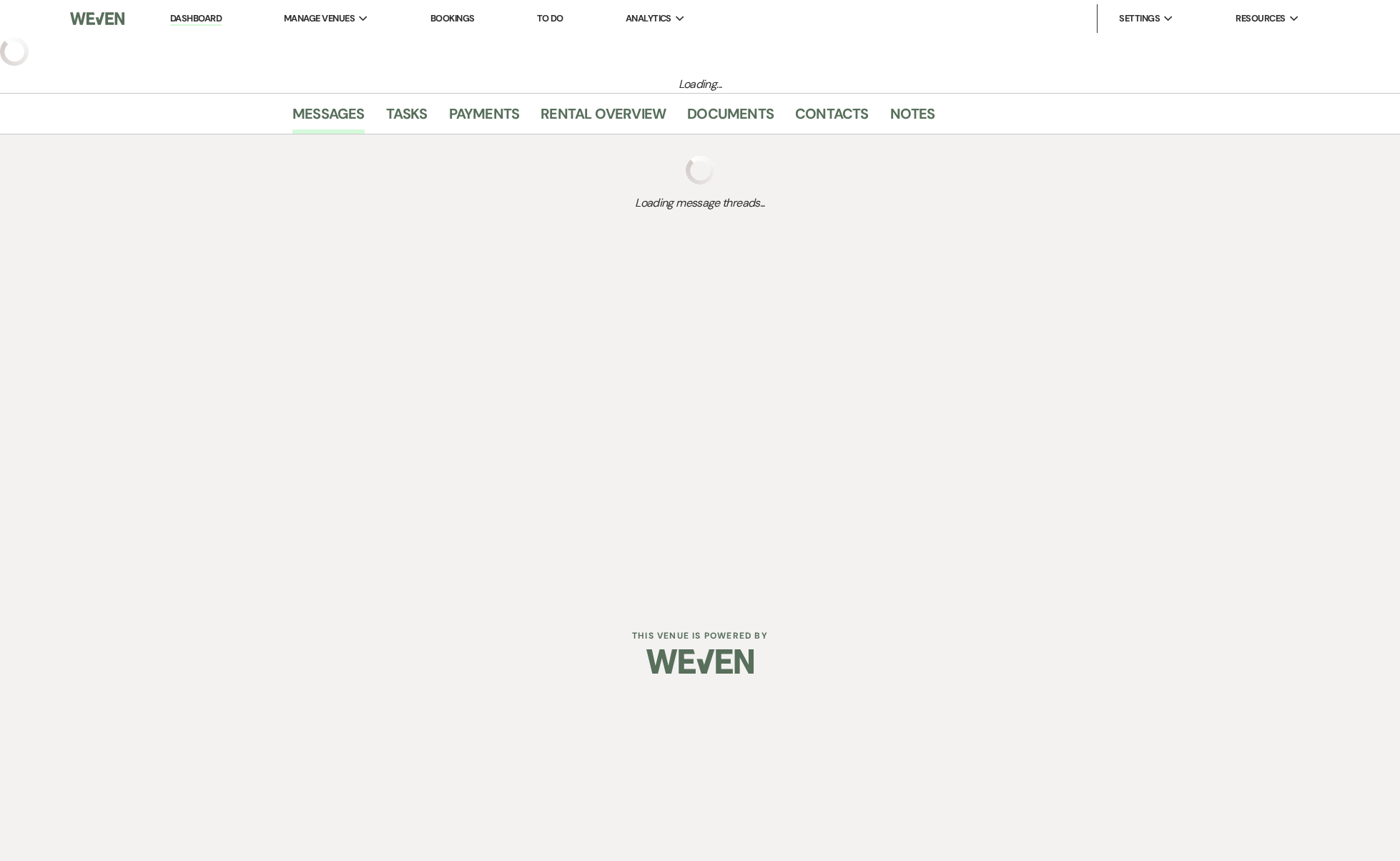
select select "5"
select select "12"
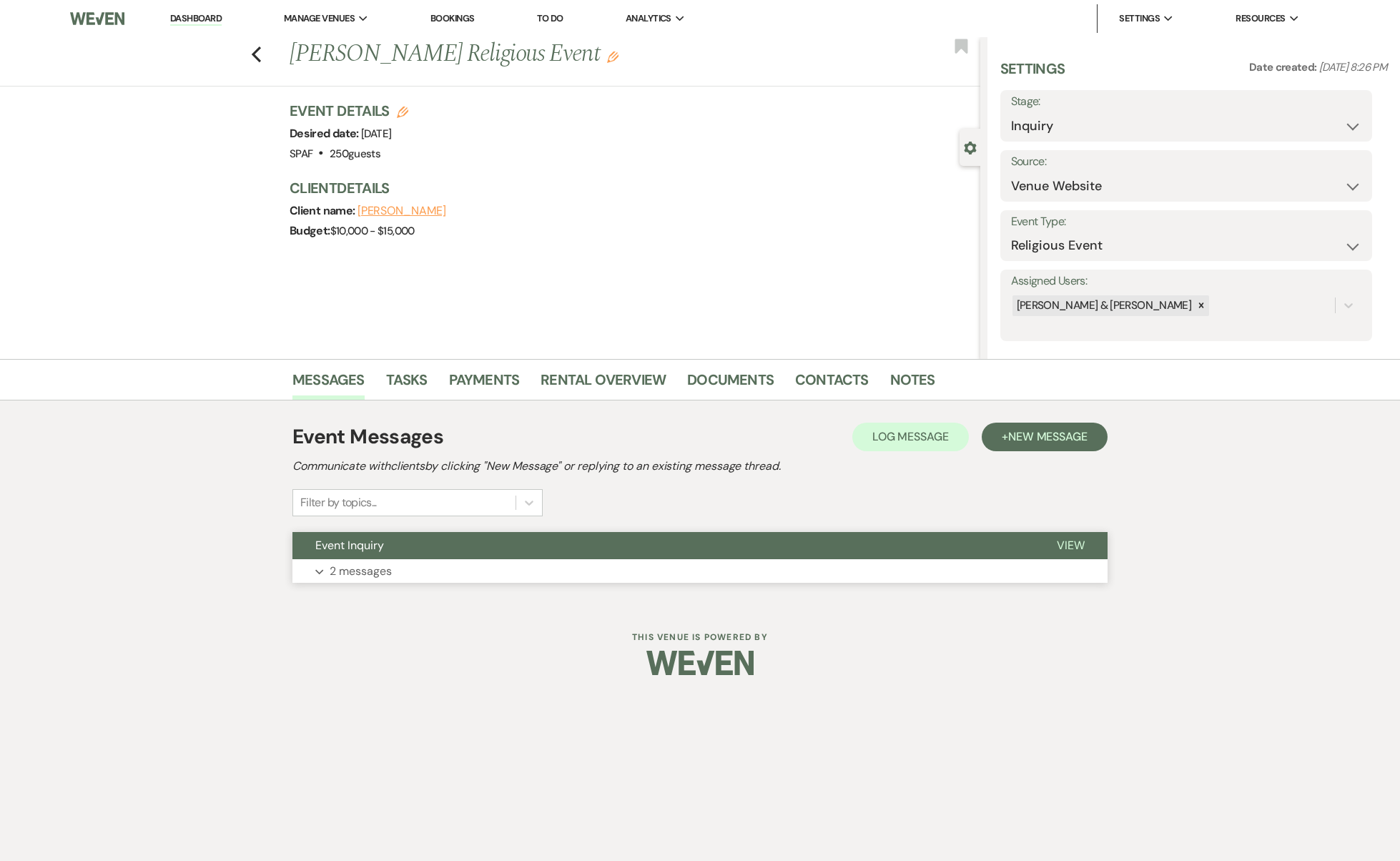
click at [331, 582] on button "Expand 2 messages" at bounding box center [700, 571] width 815 height 24
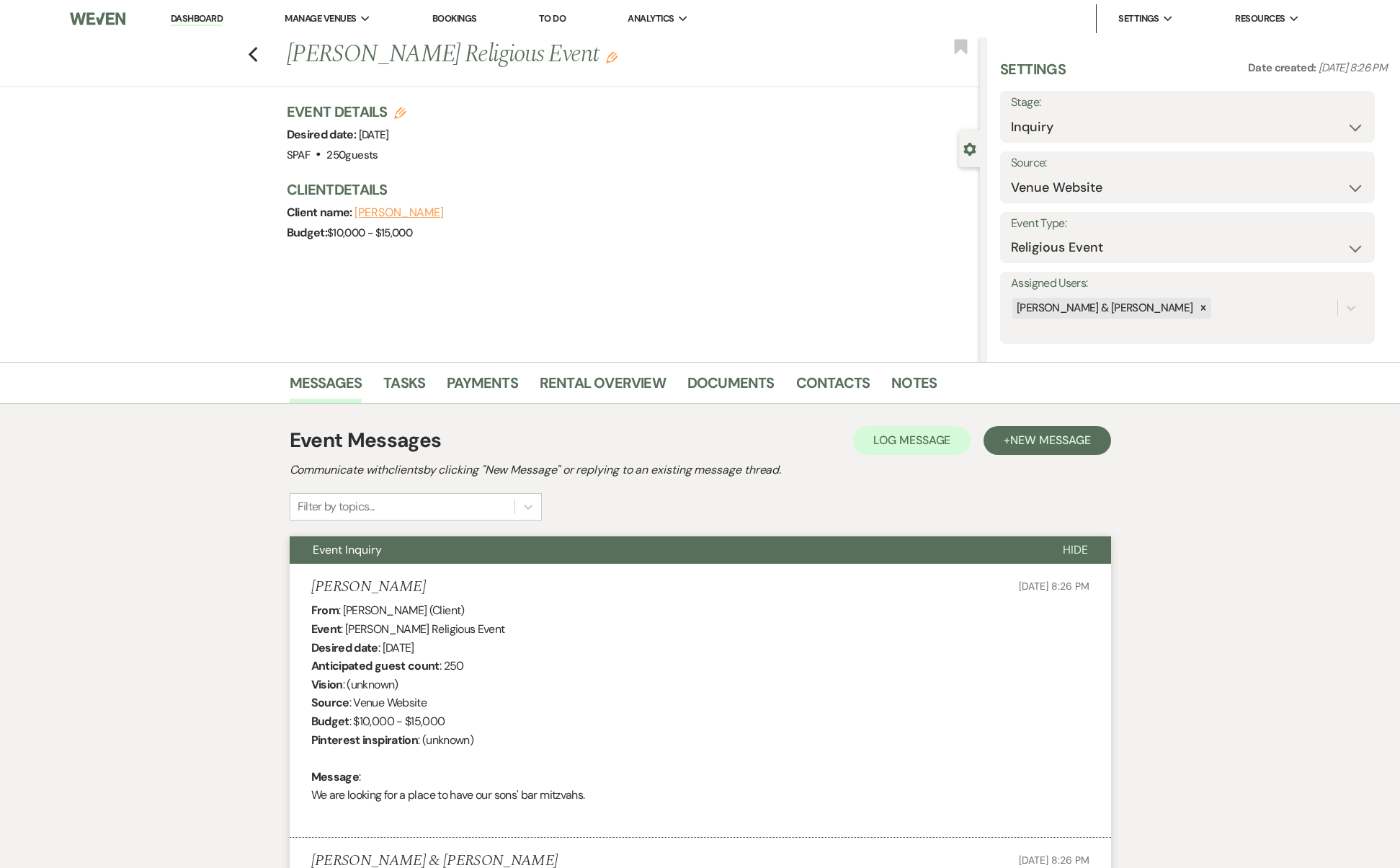
scroll to position [602, 0]
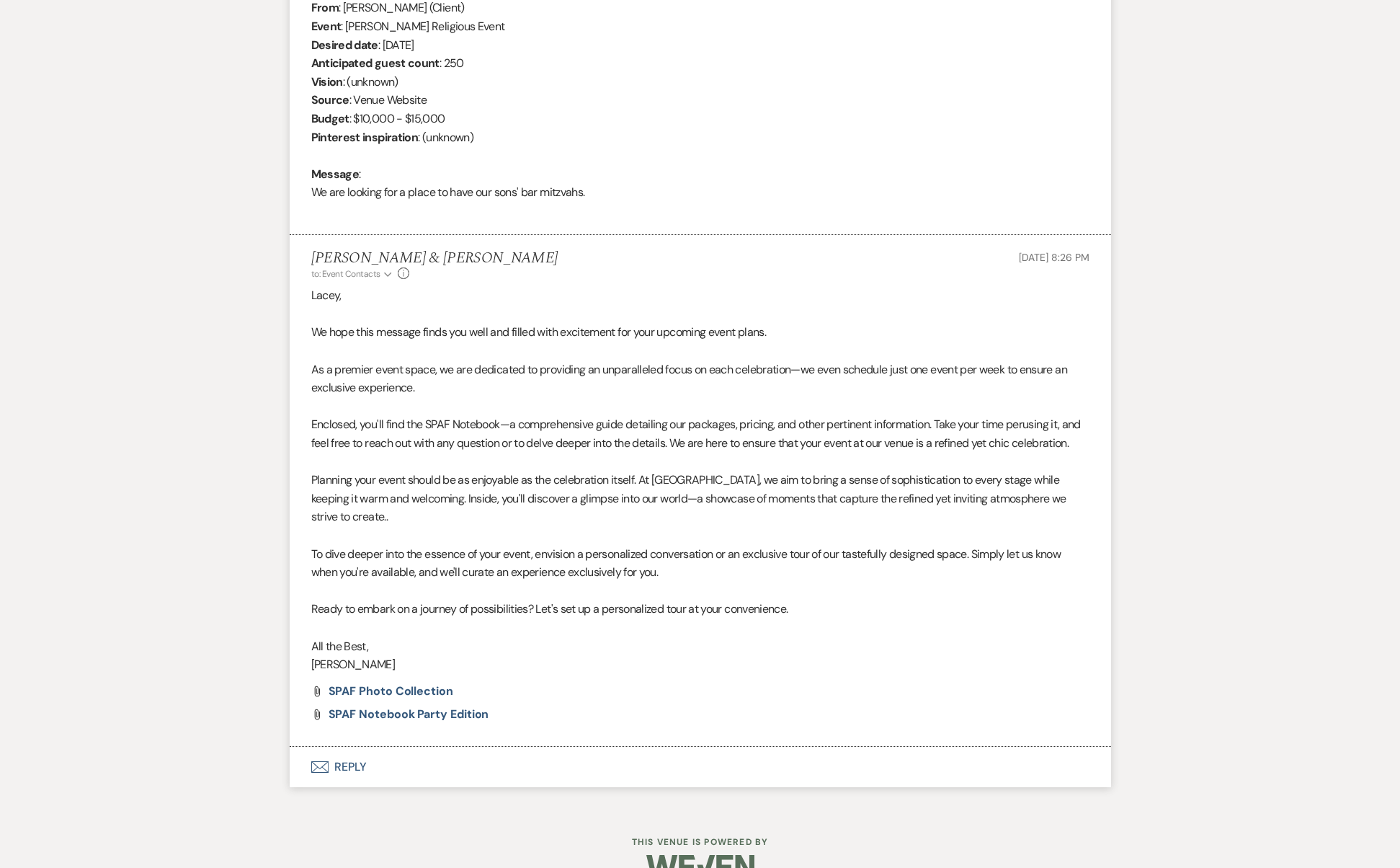
click at [360, 474] on p "Planning your event should be as enjoyable as the celebration itself. At [GEOGR…" at bounding box center [700, 498] width 779 height 56
click at [338, 746] on button "Envelope Reply" at bounding box center [700, 766] width 822 height 41
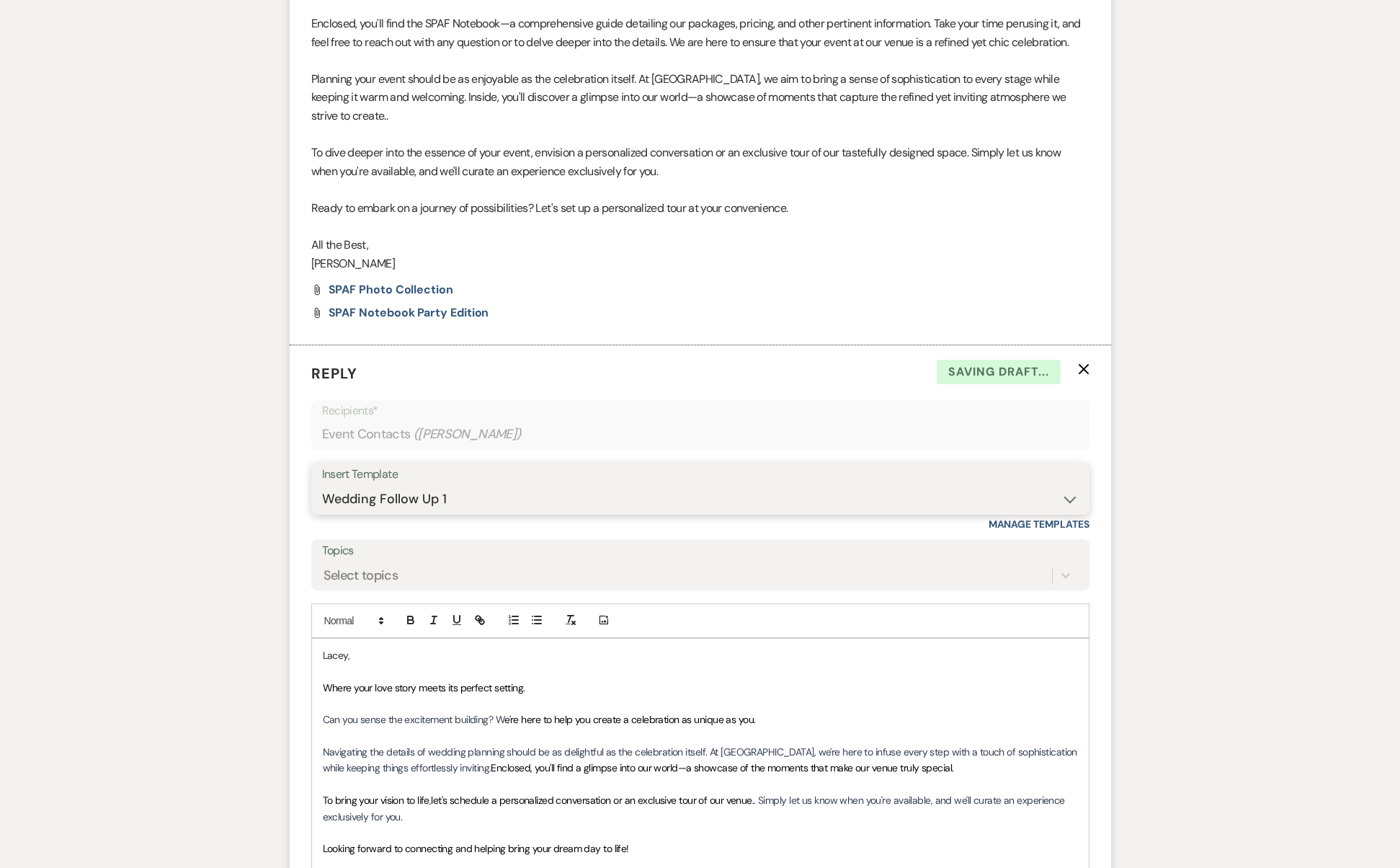
scroll to position [1288, 0]
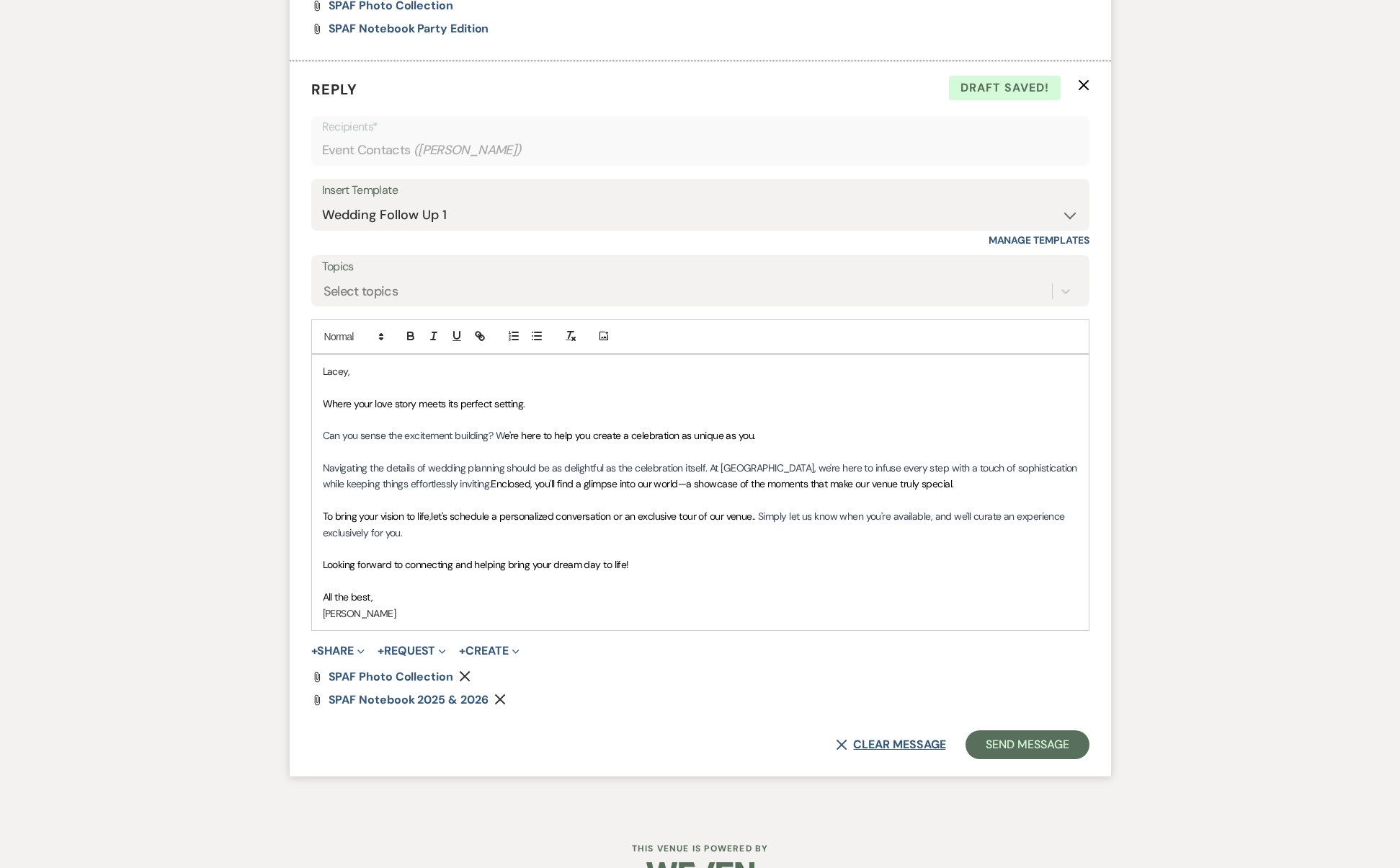
click at [916, 739] on button "X Clear message" at bounding box center [891, 744] width 109 height 11
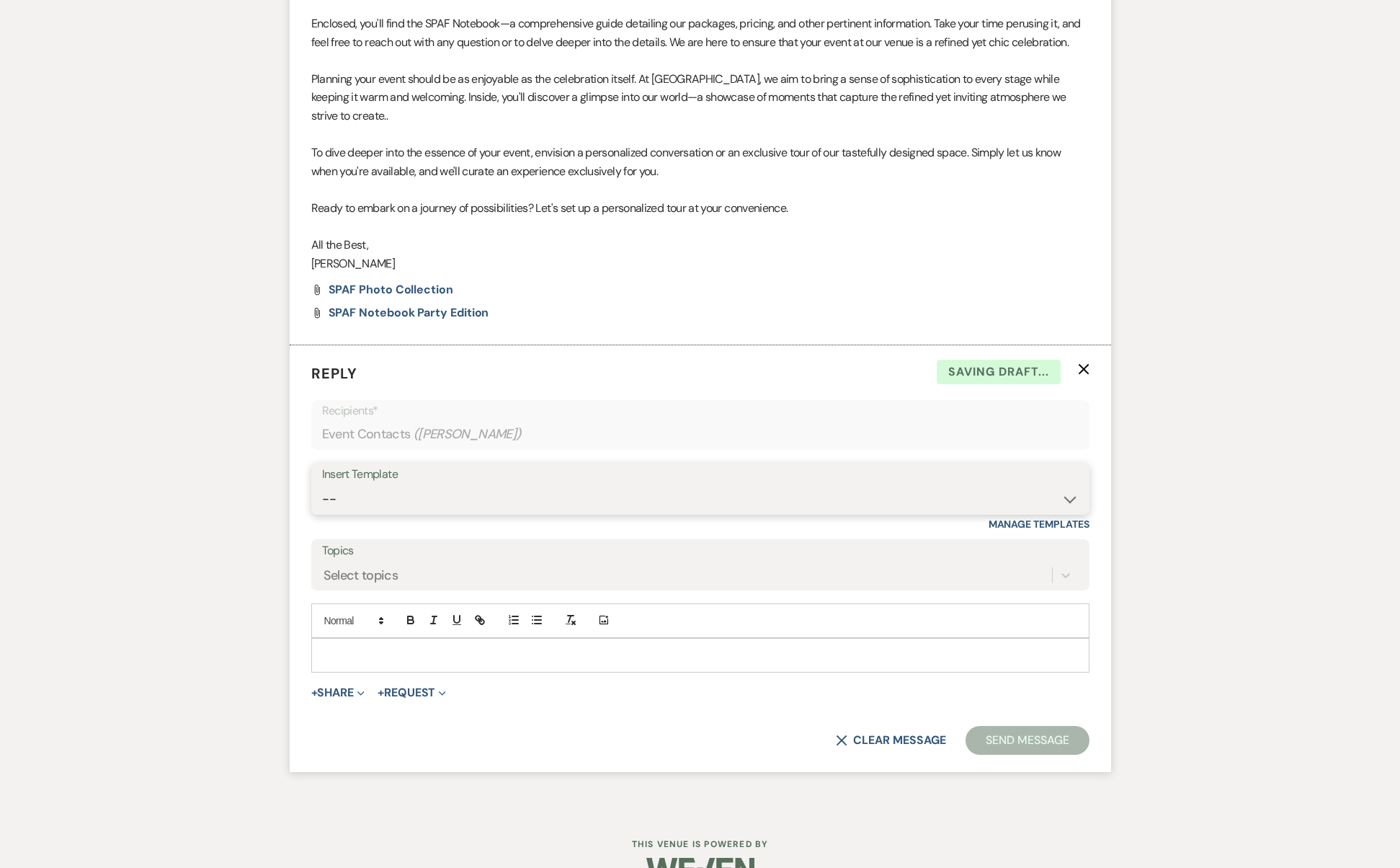
select select "5864"
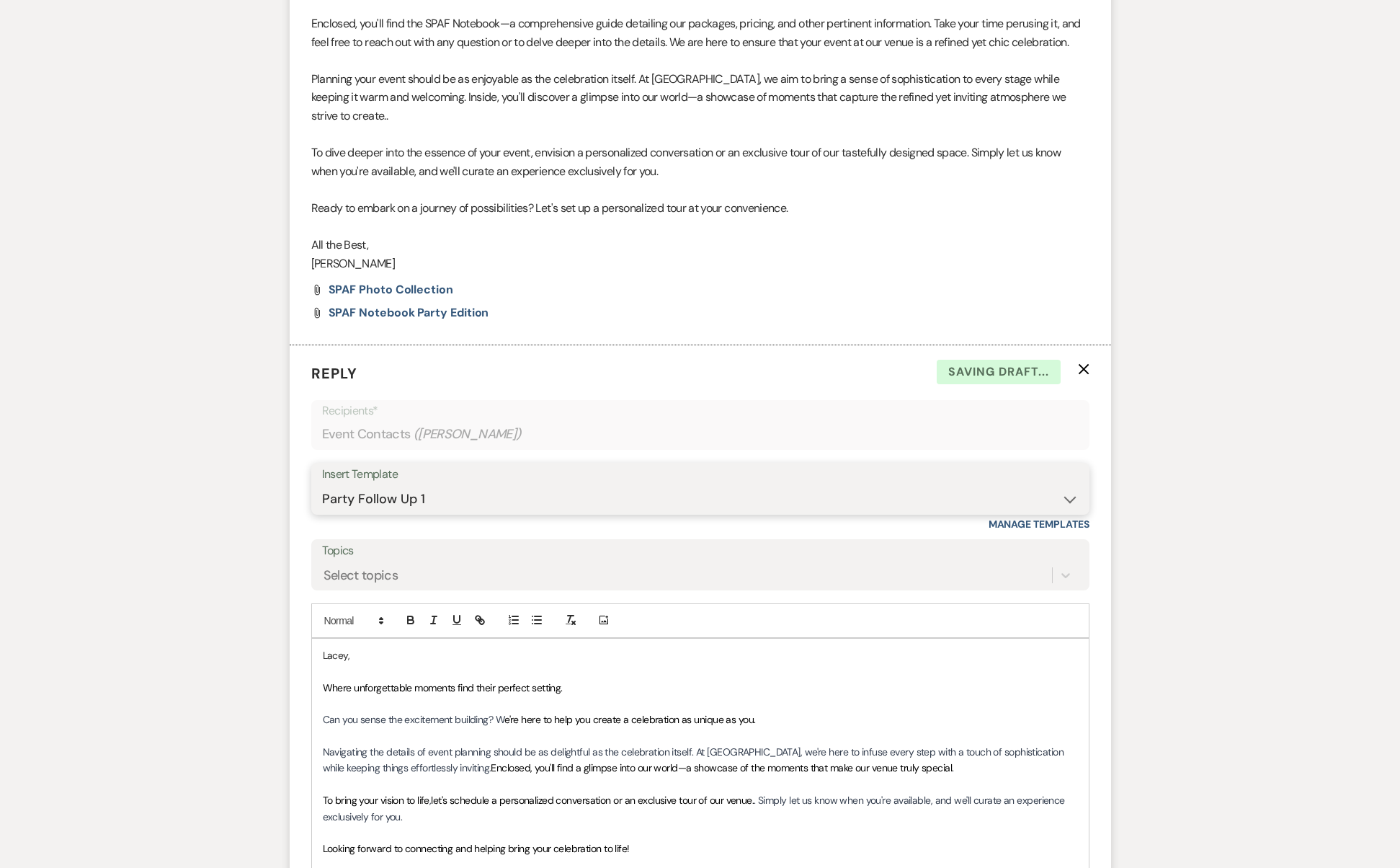
scroll to position [1311, 0]
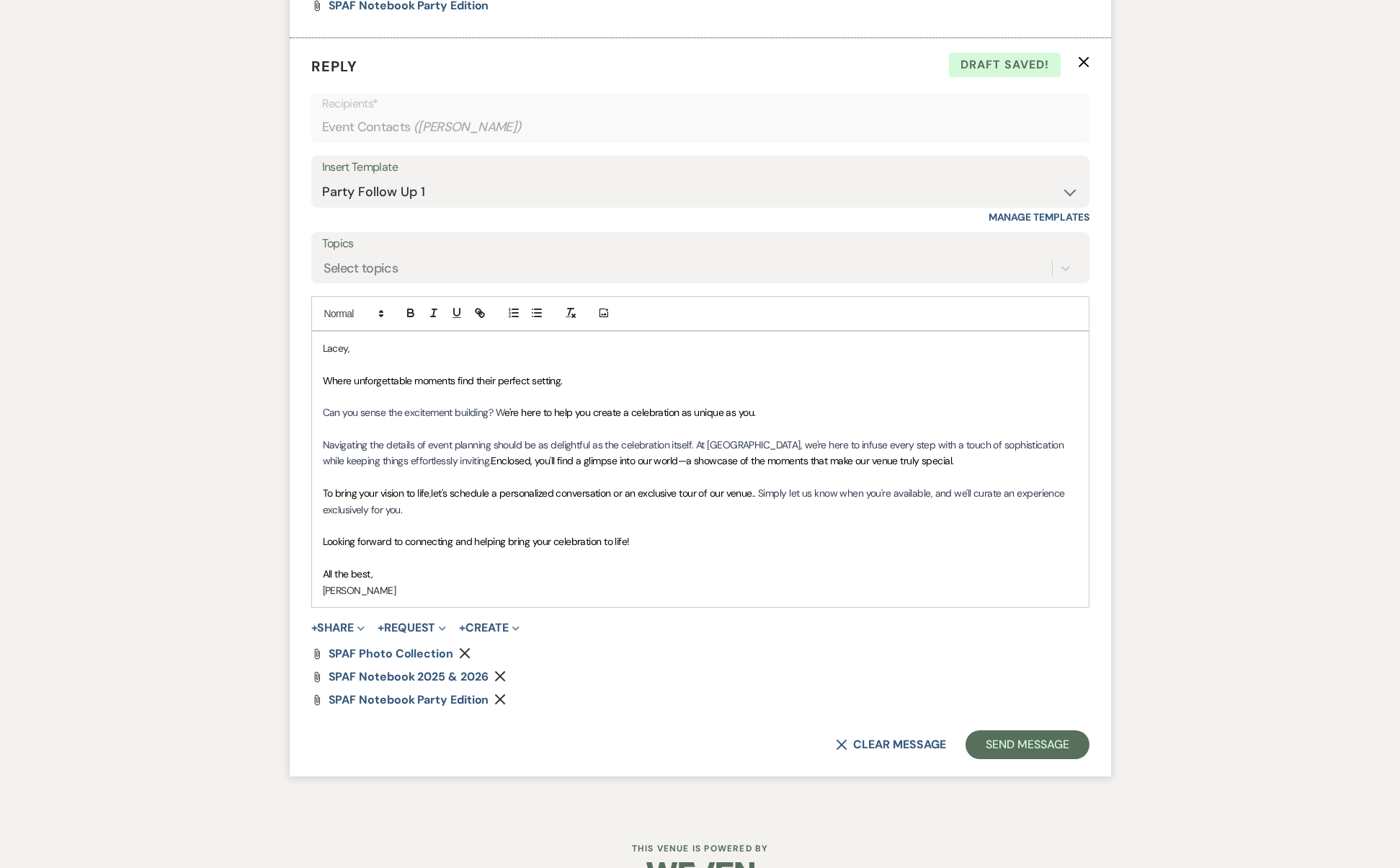
click at [499, 670] on icon "Remove" at bounding box center [500, 675] width 11 height 11
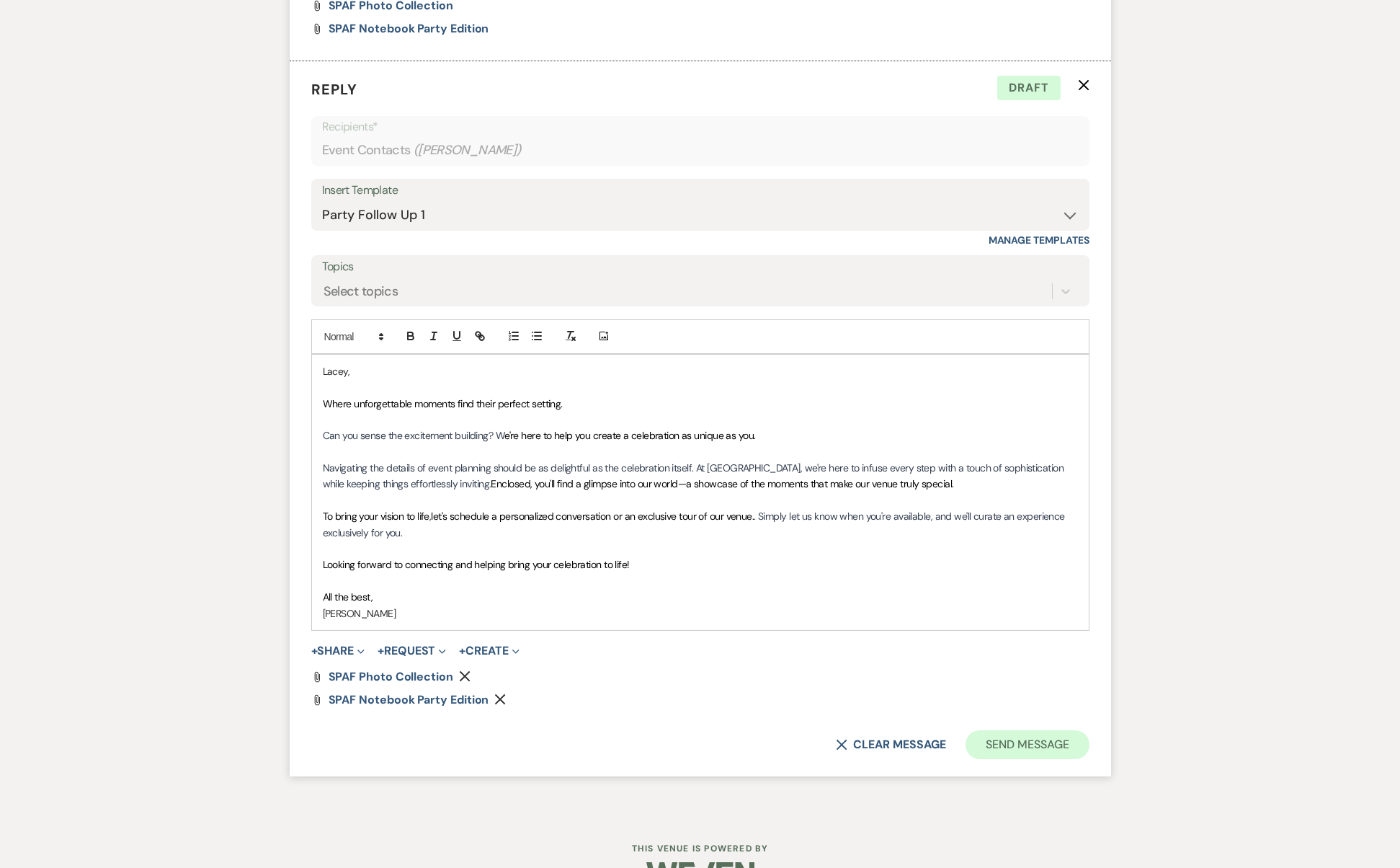
click at [1012, 730] on button "Send Message" at bounding box center [1028, 744] width 123 height 29
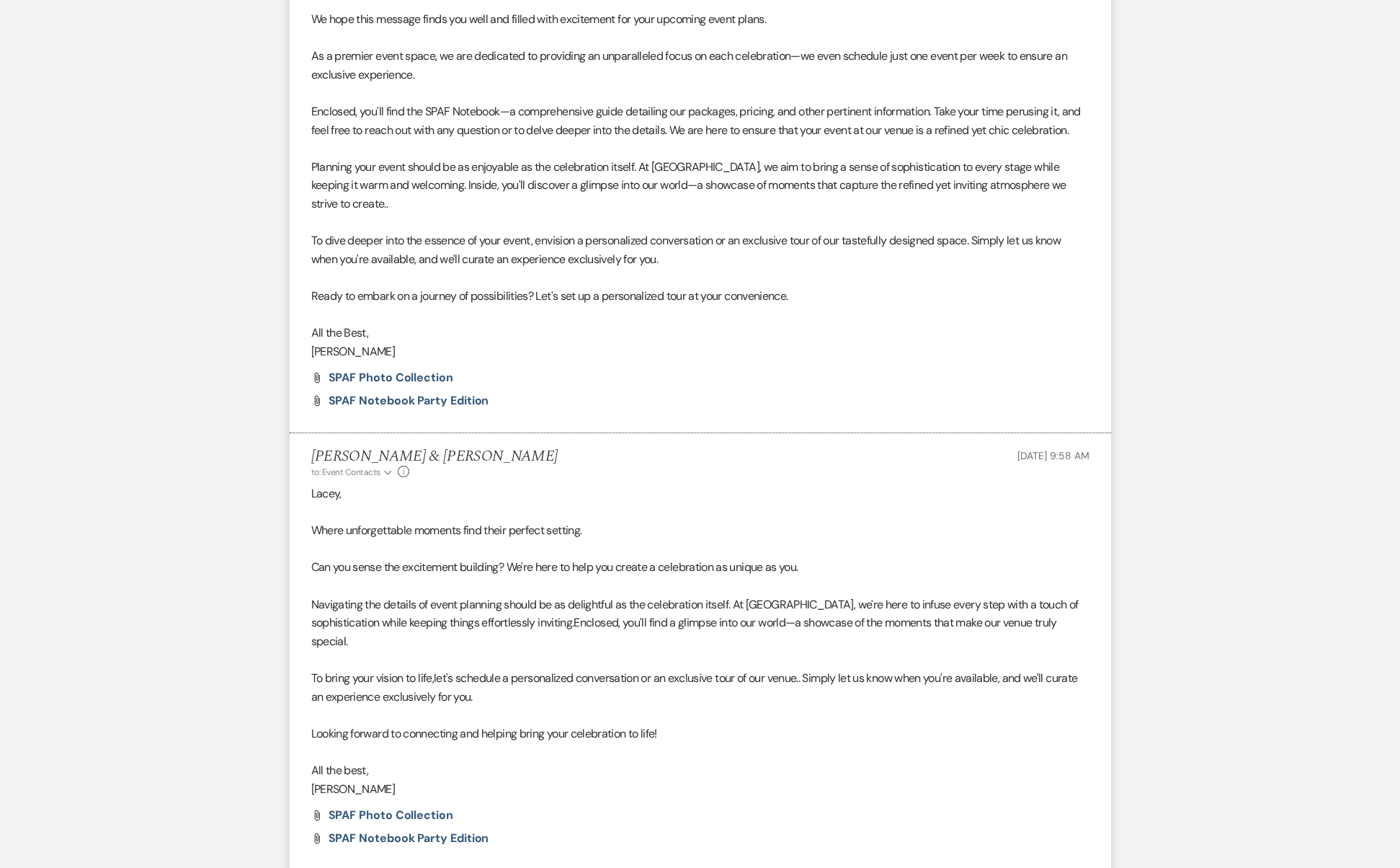
scroll to position [0, 0]
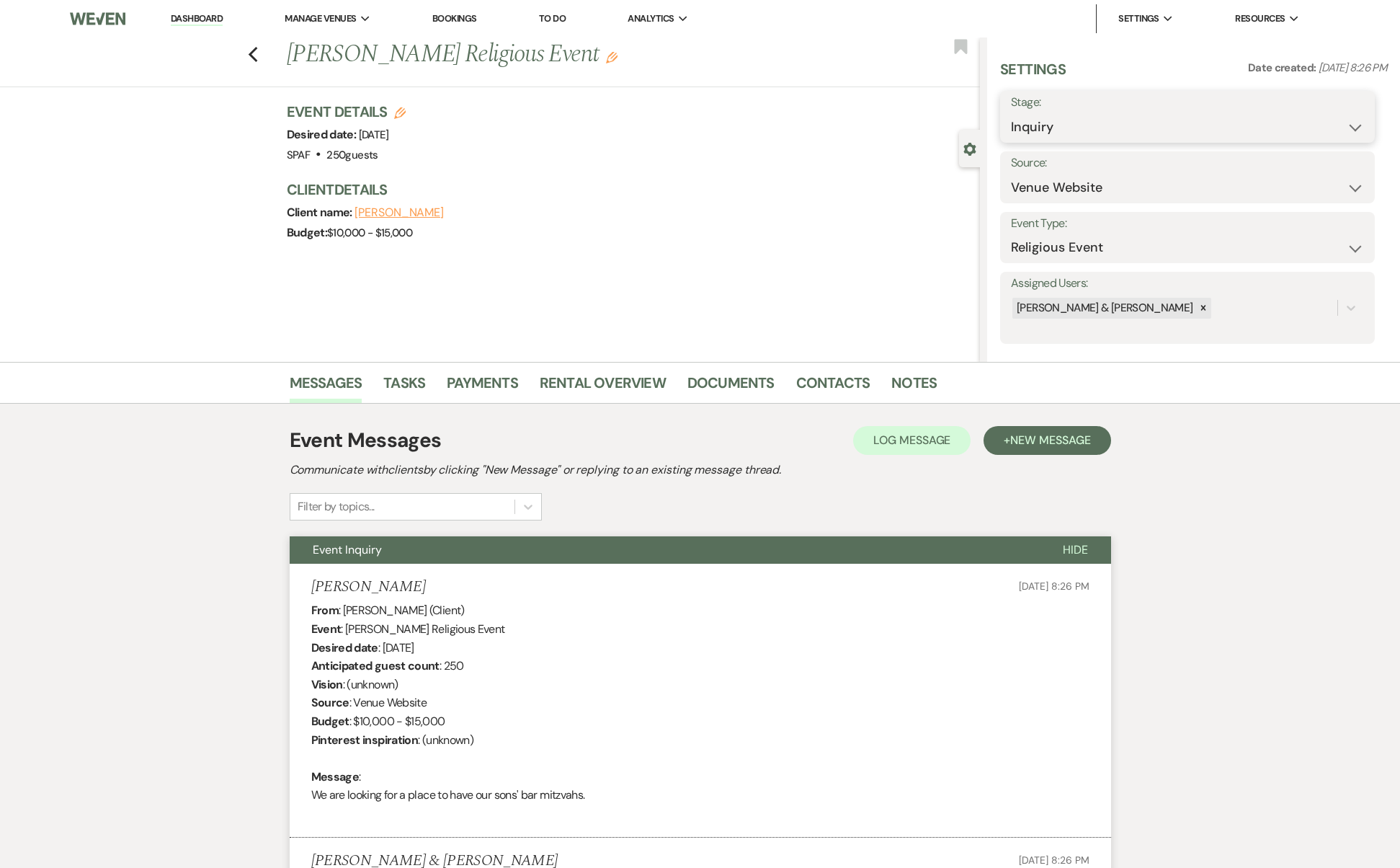
select select "9"
click at [1336, 112] on button "Save" at bounding box center [1335, 116] width 82 height 29
click at [259, 49] on icon "Previous" at bounding box center [253, 55] width 10 height 17
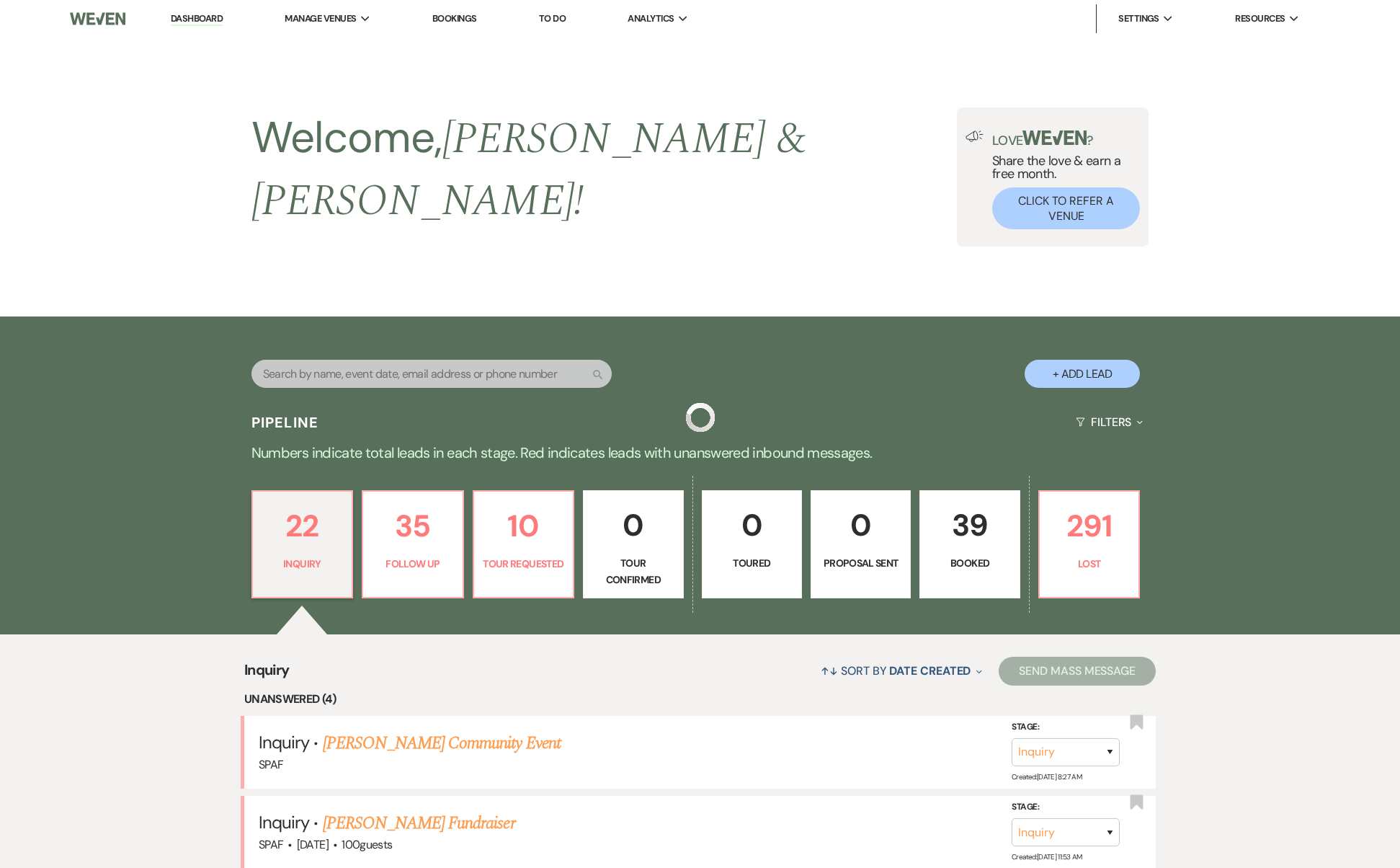
scroll to position [914, 0]
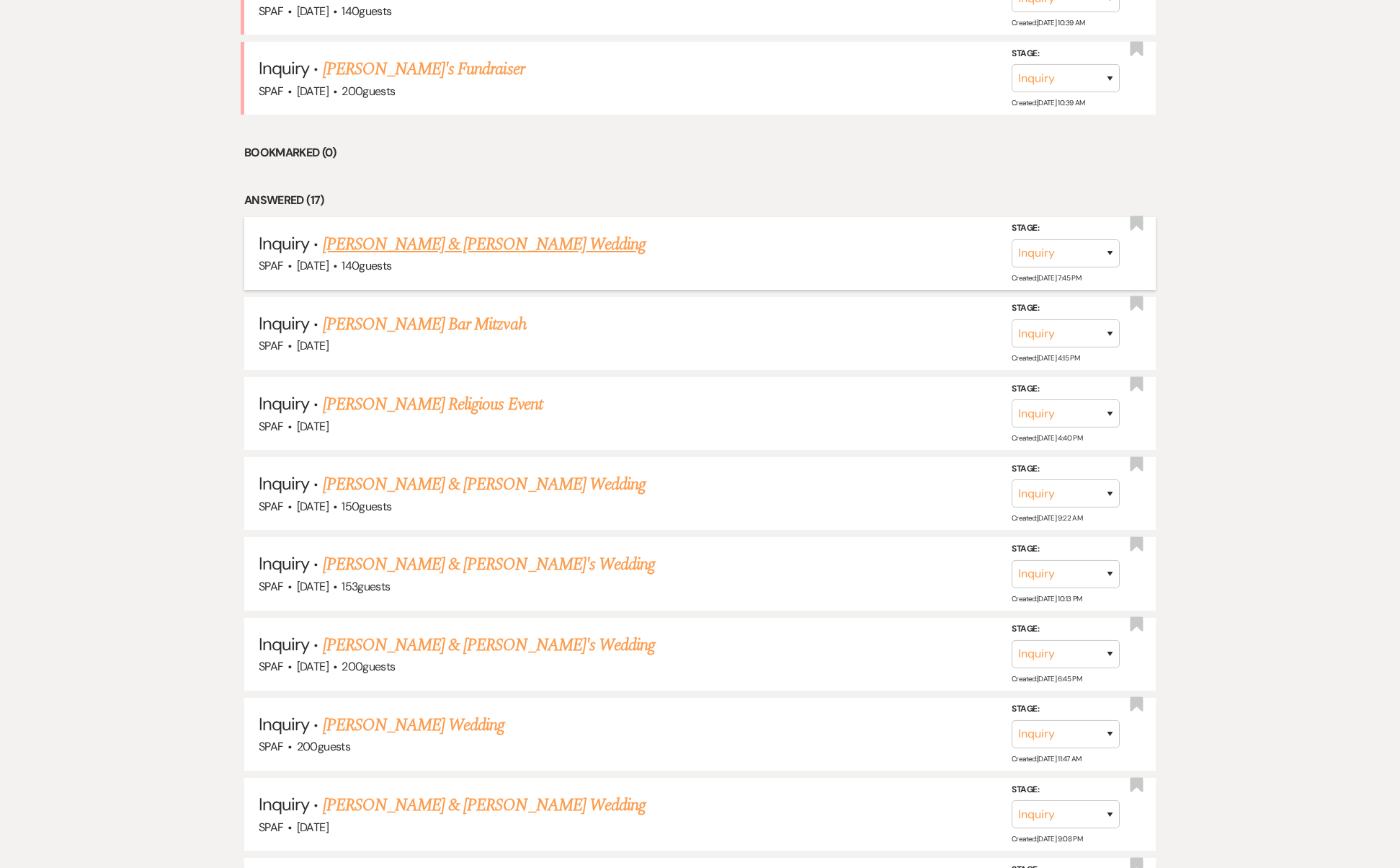
click at [470, 232] on link "[PERSON_NAME] & [PERSON_NAME] Wedding" at bounding box center [484, 245] width 323 height 26
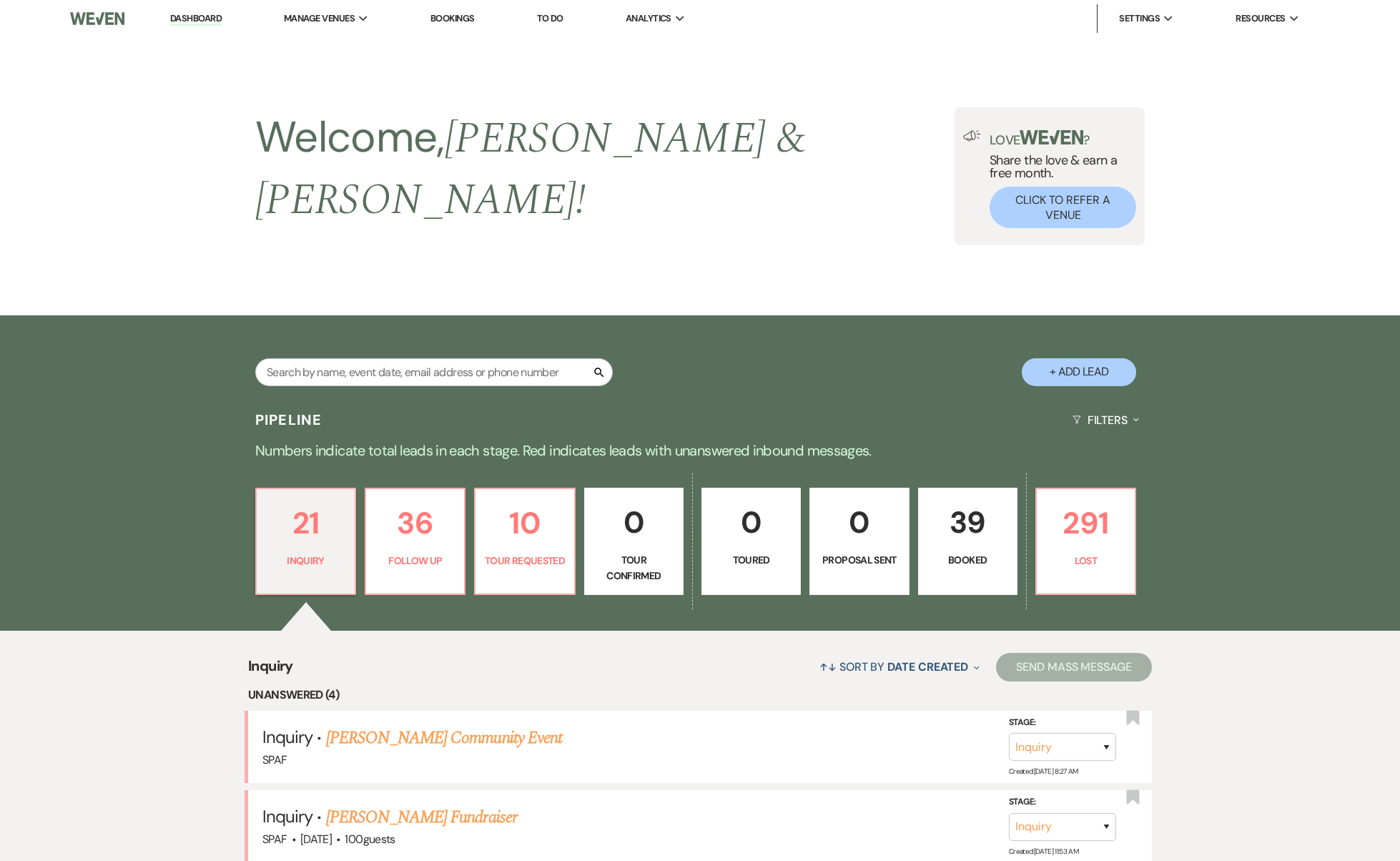
select select "5"
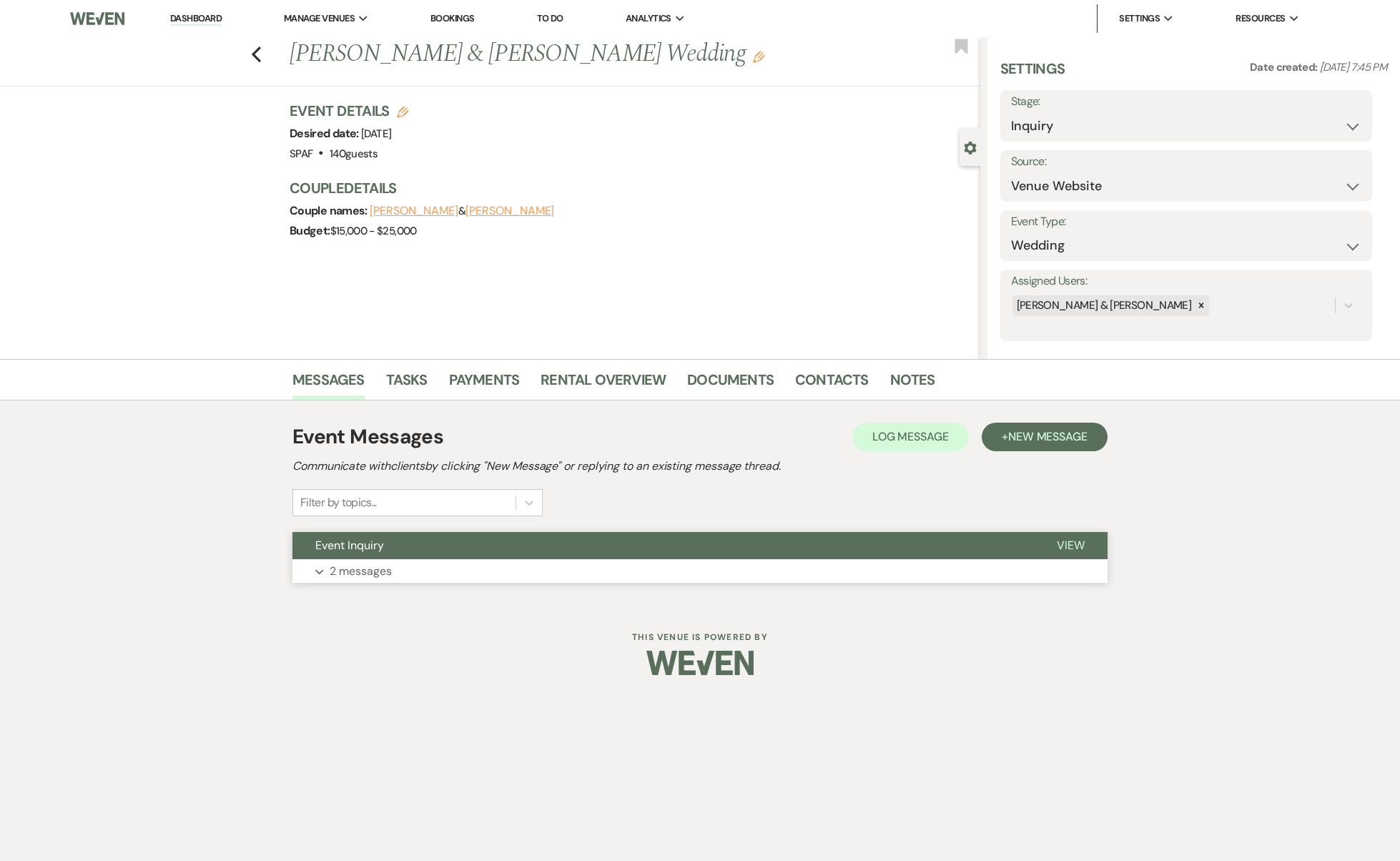
click at [479, 565] on button "Expand 2 messages" at bounding box center [700, 571] width 815 height 24
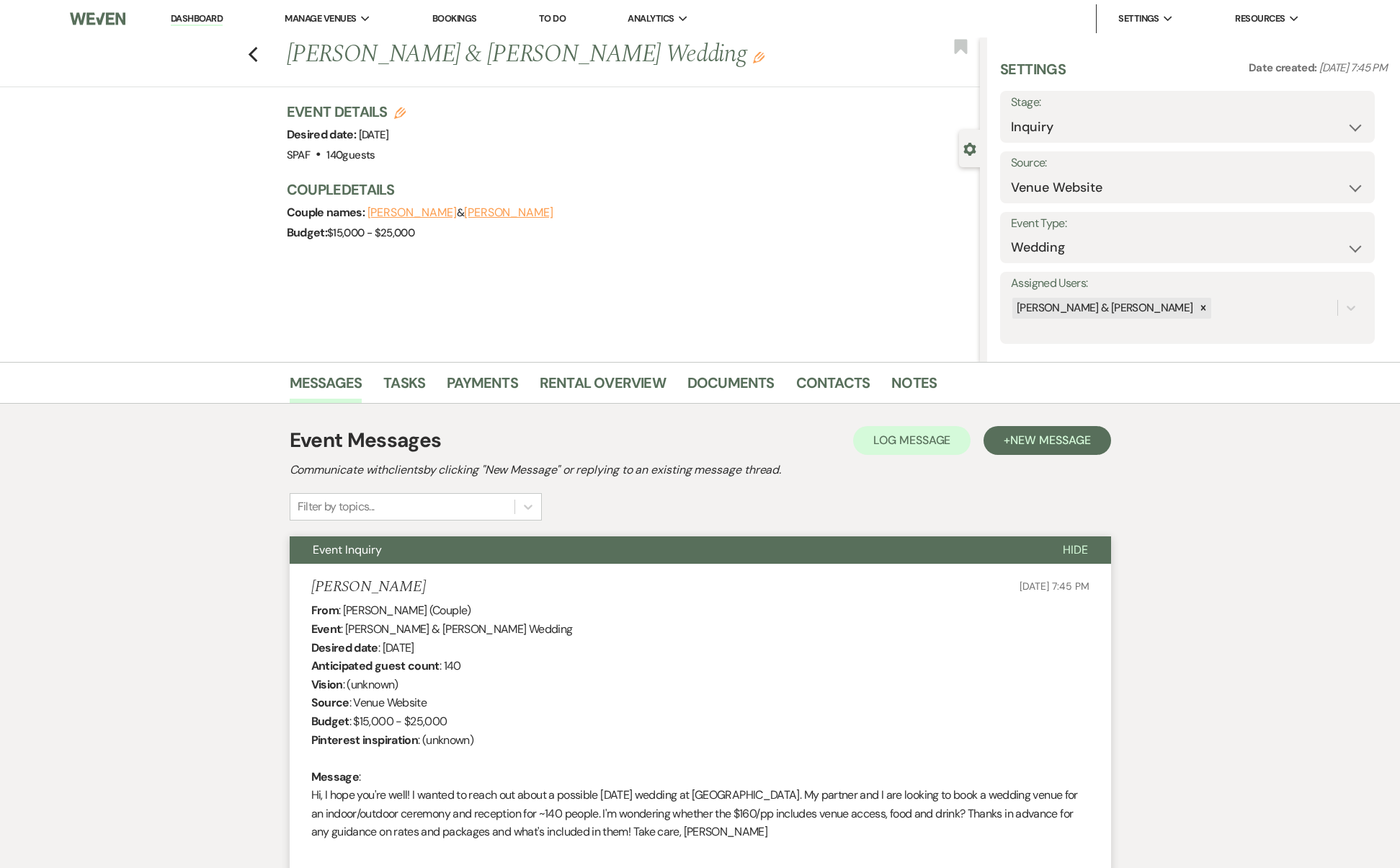
scroll to position [674, 0]
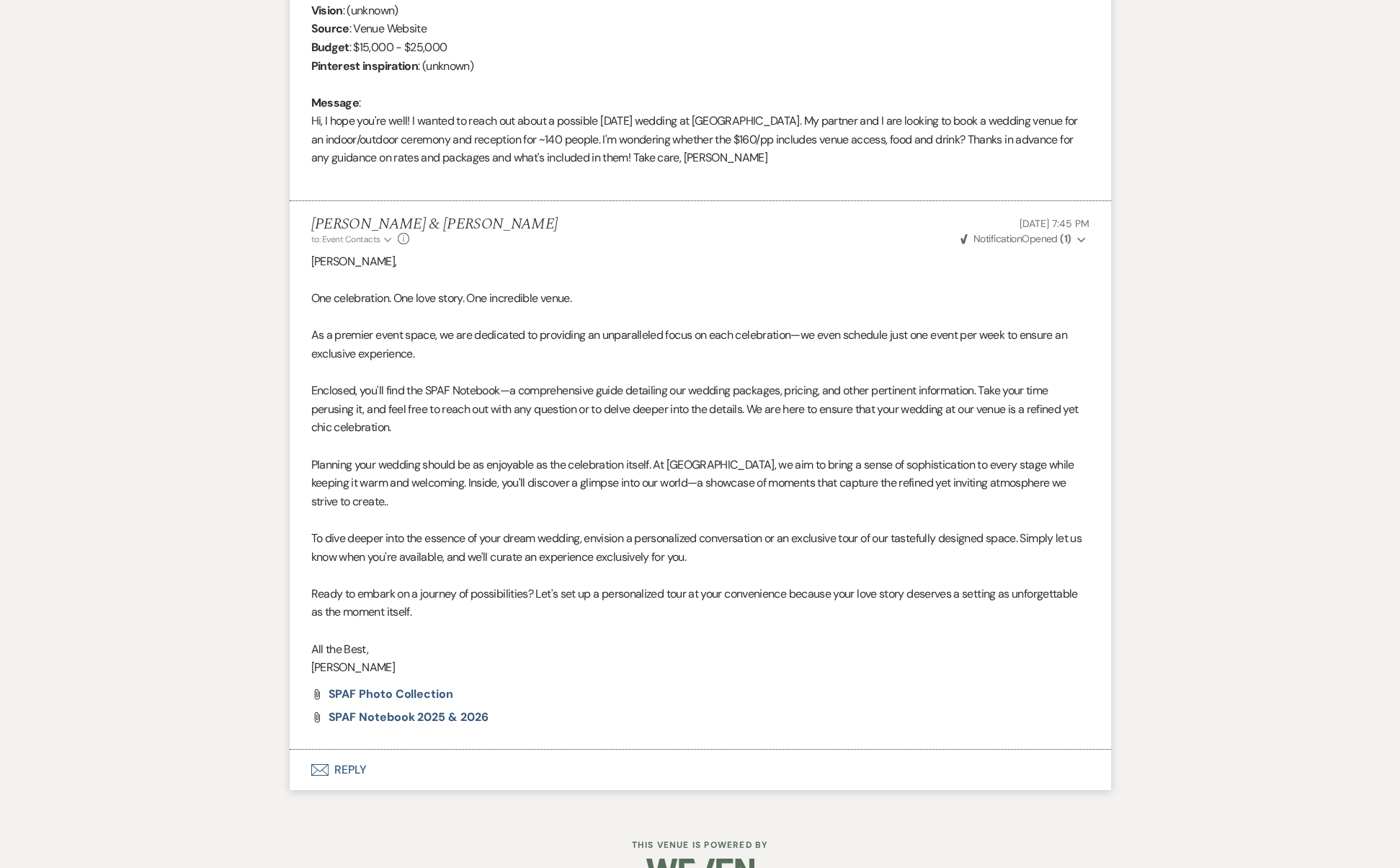
click at [364, 750] on button "Envelope Reply" at bounding box center [700, 770] width 822 height 41
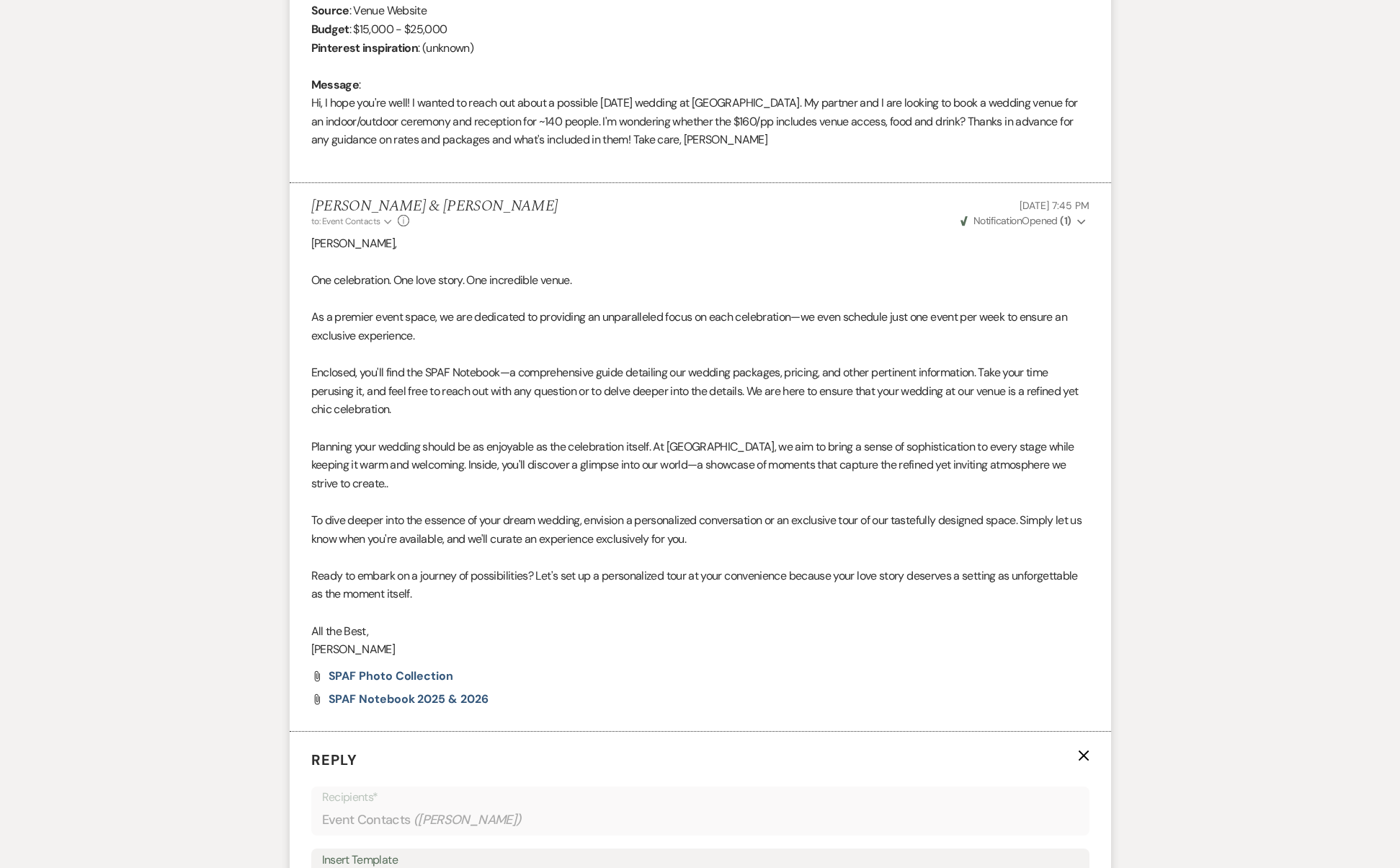
scroll to position [460, 0]
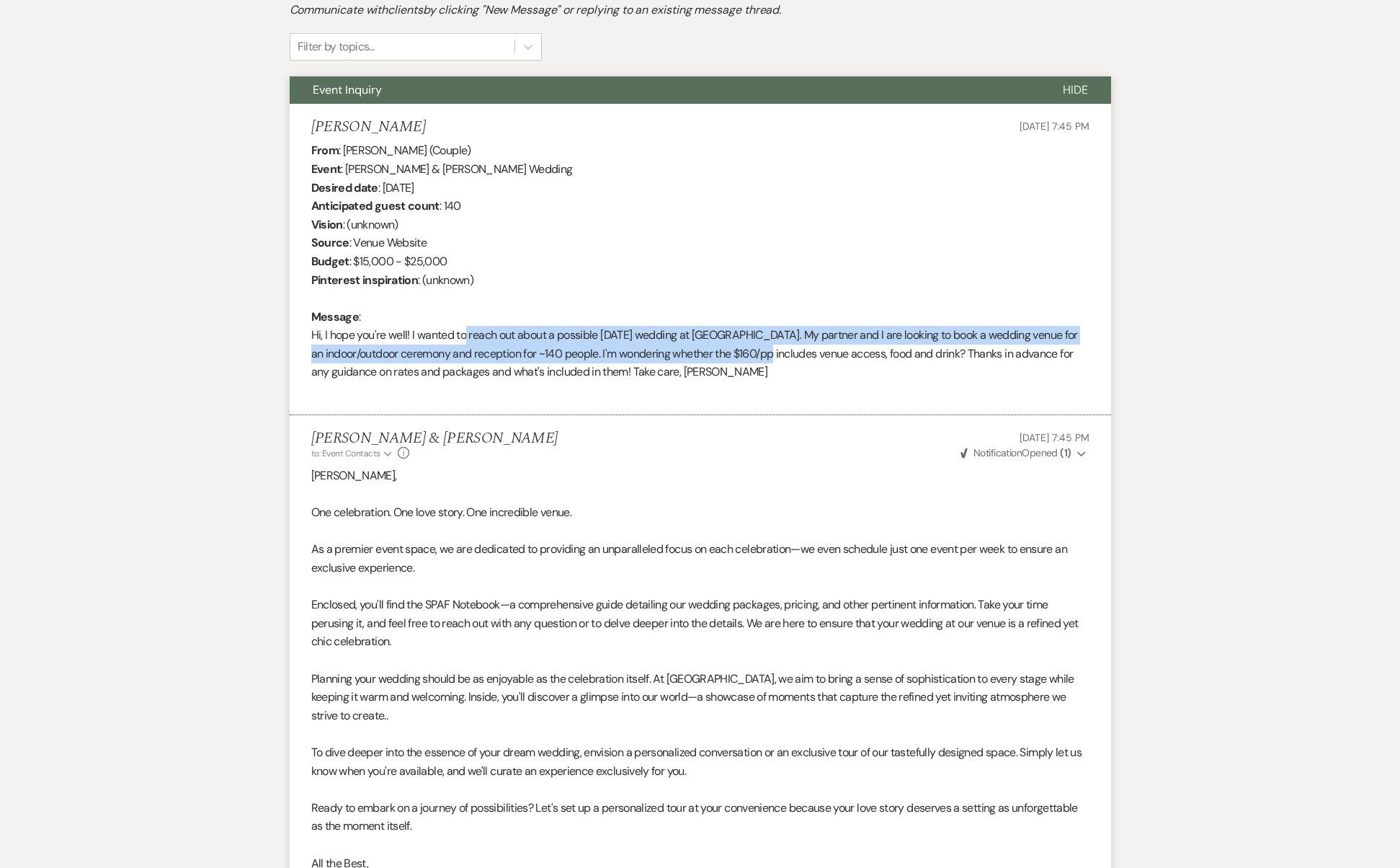
drag, startPoint x: 461, startPoint y: 331, endPoint x: 774, endPoint y: 345, distance: 313.3
click at [769, 348] on div "From : [PERSON_NAME] (Couple) Event : [PERSON_NAME] & [PERSON_NAME] Wedding Des…" at bounding box center [700, 270] width 779 height 258
click at [781, 336] on div "From : [PERSON_NAME] (Couple) Event : [PERSON_NAME] & [PERSON_NAME] Wedding Des…" at bounding box center [700, 270] width 779 height 258
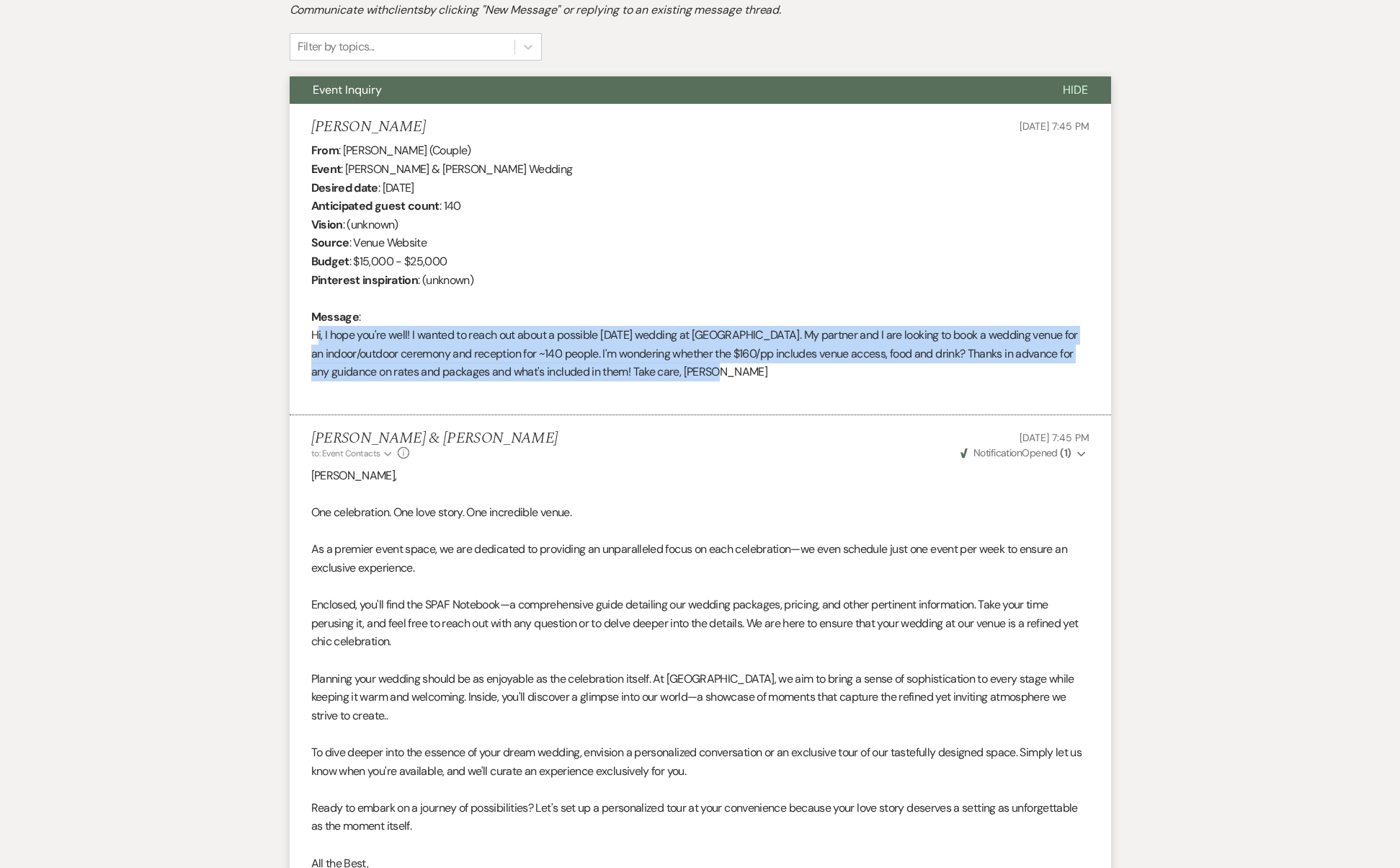
drag, startPoint x: 741, startPoint y: 372, endPoint x: 278, endPoint y: 328, distance: 465.1
click at [278, 328] on div "Messages Tasks Payments Rental Overview Documents Contacts Notes Event Messages…" at bounding box center [700, 666] width 1400 height 1528
copy div "Hi, I hope you're well! I wanted to reach out about a possible [DATE] wedding a…"
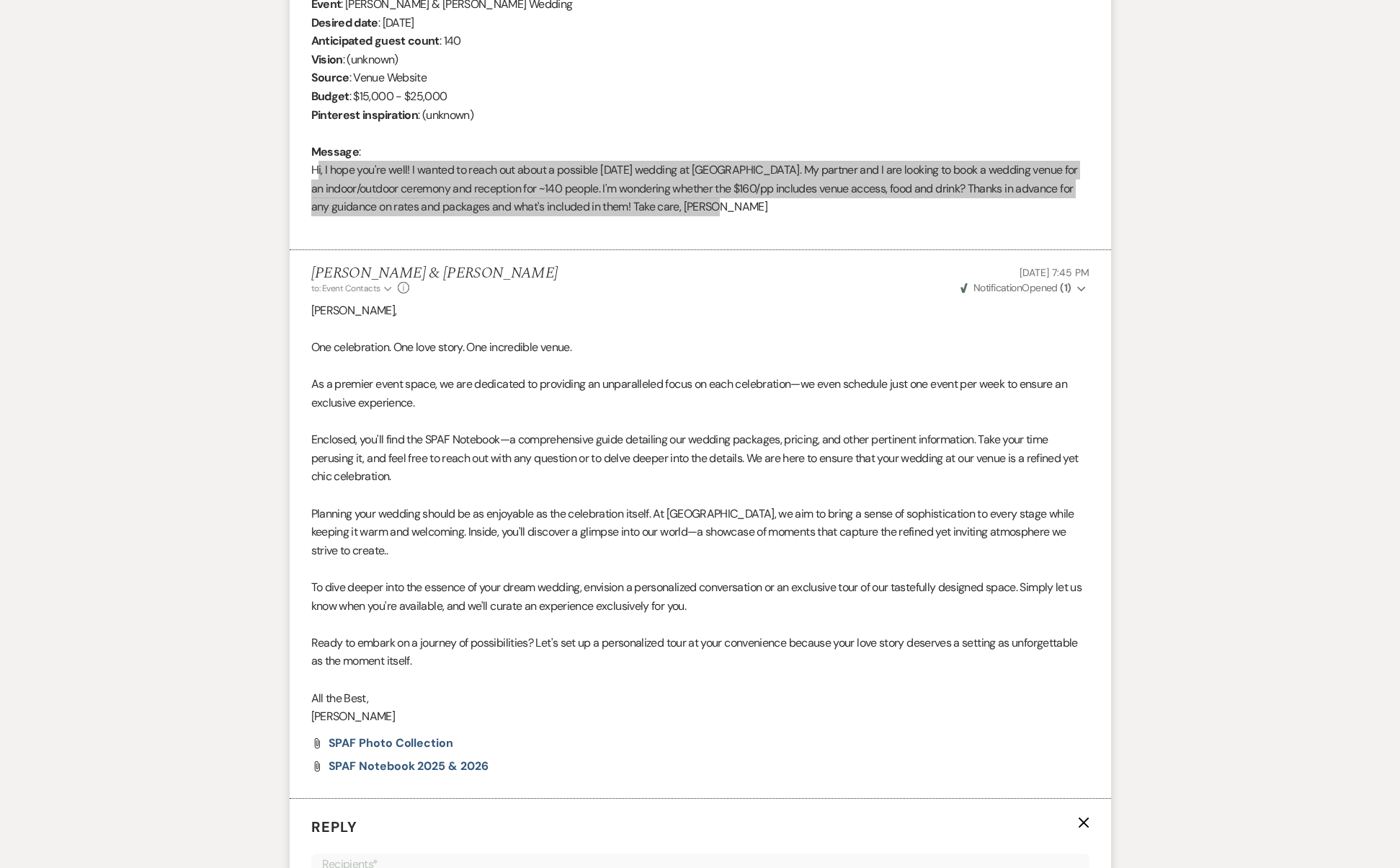
scroll to position [1076, 0]
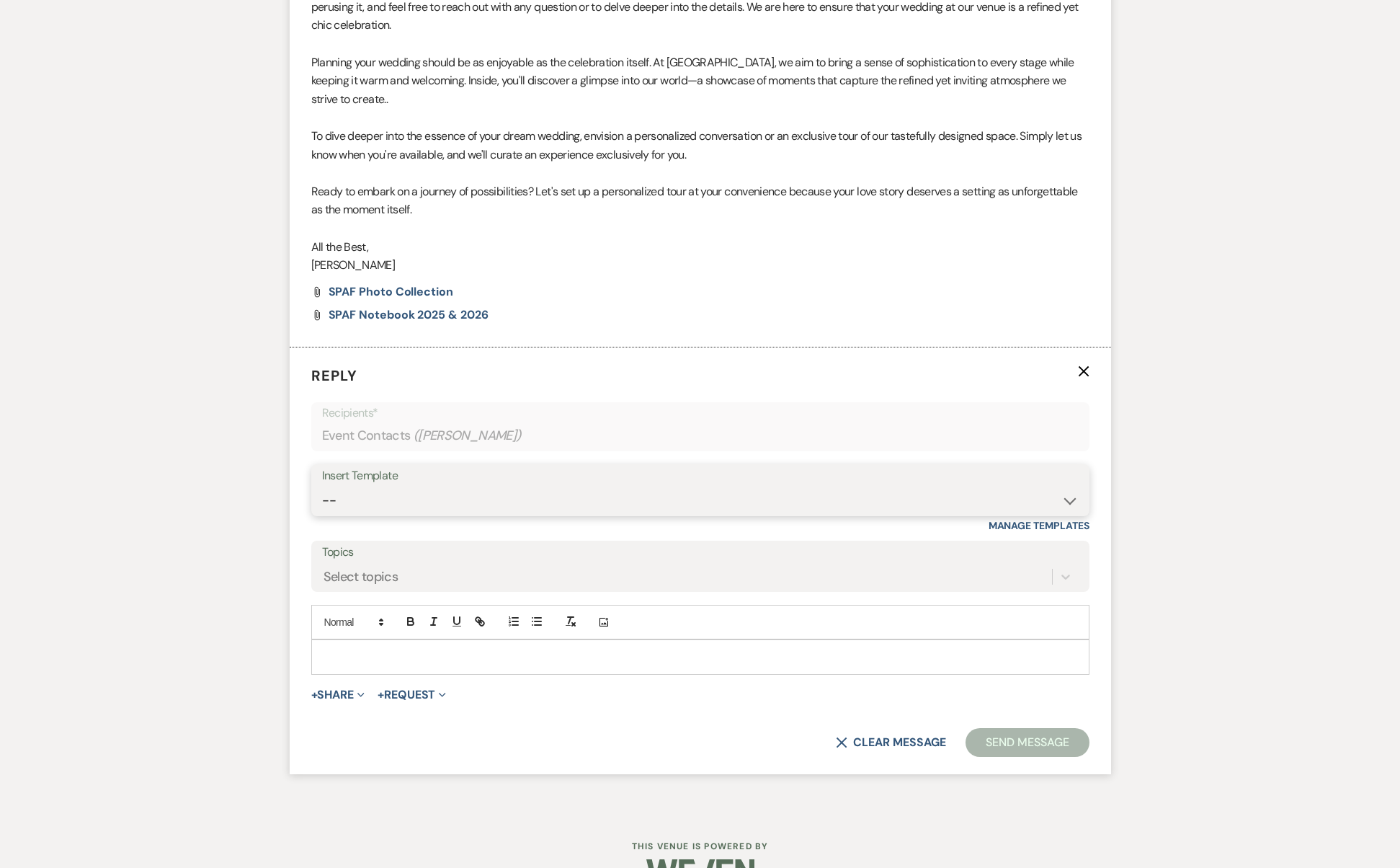
select select "2742"
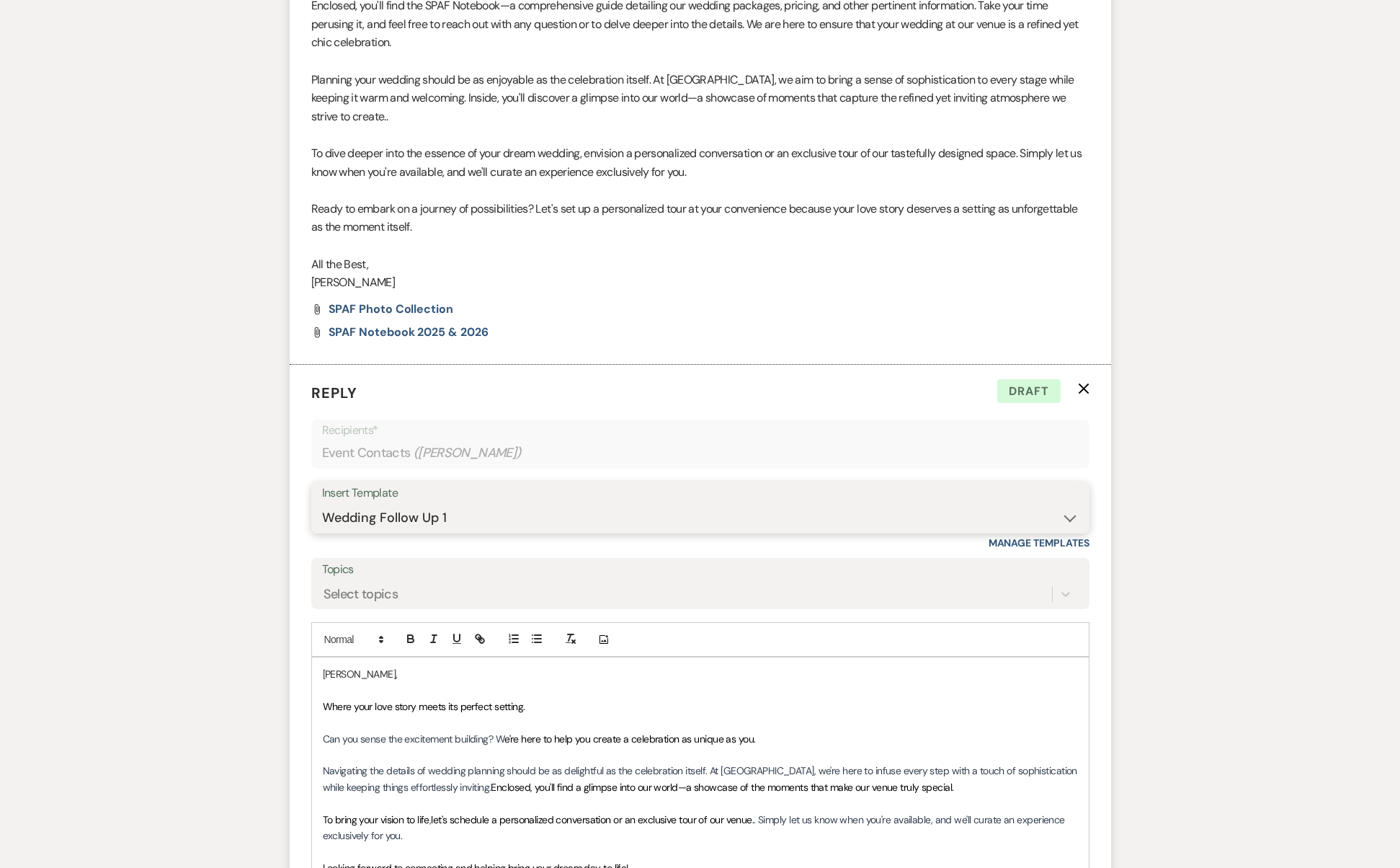
scroll to position [1206, 0]
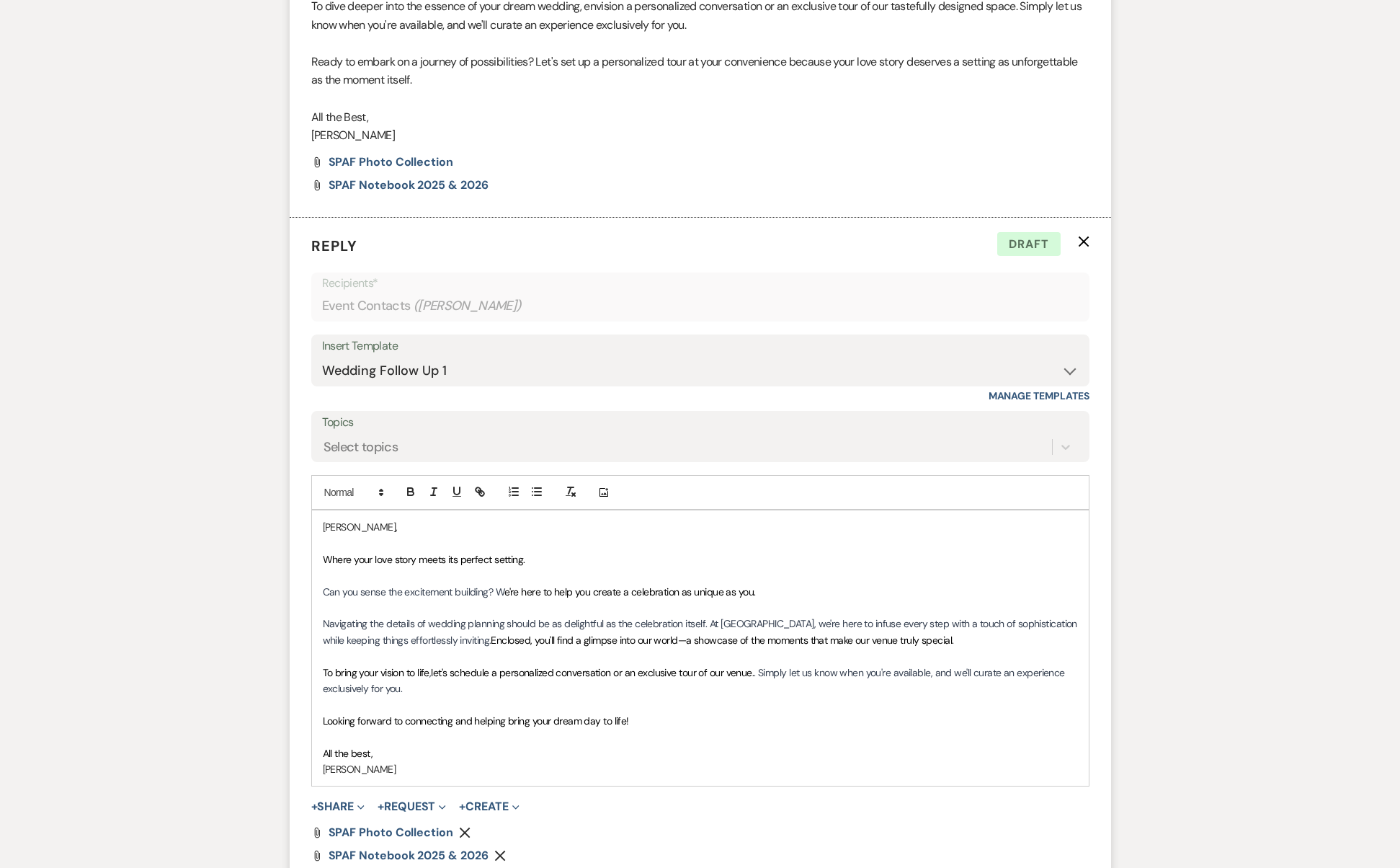
click at [961, 615] on p "Navigating the details of wedding planning should be as delightful as the celeb…" at bounding box center [700, 631] width 755 height 32
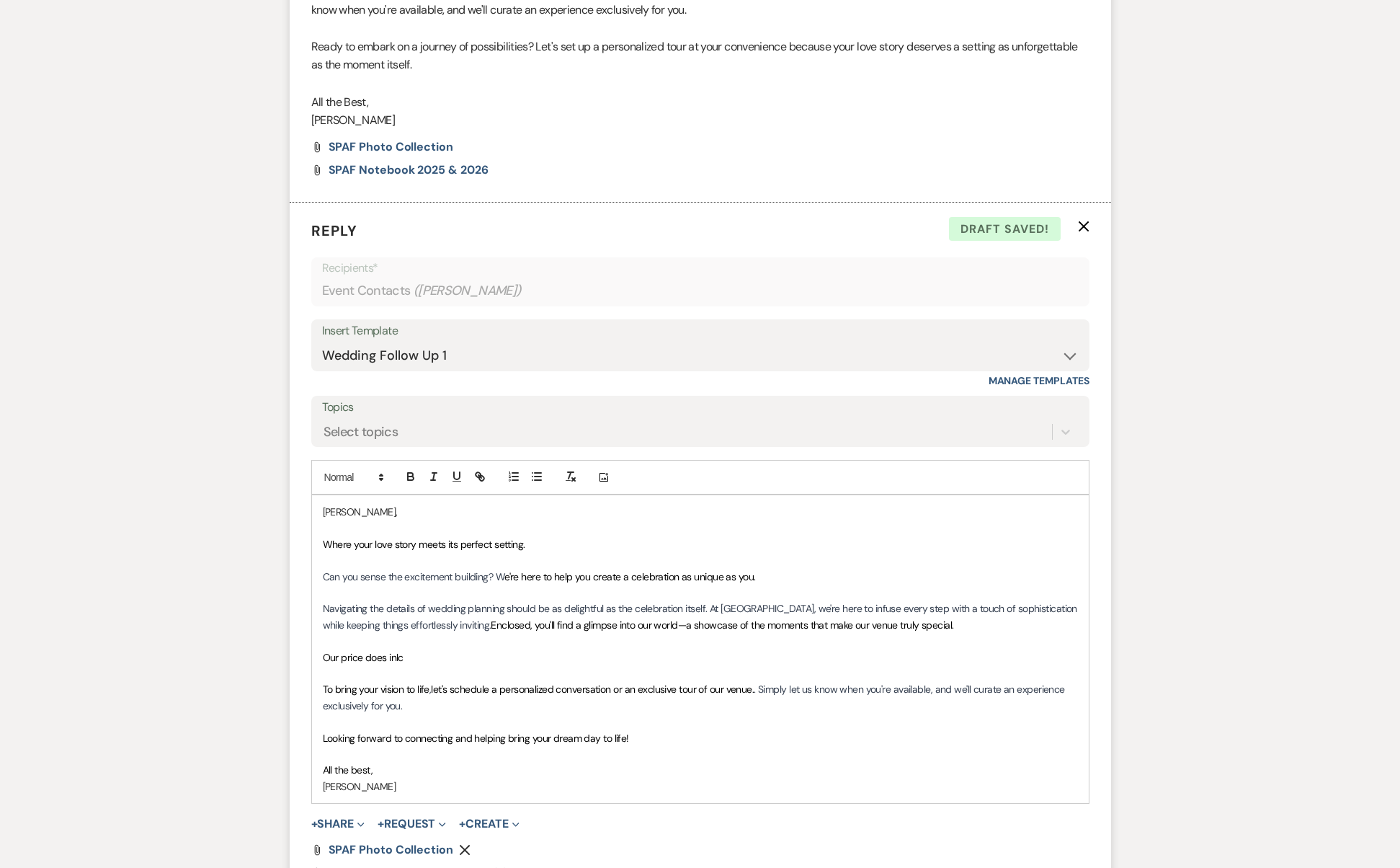
scroll to position [1249, 0]
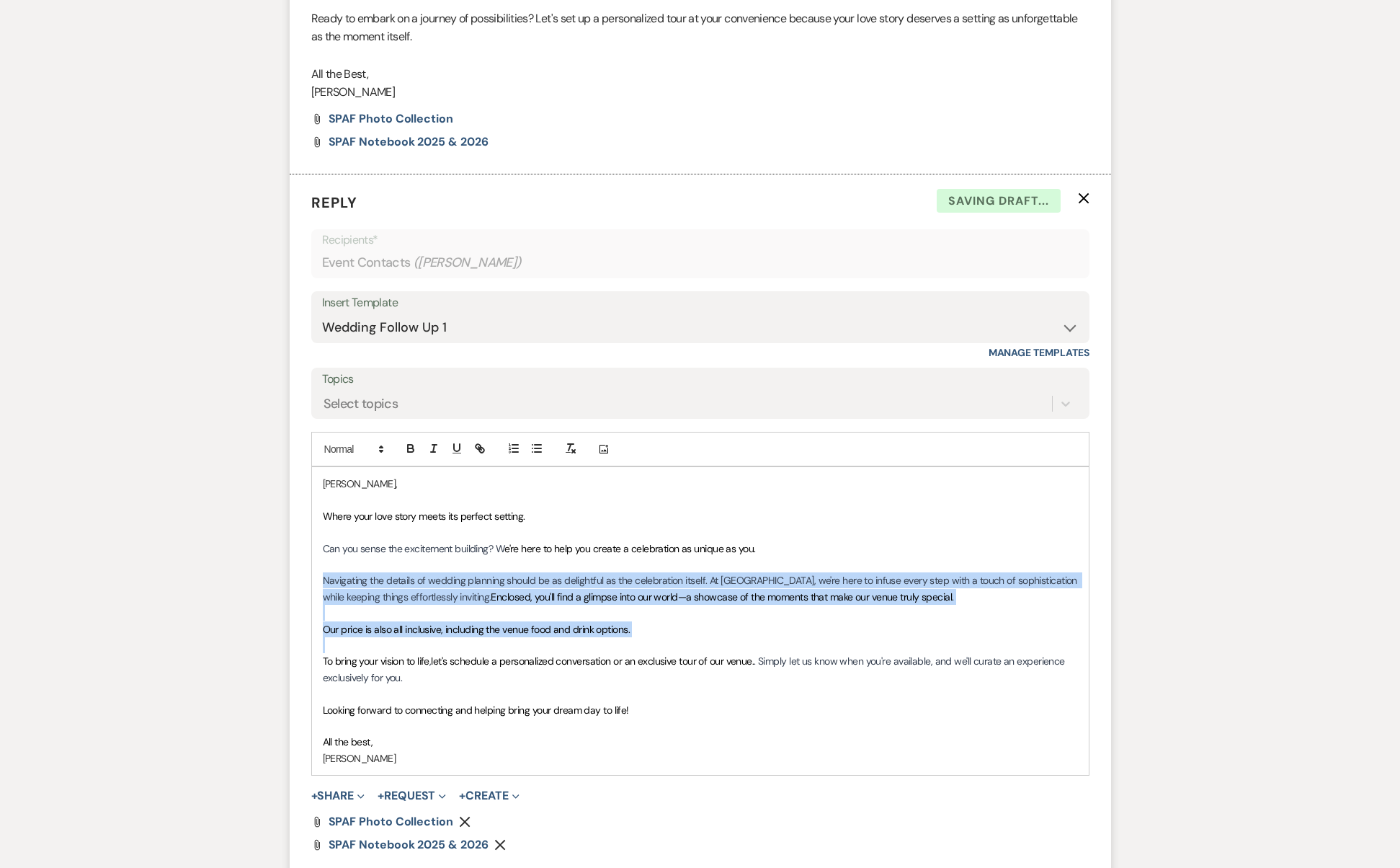
drag, startPoint x: 644, startPoint y: 598, endPoint x: 304, endPoint y: 534, distance: 346.0
click at [304, 534] on form "Reply X Saving draft... Recipients* Event Contacts ( [PERSON_NAME] ) Insert Tem…" at bounding box center [700, 548] width 822 height 747
copy div "Navigating the details of wedding planning should be as delightful as the celeb…"
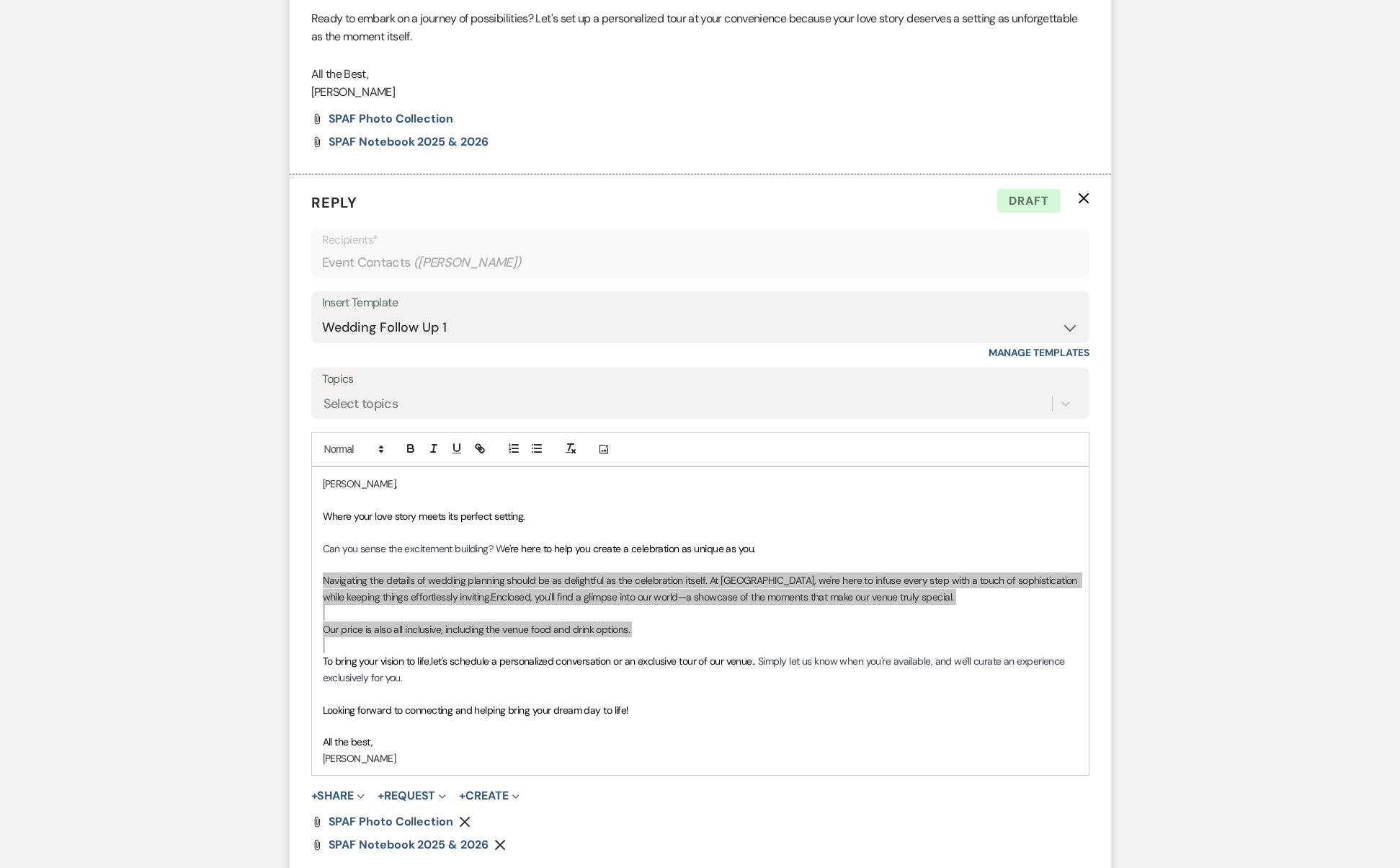
click at [532, 622] on span "Our price is also all inclusive, including the venue food and drink options." at bounding box center [477, 628] width 307 height 13
click at [601, 605] on p at bounding box center [700, 613] width 755 height 16
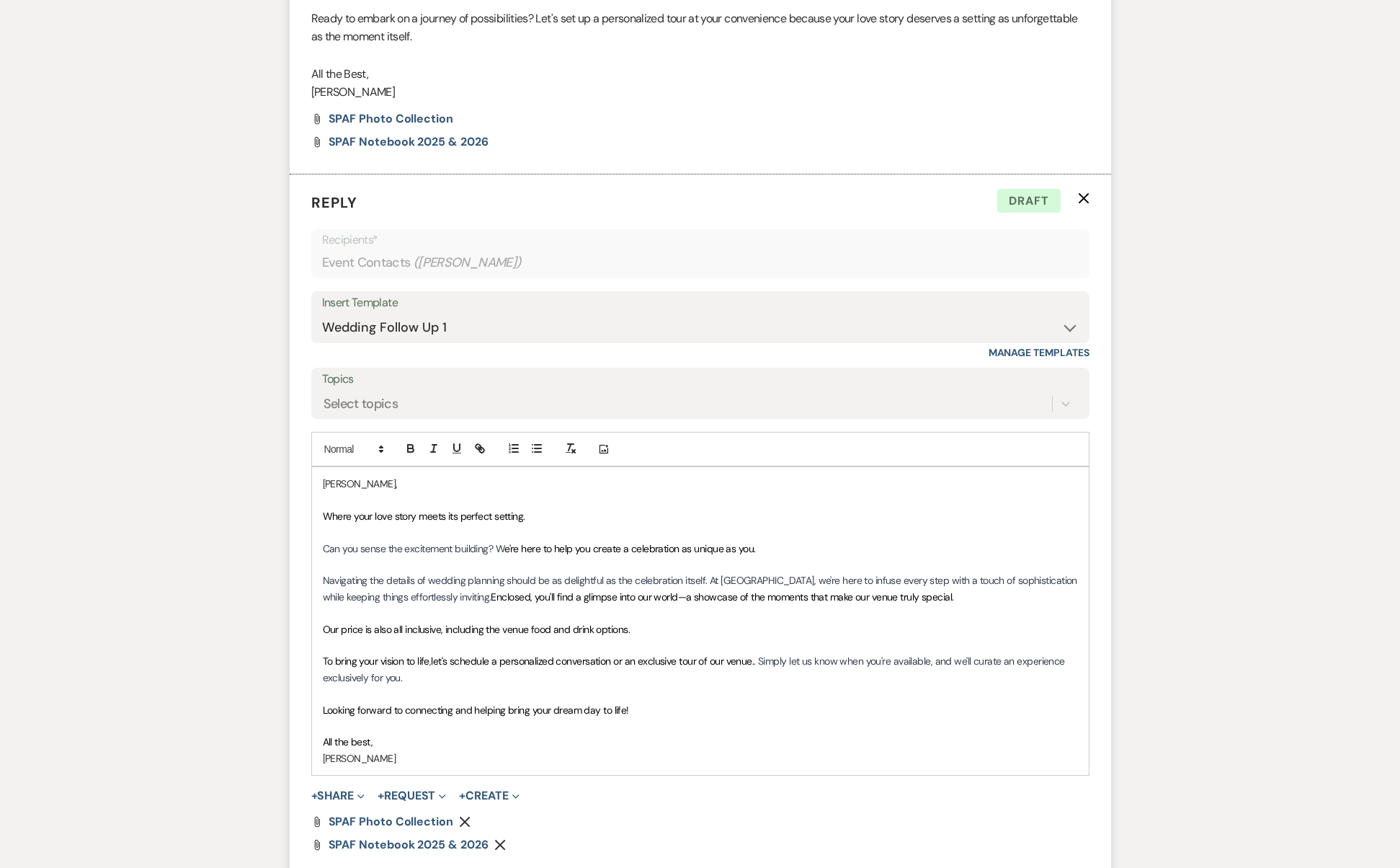
click at [608, 637] on p at bounding box center [700, 645] width 755 height 16
drag, startPoint x: 640, startPoint y: 591, endPoint x: 207, endPoint y: 589, distance: 433.0
click at [207, 589] on div "Messages Tasks Payments Rental Overview Documents Contacts Notes Event Messages…" at bounding box center [700, 36] width 1400 height 1847
click at [325, 622] on span "Our pricing is all-inclusive, covering not only the venue but also food and bev…" at bounding box center [598, 628] width 550 height 13
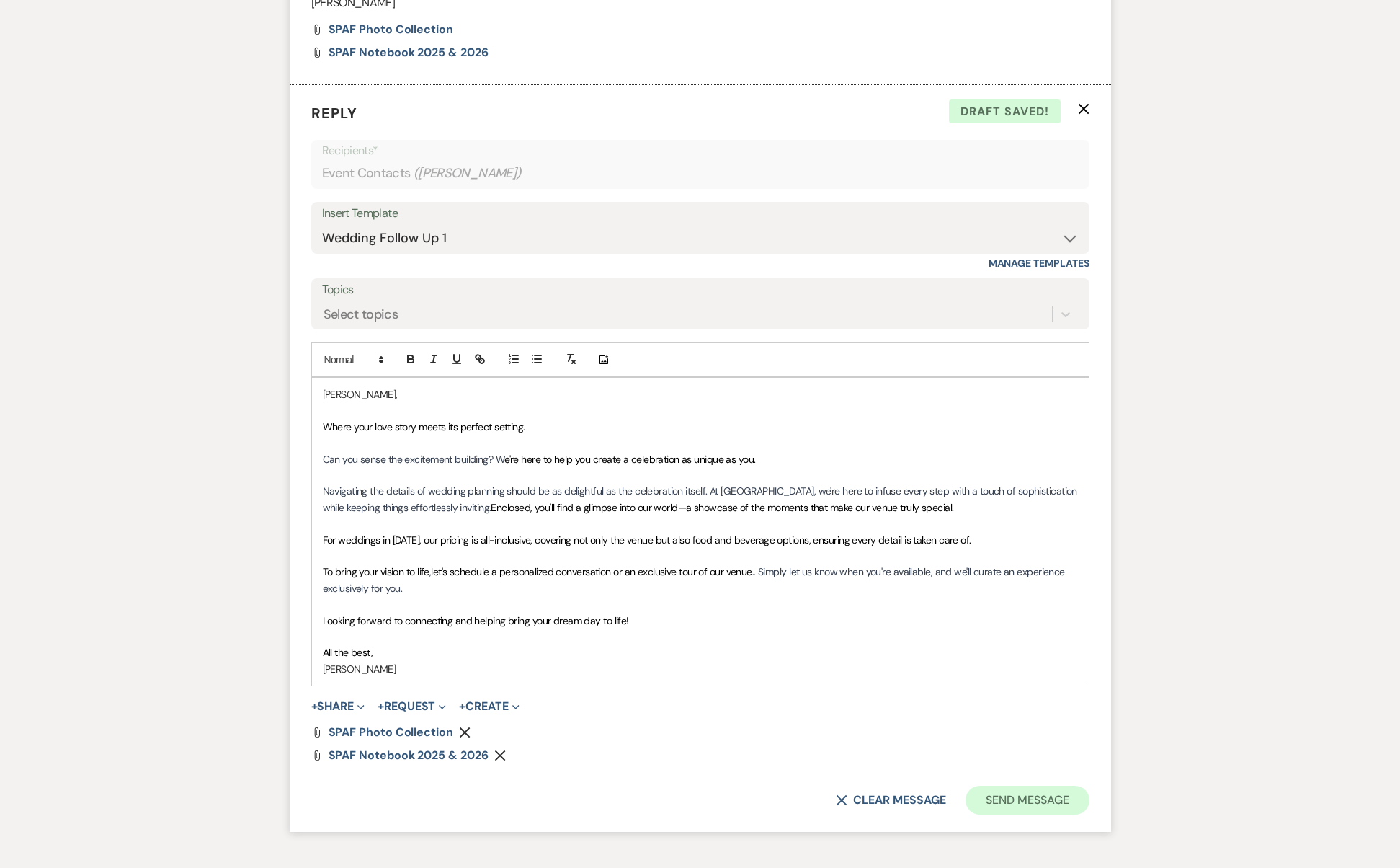
click at [1056, 786] on button "Send Message" at bounding box center [1028, 799] width 123 height 29
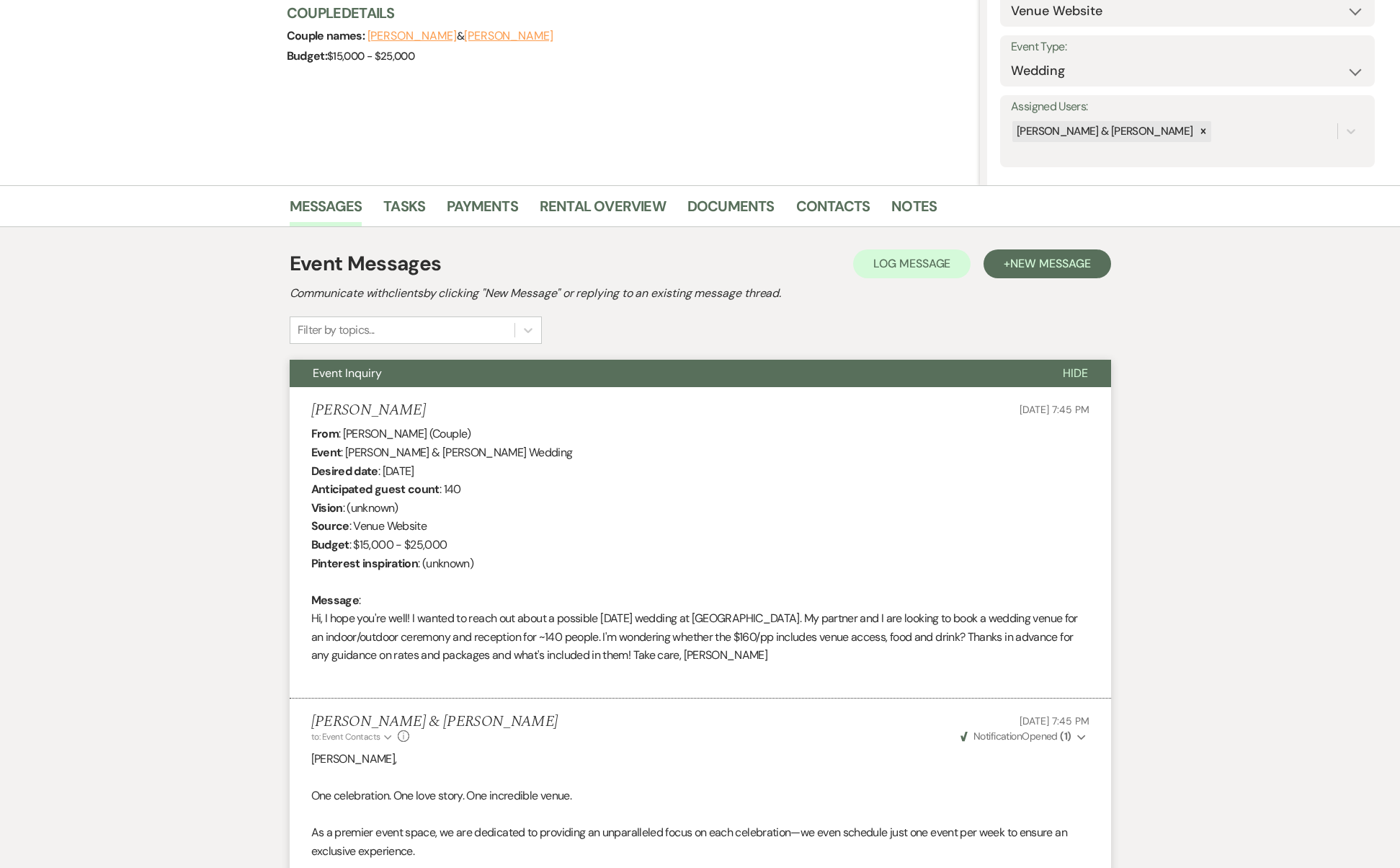
scroll to position [0, 0]
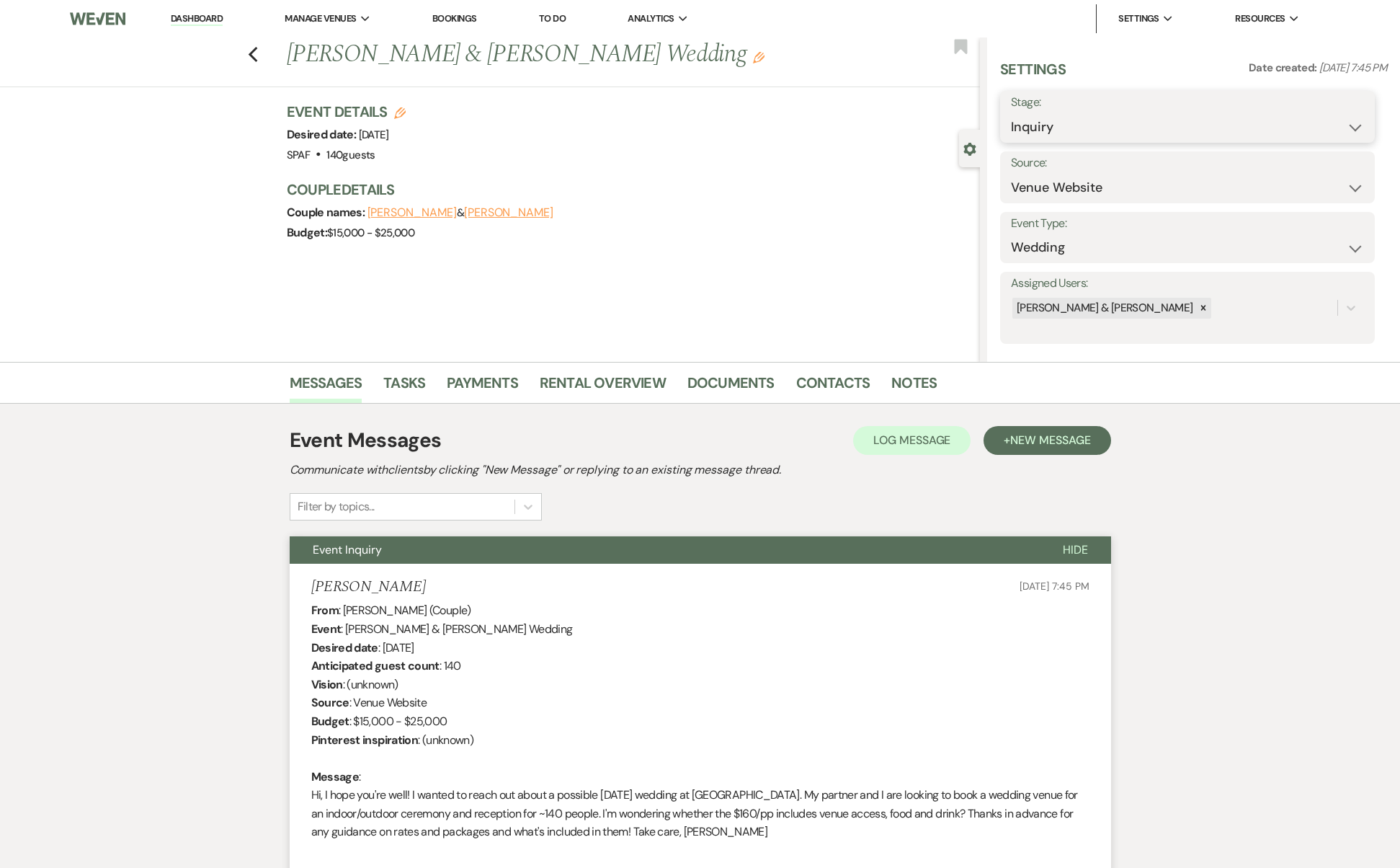
select select "9"
click at [1346, 112] on button "Save" at bounding box center [1335, 116] width 82 height 29
click at [257, 57] on use "button" at bounding box center [253, 55] width 10 height 16
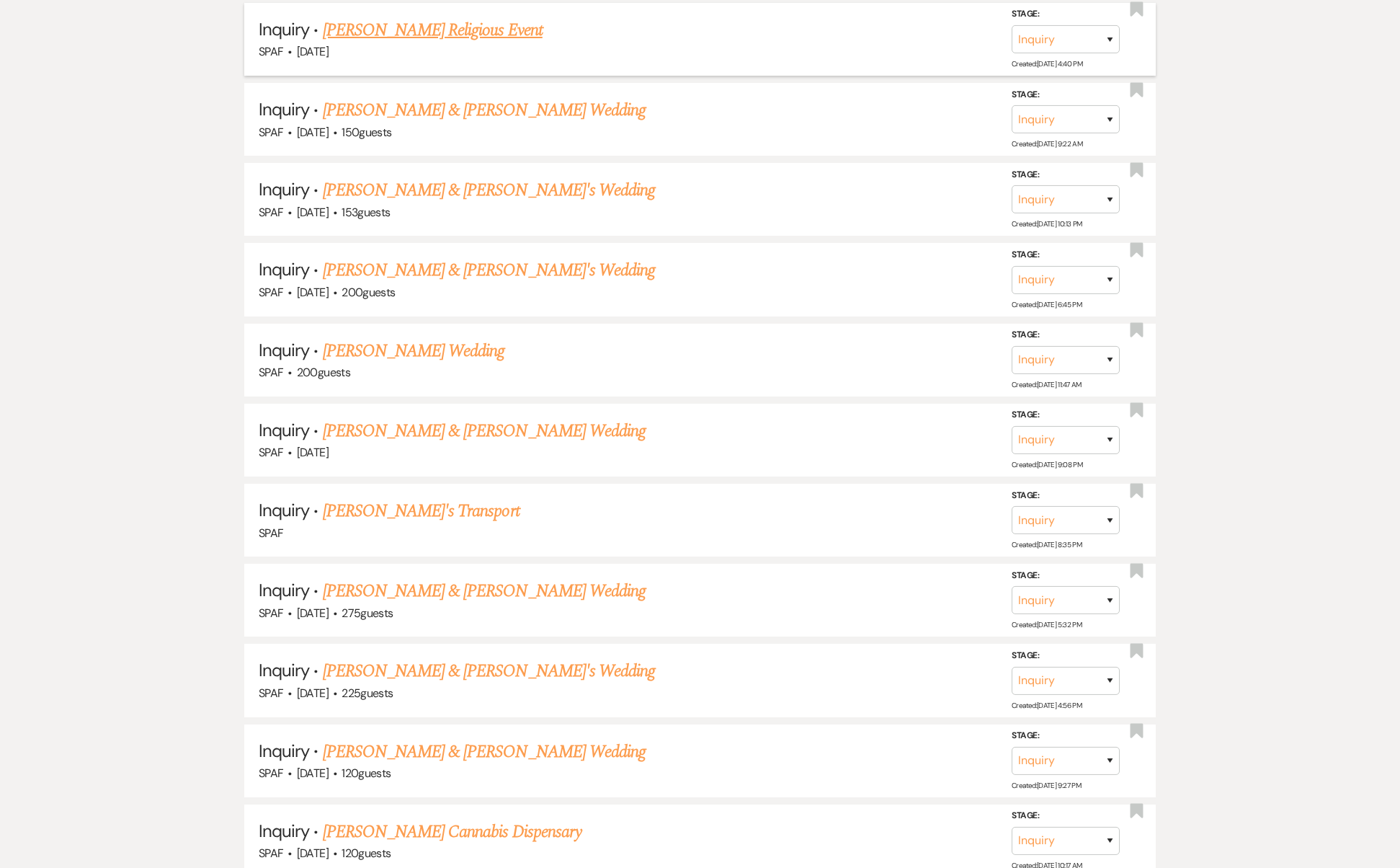
scroll to position [976, 0]
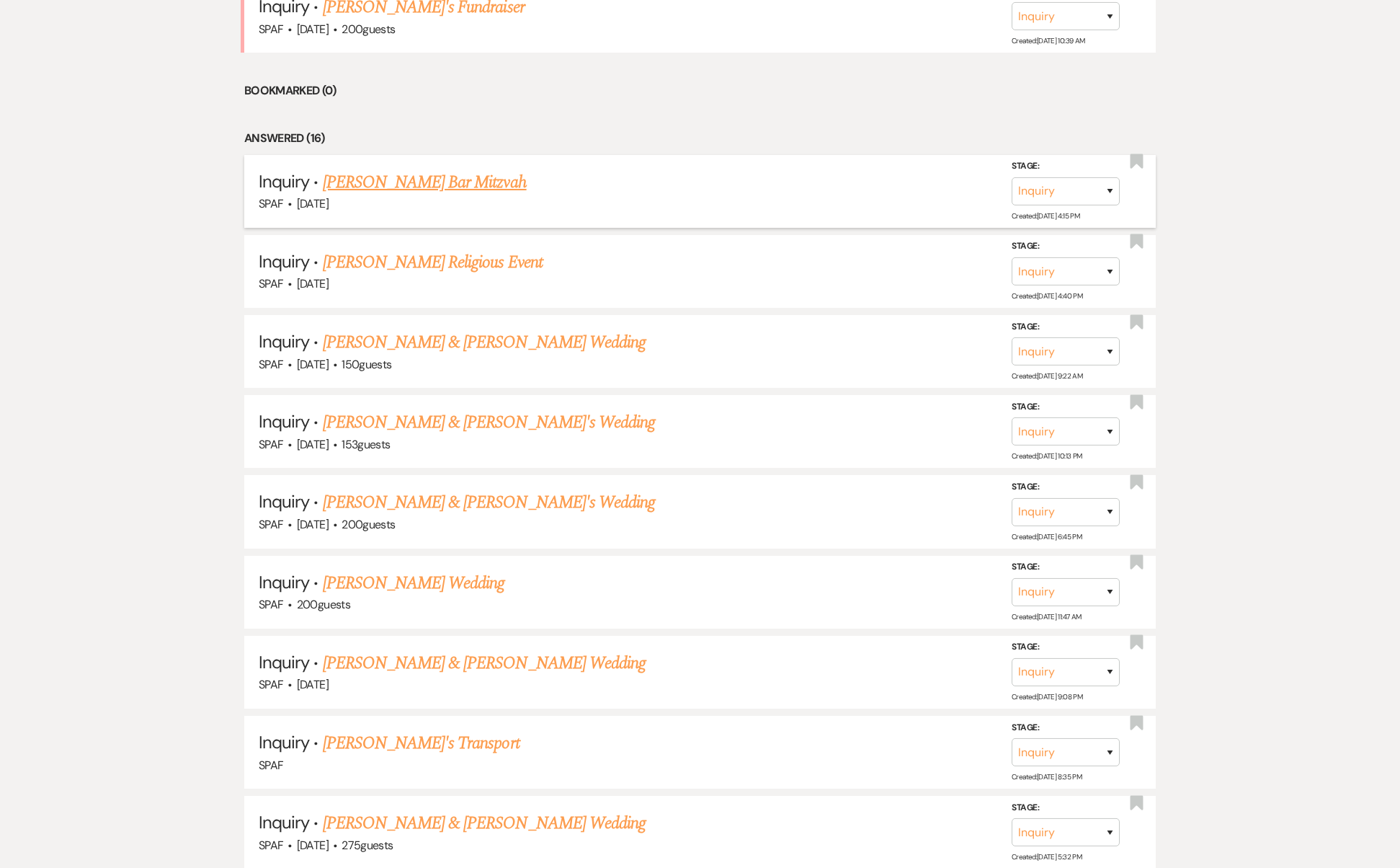
click at [398, 169] on link "[PERSON_NAME] Bar Mitzvah" at bounding box center [424, 182] width 204 height 26
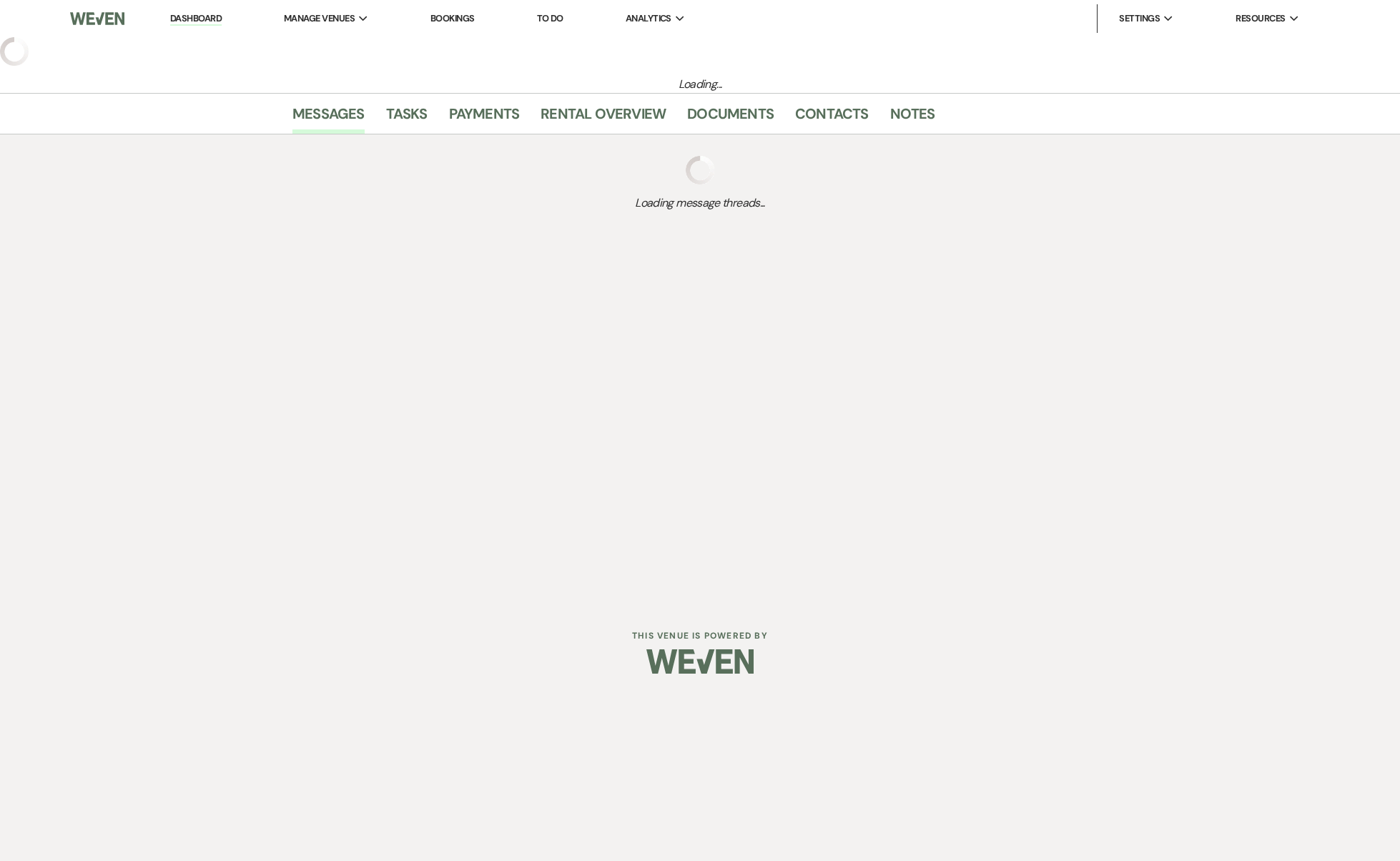
select select "5"
select select "13"
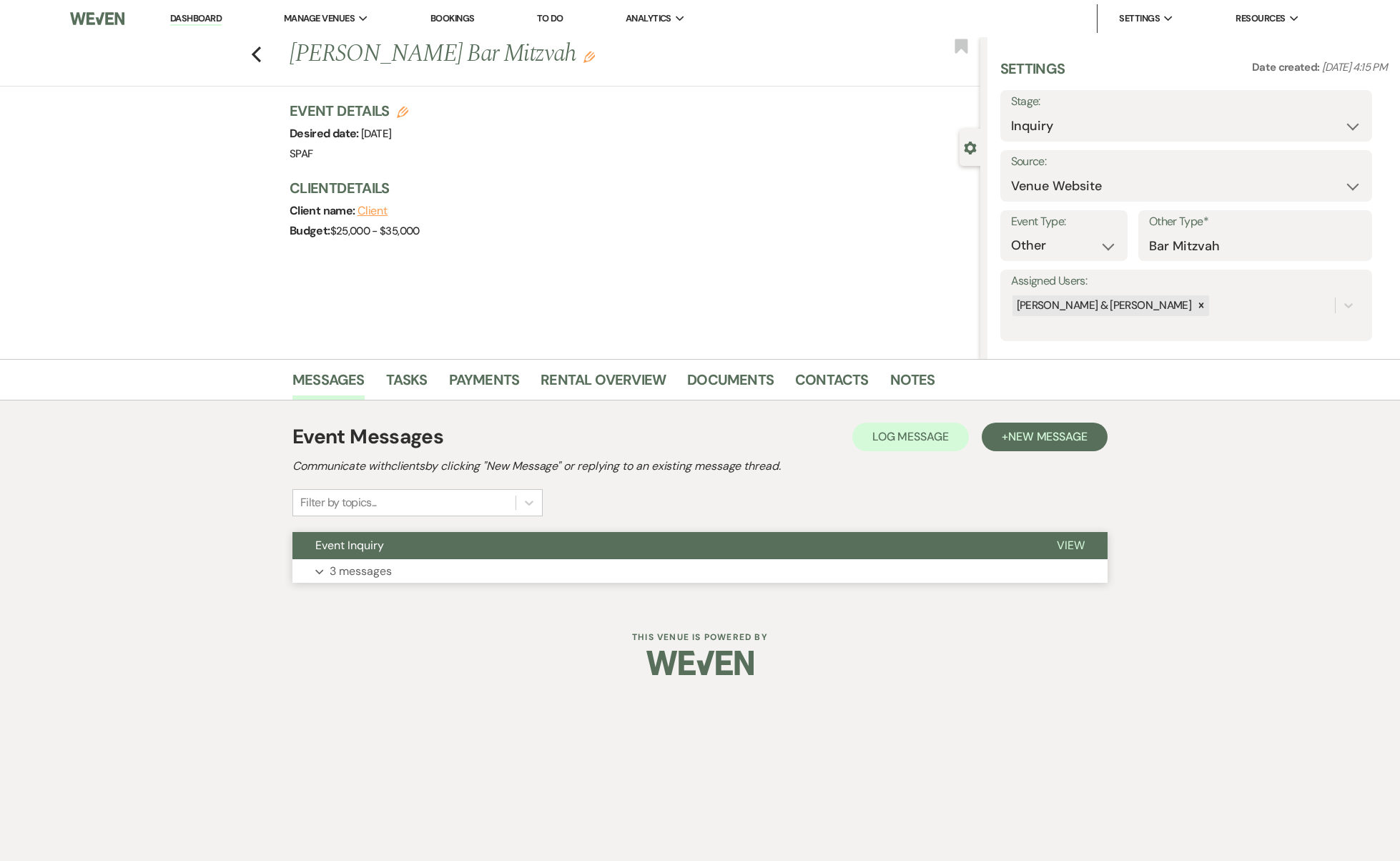
click at [472, 579] on button "Expand 3 messages" at bounding box center [700, 571] width 815 height 24
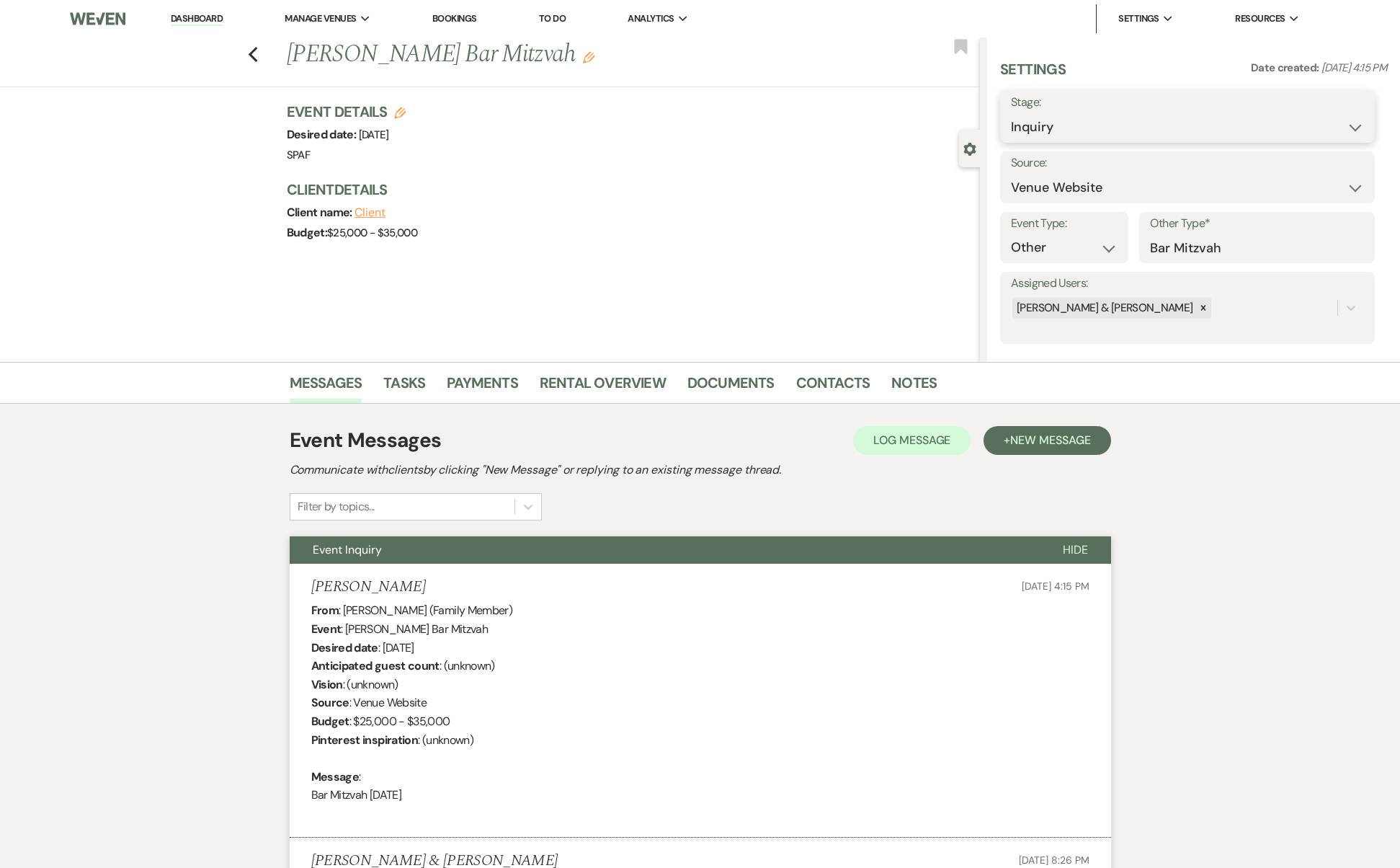
select select "6"
click at [1337, 118] on button "Save" at bounding box center [1335, 116] width 82 height 29
click at [253, 59] on icon "Previous" at bounding box center [253, 55] width 10 height 17
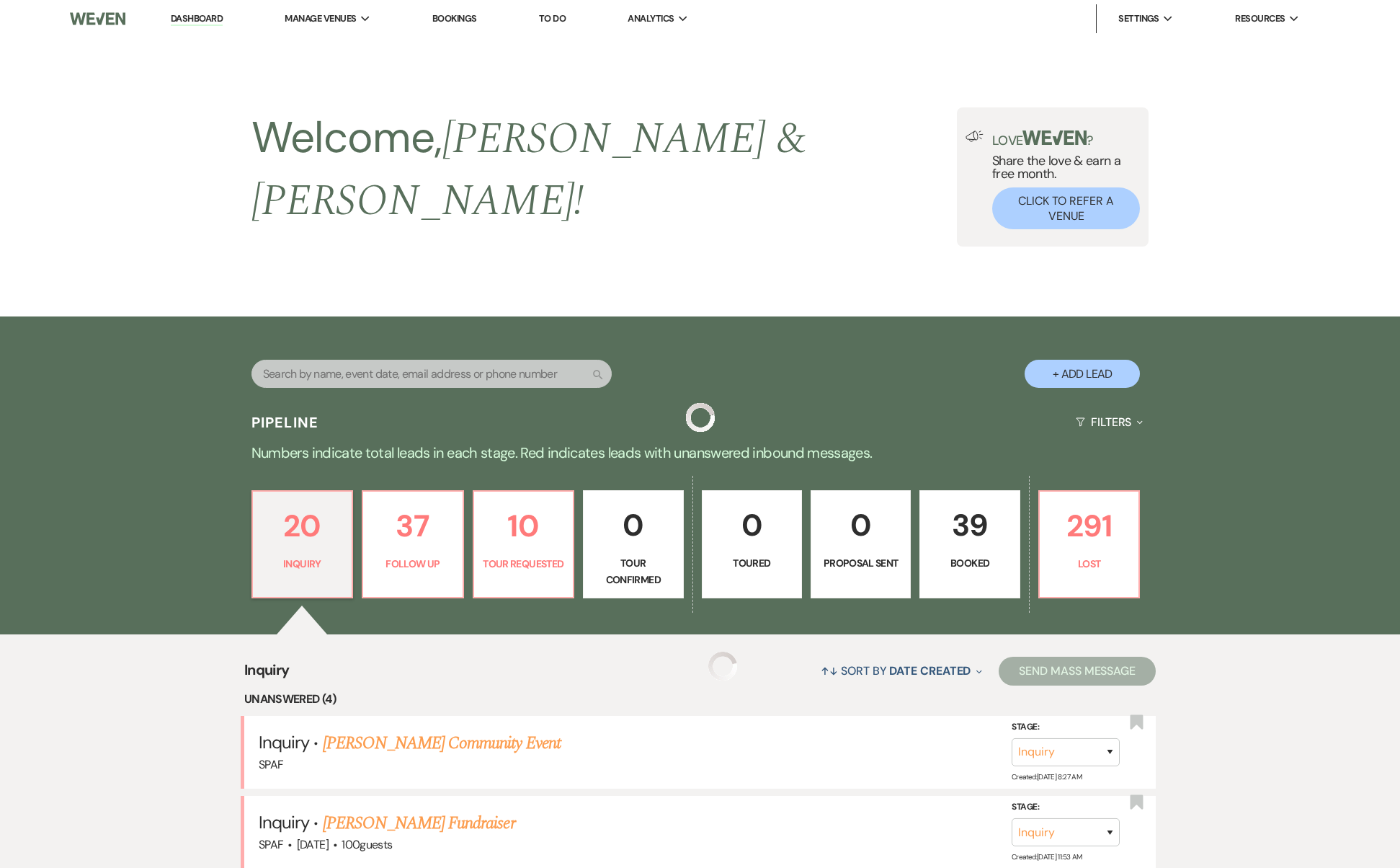
scroll to position [976, 0]
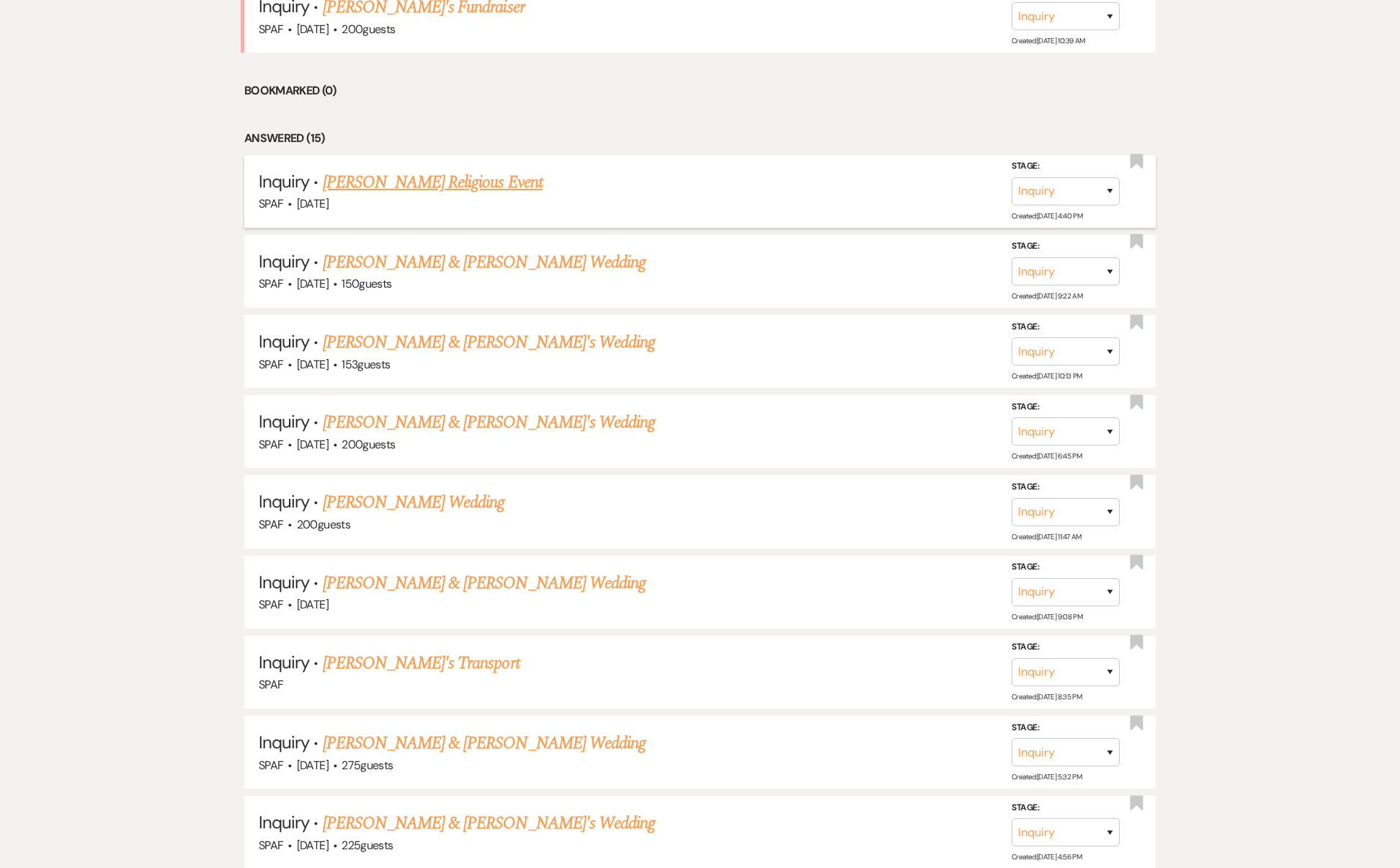
click at [470, 169] on link "[PERSON_NAME] Religious Event" at bounding box center [432, 182] width 220 height 26
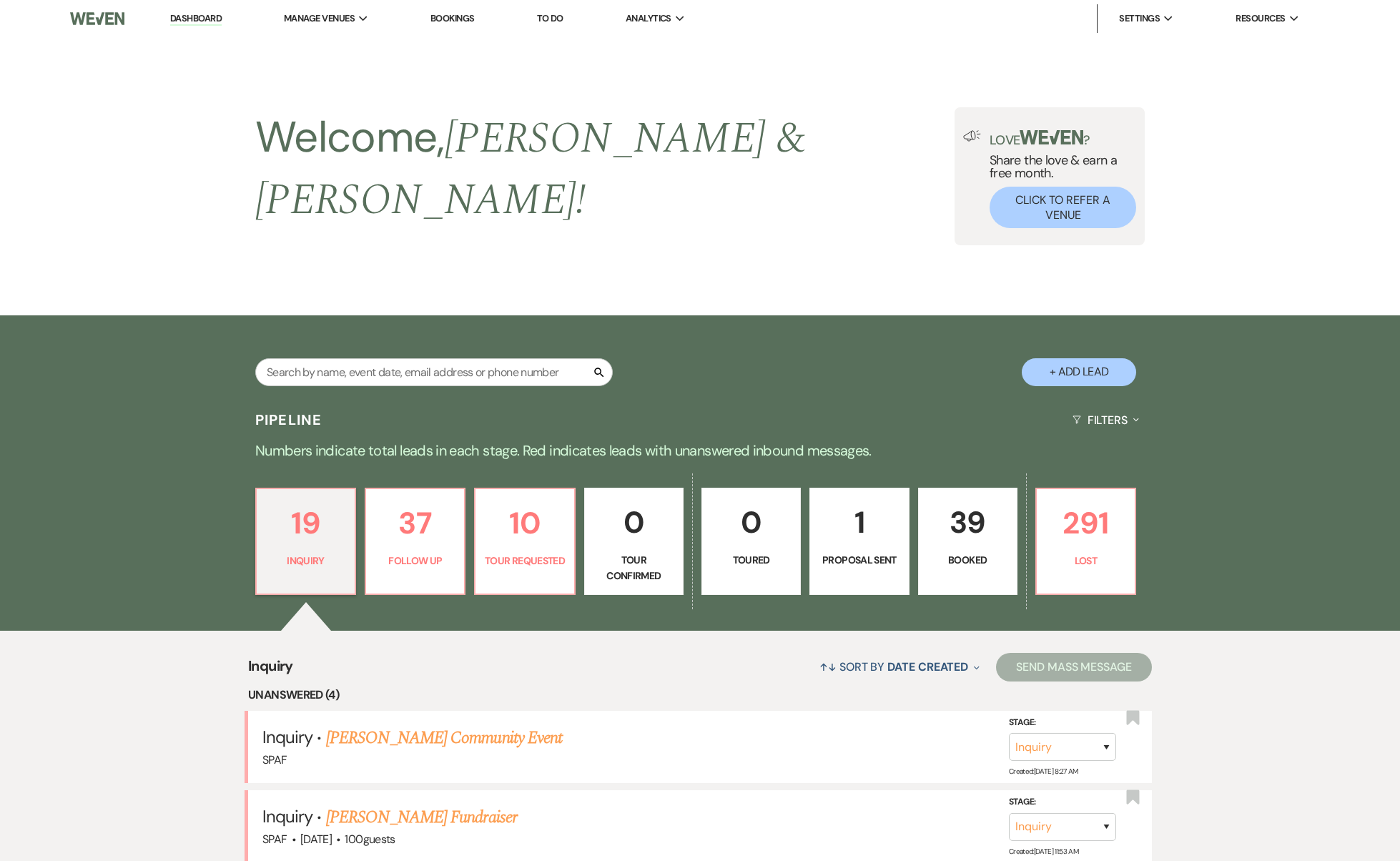
select select "5"
select select "12"
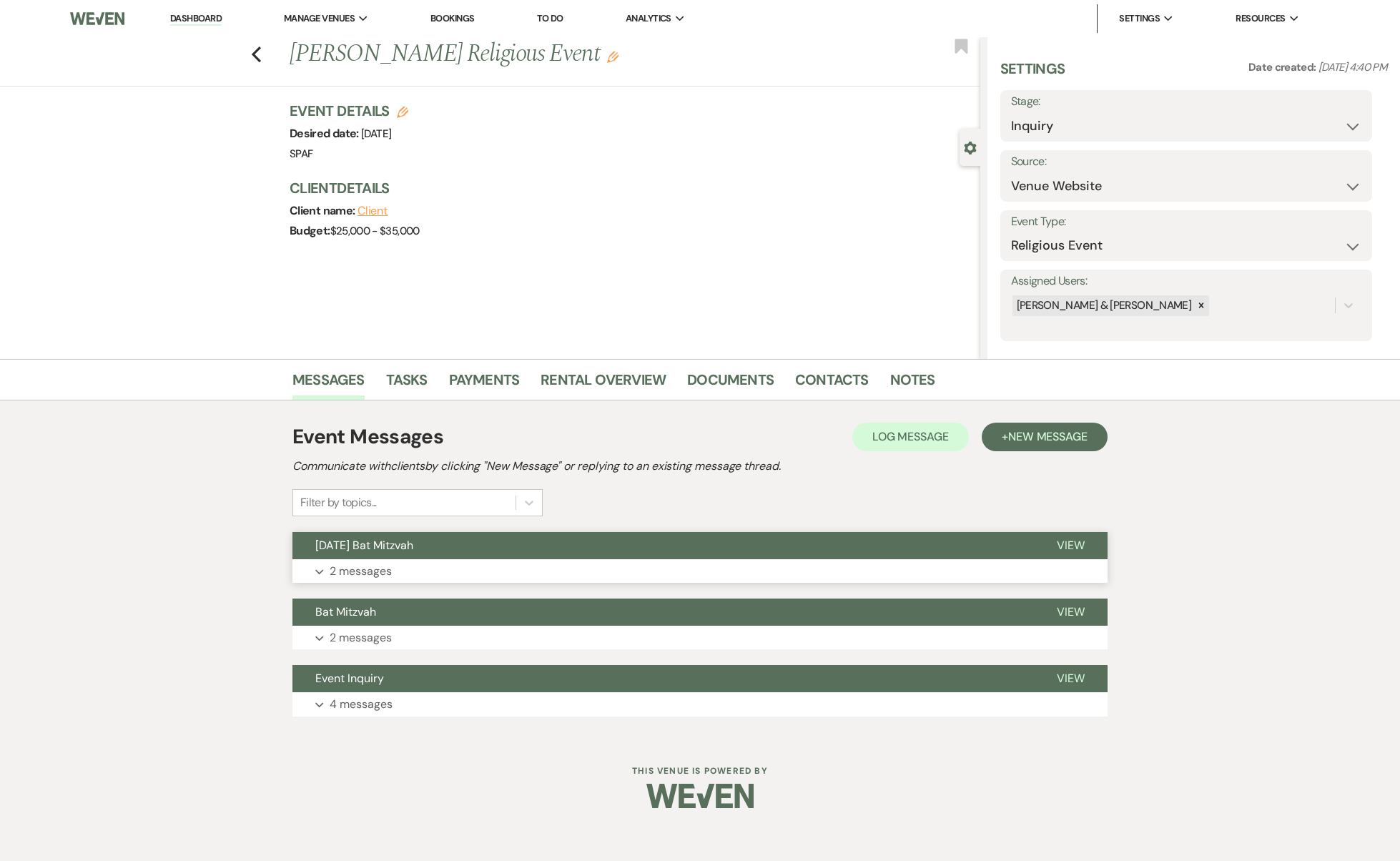
click at [399, 545] on span "[DATE] Bat Mitzvah" at bounding box center [364, 544] width 98 height 15
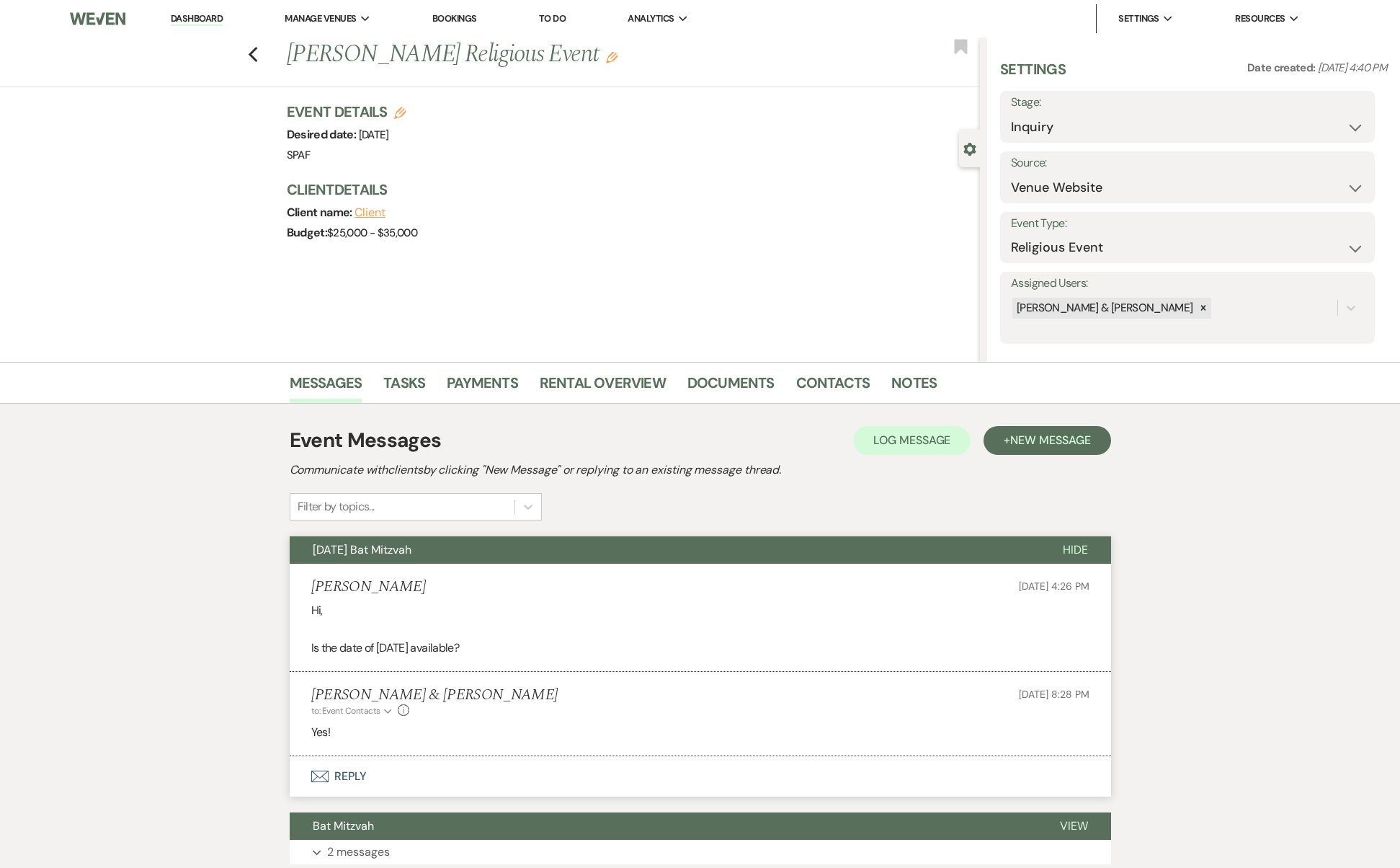
scroll to position [174, 0]
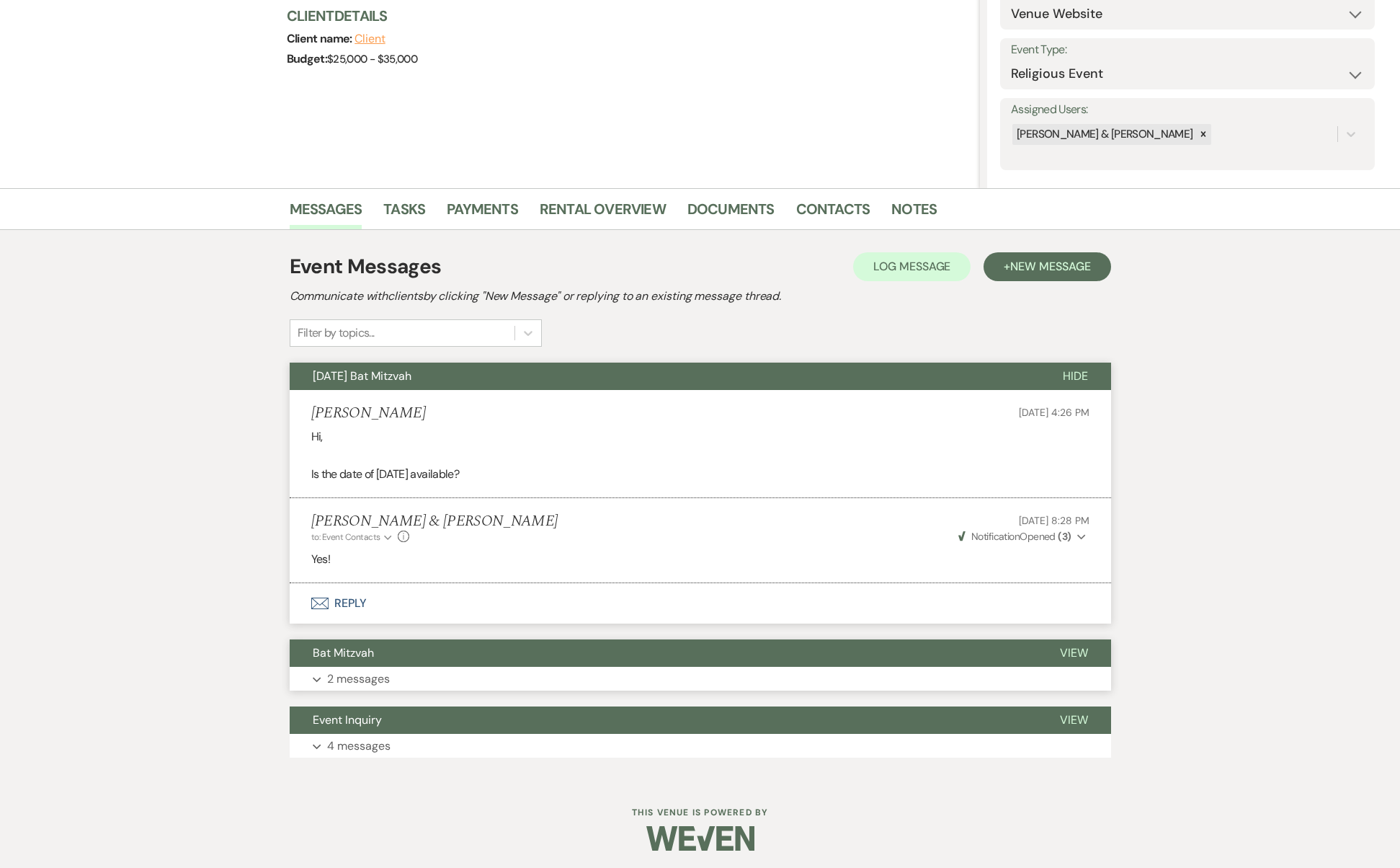
click at [404, 640] on button "Bat Mitzvah" at bounding box center [663, 654] width 747 height 28
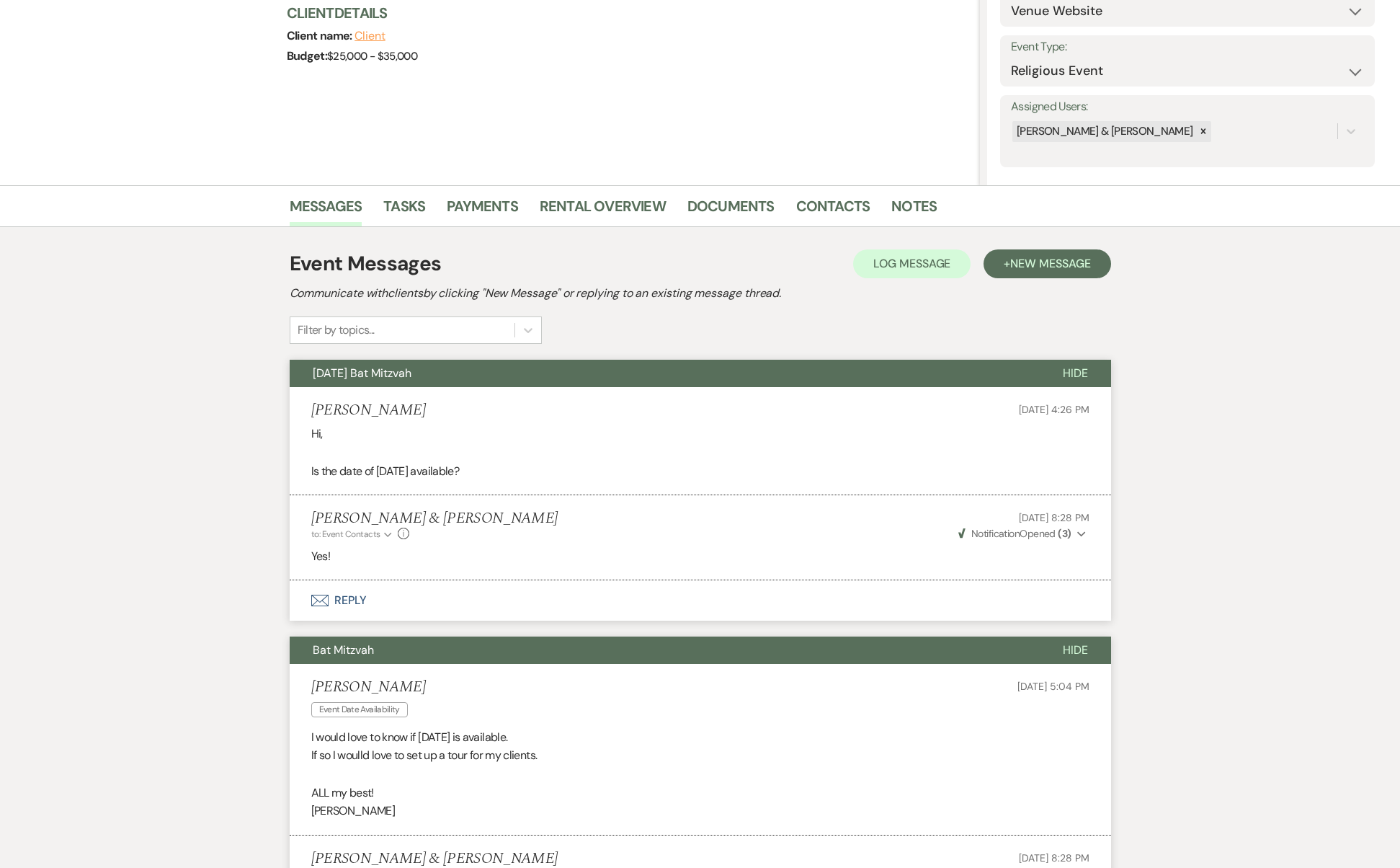
scroll to position [543, 0]
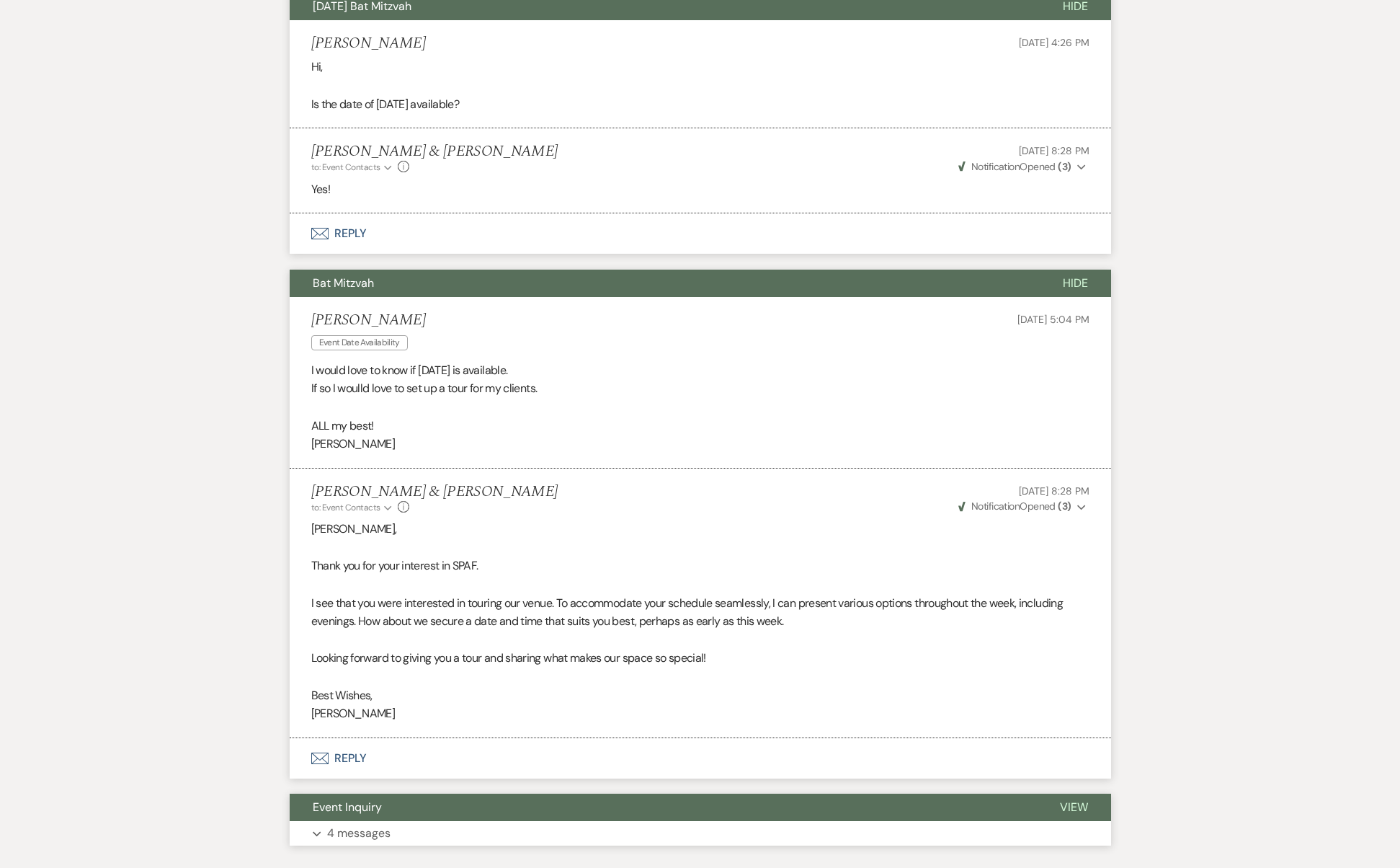
click at [378, 799] on span "Event Inquiry" at bounding box center [347, 806] width 69 height 15
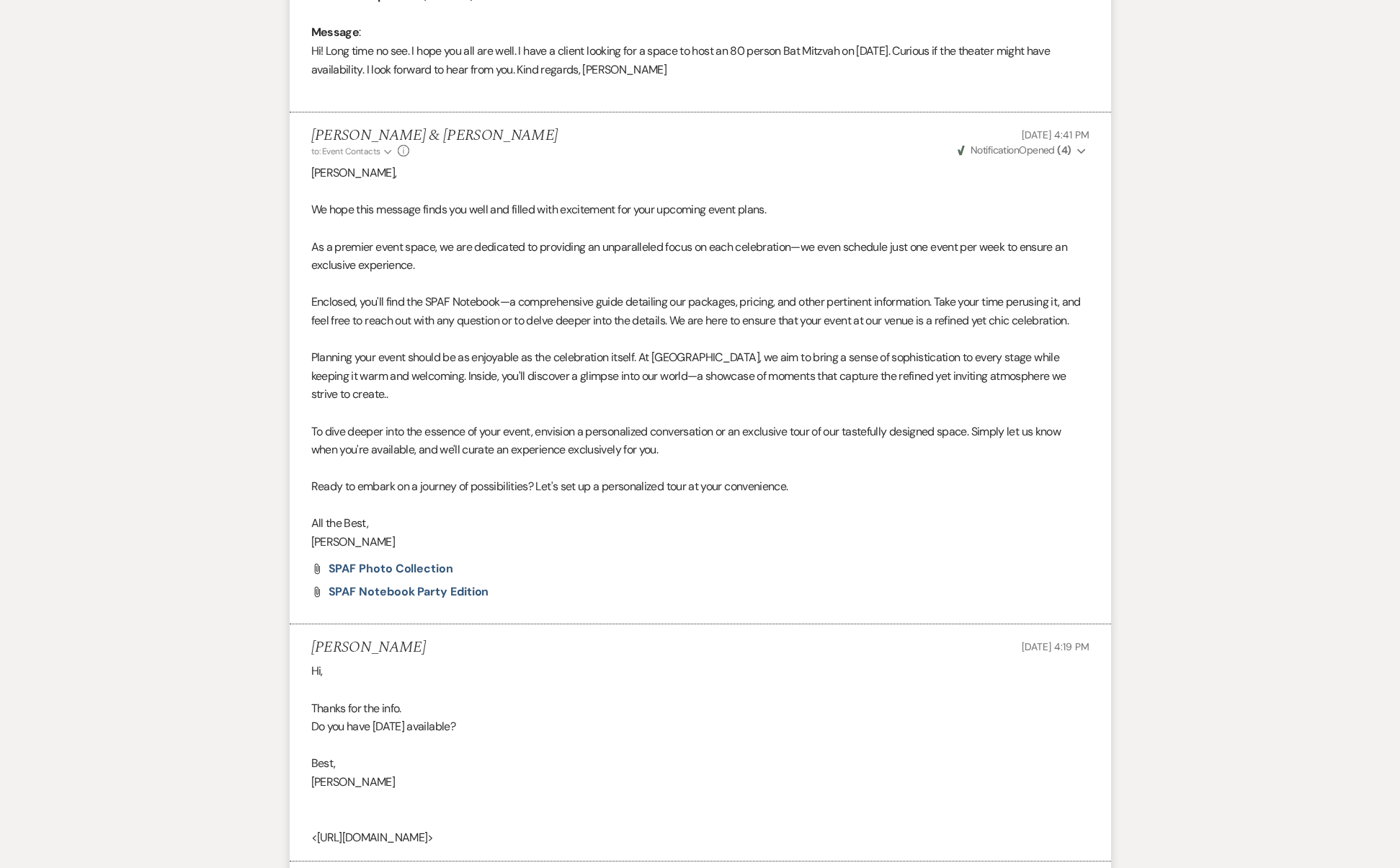
scroll to position [1801, 0]
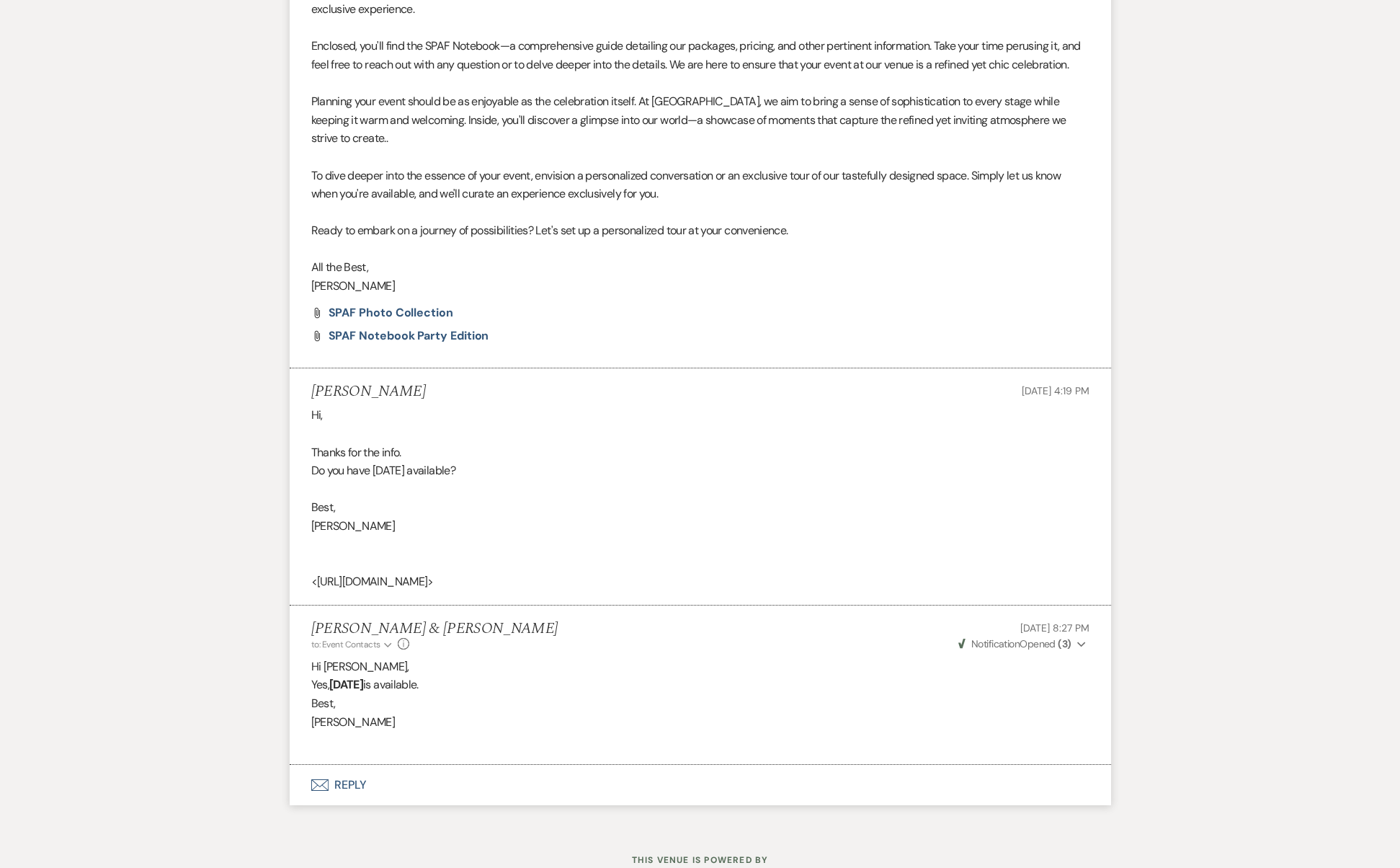
click at [378, 765] on button "Envelope Reply" at bounding box center [700, 785] width 822 height 41
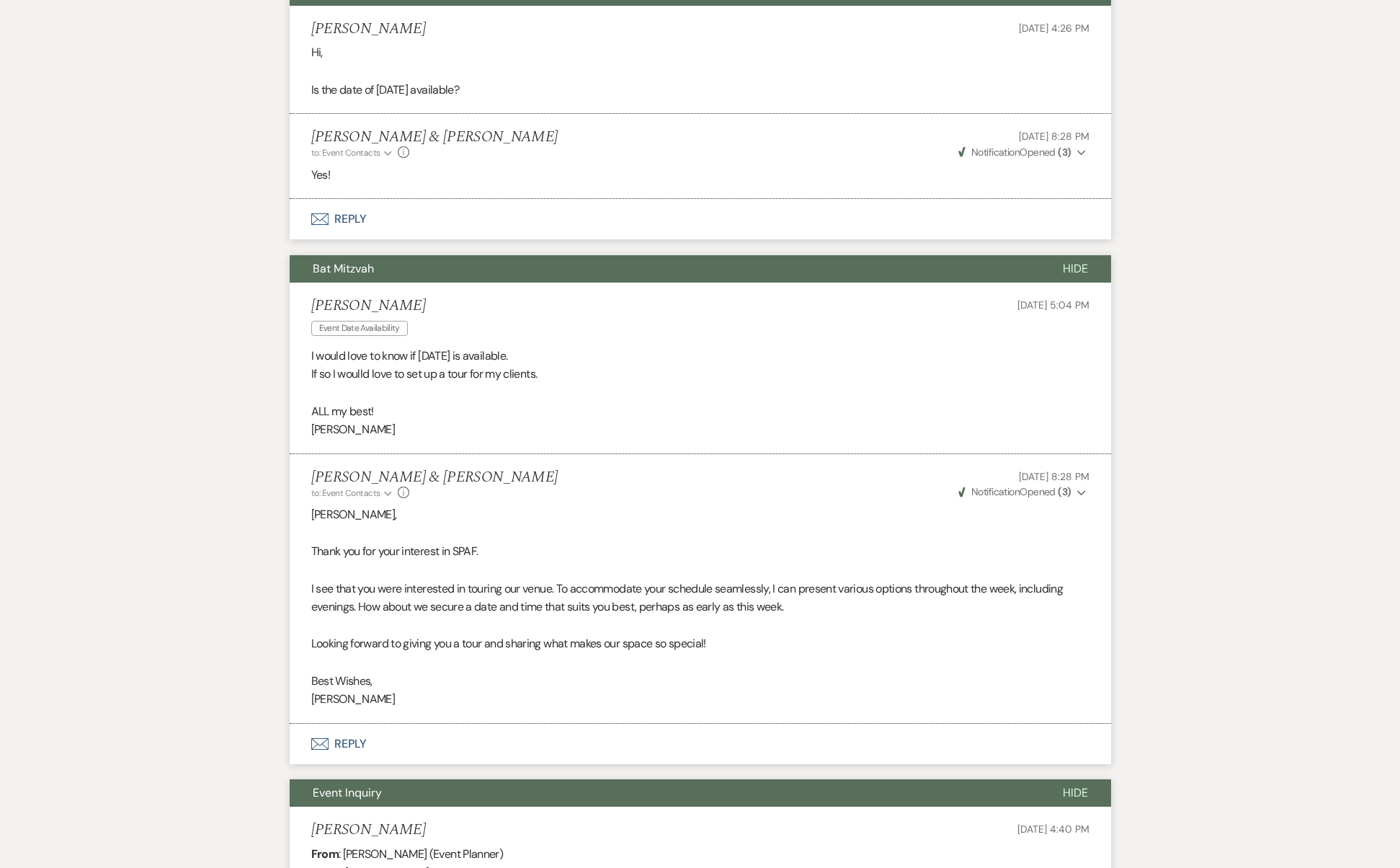
scroll to position [0, 0]
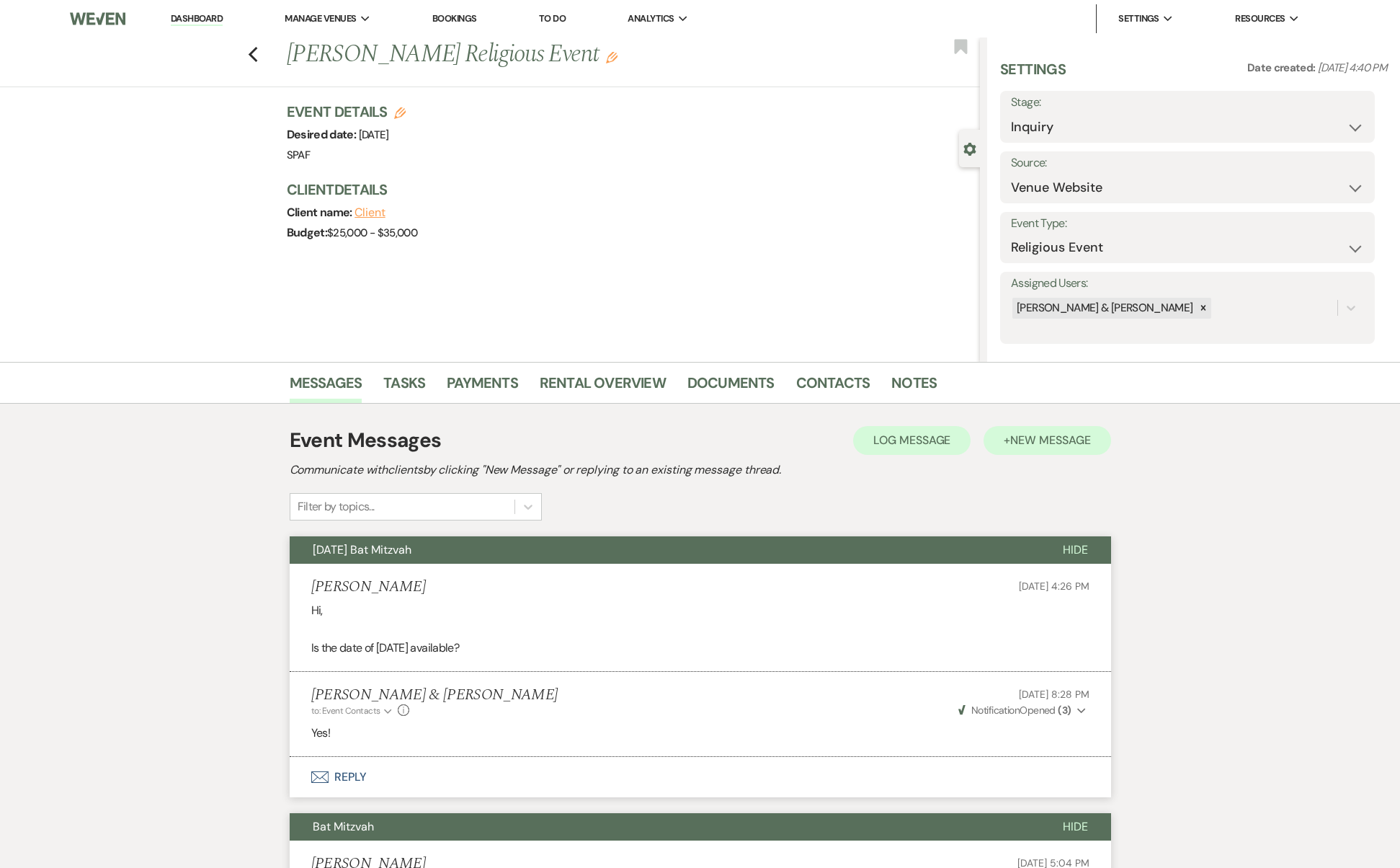
click at [1039, 452] on button "+ New Message" at bounding box center [1047, 440] width 127 height 29
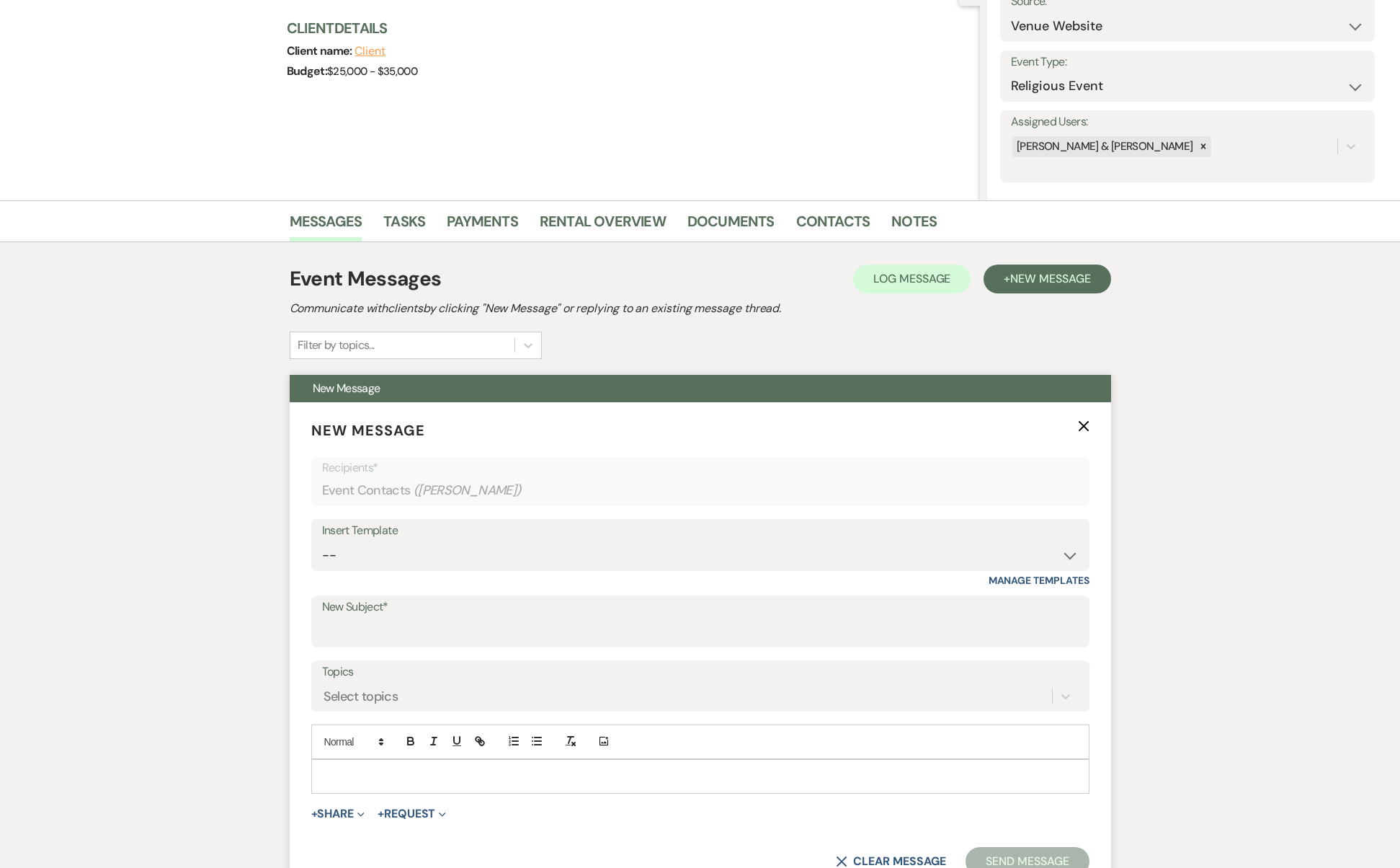
scroll to position [338, 0]
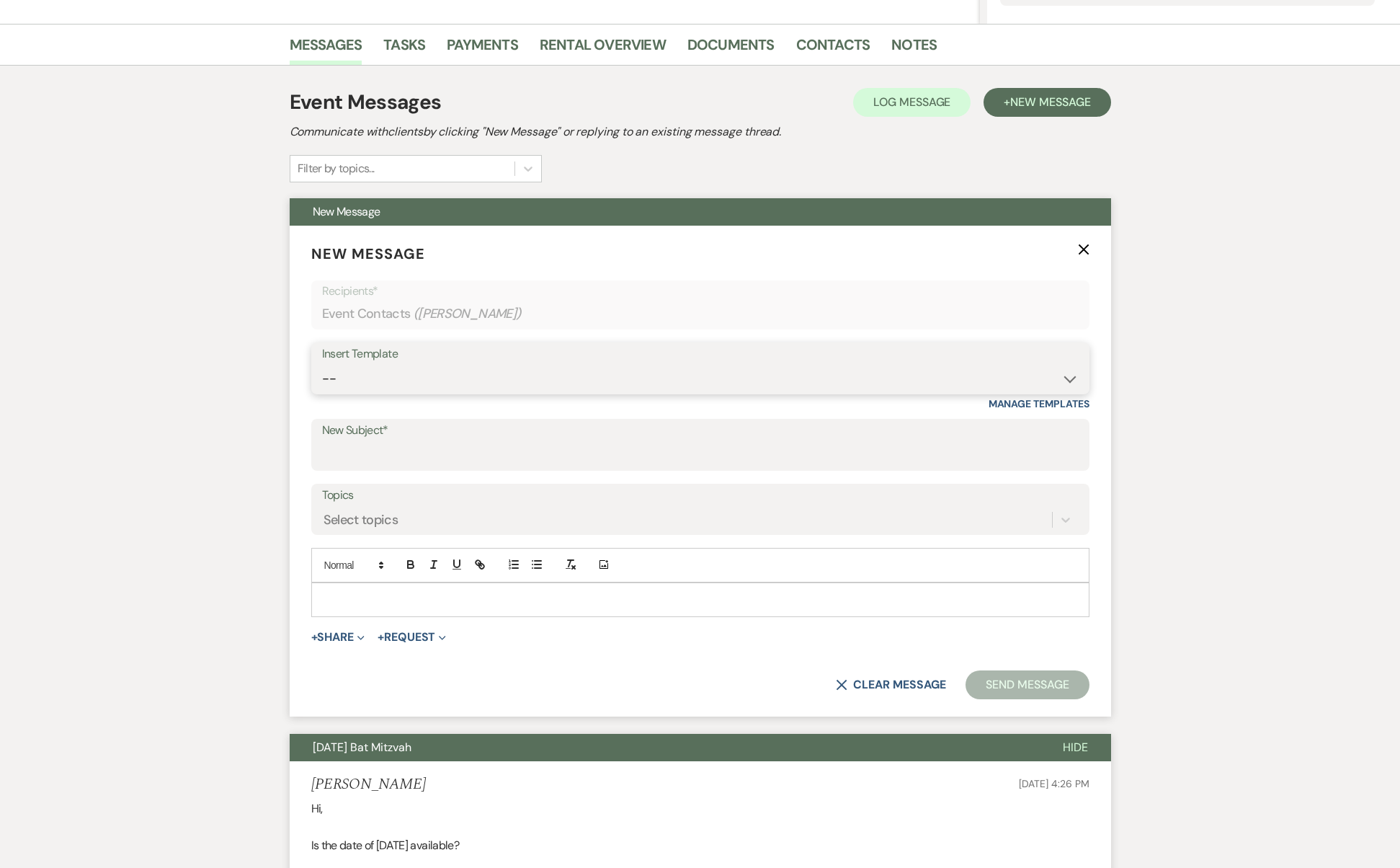
select select "5864"
type input "The Place, The Moment, The Memories—All Yours."
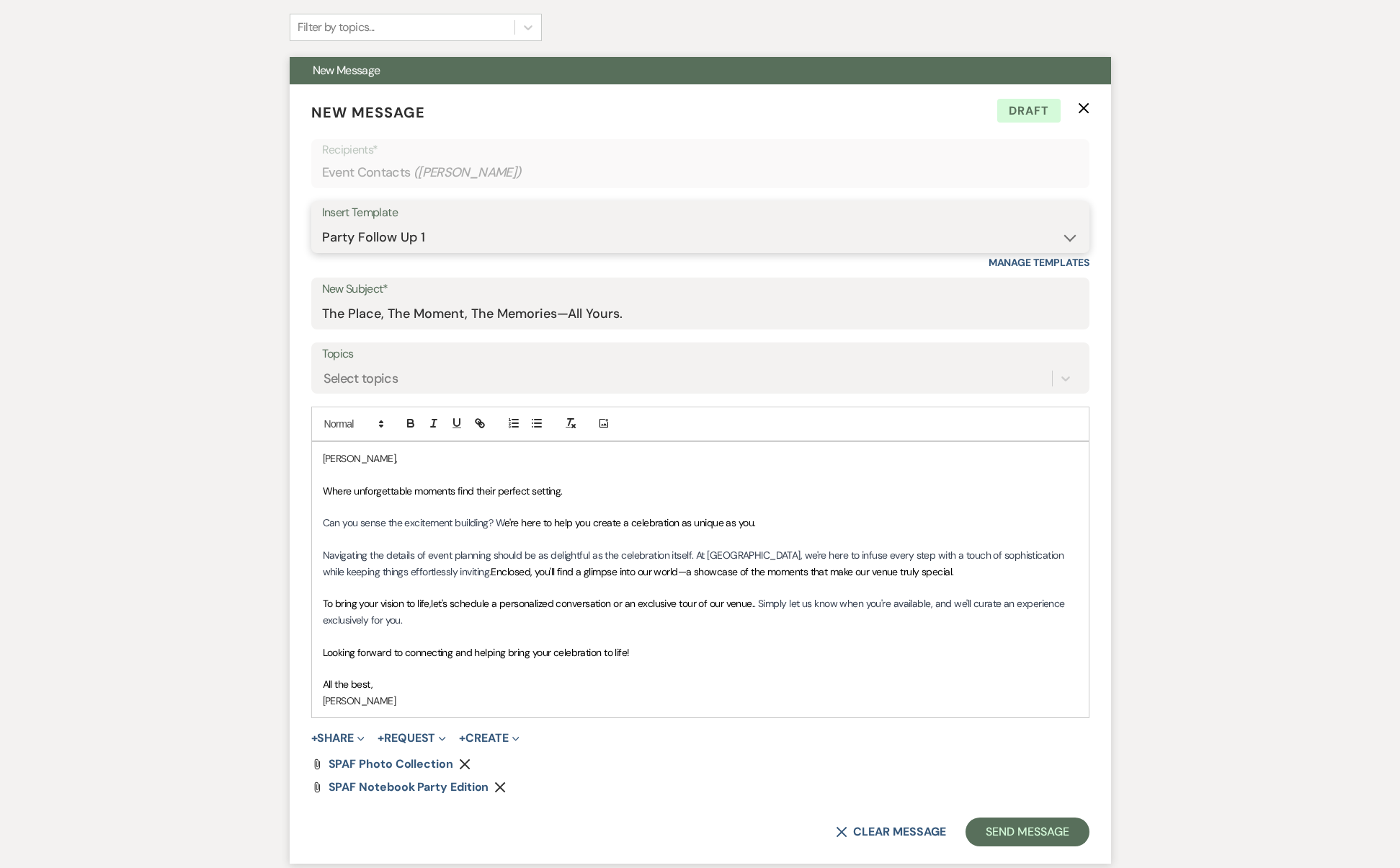
scroll to position [546, 0]
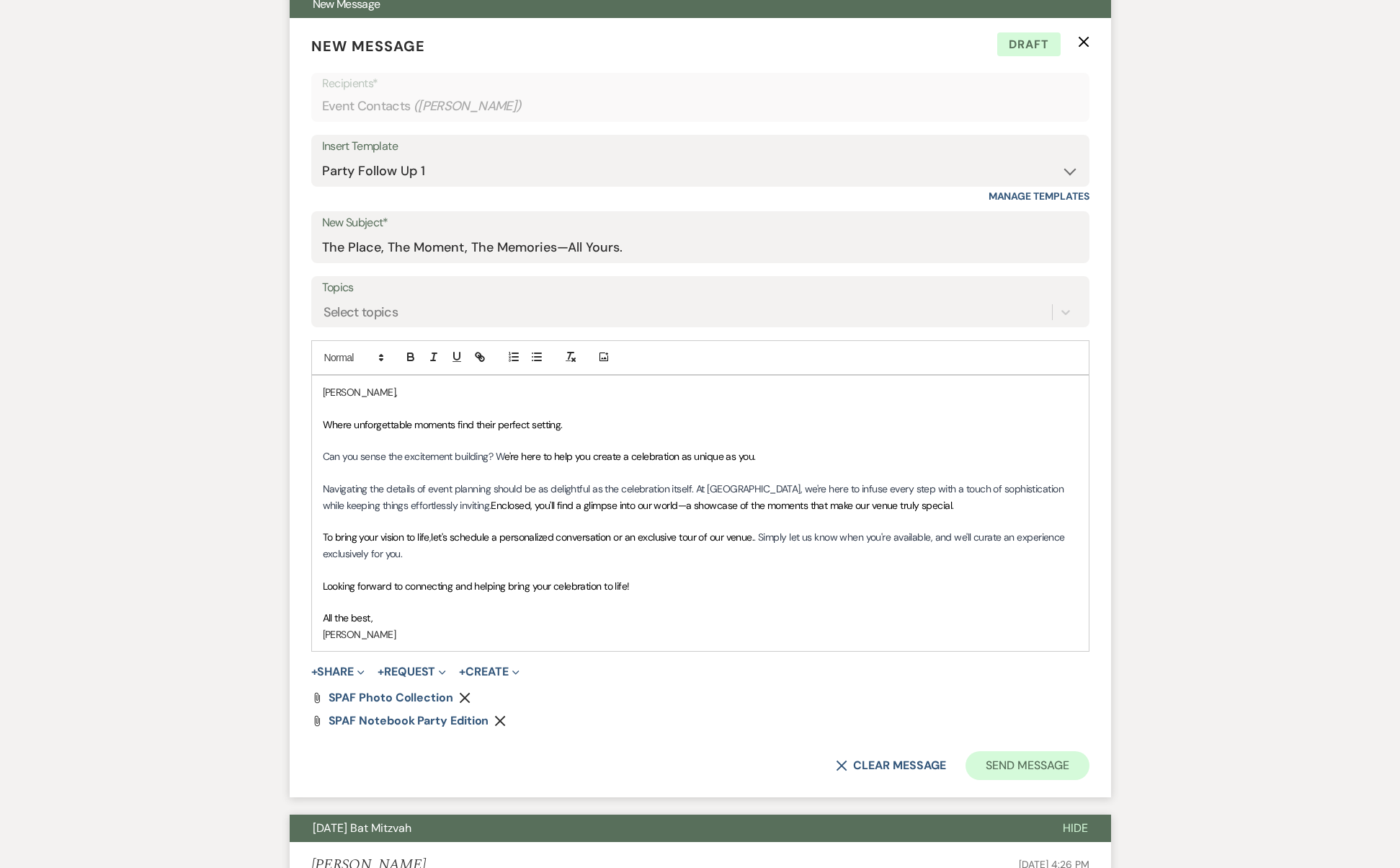
click at [1026, 754] on button "Send Message" at bounding box center [1028, 765] width 123 height 29
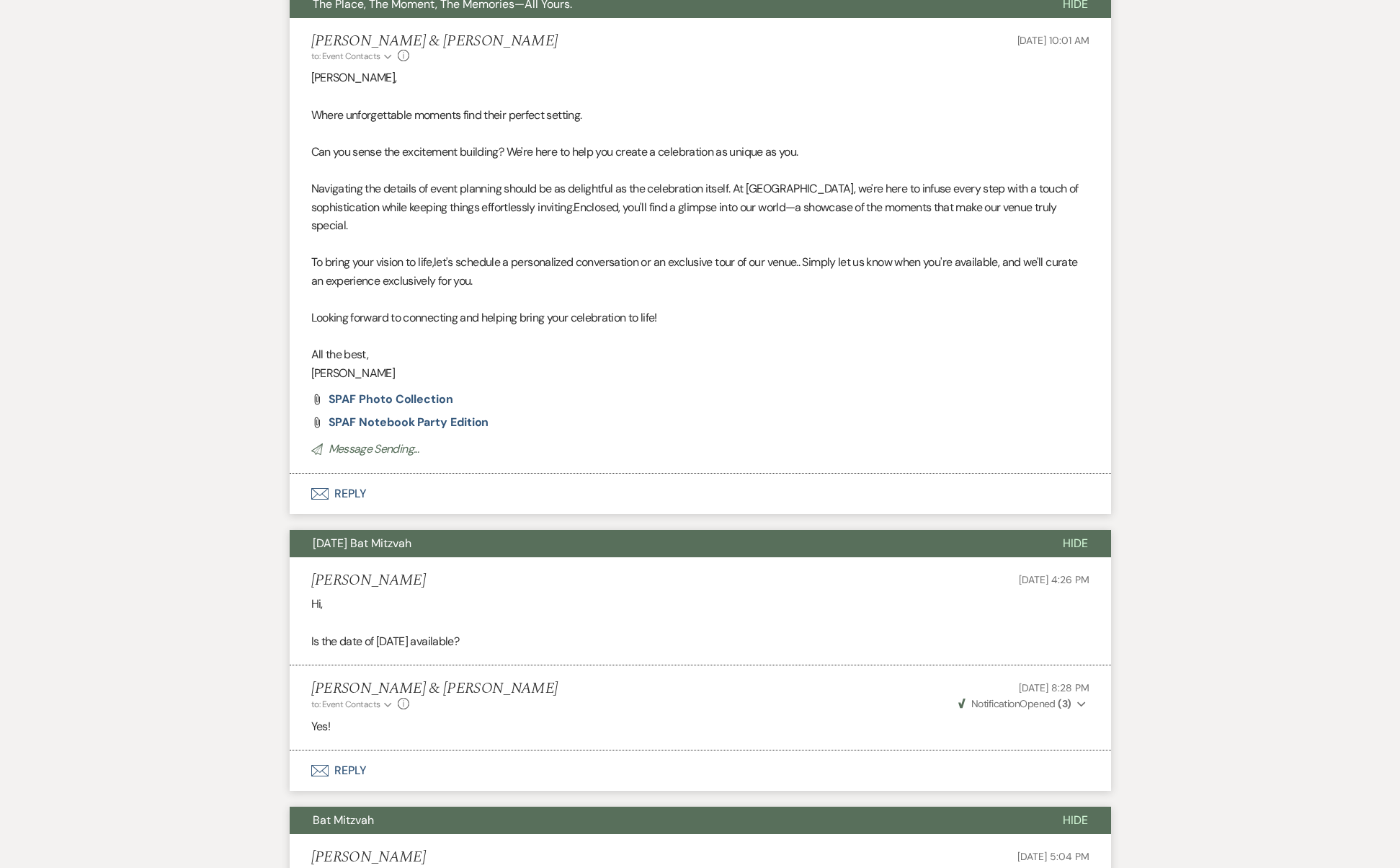
scroll to position [0, 0]
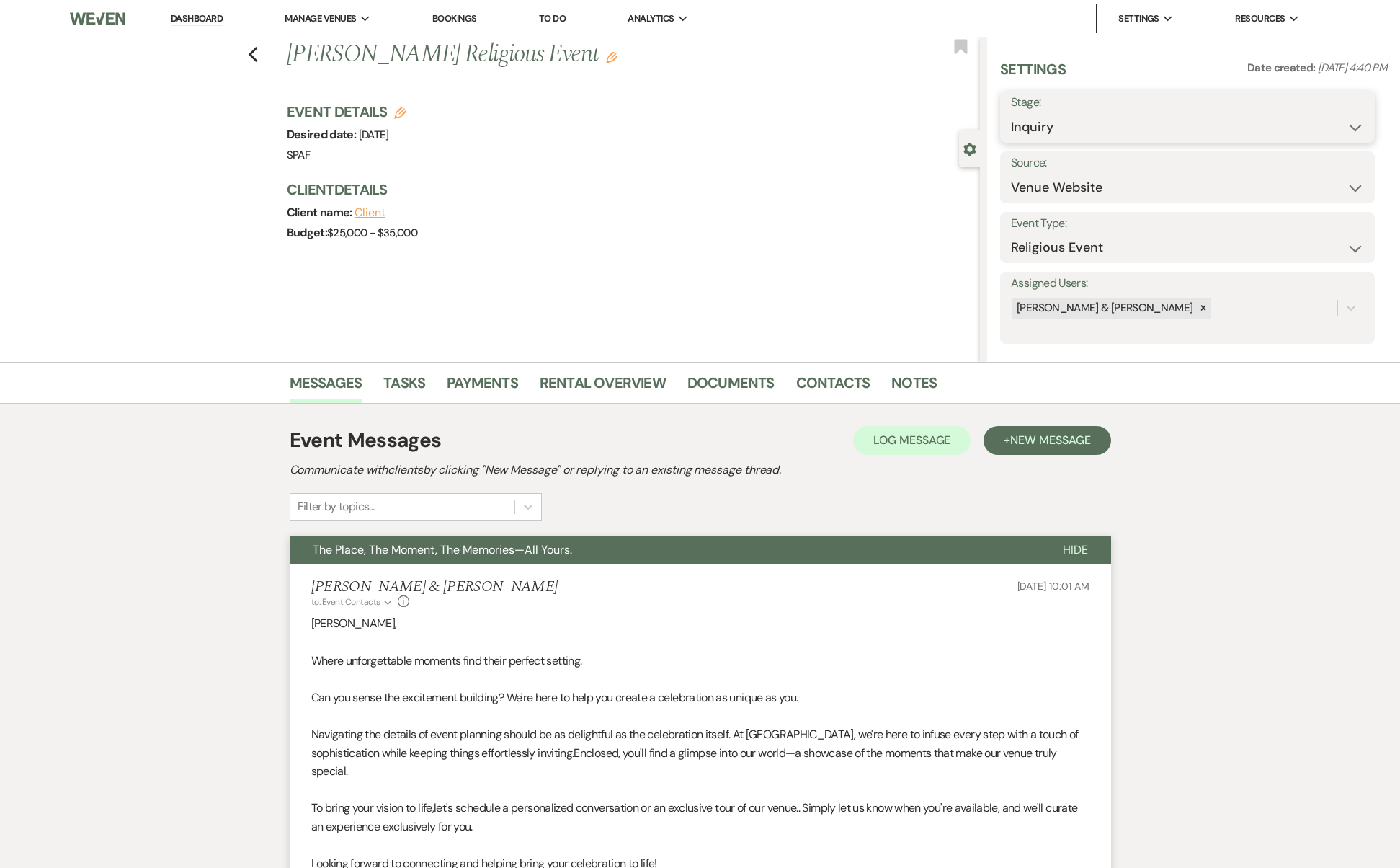
select select "9"
click at [1331, 107] on button "Save" at bounding box center [1335, 116] width 82 height 29
click at [259, 49] on icon "Previous" at bounding box center [253, 55] width 10 height 17
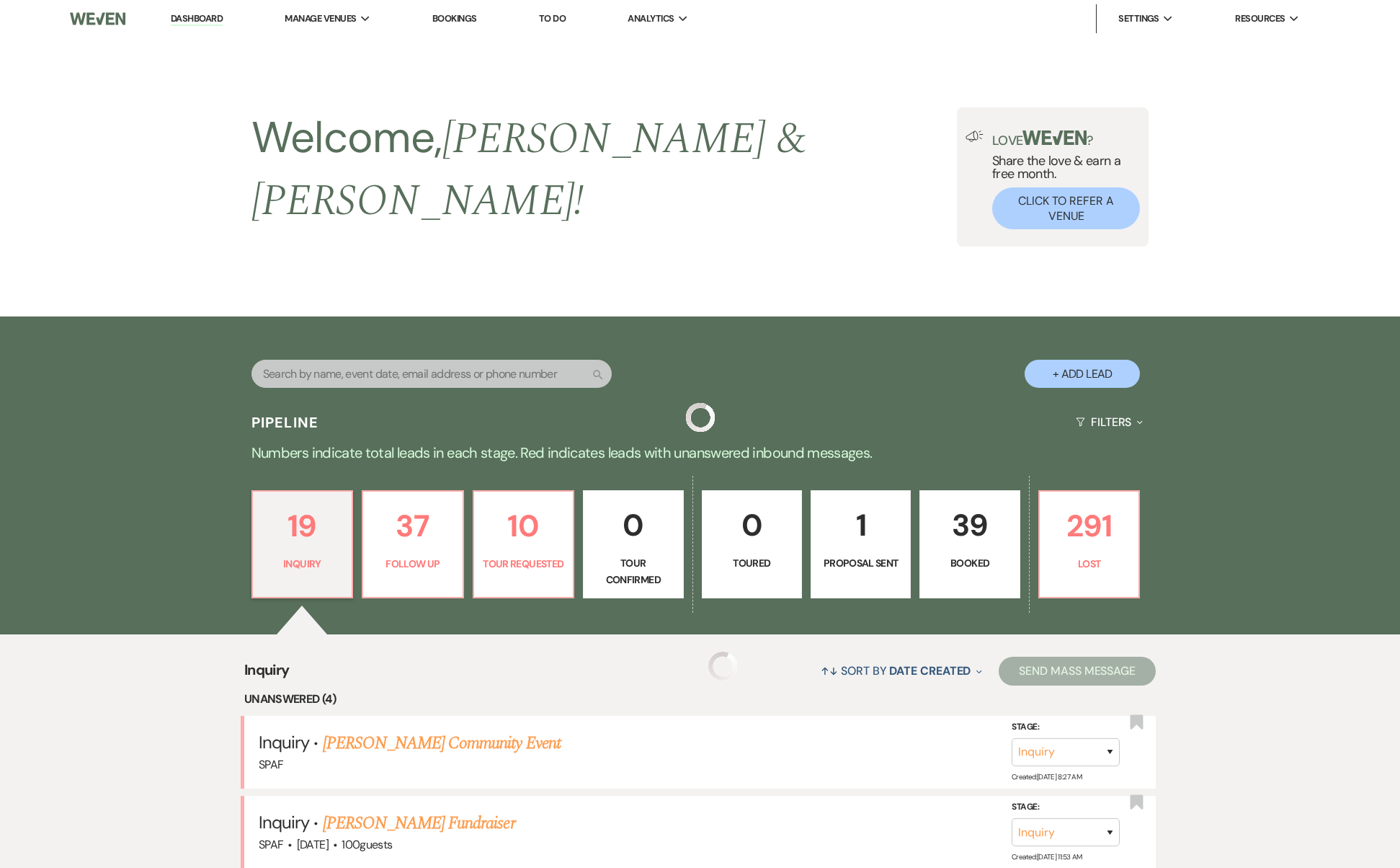
scroll to position [976, 0]
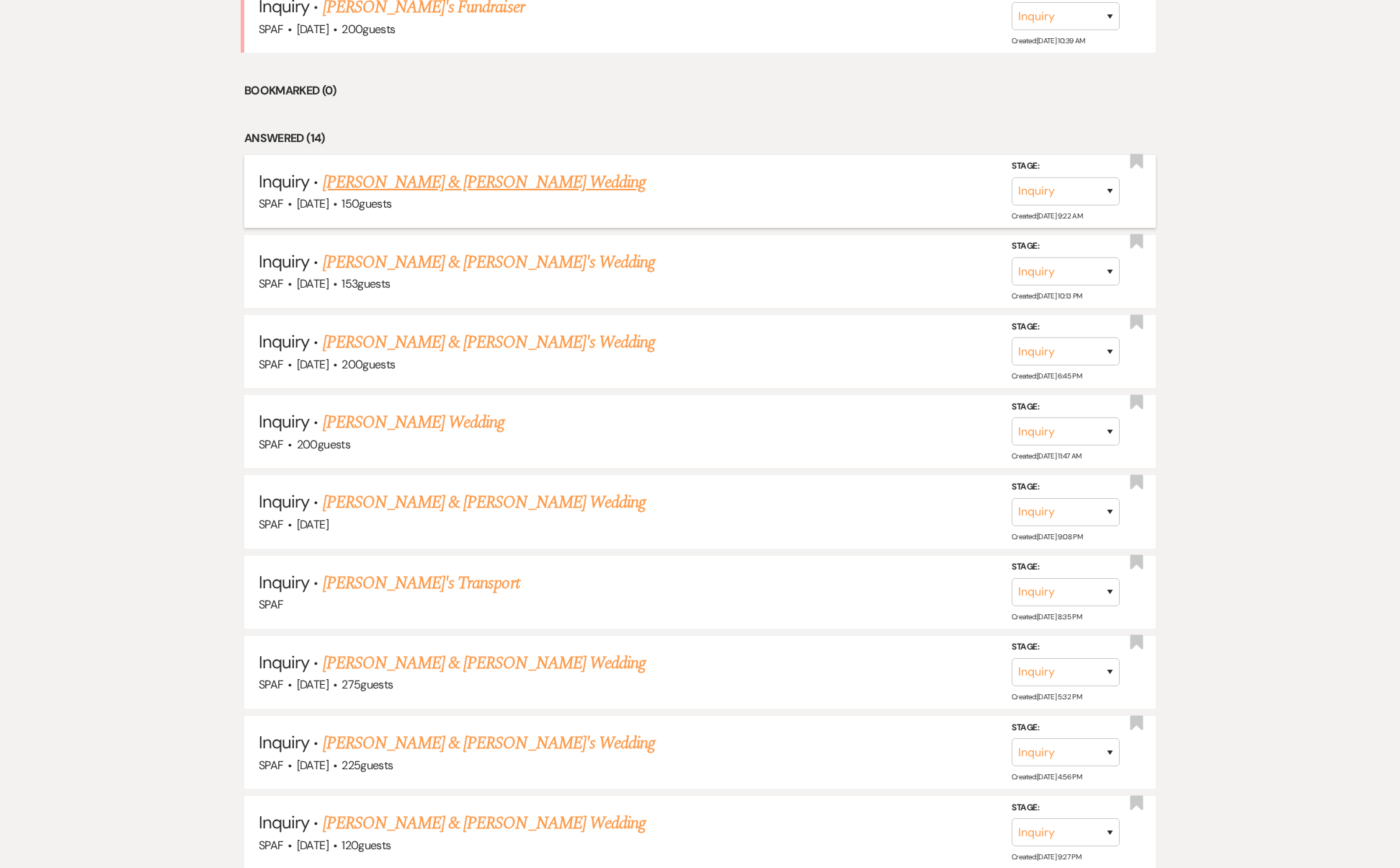
click at [440, 169] on link "[PERSON_NAME] & [PERSON_NAME] Wedding" at bounding box center [484, 182] width 323 height 26
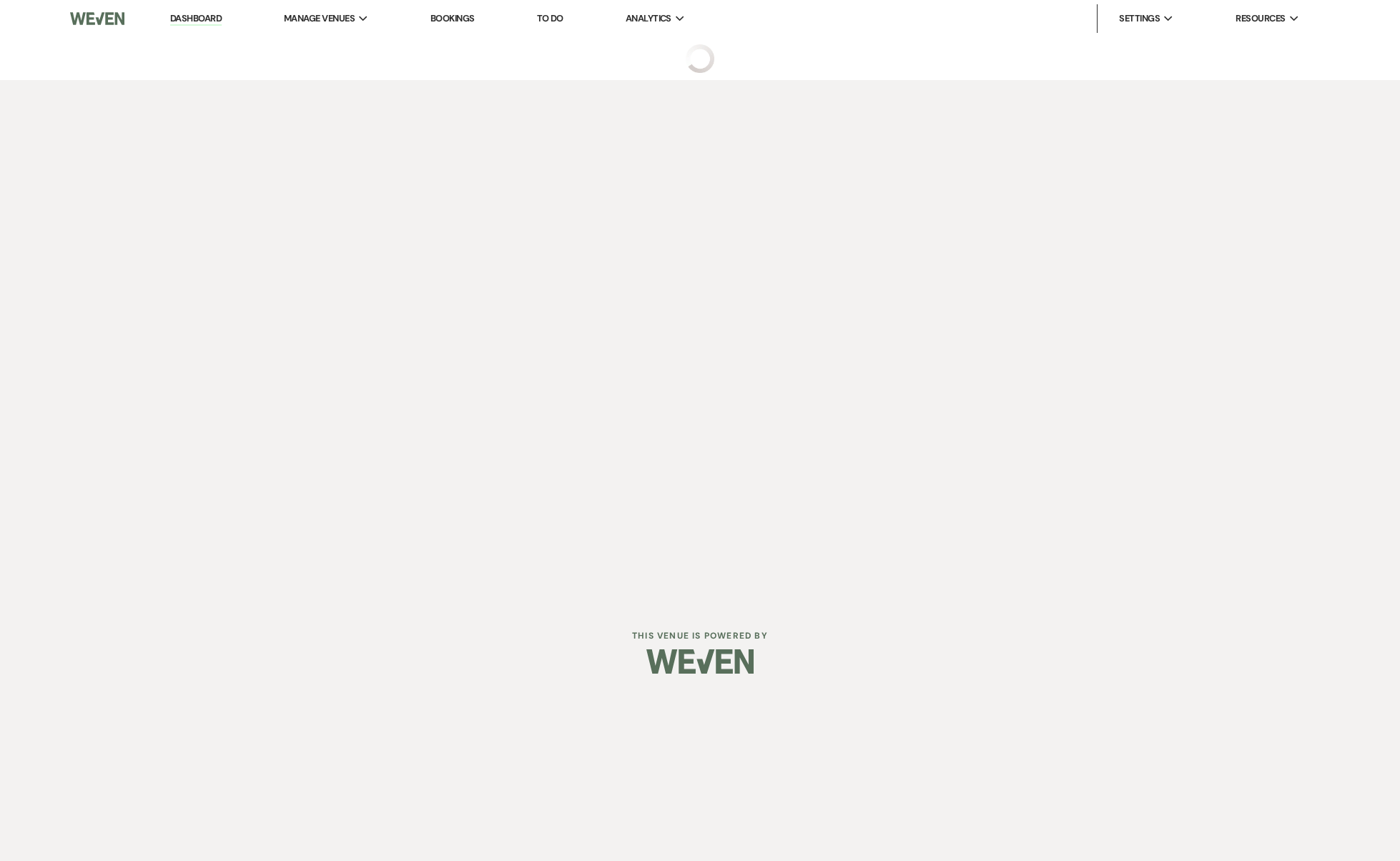
select select "5"
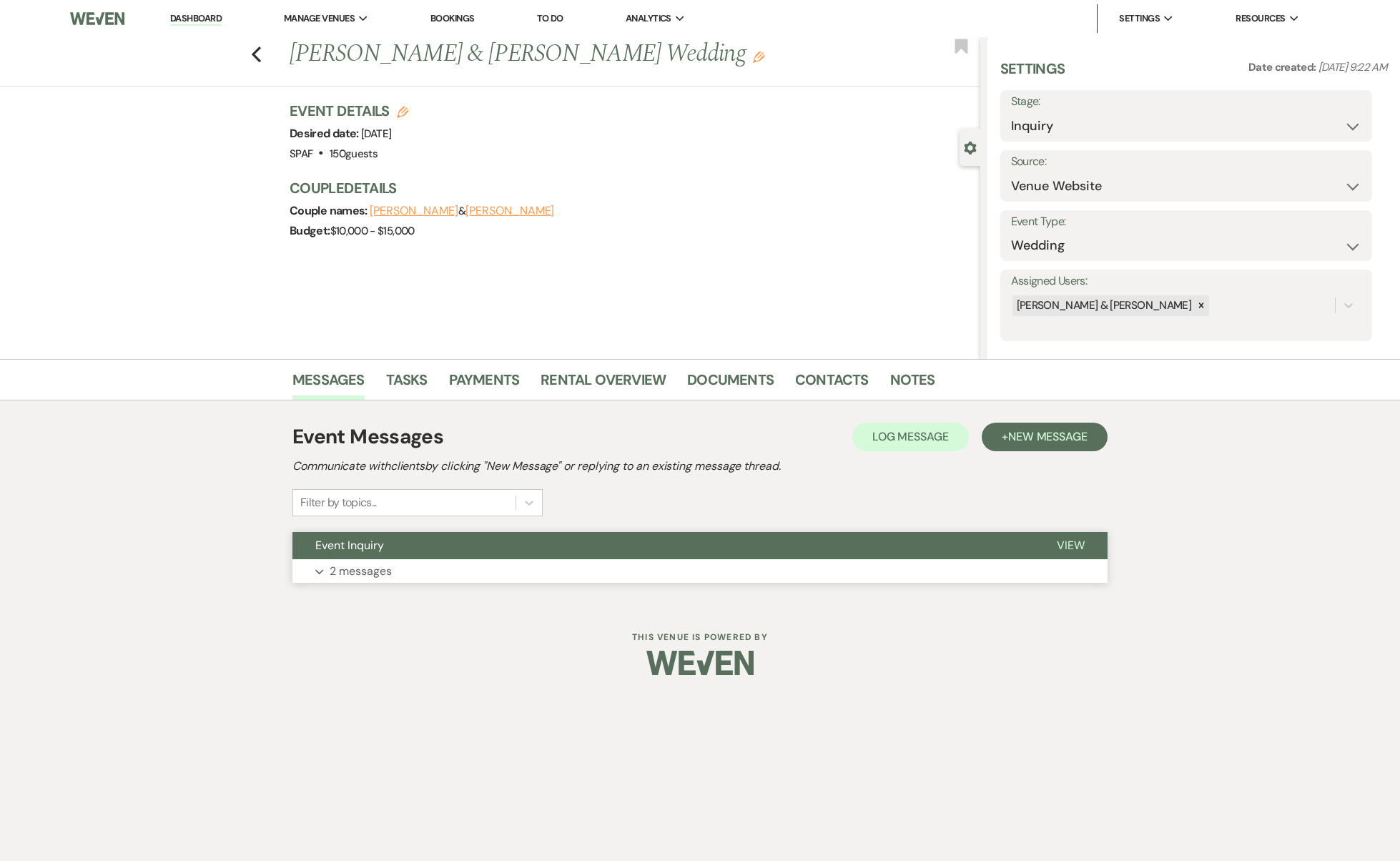
click at [552, 554] on button "Event Inquiry" at bounding box center [663, 546] width 741 height 28
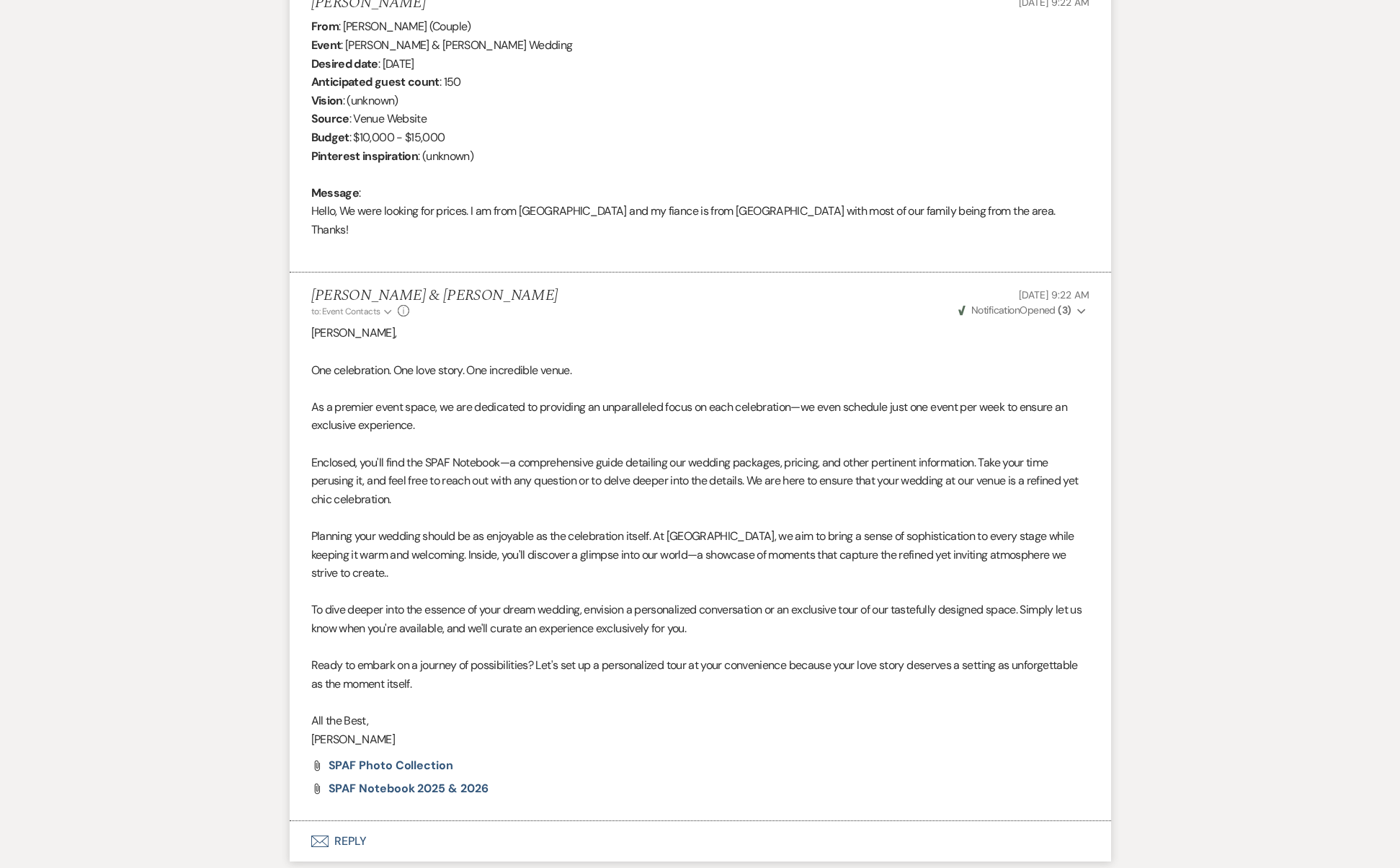
scroll to position [640, 0]
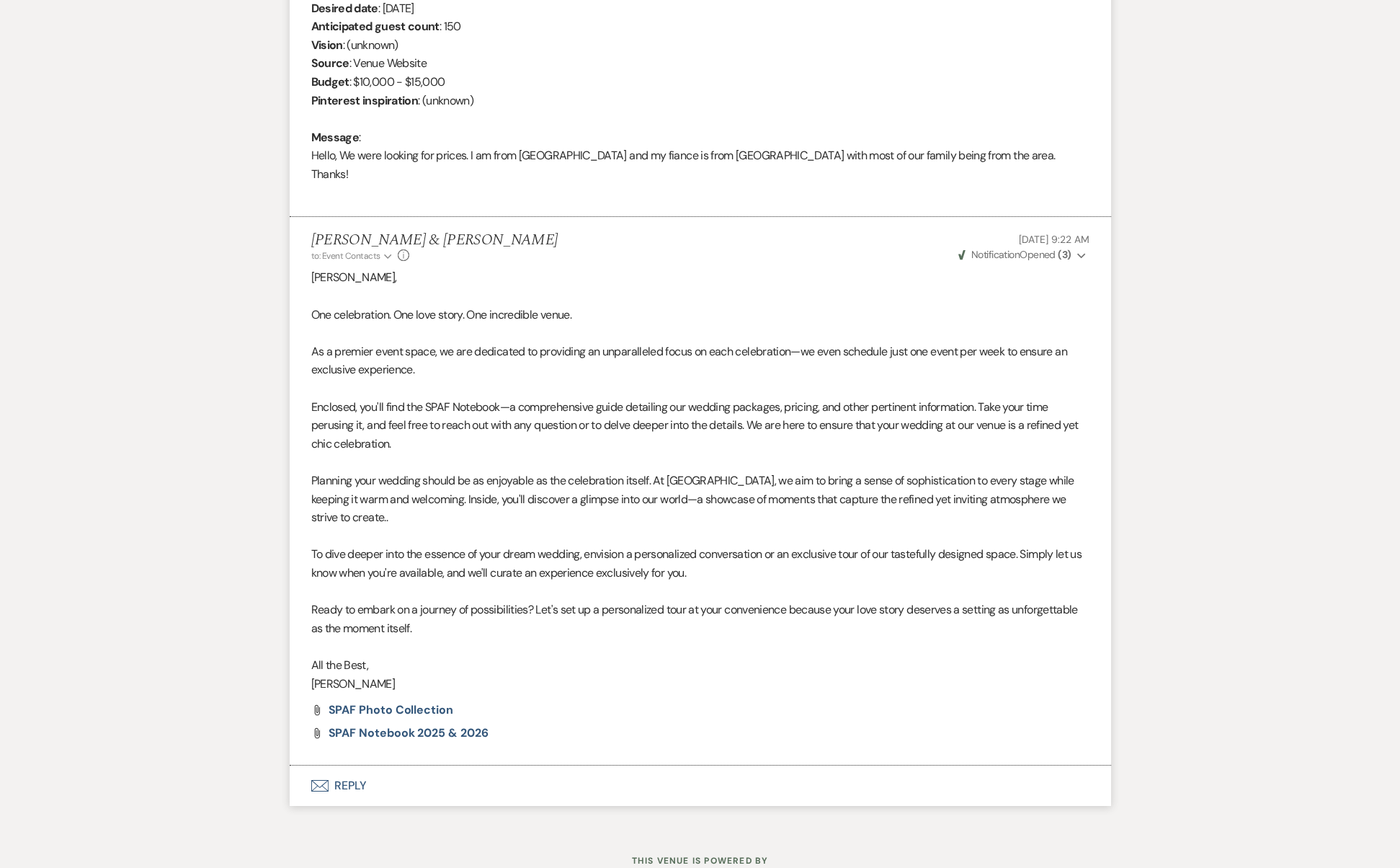
click at [346, 766] on button "Envelope Reply" at bounding box center [700, 786] width 822 height 41
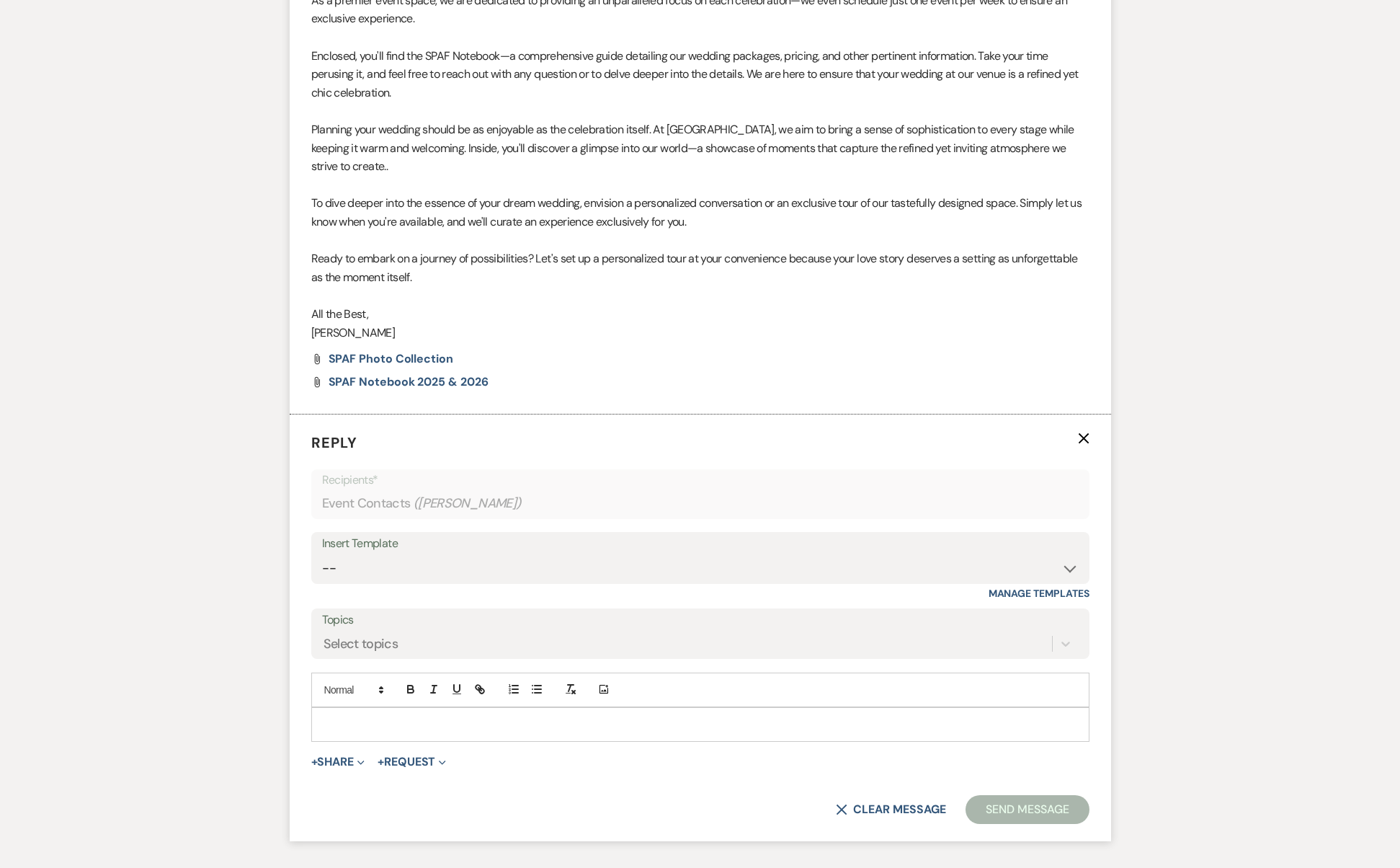
scroll to position [1040, 0]
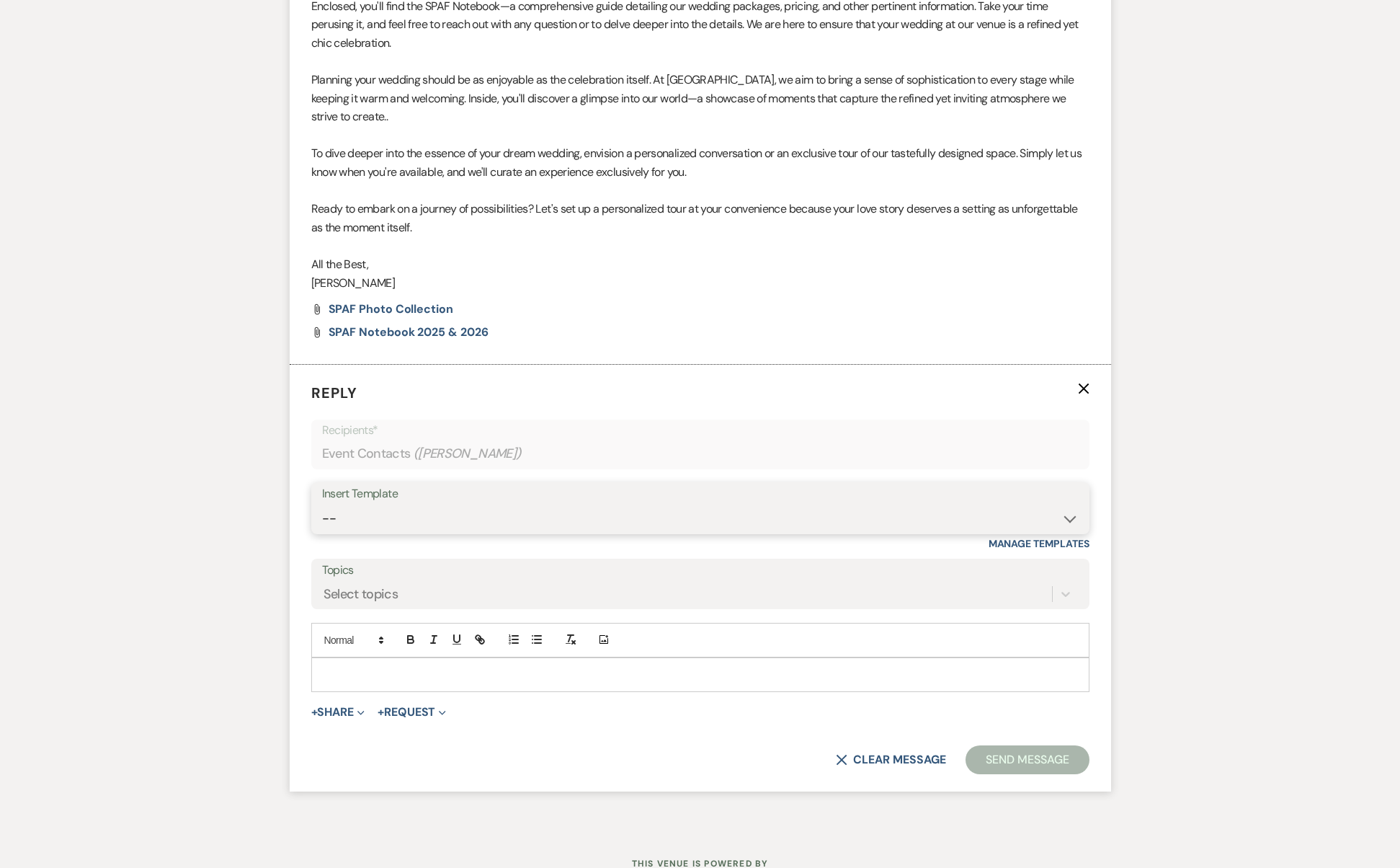
select select "2742"
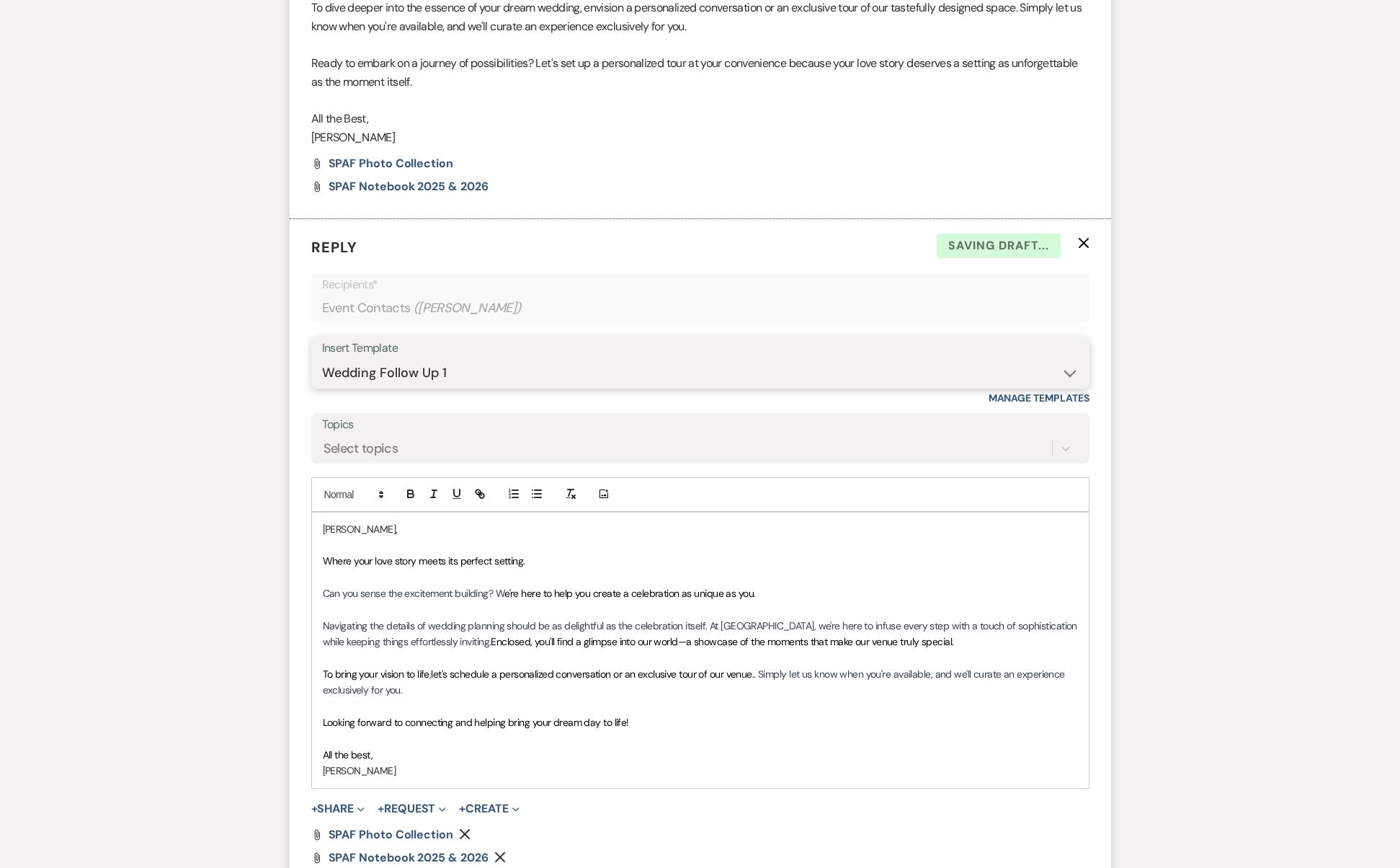
scroll to position [1324, 0]
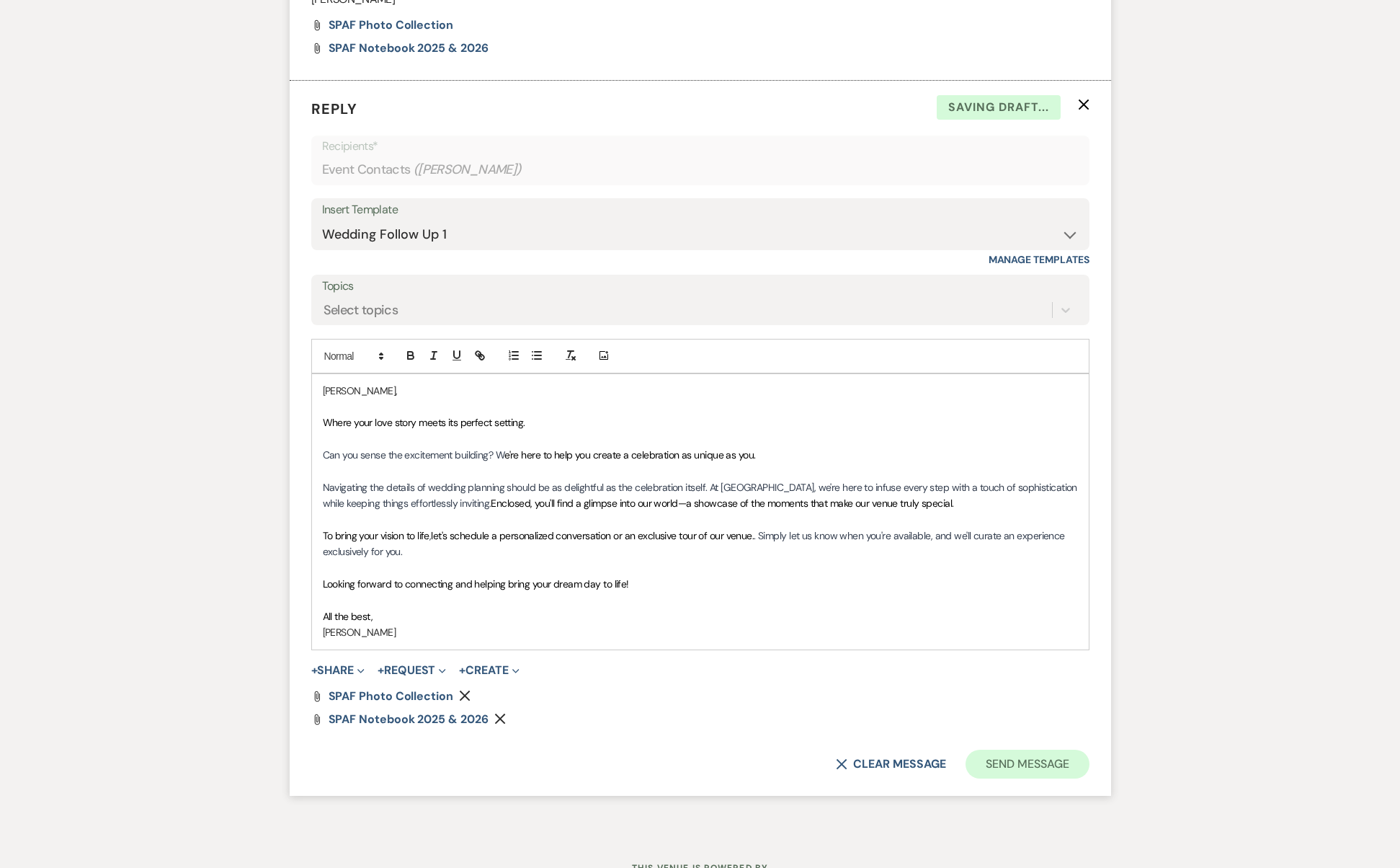
click at [1006, 750] on button "Send Message" at bounding box center [1028, 764] width 123 height 29
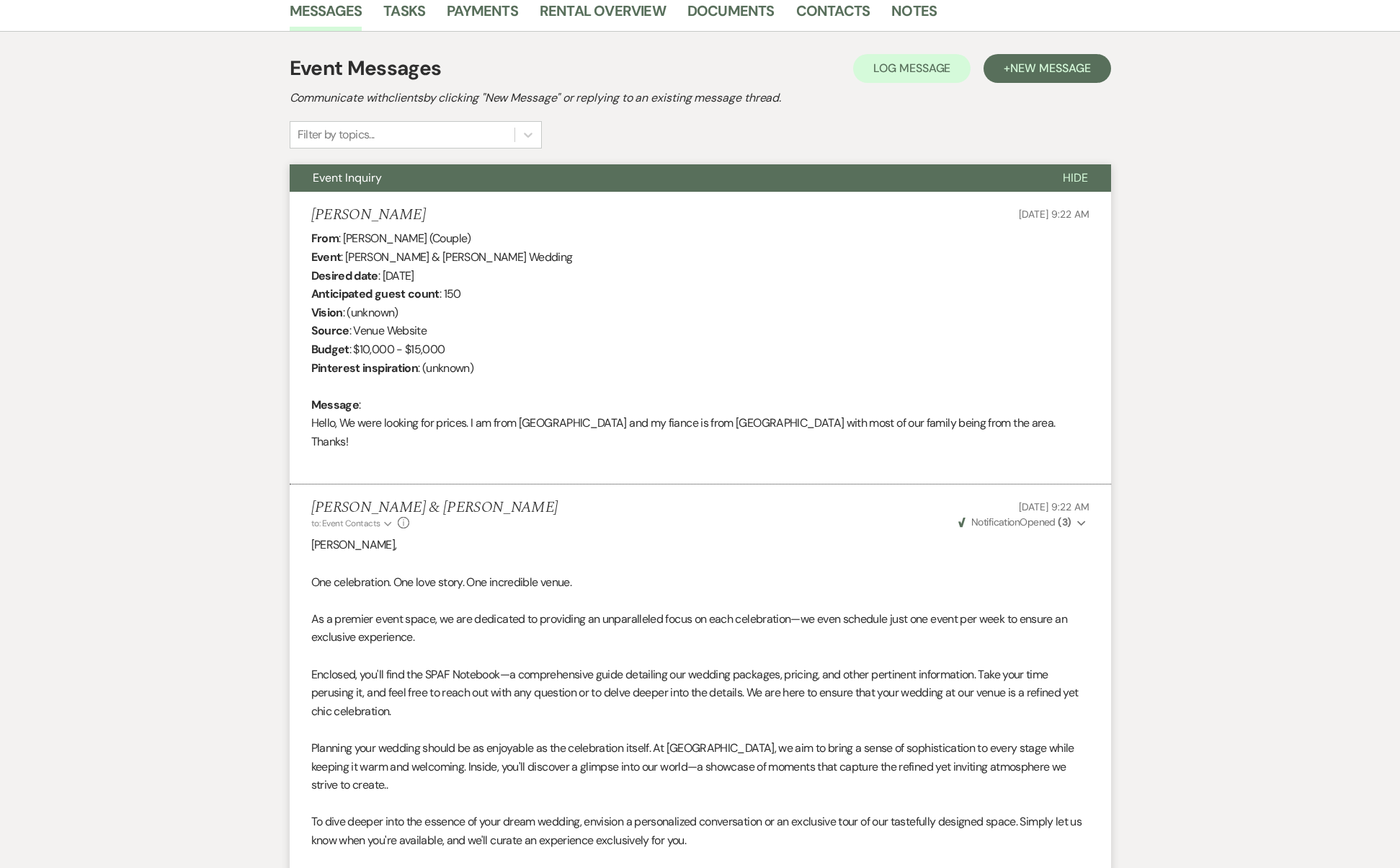
scroll to position [0, 0]
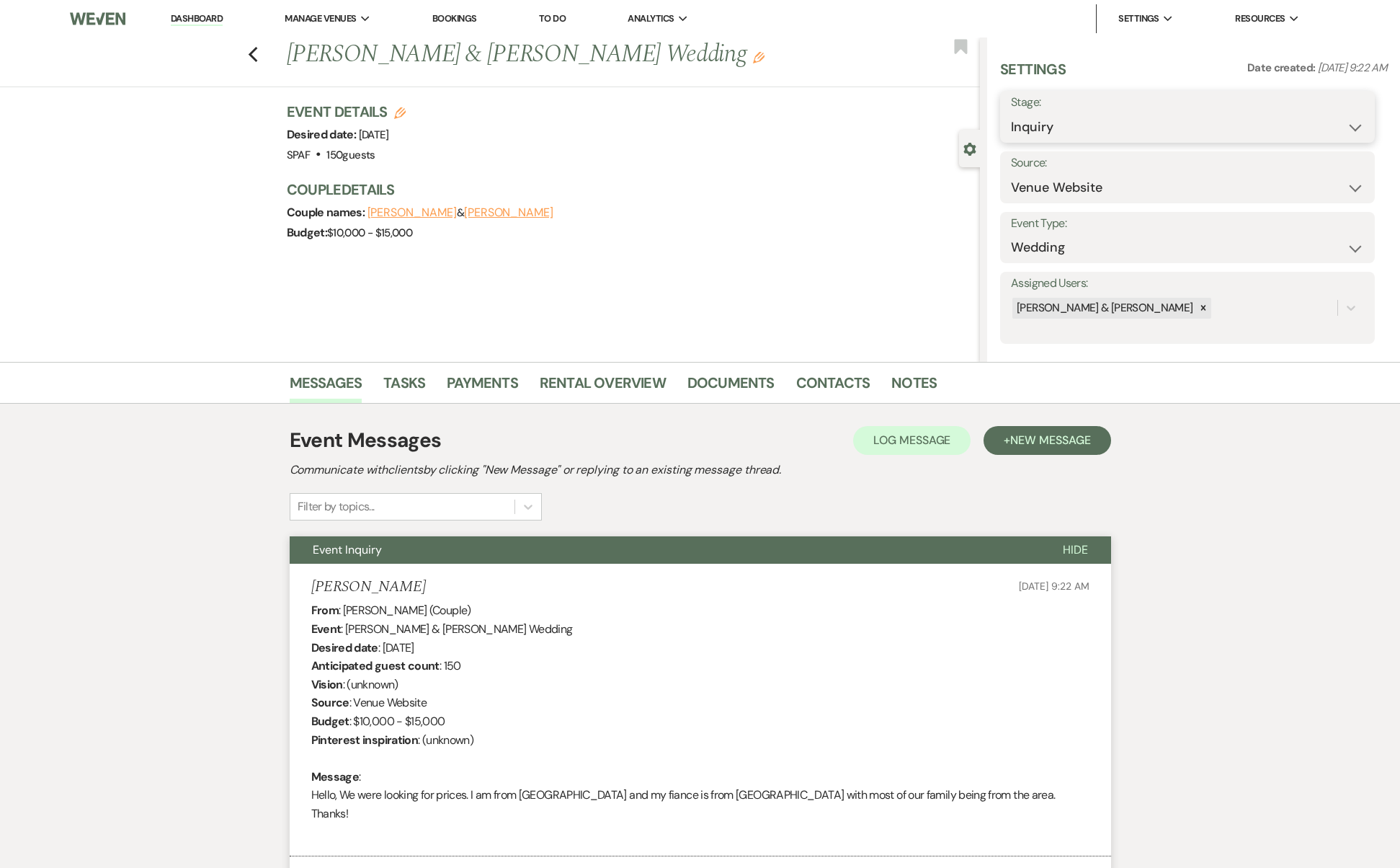
select select "9"
click at [1332, 123] on button "Save" at bounding box center [1335, 116] width 82 height 29
click at [259, 48] on icon "Previous" at bounding box center [253, 55] width 10 height 17
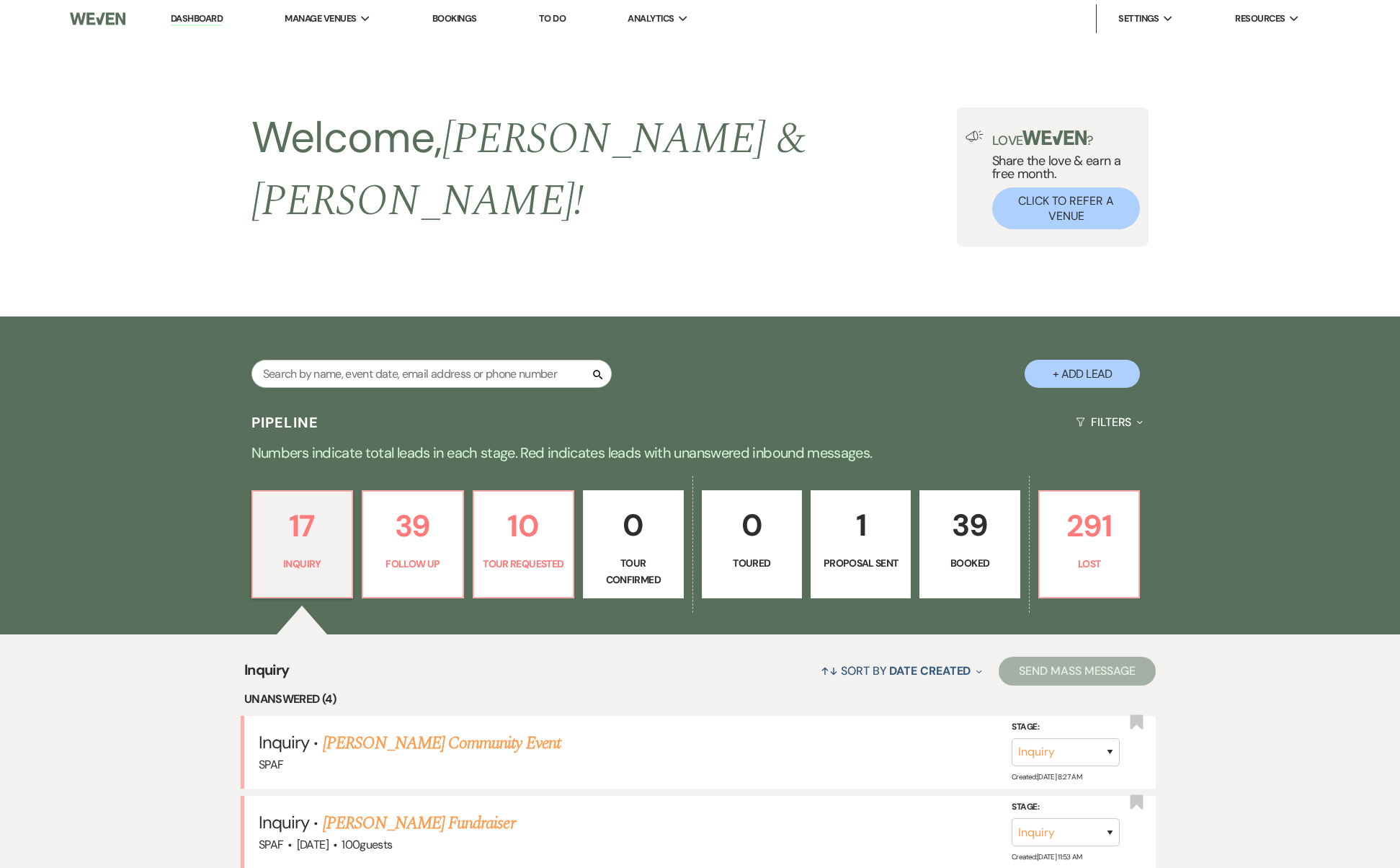
scroll to position [976, 0]
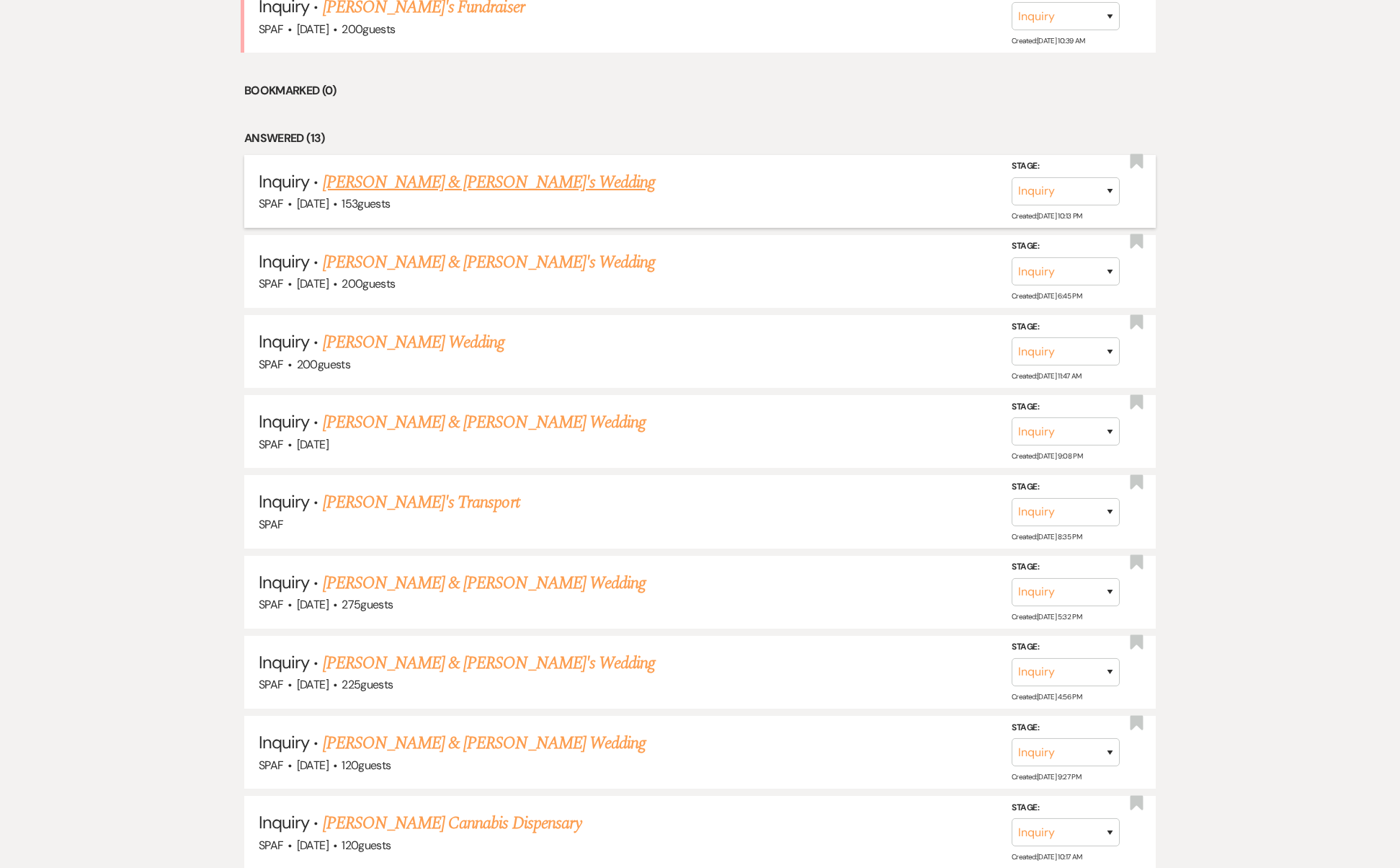
click at [452, 169] on link "[PERSON_NAME] & [PERSON_NAME]'s Wedding" at bounding box center [490, 182] width 333 height 26
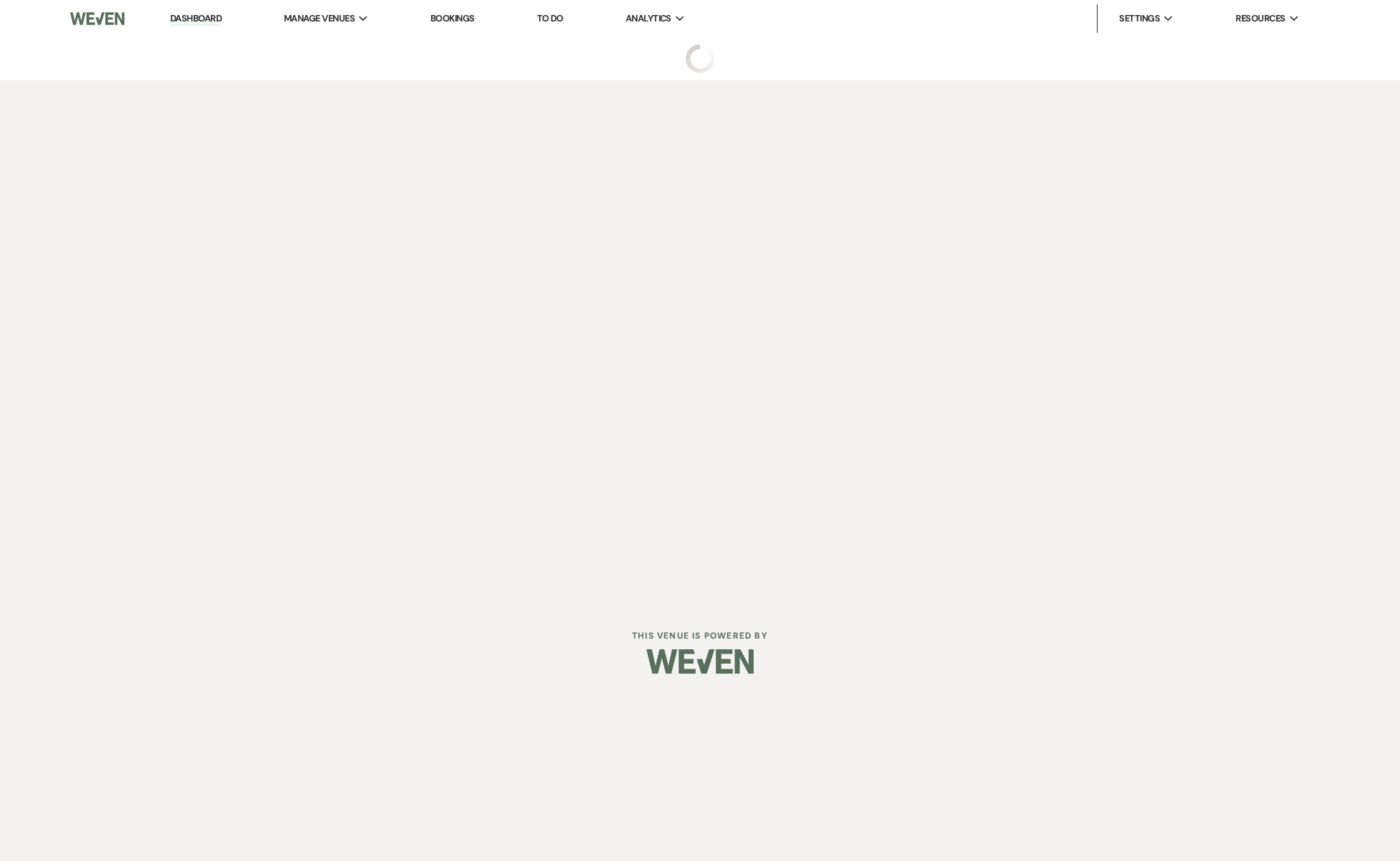
select select "5"
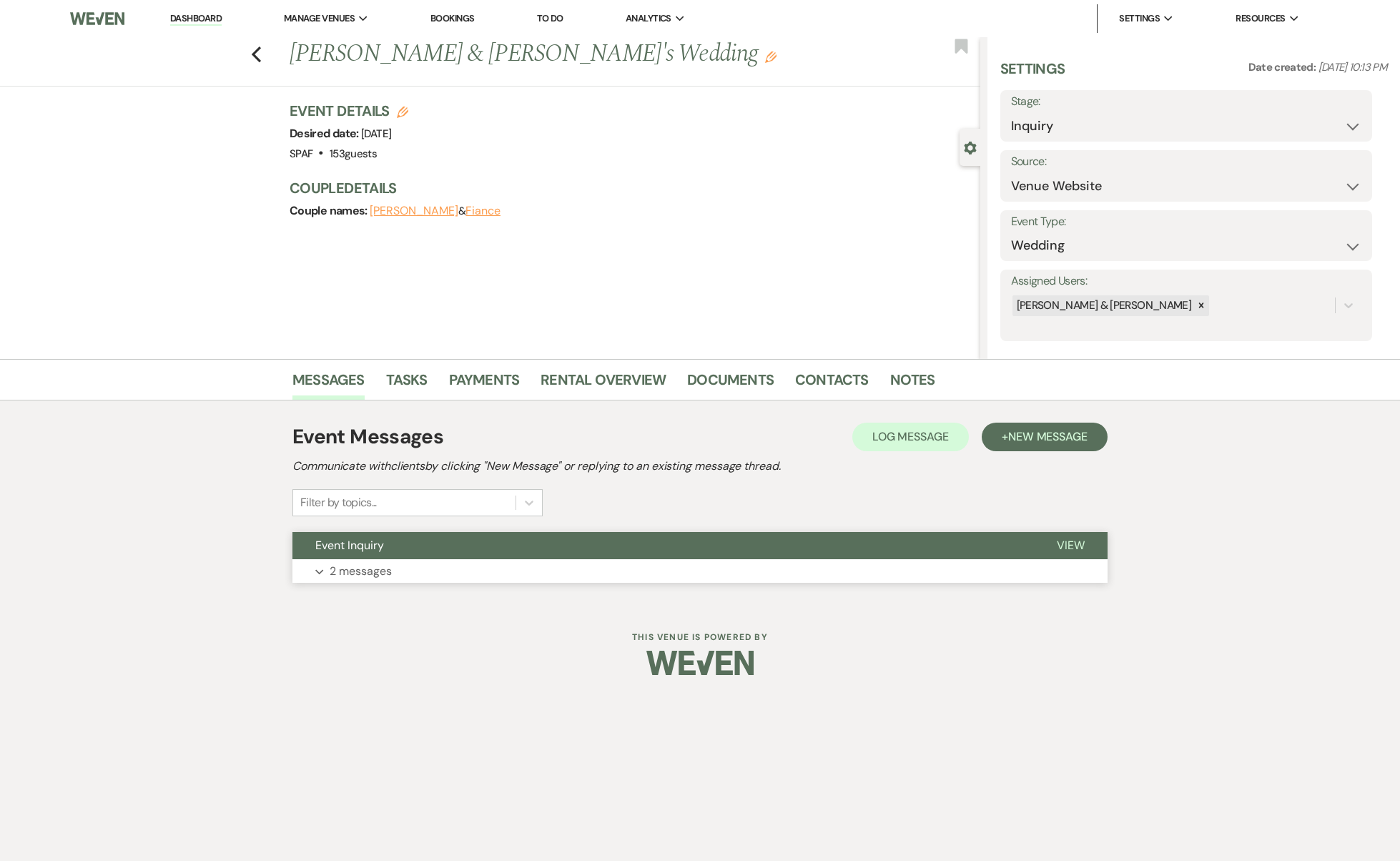
click at [401, 545] on button "Event Inquiry" at bounding box center [663, 546] width 741 height 28
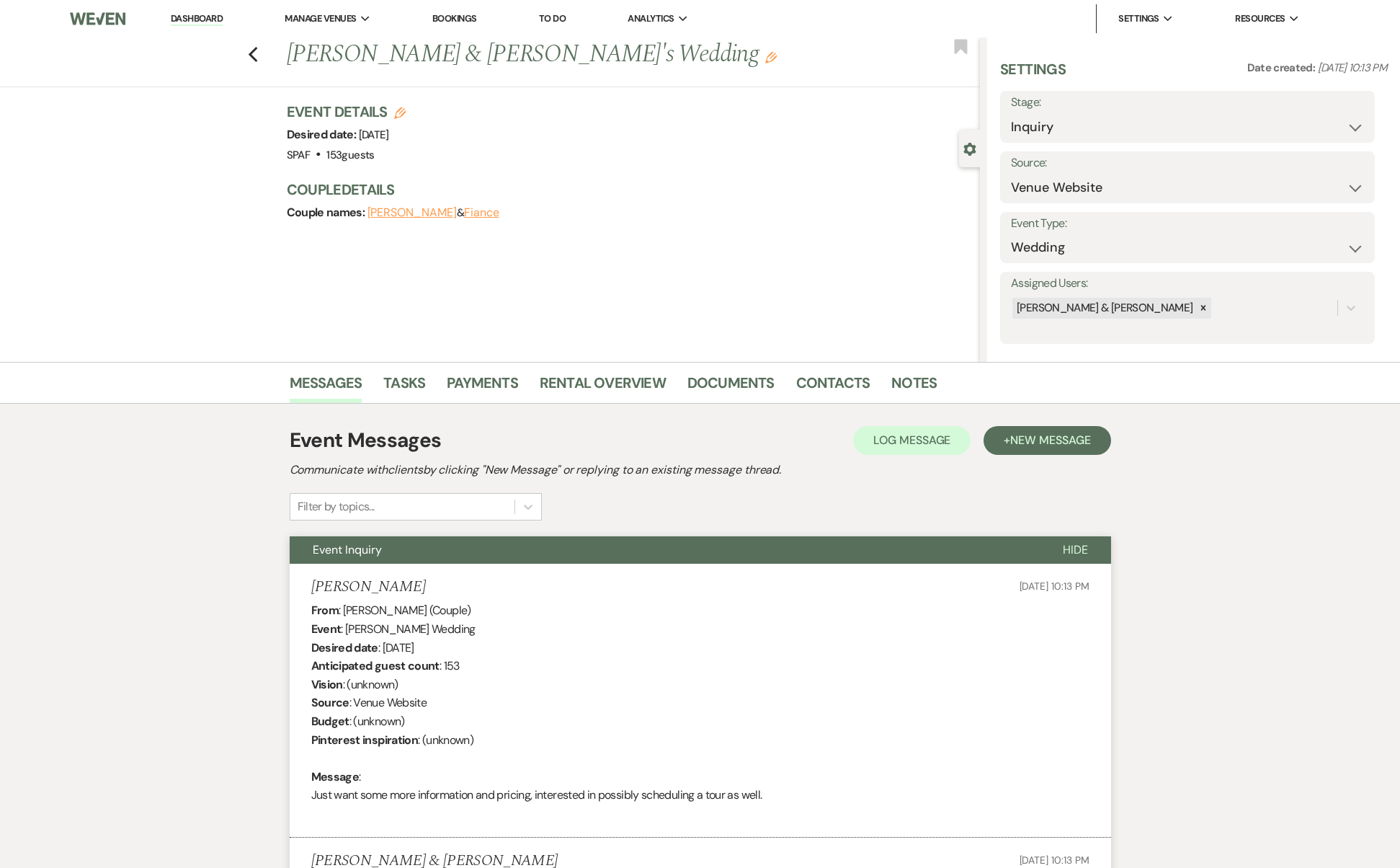
scroll to position [639, 0]
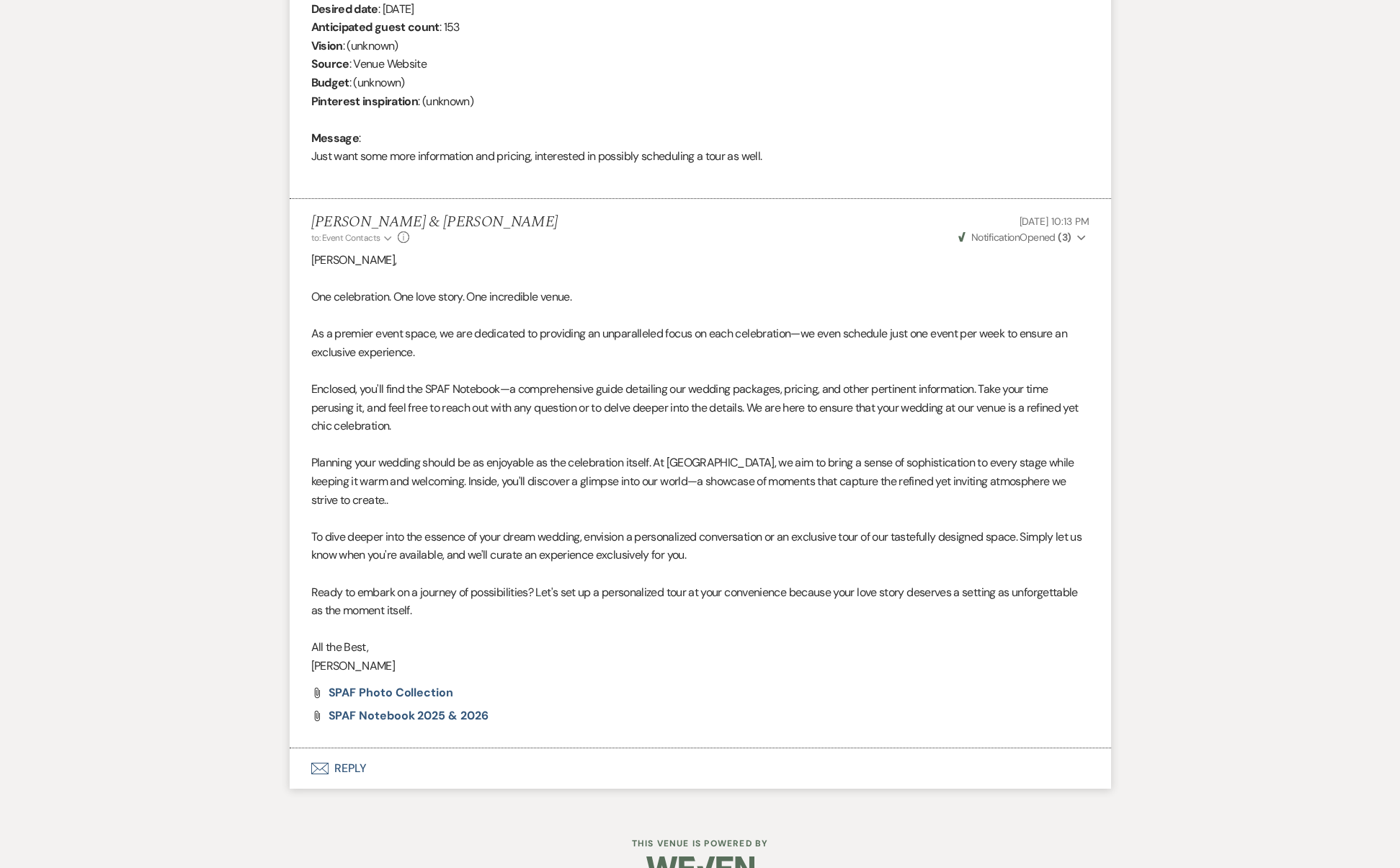
click at [339, 748] on button "Envelope Reply" at bounding box center [700, 768] width 822 height 41
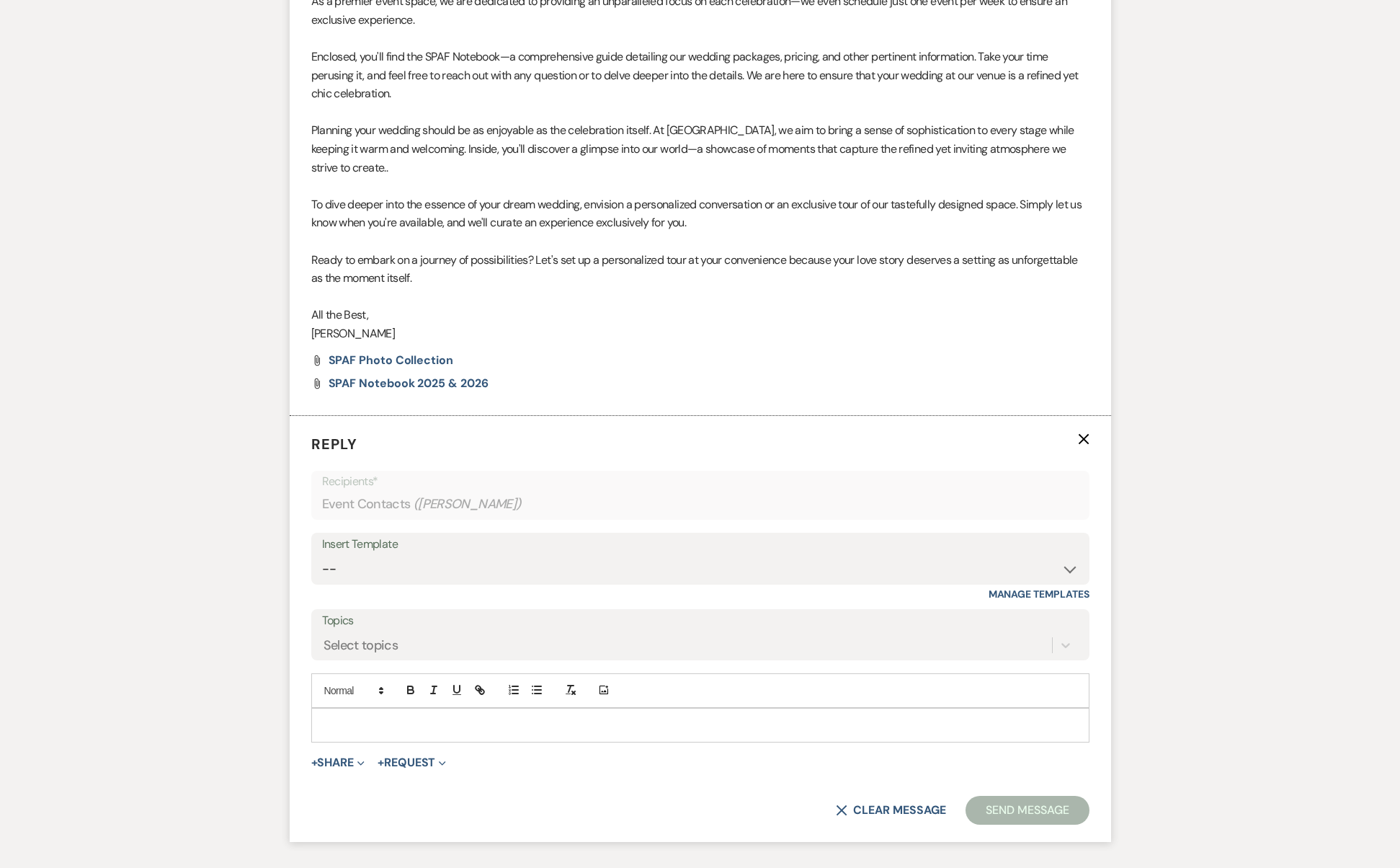
scroll to position [1040, 0]
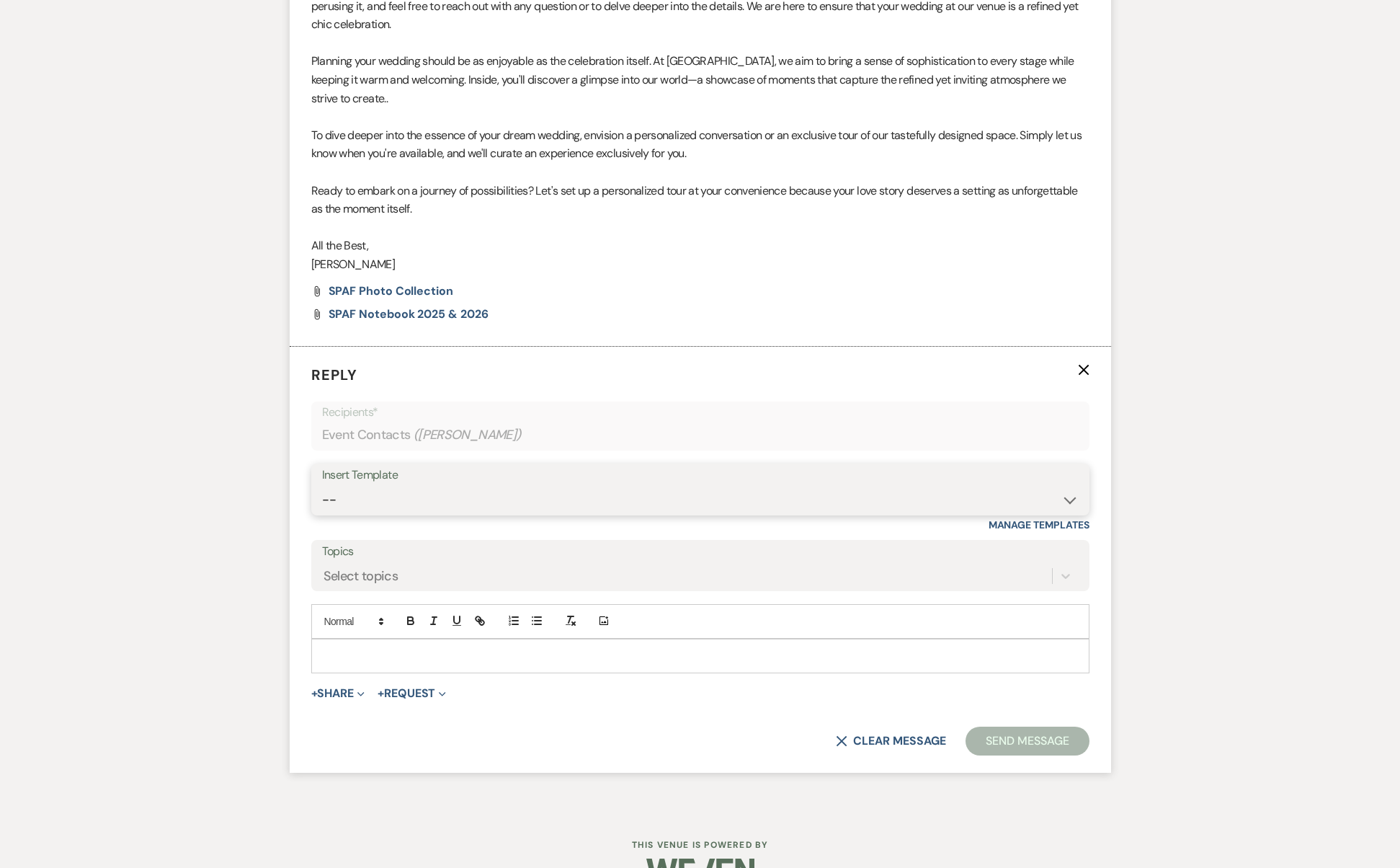
select select "2742"
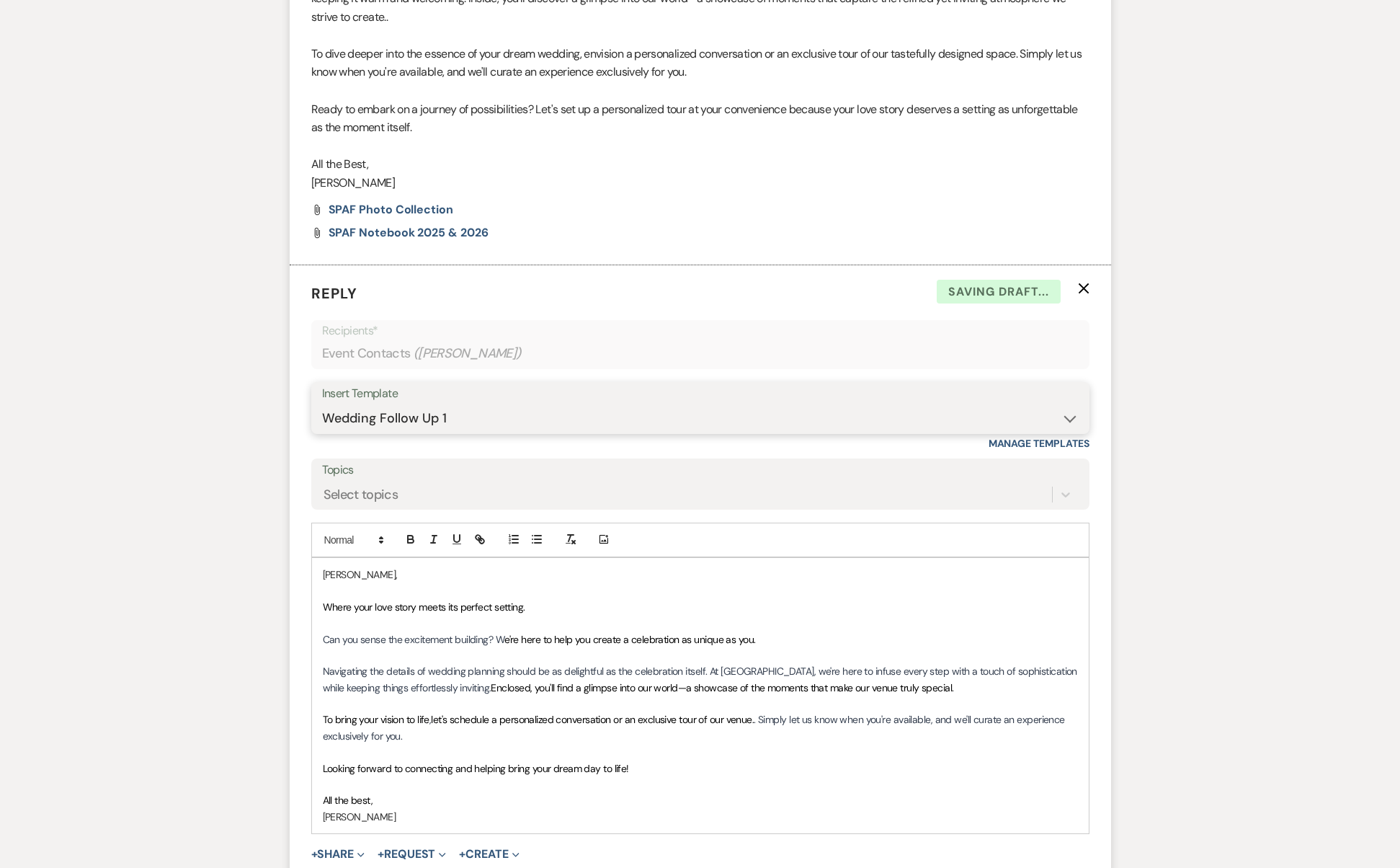
scroll to position [1187, 0]
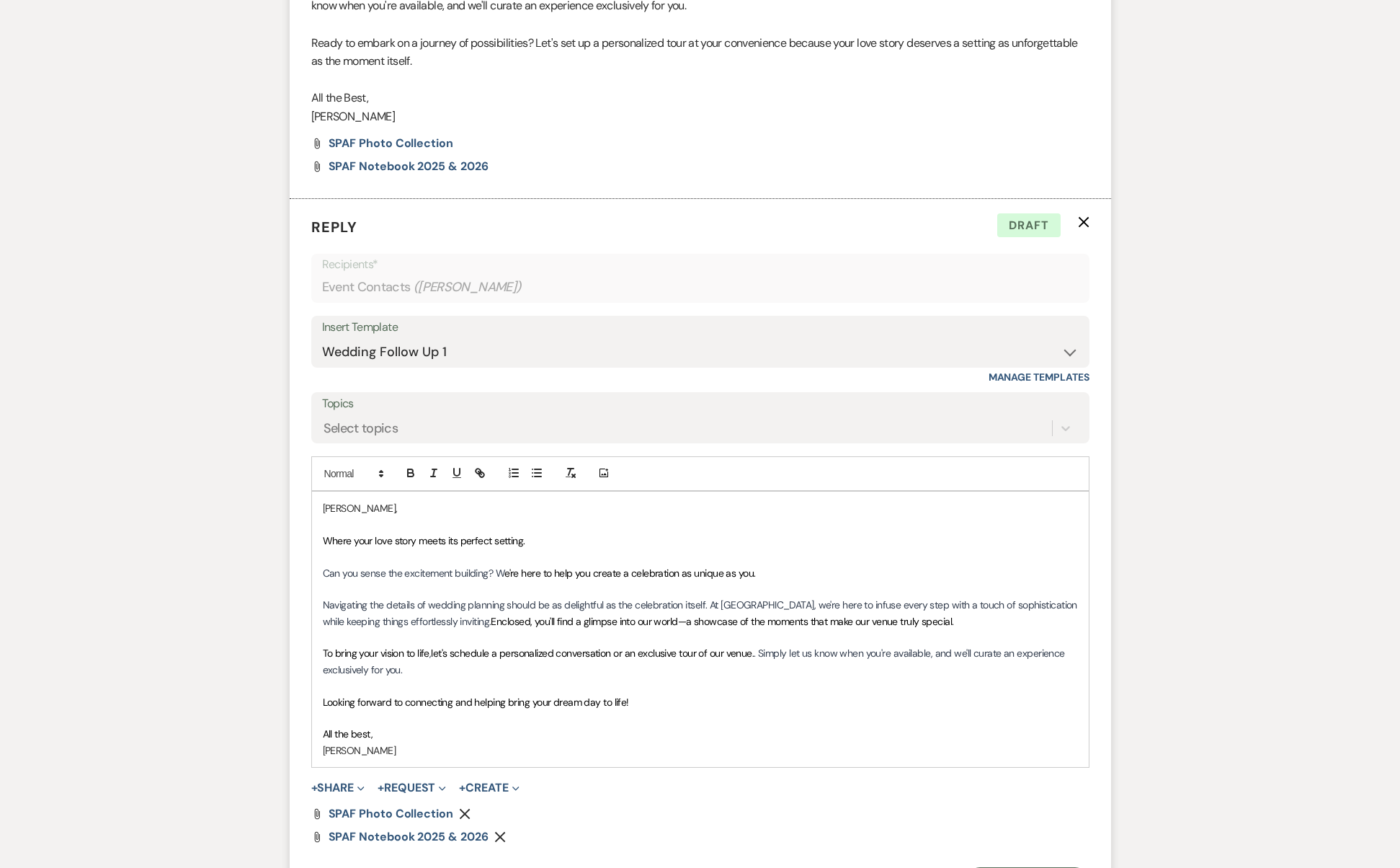
click at [928, 597] on p "Navigating the details of wedding planning should be as delightful as the celeb…" at bounding box center [700, 613] width 755 height 32
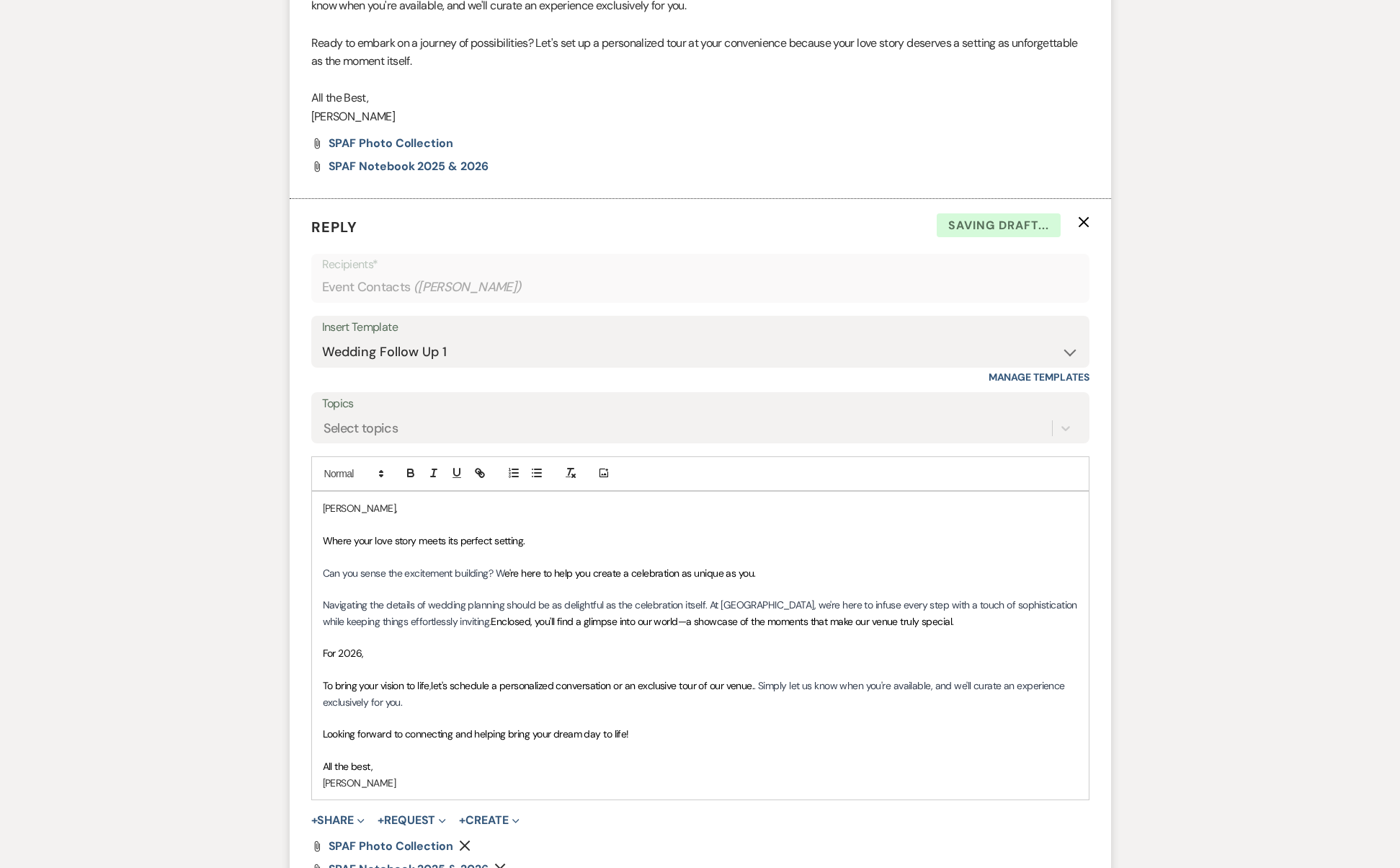
click at [463, 645] on p "For 2026," at bounding box center [700, 653] width 755 height 16
click at [372, 647] on span "For 2026, Our pricing is all-inclusive, covering not only the venue but also fo…" at bounding box center [619, 653] width 593 height 13
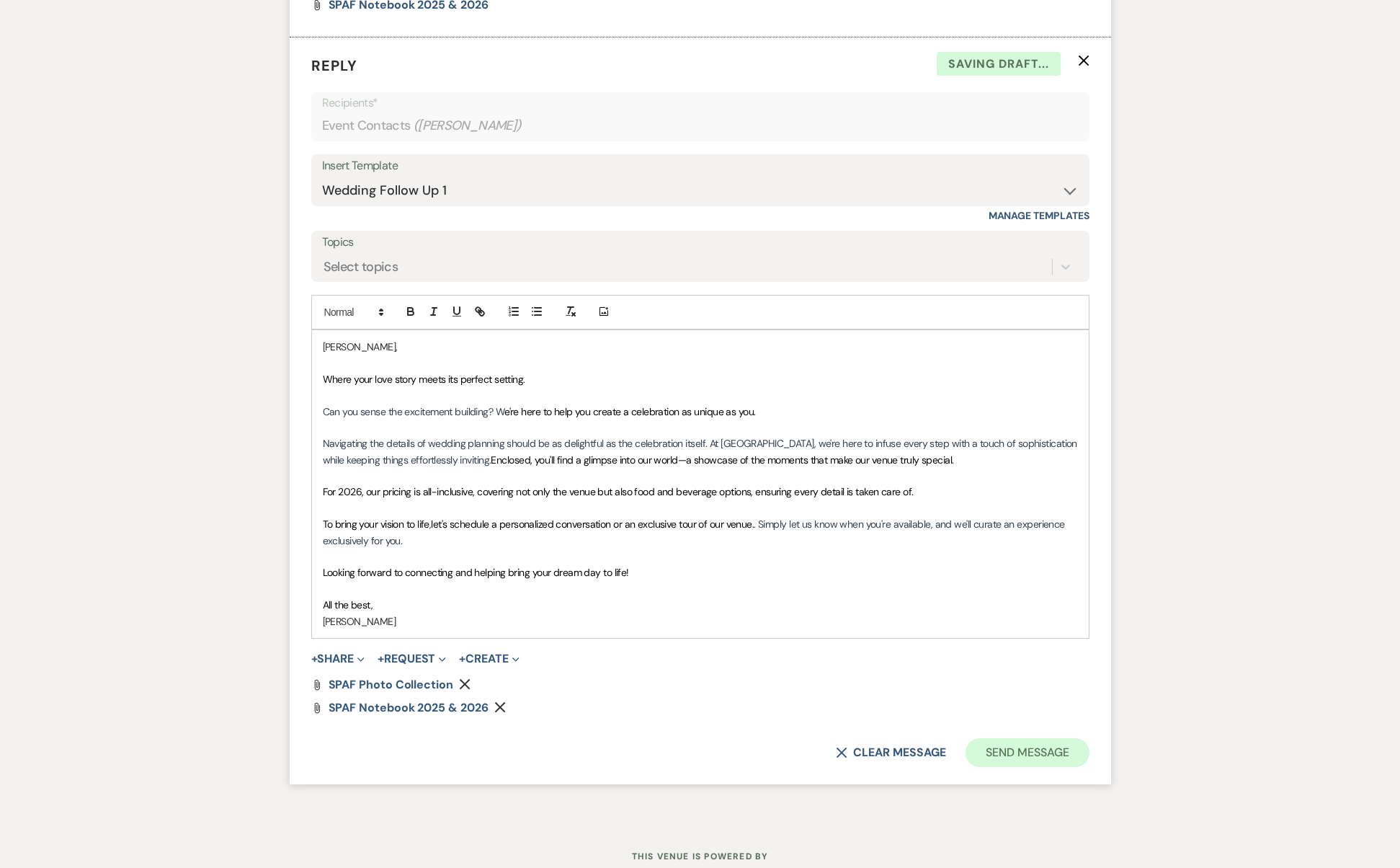
click at [1026, 738] on button "Send Message" at bounding box center [1028, 752] width 123 height 29
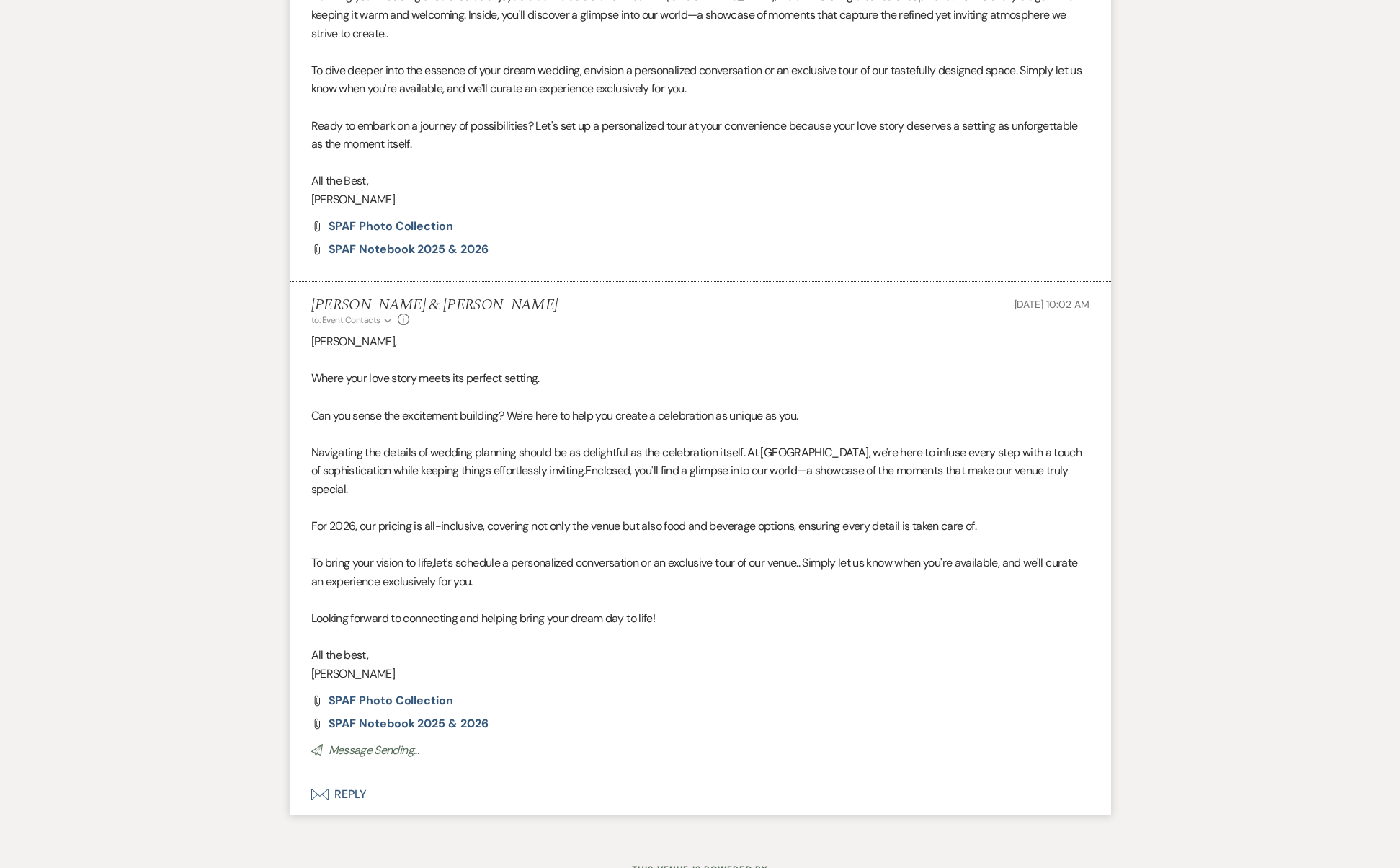
scroll to position [0, 0]
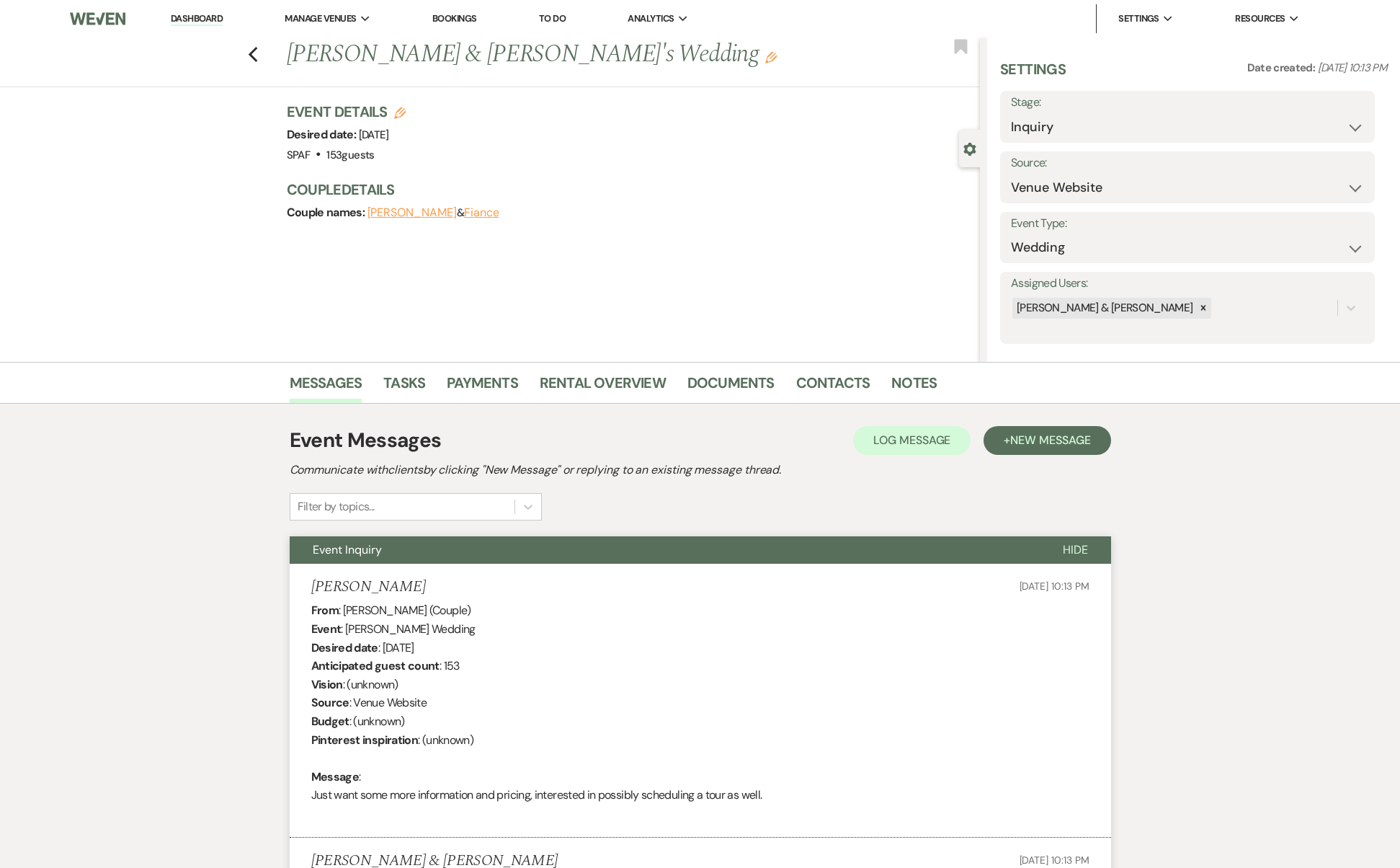
click at [1145, 111] on label "Stage:" at bounding box center [1187, 102] width 353 height 21
select select "9"
click at [1328, 128] on button "Save" at bounding box center [1335, 116] width 82 height 29
click at [257, 56] on use "button" at bounding box center [253, 55] width 10 height 16
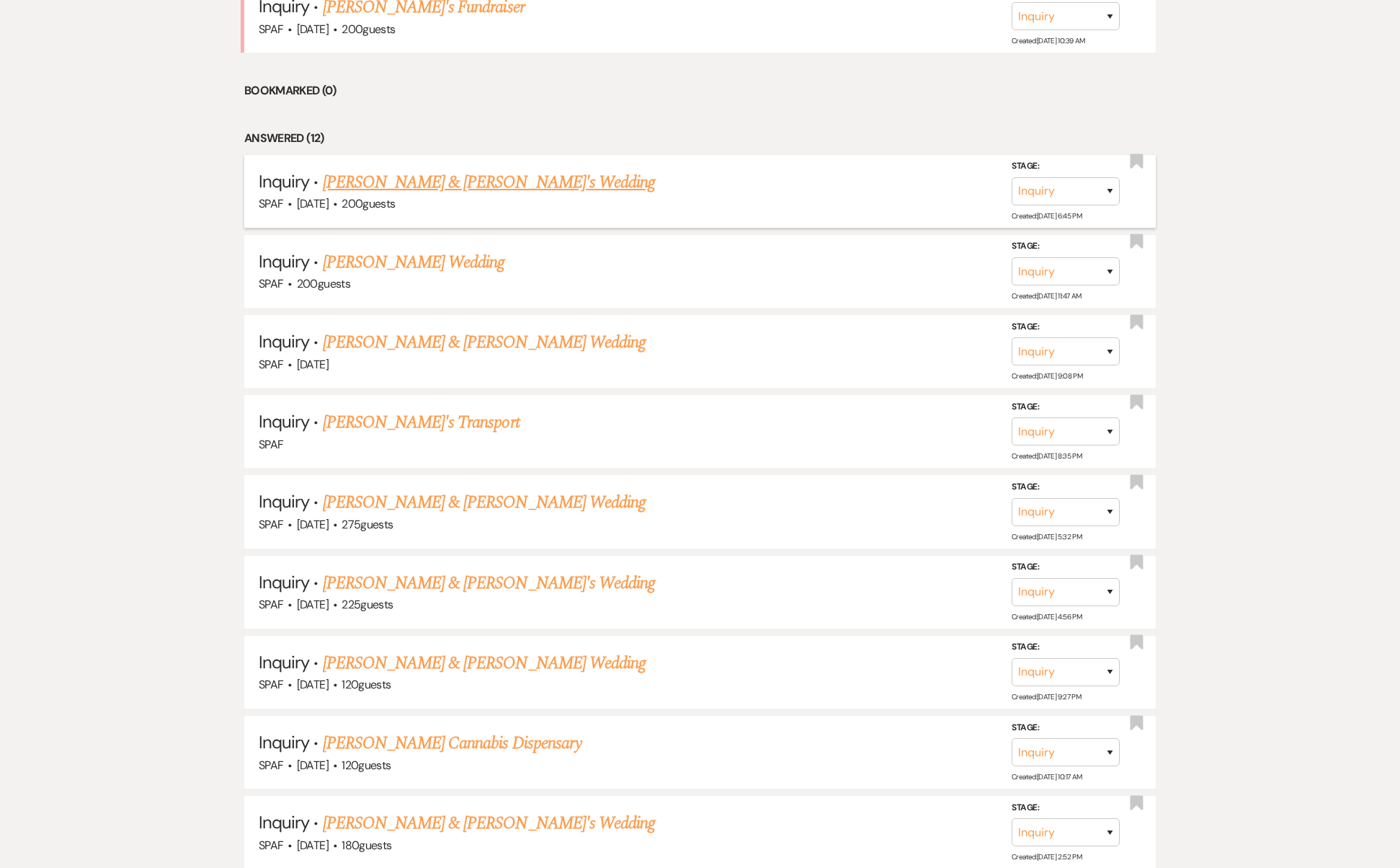
click at [396, 169] on link "[PERSON_NAME] & [PERSON_NAME]'s Wedding" at bounding box center [490, 182] width 333 height 26
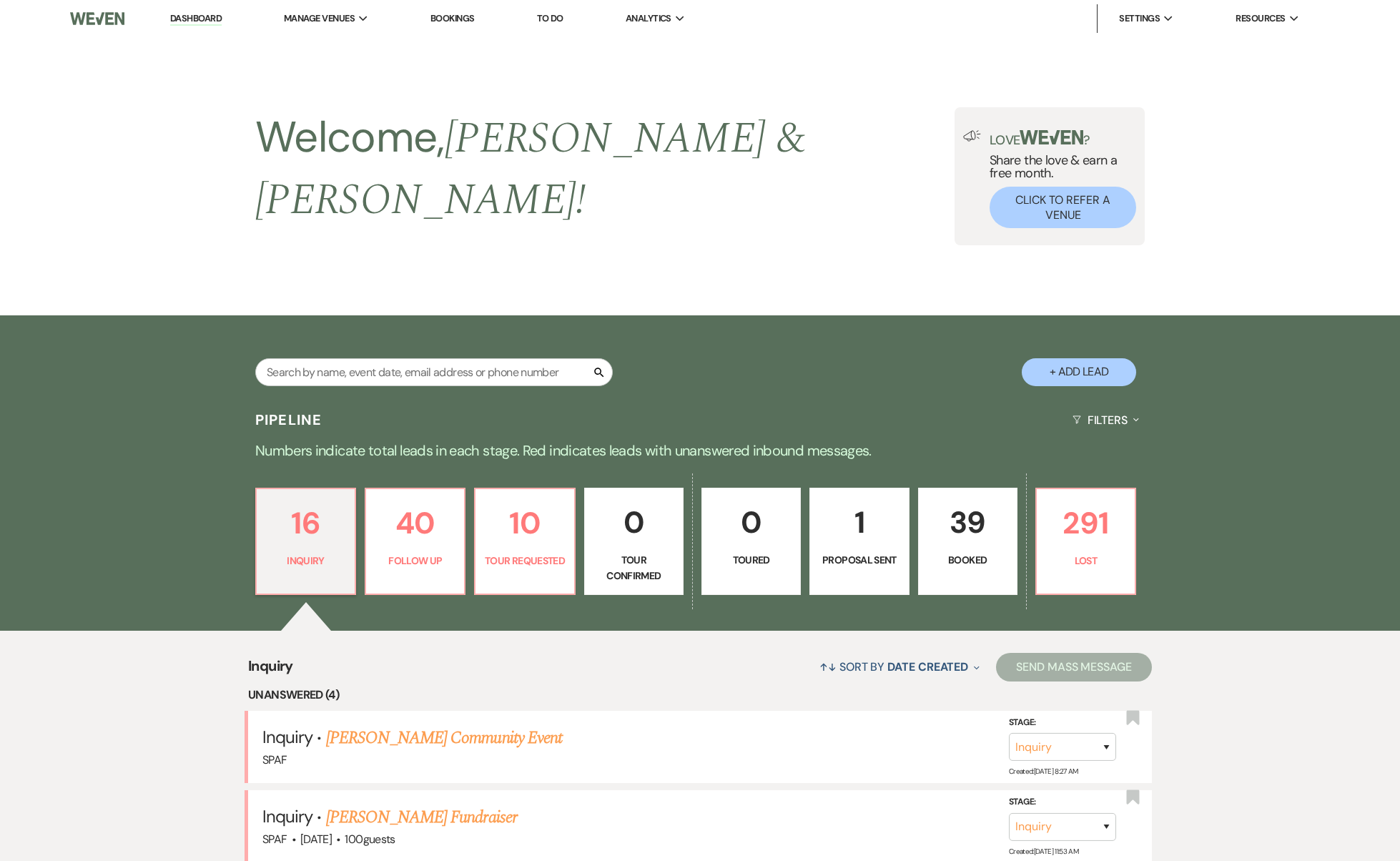
select select "5"
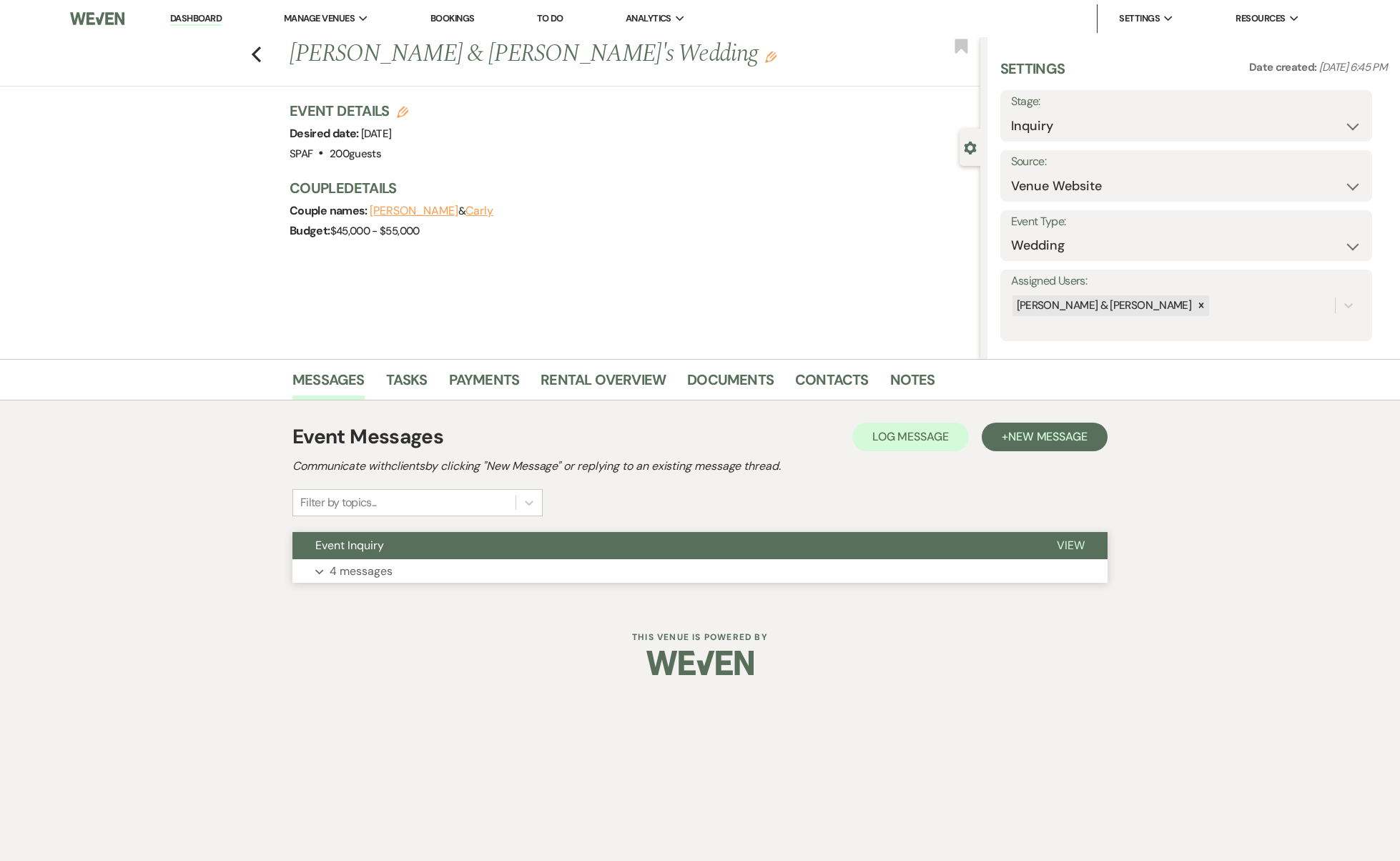
click at [431, 571] on button "Expand 4 messages" at bounding box center [700, 571] width 815 height 24
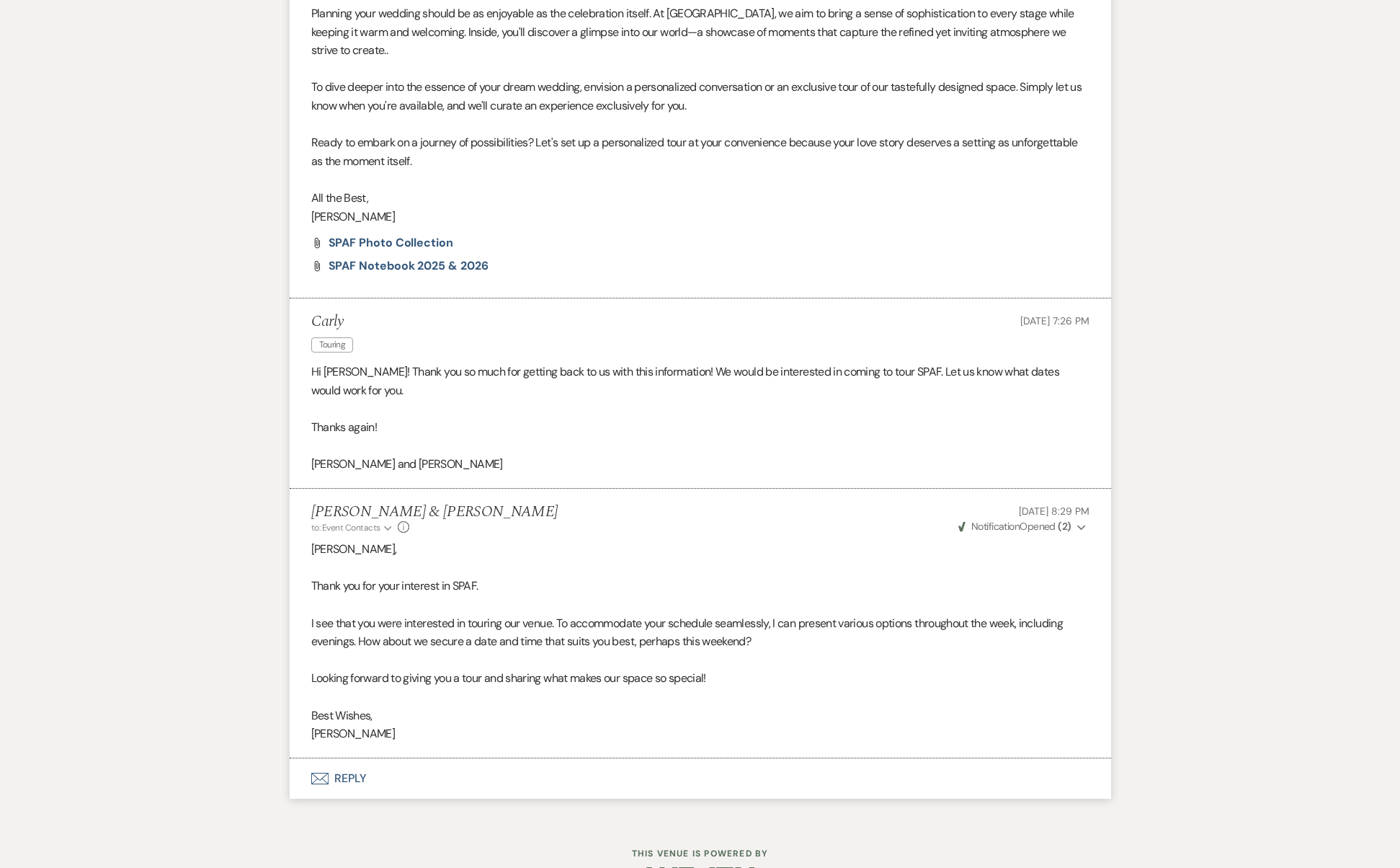
scroll to position [1103, 0]
click at [338, 761] on button "Envelope Reply" at bounding box center [700, 781] width 822 height 41
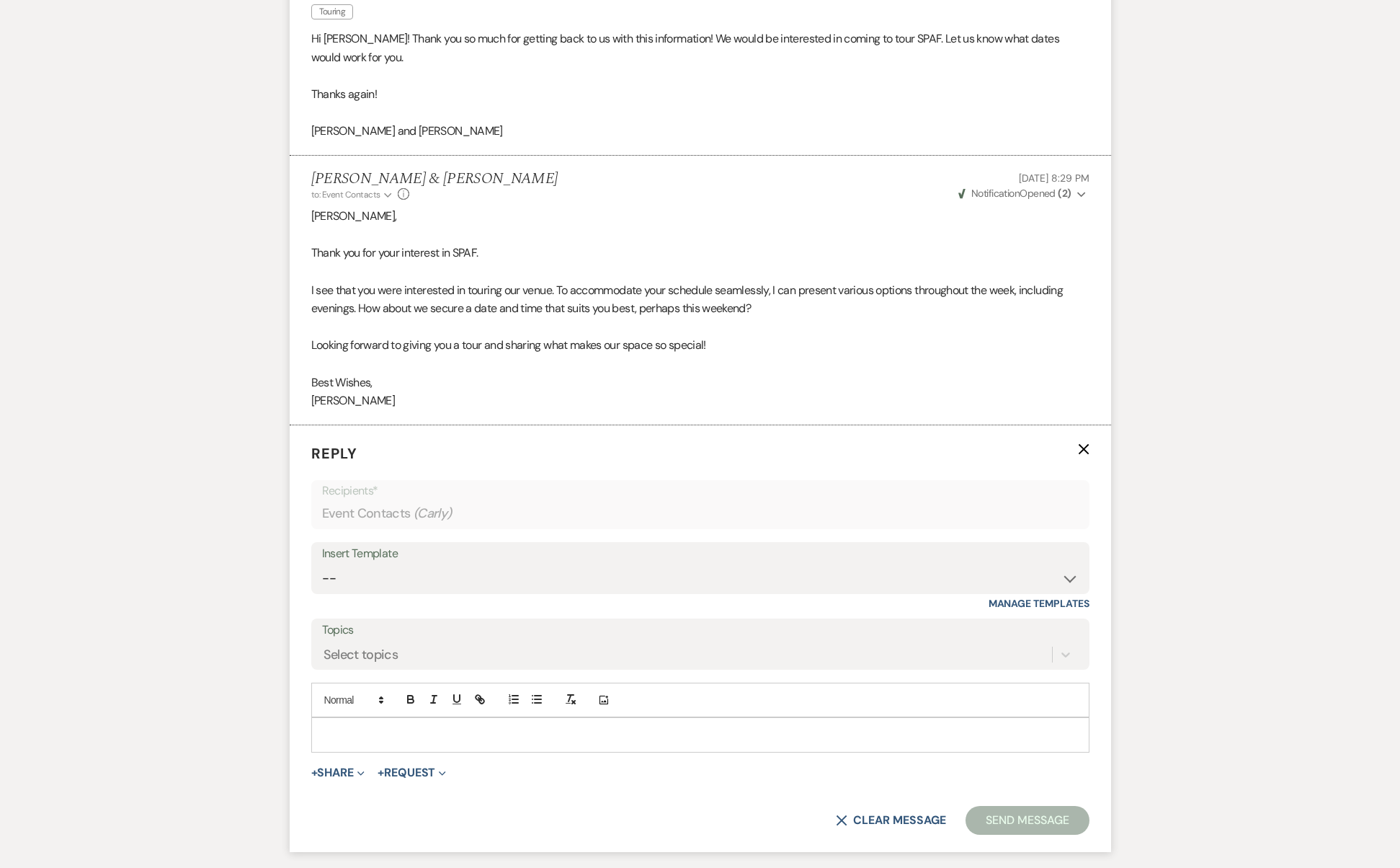
scroll to position [1509, 0]
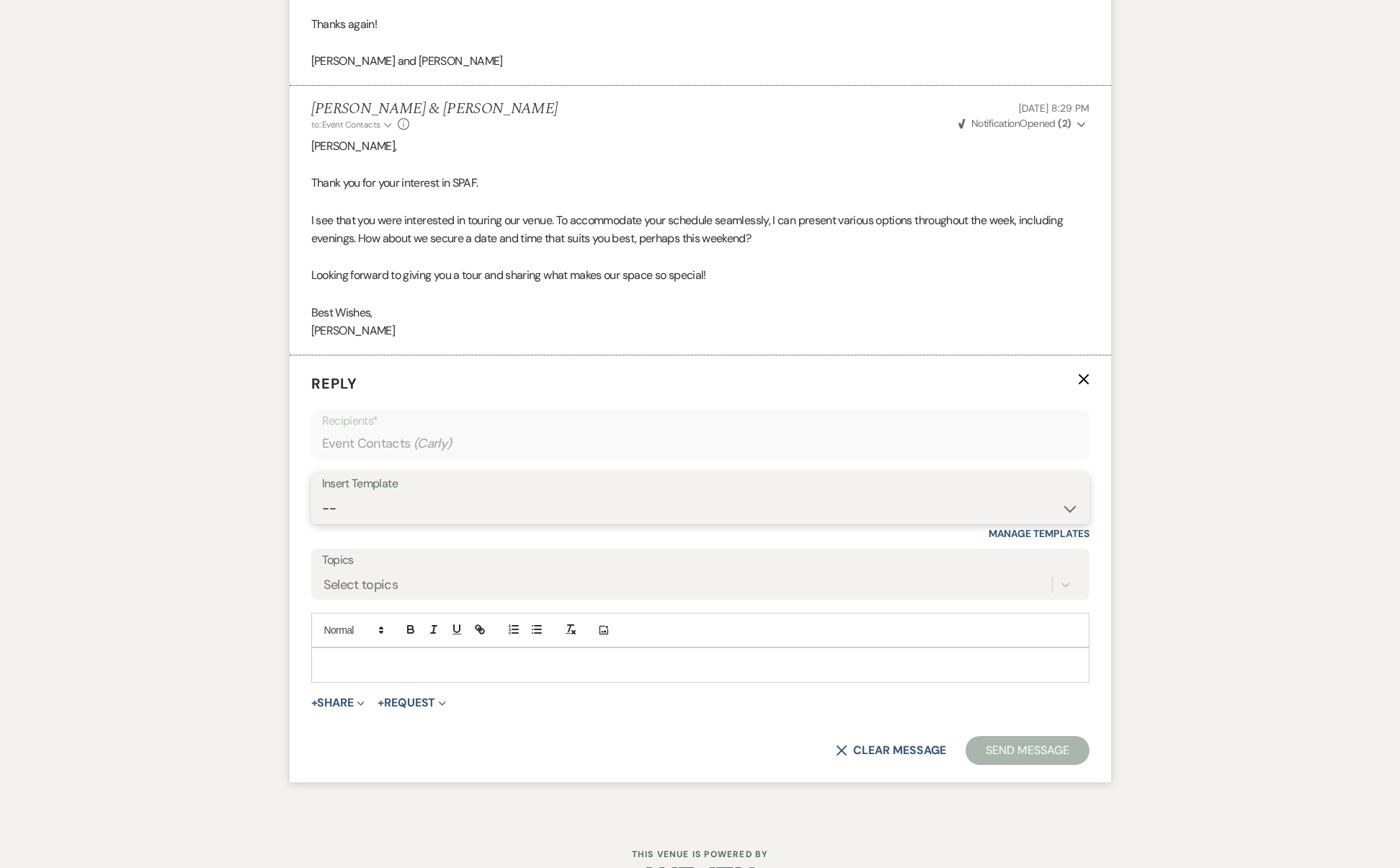
select select "2742"
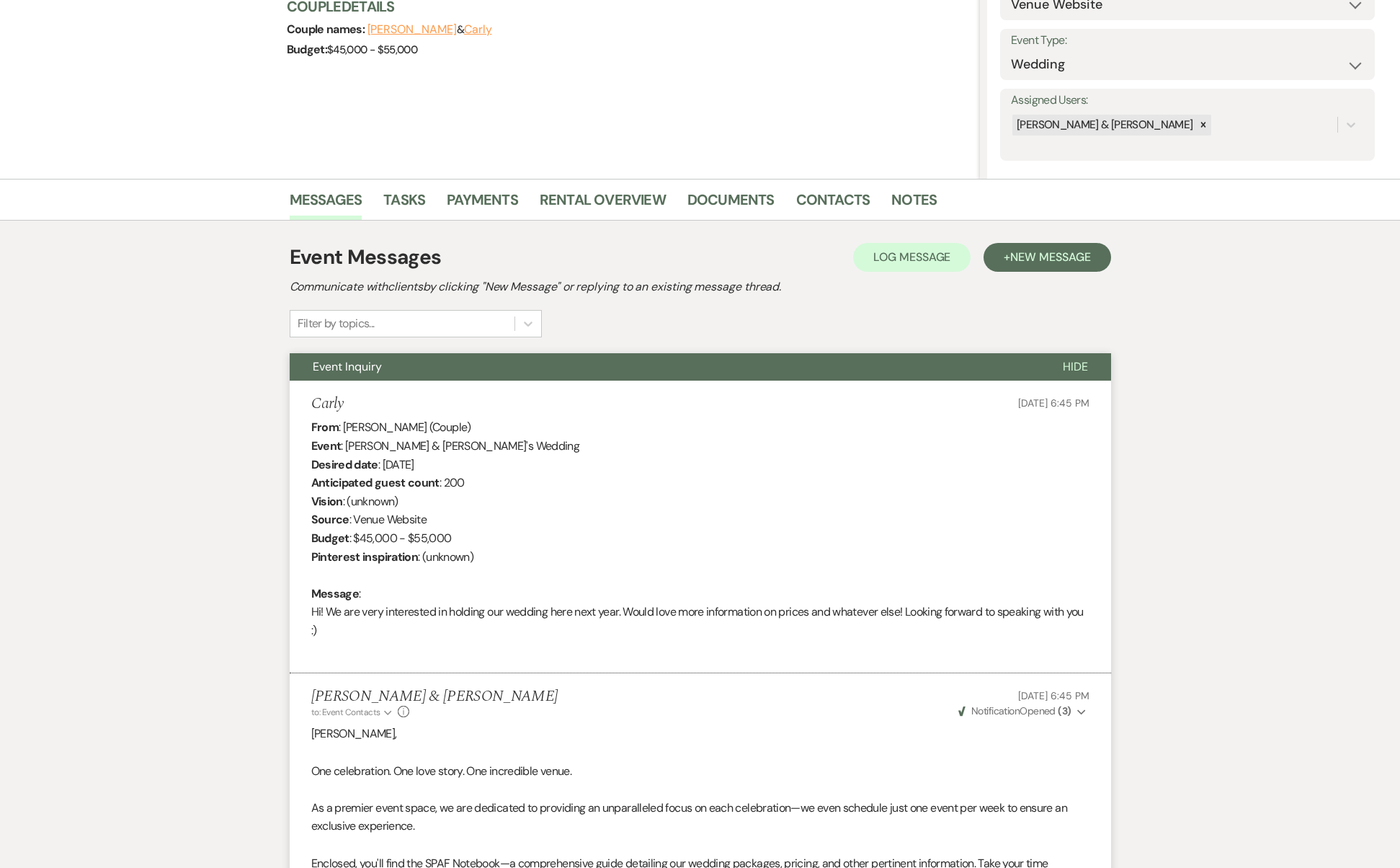
scroll to position [1793, 0]
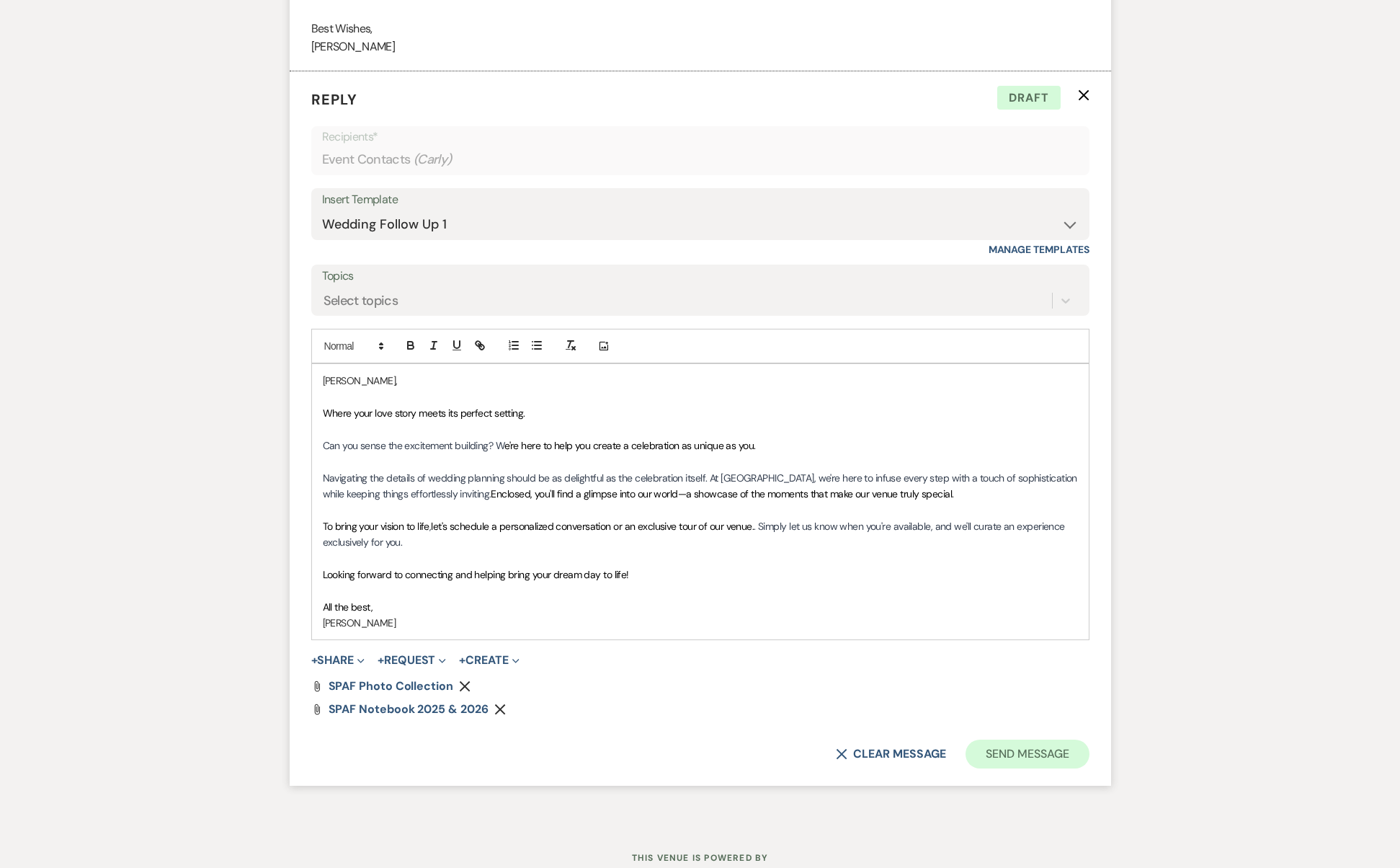
click at [994, 740] on button "Send Message" at bounding box center [1028, 753] width 123 height 29
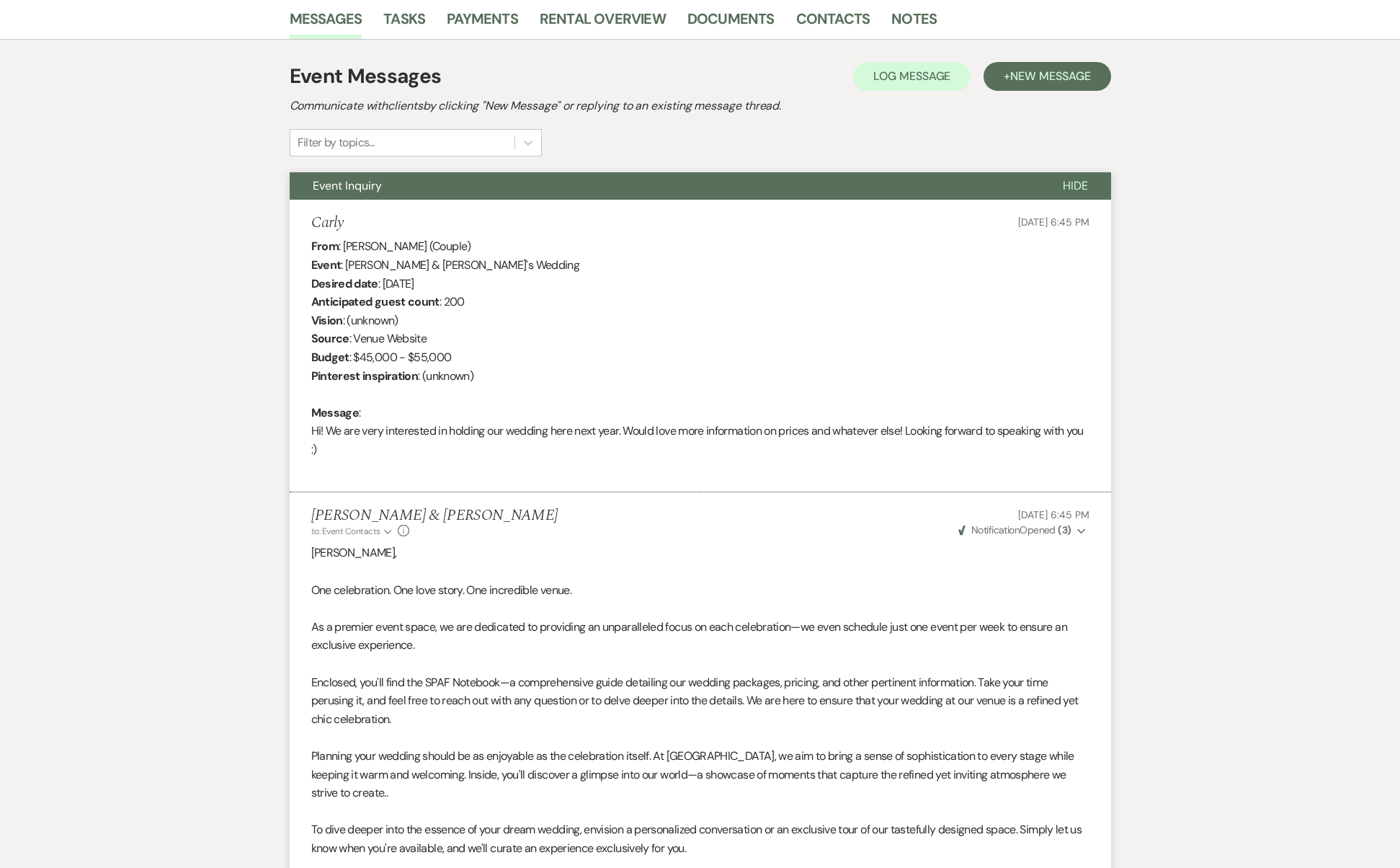
scroll to position [0, 0]
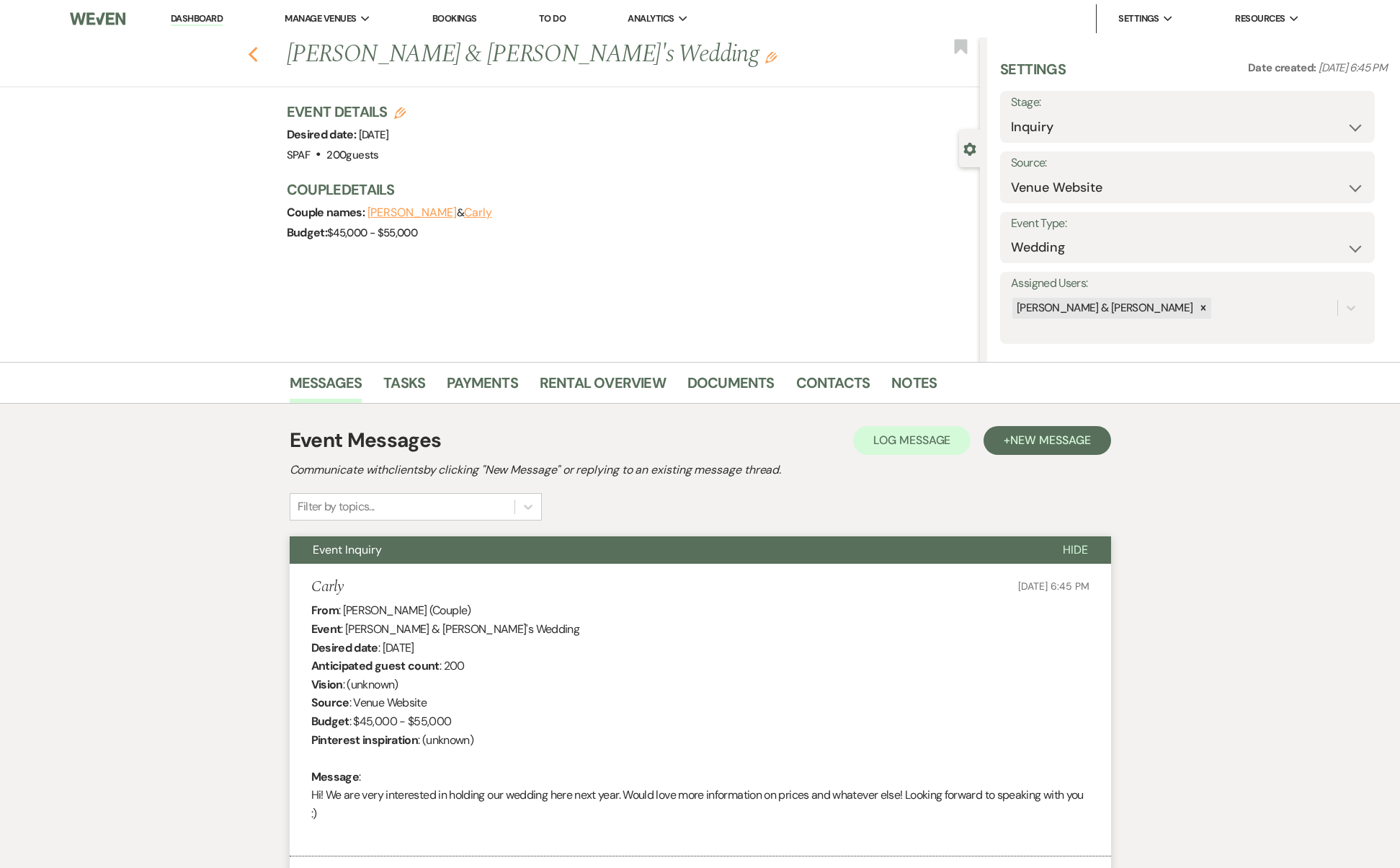
click at [255, 51] on icon "Previous" at bounding box center [253, 55] width 10 height 17
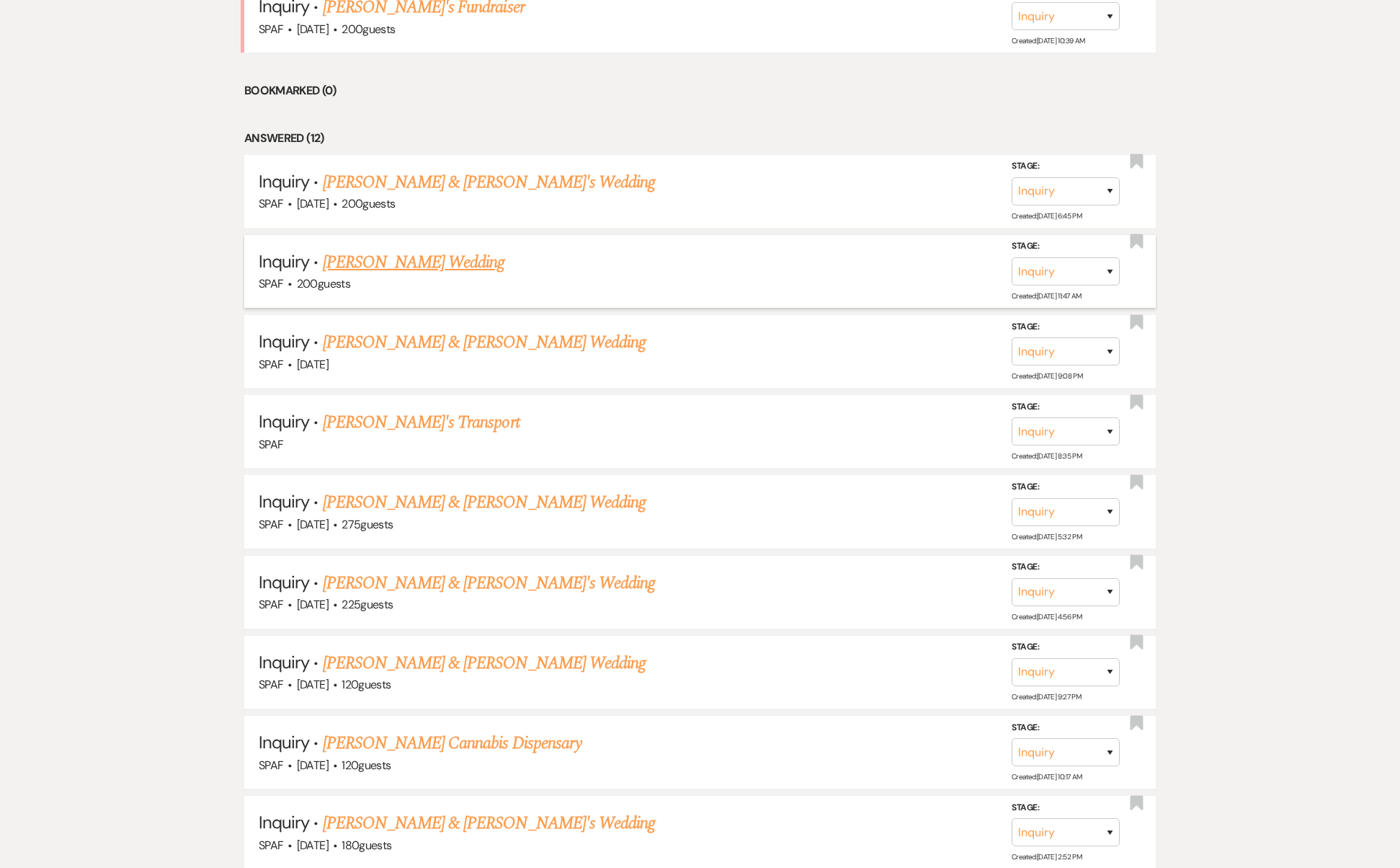
click at [365, 249] on link "[PERSON_NAME] Wedding" at bounding box center [414, 262] width 182 height 26
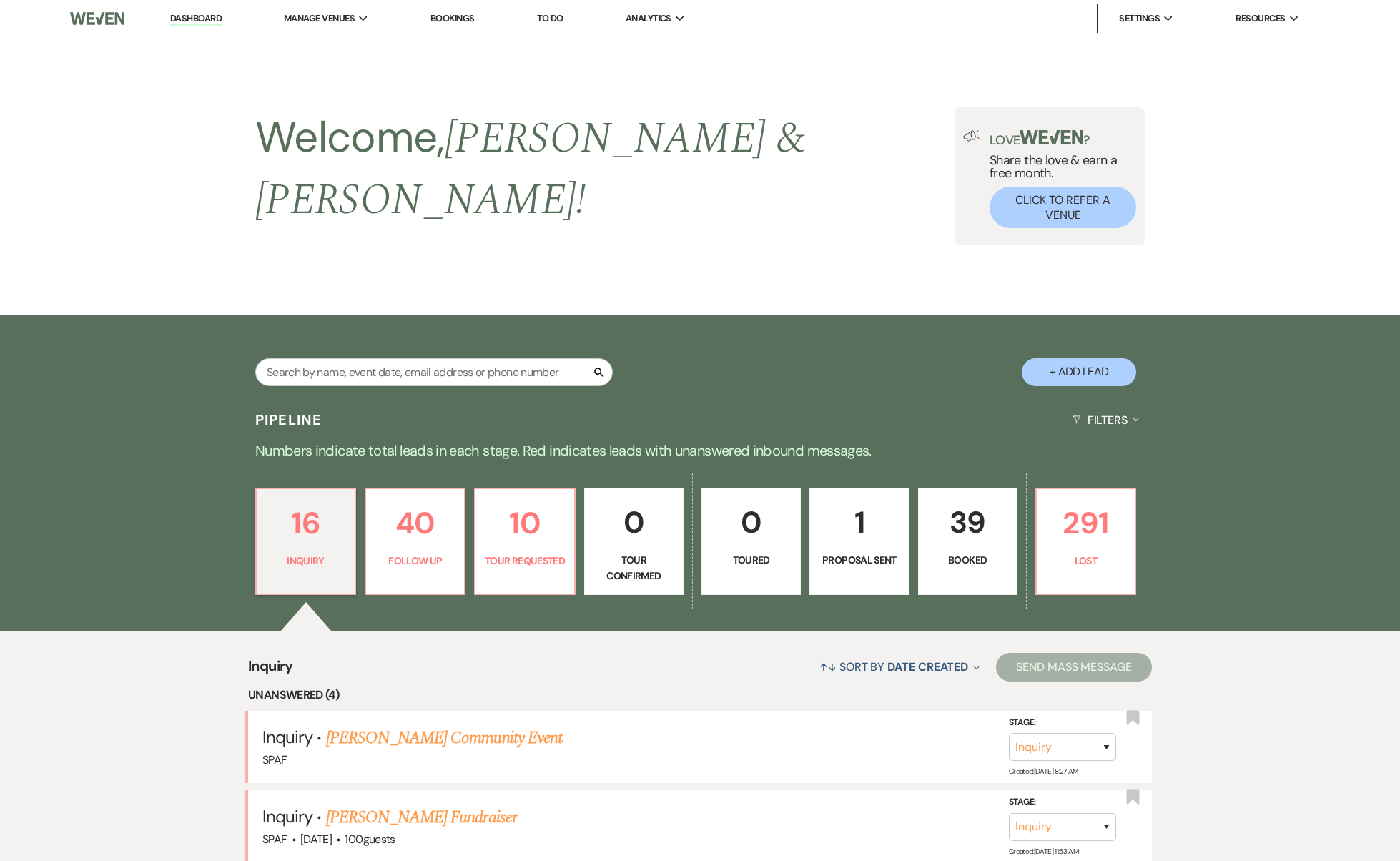
select select "5"
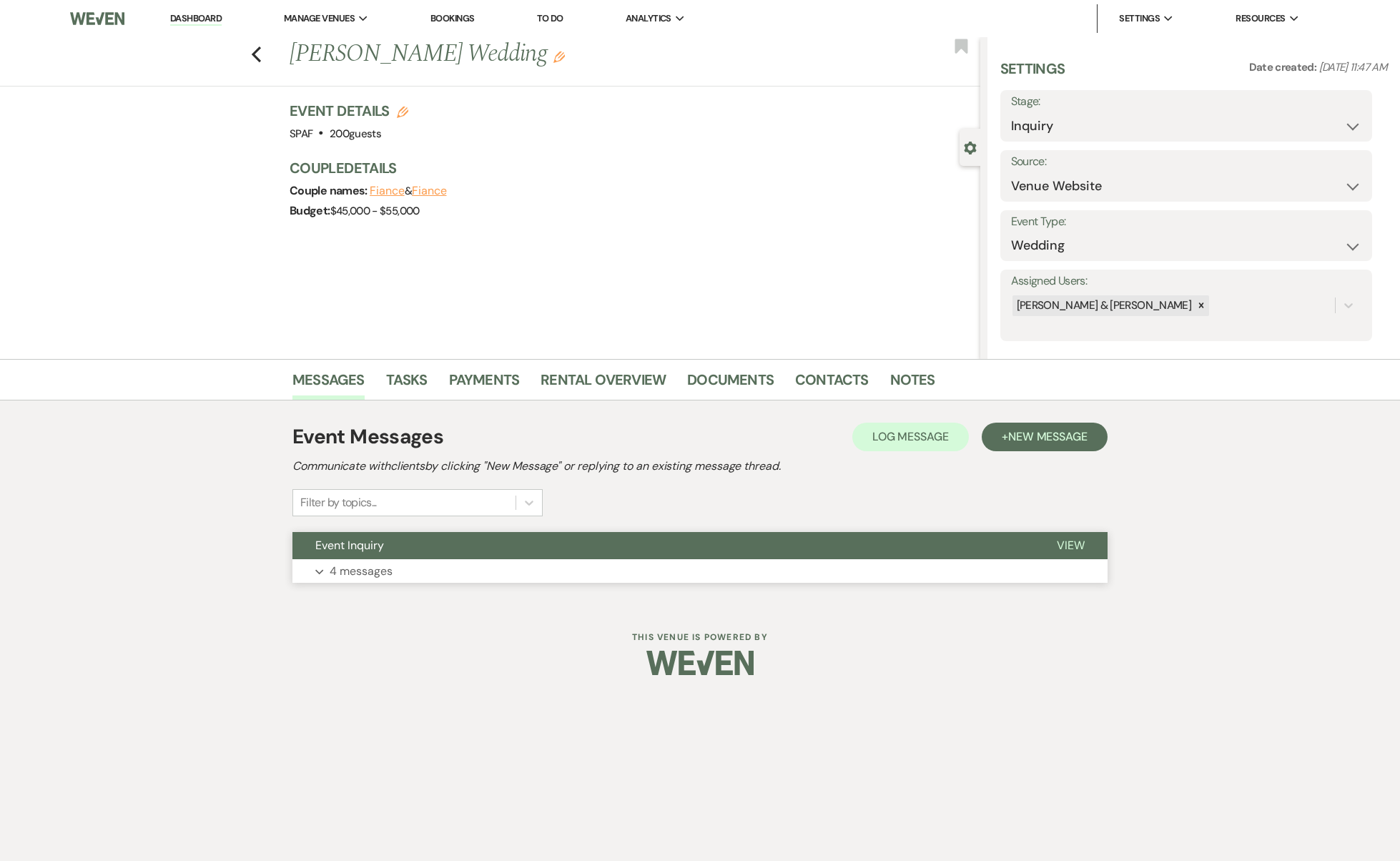
click at [395, 572] on button "Expand 4 messages" at bounding box center [700, 571] width 815 height 24
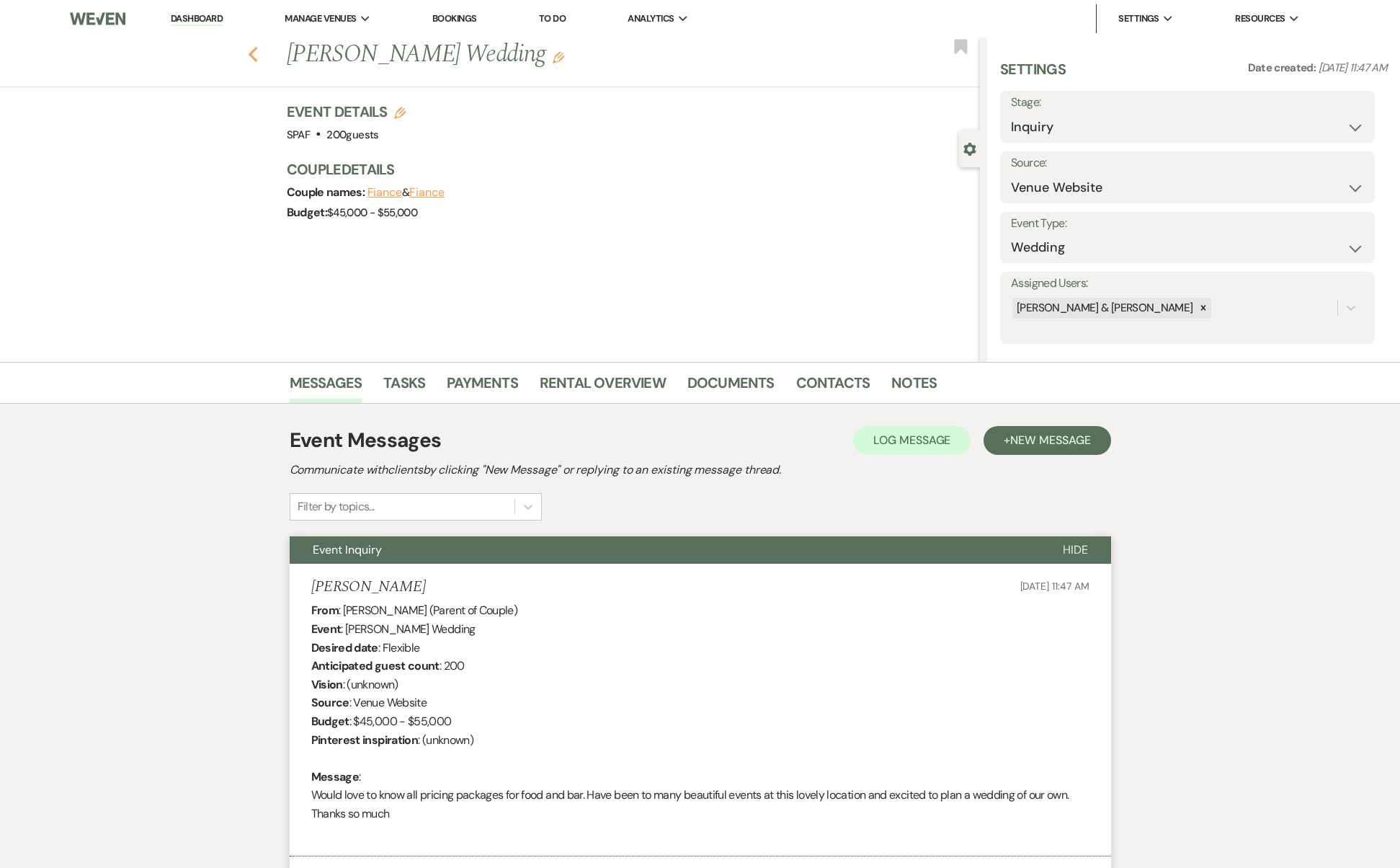
click at [259, 58] on icon "Previous" at bounding box center [253, 55] width 10 height 17
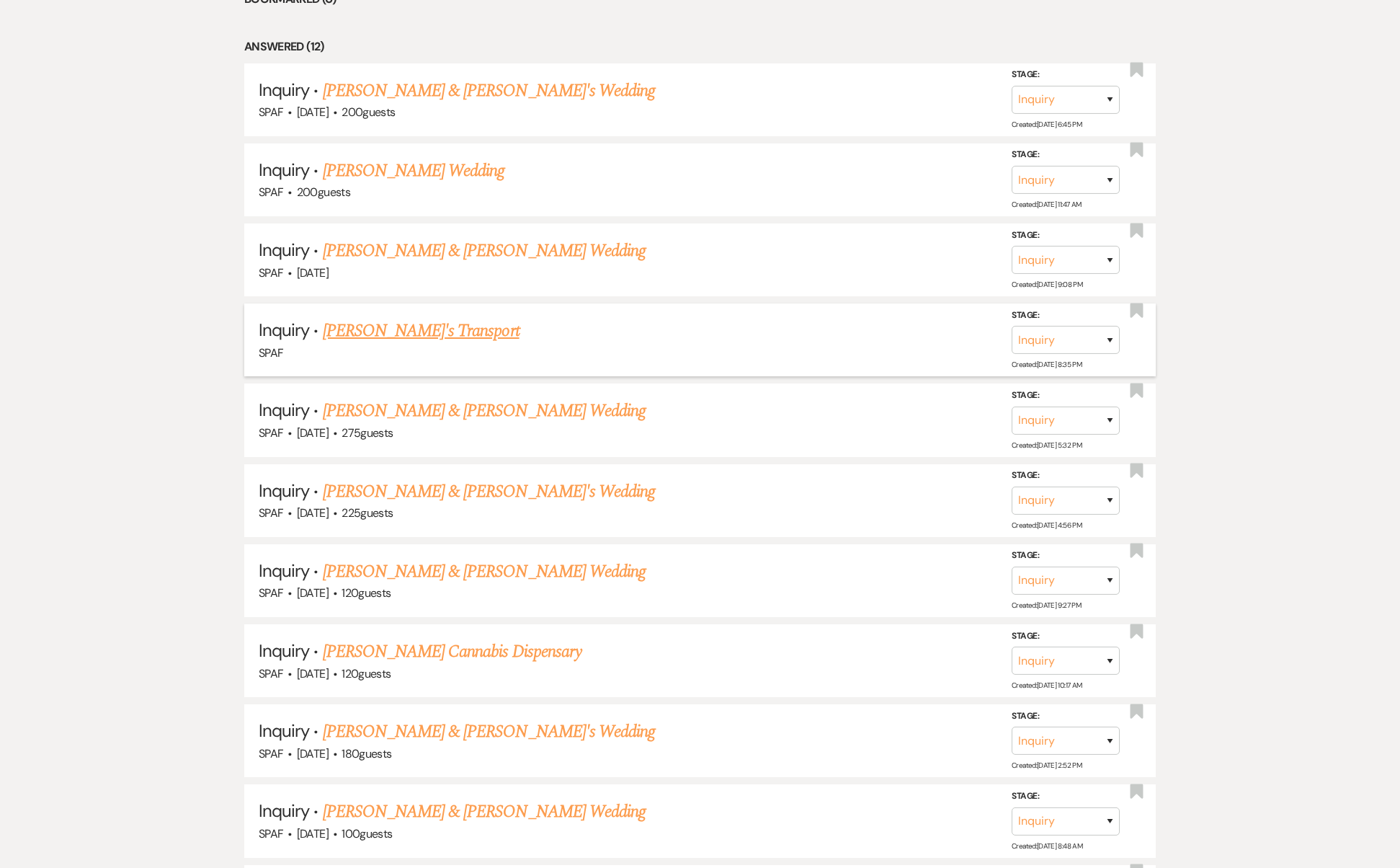
scroll to position [1213, 0]
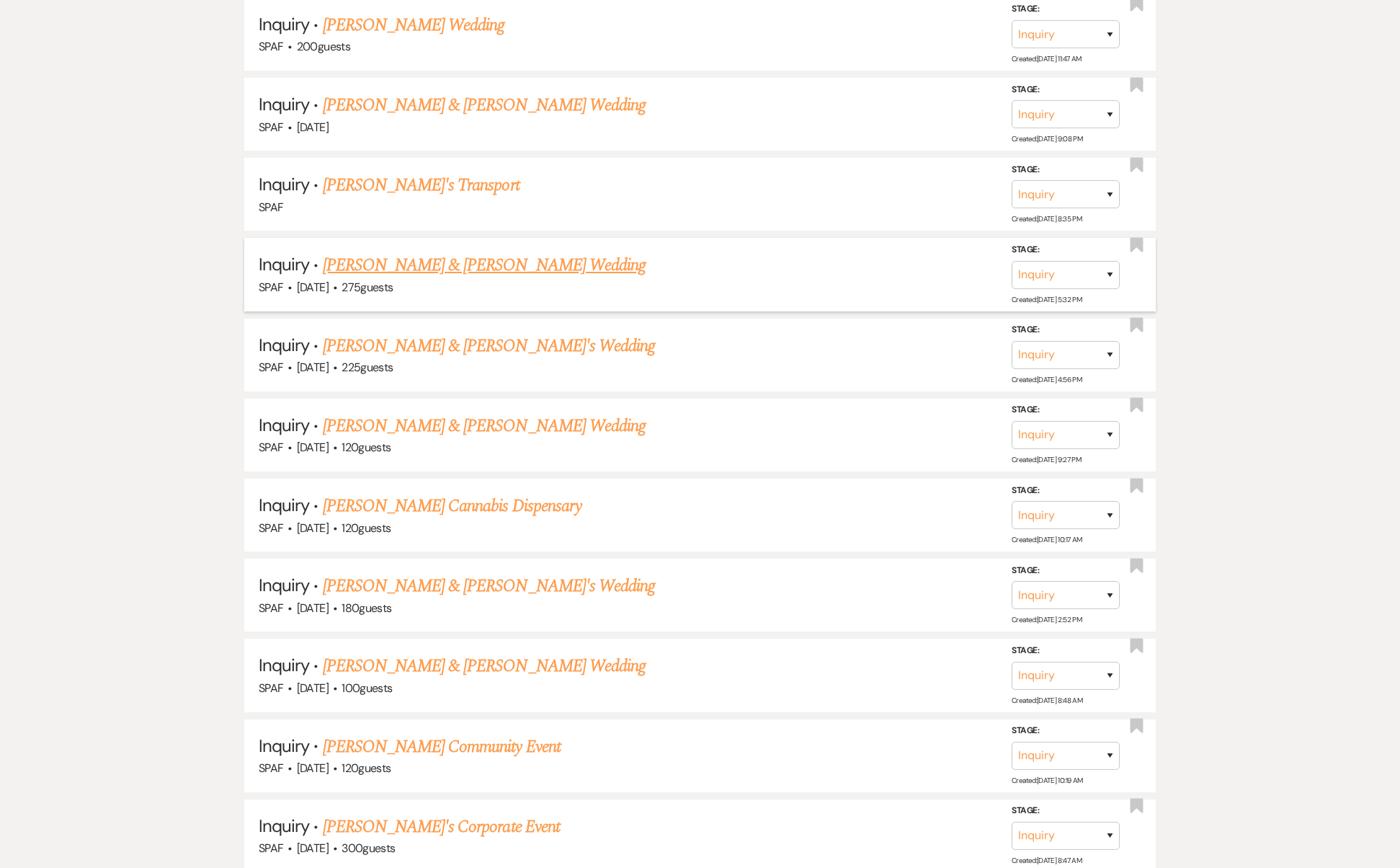
click at [395, 253] on link "[PERSON_NAME] & [PERSON_NAME] Wedding" at bounding box center [484, 266] width 323 height 26
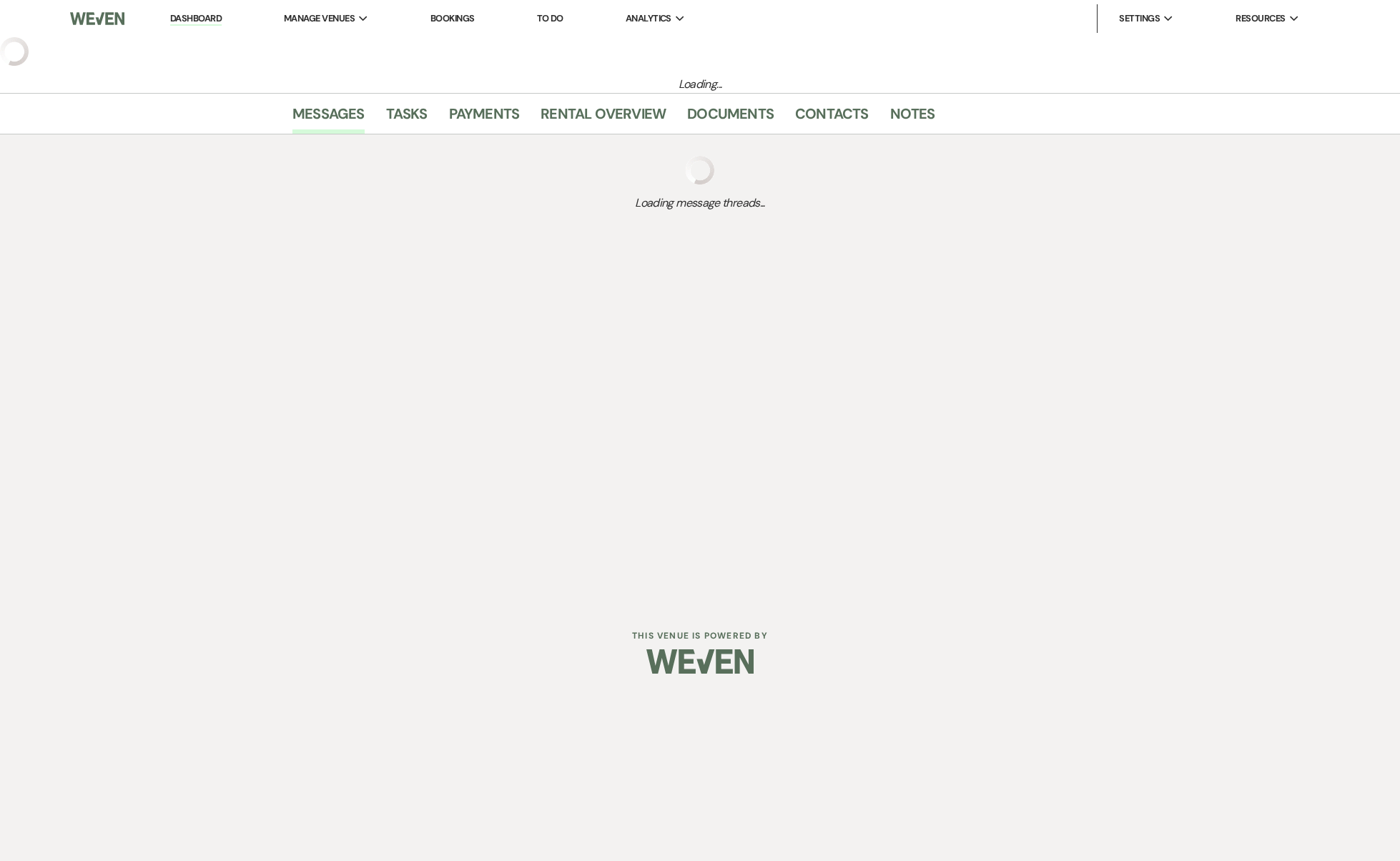
select select "5"
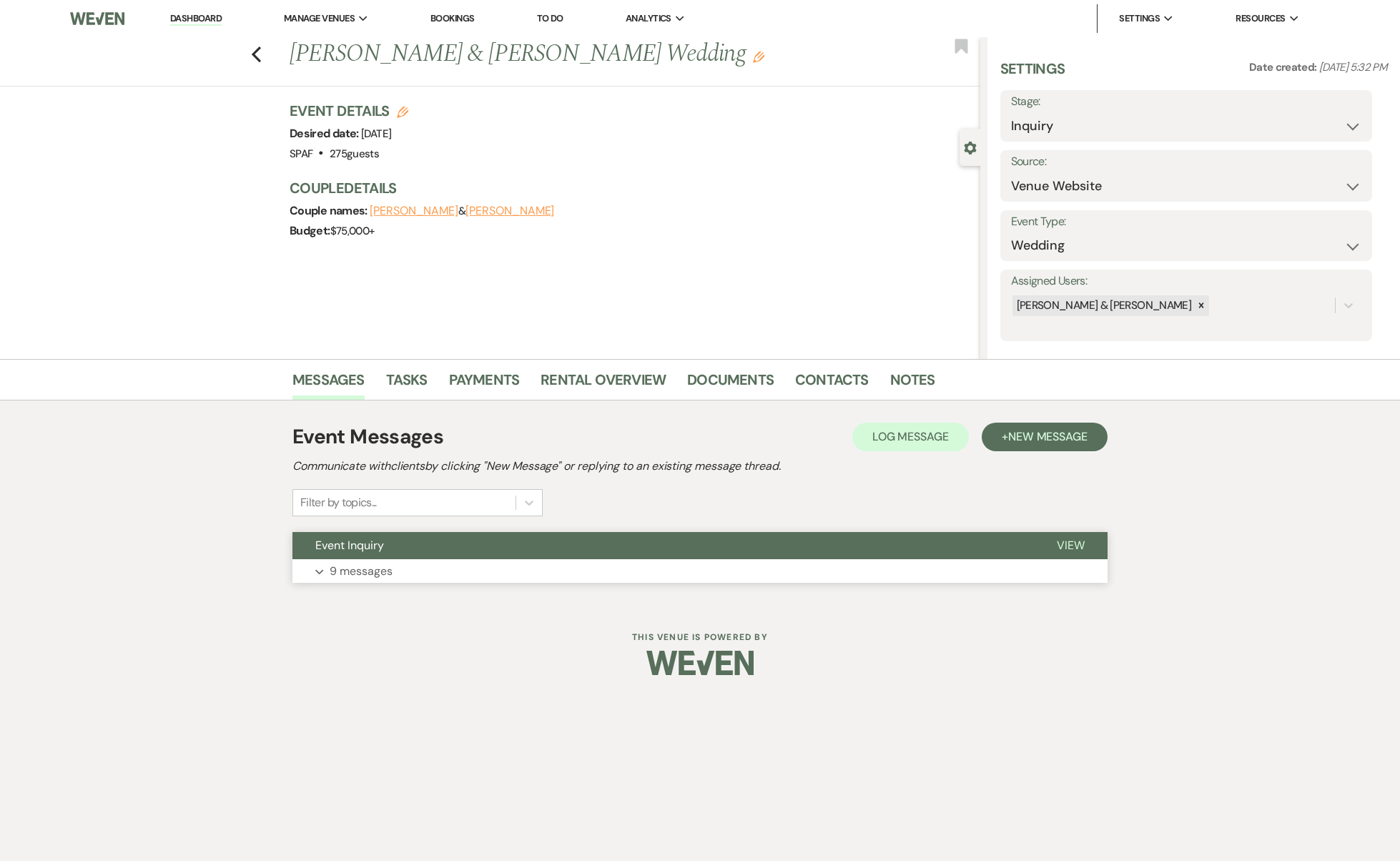
click at [431, 567] on button "Expand 9 messages" at bounding box center [700, 571] width 815 height 24
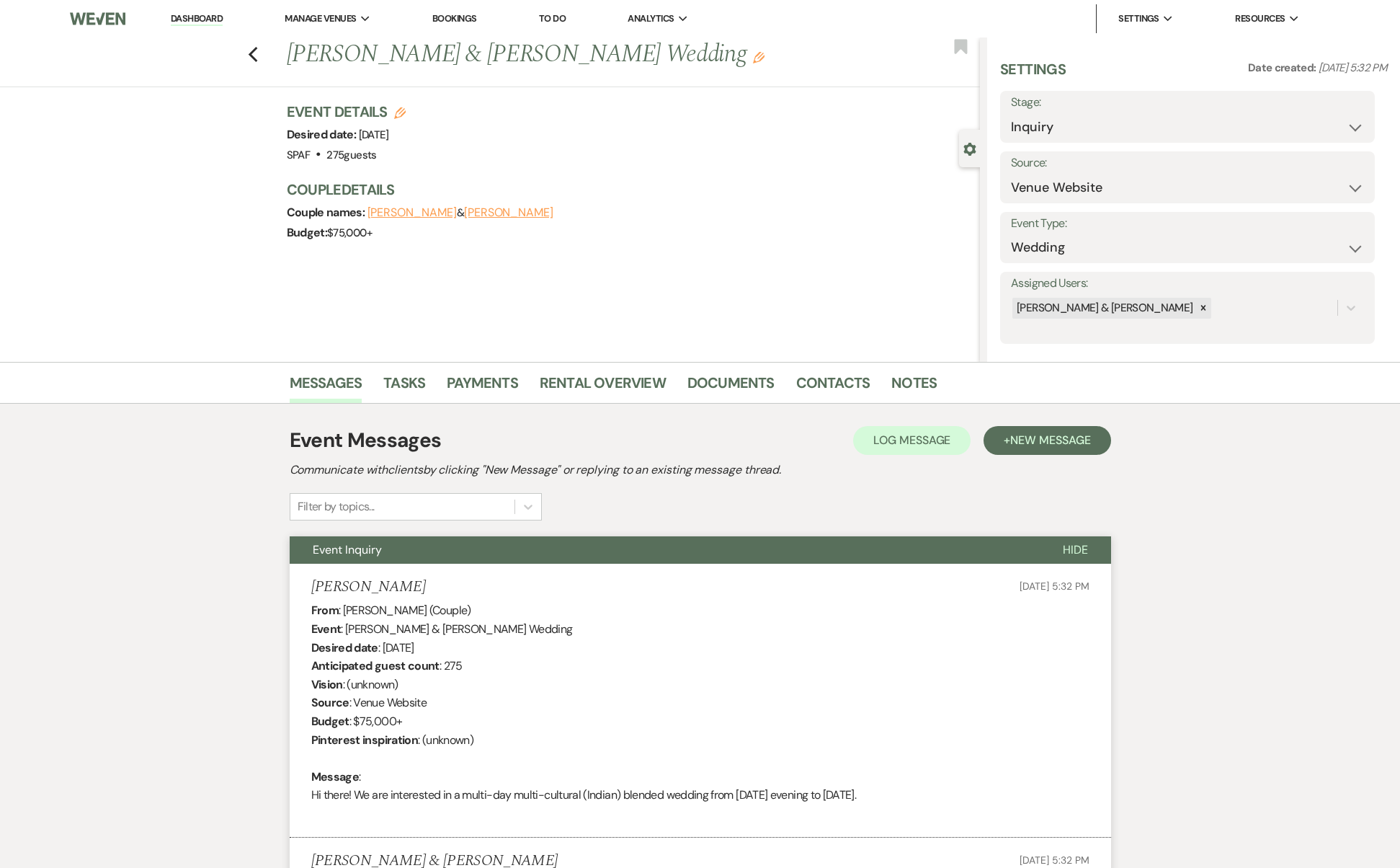
click at [258, 64] on div "Previous [PERSON_NAME] & [PERSON_NAME] Wedding Edit Bookmark" at bounding box center [487, 62] width 988 height 49
click at [264, 57] on div "Previous [PERSON_NAME] & [PERSON_NAME] Wedding Edit Bookmark" at bounding box center [487, 62] width 988 height 49
click at [259, 57] on icon "Previous" at bounding box center [253, 55] width 10 height 17
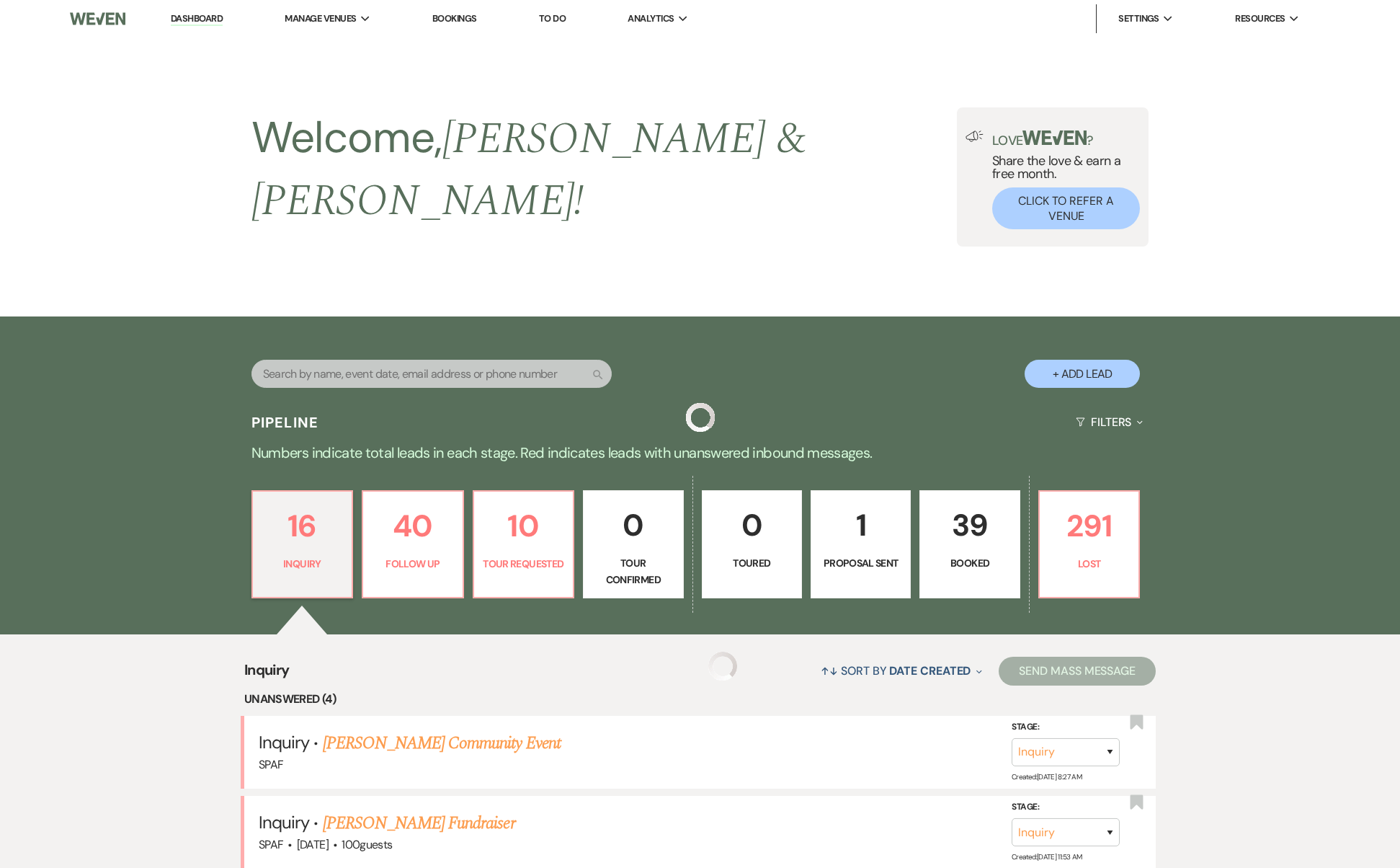
scroll to position [1213, 0]
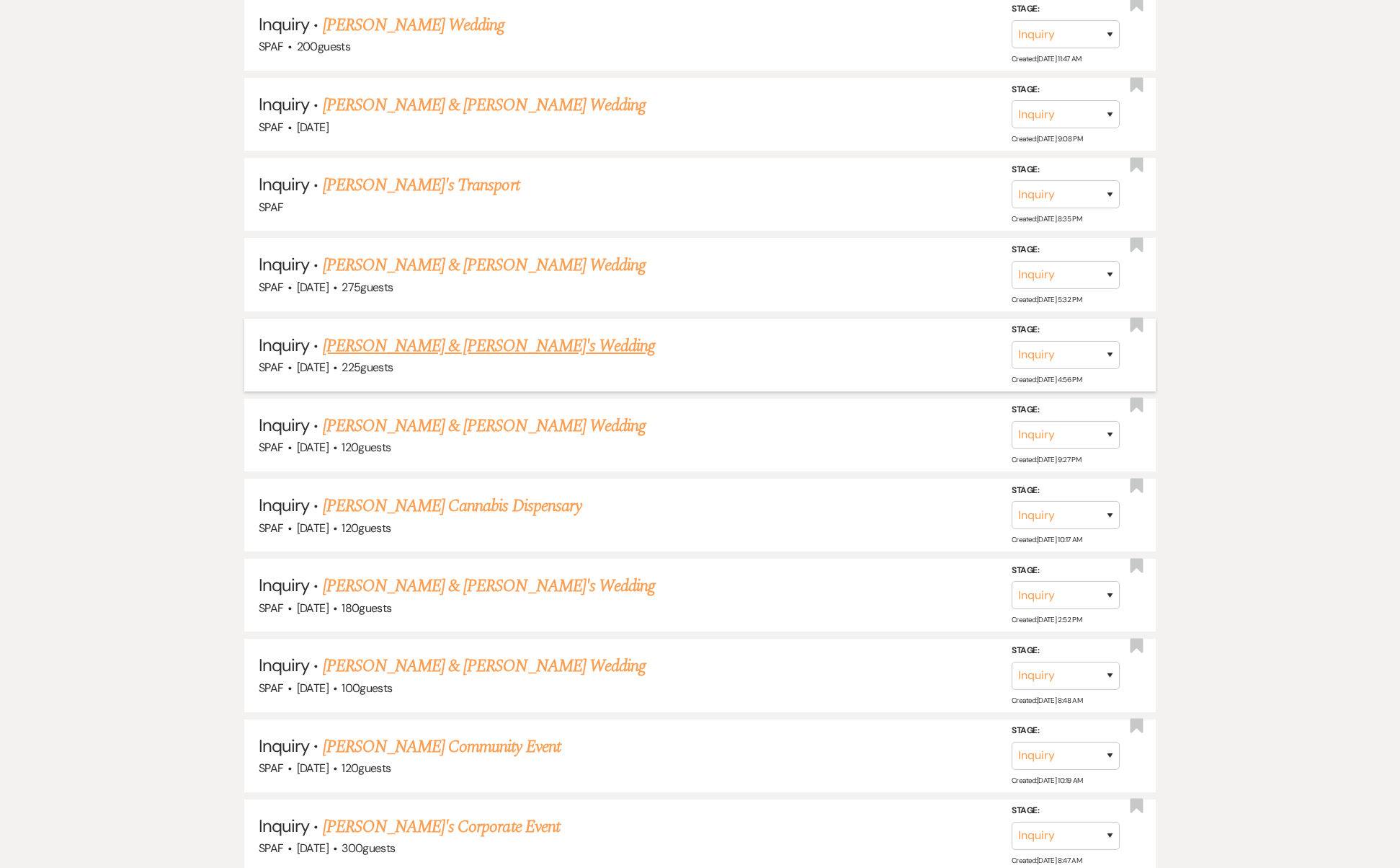
click at [437, 333] on link "[PERSON_NAME] & [PERSON_NAME]'s Wedding" at bounding box center [490, 346] width 333 height 26
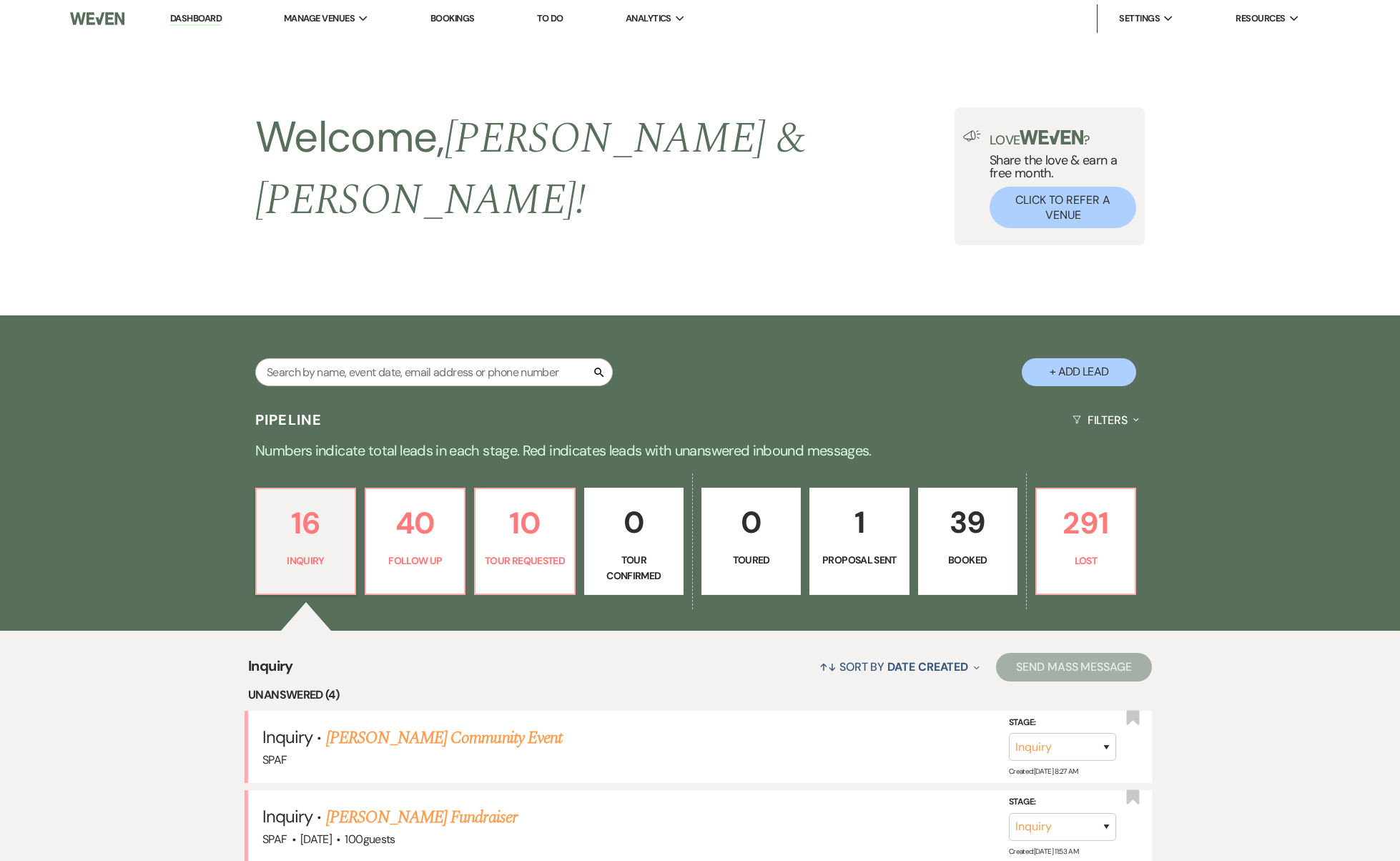
select select "5"
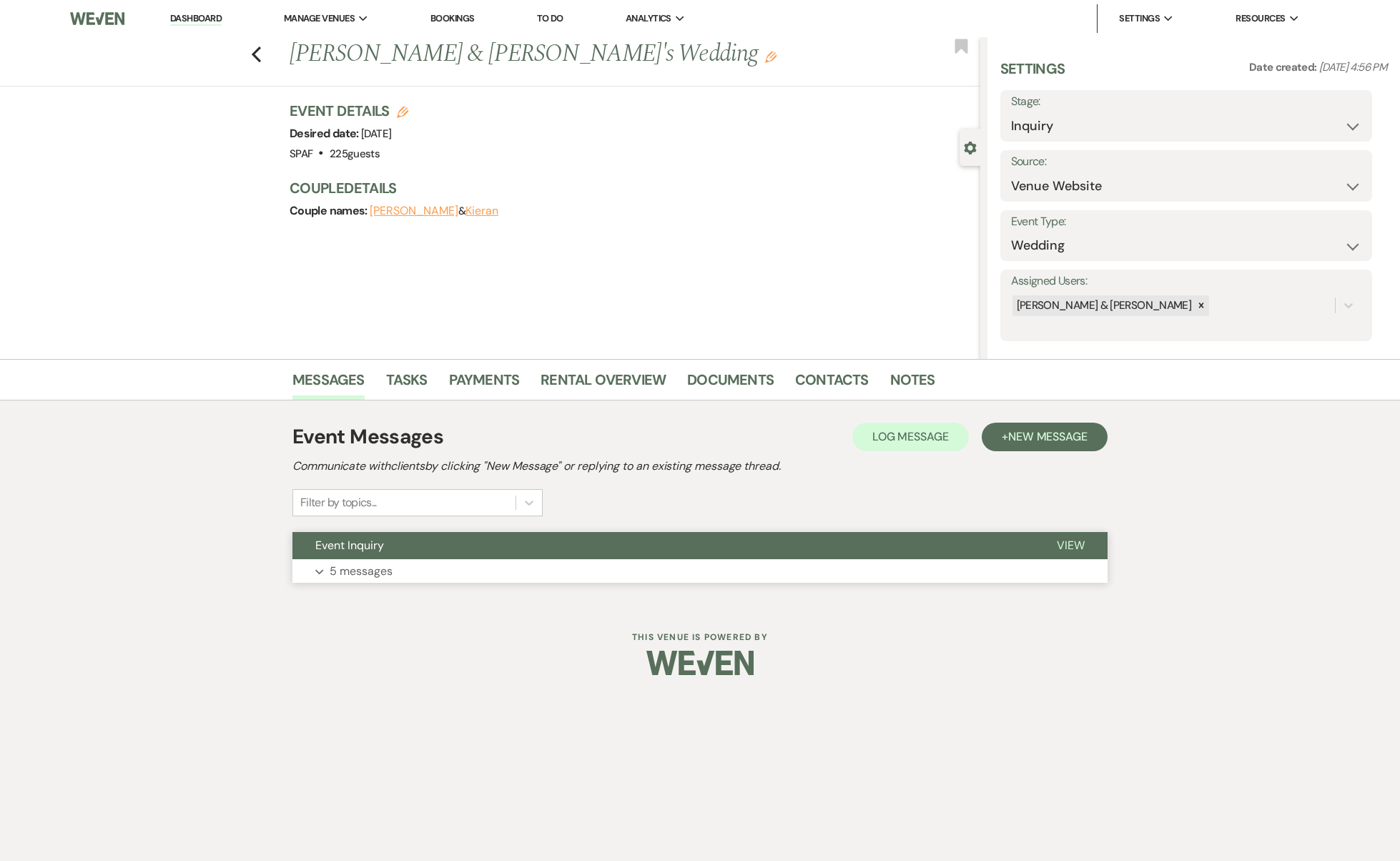
click at [459, 568] on button "Expand 5 messages" at bounding box center [700, 571] width 815 height 24
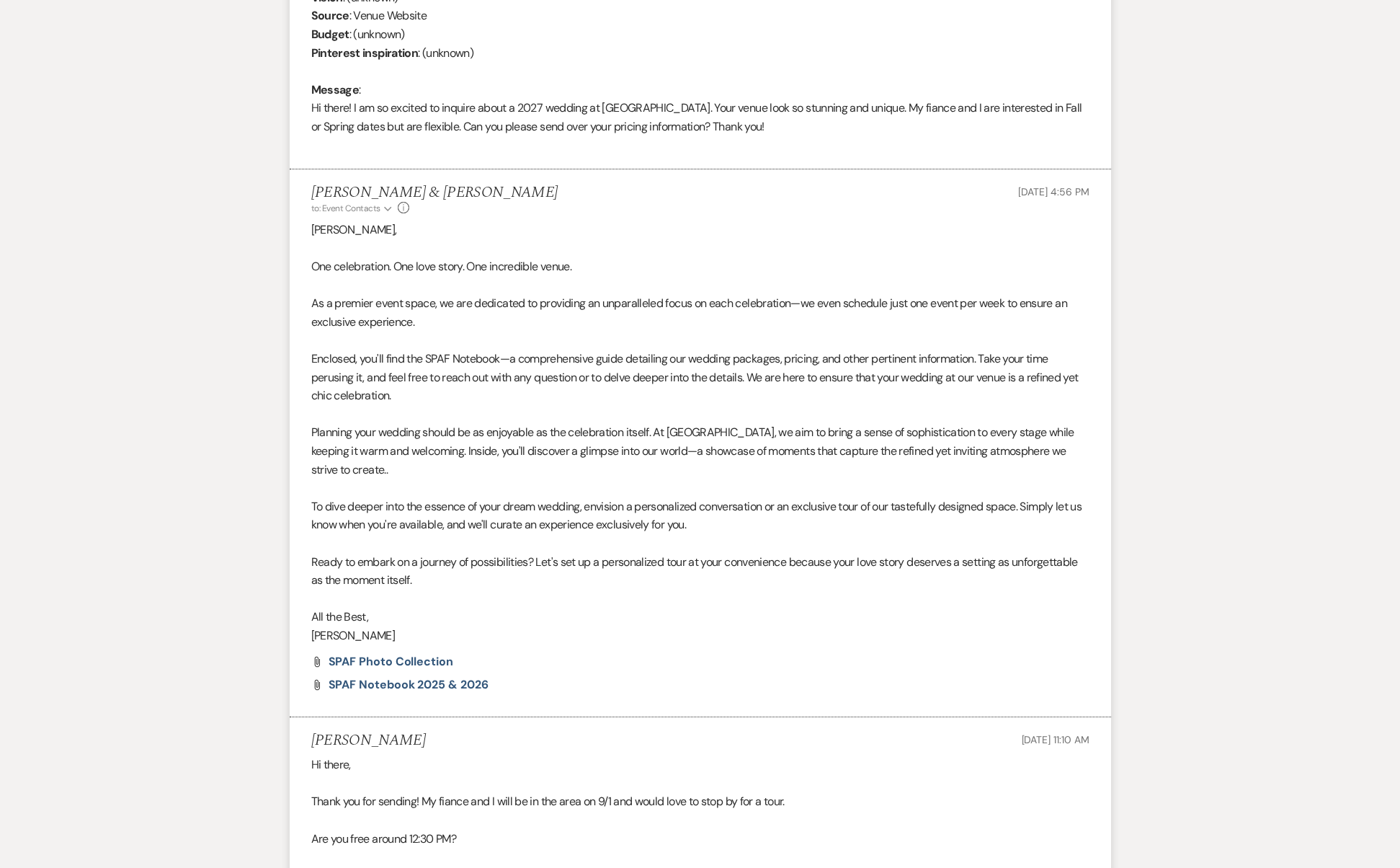
scroll to position [1105, 0]
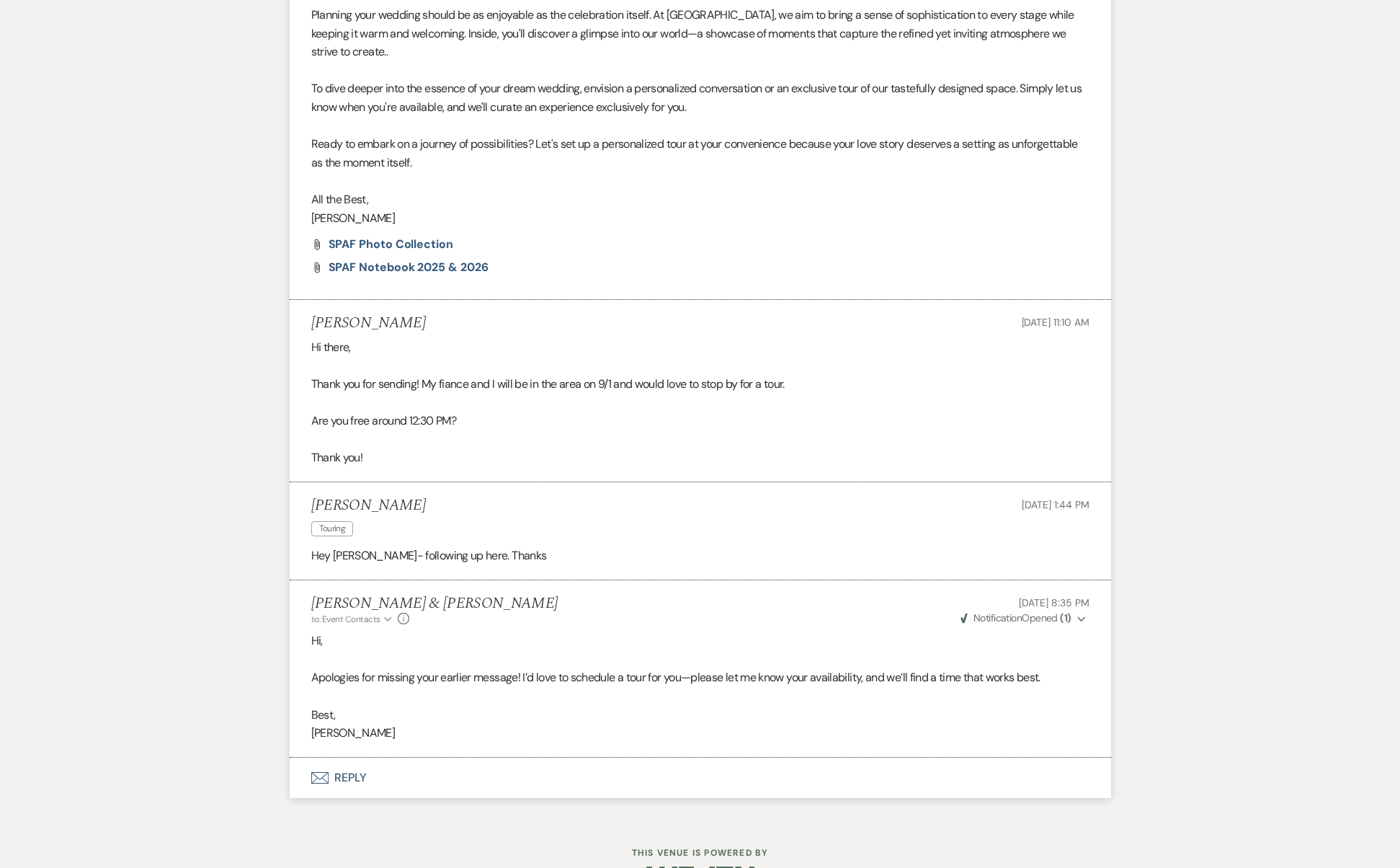
click at [341, 758] on button "Envelope Reply" at bounding box center [700, 778] width 822 height 41
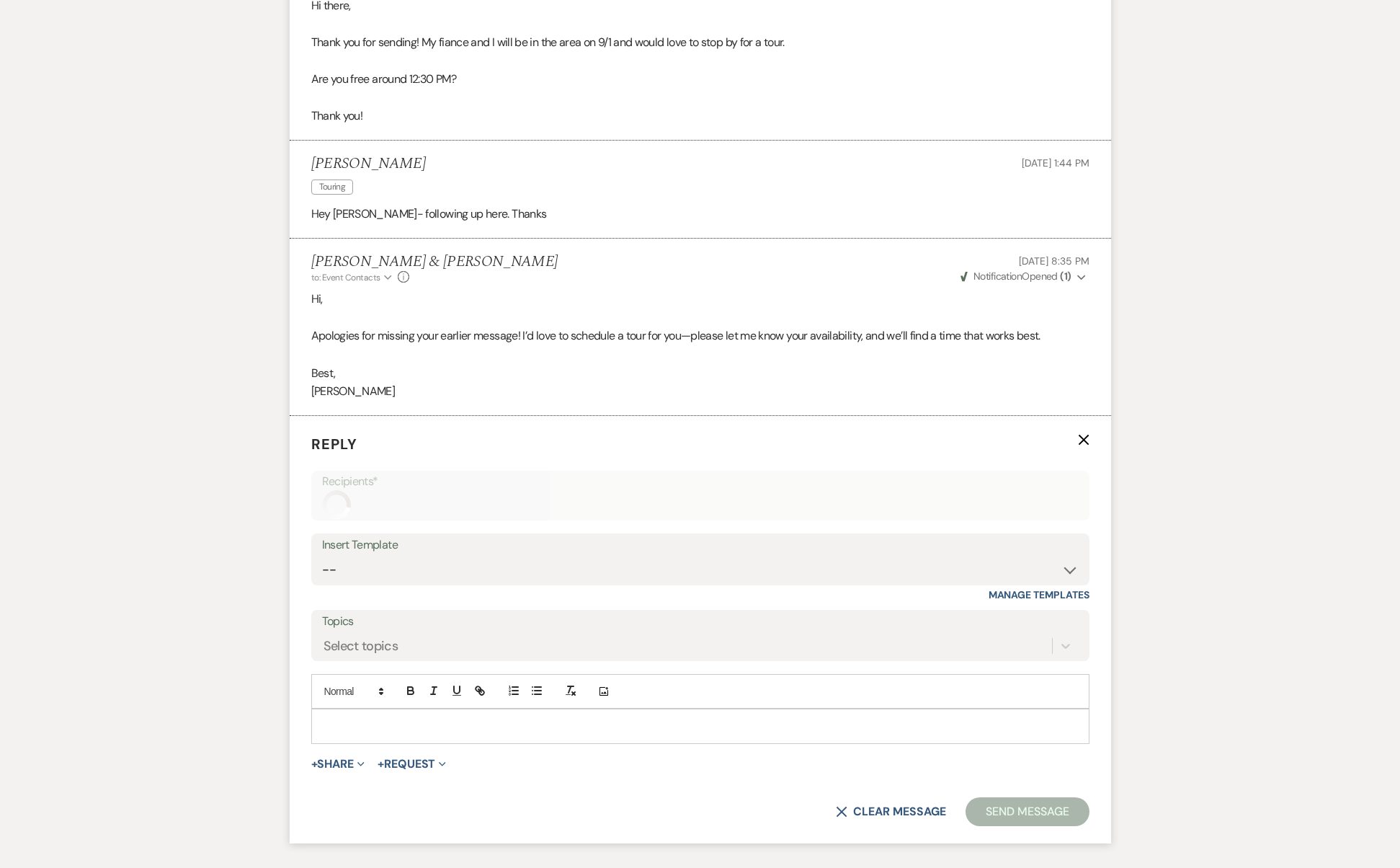
scroll to position [1508, 0]
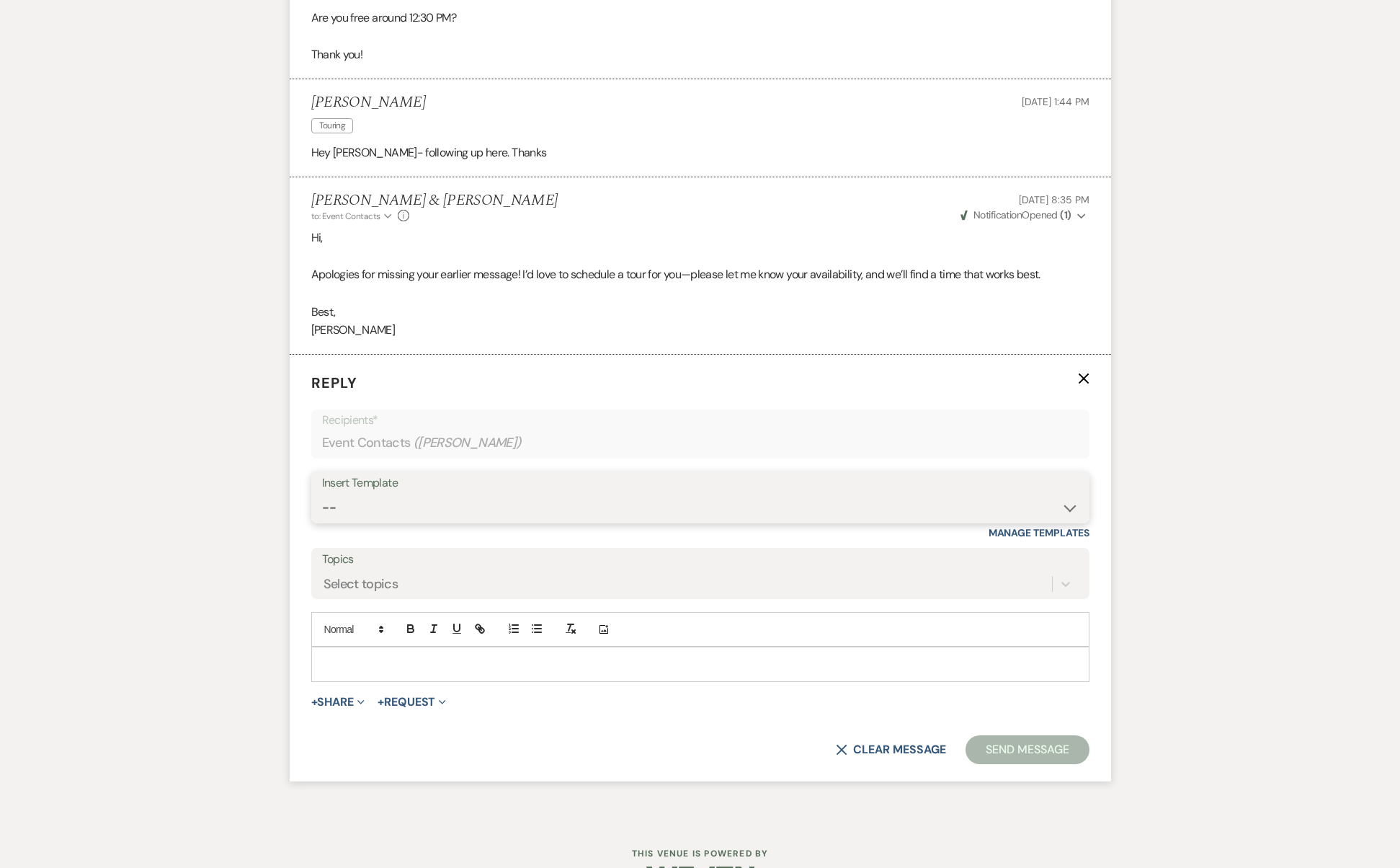
select select "2742"
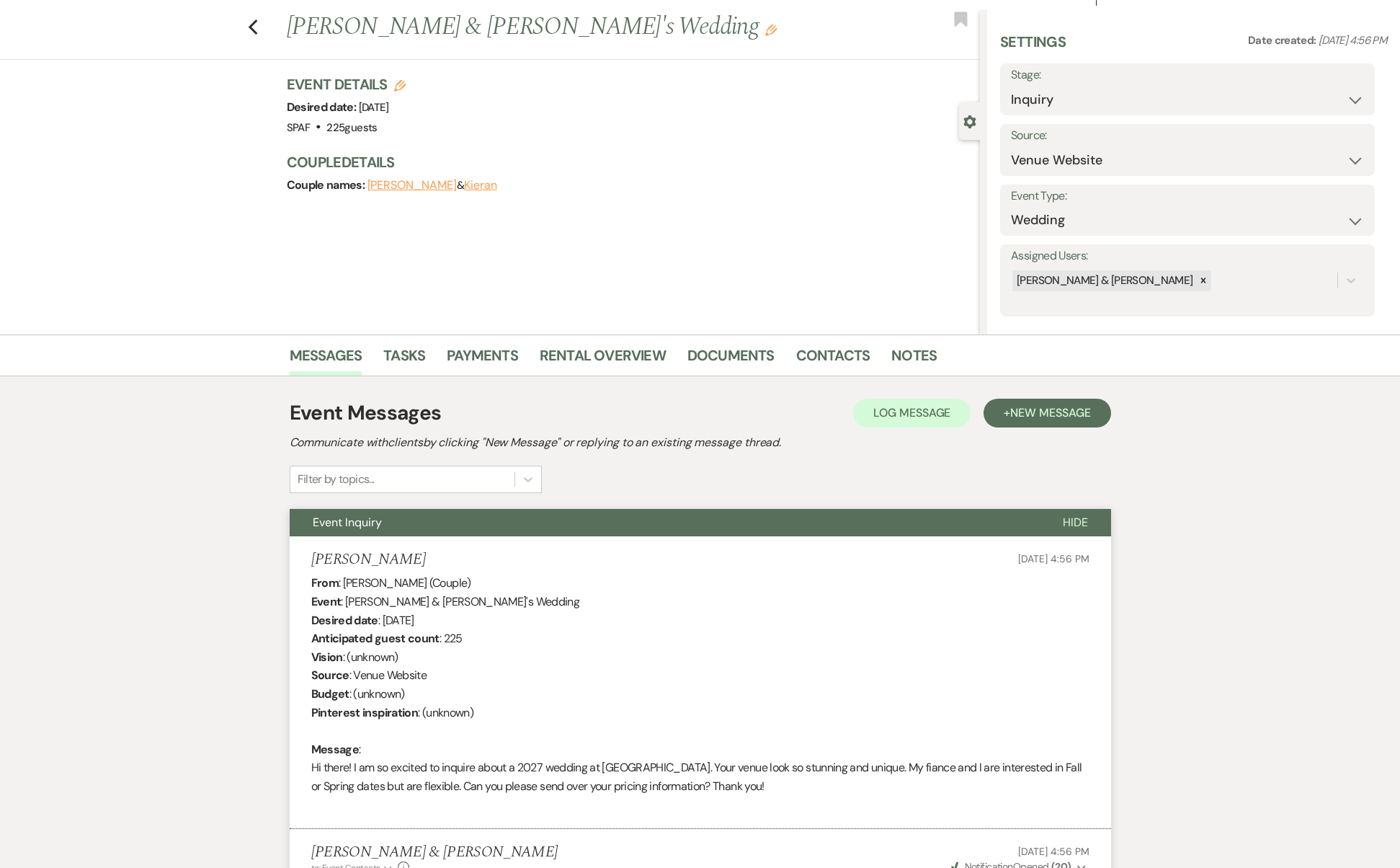
scroll to position [0, 0]
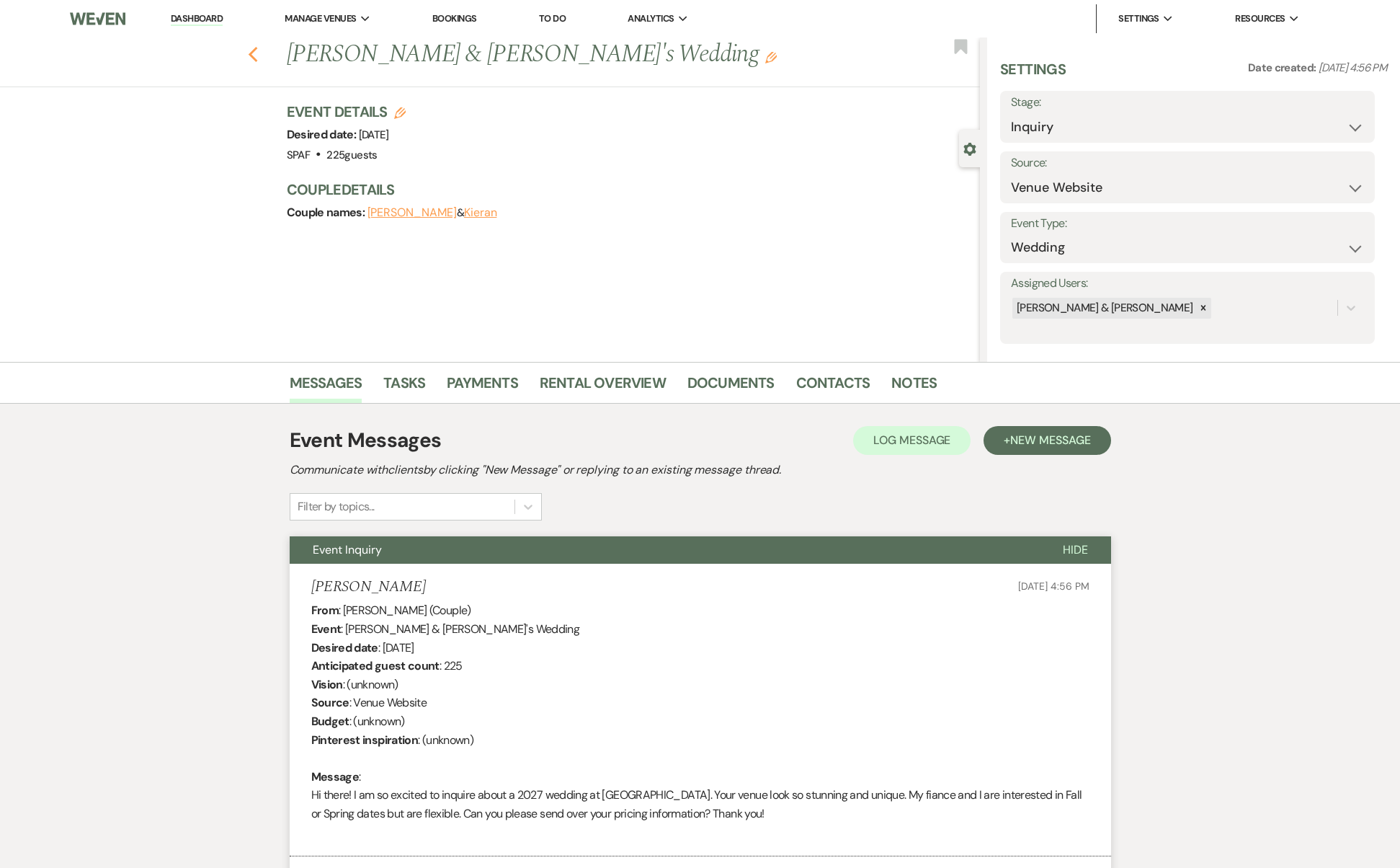
click at [255, 57] on icon "Previous" at bounding box center [253, 55] width 10 height 17
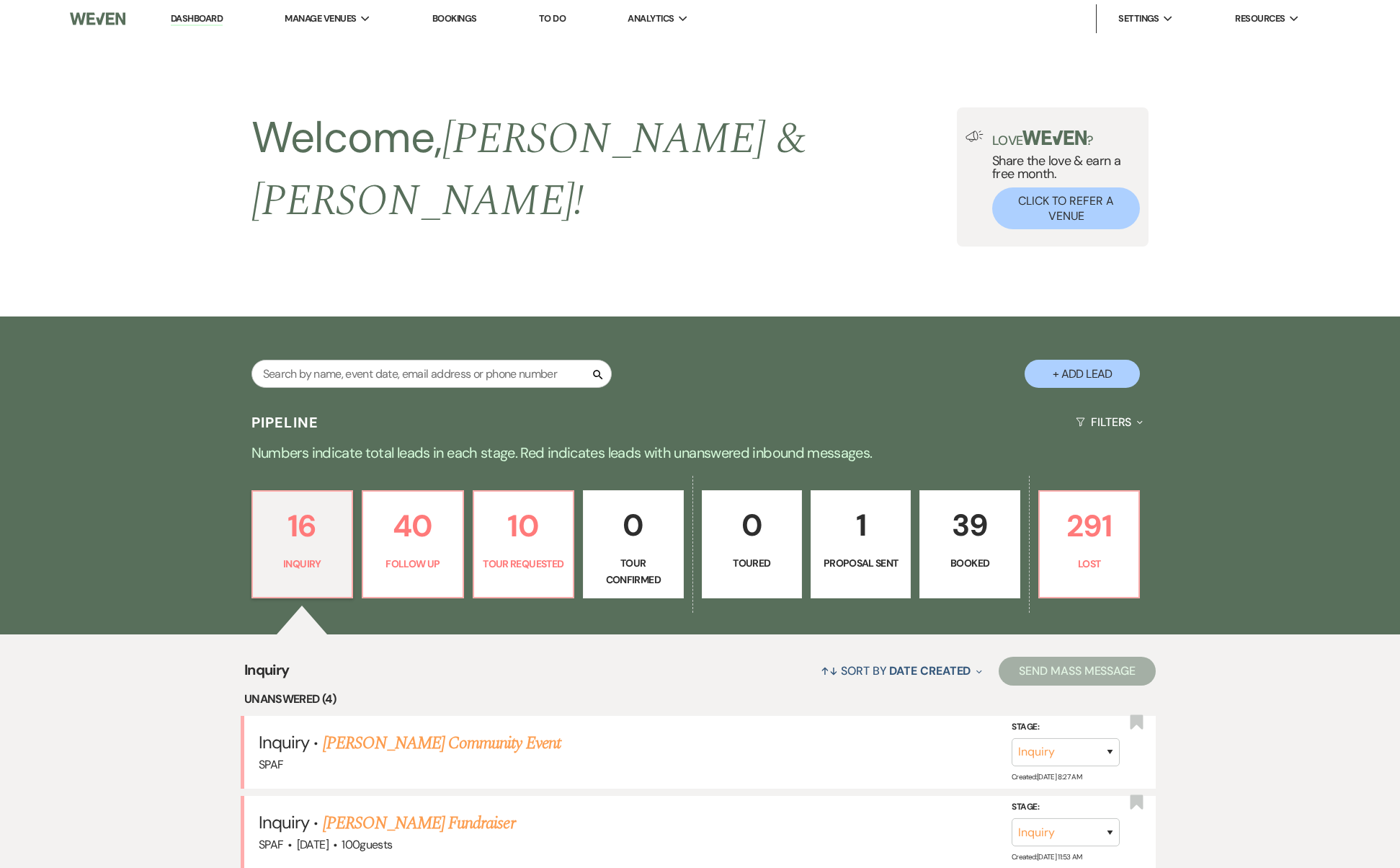
scroll to position [1213, 0]
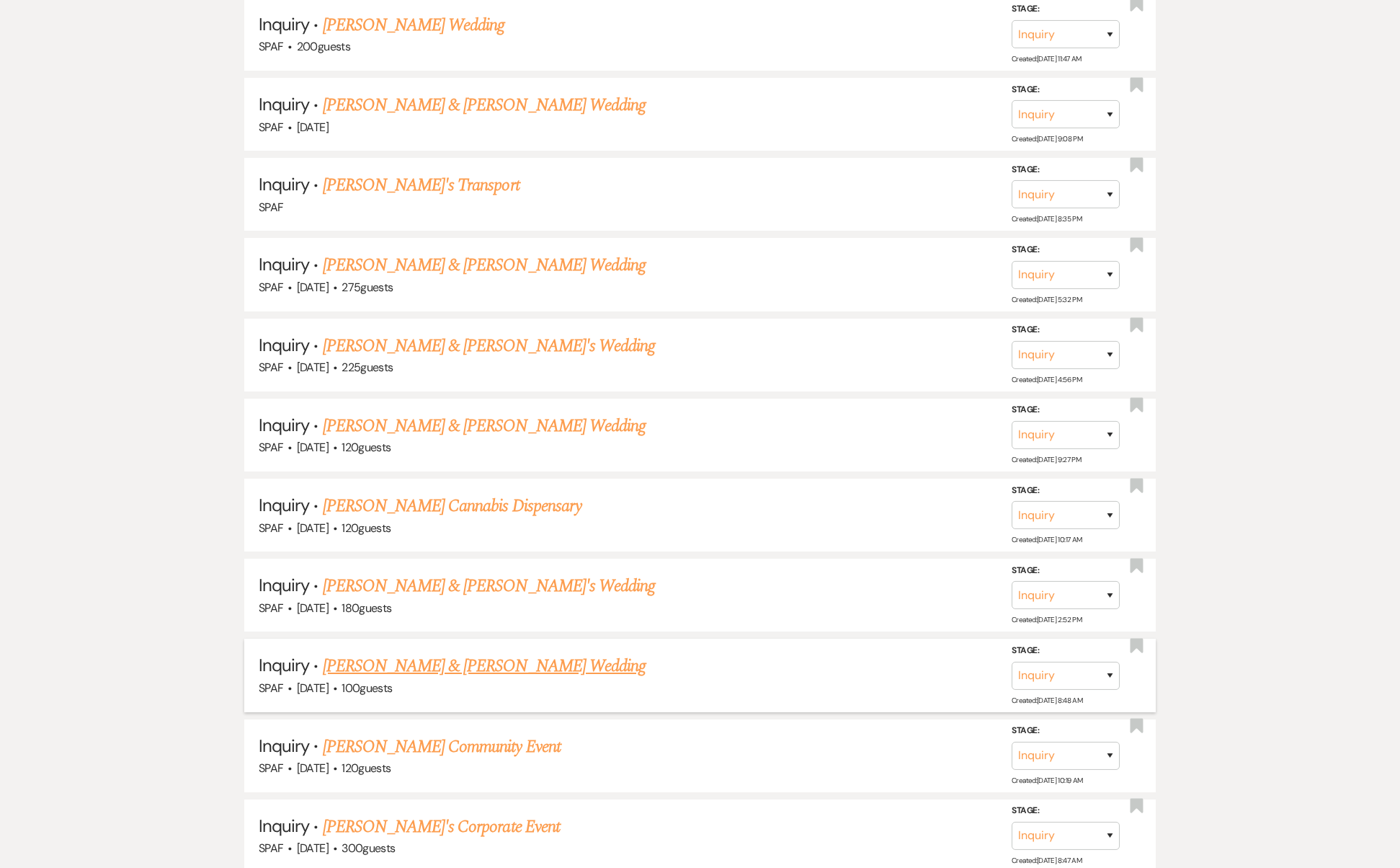
click at [472, 653] on link "[PERSON_NAME] & [PERSON_NAME] Wedding" at bounding box center [484, 666] width 323 height 26
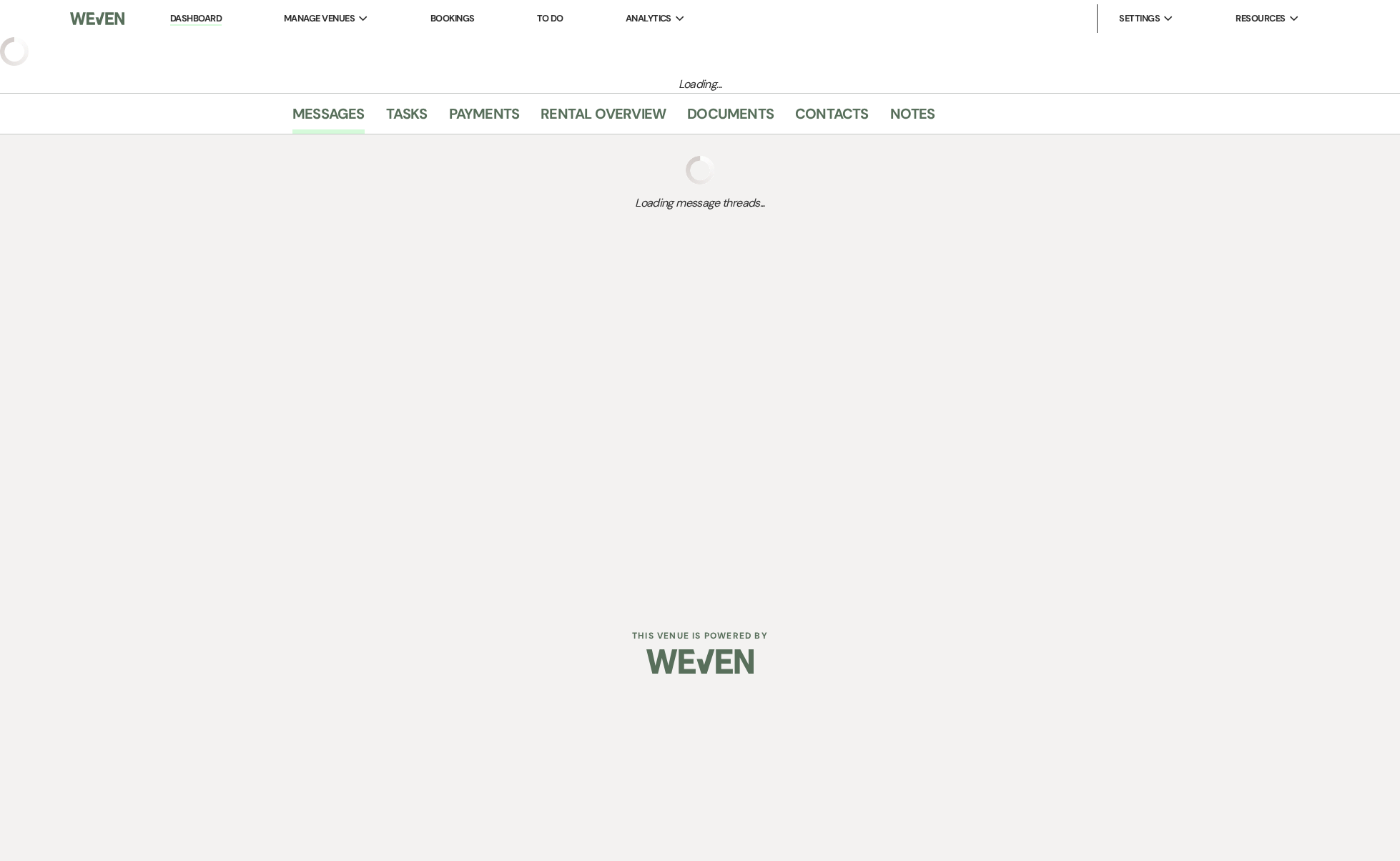
select select "5"
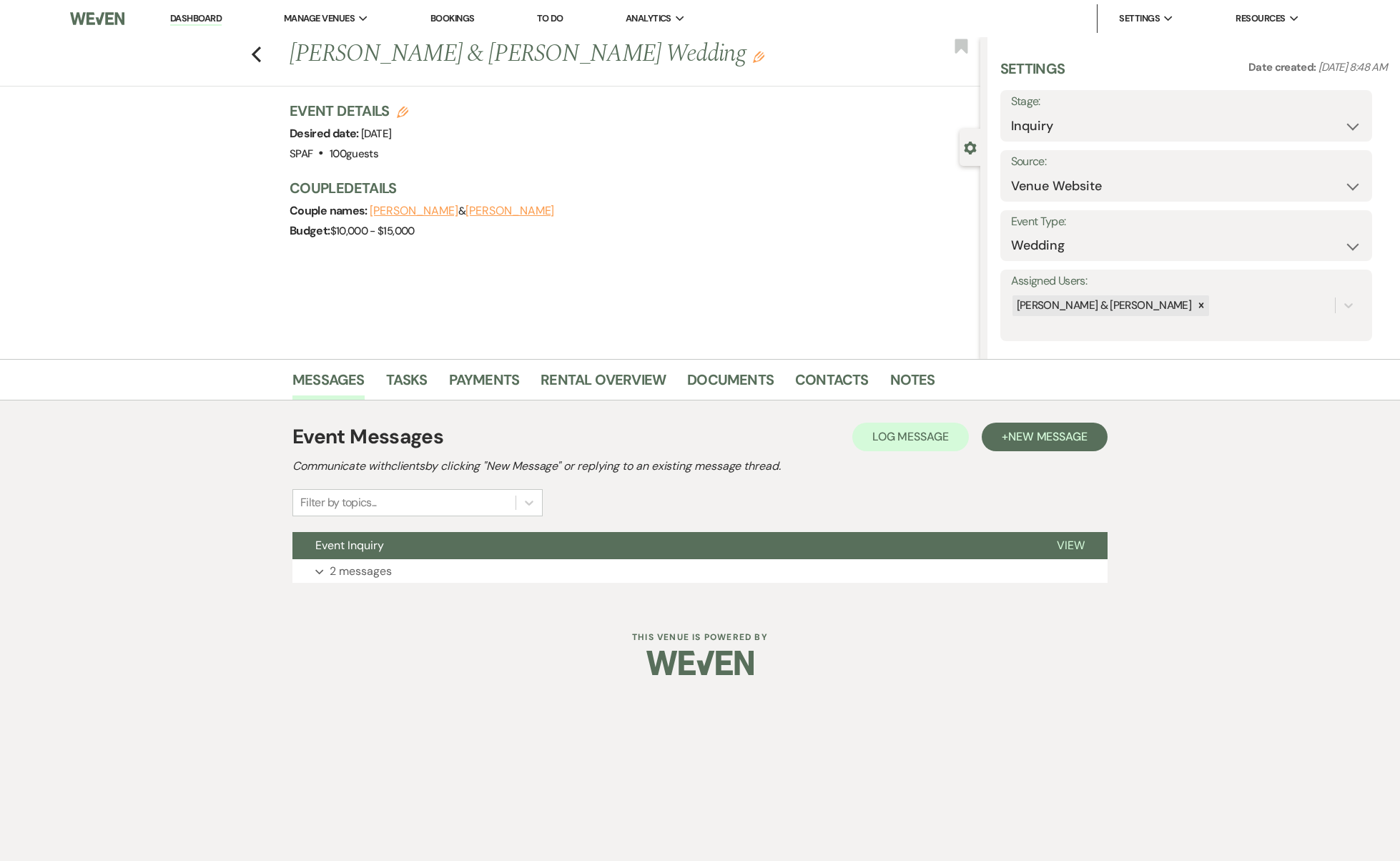
click at [451, 589] on div "Event Messages Log Log Message + New Message Communicate with clients by clicki…" at bounding box center [700, 502] width 815 height 175
click at [443, 567] on button "Expand 2 messages" at bounding box center [700, 571] width 815 height 24
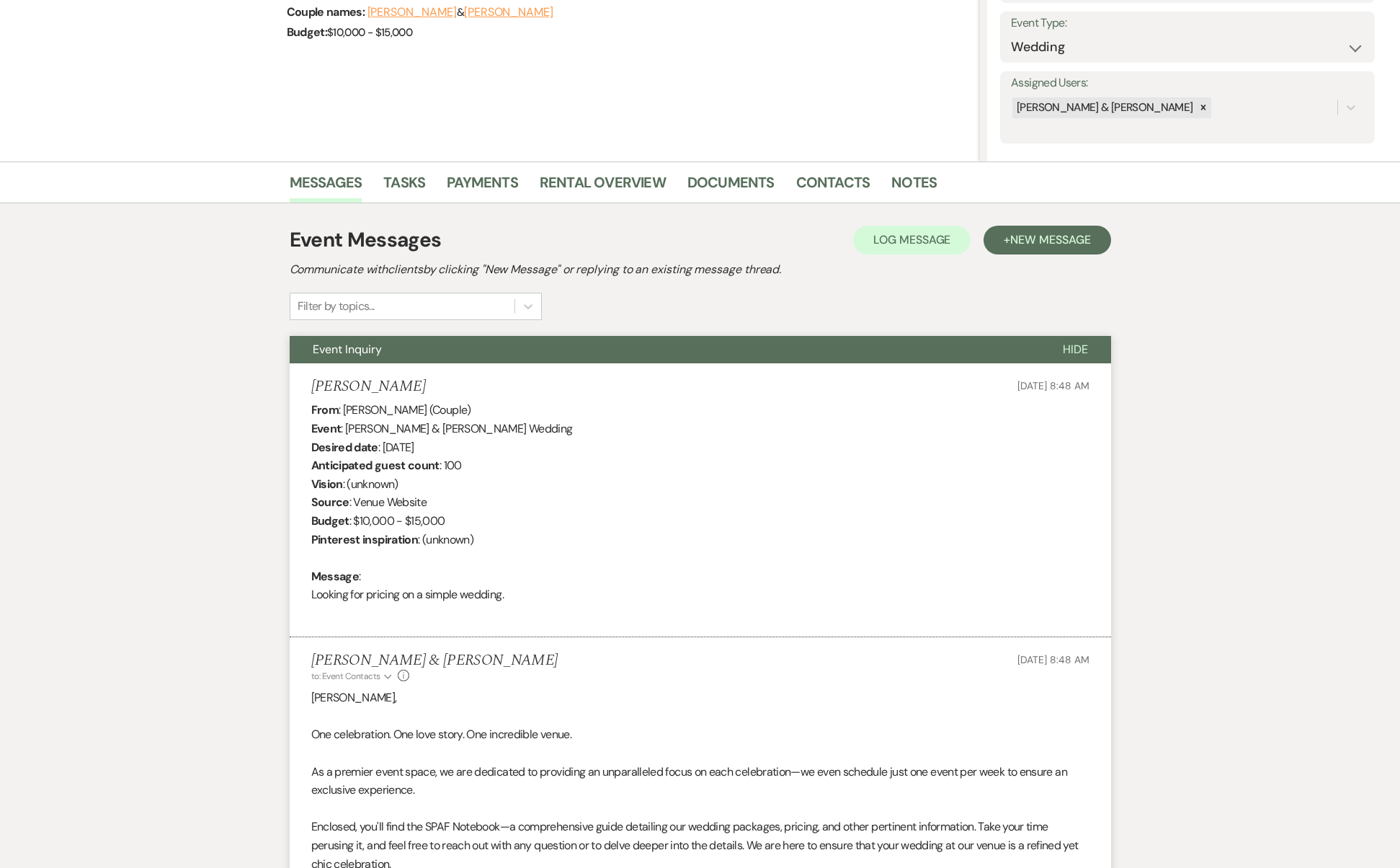
scroll to position [639, 0]
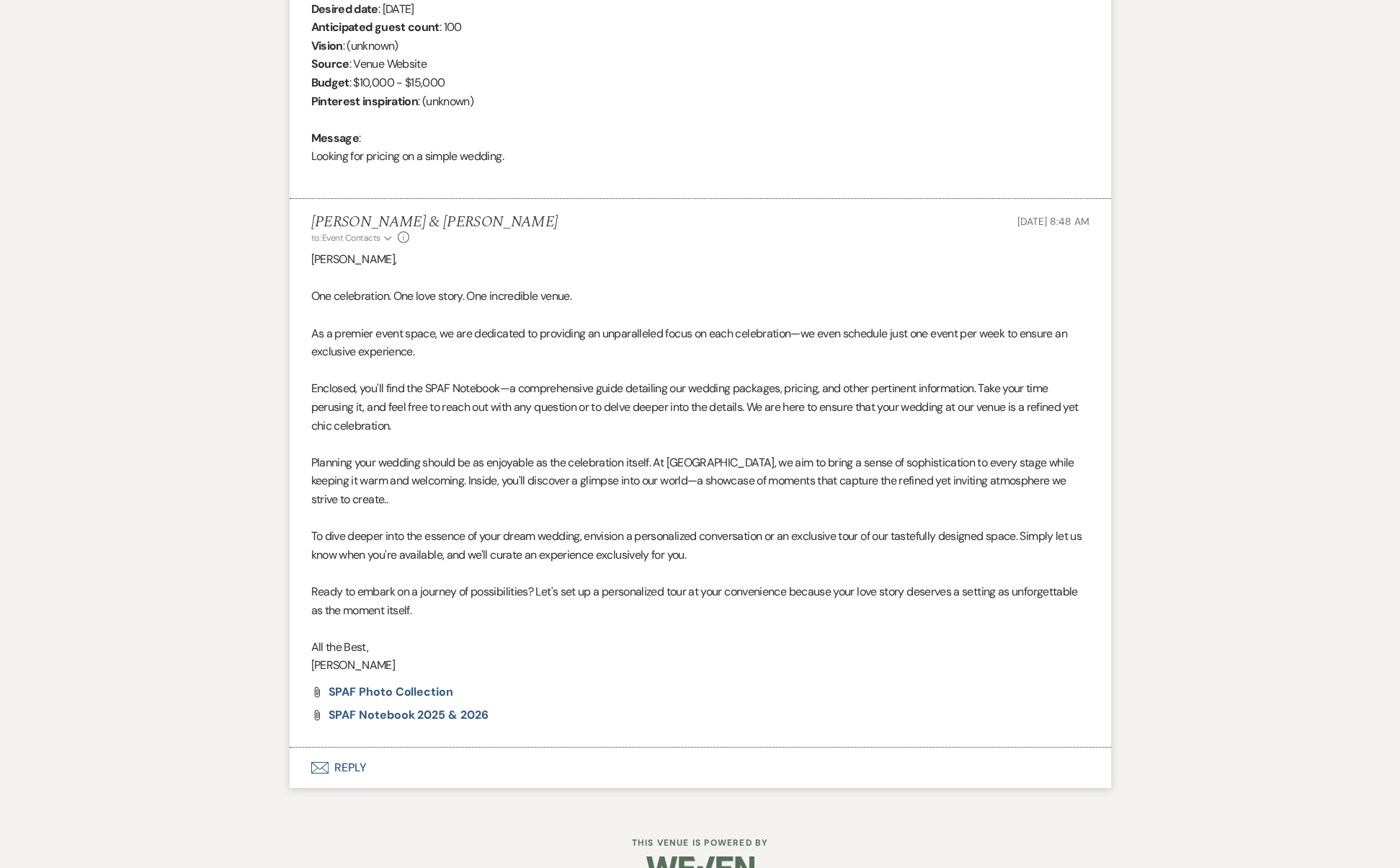
click at [348, 747] on button "Envelope Reply" at bounding box center [700, 767] width 822 height 41
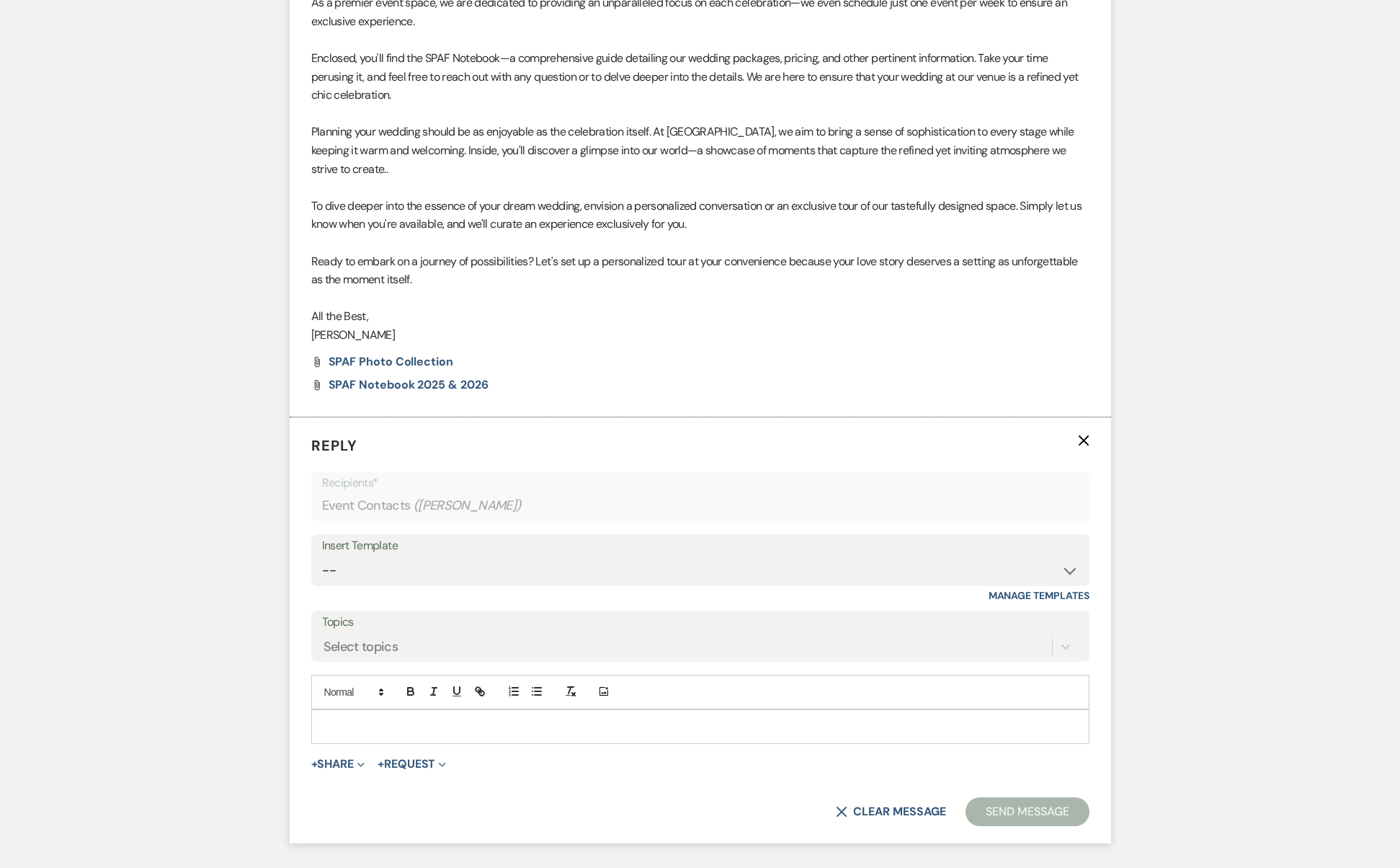
scroll to position [1040, 0]
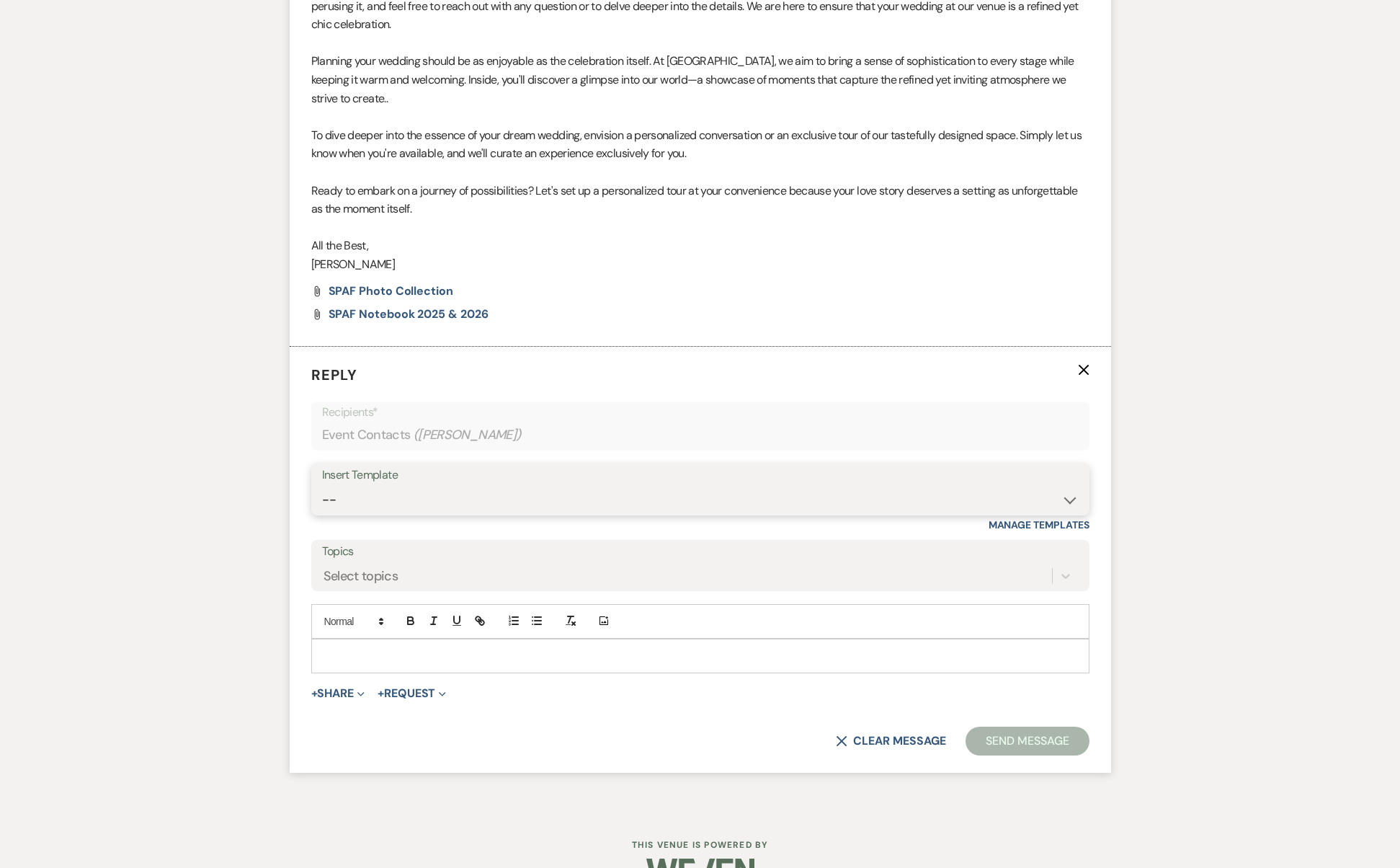
select select "2742"
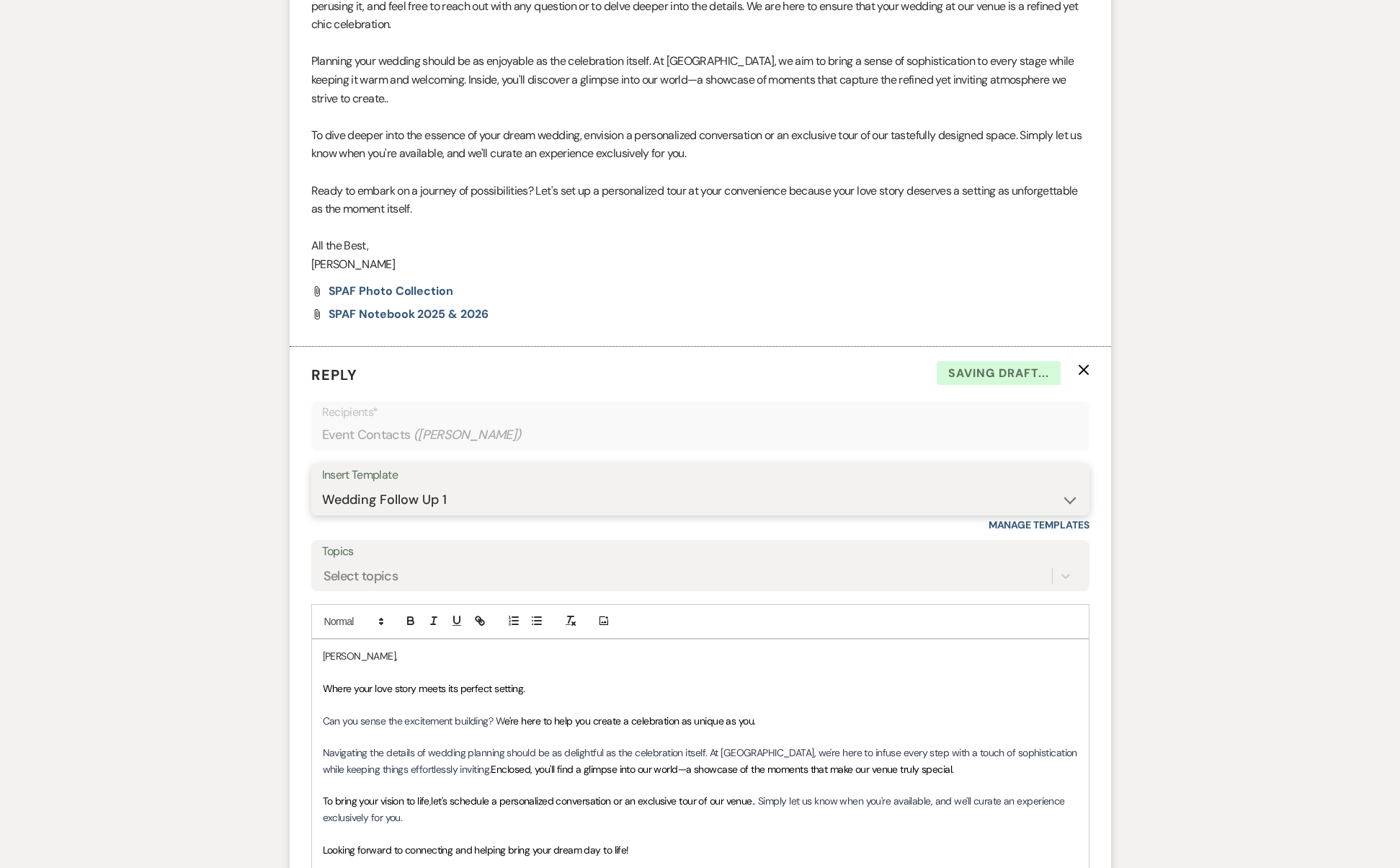
scroll to position [1324, 0]
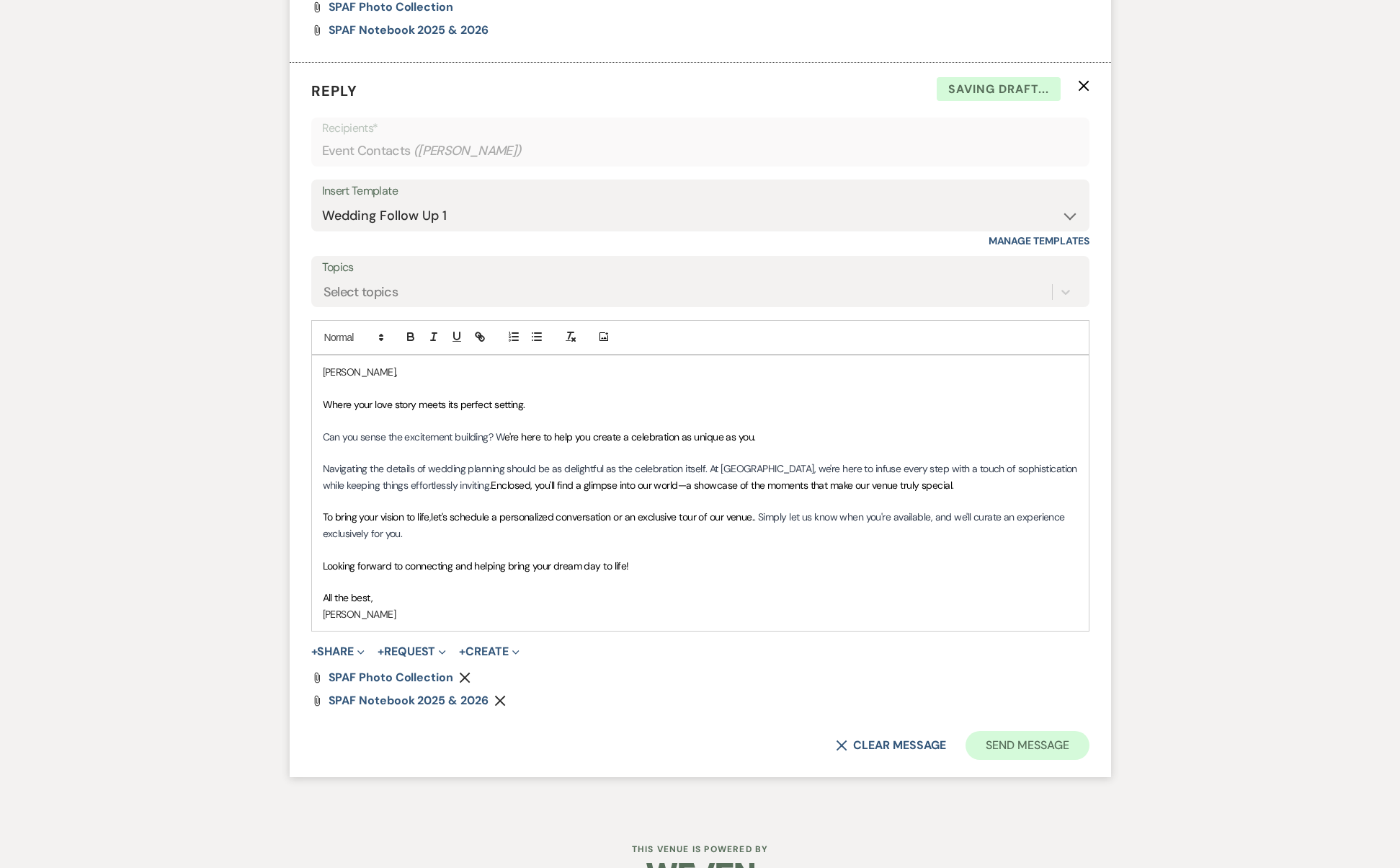
click at [1000, 731] on button "Send Message" at bounding box center [1028, 745] width 123 height 29
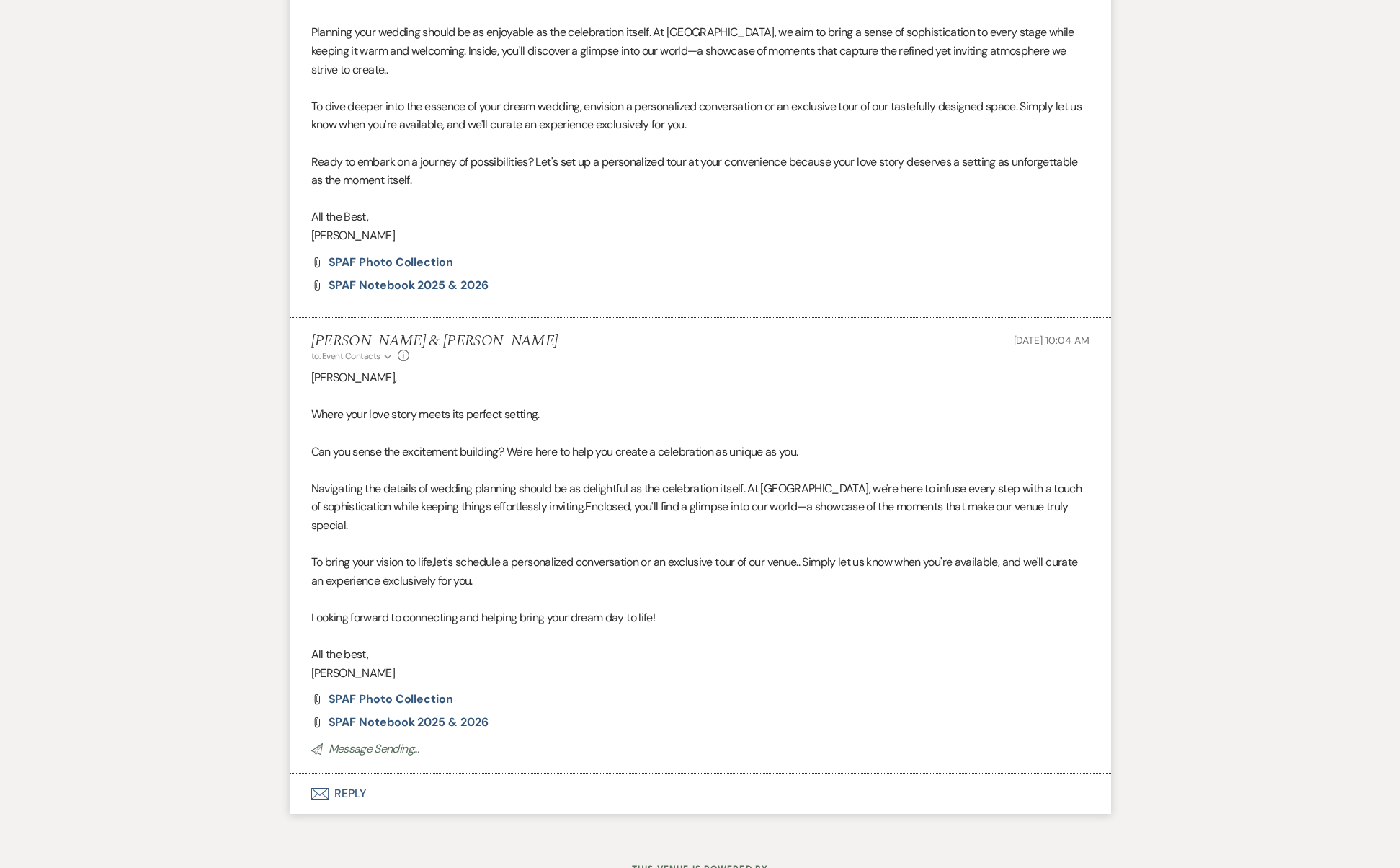
scroll to position [0, 0]
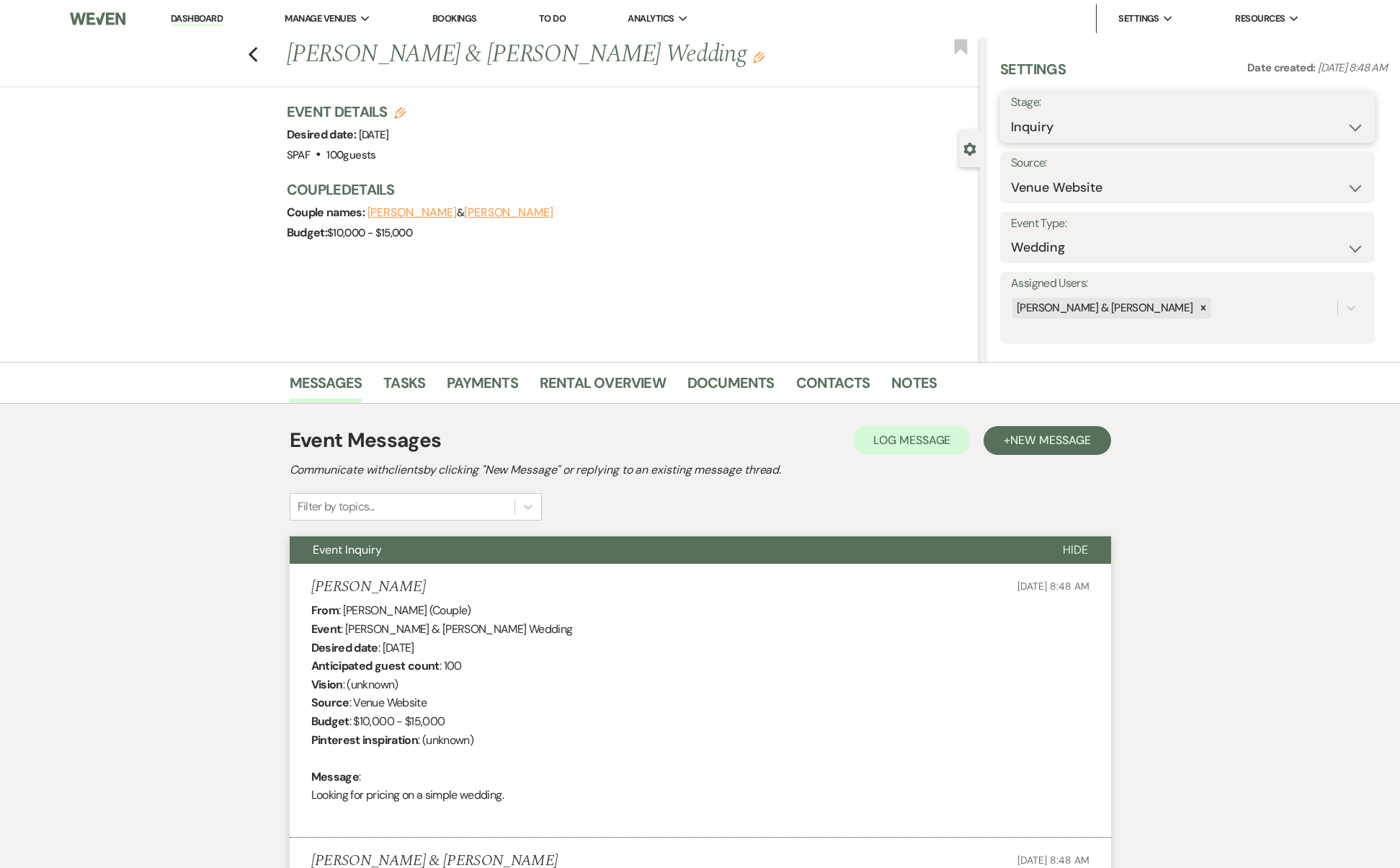
select select "9"
click at [1347, 113] on button "Save" at bounding box center [1335, 116] width 82 height 29
click at [249, 52] on div "Previous [PERSON_NAME] & [PERSON_NAME] Wedding Edit Bookmark" at bounding box center [487, 62] width 988 height 49
click at [256, 55] on use "button" at bounding box center [253, 55] width 10 height 16
select select "9"
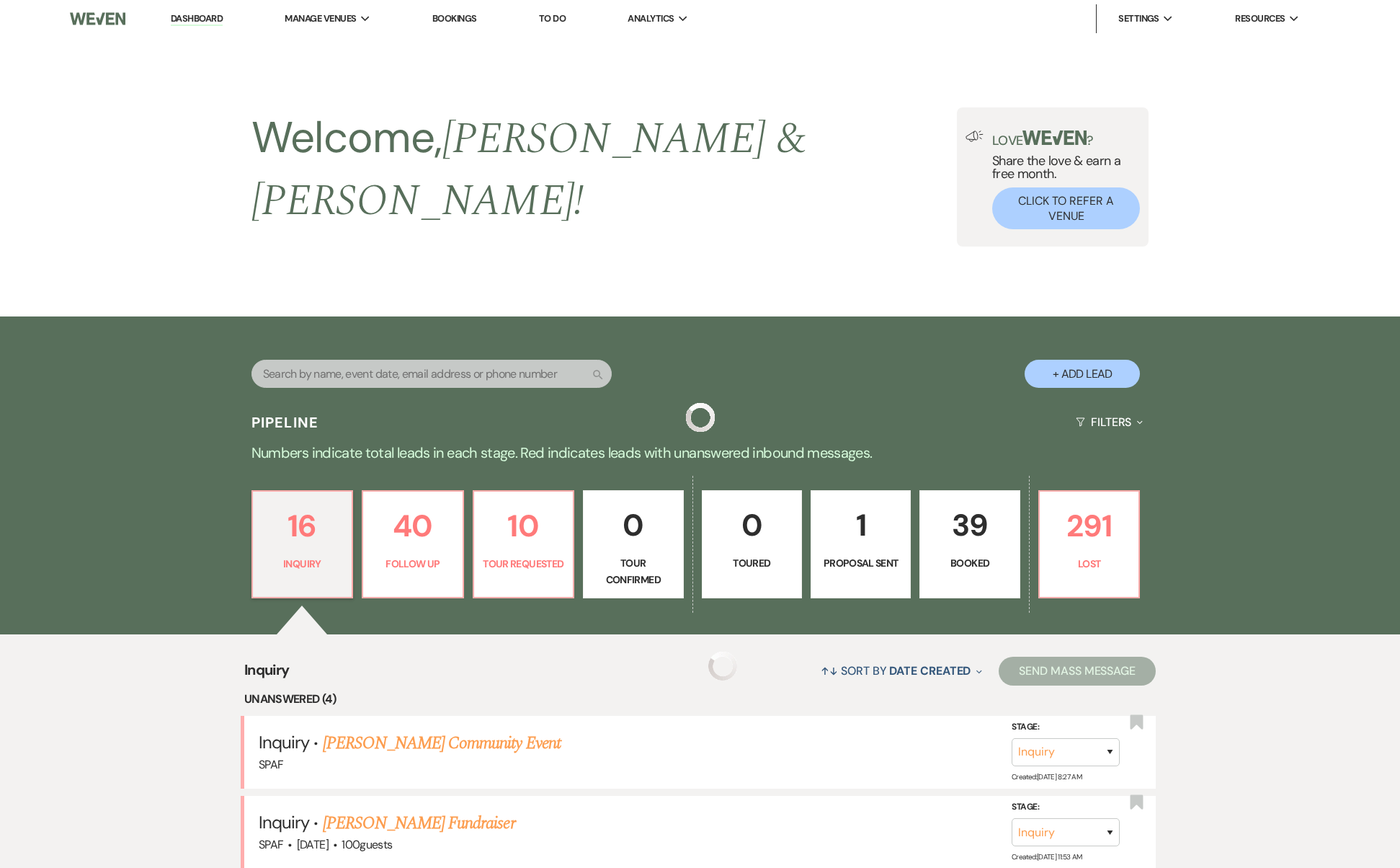
scroll to position [1200, 0]
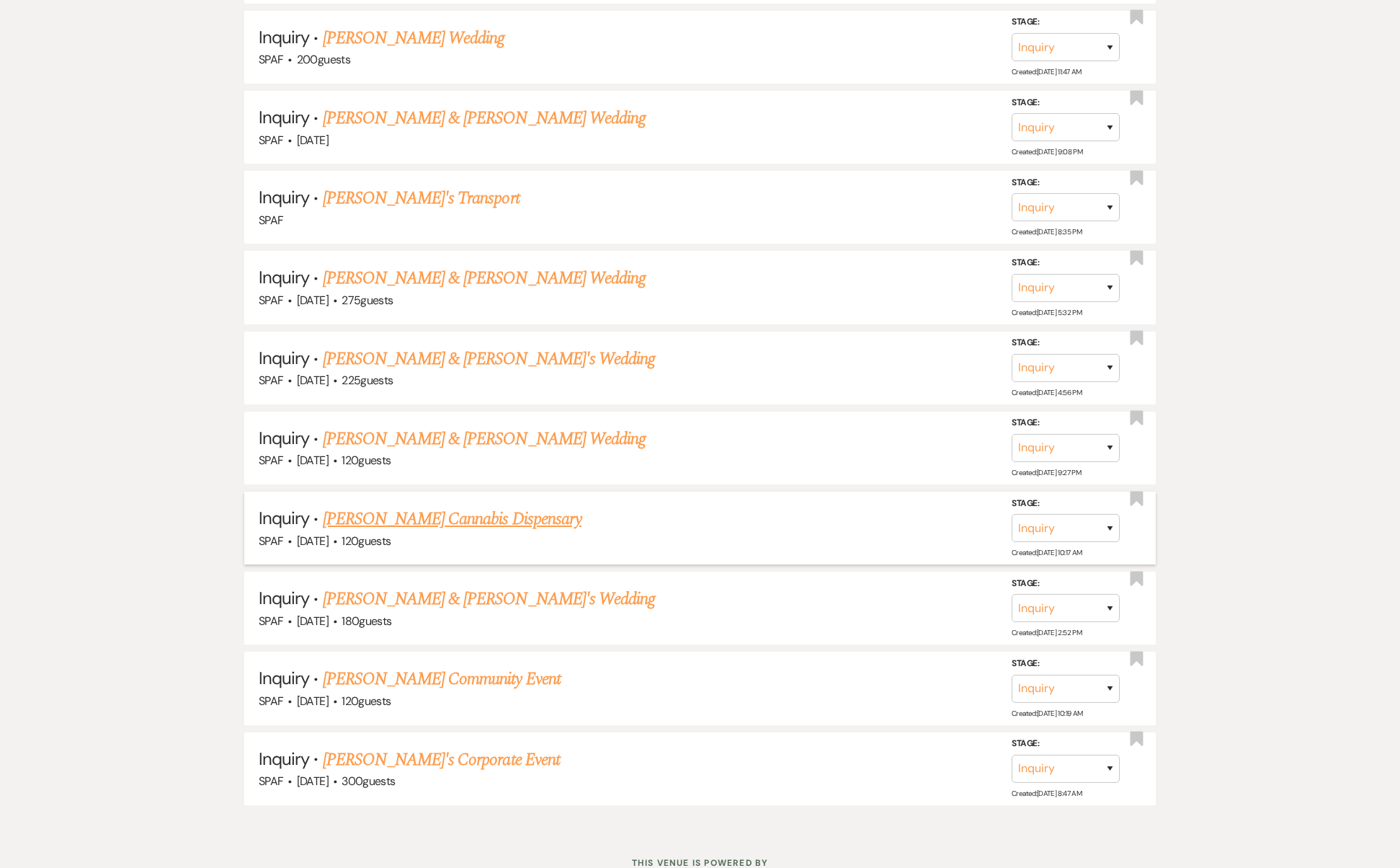
click at [422, 506] on link "[PERSON_NAME] Cannabis Dispensary" at bounding box center [452, 519] width 259 height 26
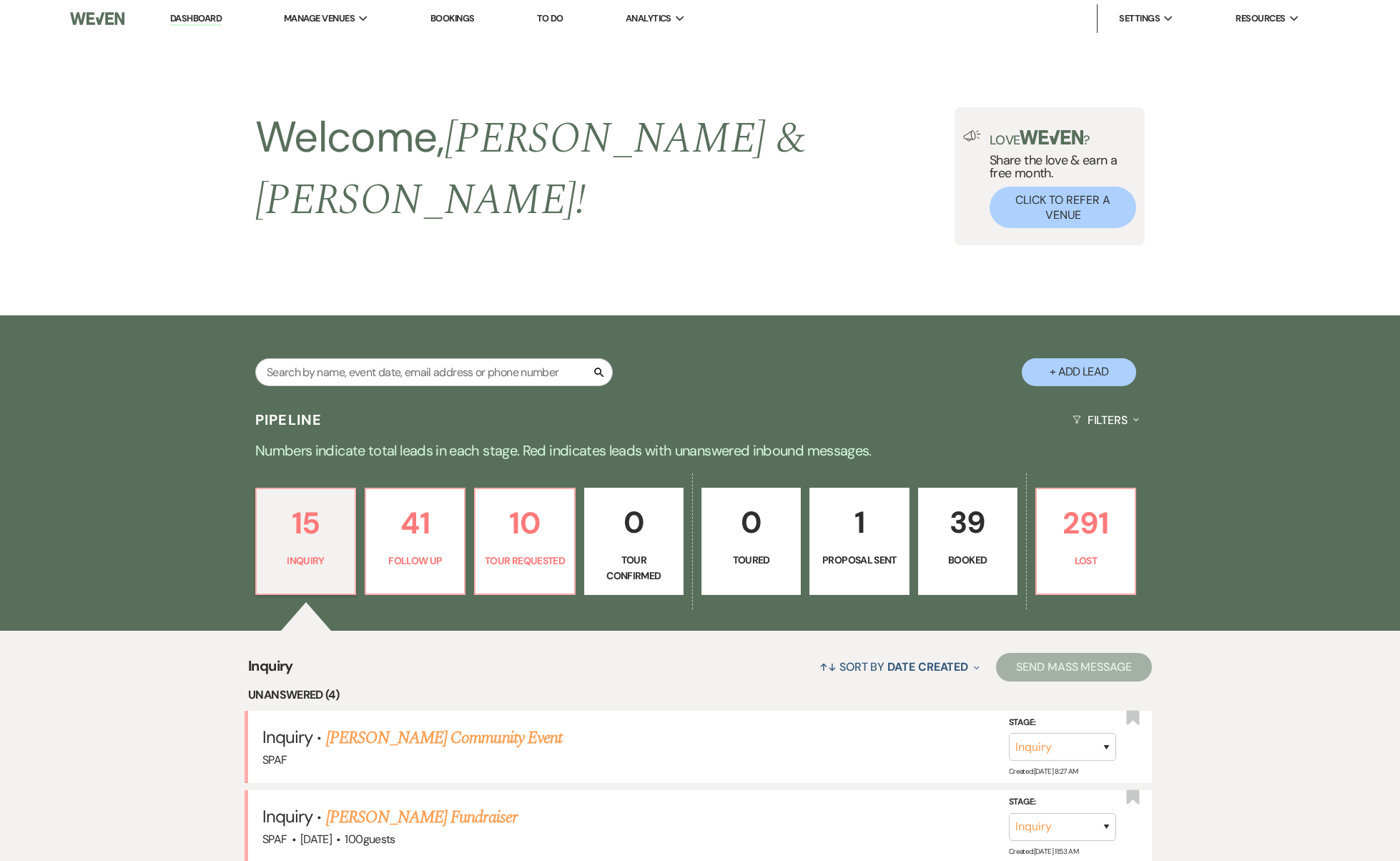
select select "5"
select select "13"
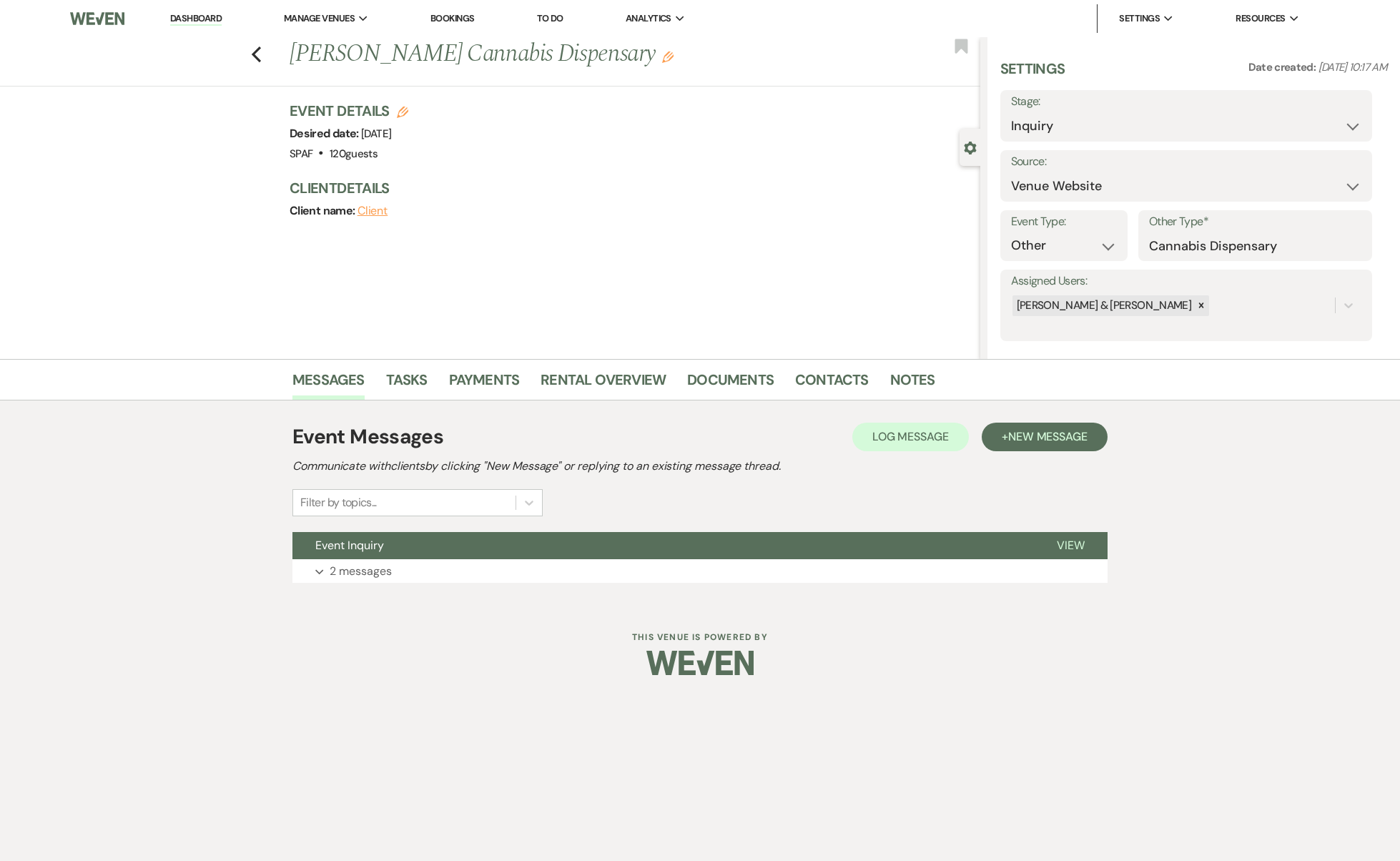
click at [522, 584] on div "Event Messages Log Log Message + New Message Communicate with clients by clicki…" at bounding box center [700, 502] width 815 height 175
click at [502, 554] on button "Event Inquiry" at bounding box center [663, 546] width 741 height 28
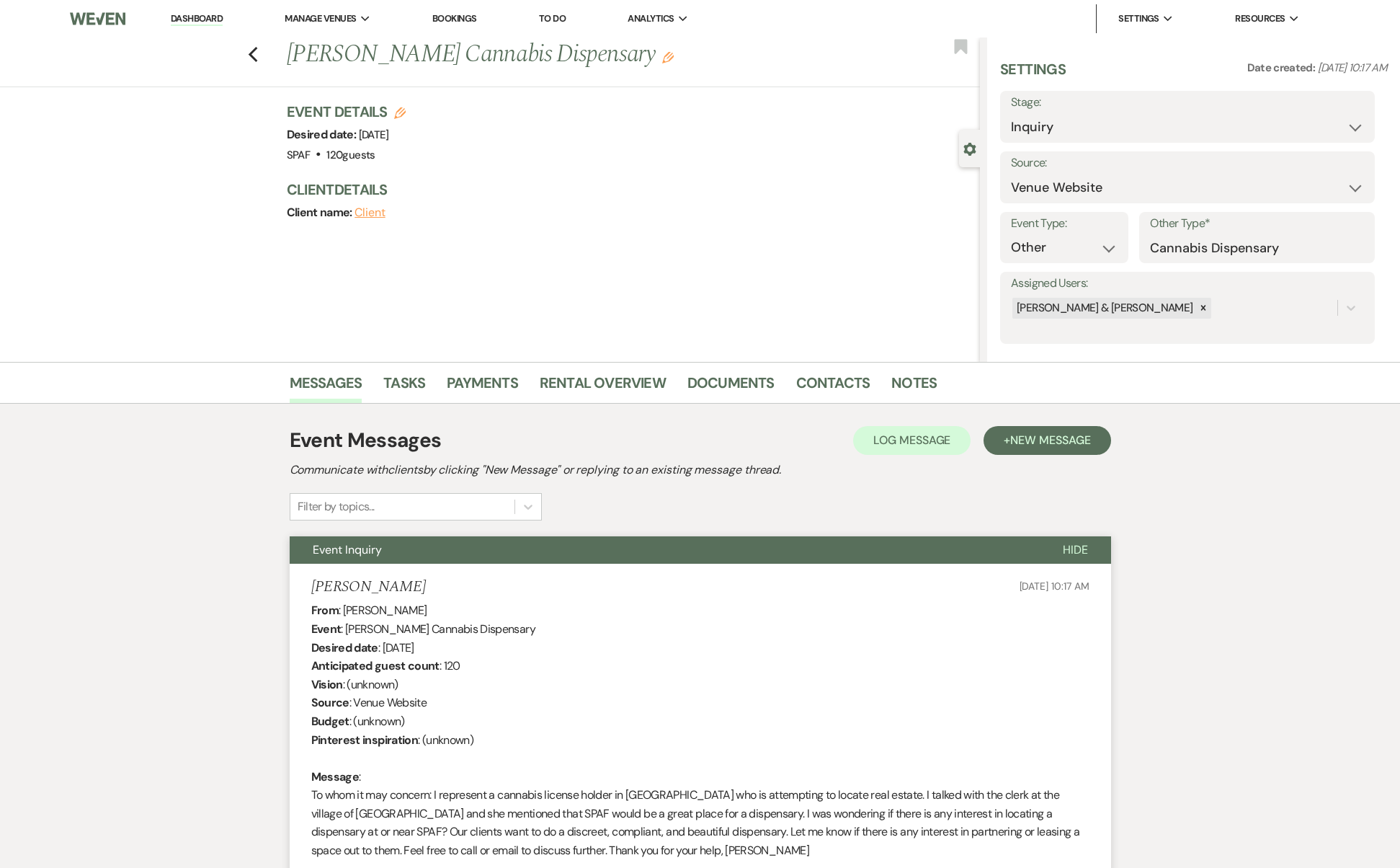
click at [1097, 104] on label "Stage:" at bounding box center [1187, 102] width 353 height 21
select select "6"
click at [1338, 122] on button "Save" at bounding box center [1335, 116] width 82 height 29
click at [269, 53] on div "Previous [PERSON_NAME] Cannabis Dispensary Edit Bookmark" at bounding box center [487, 62] width 988 height 49
click at [265, 53] on div "Previous [PERSON_NAME] Cannabis Dispensary Edit Bookmark" at bounding box center [487, 62] width 988 height 49
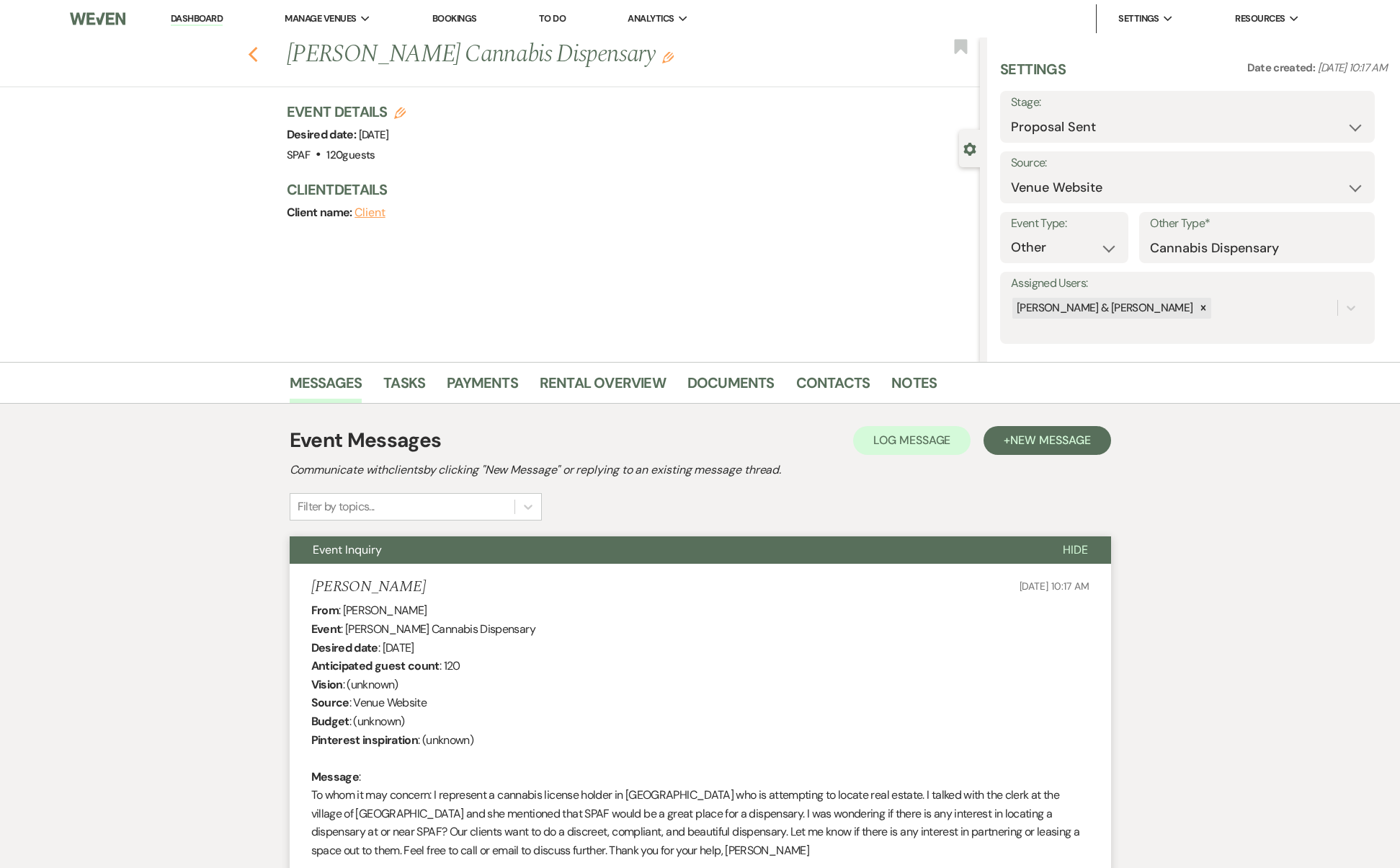
click at [257, 51] on use "button" at bounding box center [253, 55] width 10 height 16
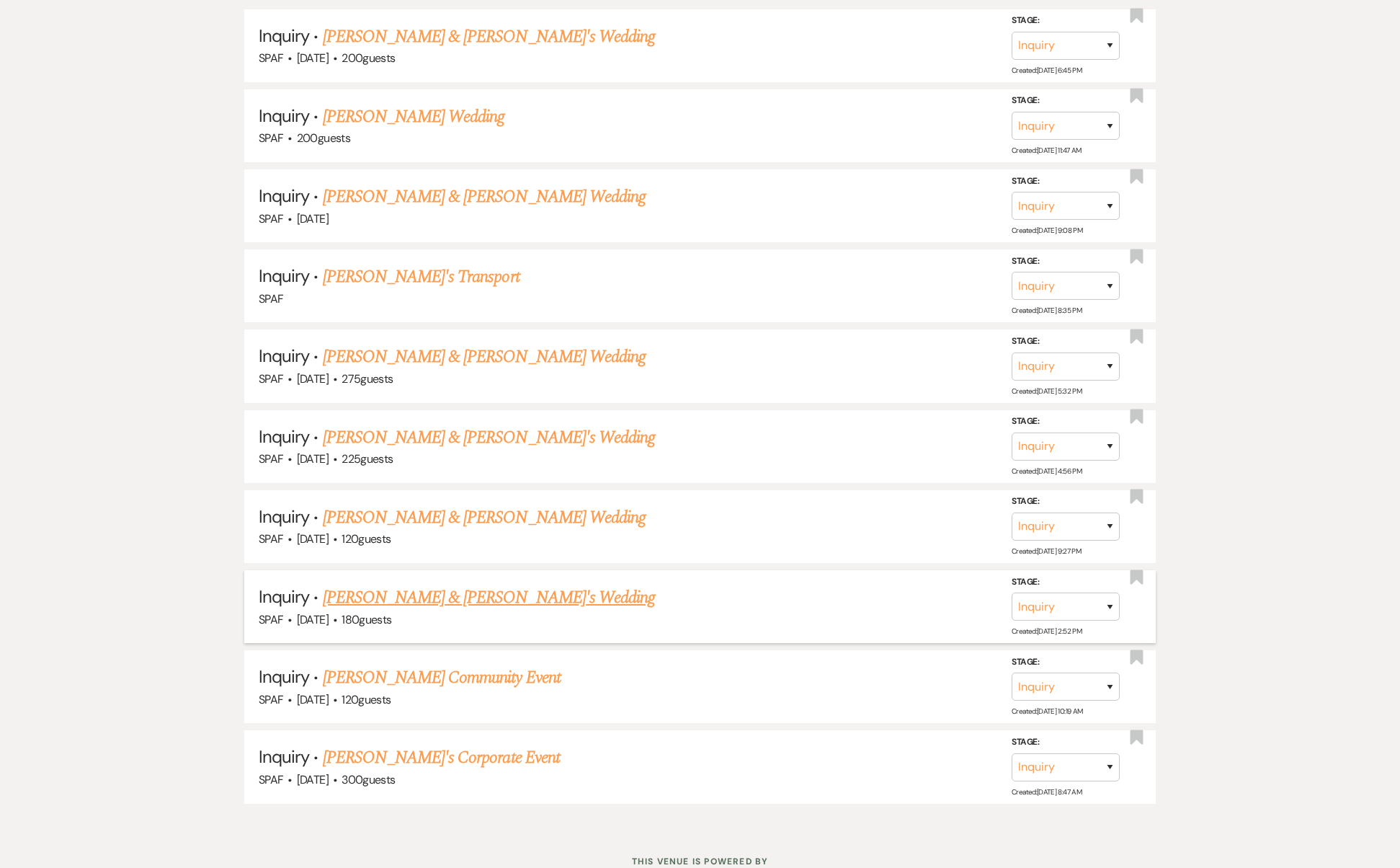
click at [408, 584] on link "[PERSON_NAME] & [PERSON_NAME]'s Wedding" at bounding box center [490, 597] width 333 height 26
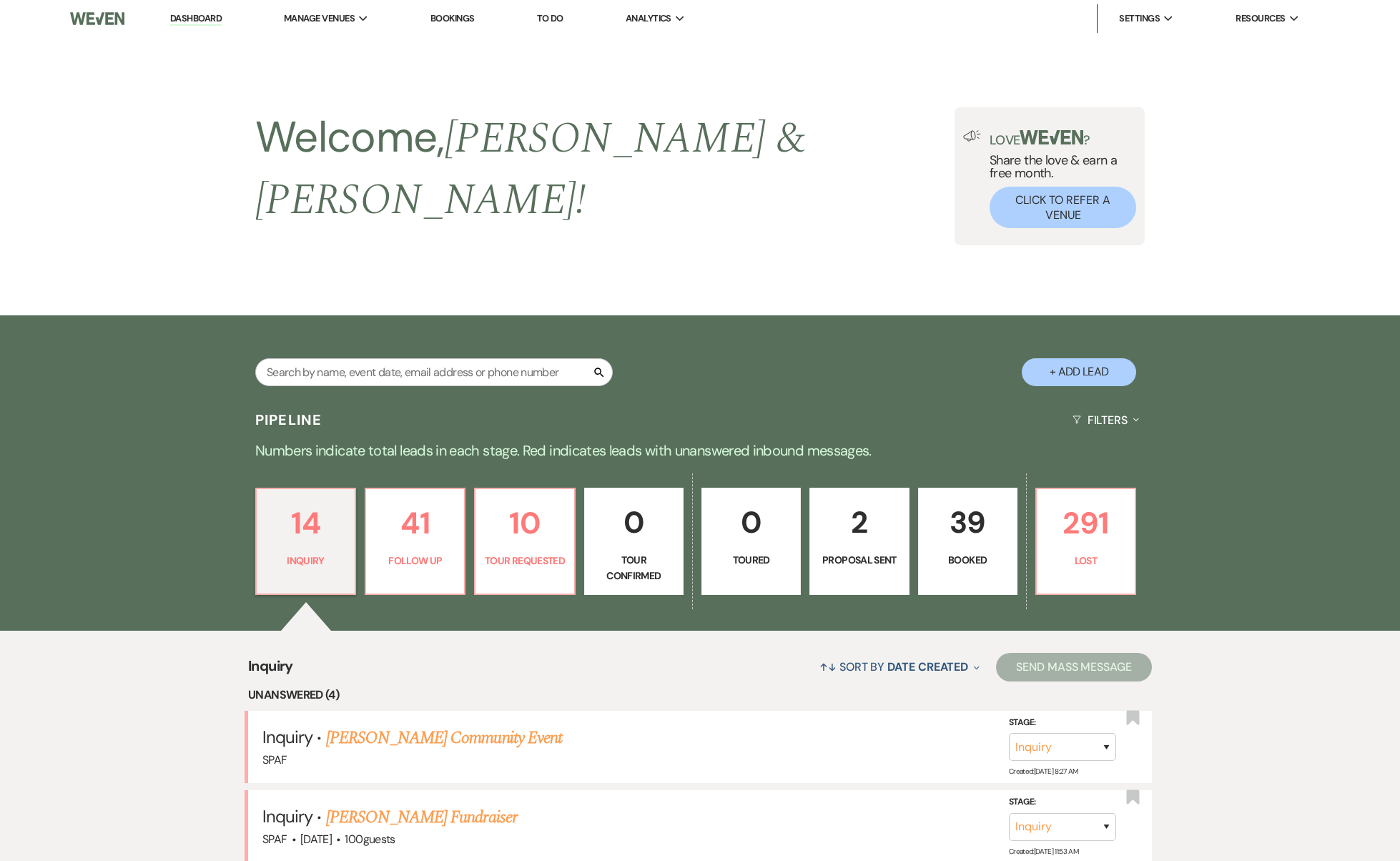
select select "5"
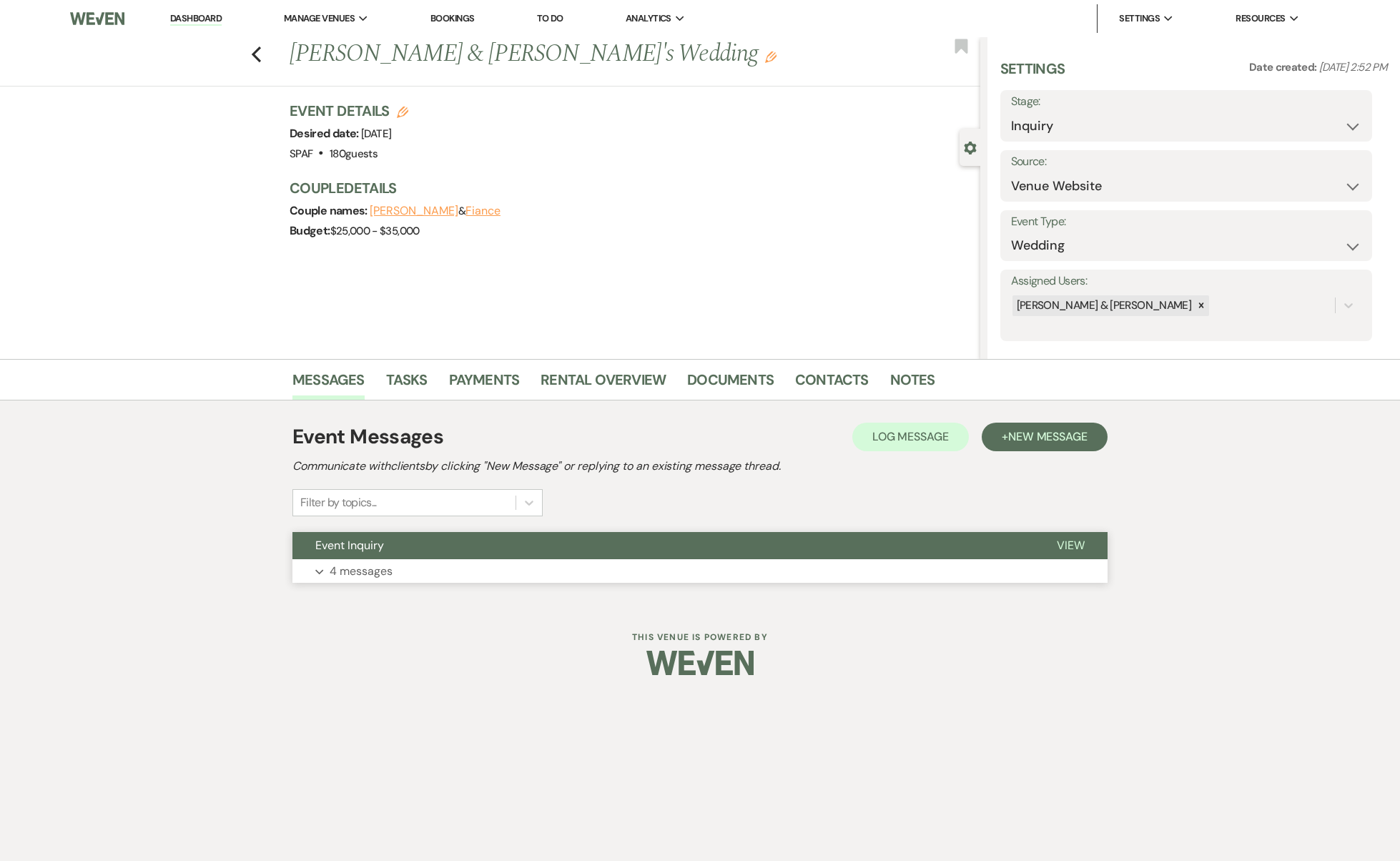
click at [420, 553] on button "Event Inquiry" at bounding box center [663, 546] width 741 height 28
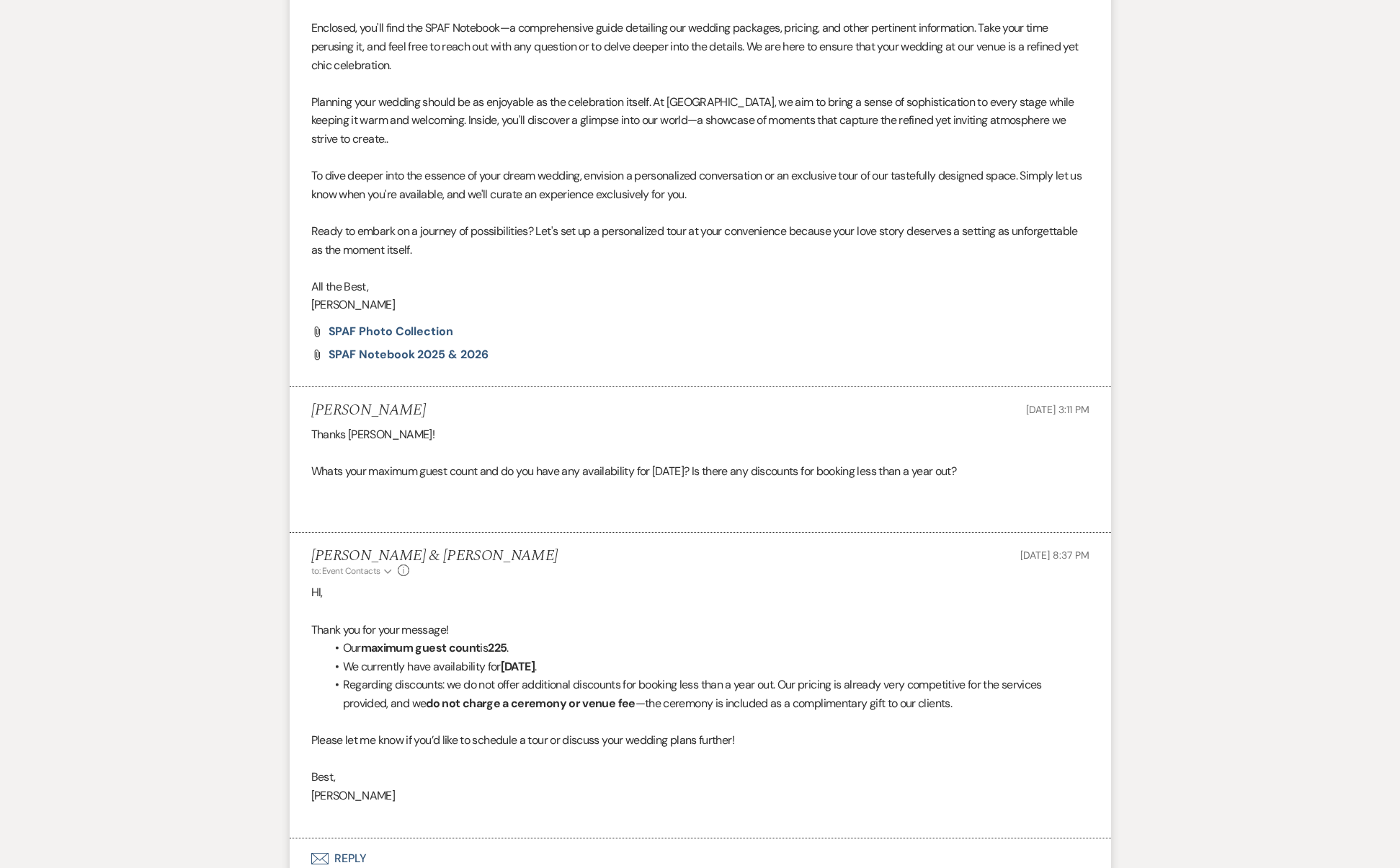
scroll to position [1082, 0]
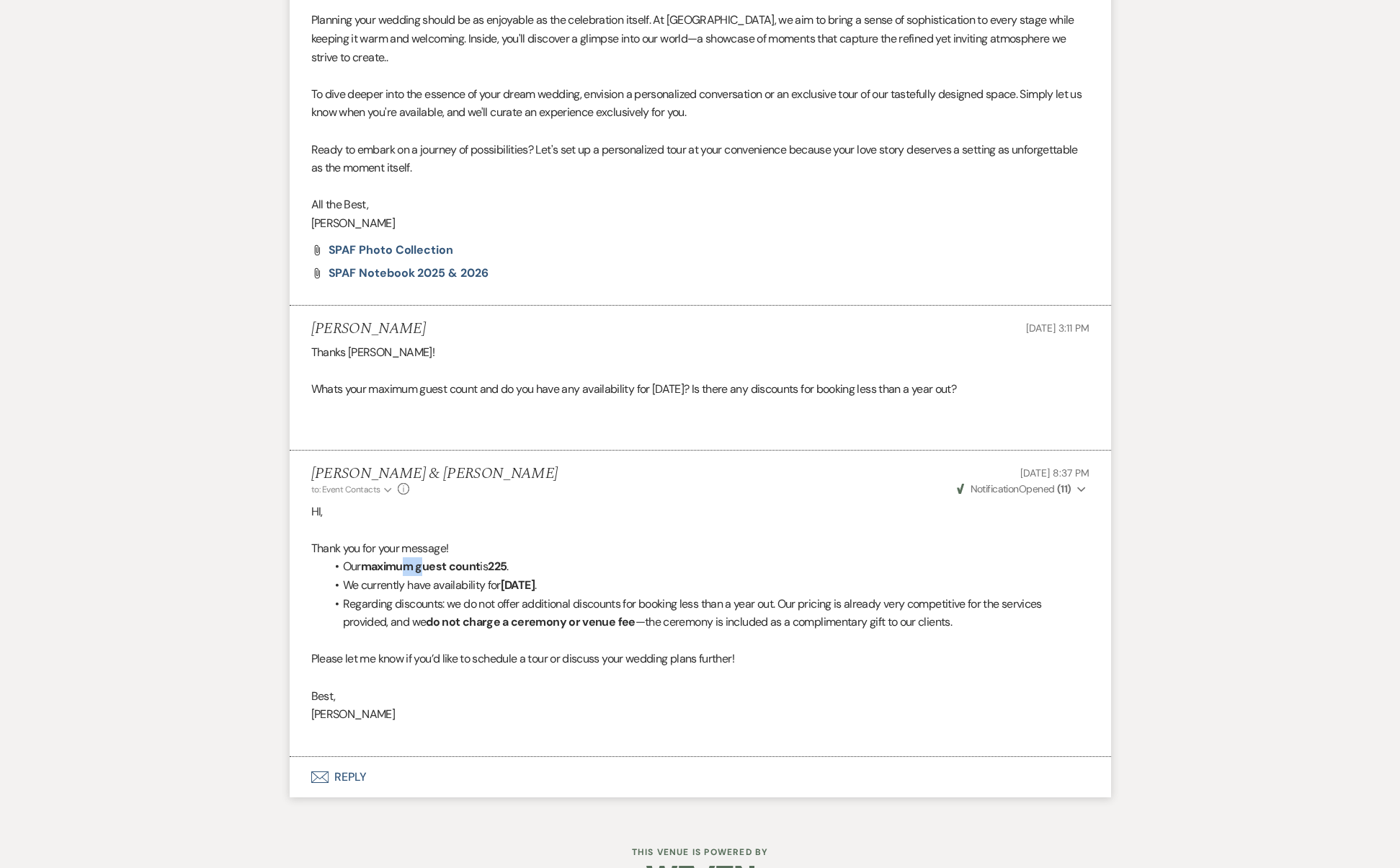
drag, startPoint x: 406, startPoint y: 520, endPoint x: 423, endPoint y: 531, distance: 20.2
click at [423, 557] on li "Our maximum guest count is 225 ." at bounding box center [707, 567] width 764 height 19
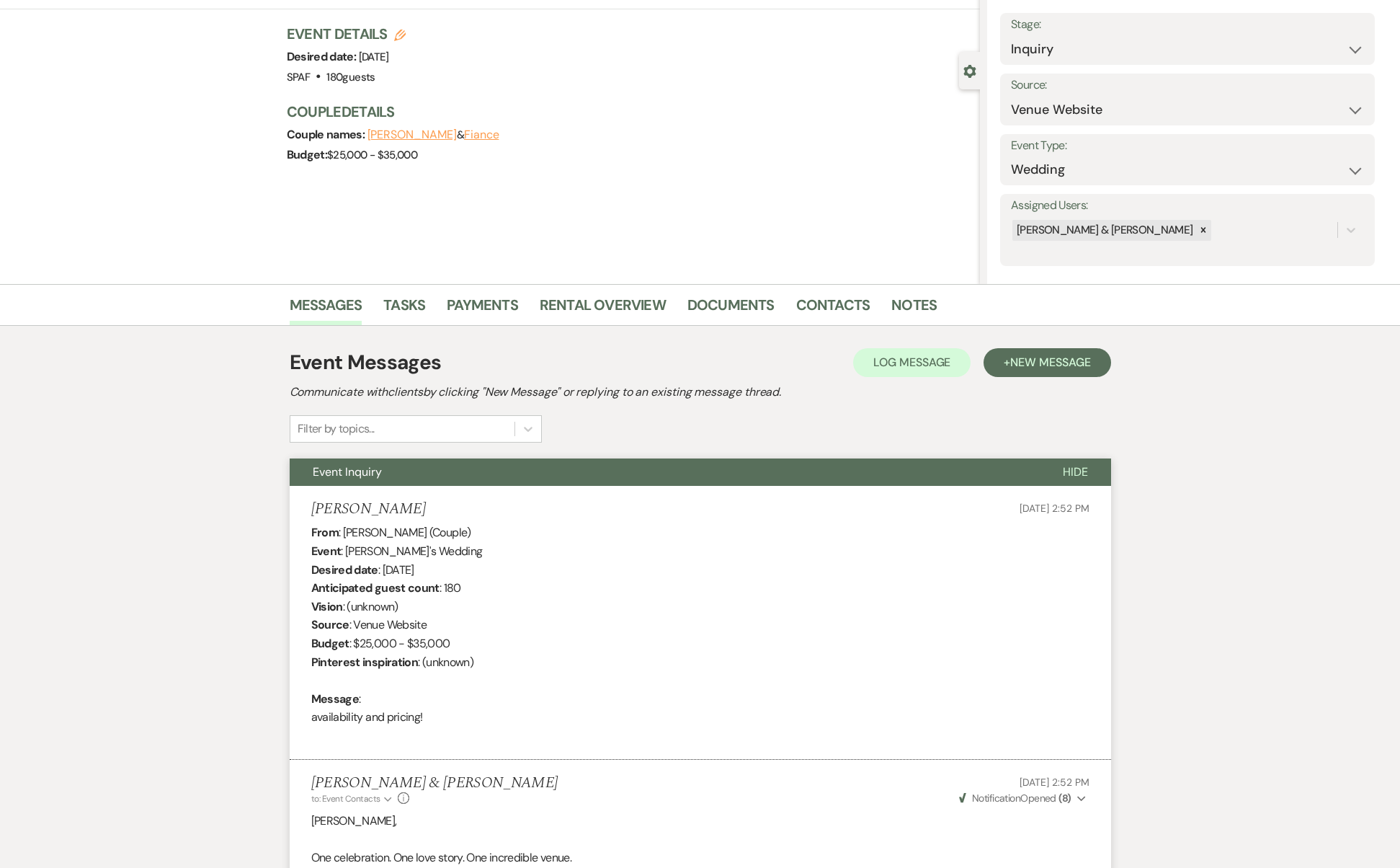
scroll to position [1082, 0]
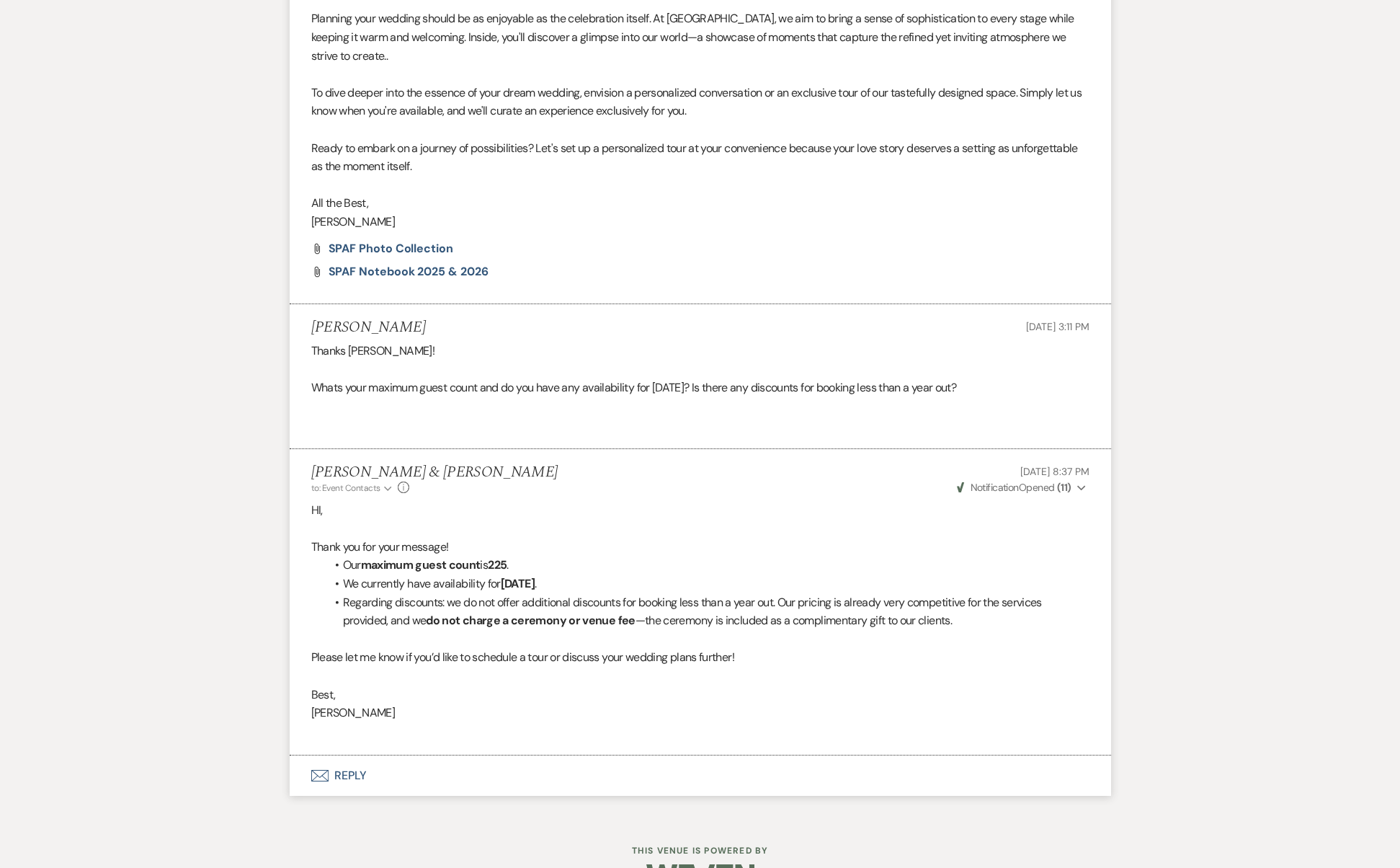
click at [425, 575] on li "We currently have availability for [DATE] ." at bounding box center [707, 584] width 764 height 19
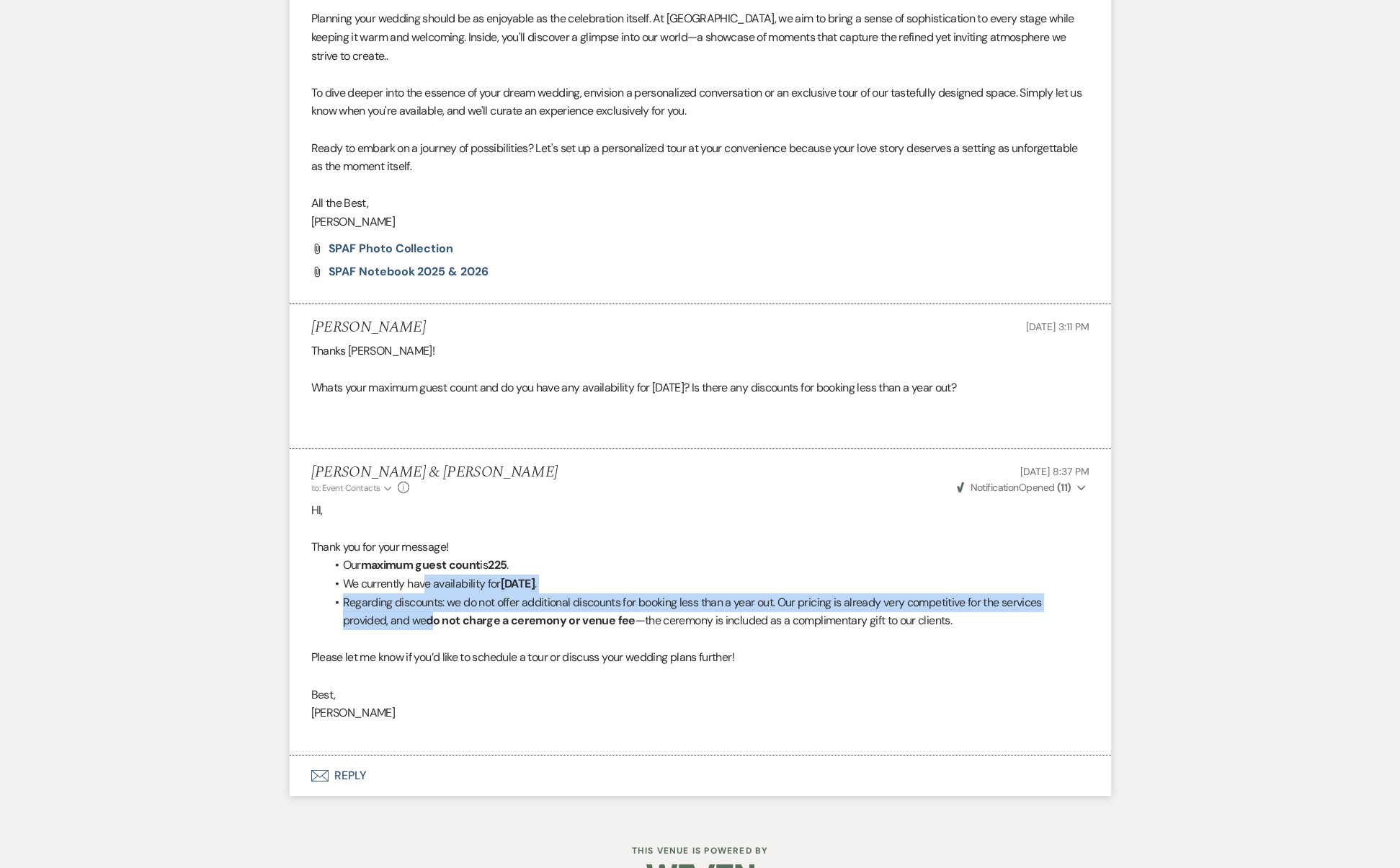
drag, startPoint x: 425, startPoint y: 547, endPoint x: 436, endPoint y: 575, distance: 30.1
click at [436, 575] on ul "Our maximum guest count is 225 . We currently have availability for [DATE] . Re…" at bounding box center [707, 592] width 764 height 74
click at [436, 613] on strong "do not charge a ceremony or venue fee" at bounding box center [530, 620] width 209 height 15
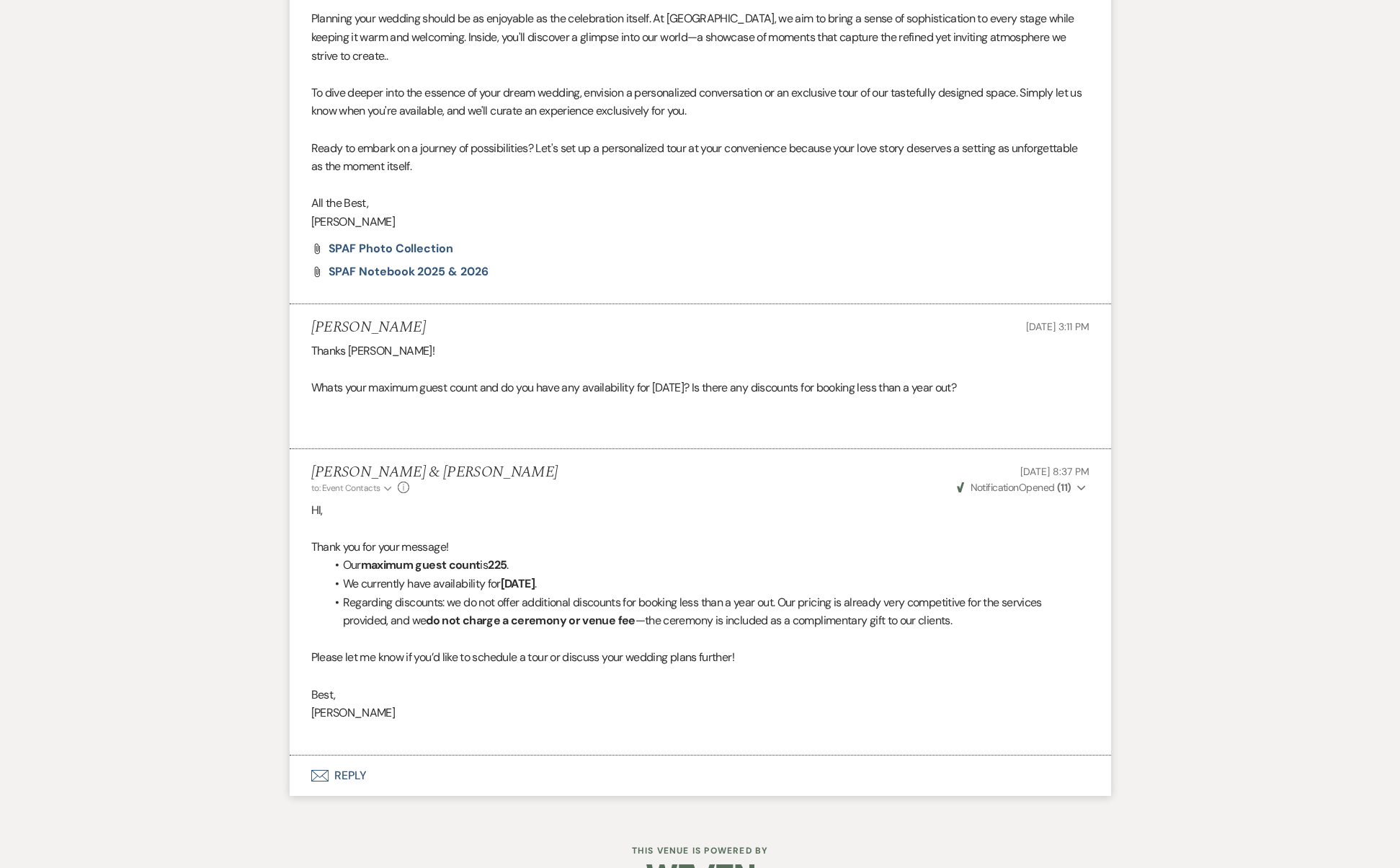
click at [371, 755] on button "Envelope Reply" at bounding box center [700, 775] width 822 height 41
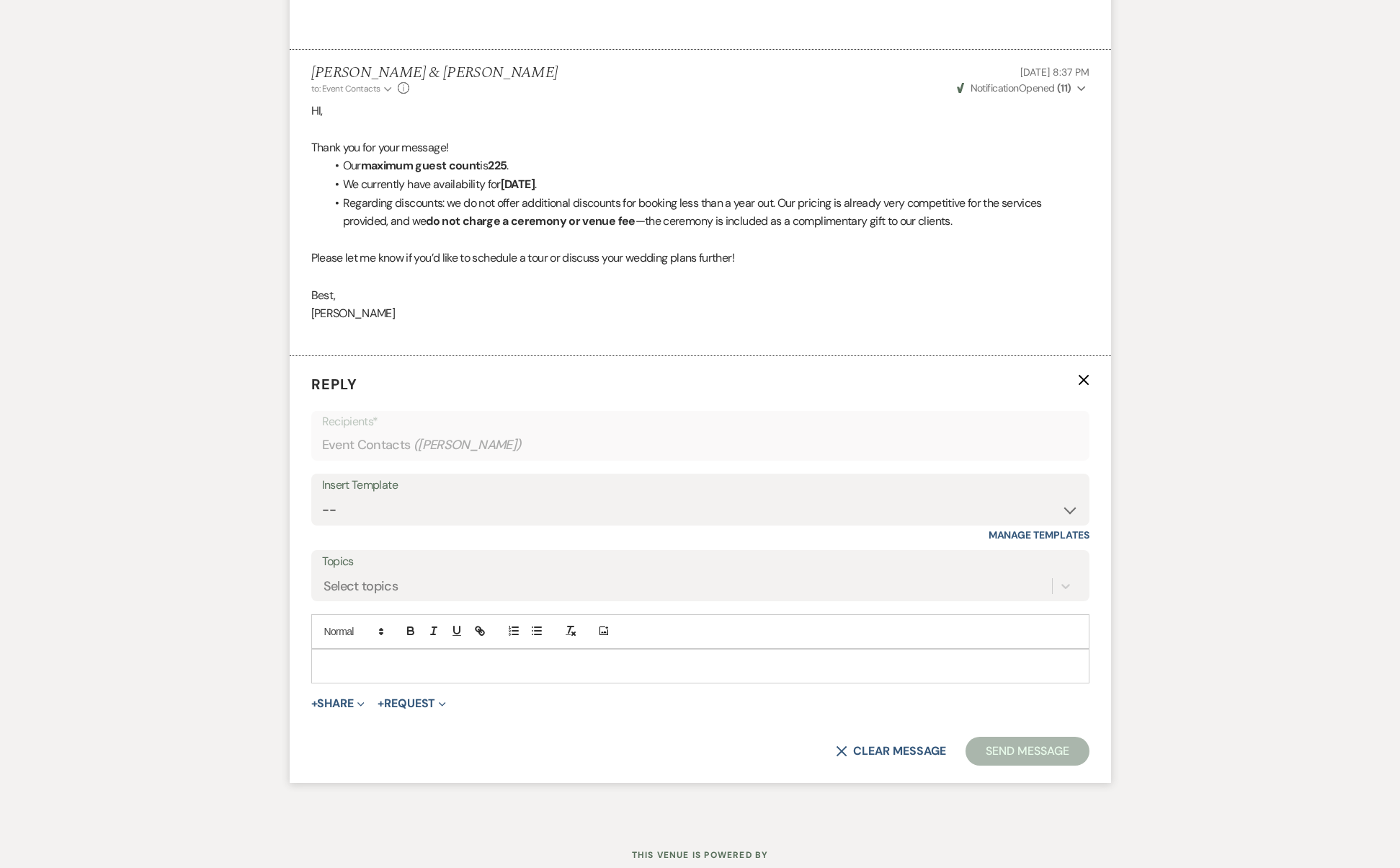
scroll to position [1483, 0]
select select "2742"
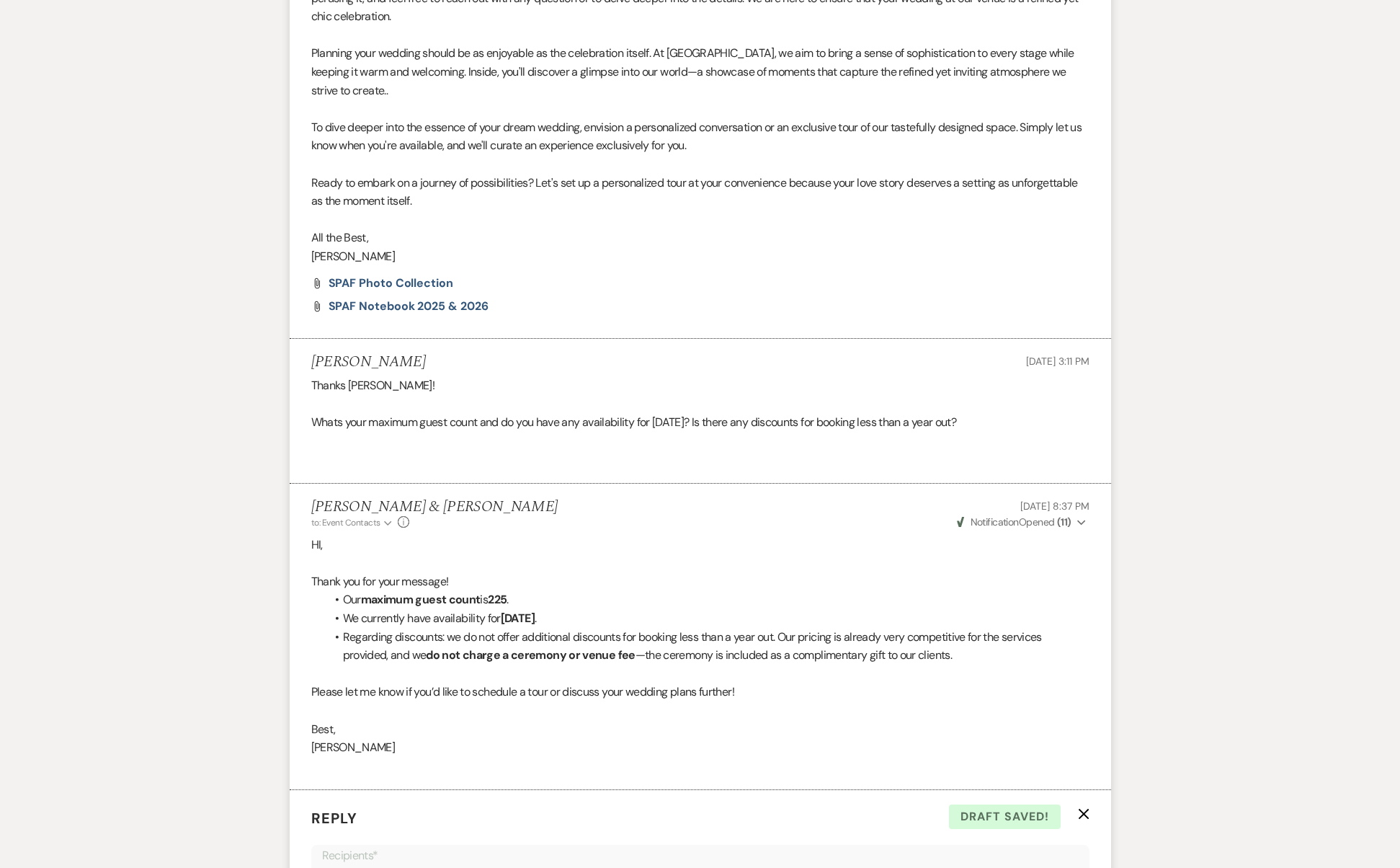
scroll to position [1727, 0]
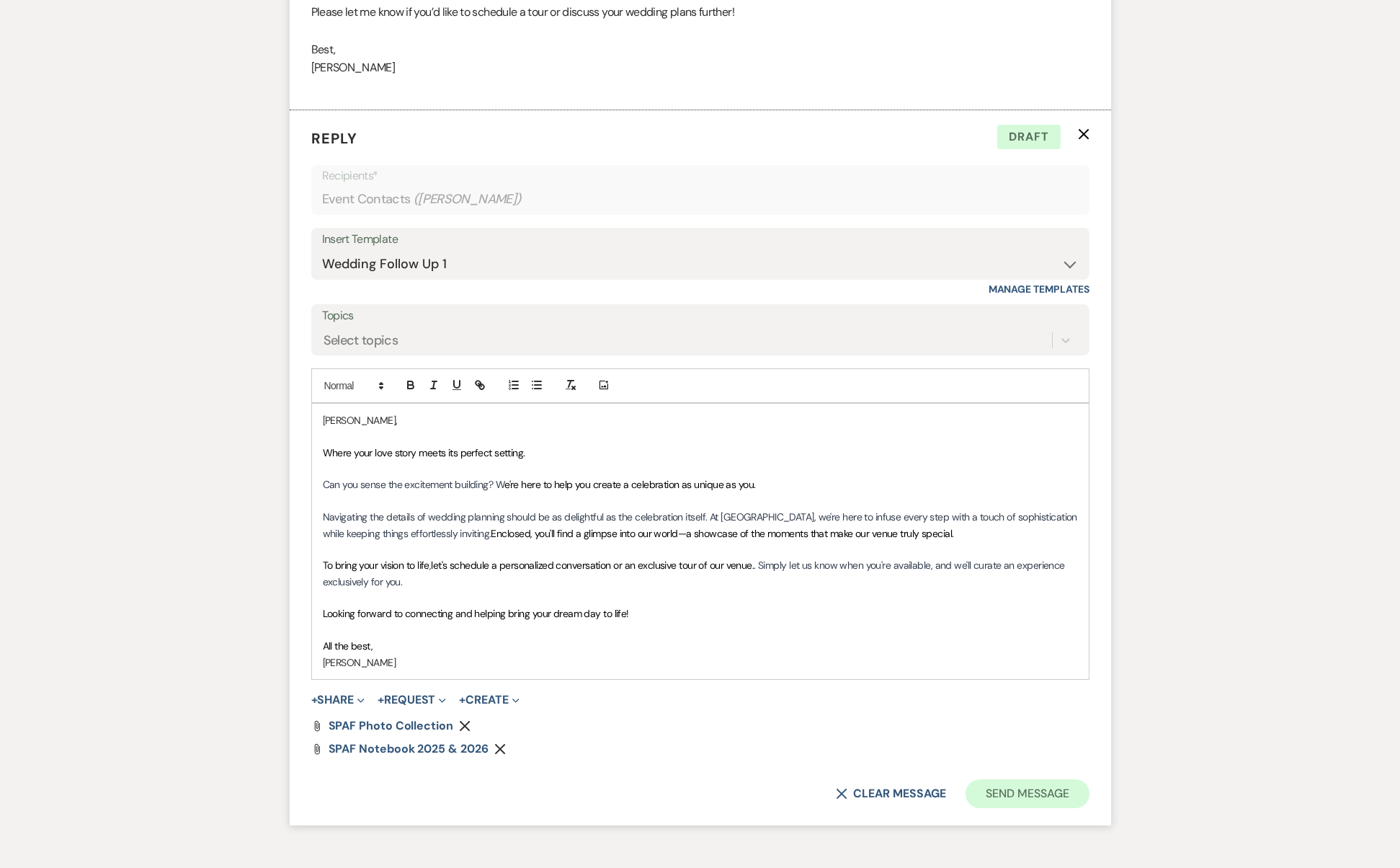
click at [1039, 779] on button "Send Message" at bounding box center [1028, 793] width 123 height 29
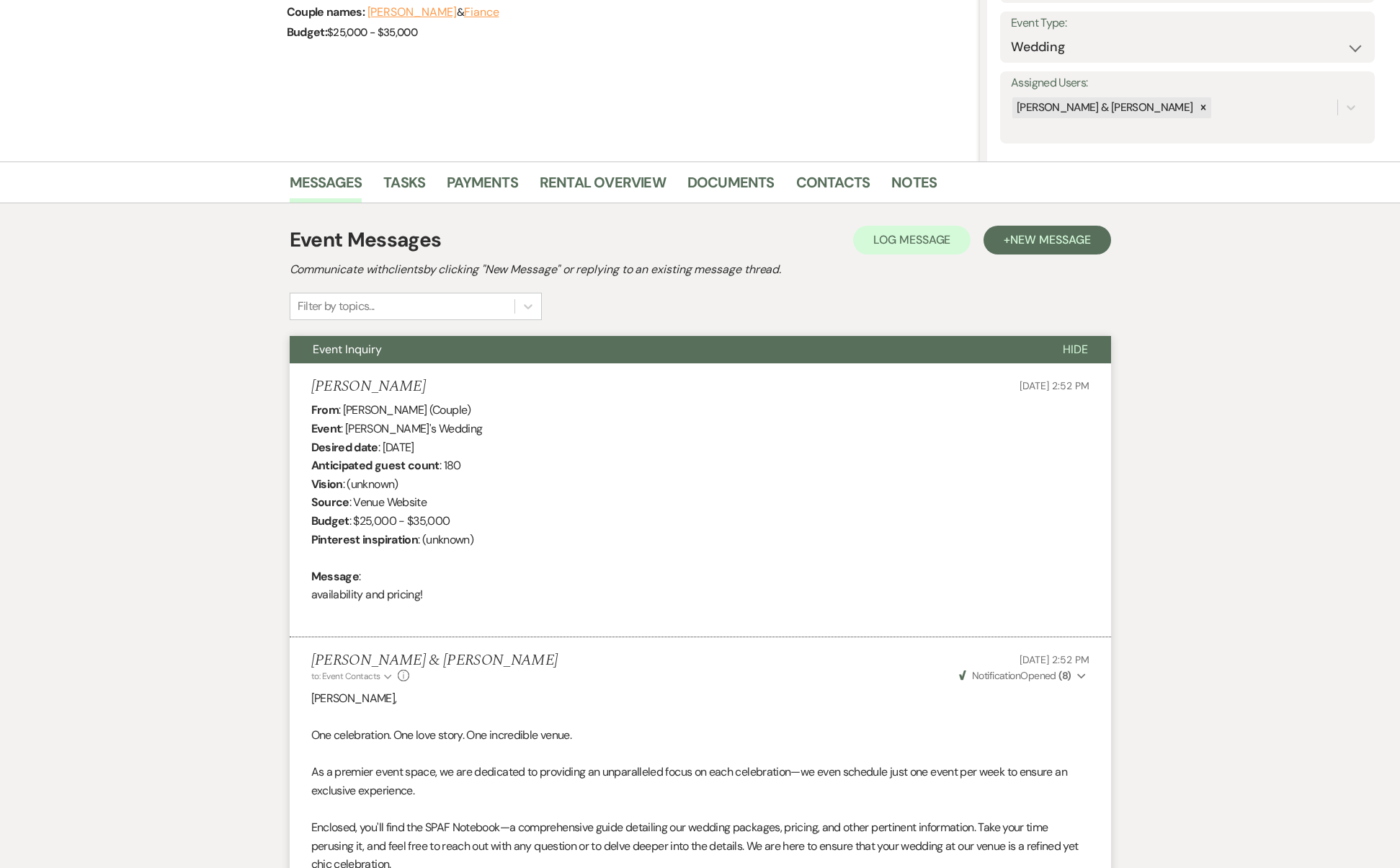
scroll to position [0, 0]
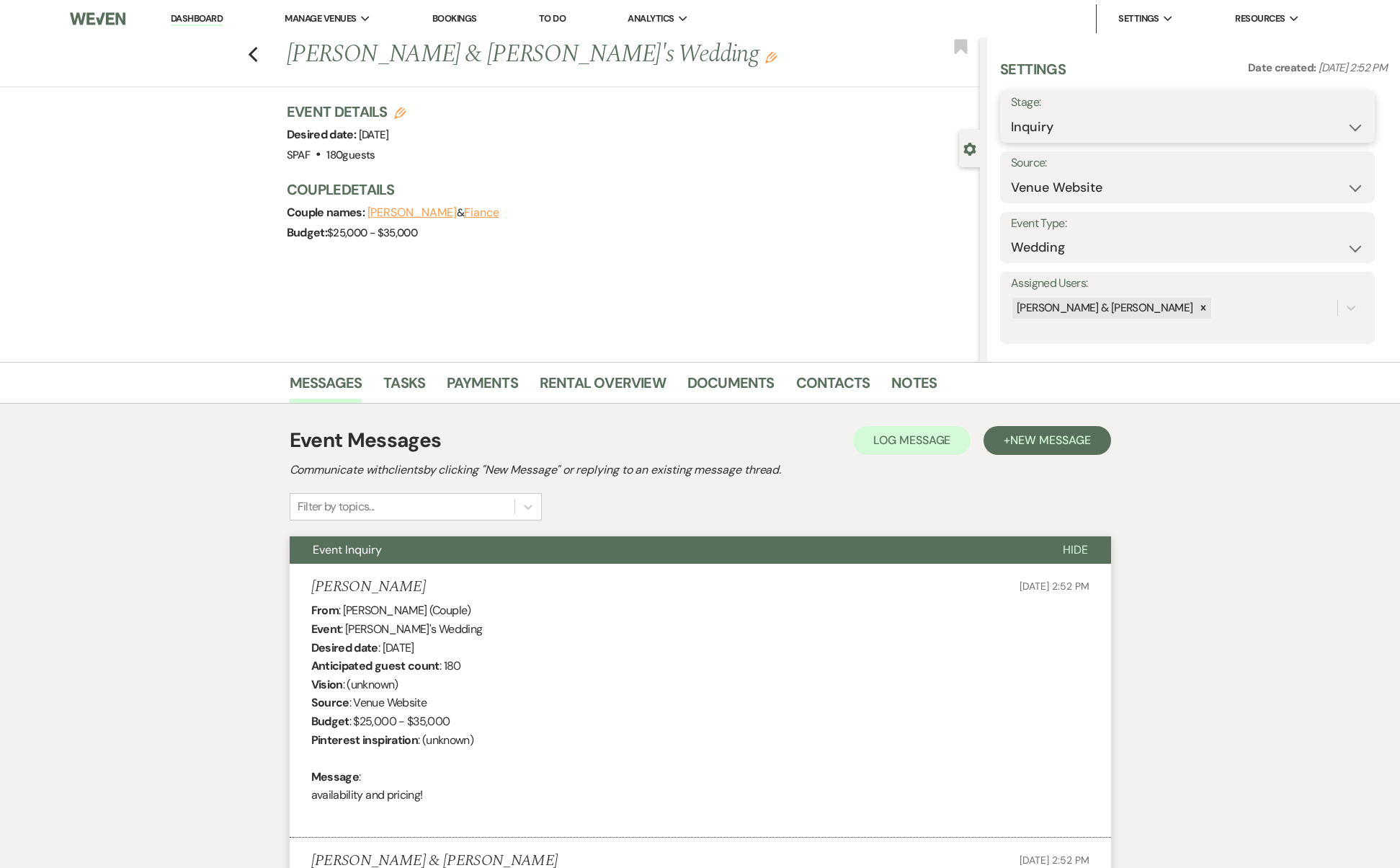
select select "9"
click at [1317, 122] on button "Save" at bounding box center [1335, 116] width 82 height 29
click at [257, 50] on use "button" at bounding box center [253, 55] width 10 height 16
select select "9"
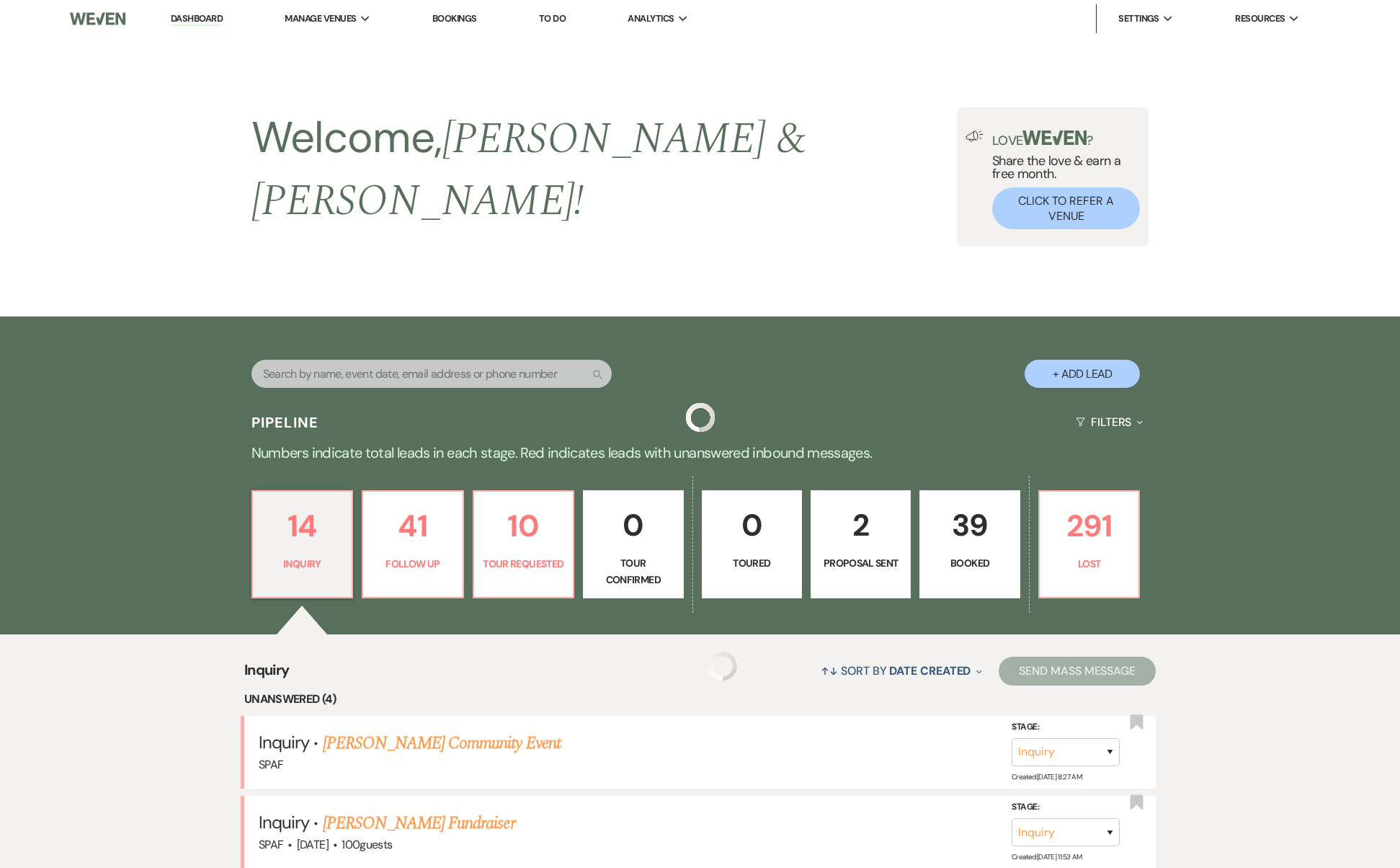
scroll to position [1043, 0]
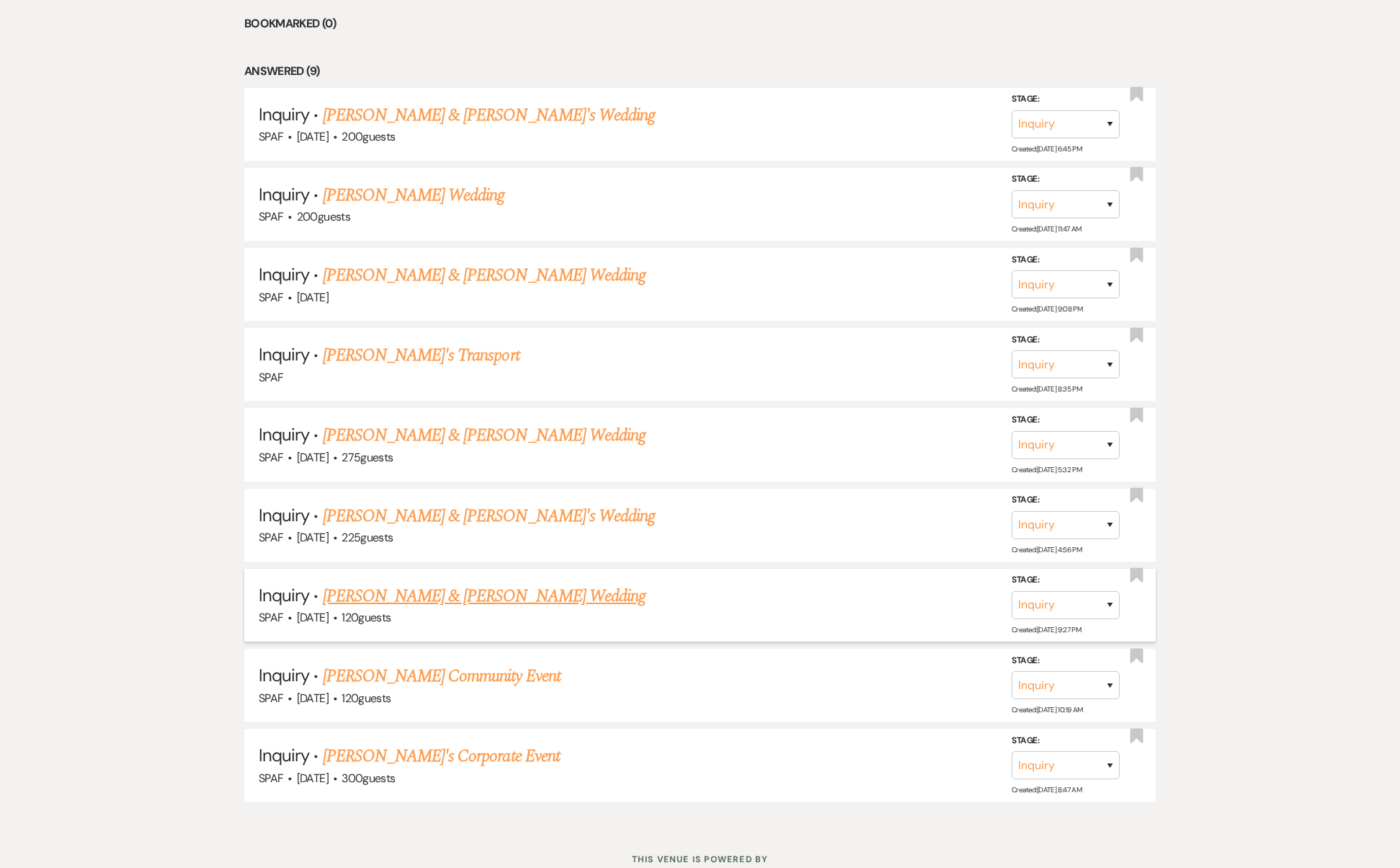
click at [403, 583] on link "[PERSON_NAME] & [PERSON_NAME] Wedding" at bounding box center [484, 596] width 323 height 26
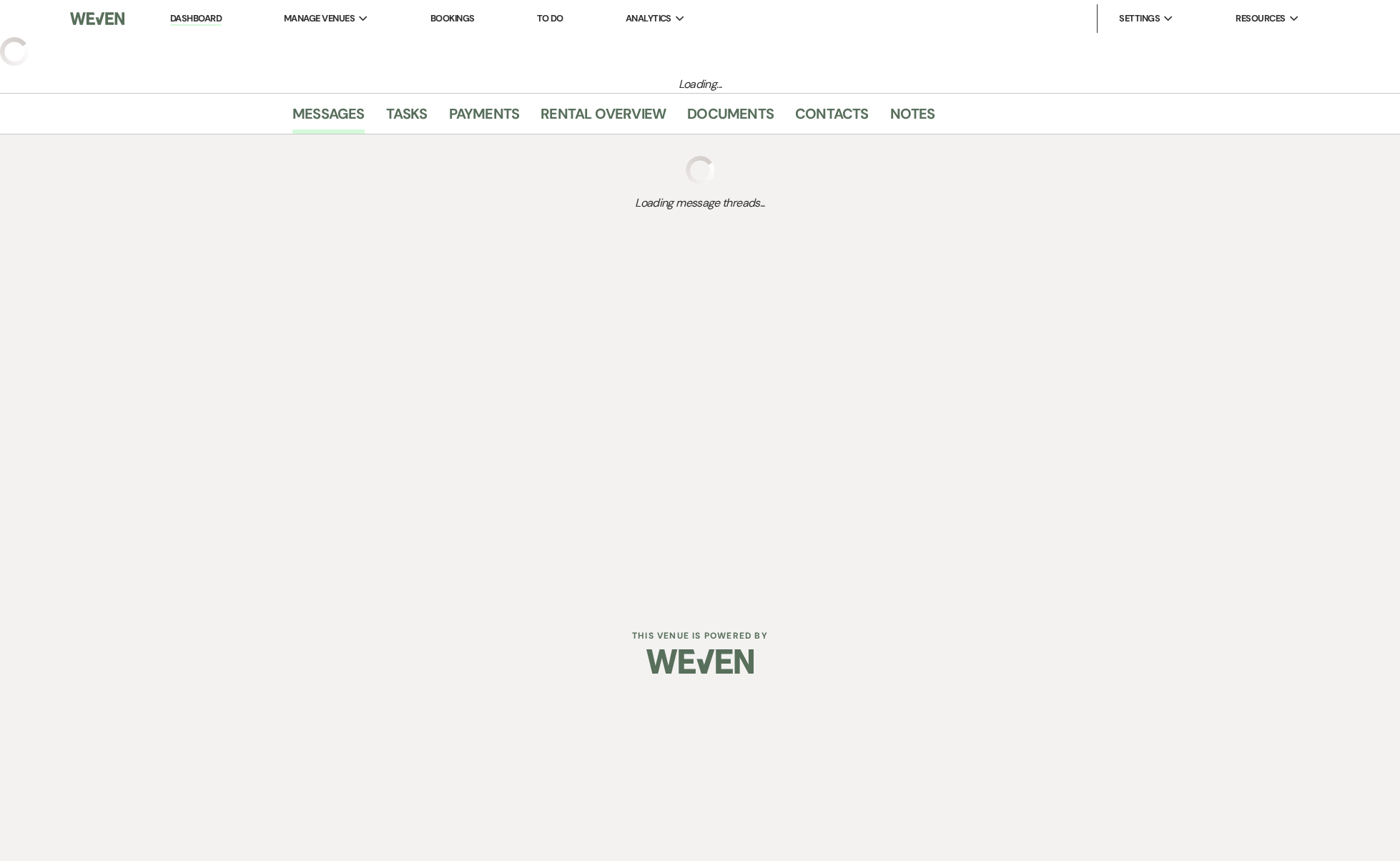
select select "5"
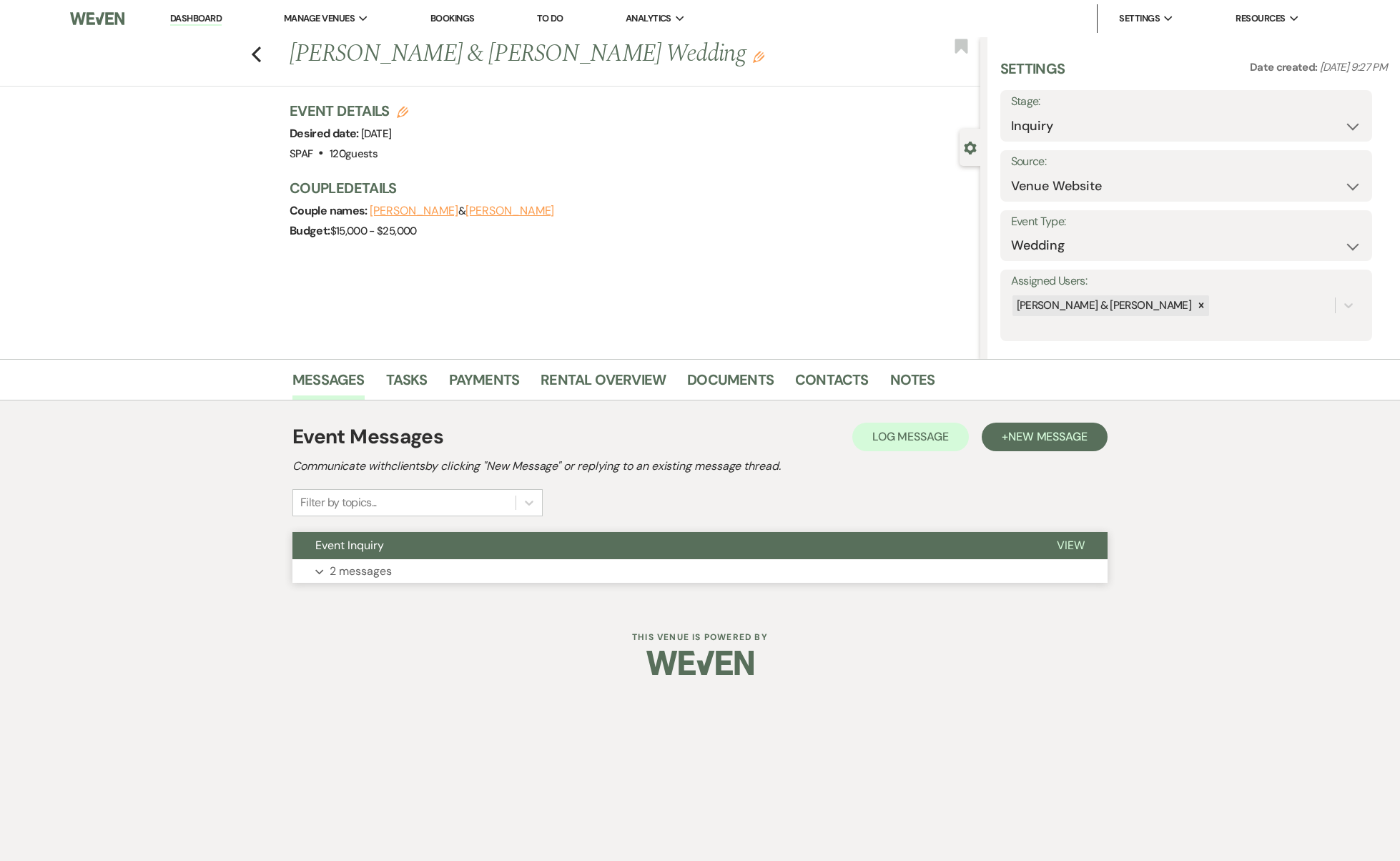
click at [432, 549] on button "Event Inquiry" at bounding box center [663, 546] width 741 height 28
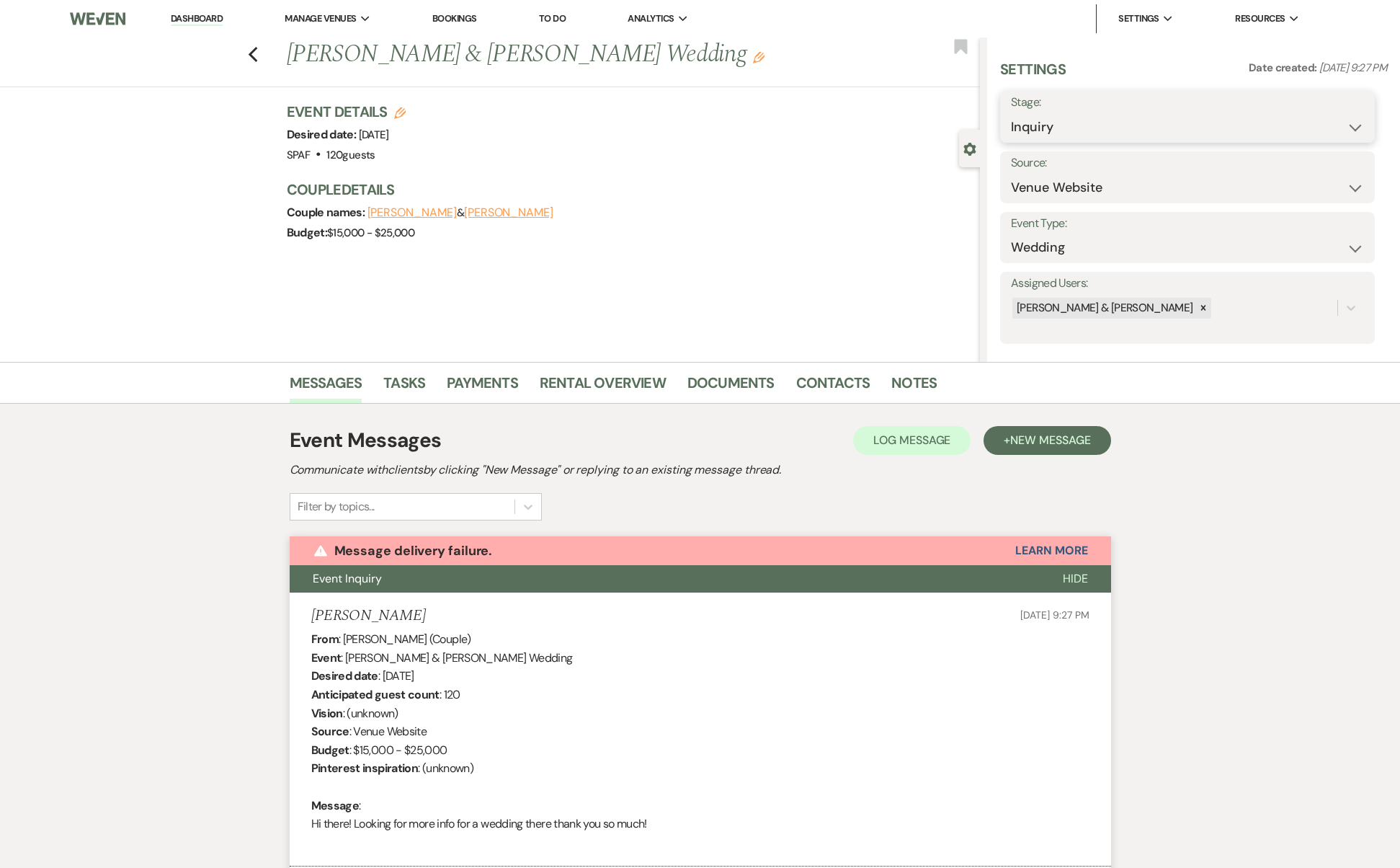
select select "8"
select select "1"
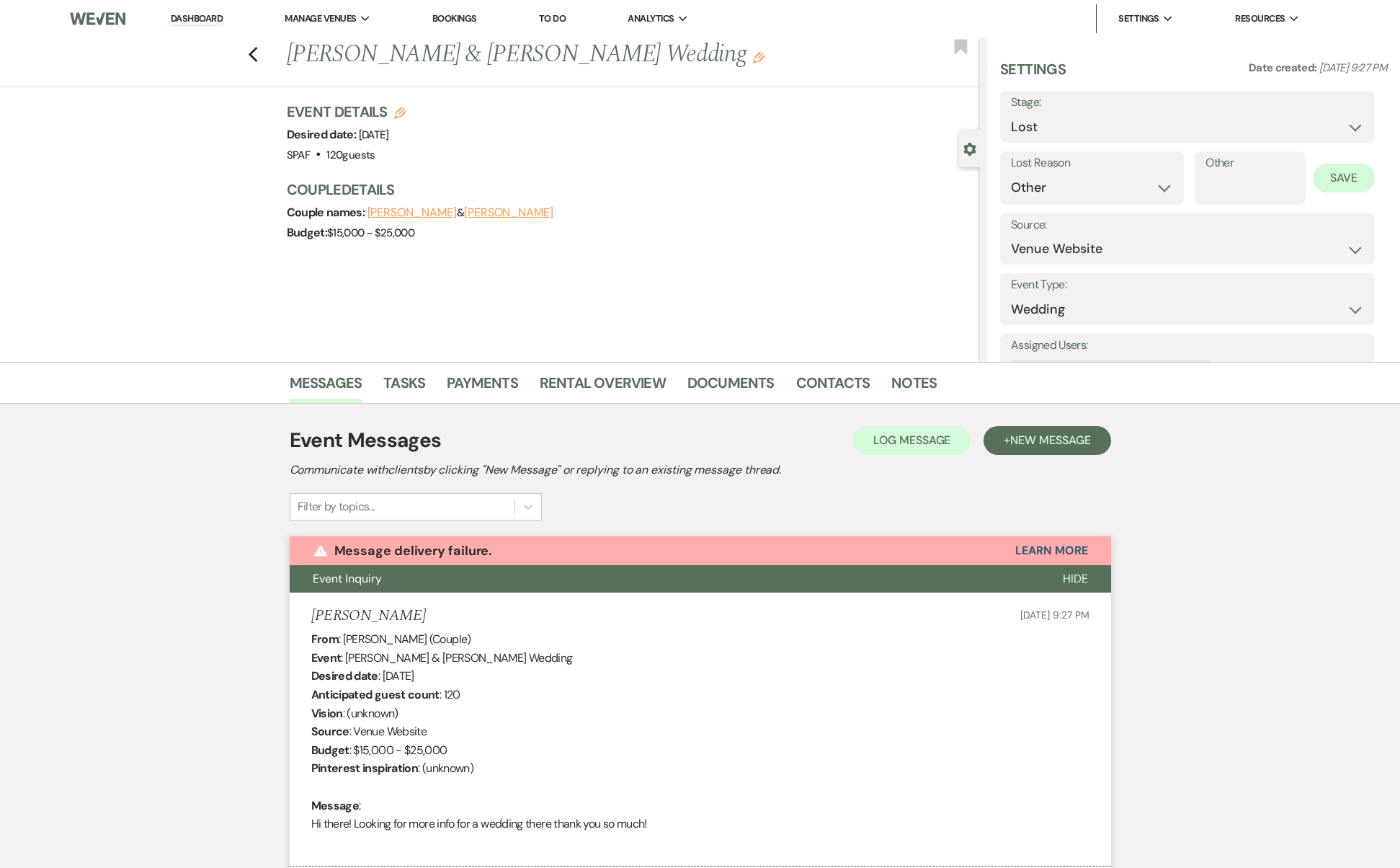
click at [1331, 185] on button "Save" at bounding box center [1344, 177] width 62 height 29
click at [253, 64] on div "Previous [PERSON_NAME] & [PERSON_NAME] Wedding Edit Bookmark" at bounding box center [487, 62] width 988 height 49
click at [259, 57] on icon "Previous" at bounding box center [253, 55] width 10 height 17
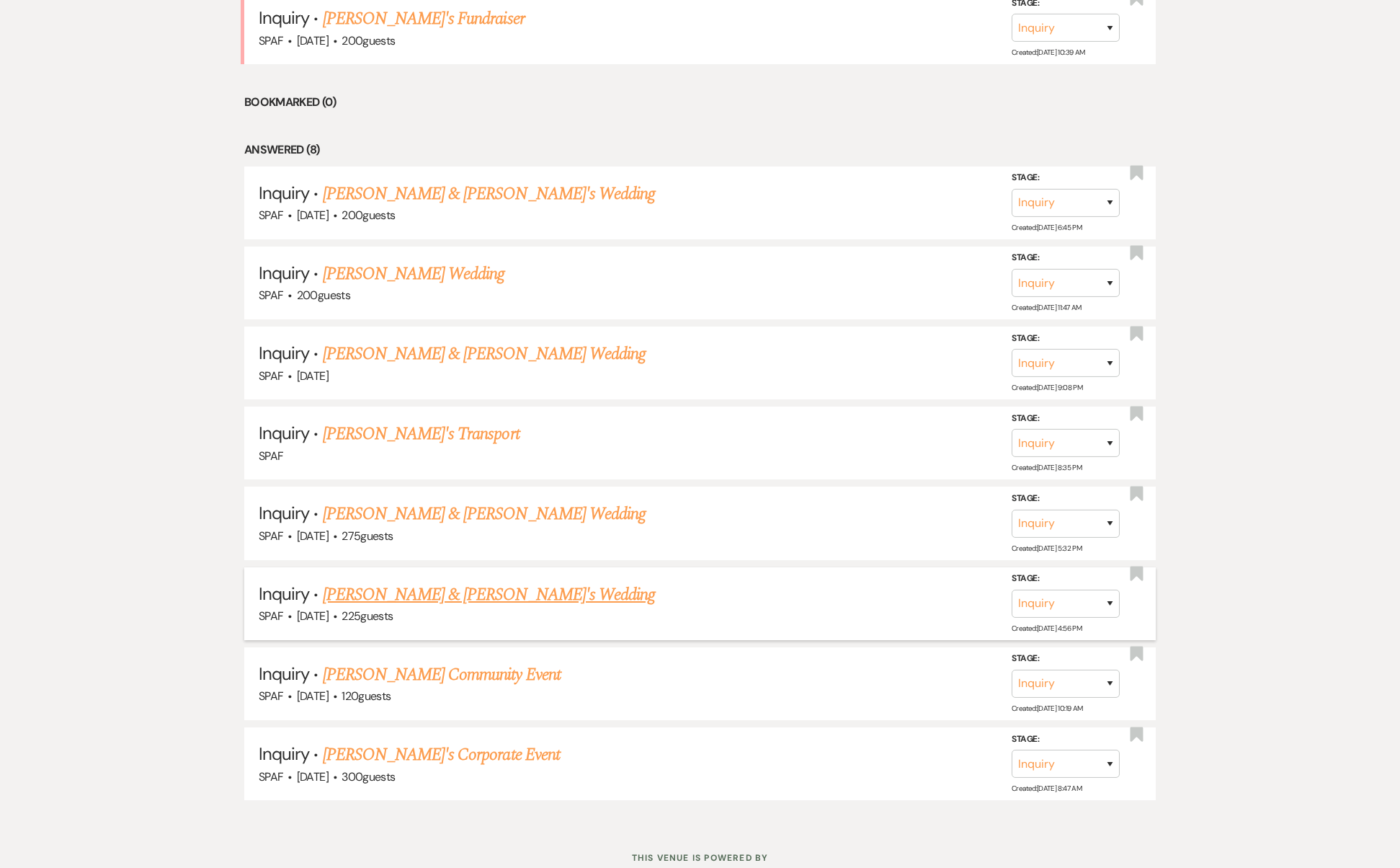
click at [398, 582] on link "[PERSON_NAME] & [PERSON_NAME]'s Wedding" at bounding box center [490, 595] width 333 height 26
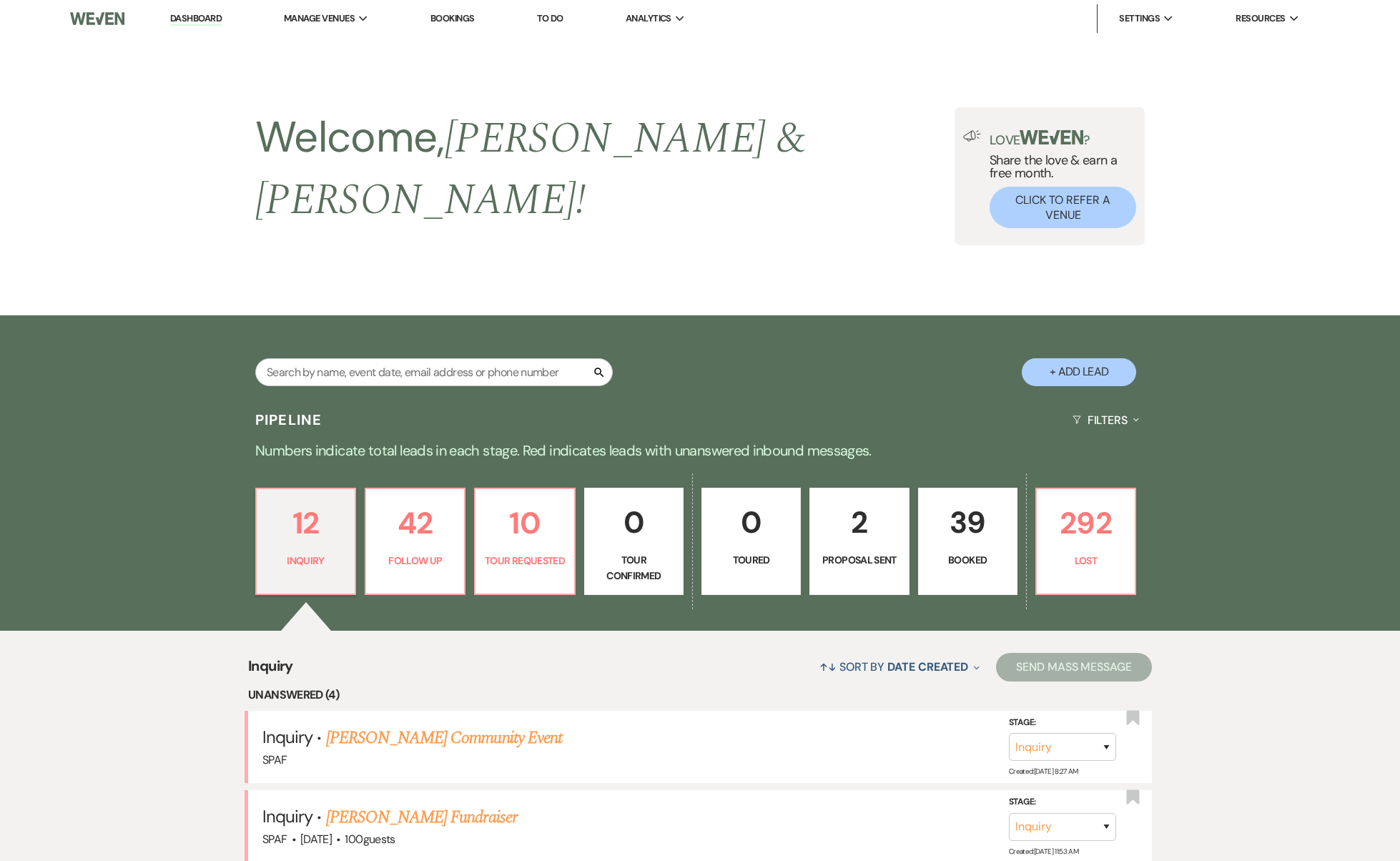
select select "5"
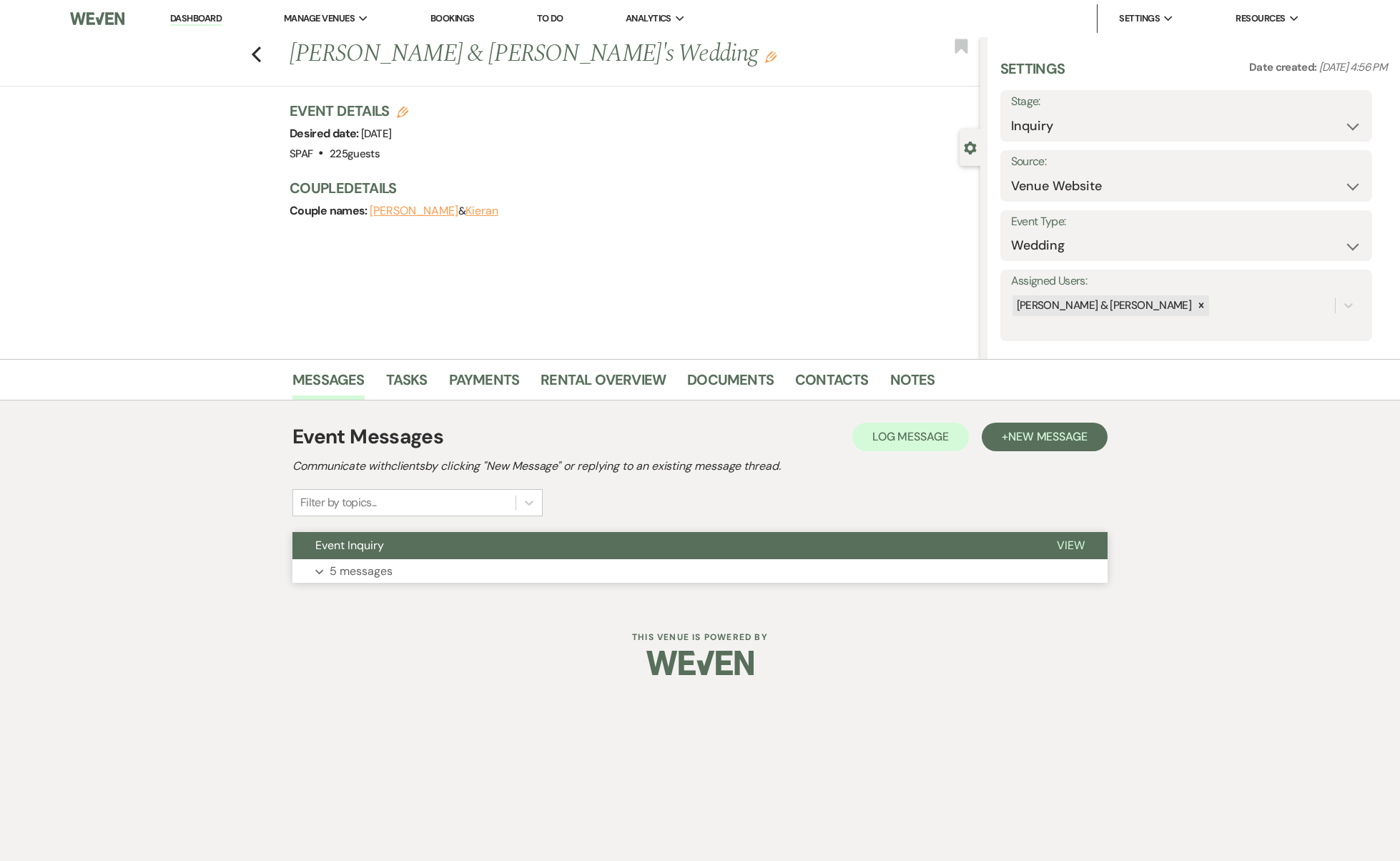
click at [415, 553] on button "Event Inquiry" at bounding box center [663, 546] width 741 height 28
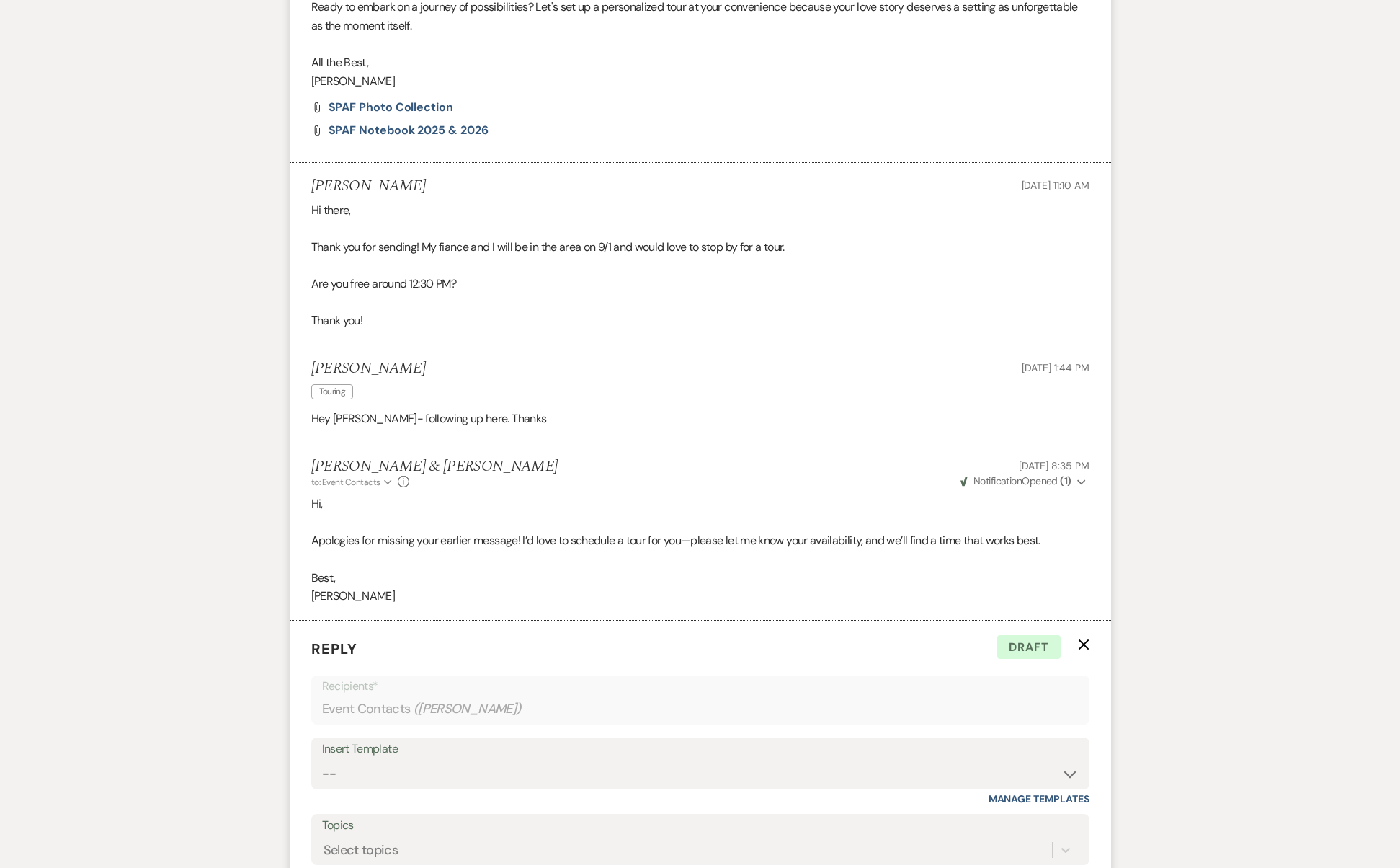
scroll to position [1360, 0]
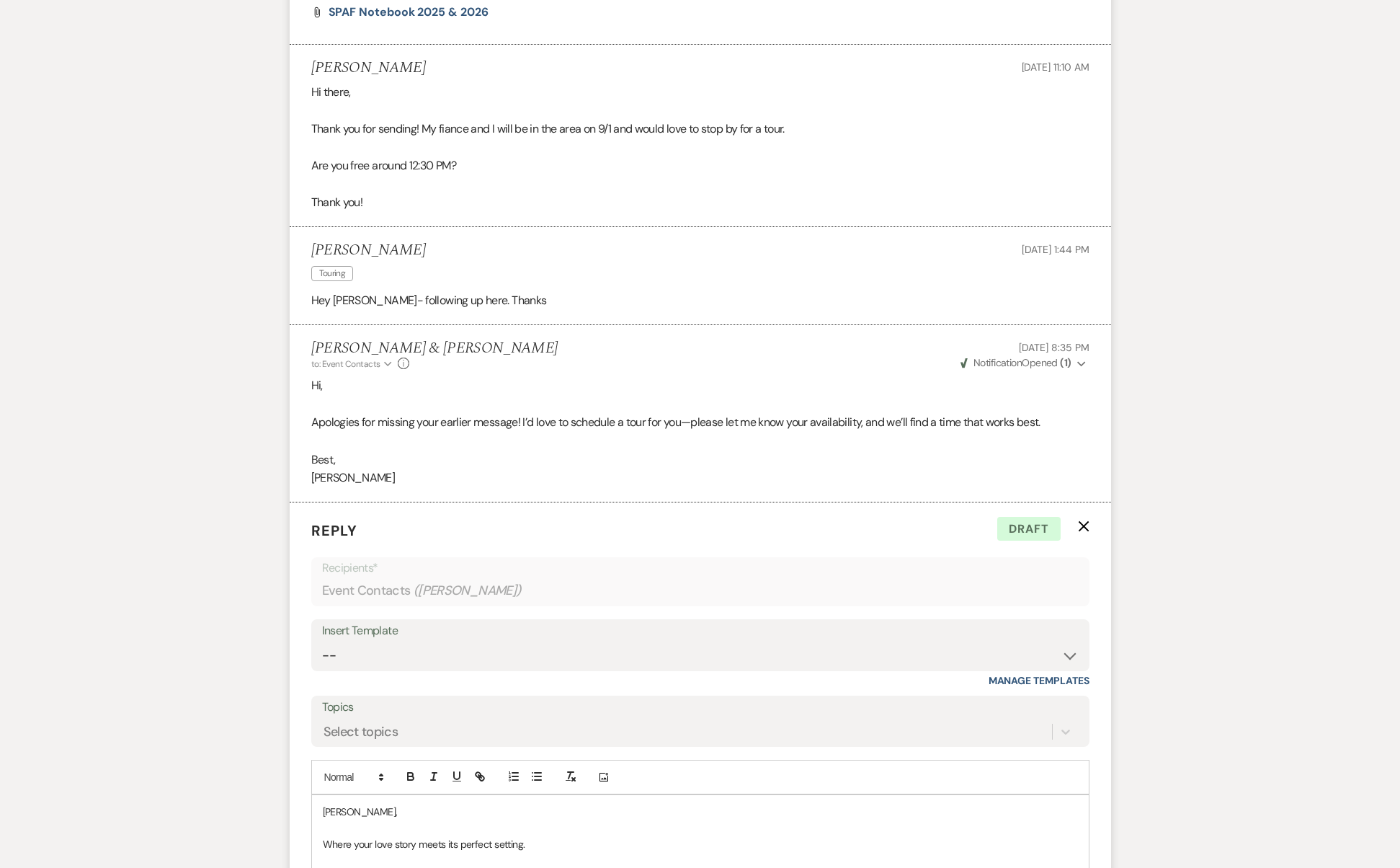
click at [1086, 520] on p "Reply X Draft" at bounding box center [700, 530] width 779 height 22
click at [1081, 521] on use "button" at bounding box center [1083, 526] width 10 height 10
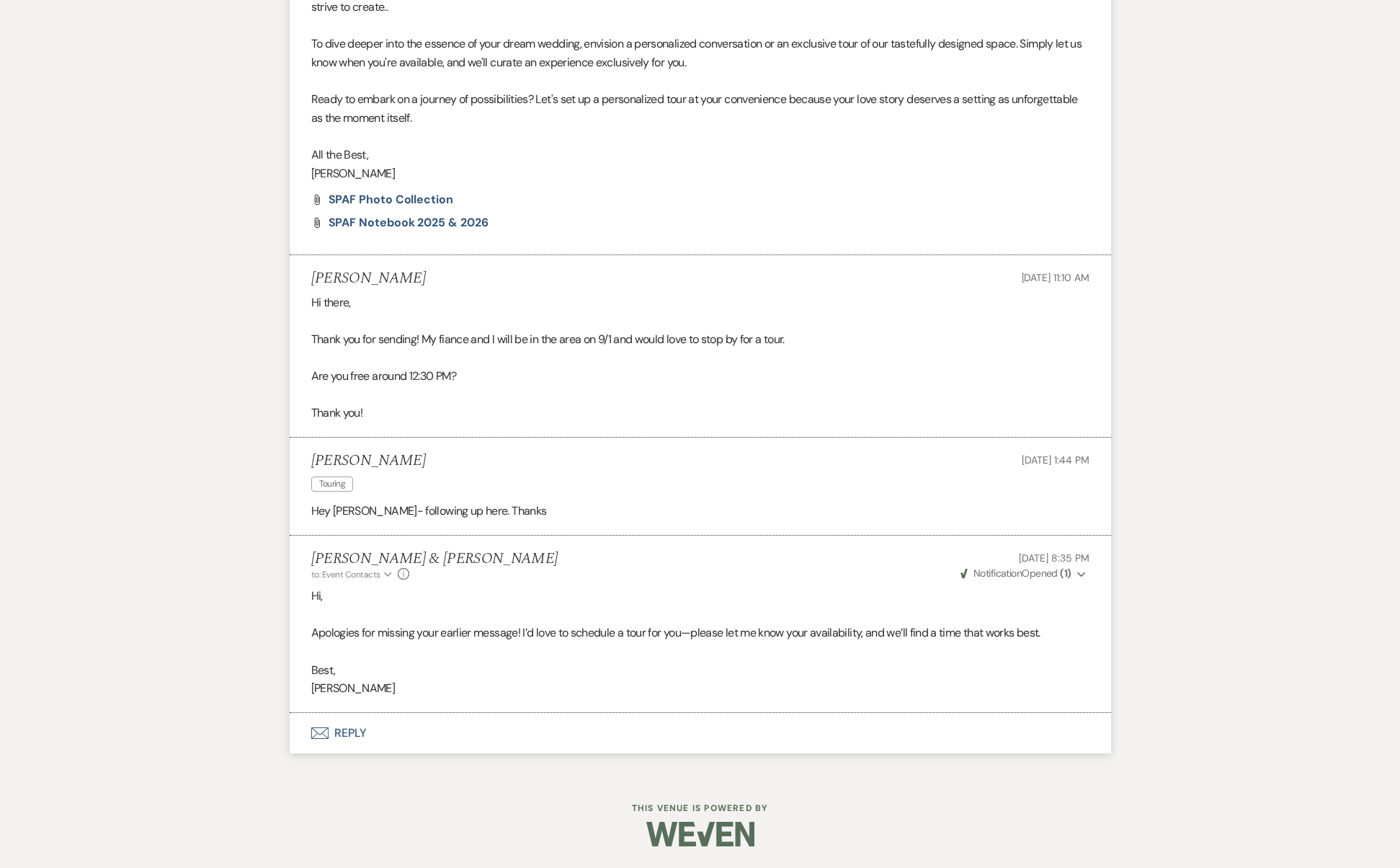
scroll to position [1107, 0]
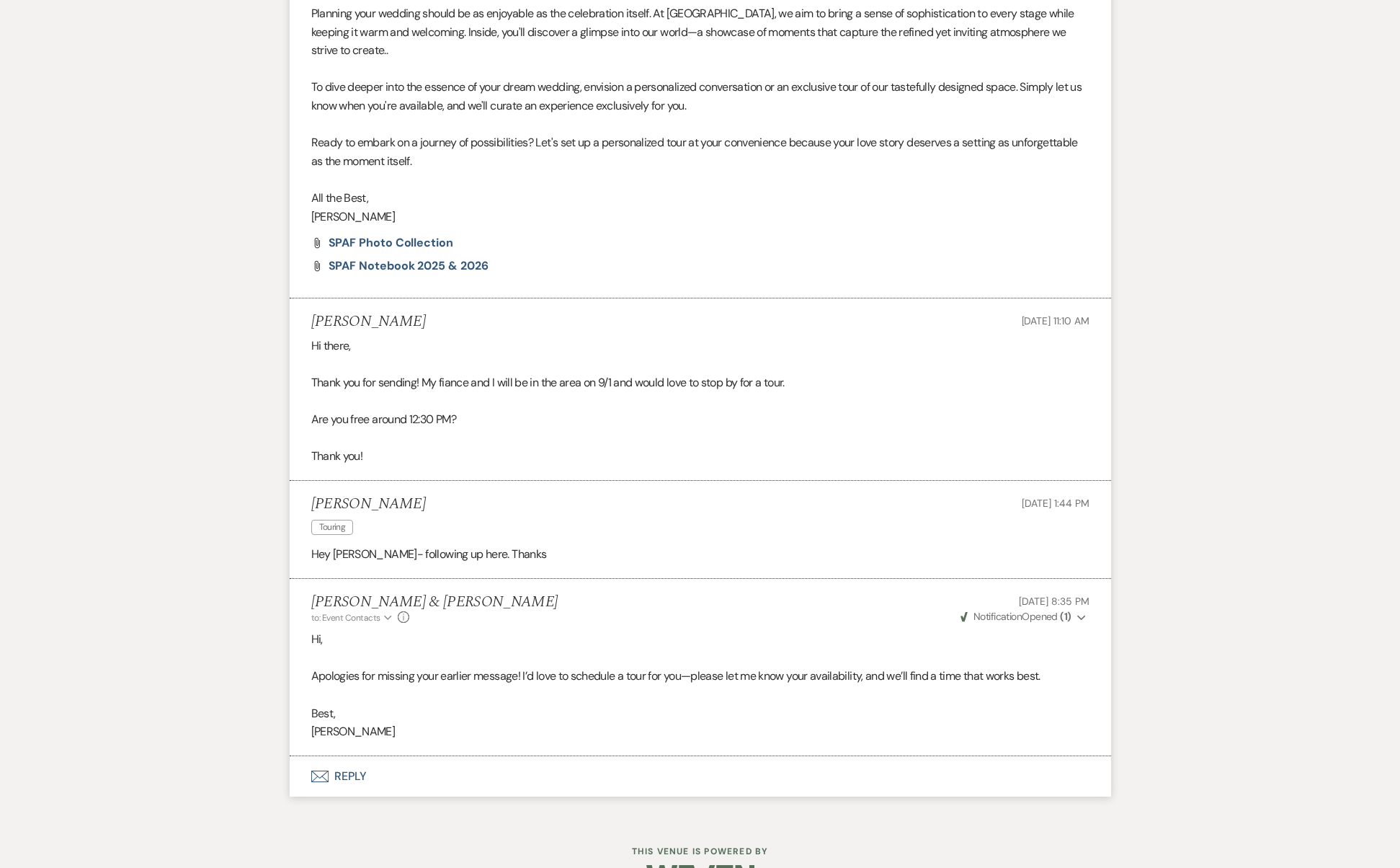
click at [385, 756] on button "Envelope Reply" at bounding box center [700, 776] width 822 height 41
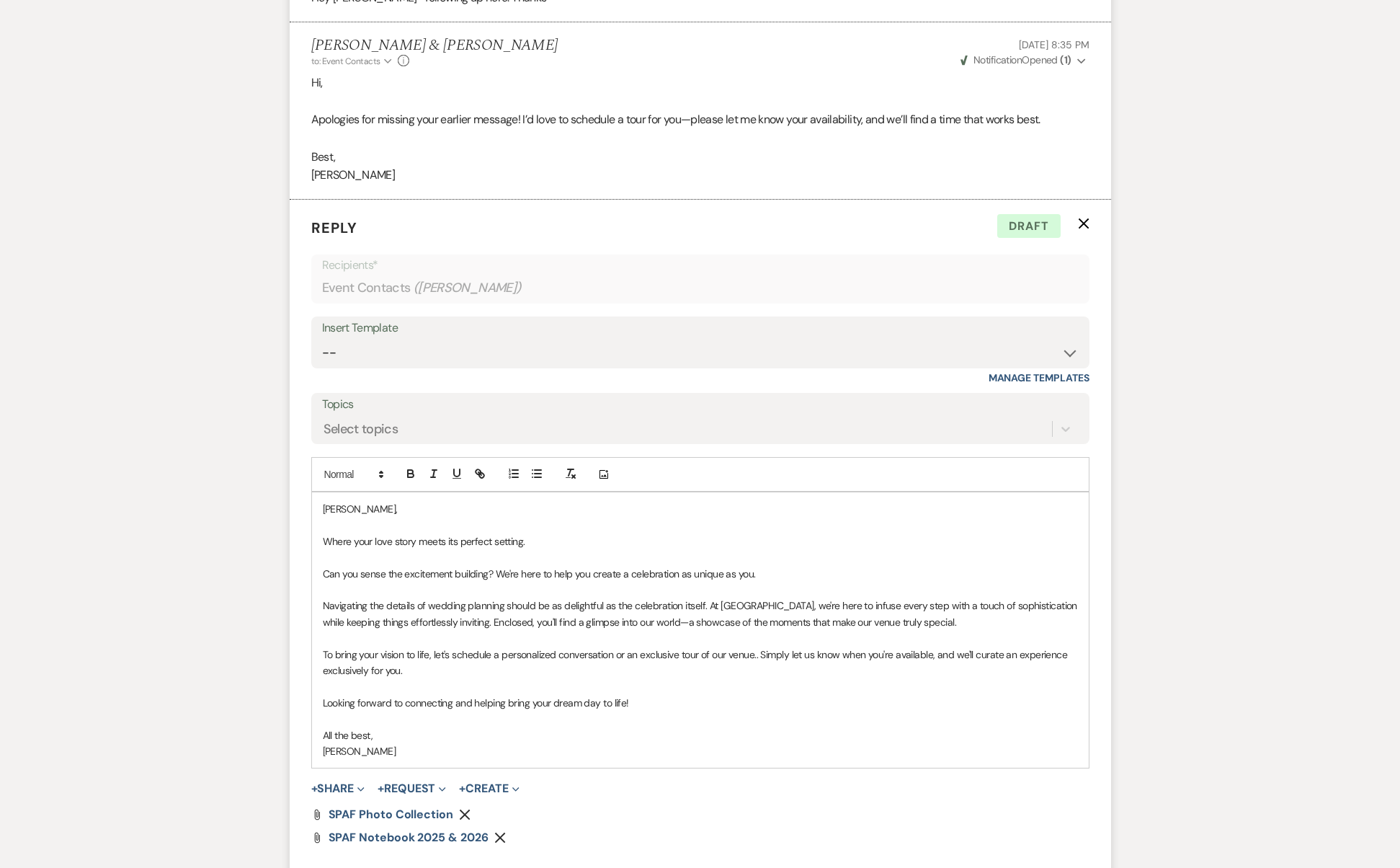
scroll to position [1741, 0]
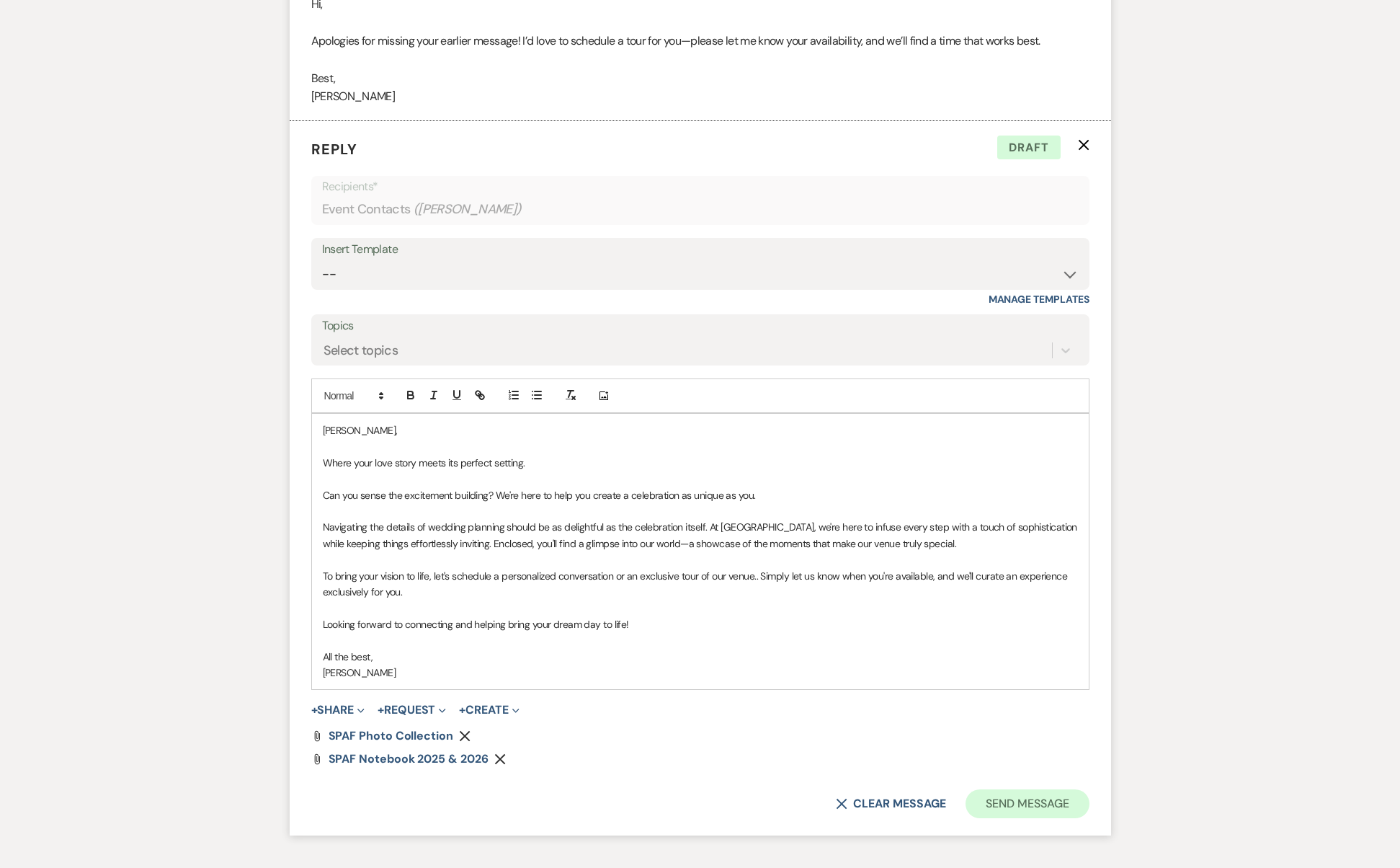
click at [1051, 789] on button "Send Message" at bounding box center [1028, 803] width 123 height 29
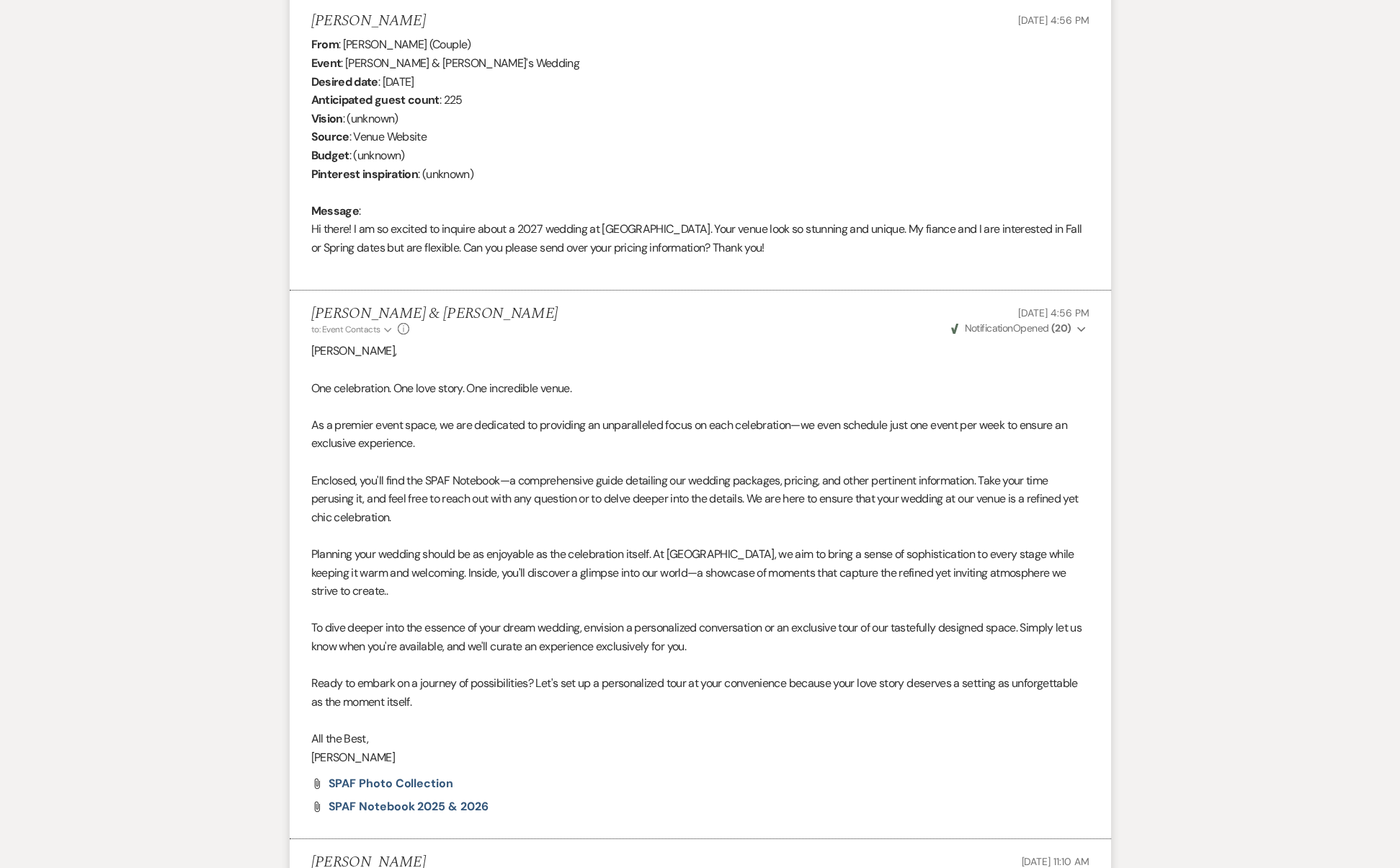
scroll to position [0, 0]
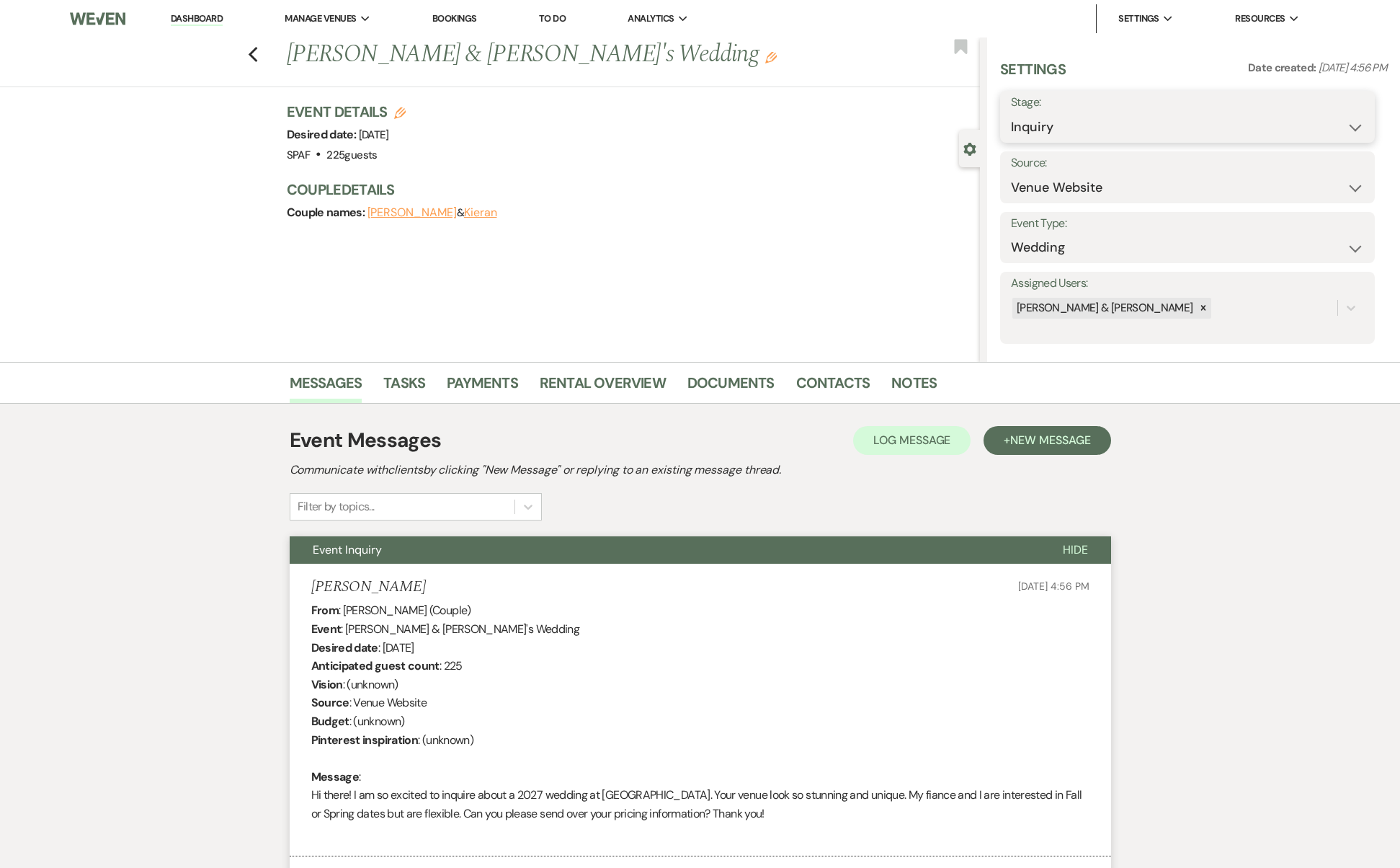
select select "9"
click at [1349, 130] on button "Save" at bounding box center [1335, 116] width 82 height 29
click at [259, 55] on icon "Previous" at bounding box center [253, 55] width 10 height 17
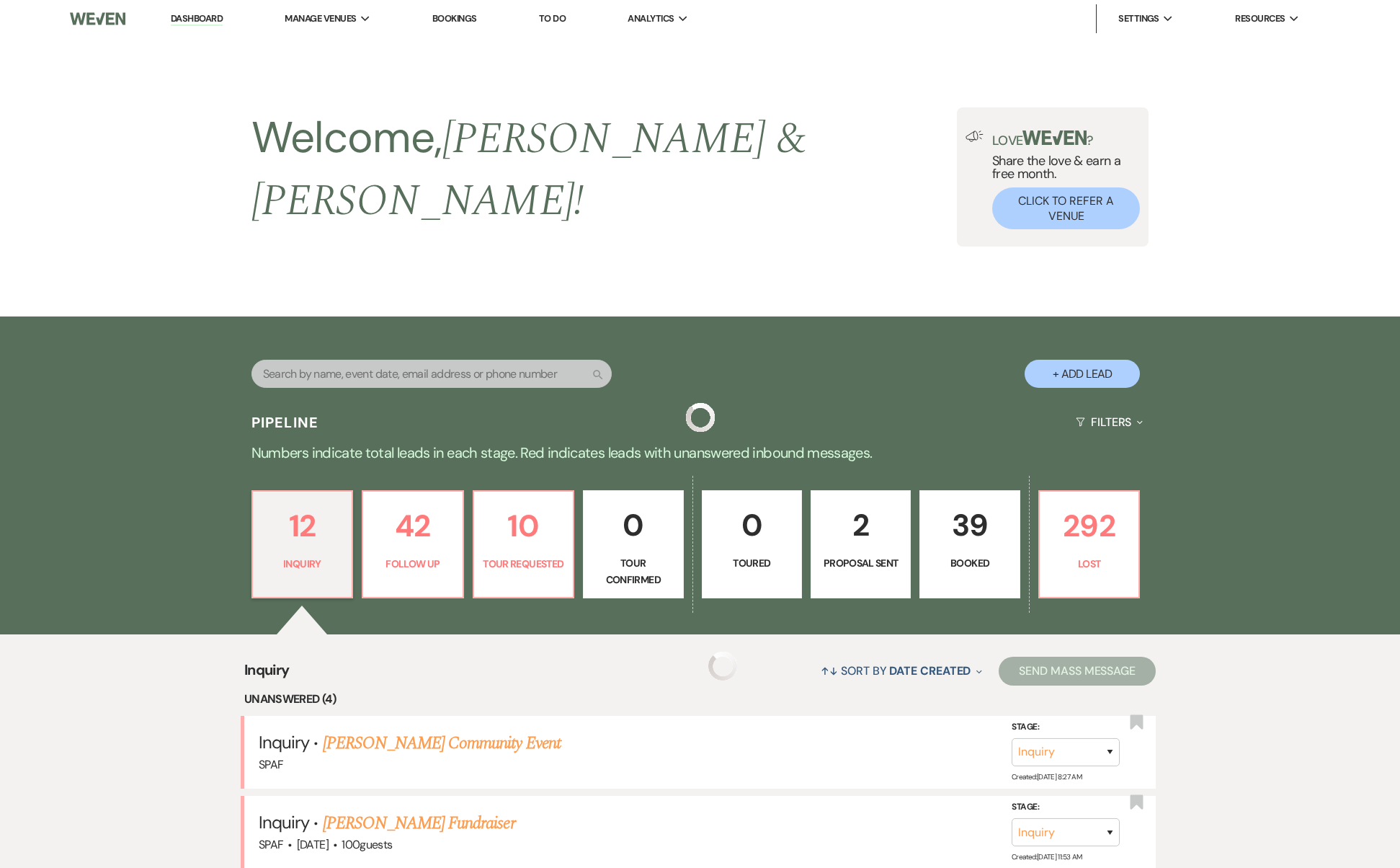
scroll to position [886, 0]
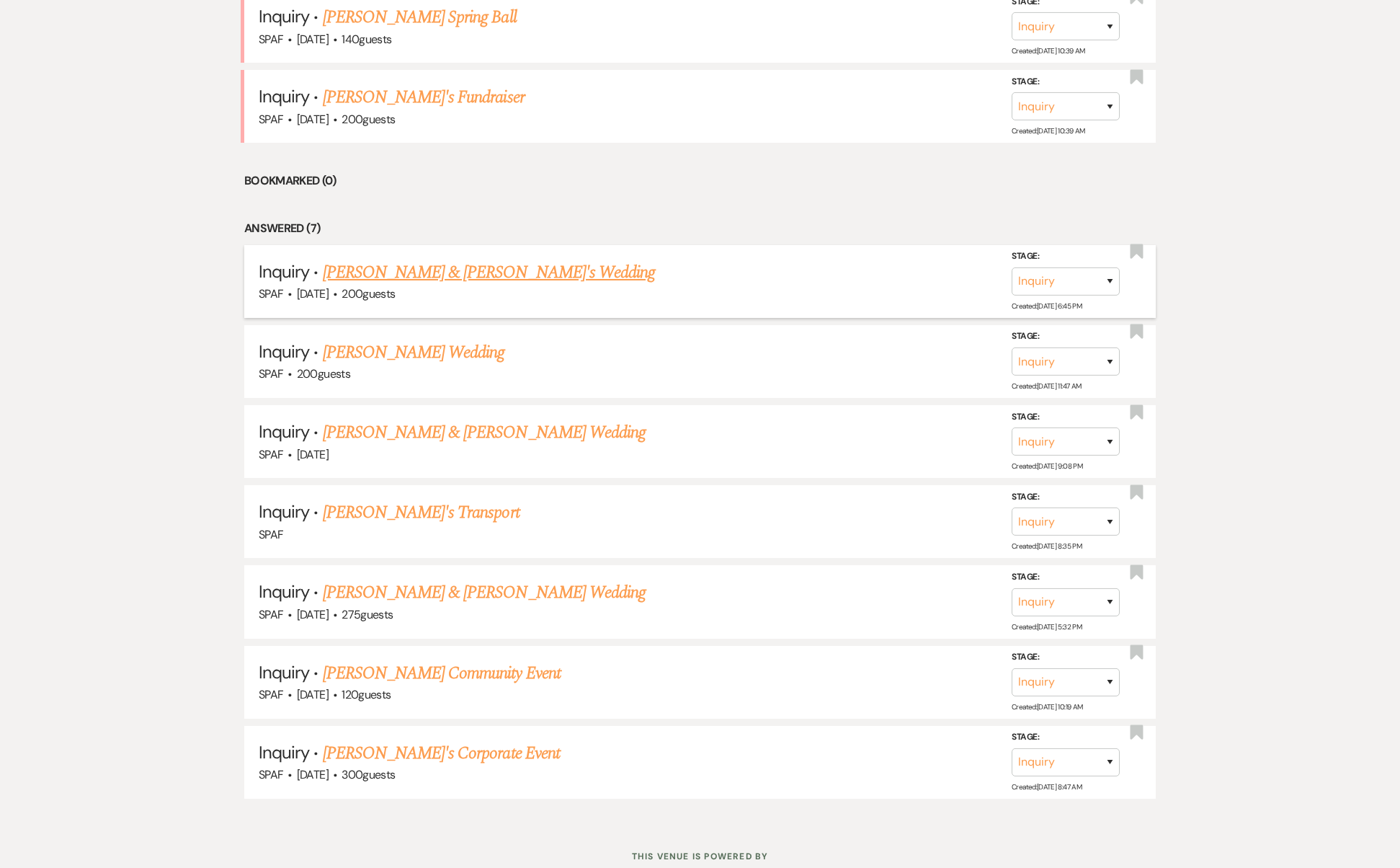
click at [378, 260] on link "[PERSON_NAME] & [PERSON_NAME]'s Wedding" at bounding box center [490, 273] width 333 height 26
select select "5"
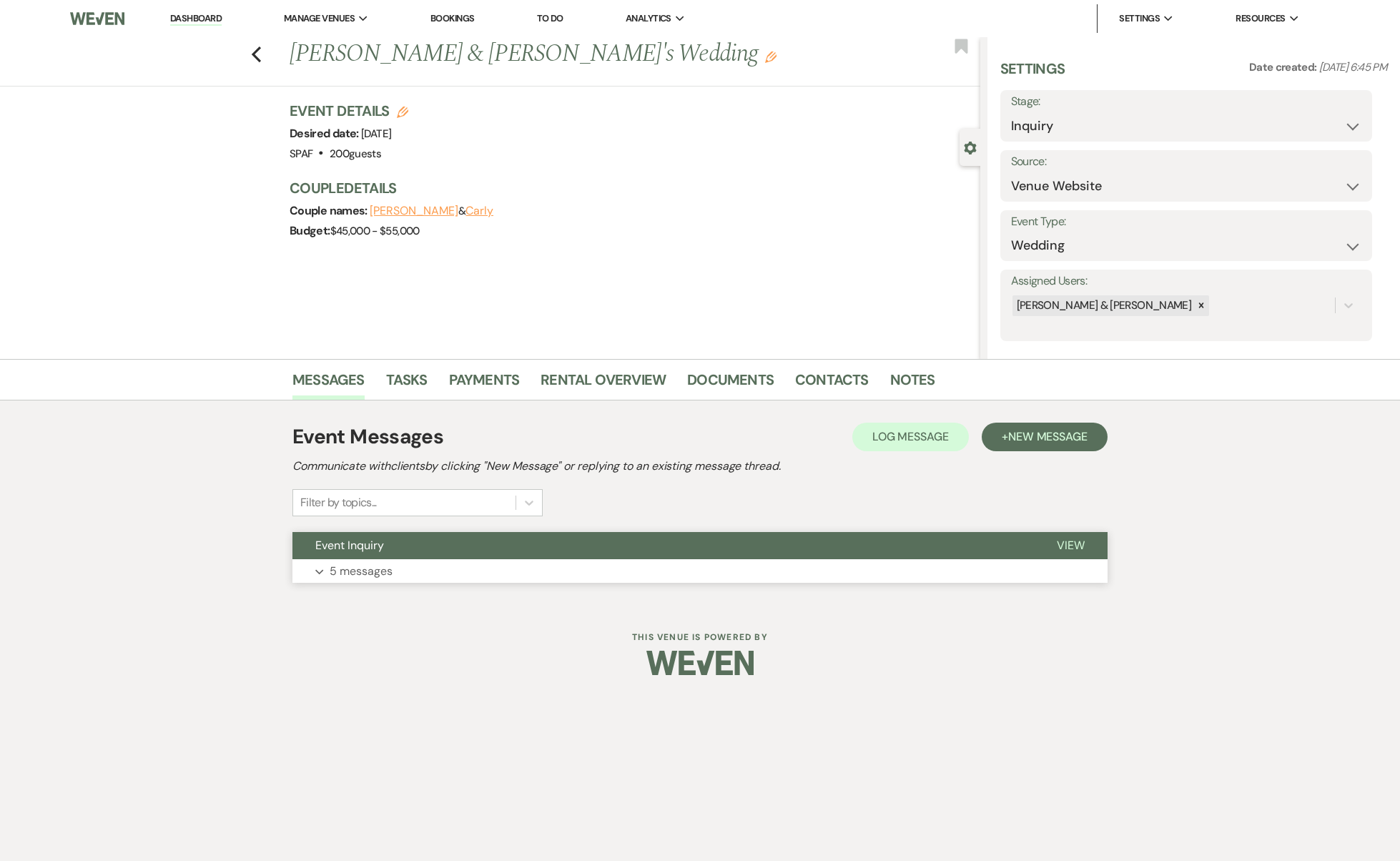
click at [480, 550] on button "Event Inquiry" at bounding box center [663, 546] width 741 height 28
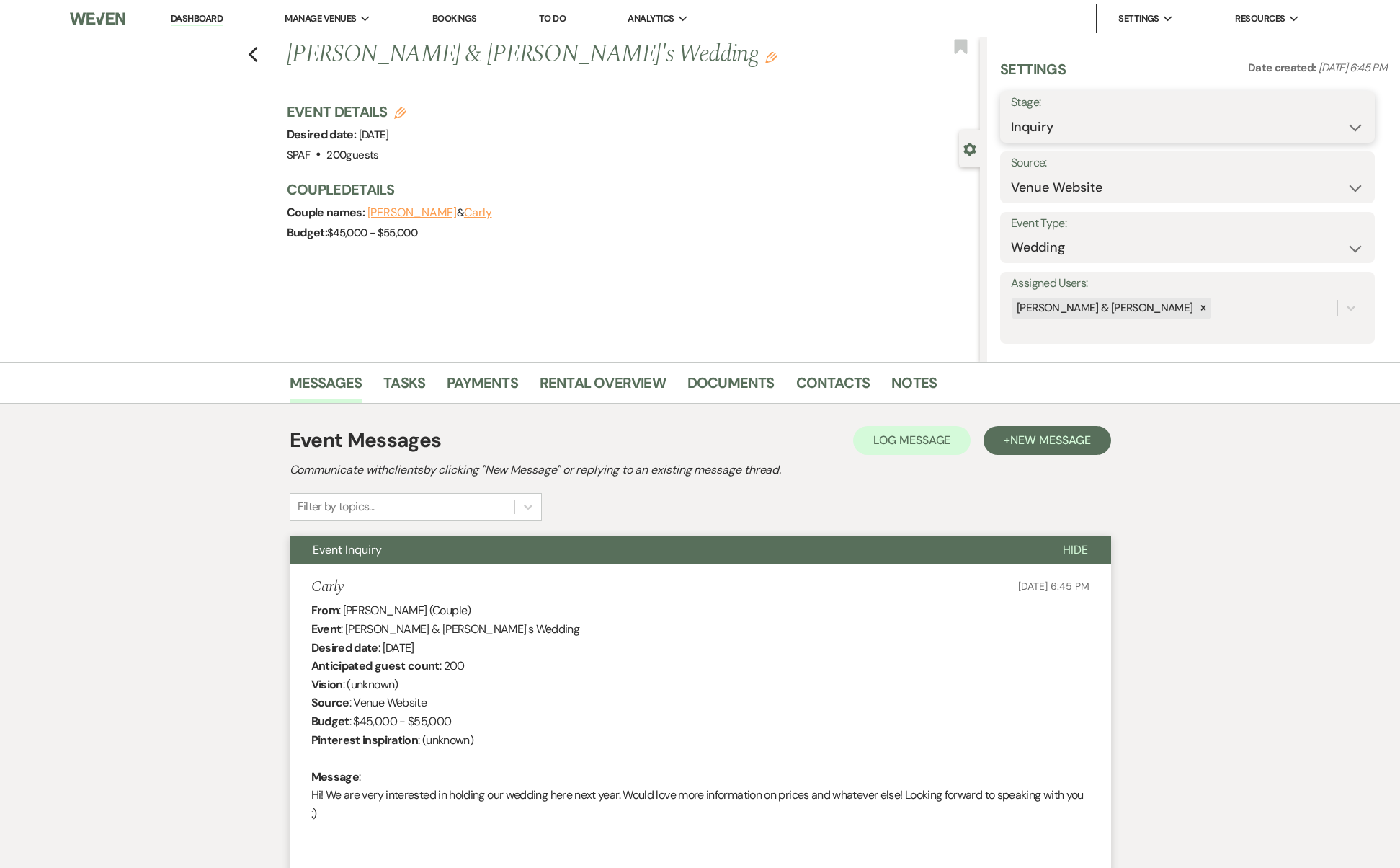
select select "9"
click at [1310, 126] on button "Save" at bounding box center [1335, 116] width 82 height 29
click at [266, 66] on div "Previous [PERSON_NAME] & [PERSON_NAME]'s Wedding Edit Bookmark" at bounding box center [487, 62] width 988 height 49
click at [259, 62] on icon "Previous" at bounding box center [253, 55] width 10 height 17
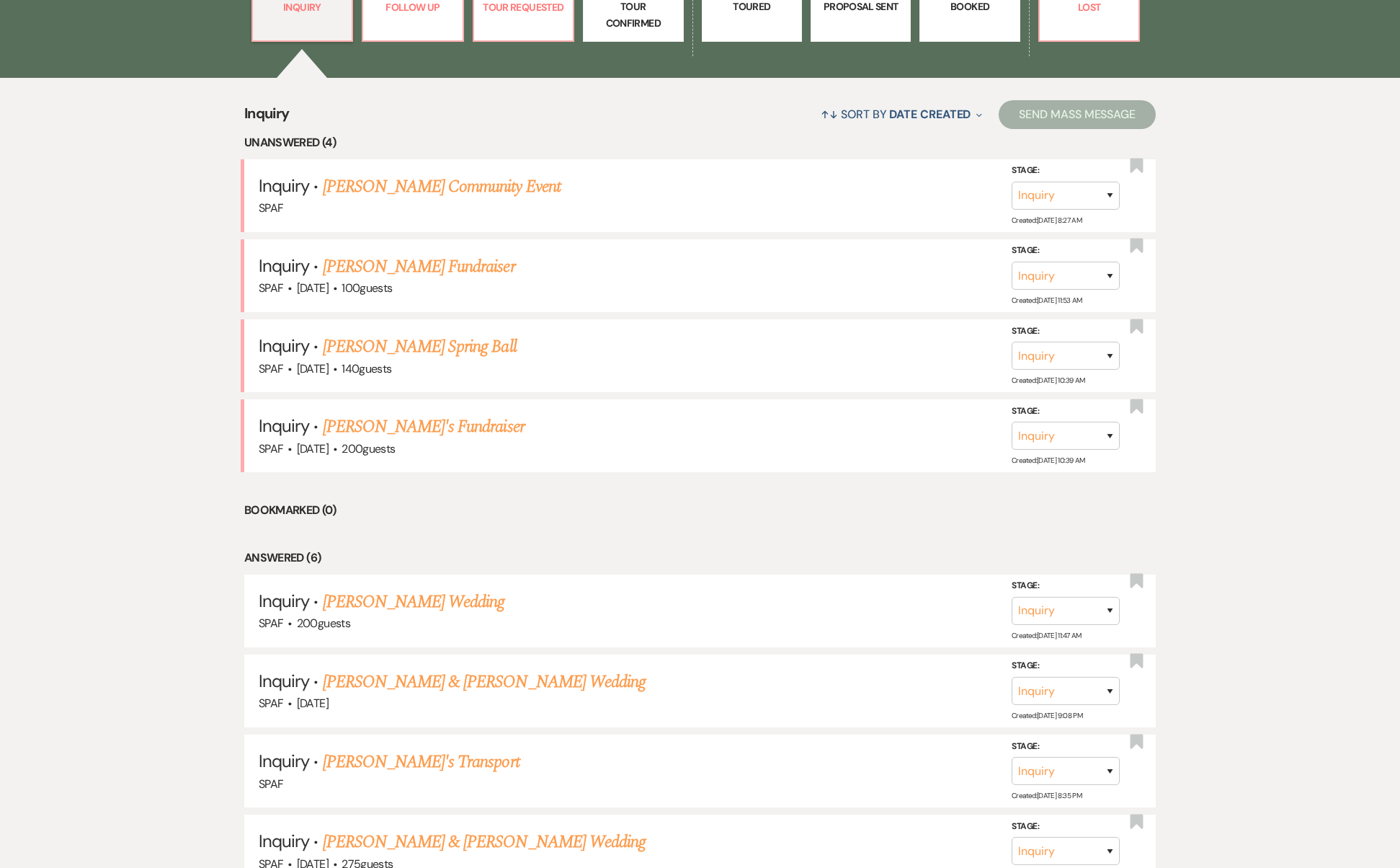
scroll to position [807, 0]
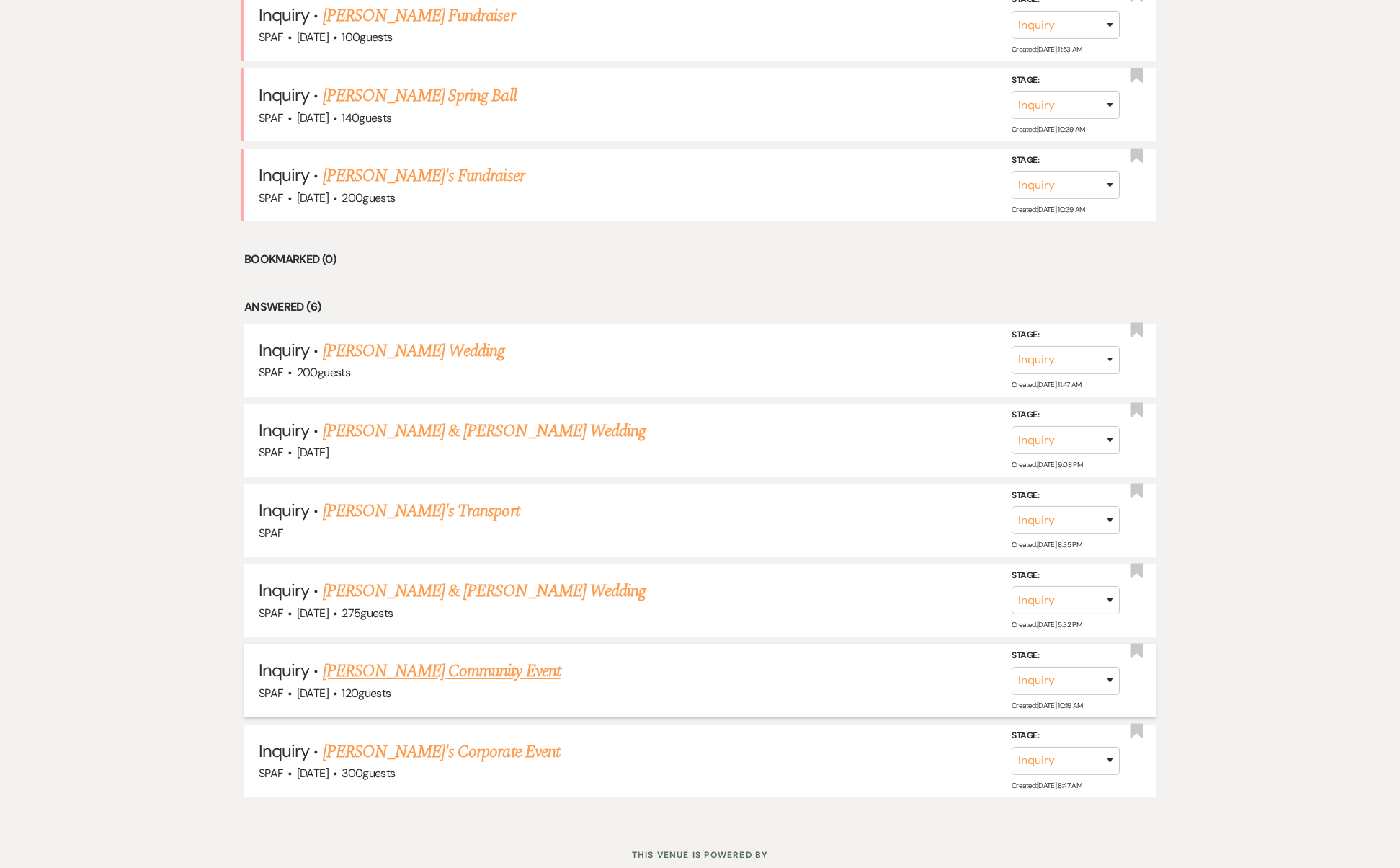
click at [467, 658] on link "[PERSON_NAME] Community Event" at bounding box center [442, 671] width 238 height 26
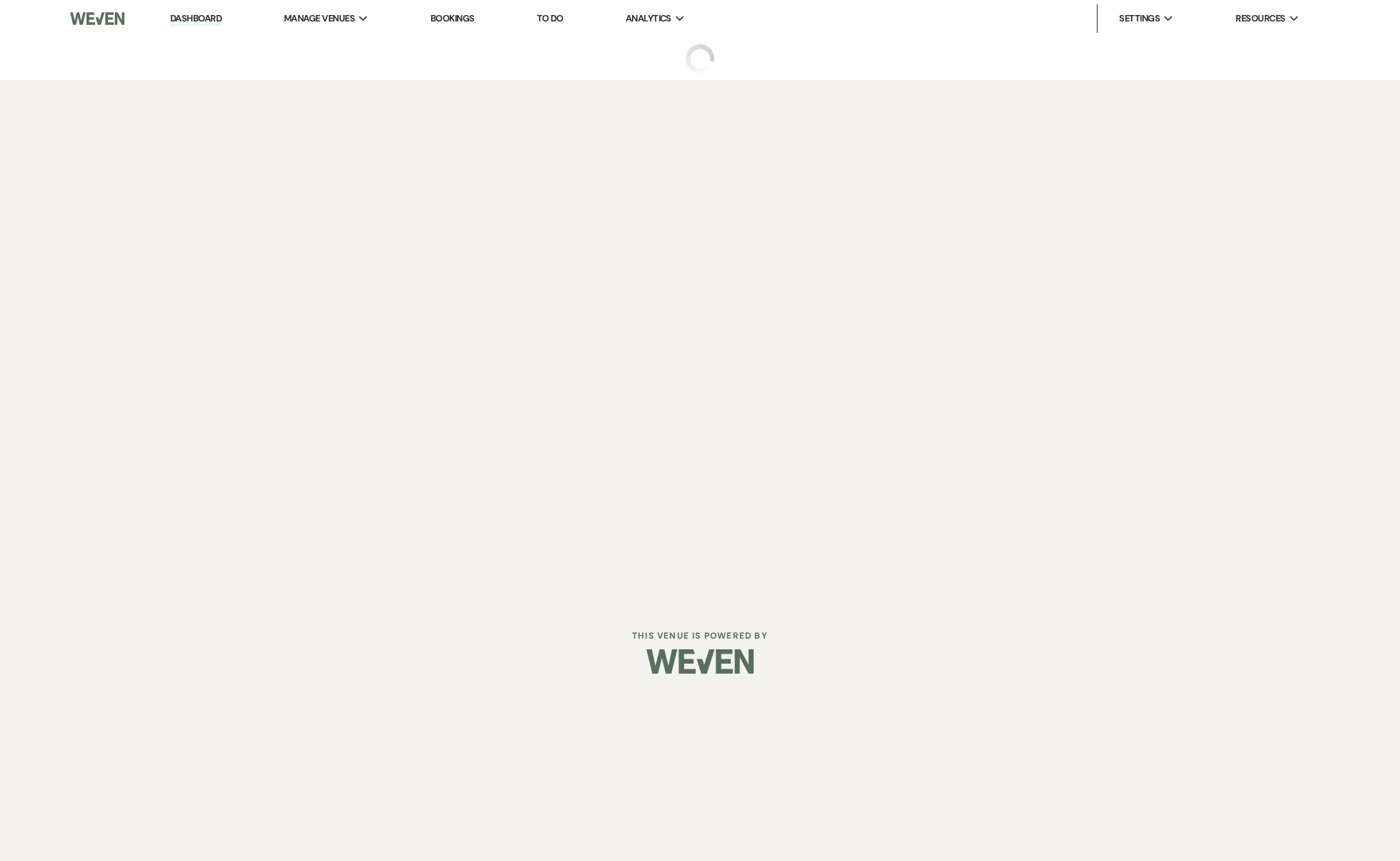
select select "5"
select select "7"
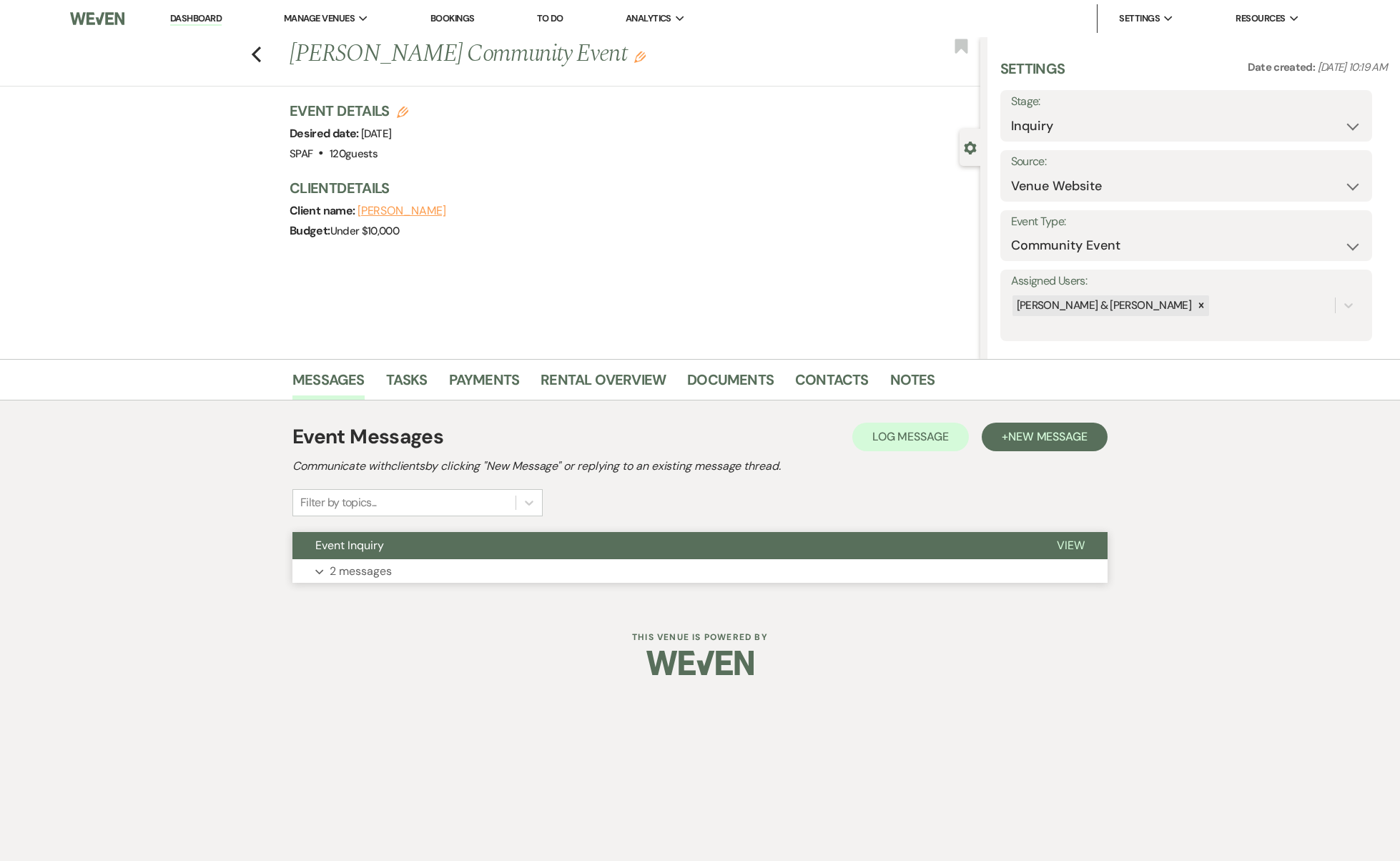
click at [443, 575] on button "Expand 2 messages" at bounding box center [700, 571] width 815 height 24
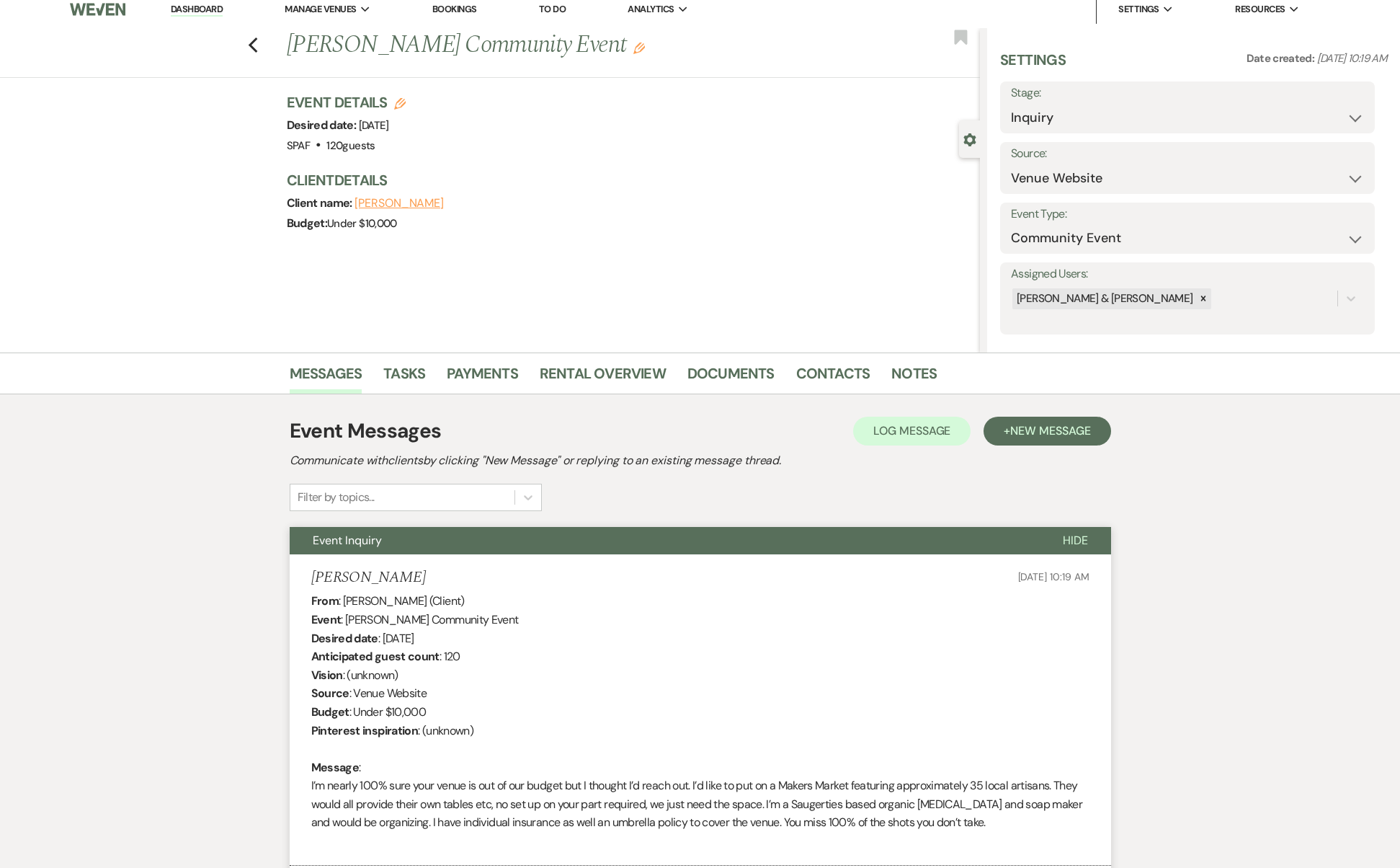
scroll to position [437, 0]
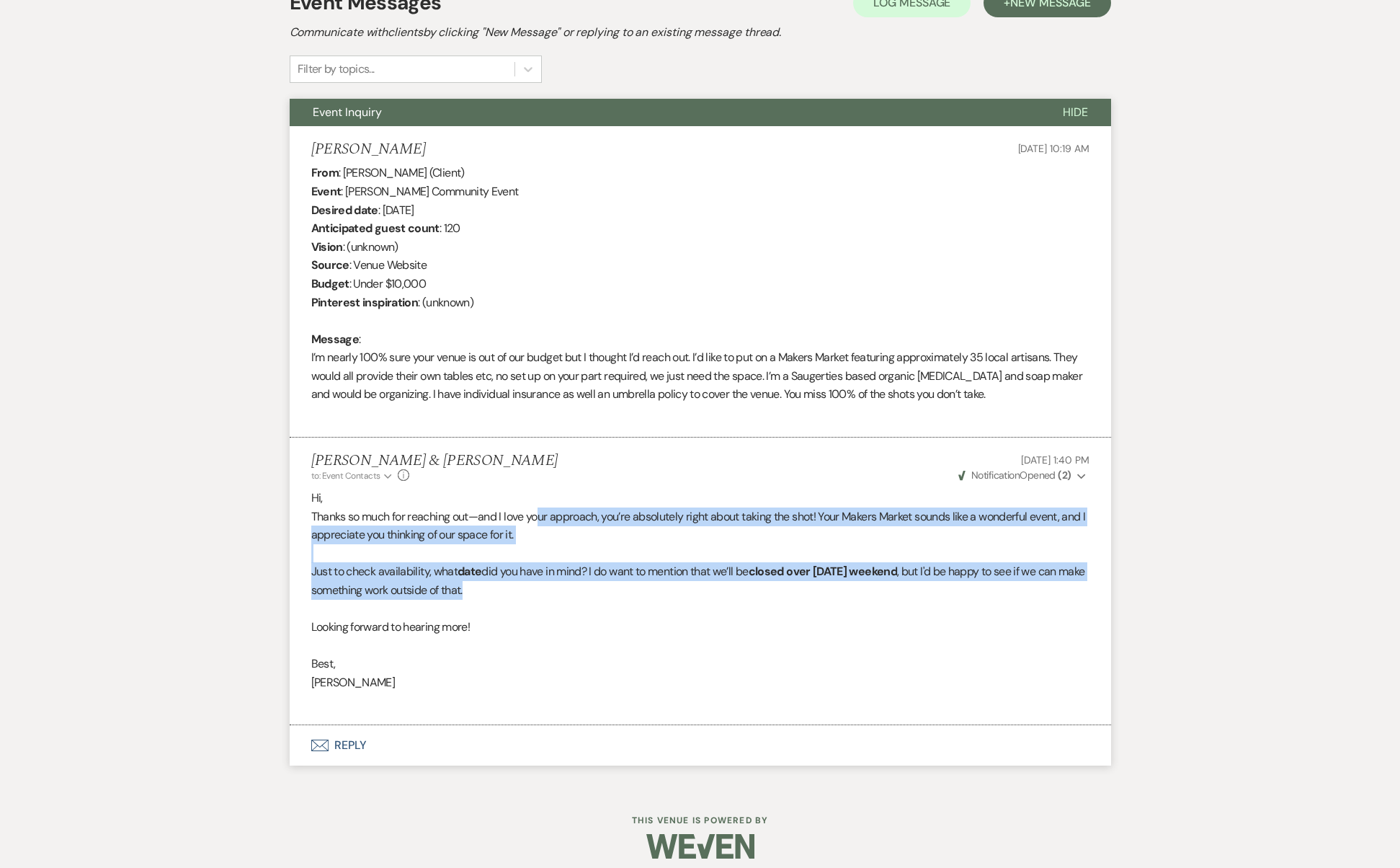
drag, startPoint x: 543, startPoint y: 508, endPoint x: 1007, endPoint y: 580, distance: 469.6
click at [1007, 580] on div "Hi, Thanks so much for reaching out—and I love your approach, you’re absolutely…" at bounding box center [700, 599] width 779 height 221
click at [871, 587] on p "Just to check availability, what date did you have in mind? I do want to mentio…" at bounding box center [700, 581] width 779 height 36
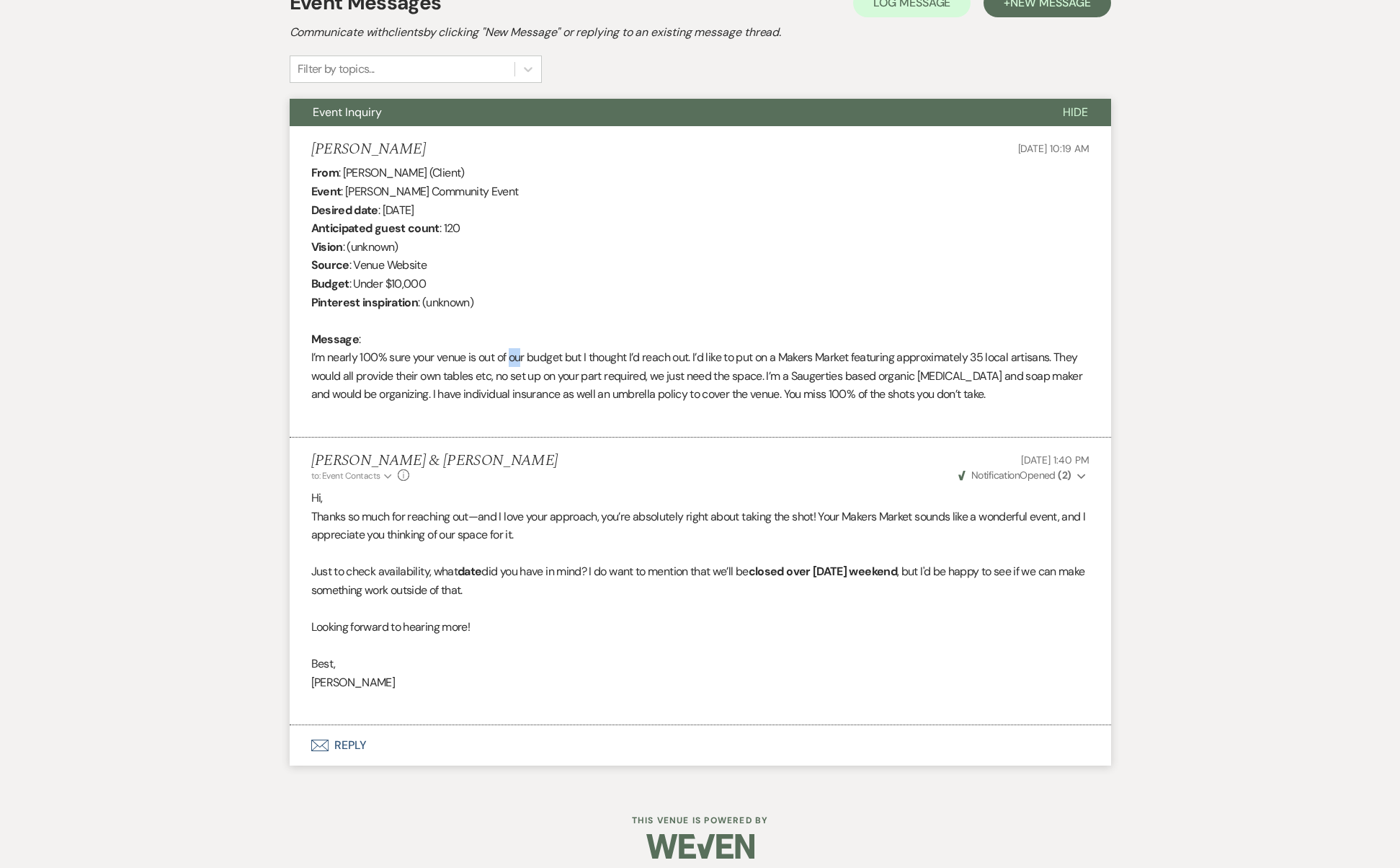
drag, startPoint x: 509, startPoint y: 351, endPoint x: 516, endPoint y: 351, distance: 7.0
click at [516, 351] on div "From : [PERSON_NAME] (Client) Event : [PERSON_NAME] Community Event Desired dat…" at bounding box center [700, 292] width 779 height 258
drag, startPoint x: 560, startPoint y: 358, endPoint x: 921, endPoint y: 354, distance: 361.0
click at [921, 354] on div "From : [PERSON_NAME] (Client) Event : [PERSON_NAME] Community Event Desired dat…" at bounding box center [700, 292] width 779 height 258
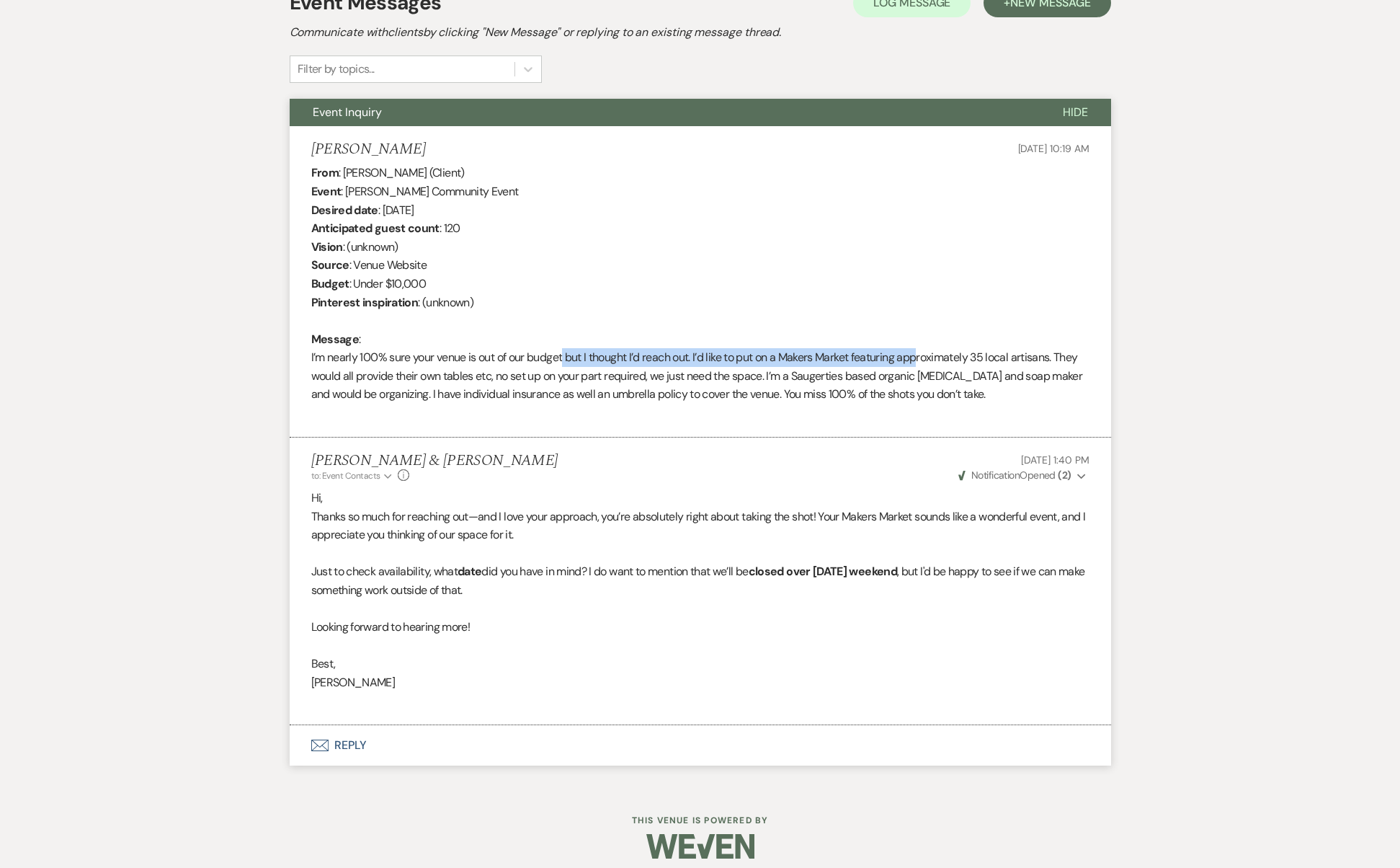
click at [921, 354] on div "From : [PERSON_NAME] (Client) Event : [PERSON_NAME] Community Event Desired dat…" at bounding box center [700, 292] width 779 height 258
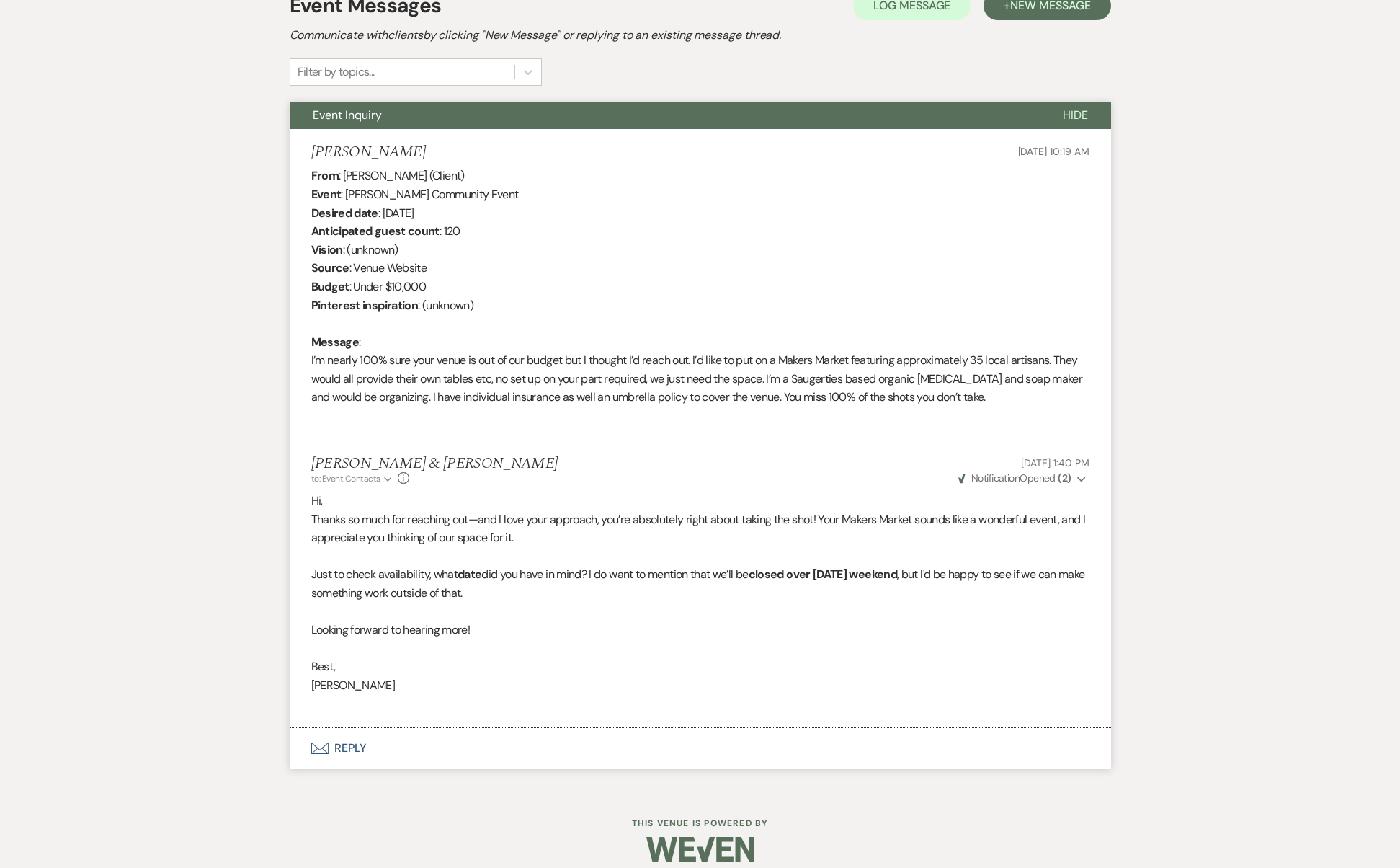
scroll to position [0, 0]
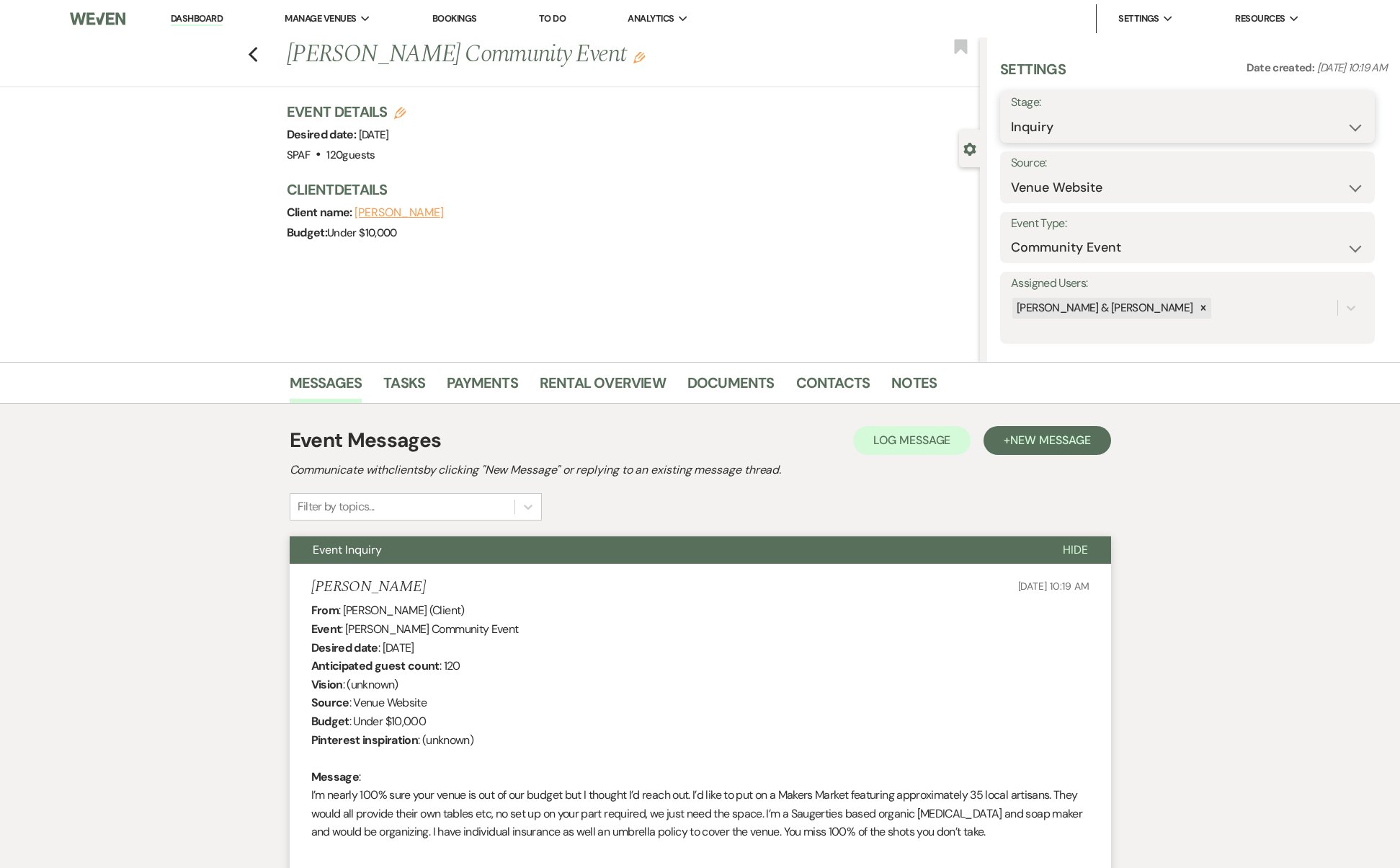
select select "8"
select select "7"
click at [1301, 176] on button "Save" at bounding box center [1333, 177] width 82 height 29
click at [257, 59] on use "button" at bounding box center [253, 55] width 10 height 16
select select "8"
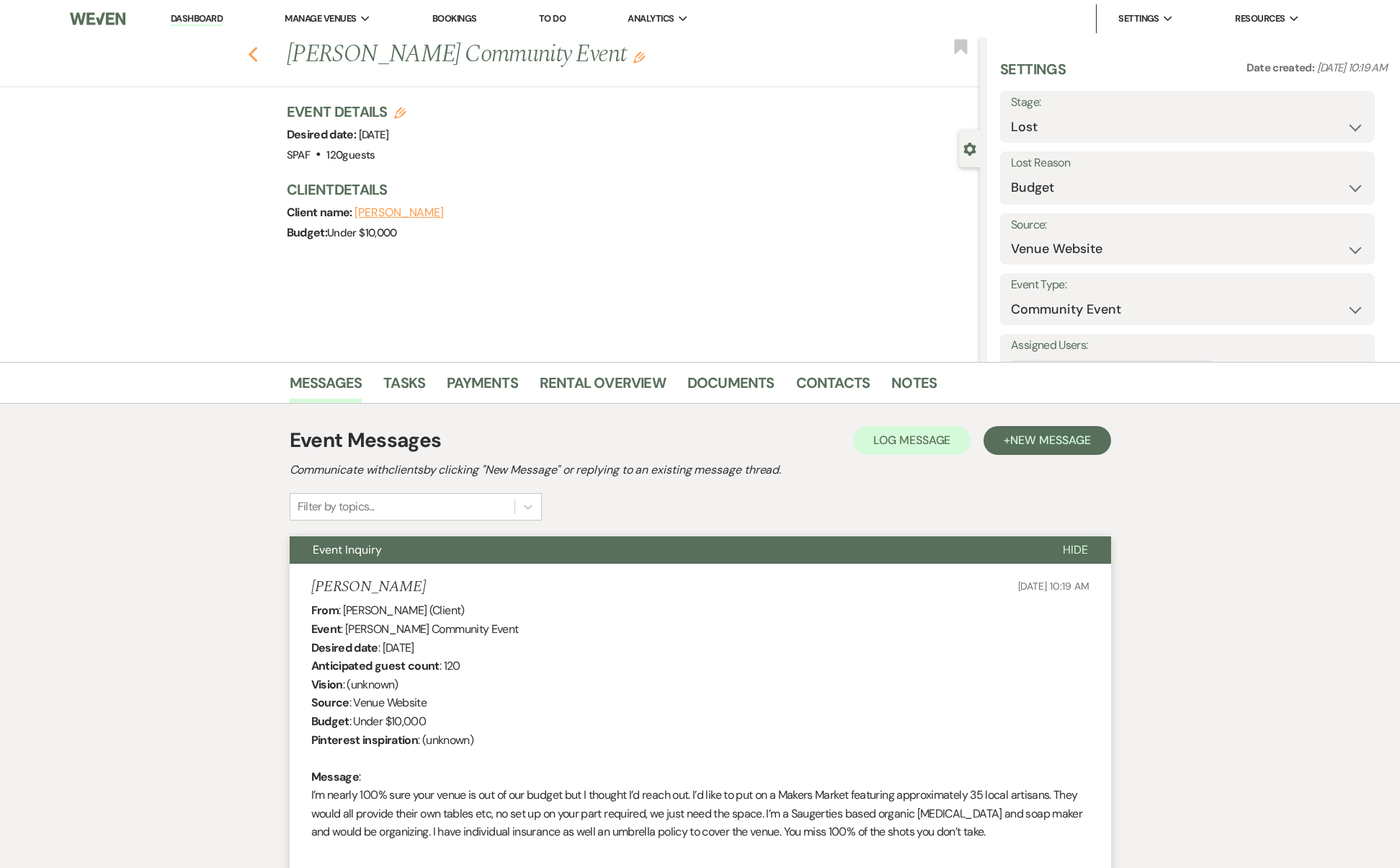
select select "7"
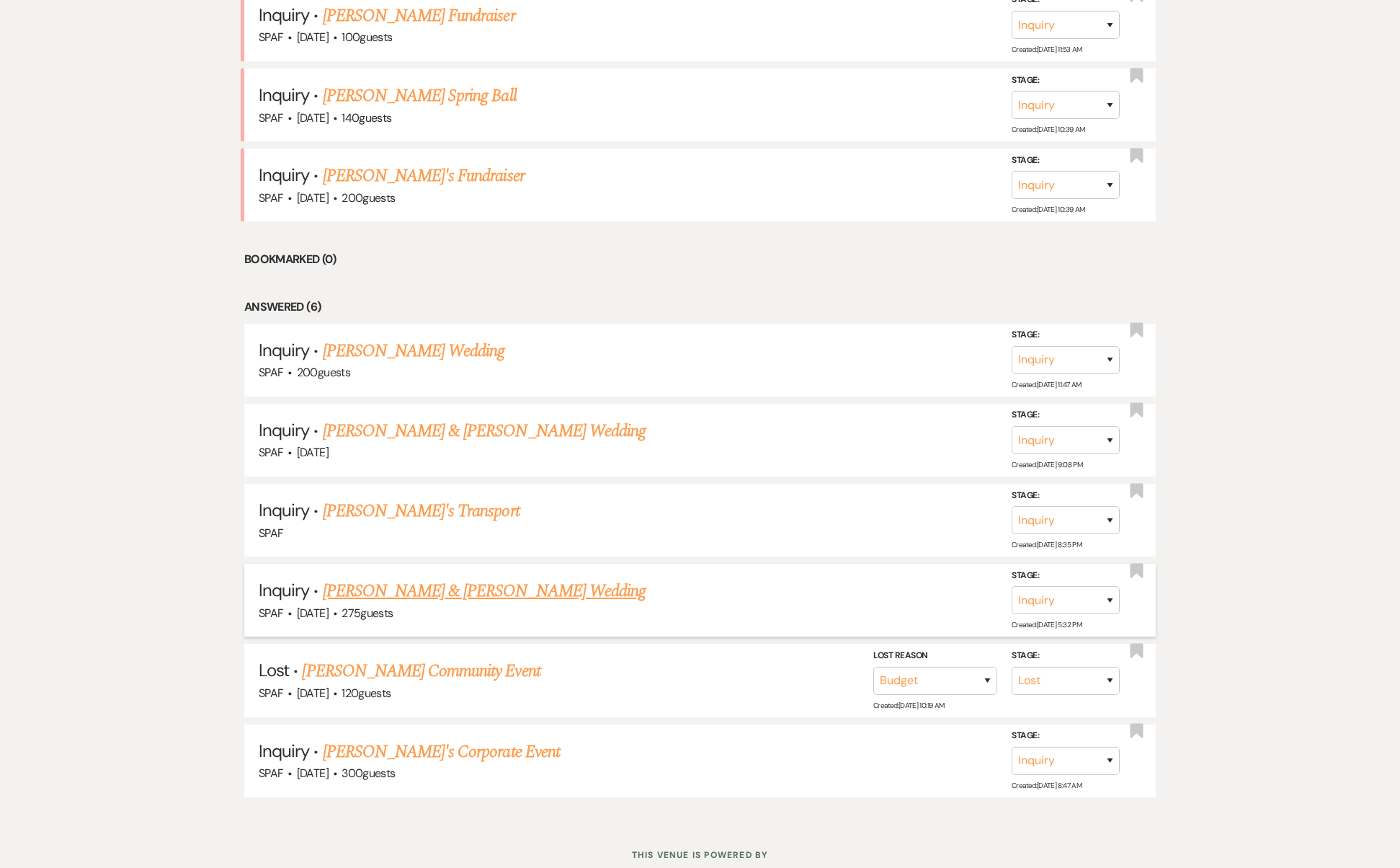
scroll to position [729, 0]
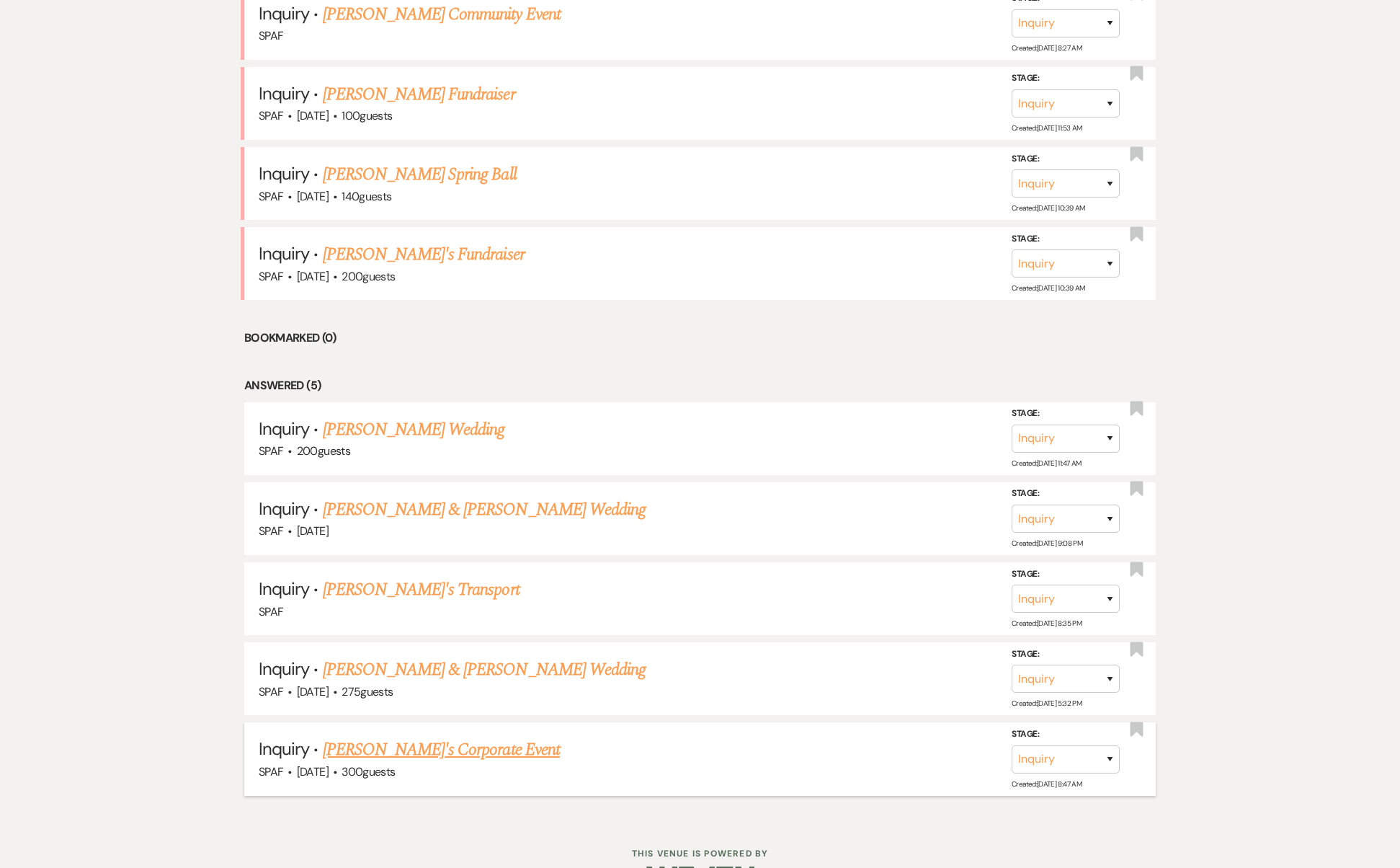
click at [476, 737] on link "[PERSON_NAME]'s Corporate Event" at bounding box center [441, 750] width 237 height 26
select select "5"
select select "9"
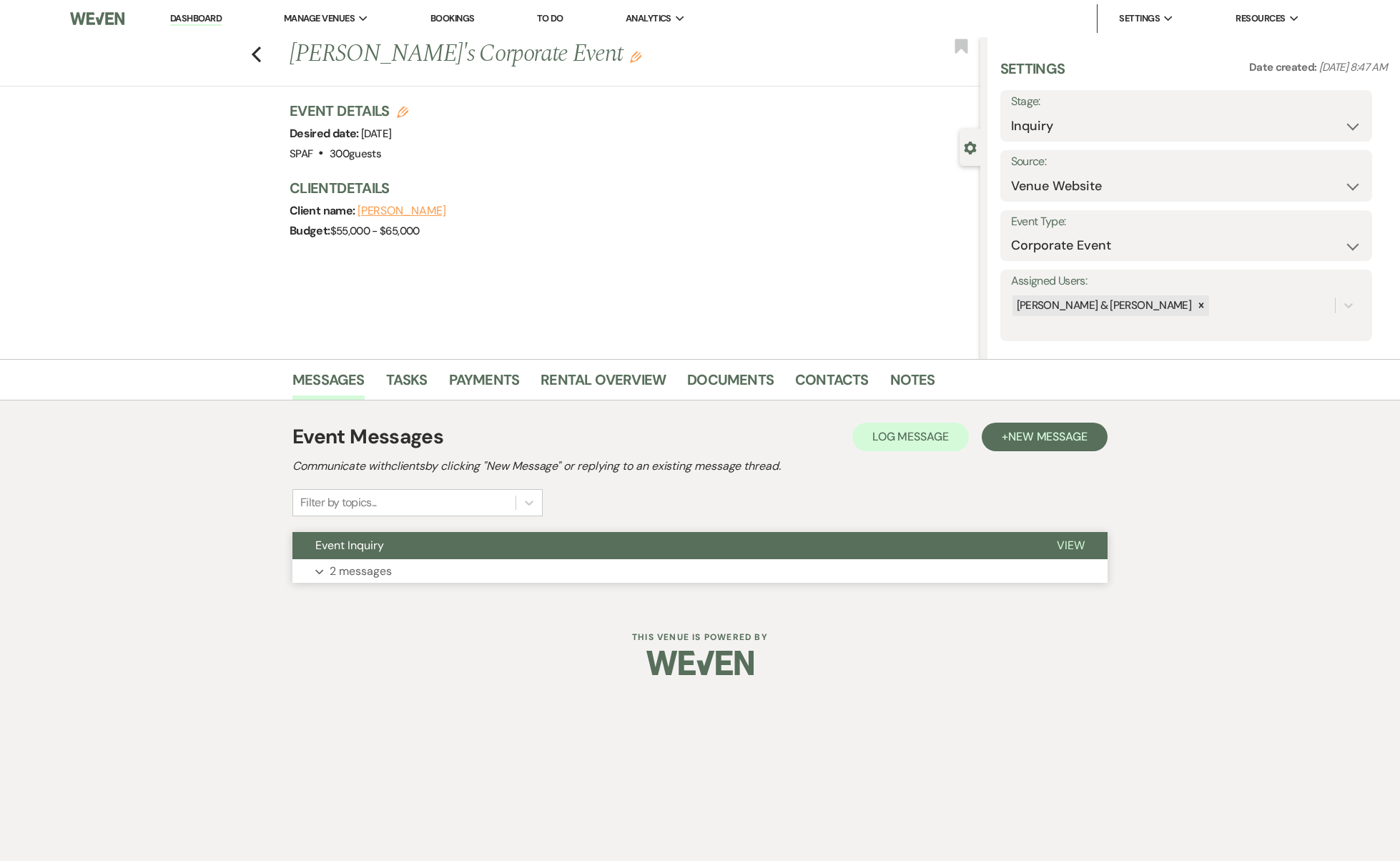
click at [470, 550] on button "Event Inquiry" at bounding box center [663, 546] width 741 height 28
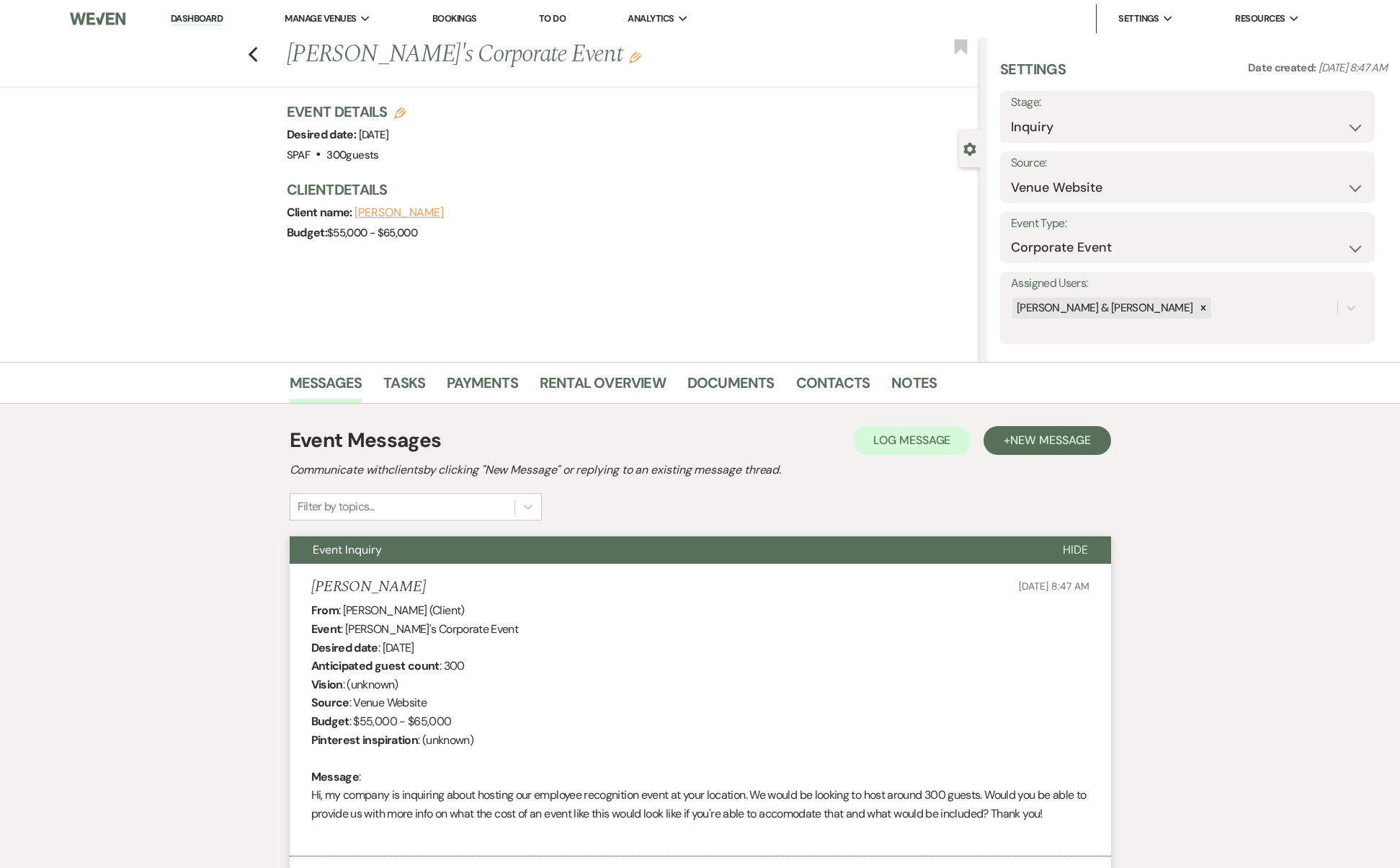
scroll to position [621, 0]
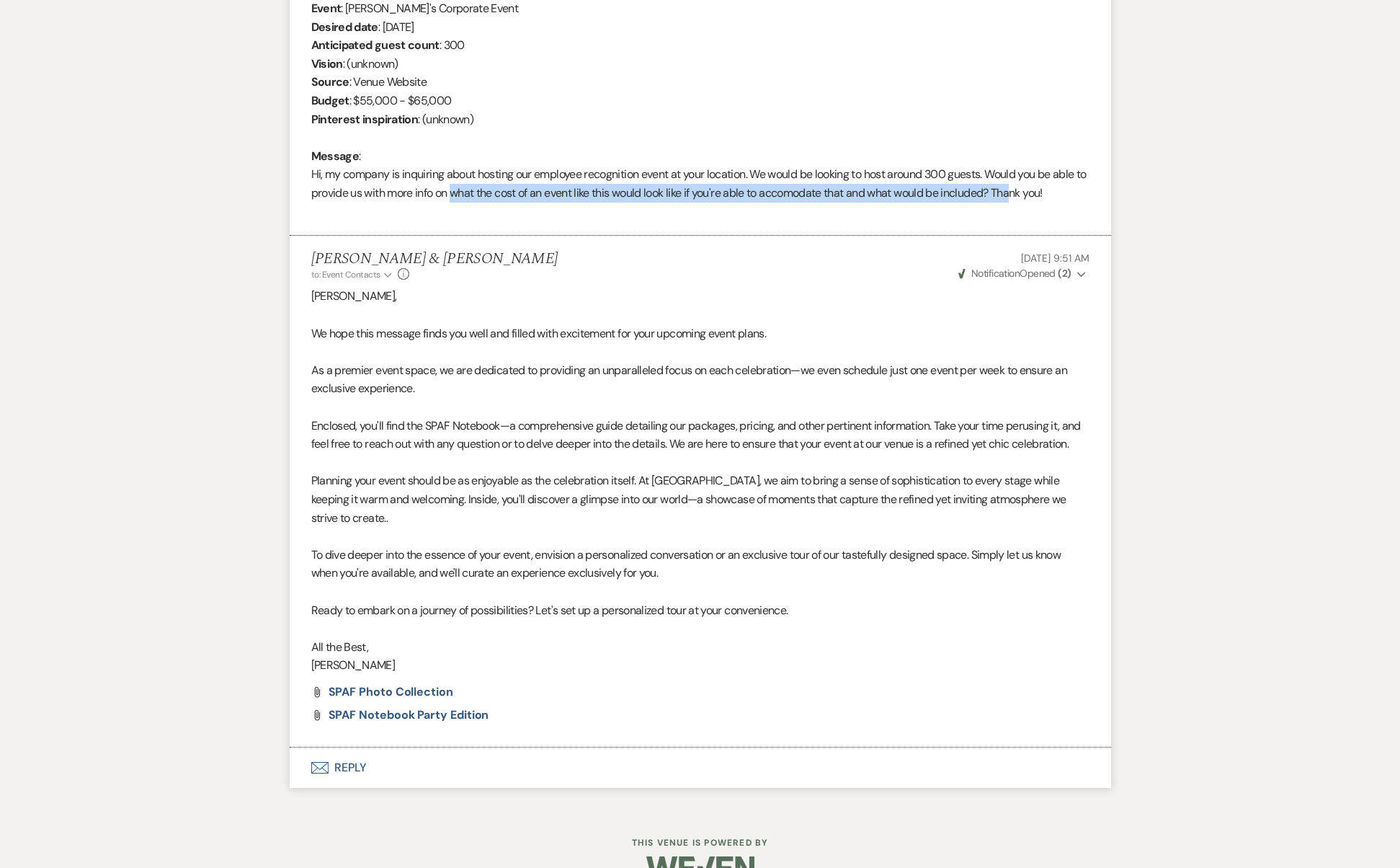
drag, startPoint x: 469, startPoint y: 176, endPoint x: 1026, endPoint y: 185, distance: 557.1
click at [1026, 185] on div "From : [PERSON_NAME] (Client) Event : [PERSON_NAME]'s Corporate Event Desired d…" at bounding box center [700, 101] width 779 height 240
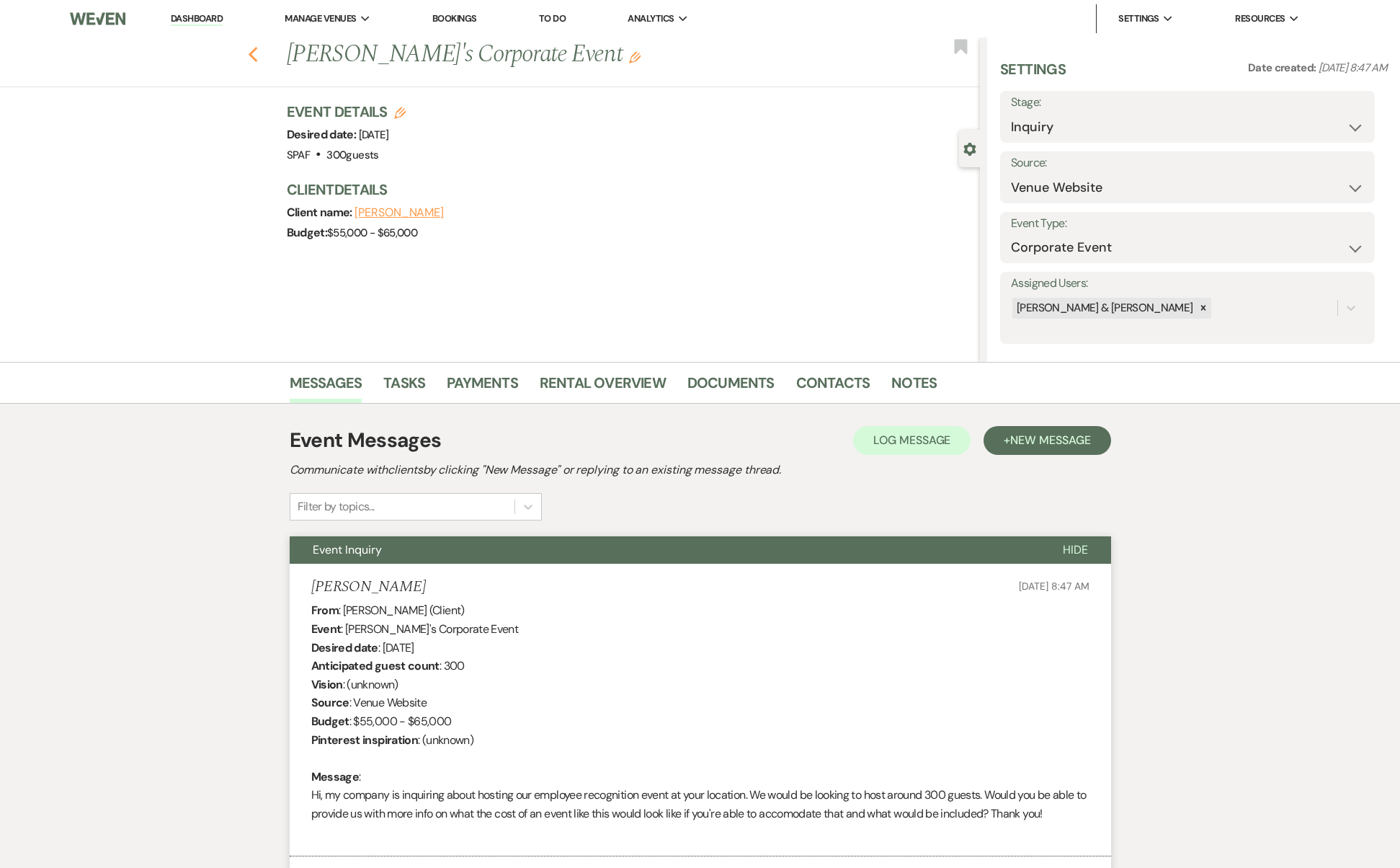
click at [258, 55] on icon "Previous" at bounding box center [253, 55] width 10 height 17
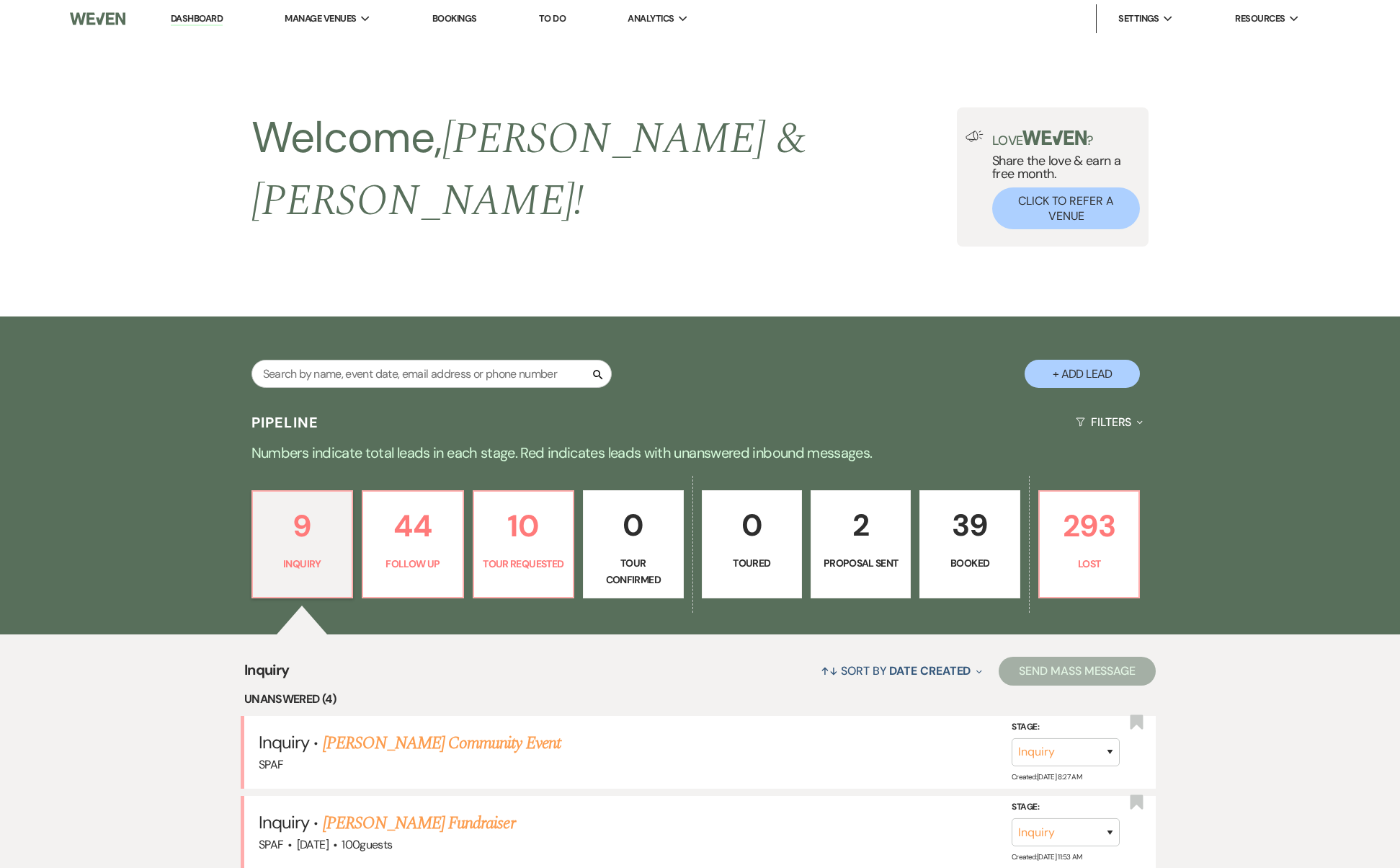
scroll to position [729, 0]
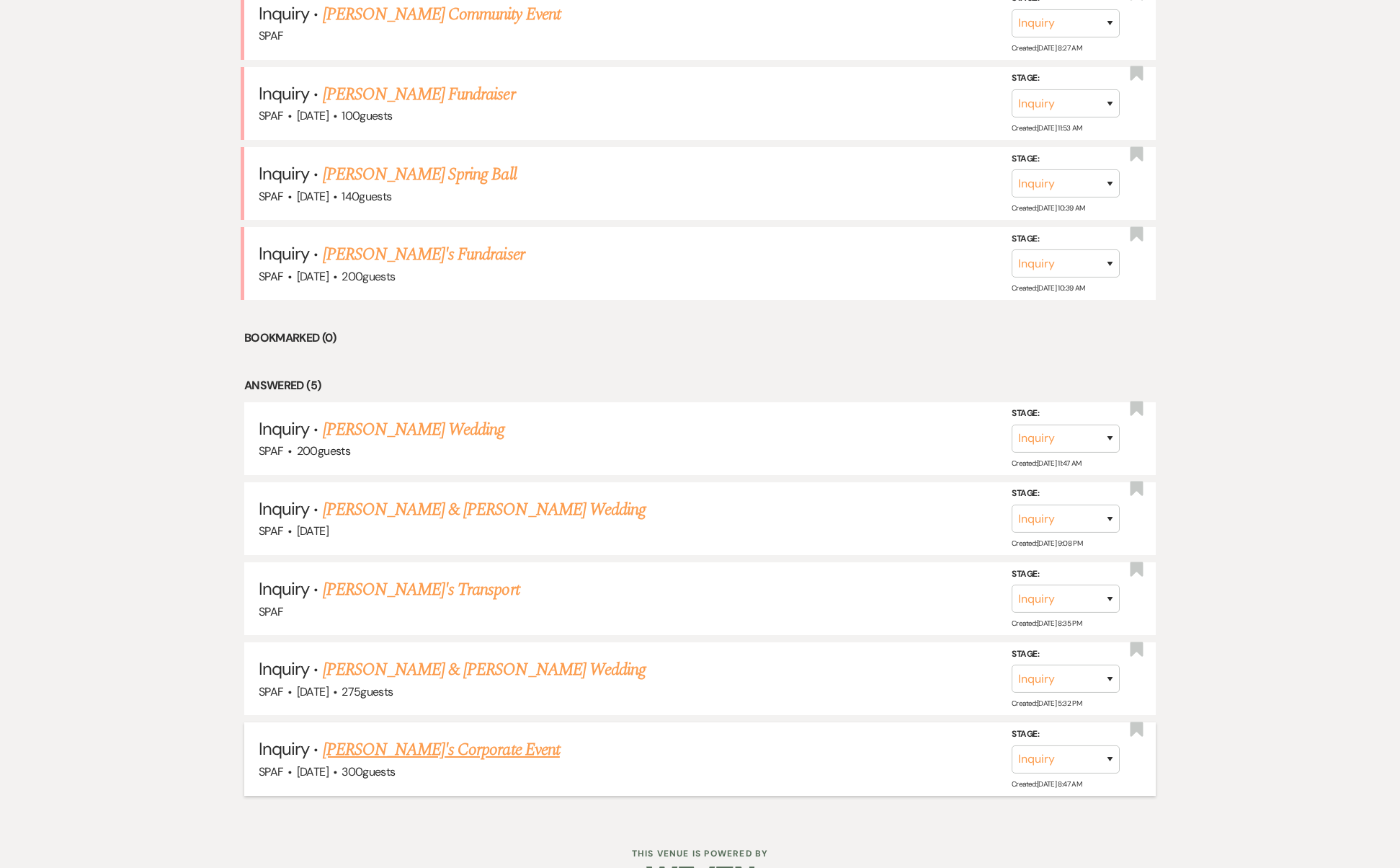
click at [479, 737] on link "[PERSON_NAME]'s Corporate Event" at bounding box center [441, 750] width 237 height 26
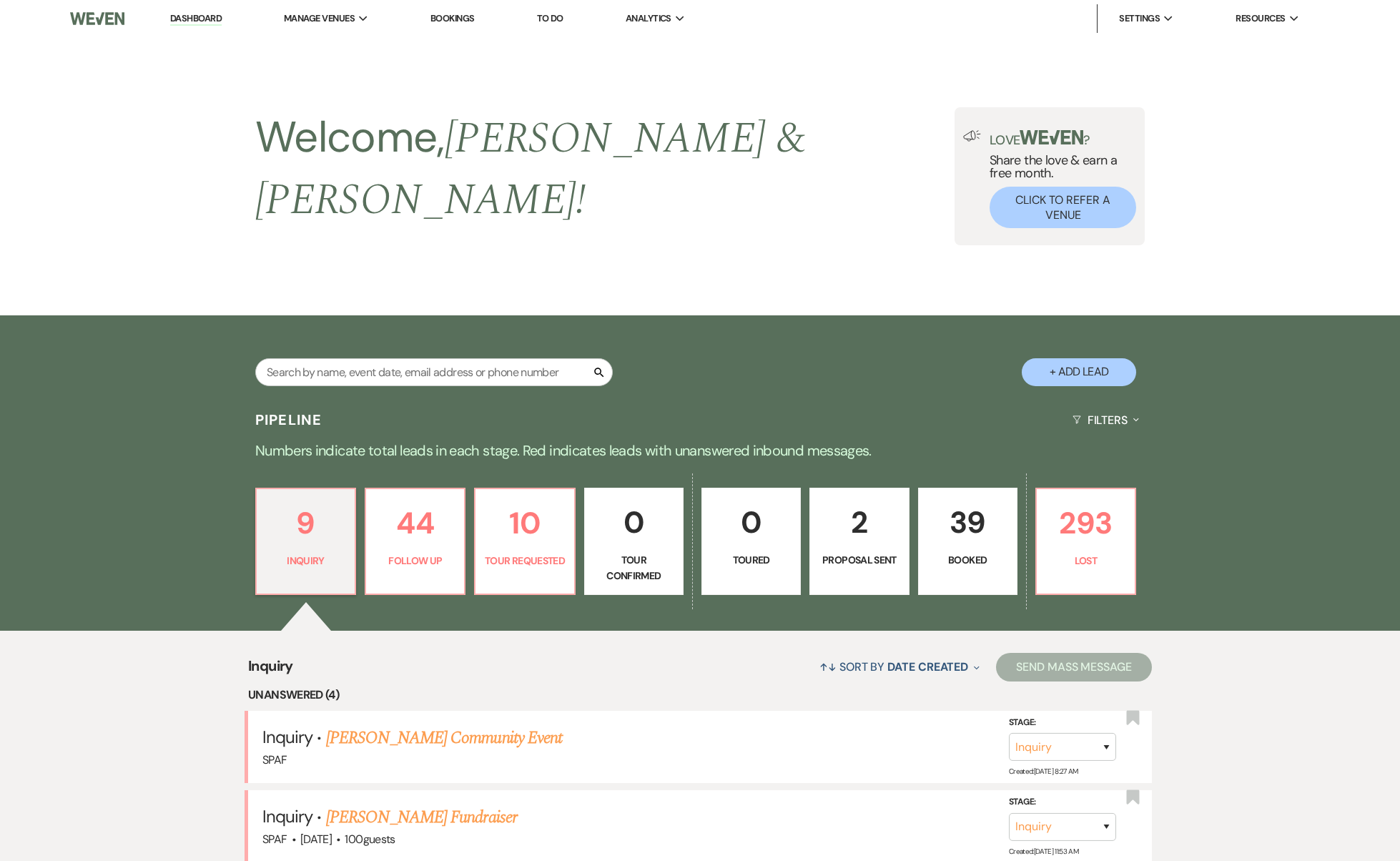
select select "5"
select select "9"
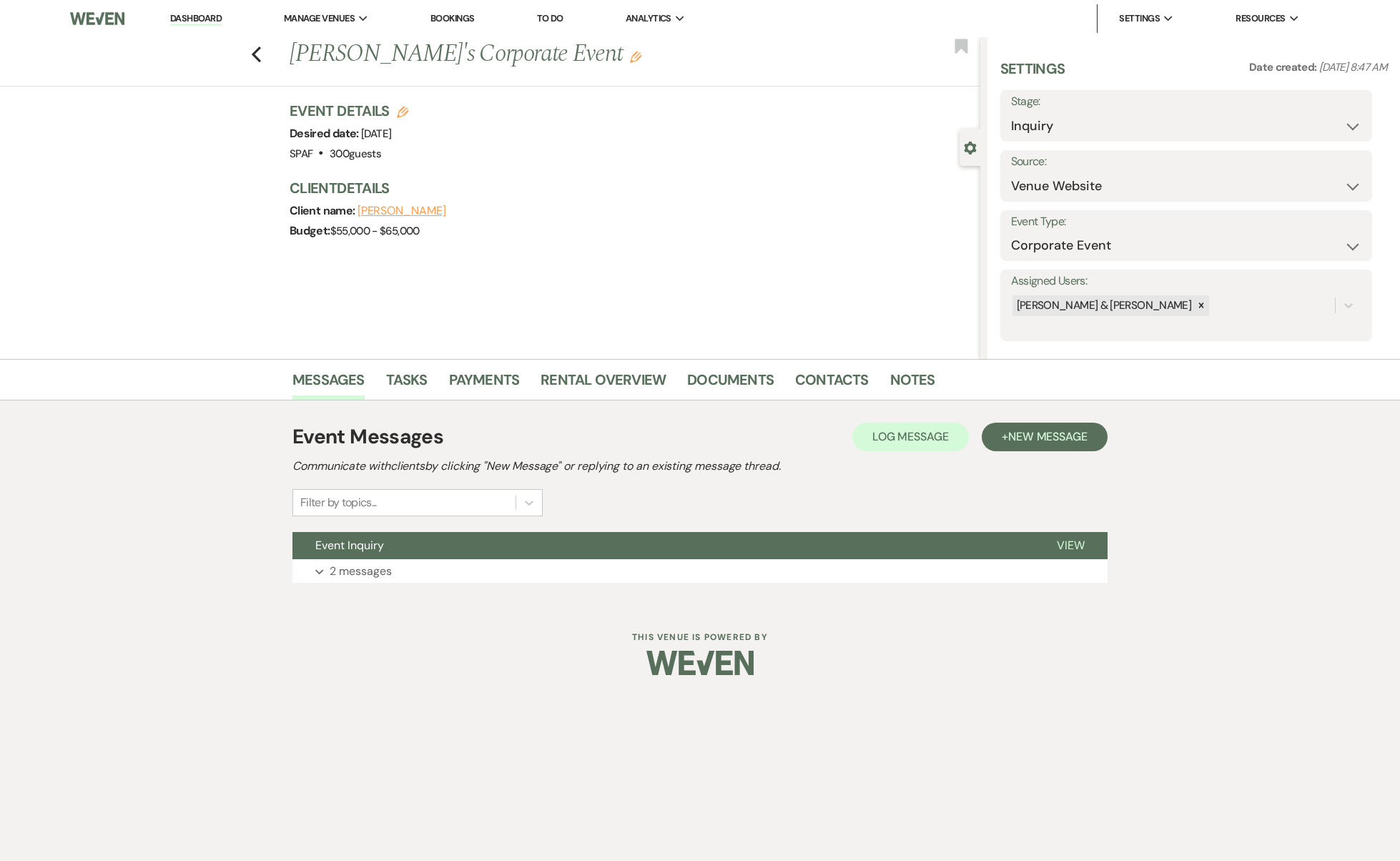
click at [1049, 105] on label "Stage:" at bounding box center [1186, 102] width 350 height 21
select select "9"
click at [1330, 114] on button "Save" at bounding box center [1332, 115] width 81 height 28
click at [253, 64] on div "Previous [PERSON_NAME]'s Corporate Event Edit Bookmark" at bounding box center [486, 61] width 988 height 49
click at [261, 46] on icon "Previous" at bounding box center [256, 54] width 10 height 17
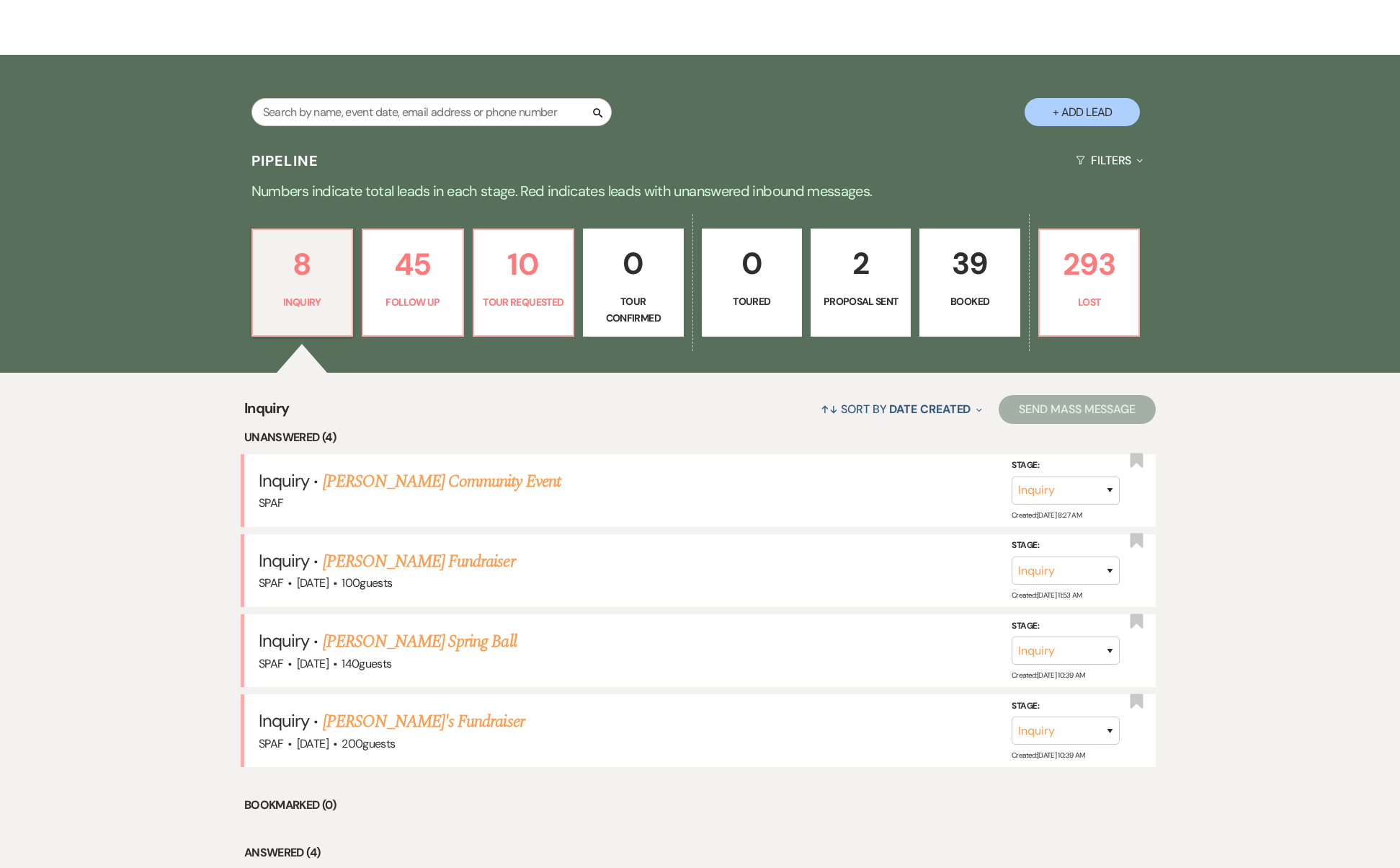
scroll to position [474, 0]
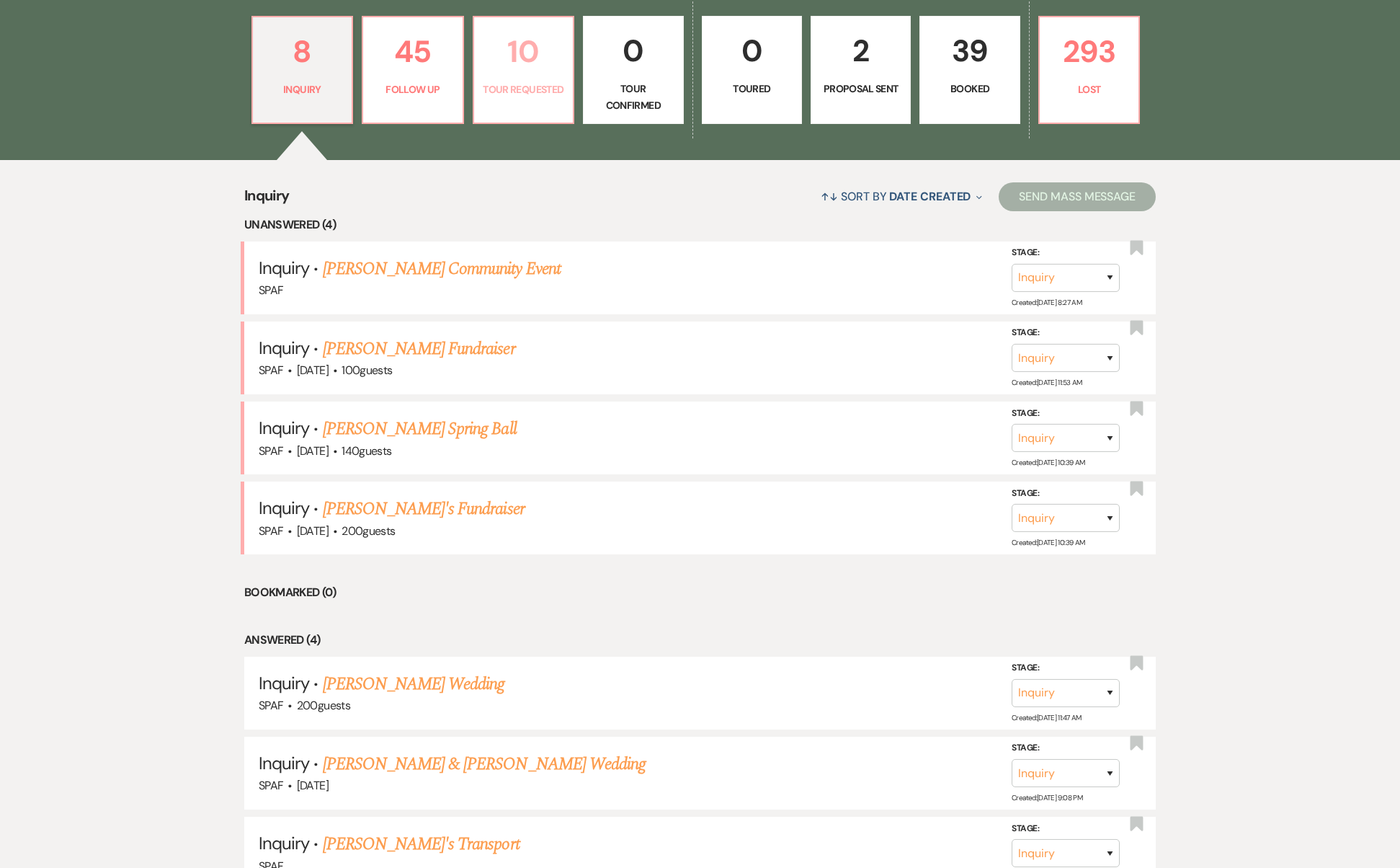
click at [529, 48] on p "10" at bounding box center [523, 52] width 82 height 49
select select "2"
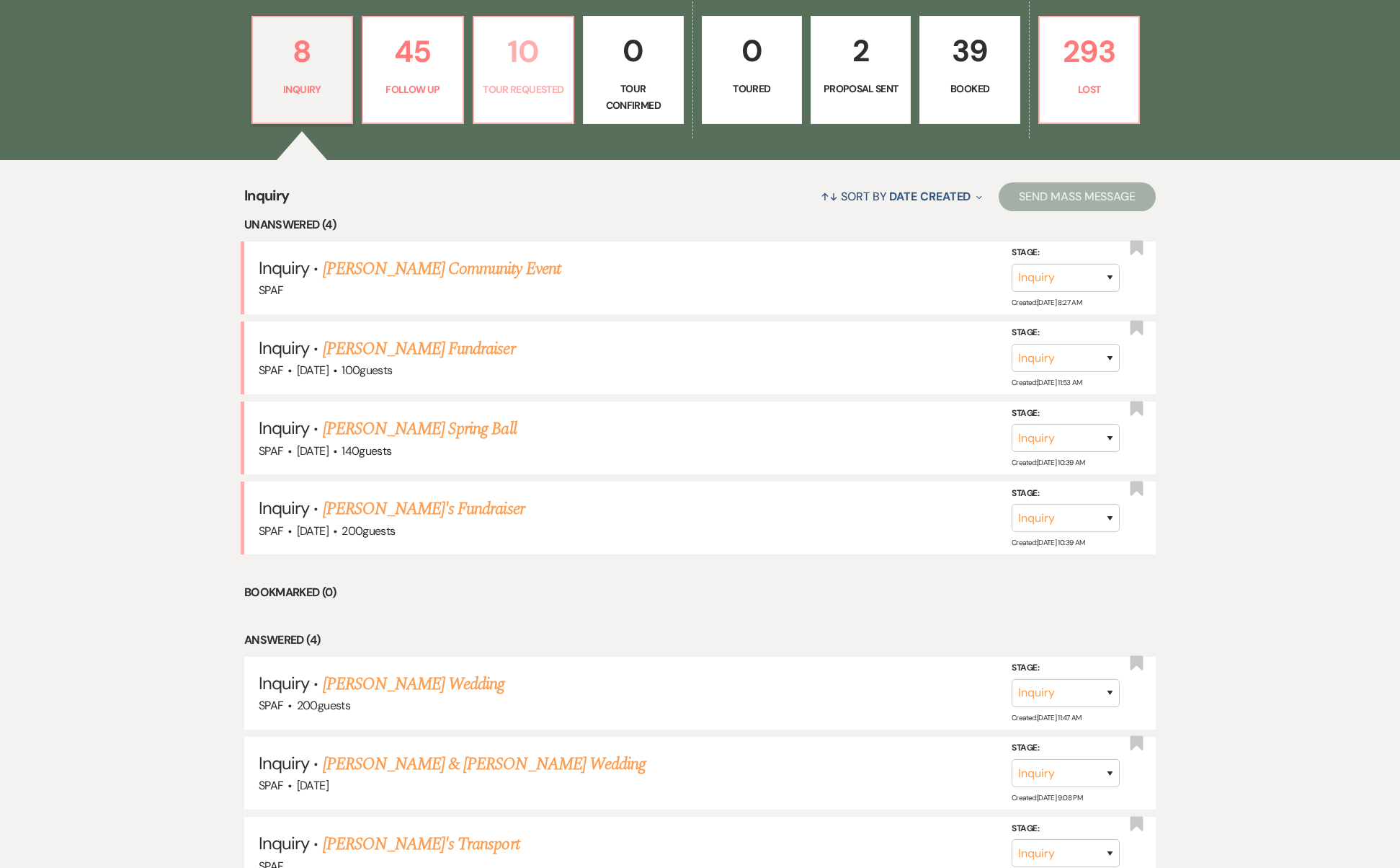
select select "2"
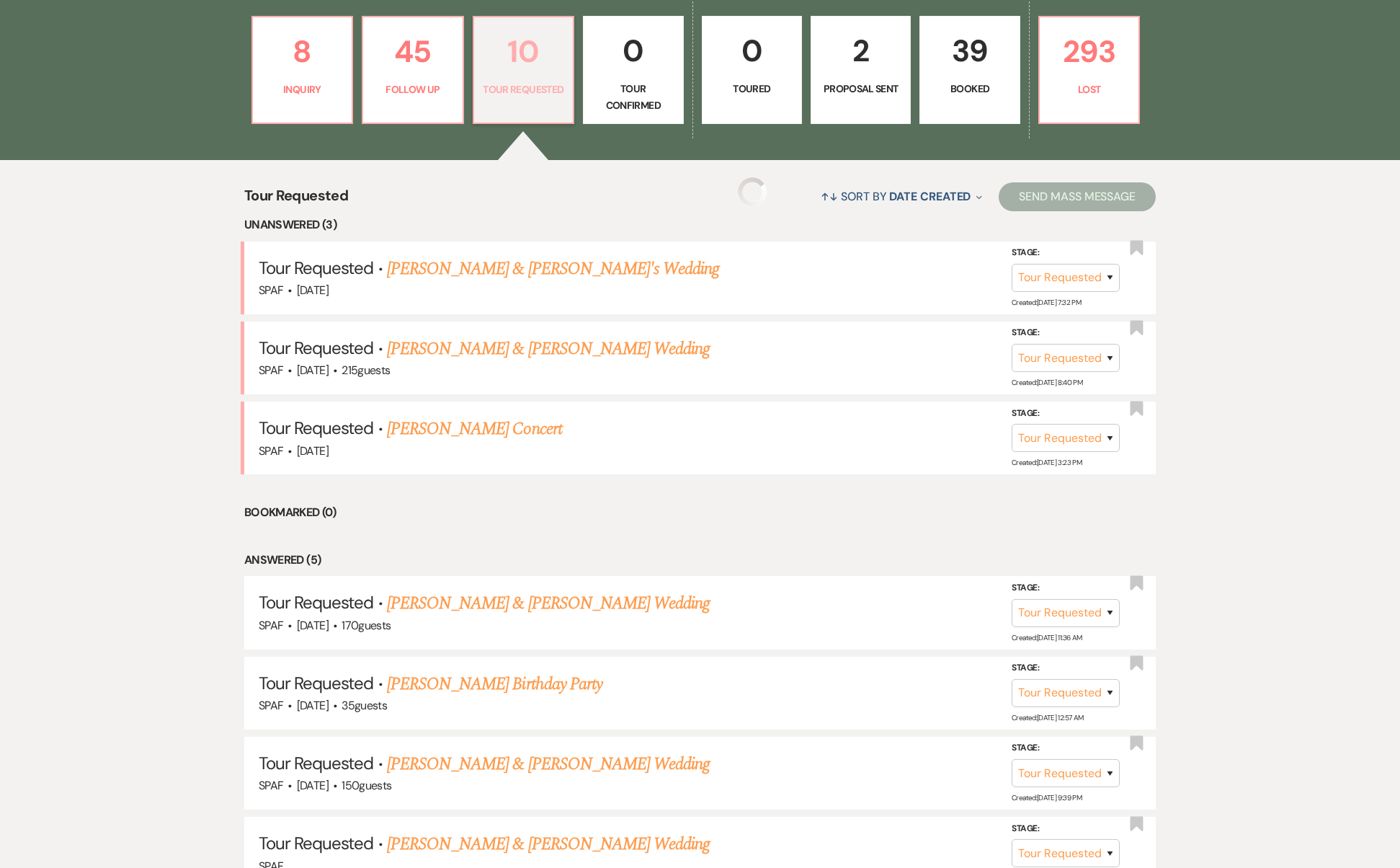
select select "2"
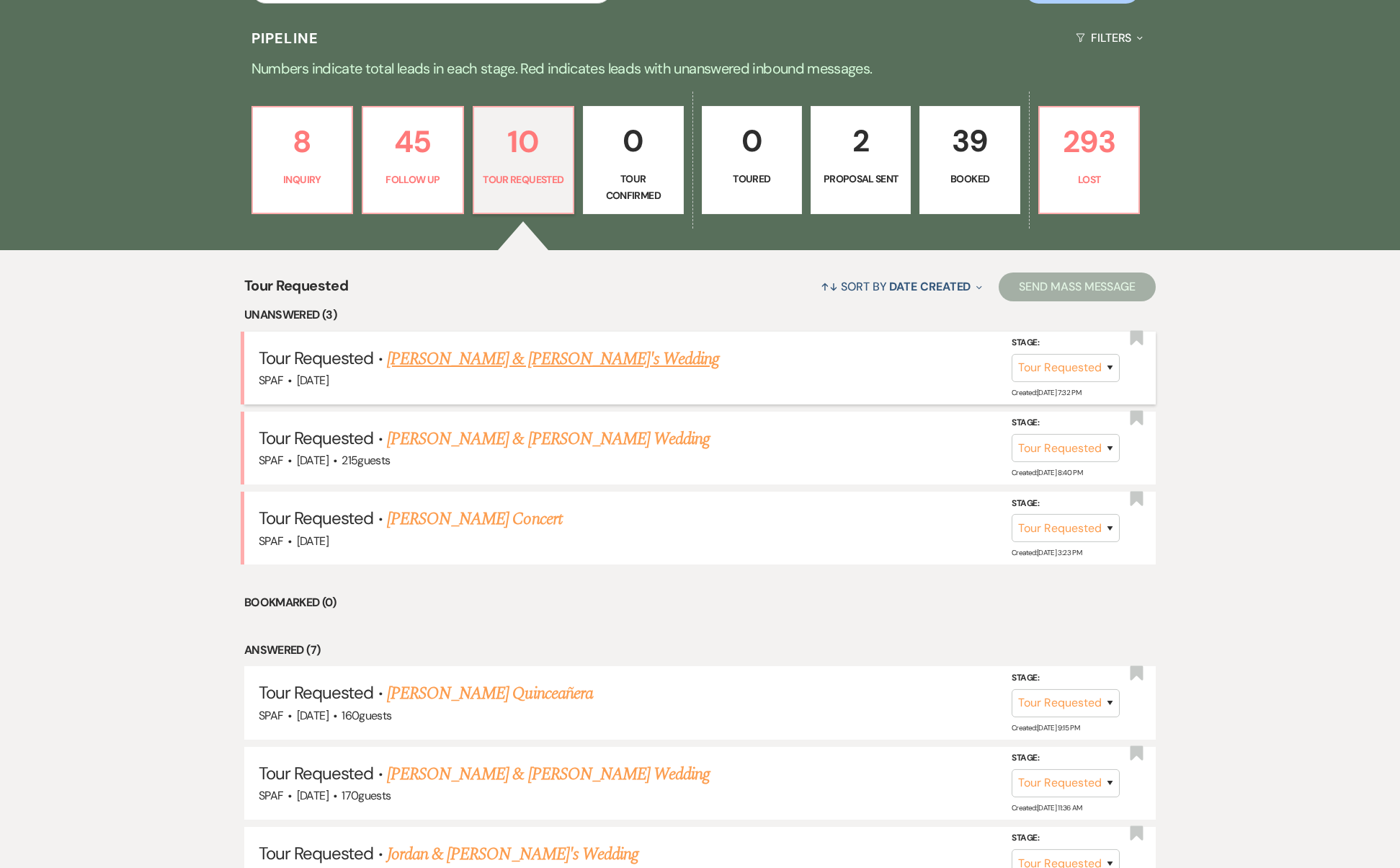
scroll to position [583, 0]
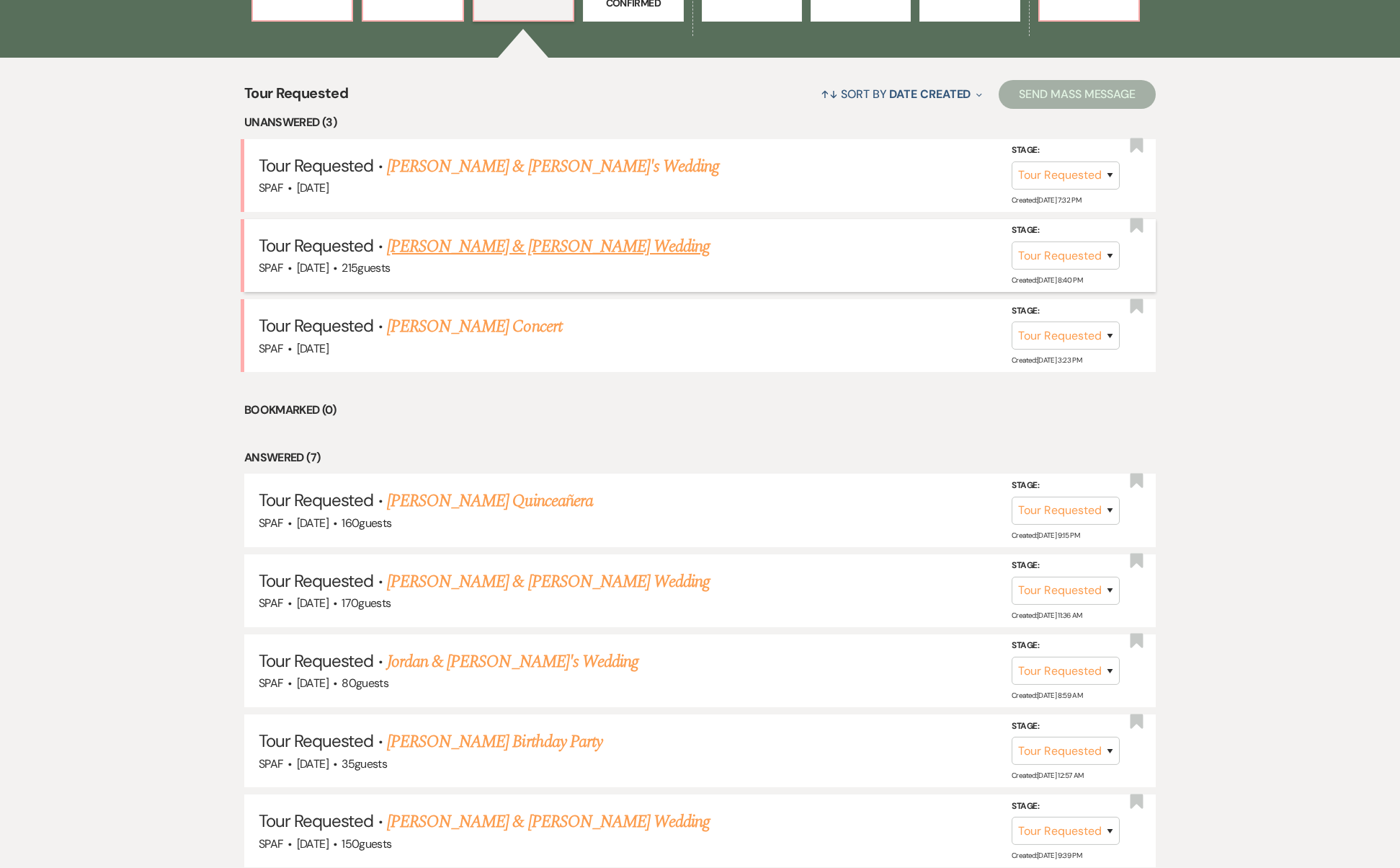
click at [490, 233] on link "[PERSON_NAME] & [PERSON_NAME] Wedding" at bounding box center [549, 247] width 323 height 26
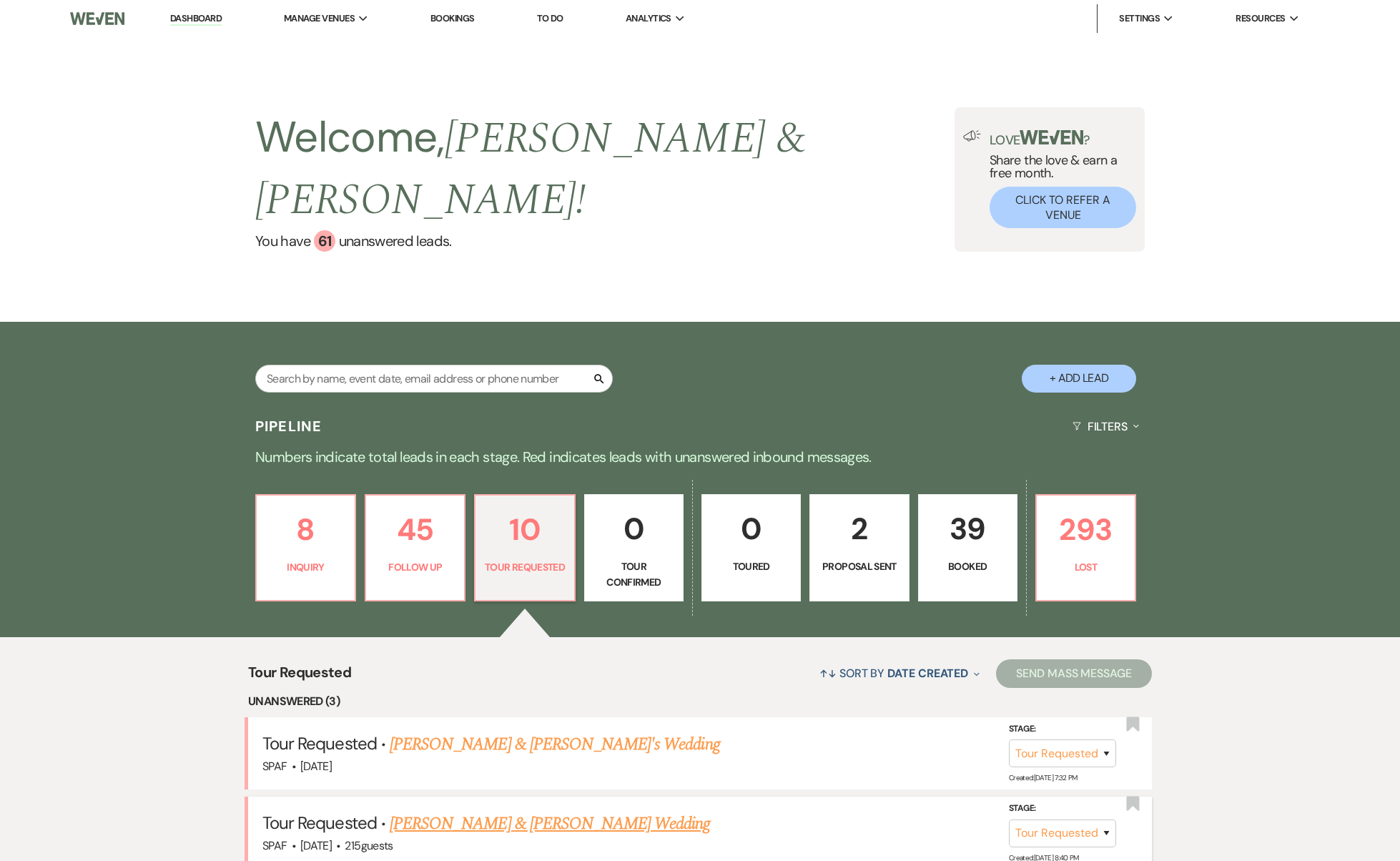
select select "2"
select select "5"
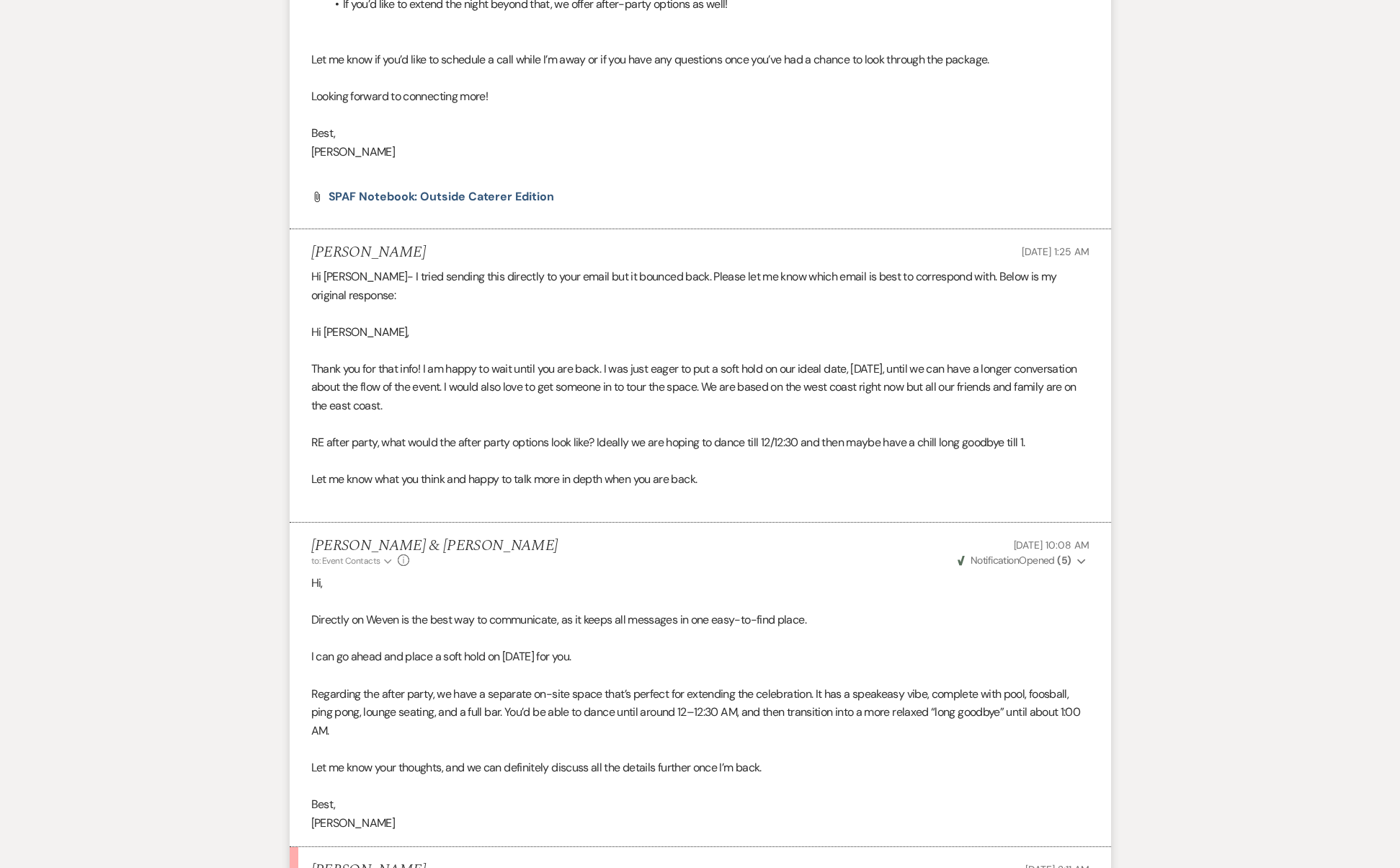
scroll to position [2539, 0]
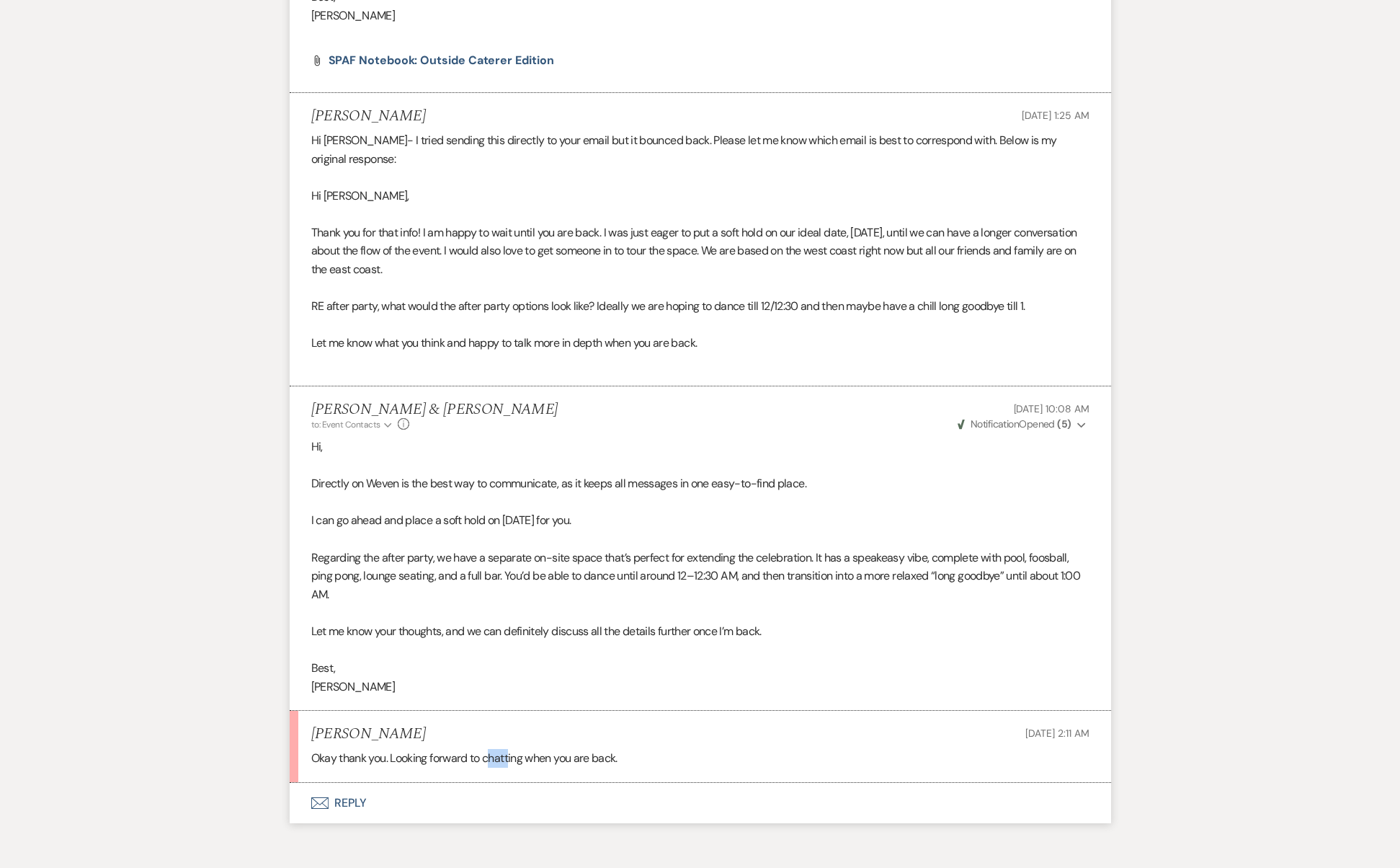
drag, startPoint x: 490, startPoint y: 691, endPoint x: 512, endPoint y: 688, distance: 22.2
click at [512, 749] on p "Okay thank you. Looking forward to chatting when you are back." at bounding box center [700, 759] width 779 height 19
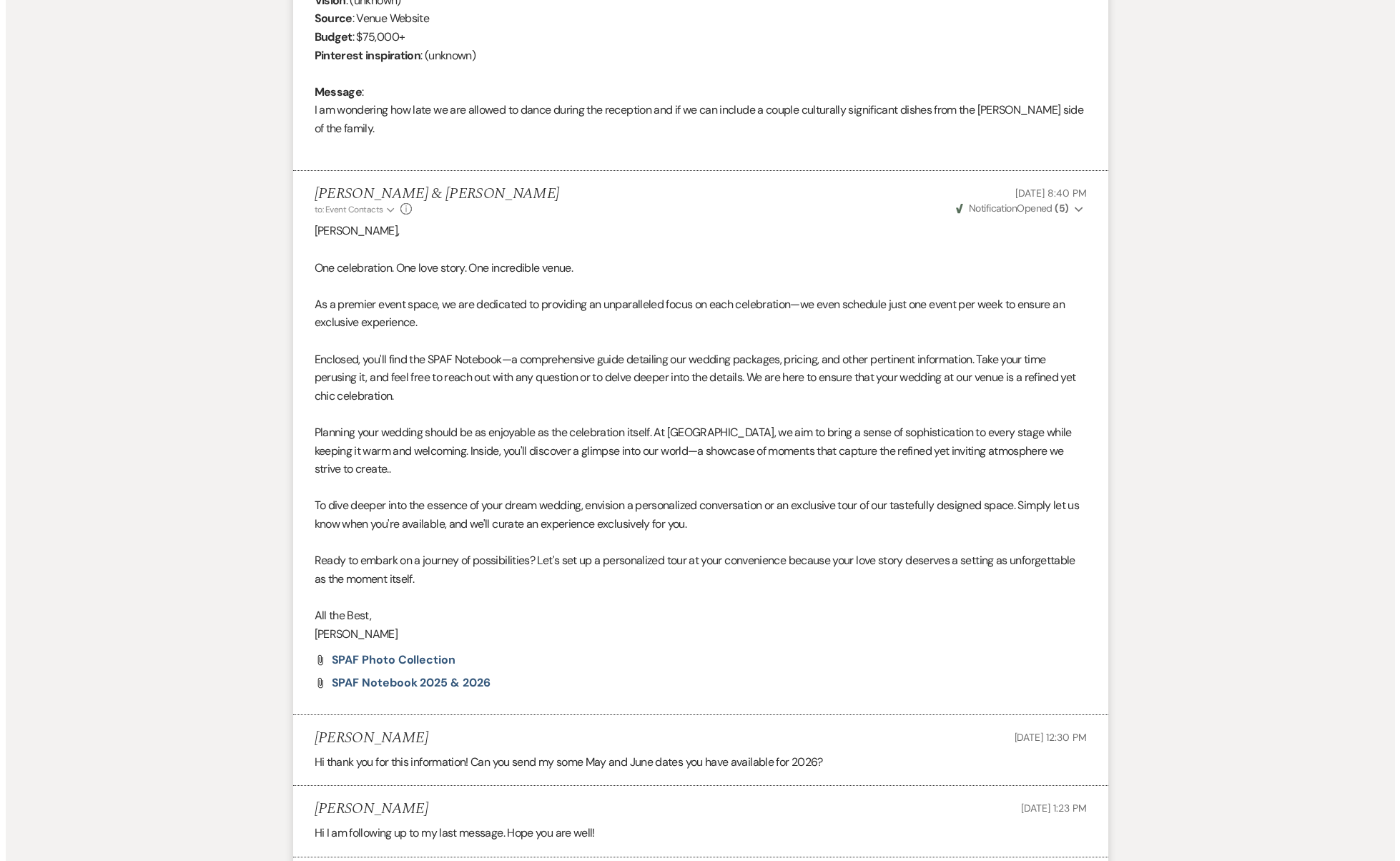
scroll to position [0, 0]
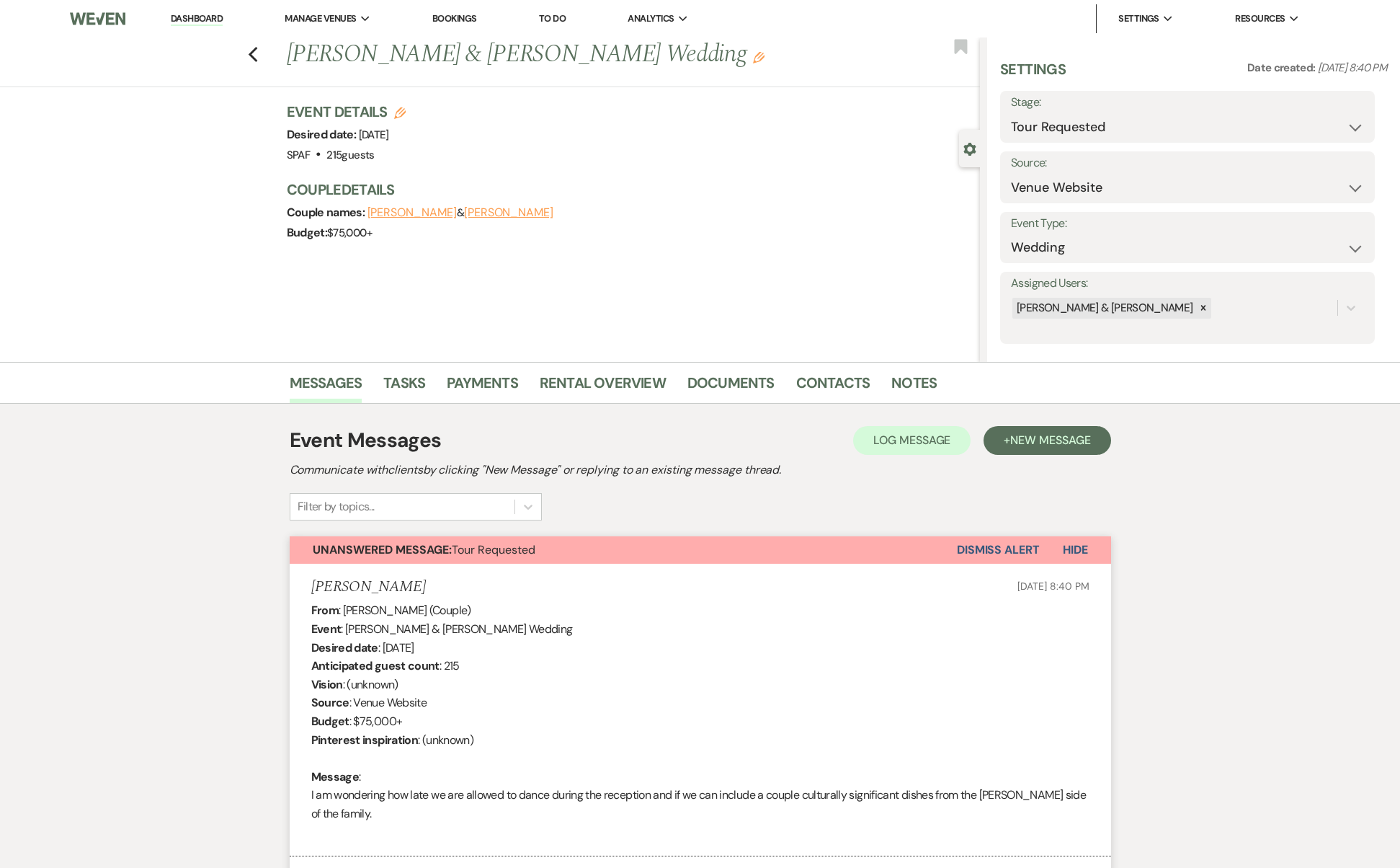
click at [423, 549] on strong "Unanswered Message:" at bounding box center [382, 549] width 139 height 15
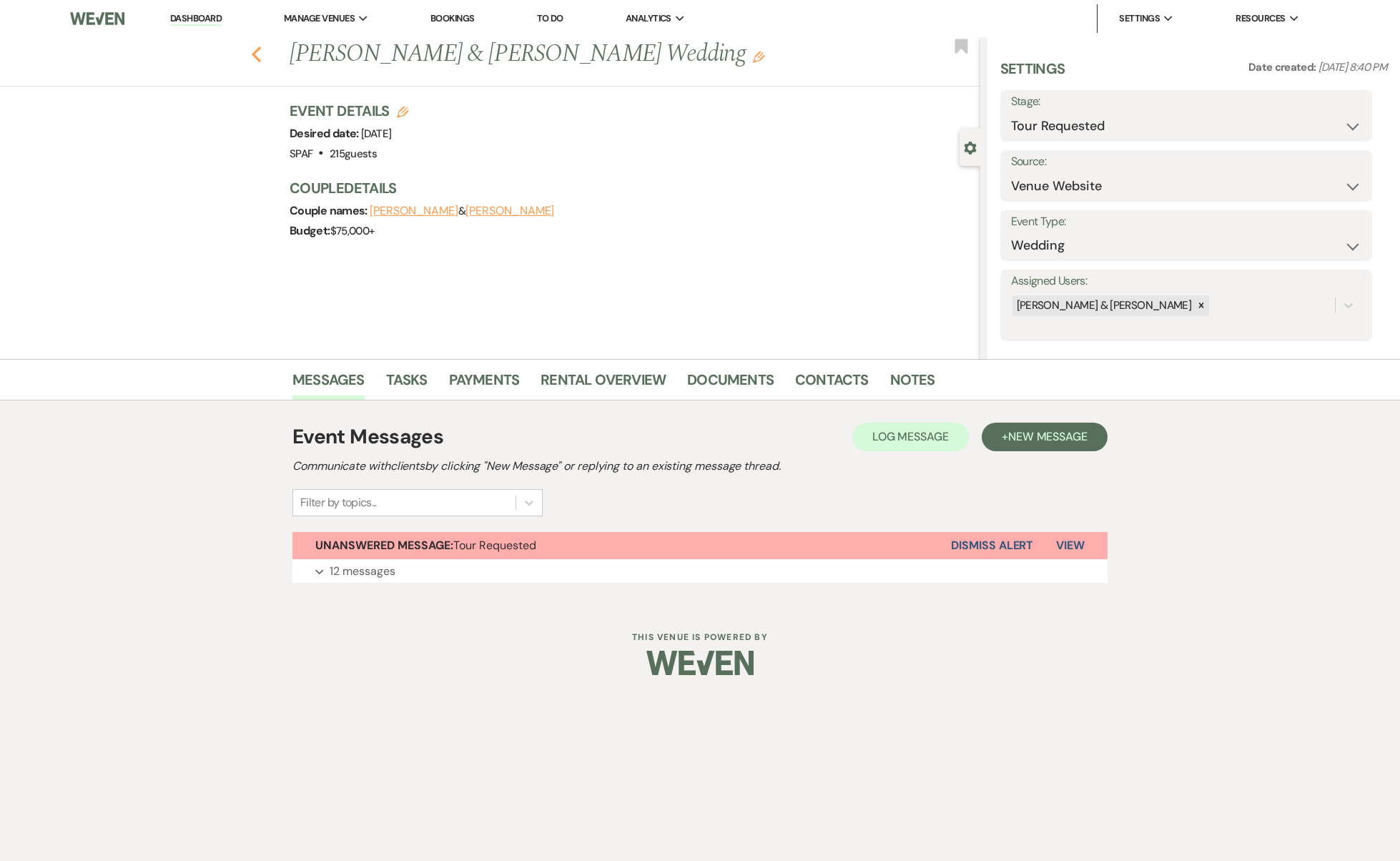
click at [258, 53] on icon "Previous" at bounding box center [256, 54] width 10 height 17
select select "2"
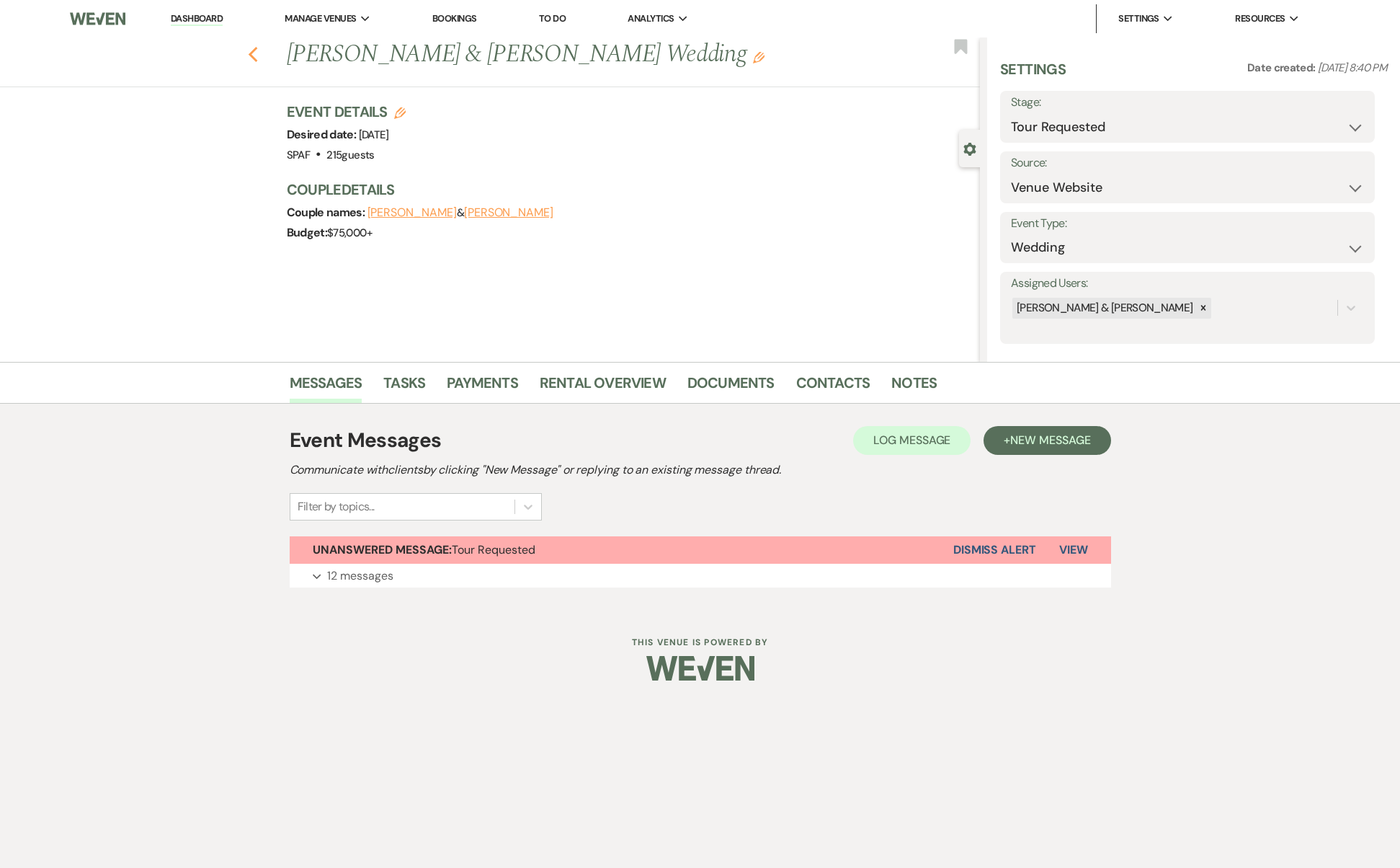
select select "2"
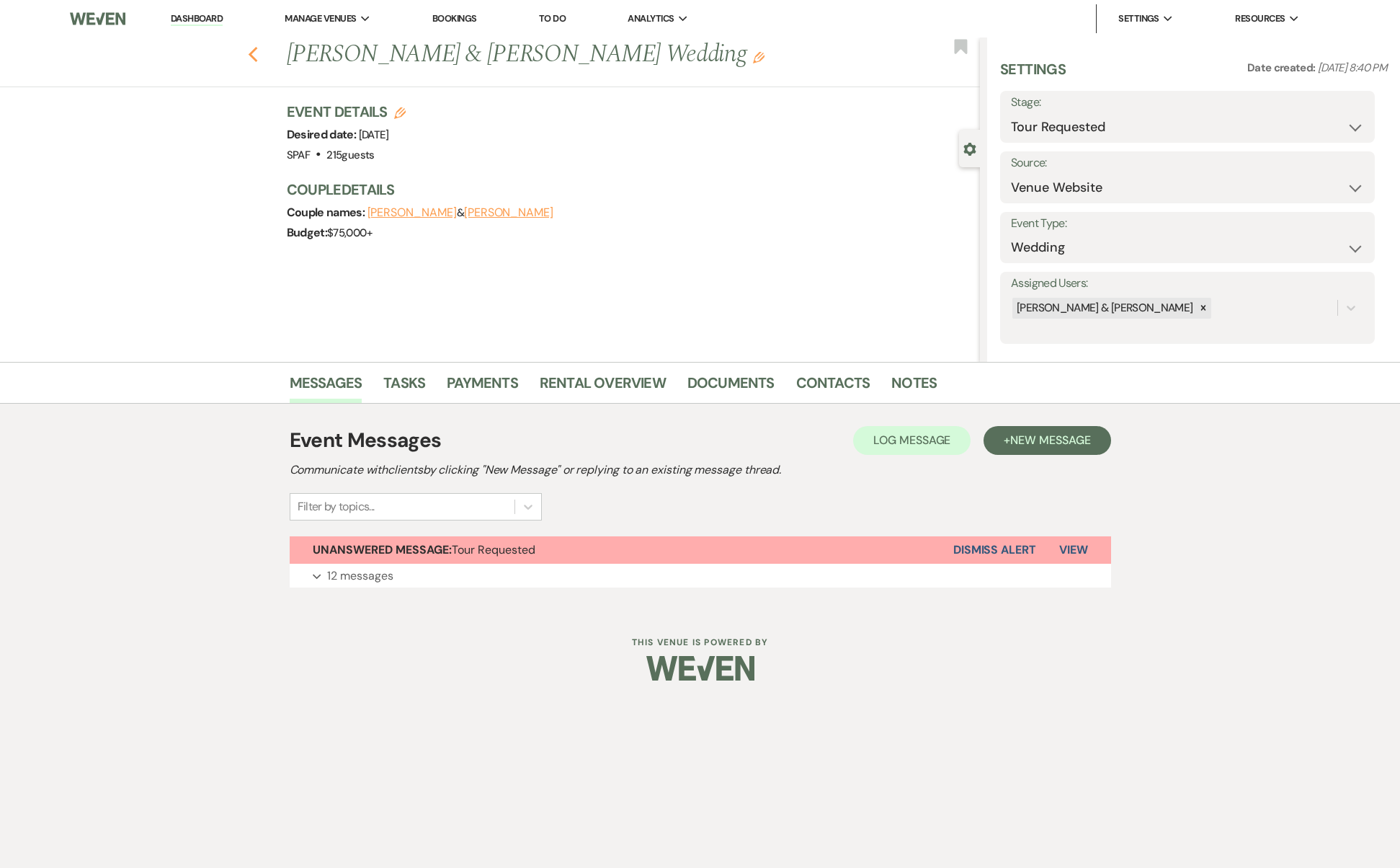
select select "2"
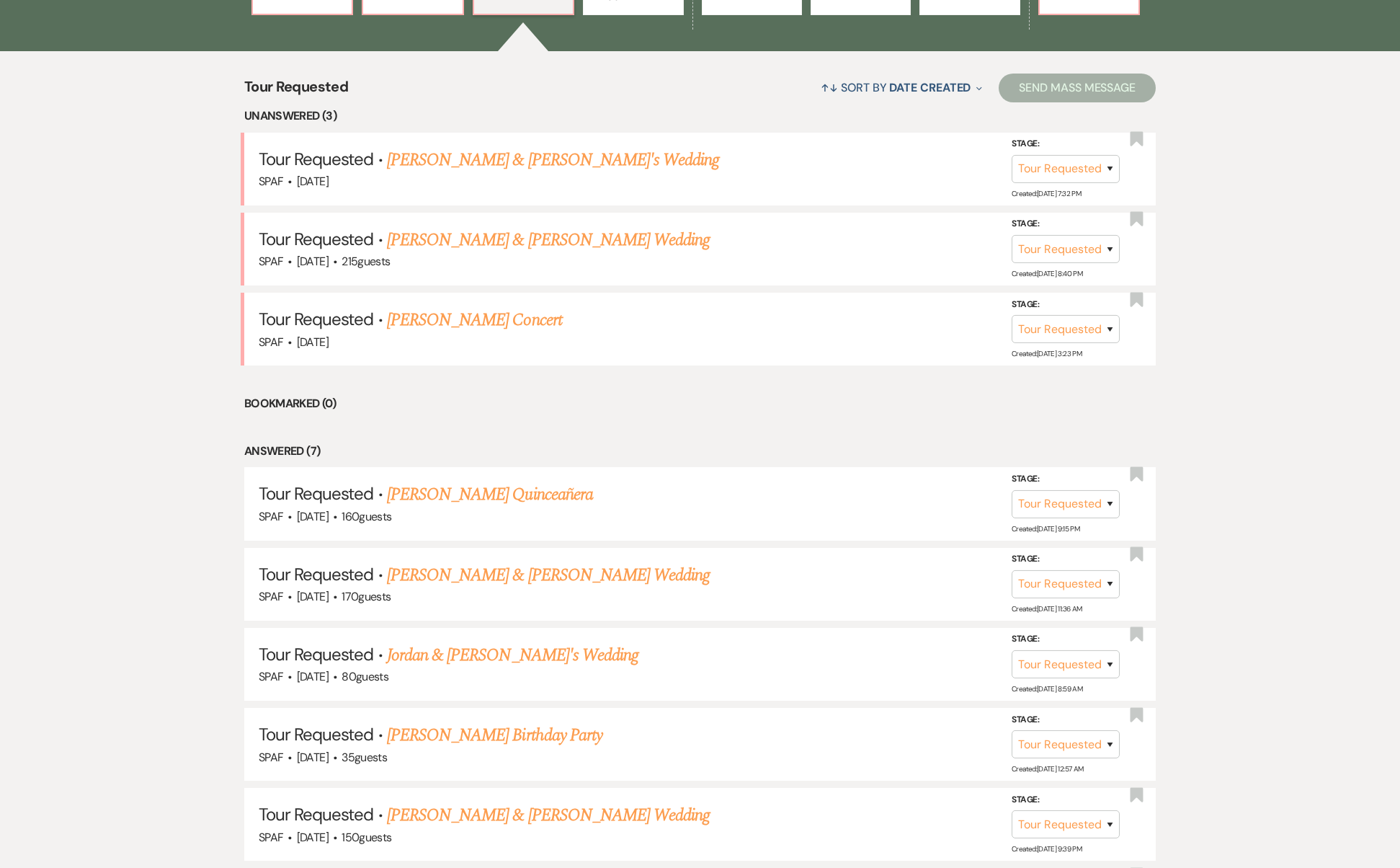
scroll to position [0, 0]
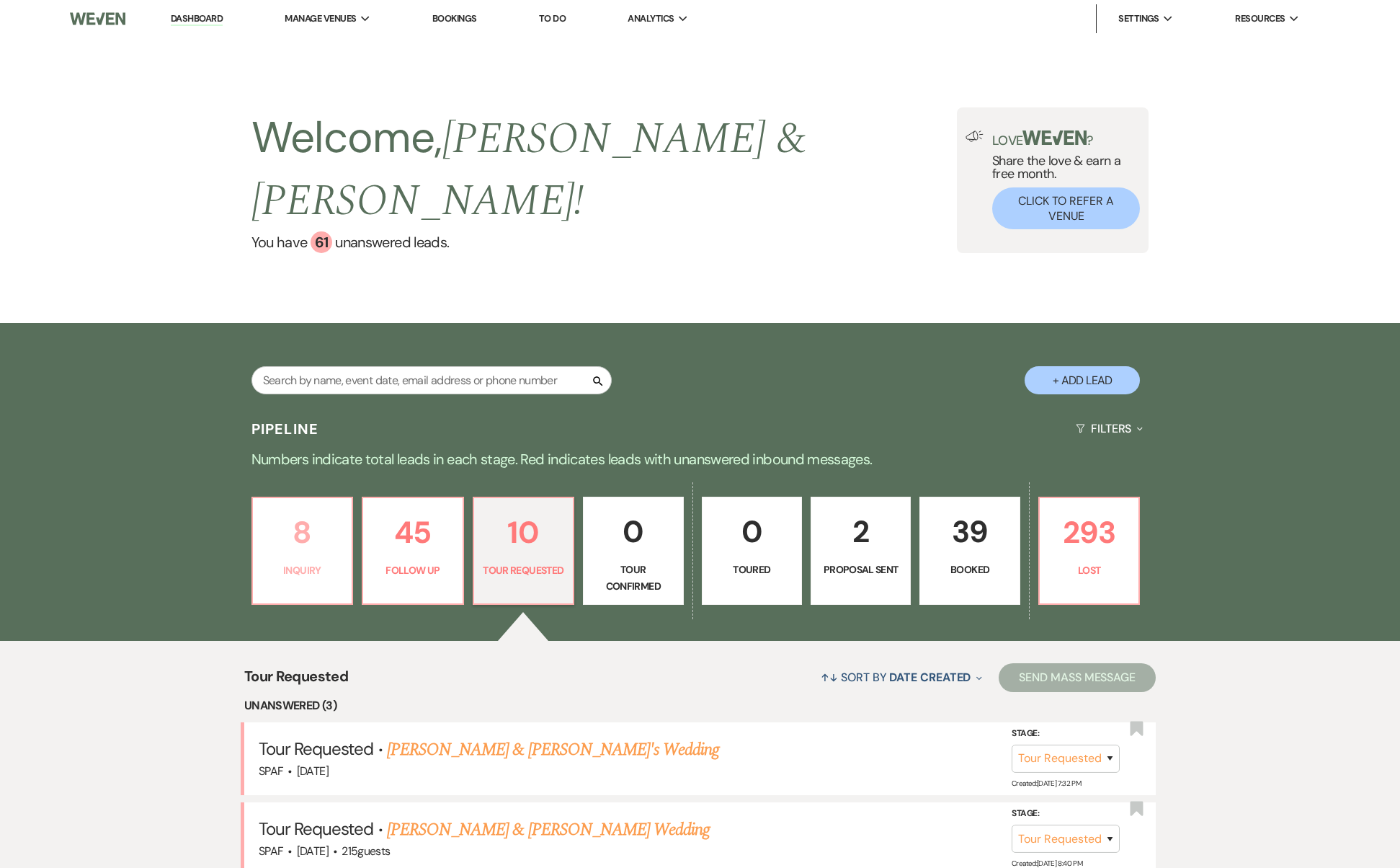
click at [338, 508] on p "8" at bounding box center [302, 532] width 82 height 49
